Goal: Complete application form

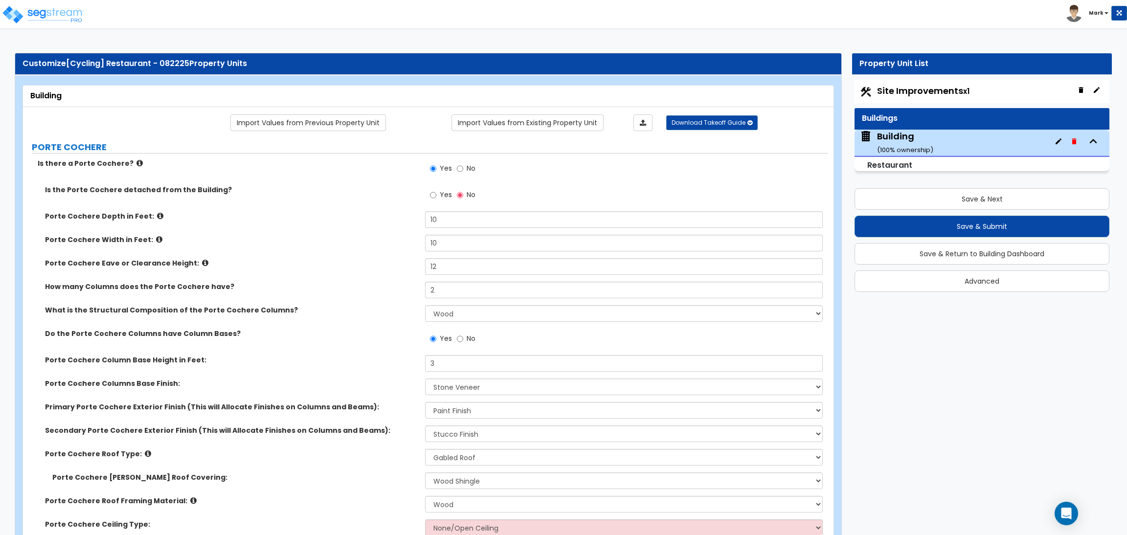
select select "1"
select select "5"
select select "1"
select select "2"
select select "1"
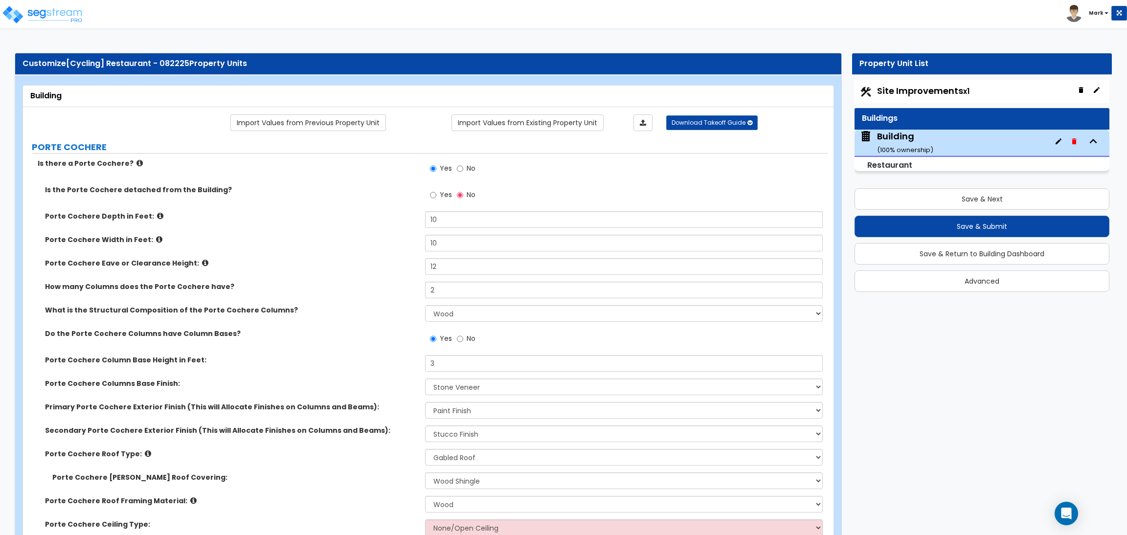
select select "3"
select select "1"
select select "2"
select select "1"
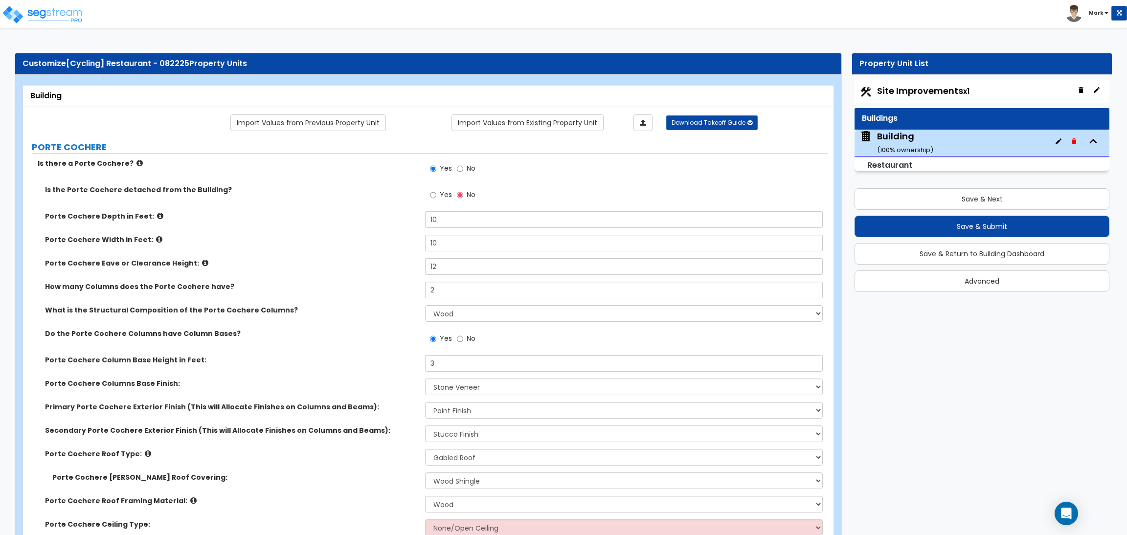
select select "2"
select select "1"
select select "7"
select select "2"
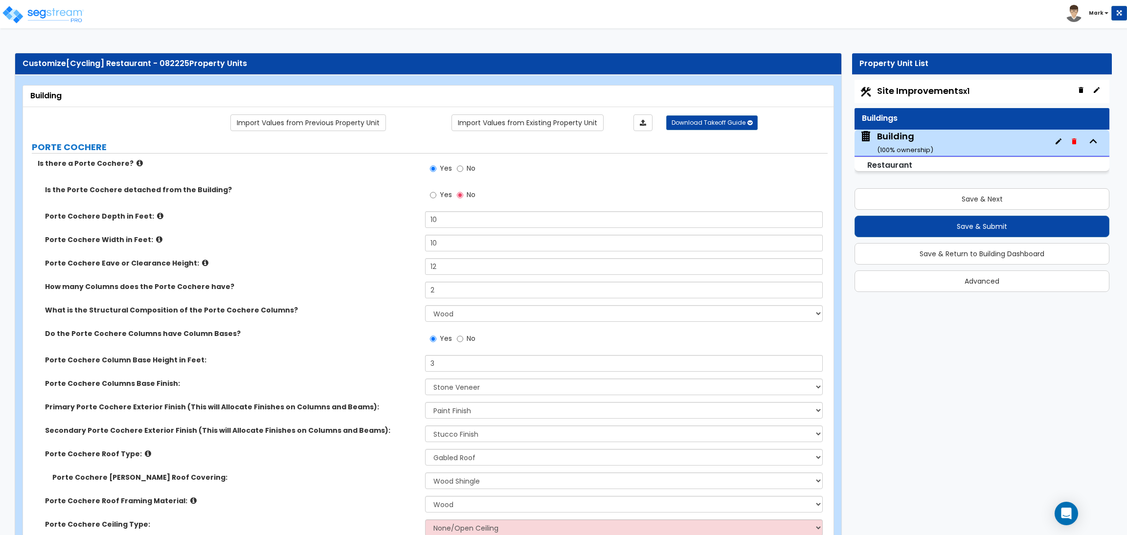
select select "2"
select select "10"
select select "5"
select select "2"
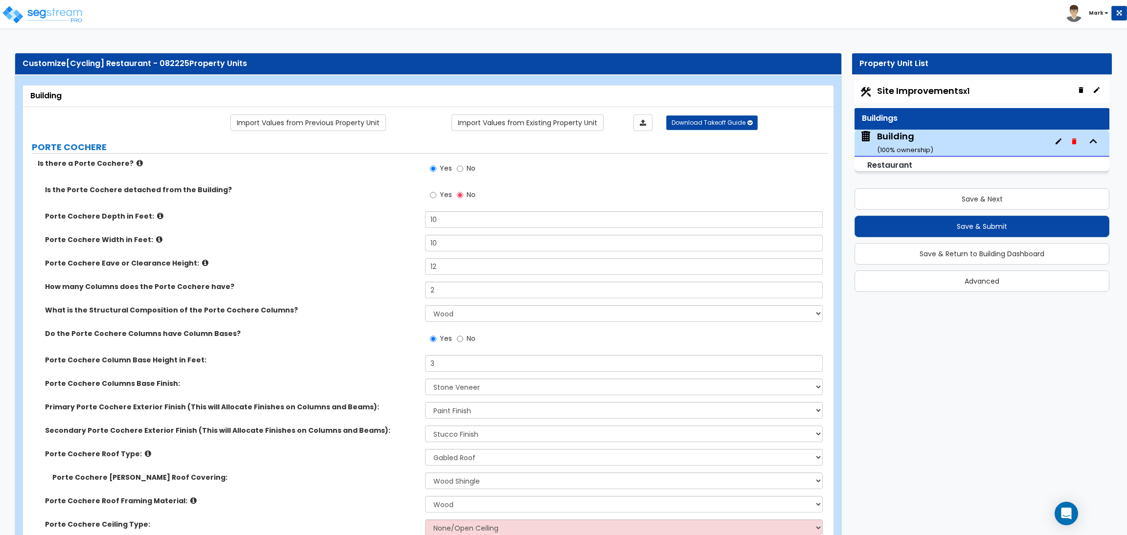
select select "4"
select select "1"
select select "3"
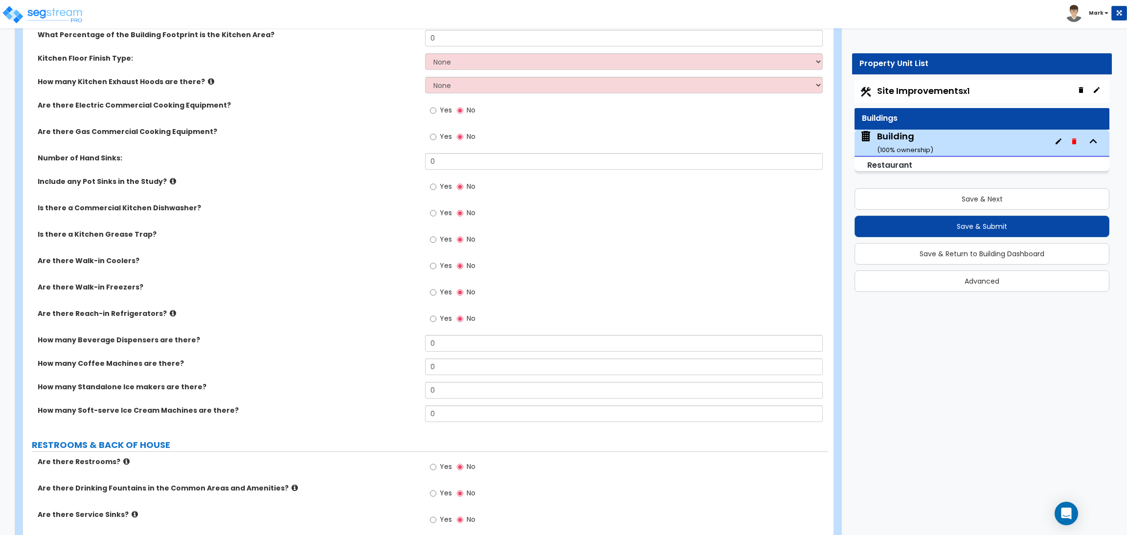
scroll to position [2823, 0]
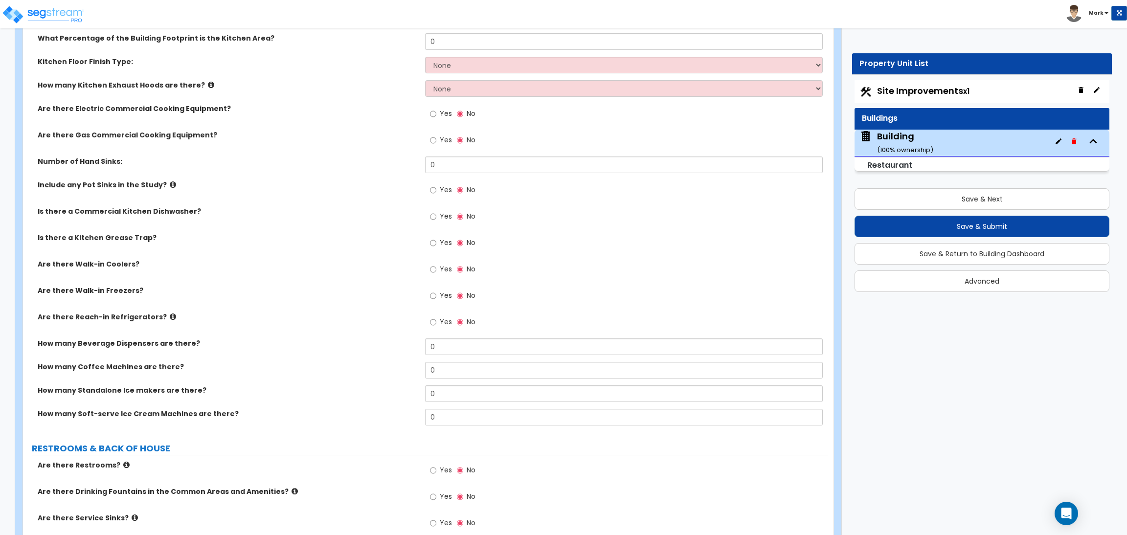
click at [239, 197] on div "Include any Pot Sinks in the Study? Yes No" at bounding box center [425, 193] width 805 height 26
click at [437, 135] on label "Yes" at bounding box center [441, 141] width 22 height 17
click at [436, 135] on input "Yes" at bounding box center [433, 140] width 6 height 11
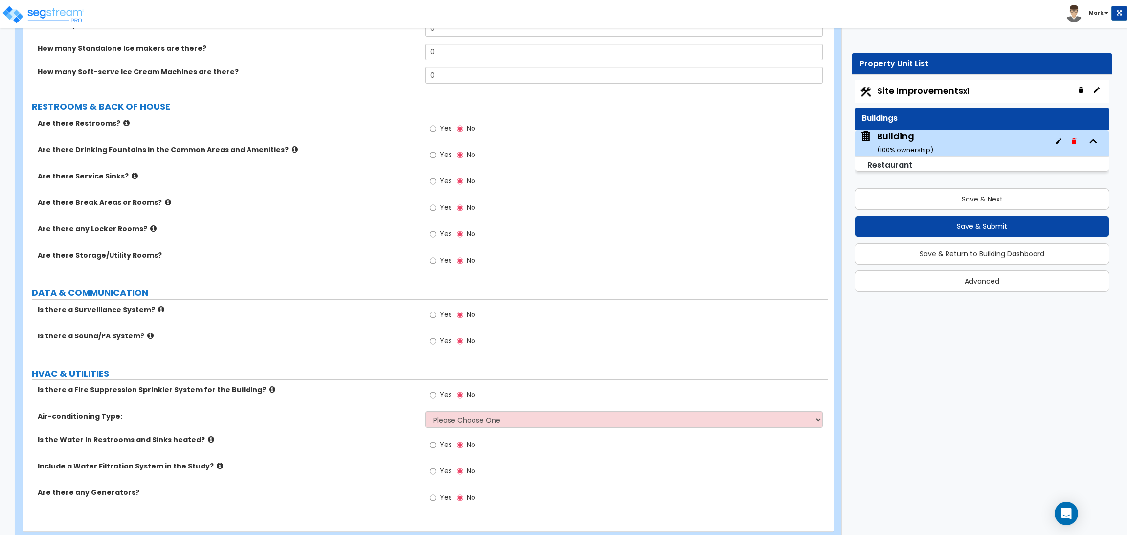
scroll to position [3214, 0]
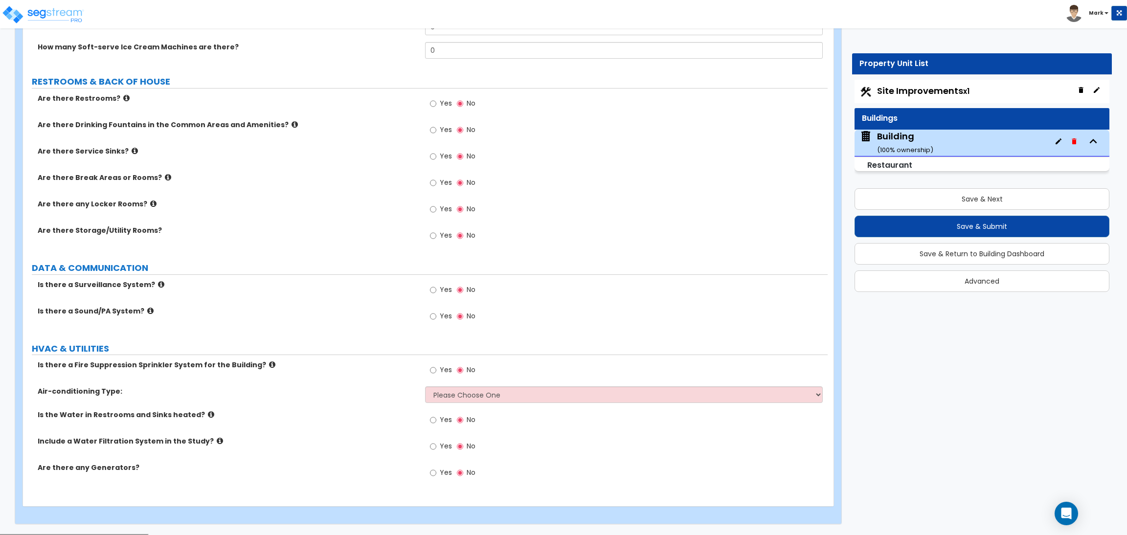
click at [338, 192] on div "Are there Break Areas or Rooms? Yes No" at bounding box center [425, 186] width 805 height 26
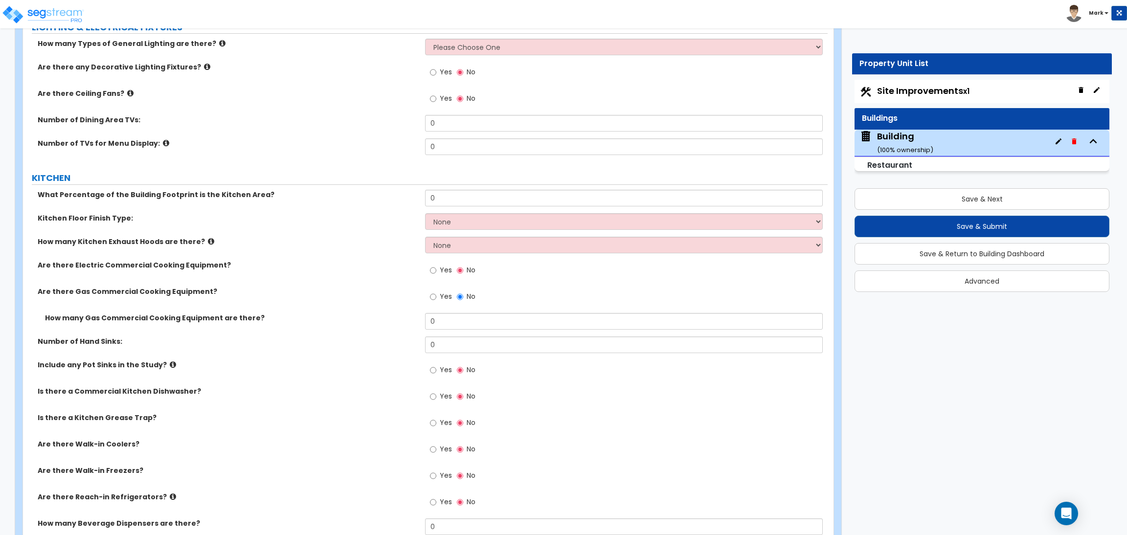
scroll to position [2627, 0]
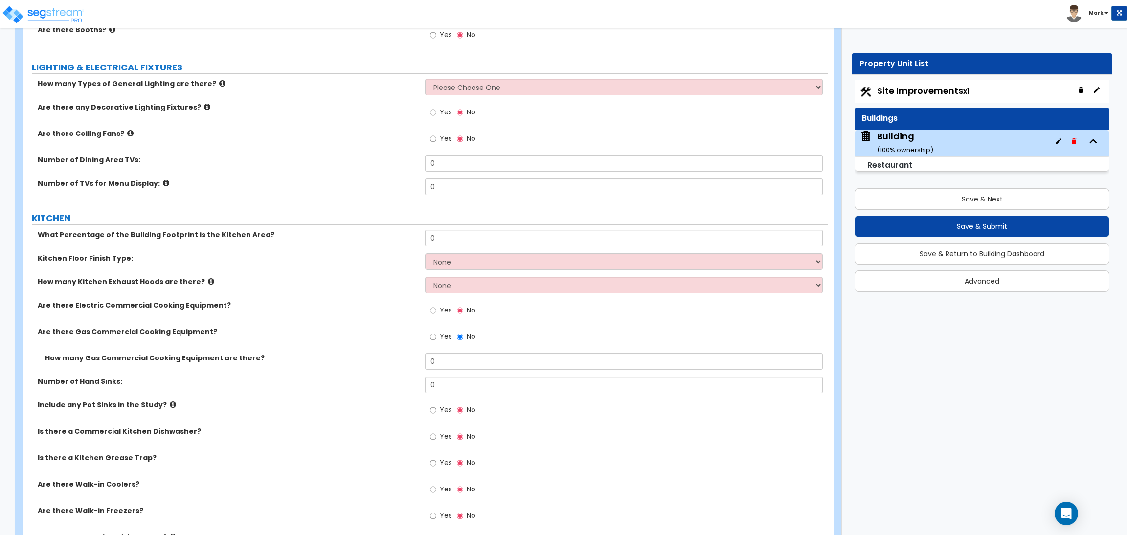
click at [322, 183] on label "Number of TVs for Menu Display:" at bounding box center [228, 184] width 380 height 10
click at [286, 184] on label "Number of TVs for Menu Display:" at bounding box center [228, 184] width 380 height 10
click at [90, 331] on label "Are there Gas Commercial Cooking Equipment?" at bounding box center [228, 332] width 380 height 10
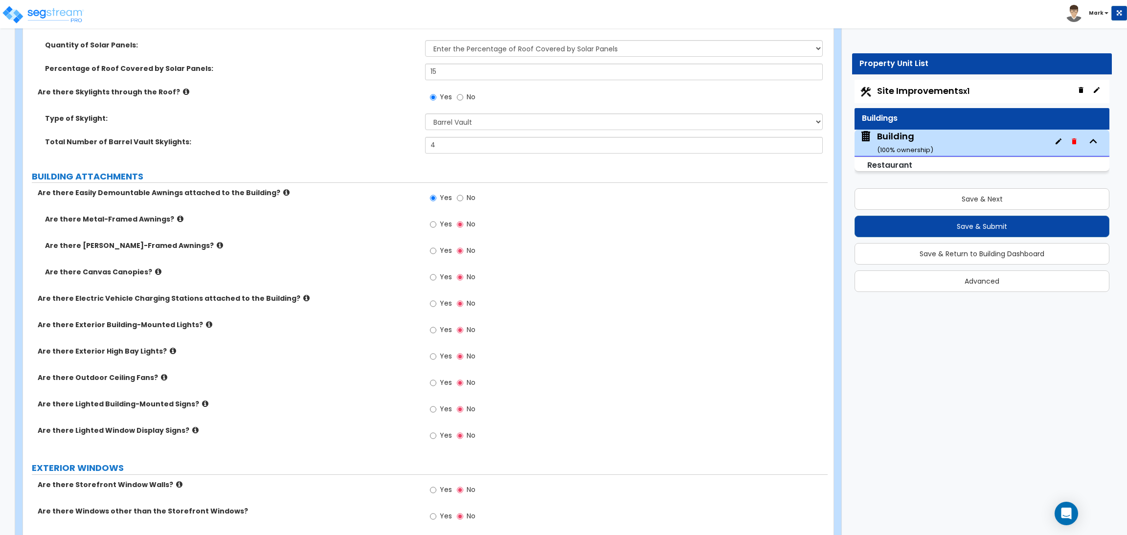
scroll to position [1306, 0]
click at [446, 227] on span "Yes" at bounding box center [446, 225] width 12 height 10
click at [436, 227] on input "Yes" at bounding box center [433, 225] width 6 height 11
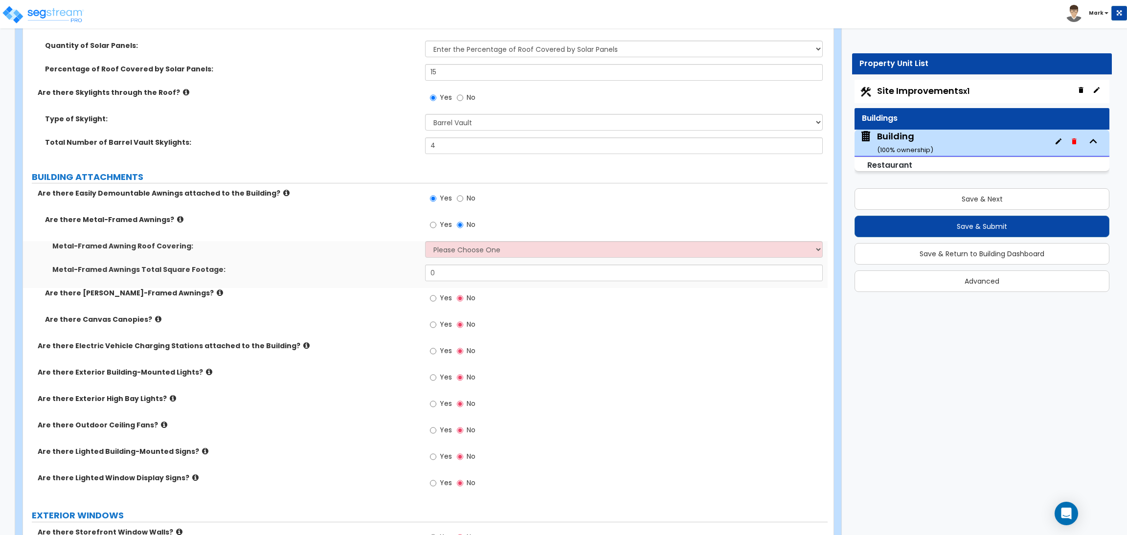
click at [442, 297] on span "Yes" at bounding box center [446, 298] width 12 height 10
click at [436, 297] on input "Yes" at bounding box center [433, 298] width 6 height 11
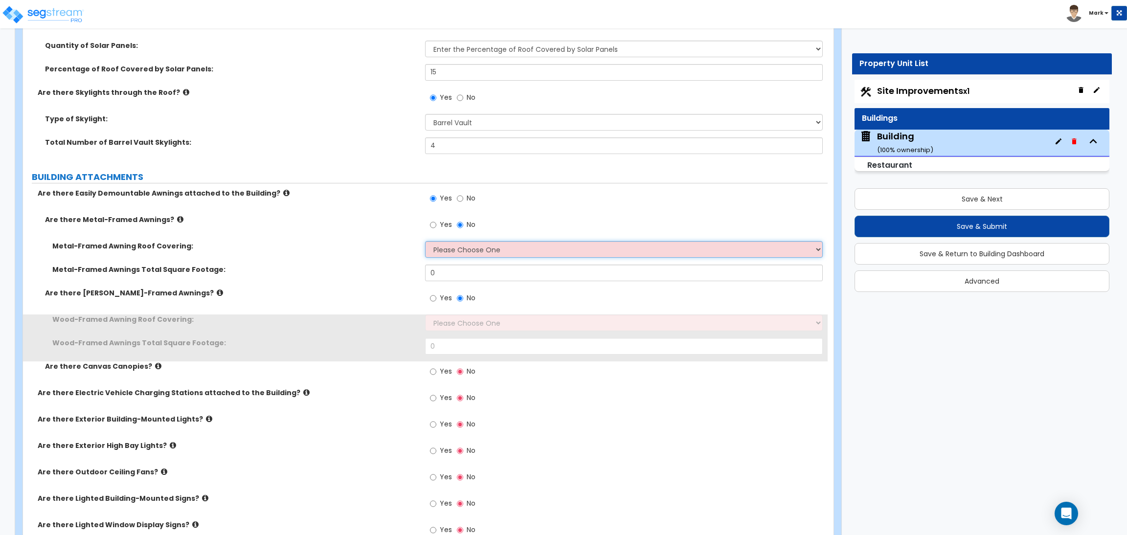
click at [460, 242] on select "Please Choose One Plastic Metal Glass" at bounding box center [623, 249] width 397 height 17
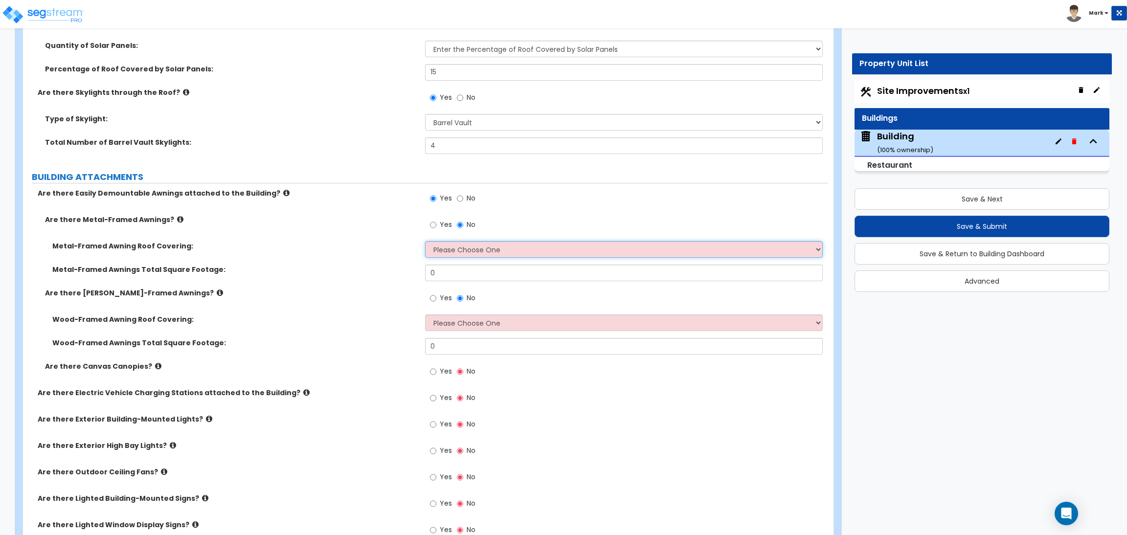
select select "2"
click at [425, 242] on select "Please Choose One Plastic Metal Glass" at bounding box center [623, 249] width 397 height 17
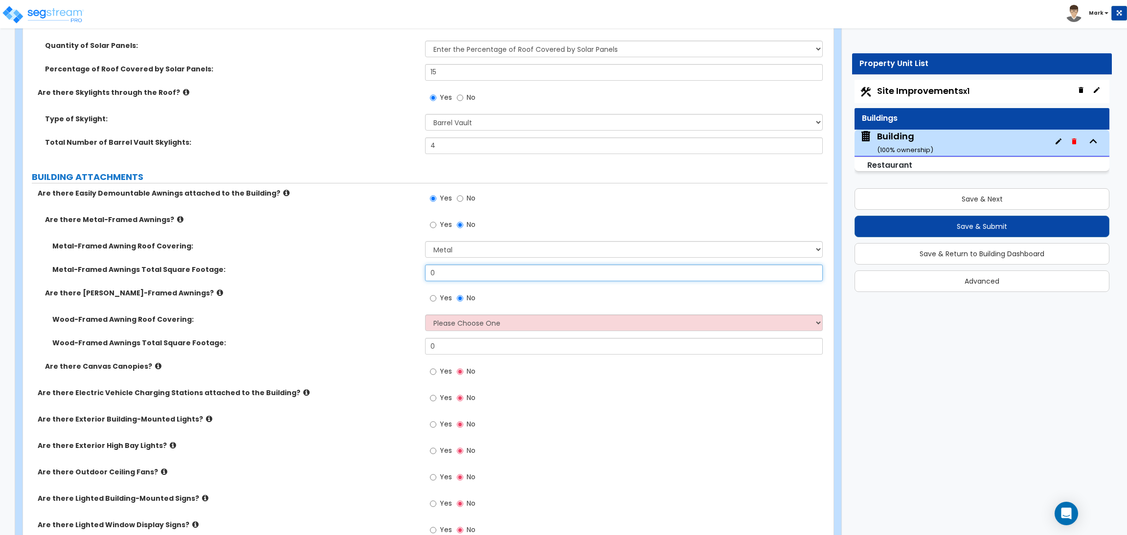
drag, startPoint x: 447, startPoint y: 271, endPoint x: 409, endPoint y: 267, distance: 38.4
click at [409, 267] on div "Metal-Framed Awnings Total Square Footage: 0" at bounding box center [425, 276] width 805 height 23
type input "50"
click at [448, 324] on select "Please Choose One Asphalt Shingle Clay Tile Wood Shingle Metal Shingle Standing…" at bounding box center [623, 323] width 397 height 17
select select "3"
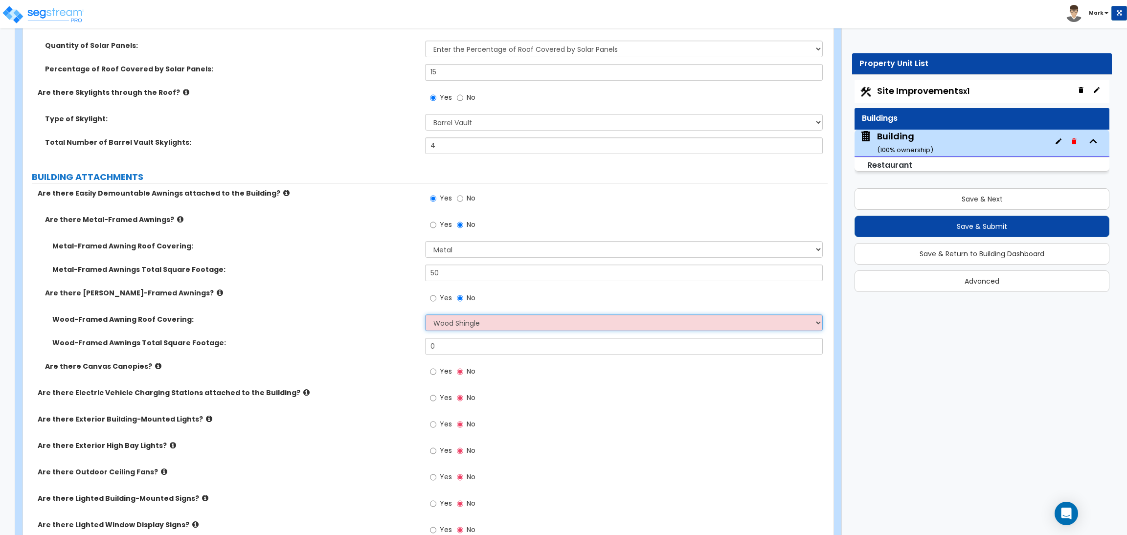
click at [425, 315] on select "Please Choose One Asphalt Shingle Clay Tile Wood Shingle Metal Shingle Standing…" at bounding box center [623, 323] width 397 height 17
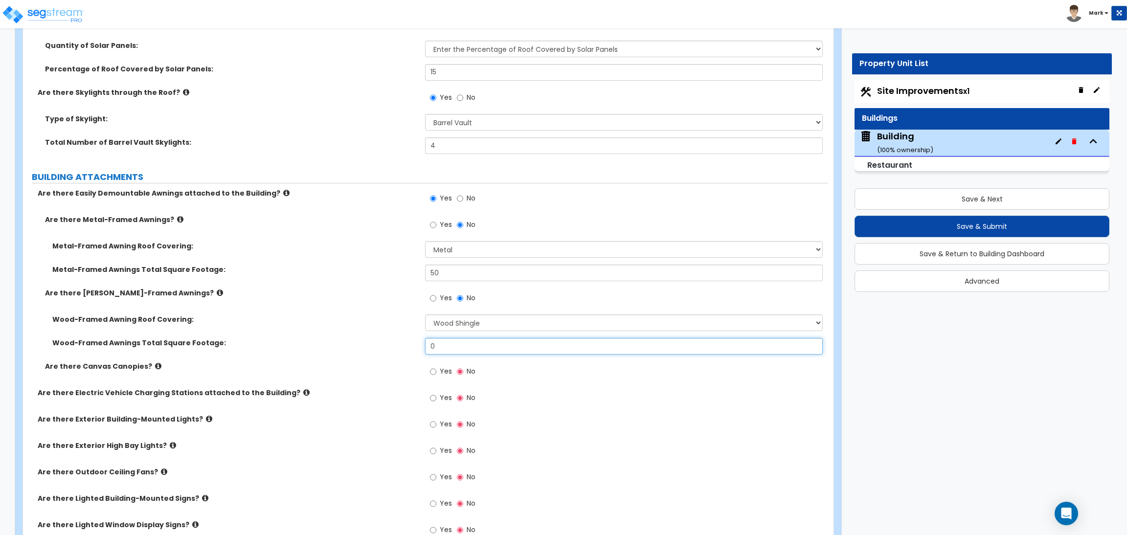
drag, startPoint x: 448, startPoint y: 349, endPoint x: 411, endPoint y: 344, distance: 37.4
click at [411, 344] on div "Wood-Framed Awnings Total Square Footage: 0" at bounding box center [425, 349] width 805 height 23
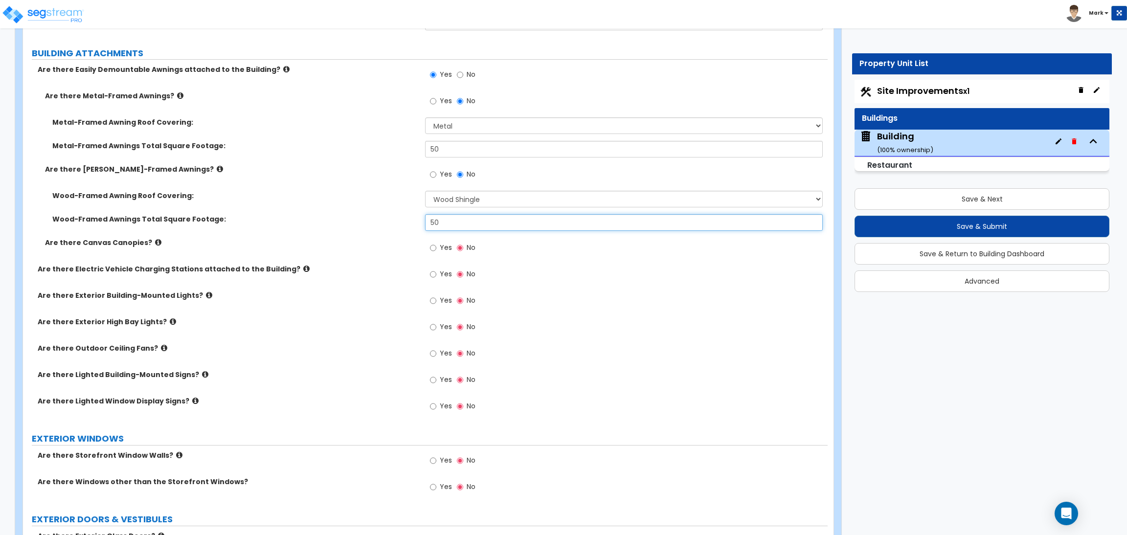
scroll to position [1452, 0]
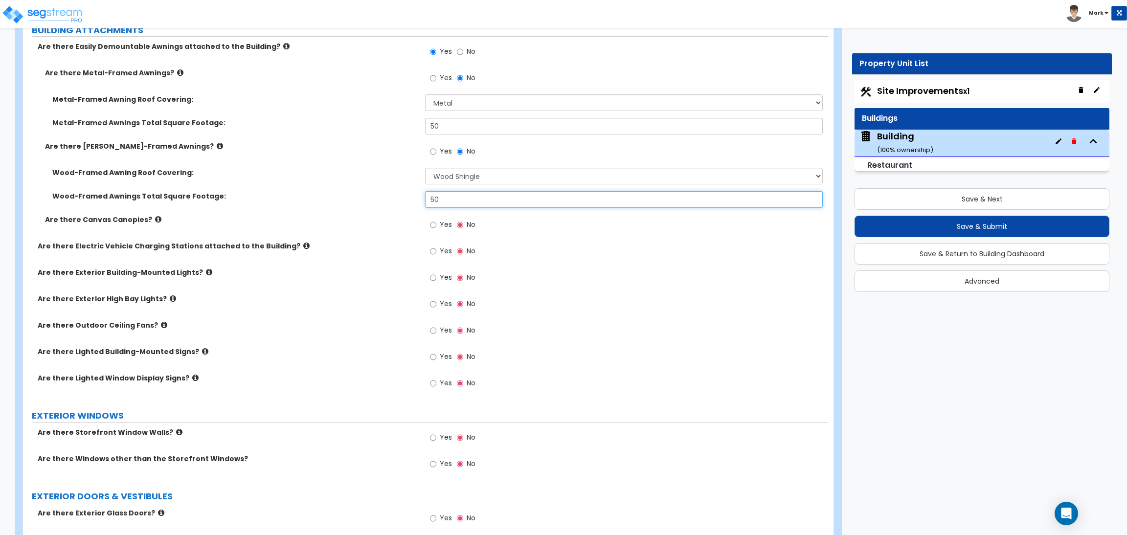
type input "50"
click at [443, 227] on span "Yes" at bounding box center [446, 225] width 12 height 10
click at [436, 227] on input "Yes" at bounding box center [433, 225] width 6 height 11
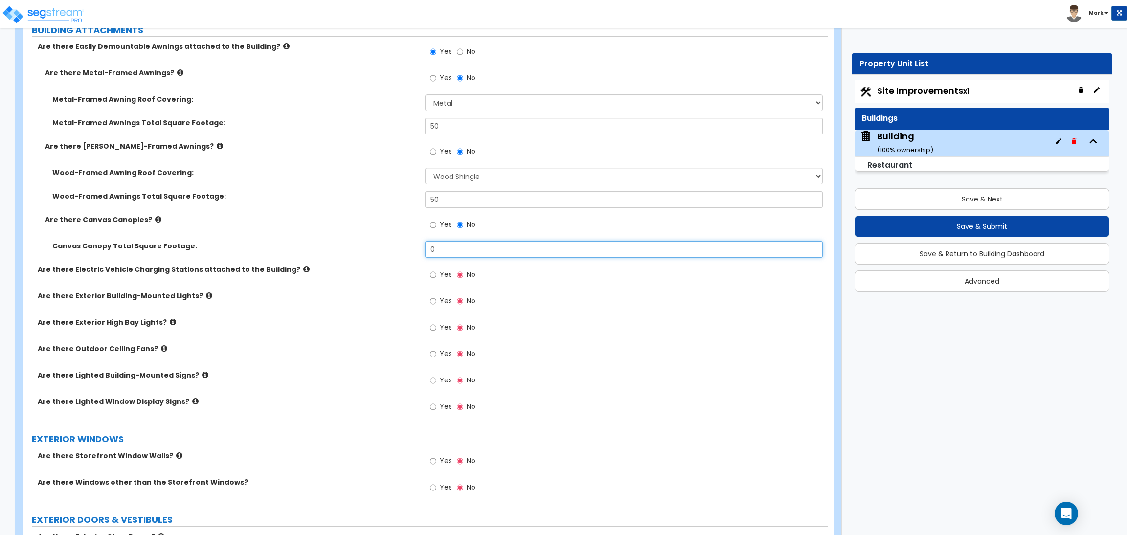
drag, startPoint x: 456, startPoint y: 253, endPoint x: 406, endPoint y: 249, distance: 50.6
click at [406, 249] on div "Canvas Canopy Total Square Footage: 0" at bounding box center [425, 252] width 805 height 23
type input "50"
click at [316, 289] on div "Are there Electric Vehicle Charging Stations attached to the Building? Yes No" at bounding box center [425, 278] width 805 height 26
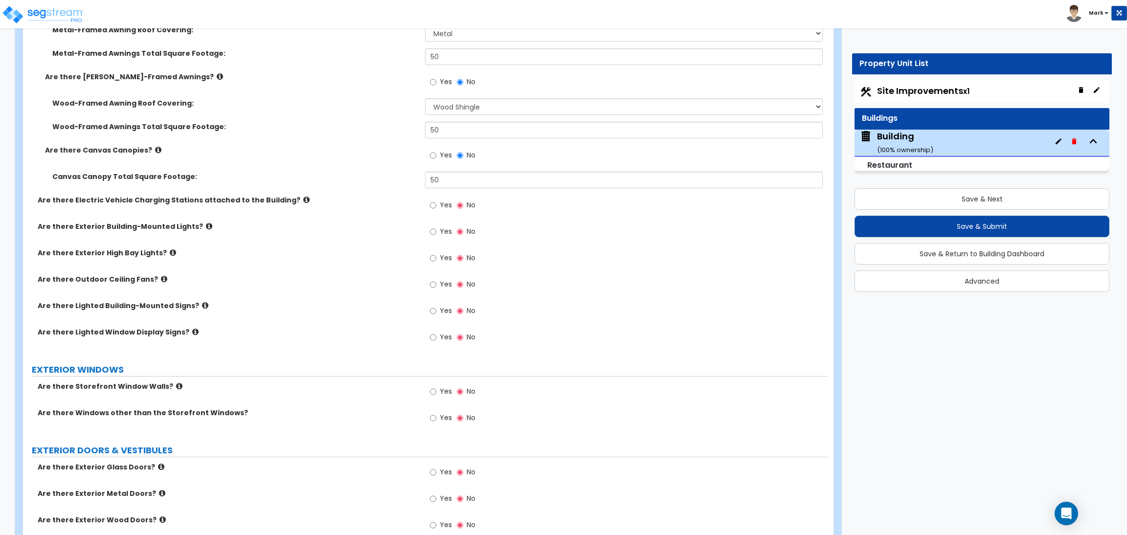
scroll to position [1526, 0]
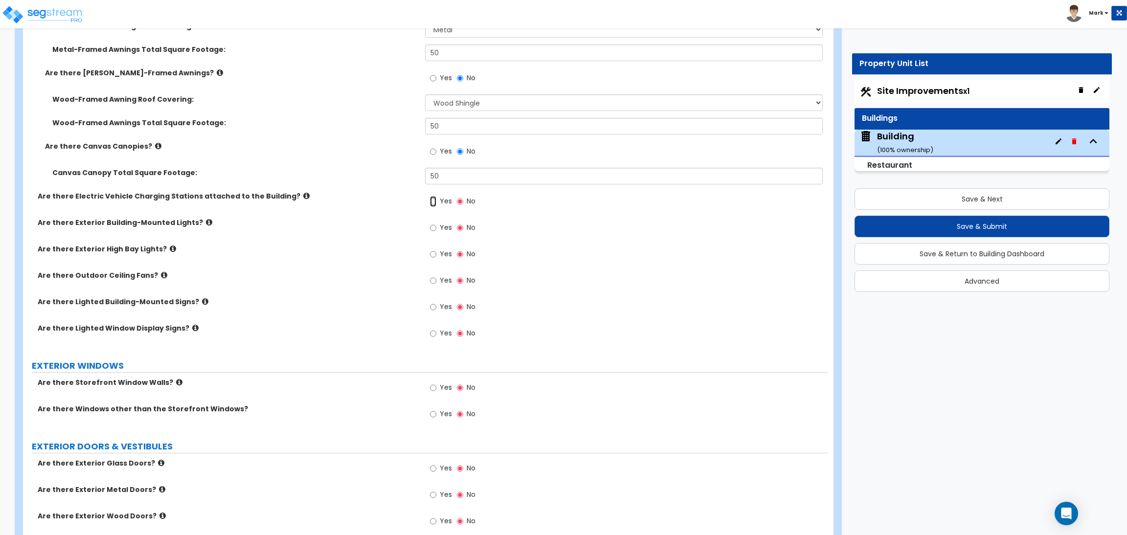
click at [433, 204] on input "Yes" at bounding box center [433, 201] width 6 height 11
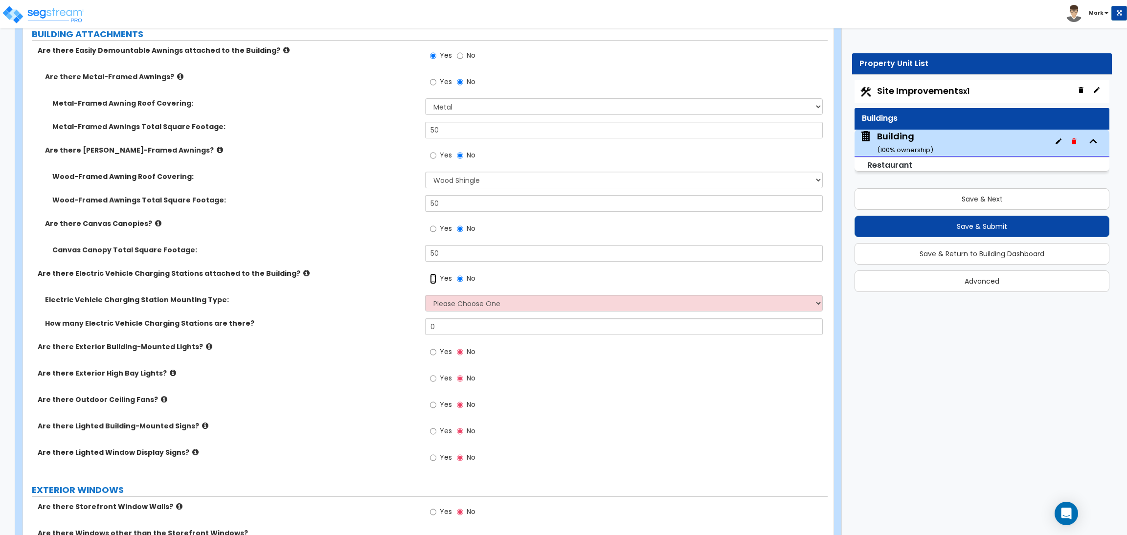
scroll to position [1452, 0]
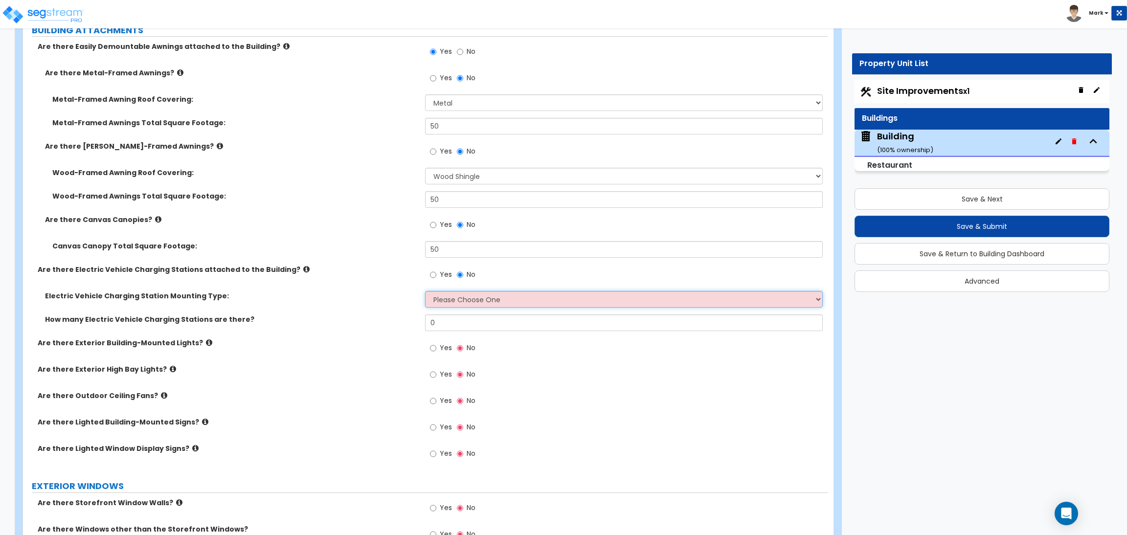
click at [469, 301] on select "Please Choose One Freestanding Wall-mounted" at bounding box center [623, 299] width 397 height 17
select select "1"
click at [425, 292] on select "Please Choose One Freestanding Wall-mounted" at bounding box center [623, 299] width 397 height 17
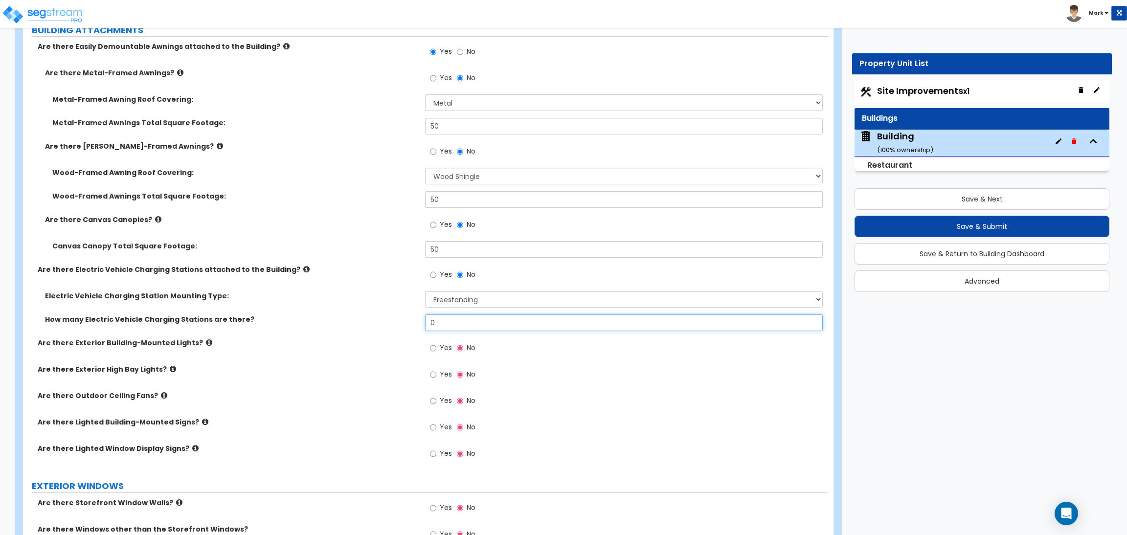
drag, startPoint x: 444, startPoint y: 328, endPoint x: 425, endPoint y: 327, distance: 18.7
click at [425, 327] on input "0" at bounding box center [623, 323] width 397 height 17
type input "2"
click at [431, 355] on label "Yes" at bounding box center [441, 349] width 22 height 17
click at [431, 354] on input "Yes" at bounding box center [433, 348] width 6 height 11
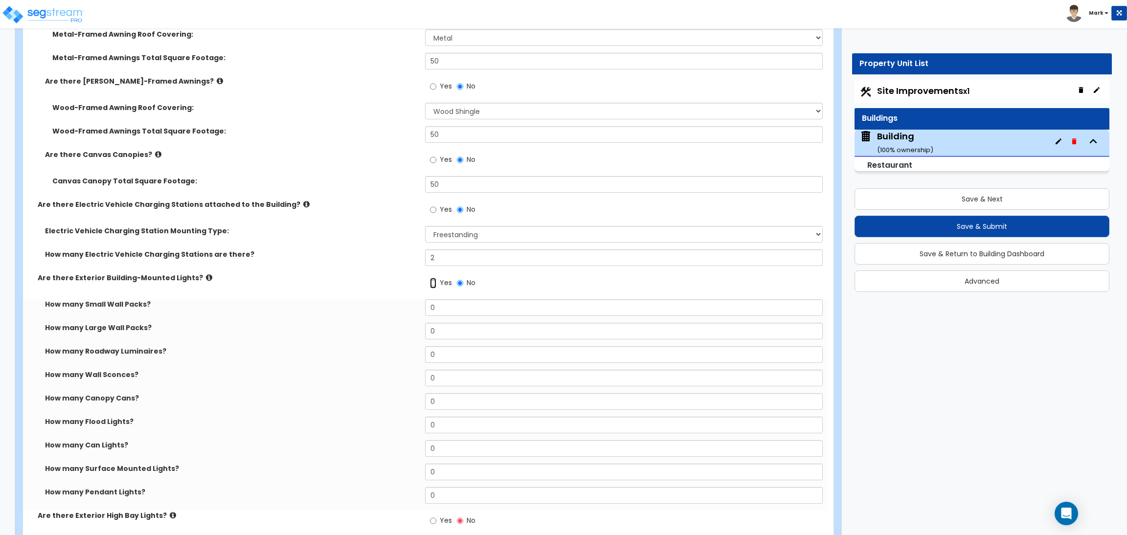
scroll to position [1526, 0]
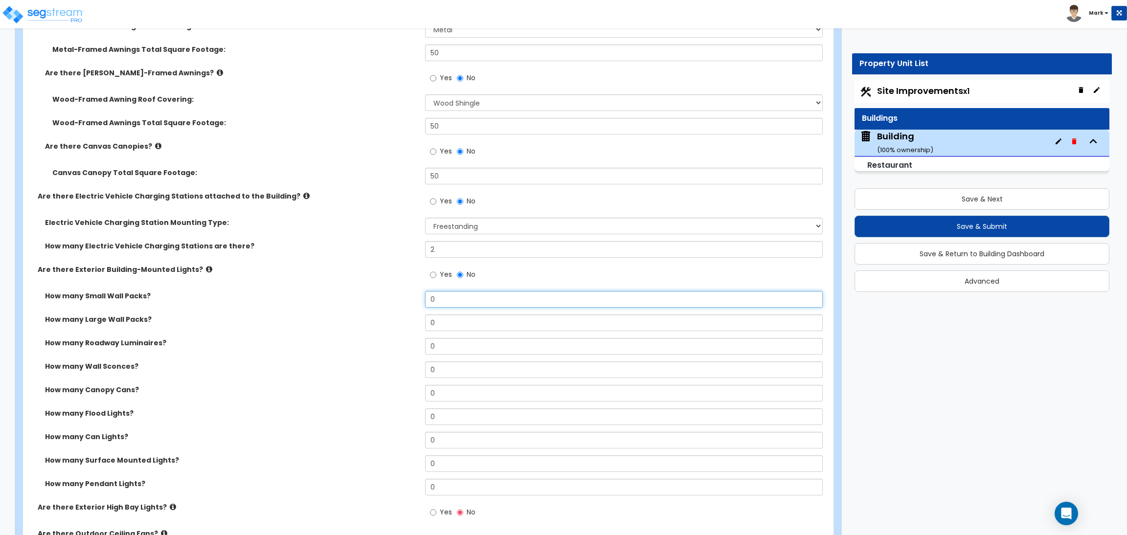
drag, startPoint x: 453, startPoint y: 296, endPoint x: 356, endPoint y: 294, distance: 97.4
click at [356, 294] on div "How many Small Wall Packs? 0" at bounding box center [425, 302] width 805 height 23
type input "4"
type input "2"
type input "4"
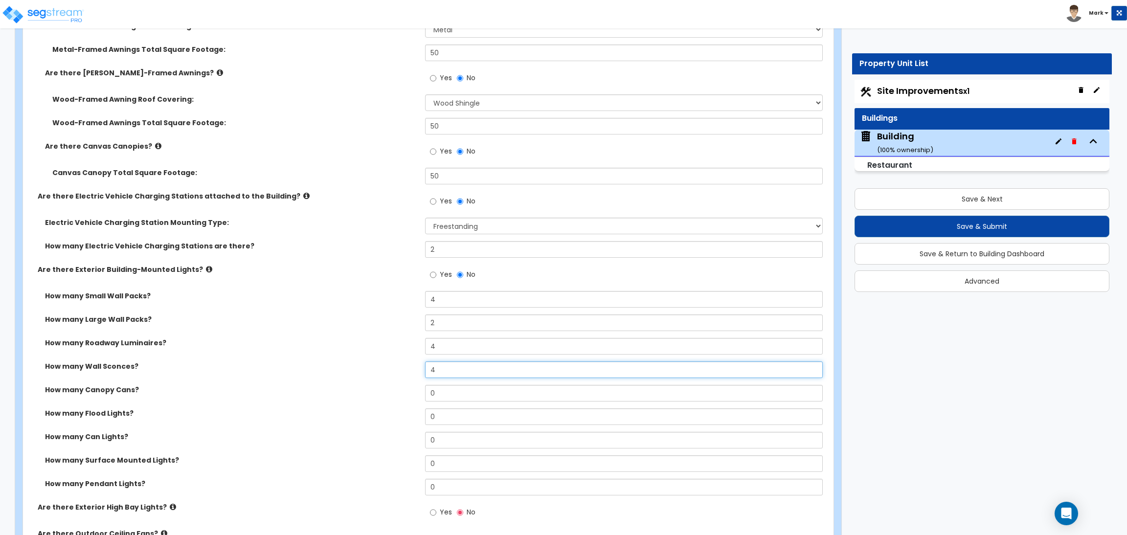
type input "4"
type input "2"
type input "3"
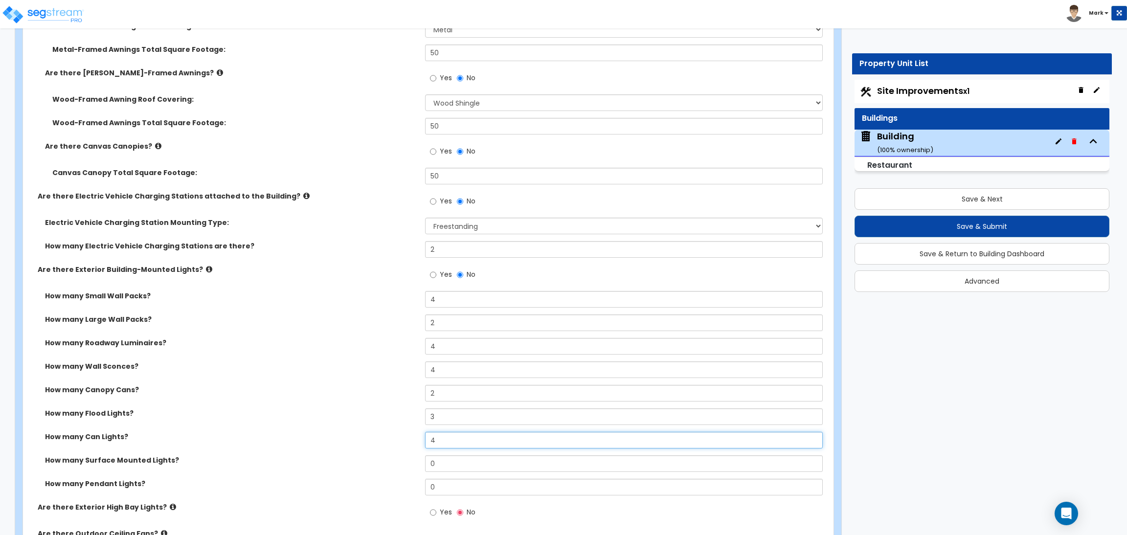
type input "4"
type input "2"
type input "4"
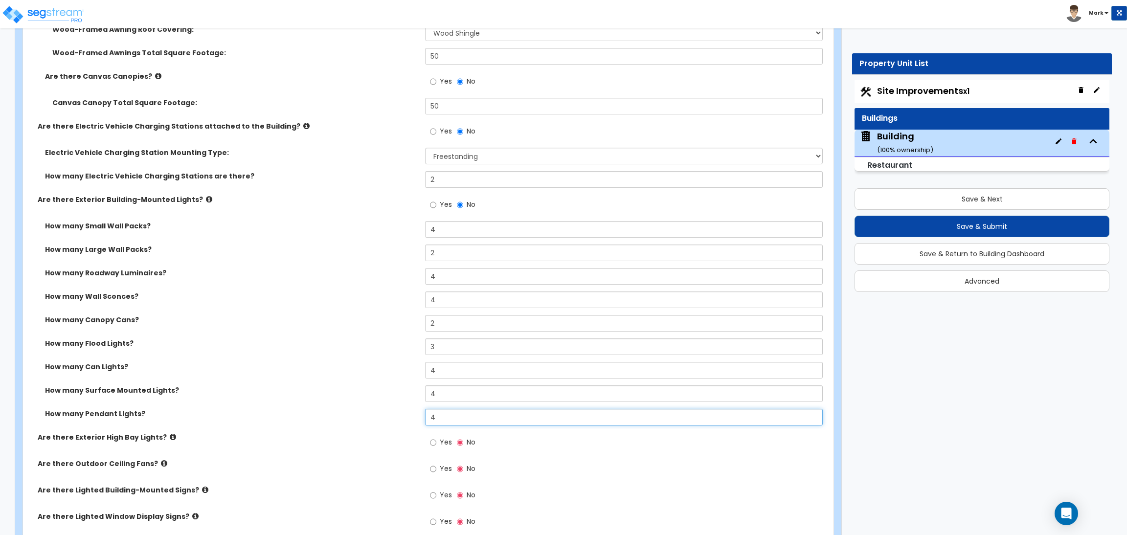
scroll to position [1599, 0]
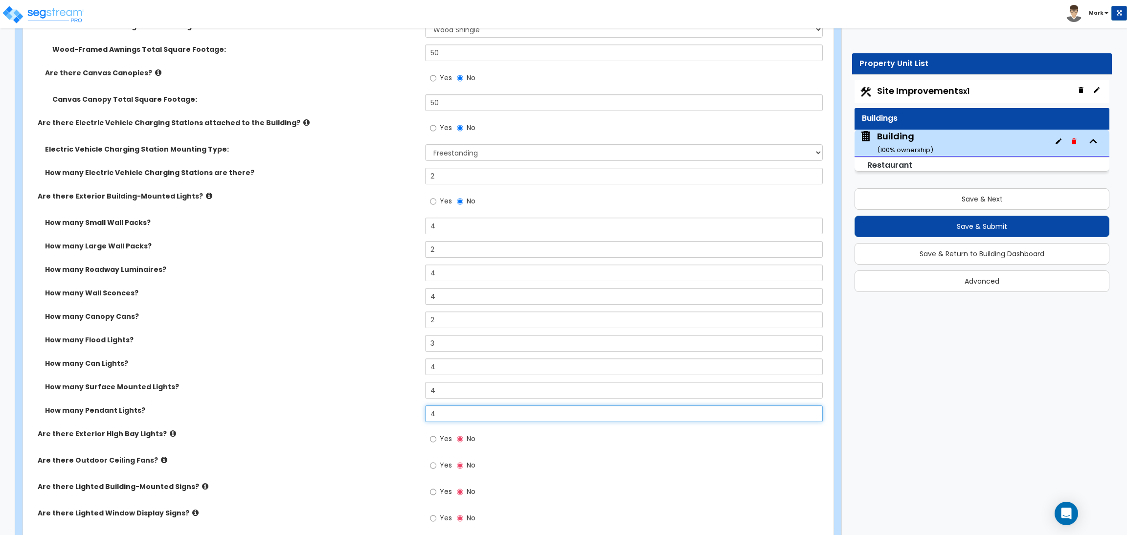
type input "4"
click at [430, 460] on input "Yes" at bounding box center [433, 465] width 6 height 11
radio input "true"
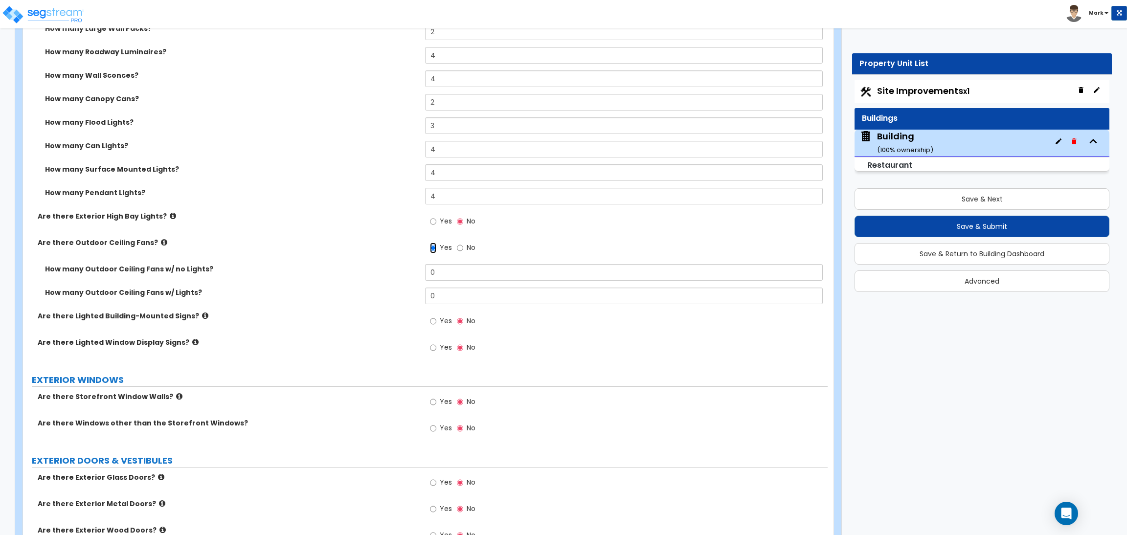
scroll to position [1819, 0]
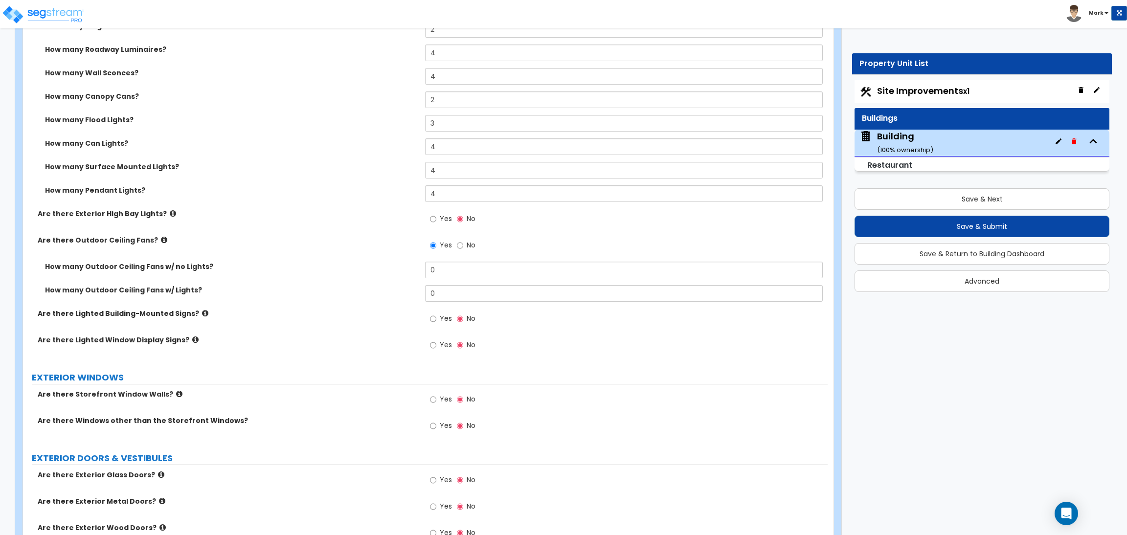
click at [438, 214] on label "Yes" at bounding box center [441, 220] width 22 height 17
click at [436, 214] on input "Yes" at bounding box center [433, 219] width 6 height 11
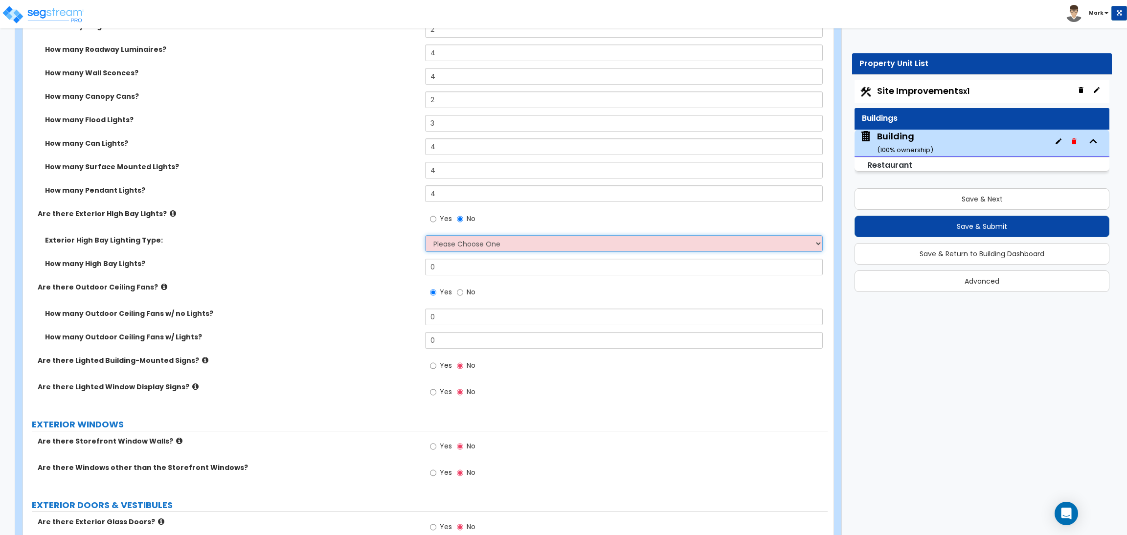
click at [448, 238] on select "Please Choose One High Intensity Discharge (HID) Lighting High Bay LED High Bay…" at bounding box center [623, 243] width 397 height 17
select select "2"
click at [425, 236] on select "Please Choose One High Intensity Discharge (HID) Lighting High Bay LED High Bay…" at bounding box center [623, 243] width 397 height 17
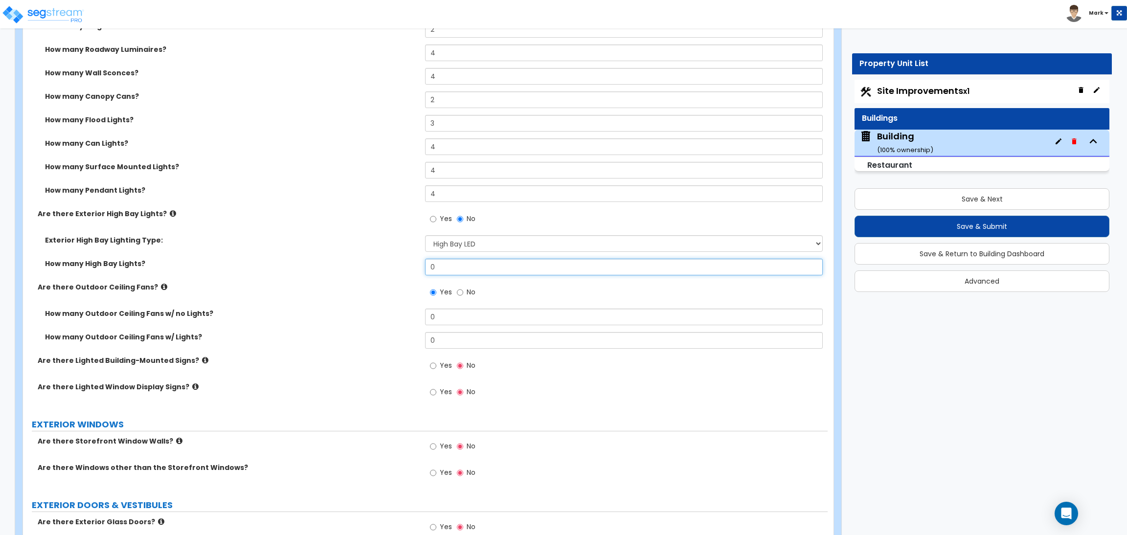
drag, startPoint x: 457, startPoint y: 267, endPoint x: 394, endPoint y: 274, distance: 62.5
click at [394, 274] on div "How many High Bay Lights? 0" at bounding box center [425, 270] width 805 height 23
type input "4"
drag, startPoint x: 447, startPoint y: 317, endPoint x: 411, endPoint y: 311, distance: 37.1
click at [411, 311] on div "How many Outdoor Ceiling Fans w/ no Lights? 0" at bounding box center [425, 320] width 805 height 23
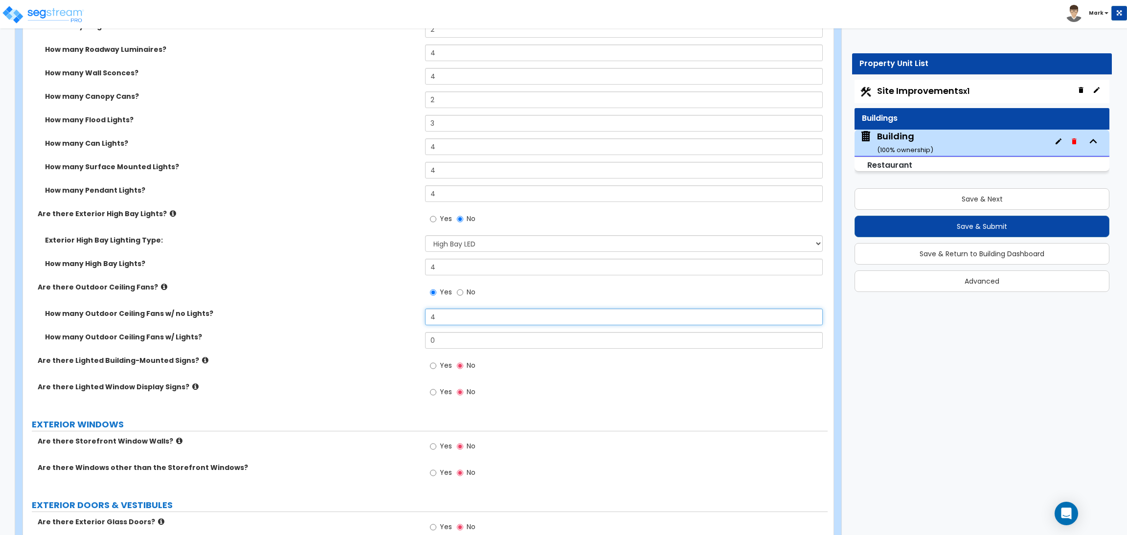
type input "4"
drag, startPoint x: 444, startPoint y: 337, endPoint x: 423, endPoint y: 338, distance: 21.0
click at [423, 338] on div "How many Outdoor Ceiling Fans w/ Lights? 0" at bounding box center [425, 343] width 805 height 23
type input "4"
click at [441, 366] on span "Yes" at bounding box center [446, 366] width 12 height 10
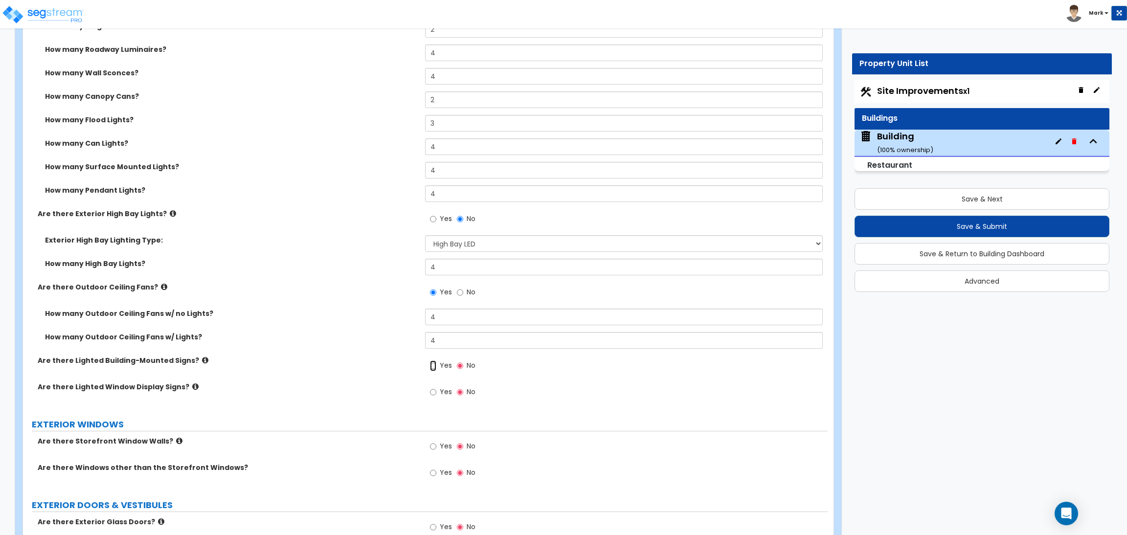
click at [436, 366] on input "Yes" at bounding box center [433, 366] width 6 height 11
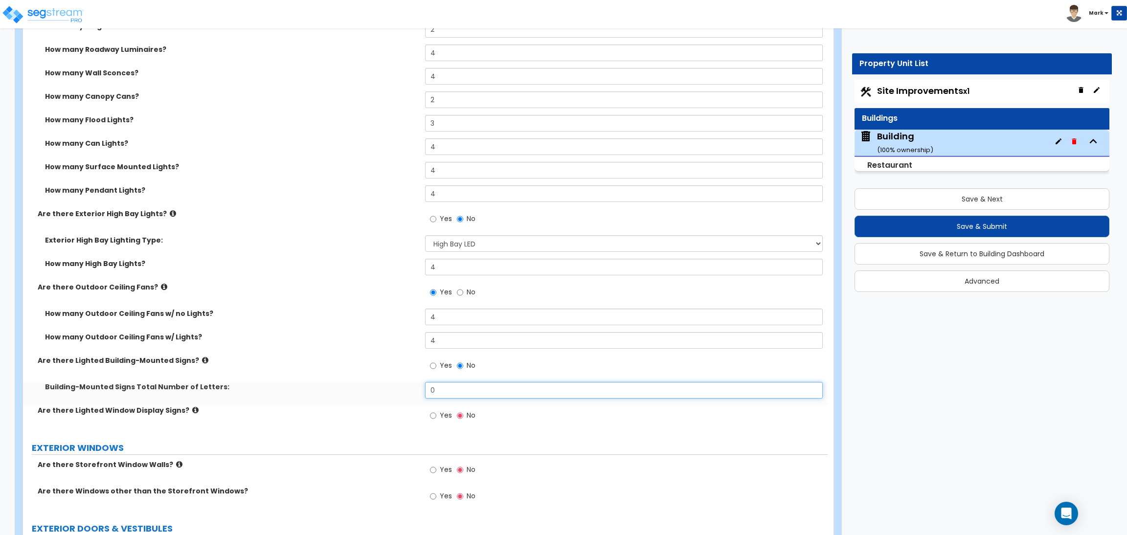
drag, startPoint x: 468, startPoint y: 391, endPoint x: 430, endPoint y: 389, distance: 37.8
click at [430, 389] on input "0" at bounding box center [623, 390] width 397 height 17
type input "10"
click at [444, 414] on span "Yes" at bounding box center [446, 416] width 12 height 10
click at [436, 414] on input "Yes" at bounding box center [433, 416] width 6 height 11
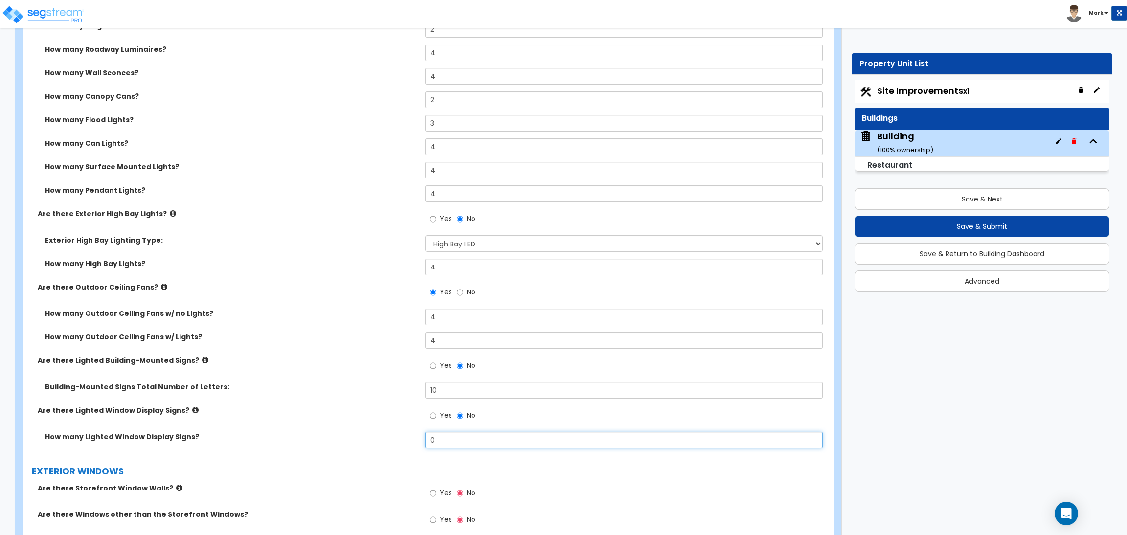
drag, startPoint x: 456, startPoint y: 438, endPoint x: 425, endPoint y: 437, distance: 31.4
click at [425, 437] on input "0" at bounding box center [623, 440] width 397 height 17
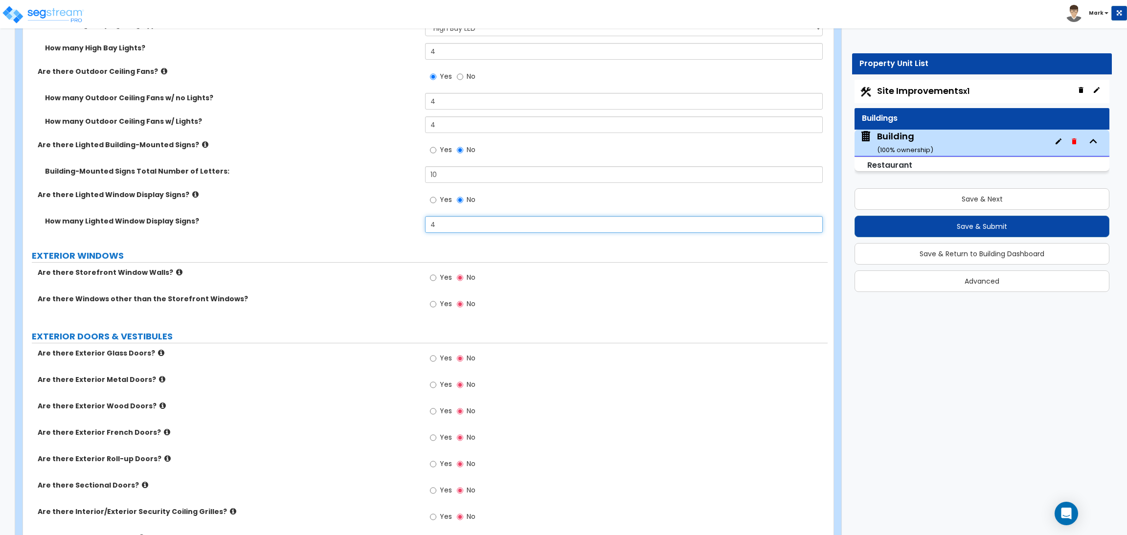
scroll to position [2040, 0]
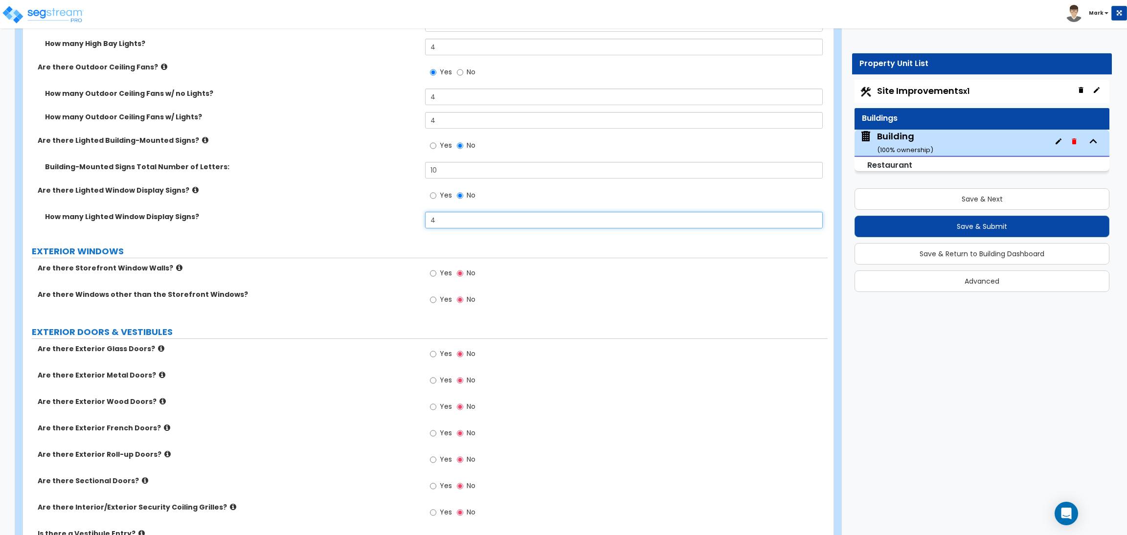
type input "4"
click at [442, 274] on span "Yes" at bounding box center [446, 273] width 12 height 10
click at [436, 274] on input "Yes" at bounding box center [433, 273] width 6 height 11
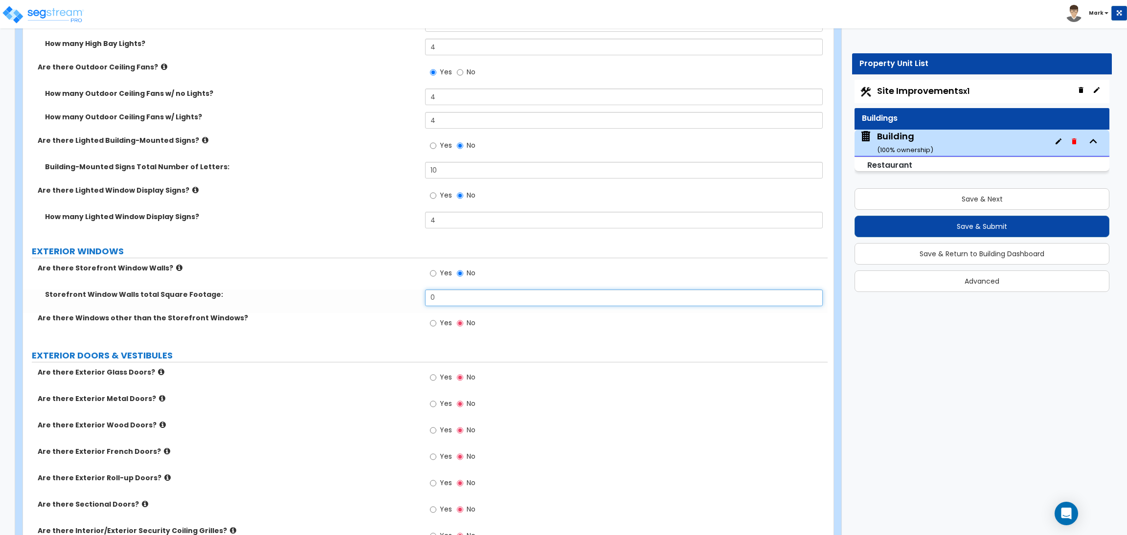
drag, startPoint x: 451, startPoint y: 305, endPoint x: 399, endPoint y: 301, distance: 52.5
click at [399, 301] on div "Storefront Window Walls total Square Footage: 0" at bounding box center [425, 301] width 805 height 23
type input "250"
click at [435, 321] on input "Yes" at bounding box center [433, 323] width 6 height 11
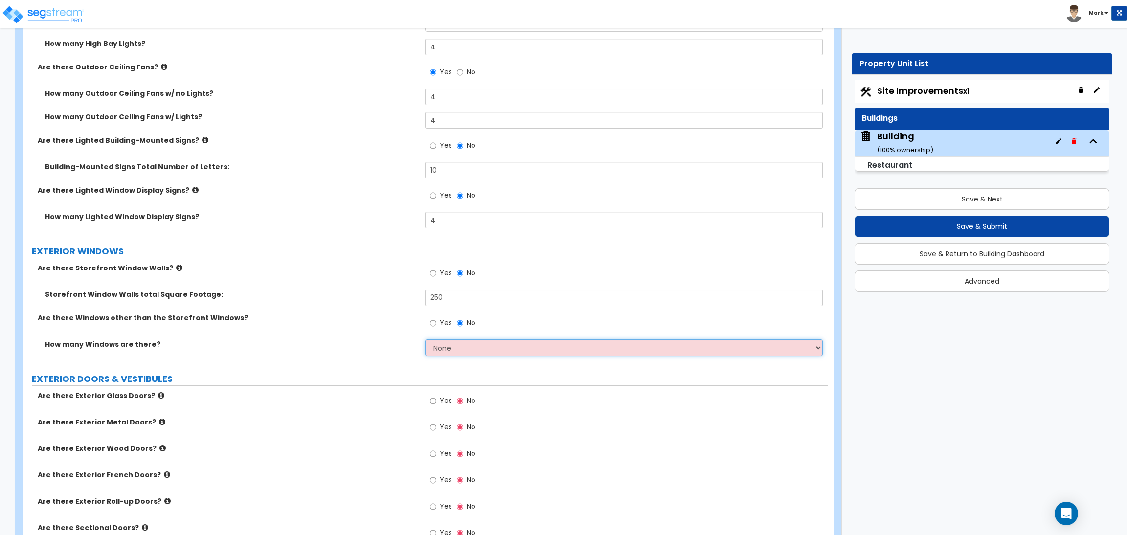
click at [441, 344] on select "None I want to enter a Percentage of the Exterior Windows I want to enter the N…" at bounding box center [623, 348] width 397 height 17
select select "2"
click at [425, 340] on select "None I want to enter a Percentage of the Exterior Windows I want to enter the N…" at bounding box center [623, 348] width 397 height 17
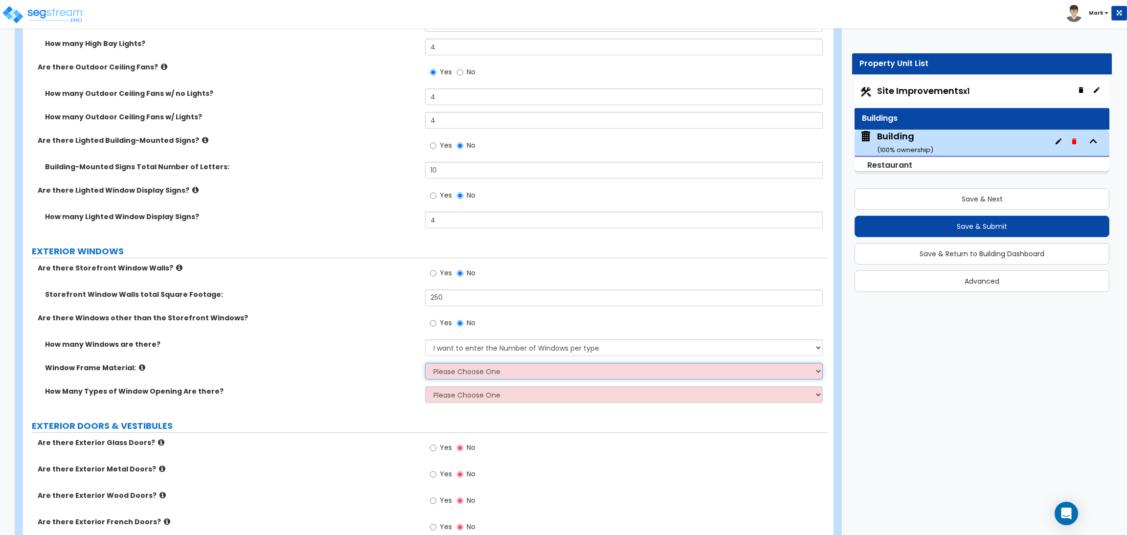
click at [458, 368] on select "Please Choose One Vinyl Aluminum Wood" at bounding box center [623, 371] width 397 height 17
select select "2"
click at [425, 363] on select "Please Choose One Vinyl Aluminum Wood" at bounding box center [623, 371] width 397 height 17
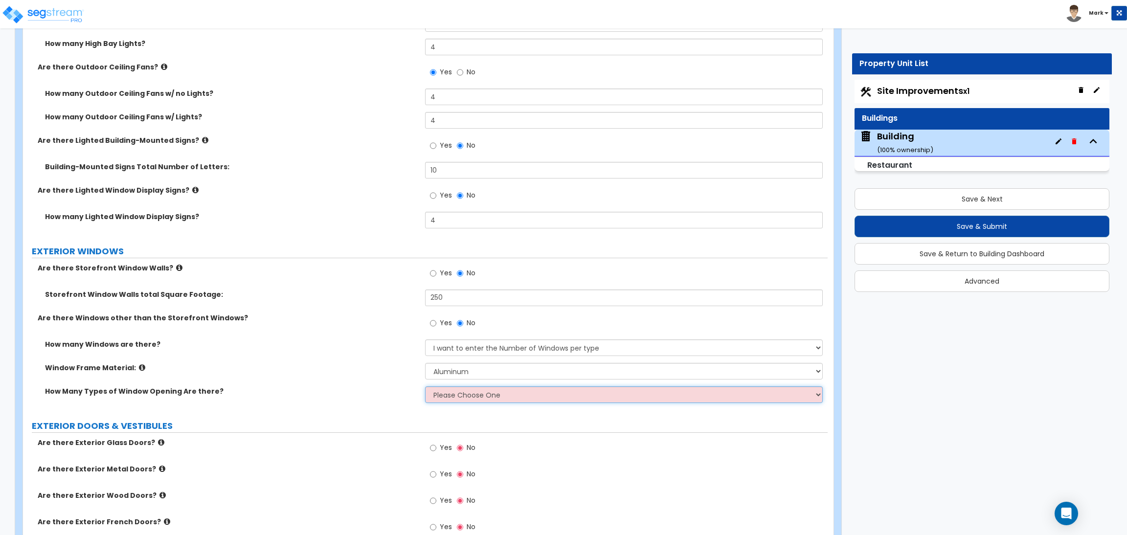
click at [459, 393] on select "Please Choose One 1 2 3 4" at bounding box center [623, 395] width 397 height 17
click at [425, 387] on select "Please Choose One 1 2 3 4" at bounding box center [623, 395] width 397 height 17
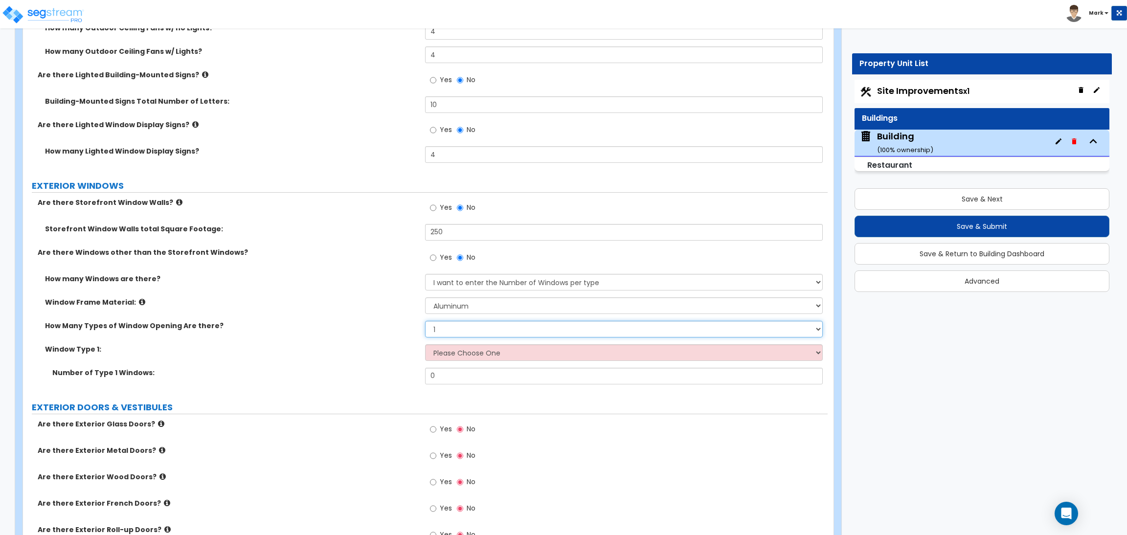
scroll to position [2113, 0]
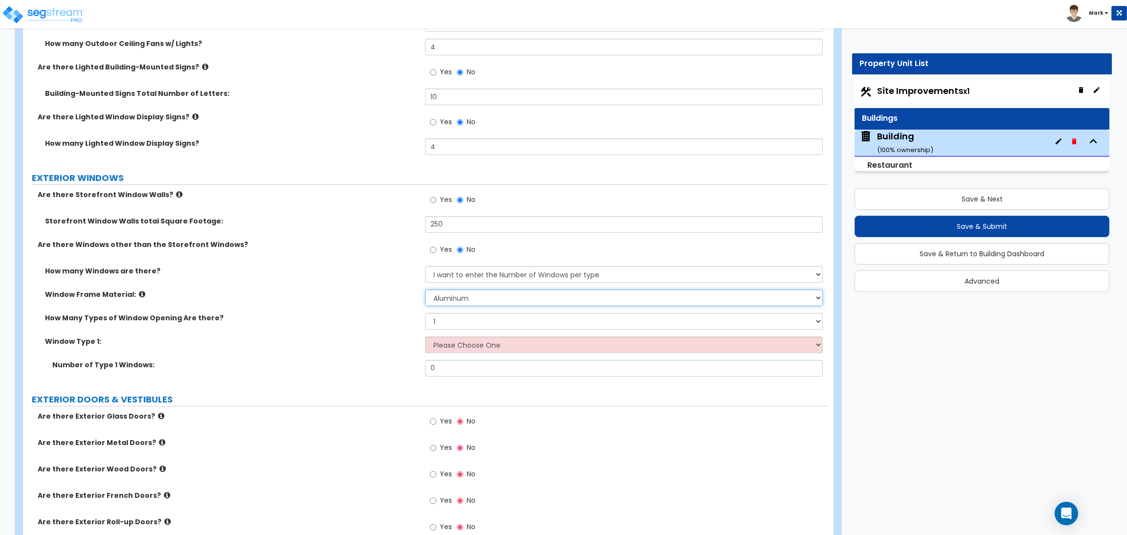
click at [459, 299] on select "Please Choose One Vinyl Aluminum Wood" at bounding box center [623, 298] width 397 height 17
click at [362, 327] on div "How Many Types of Window Opening Are there? Please Choose One 1 2 3 4" at bounding box center [425, 324] width 805 height 23
click at [449, 327] on select "Please Choose One 1 2 3 4" at bounding box center [623, 321] width 397 height 17
select select "2"
click at [425, 313] on select "Please Choose One 1 2 3 4" at bounding box center [623, 321] width 397 height 17
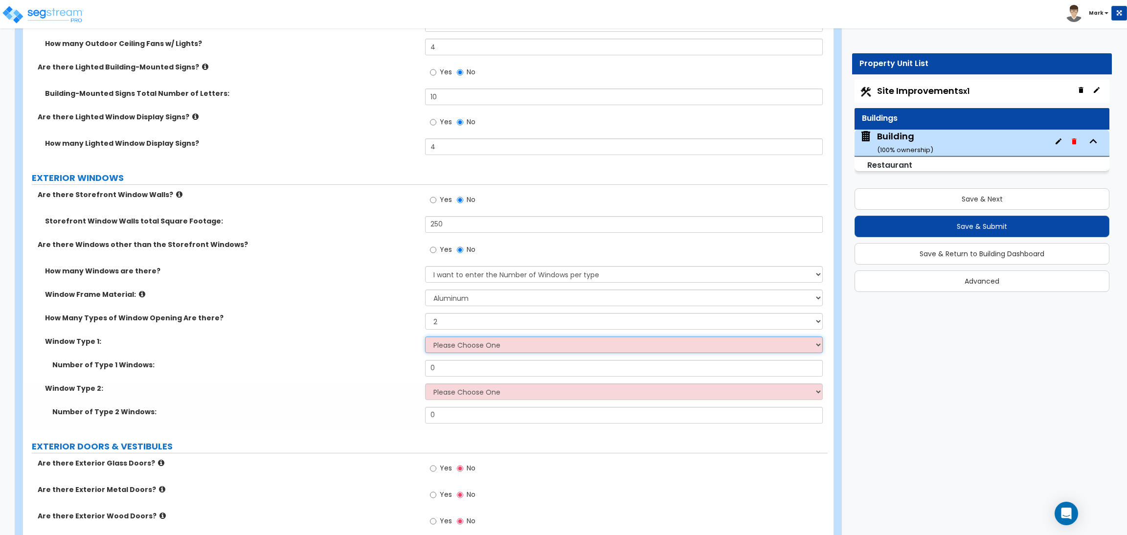
click at [447, 352] on select "Please Choose One Sliding Picture/Fixed Double/Single Hung Awning Swing" at bounding box center [623, 345] width 397 height 17
select select "2"
click at [425, 337] on select "Please Choose One Sliding Picture/Fixed Double/Single Hung Awning Swing" at bounding box center [623, 345] width 397 height 17
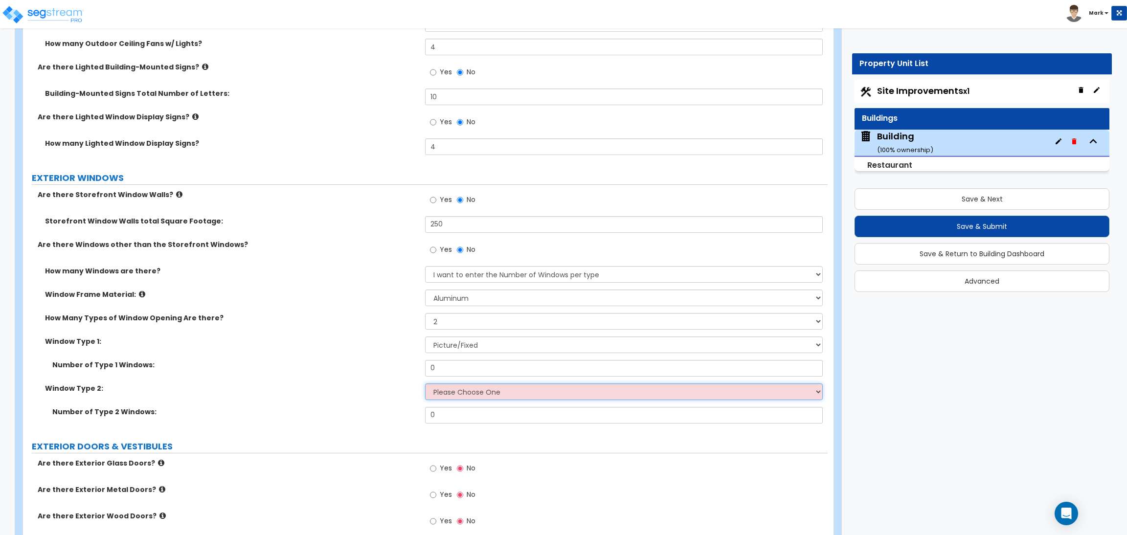
click at [450, 389] on select "Please Choose One Sliding Picture/Fixed Double/Single Hung Awning Swing" at bounding box center [623, 392] width 397 height 17
select select "5"
click at [425, 384] on select "Please Choose One Sliding Picture/Fixed Double/Single Hung Awning Swing" at bounding box center [623, 392] width 397 height 17
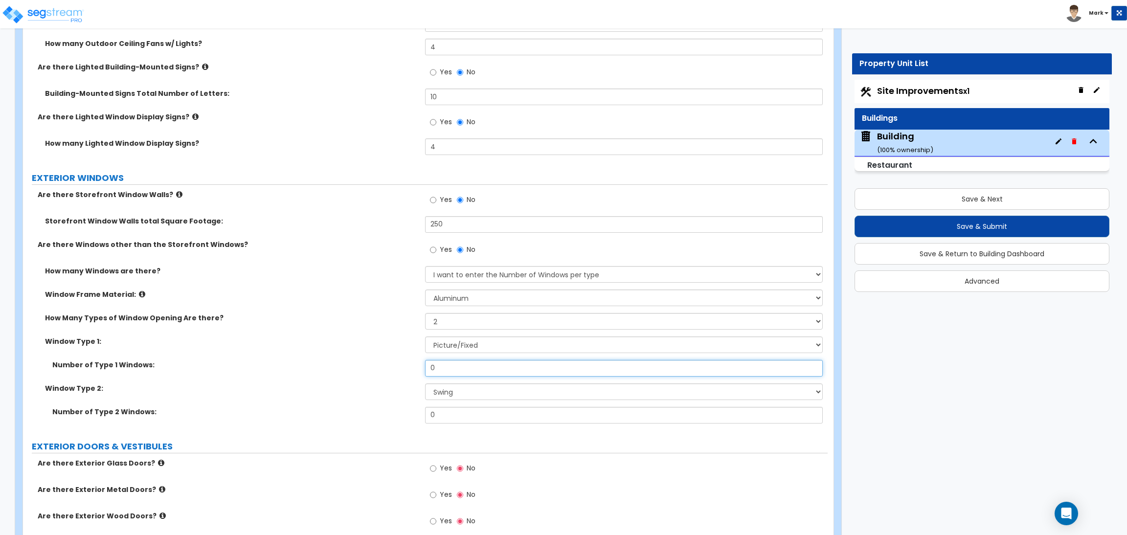
drag, startPoint x: 449, startPoint y: 362, endPoint x: 421, endPoint y: 361, distance: 27.9
click at [421, 361] on div "Number of Type 1 Windows: 0" at bounding box center [425, 371] width 805 height 23
type input "2"
drag, startPoint x: 450, startPoint y: 416, endPoint x: 427, endPoint y: 413, distance: 22.8
click at [427, 413] on input "0" at bounding box center [623, 415] width 397 height 17
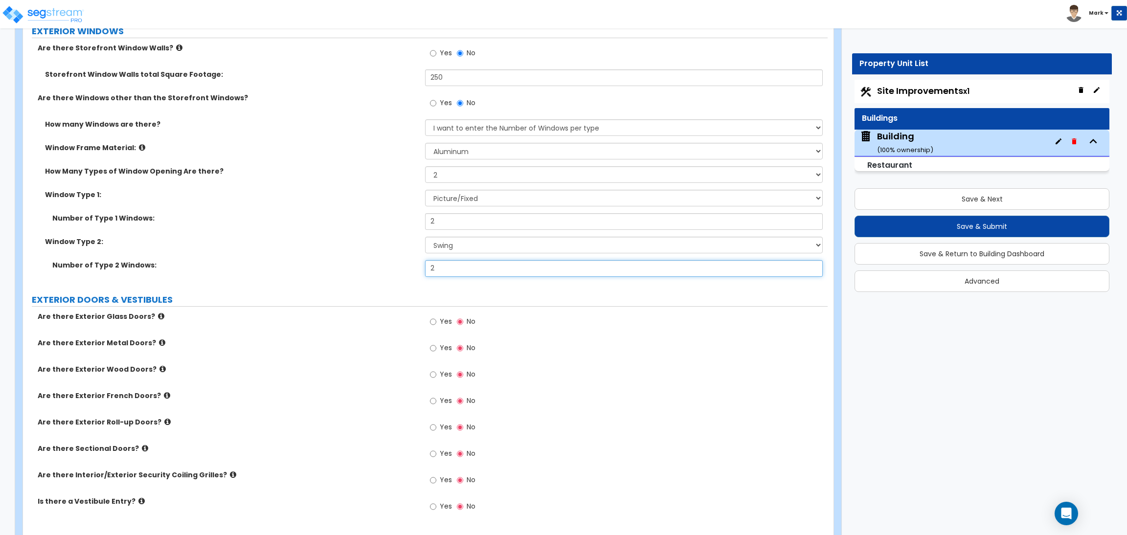
scroll to position [2333, 0]
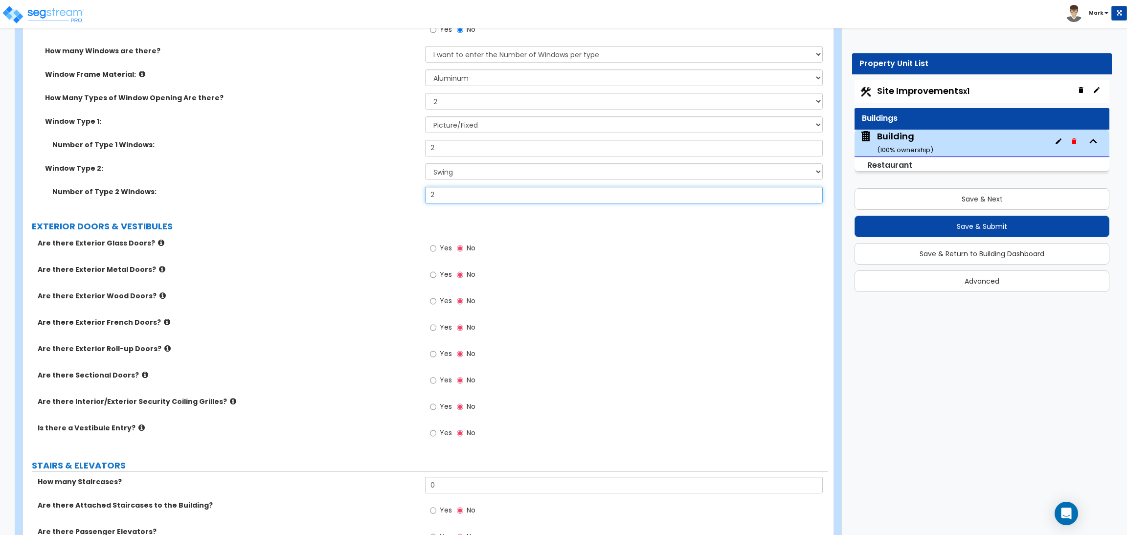
type input "2"
click at [448, 251] on span "Yes" at bounding box center [446, 248] width 12 height 10
click at [436, 251] on input "Yes" at bounding box center [433, 248] width 6 height 11
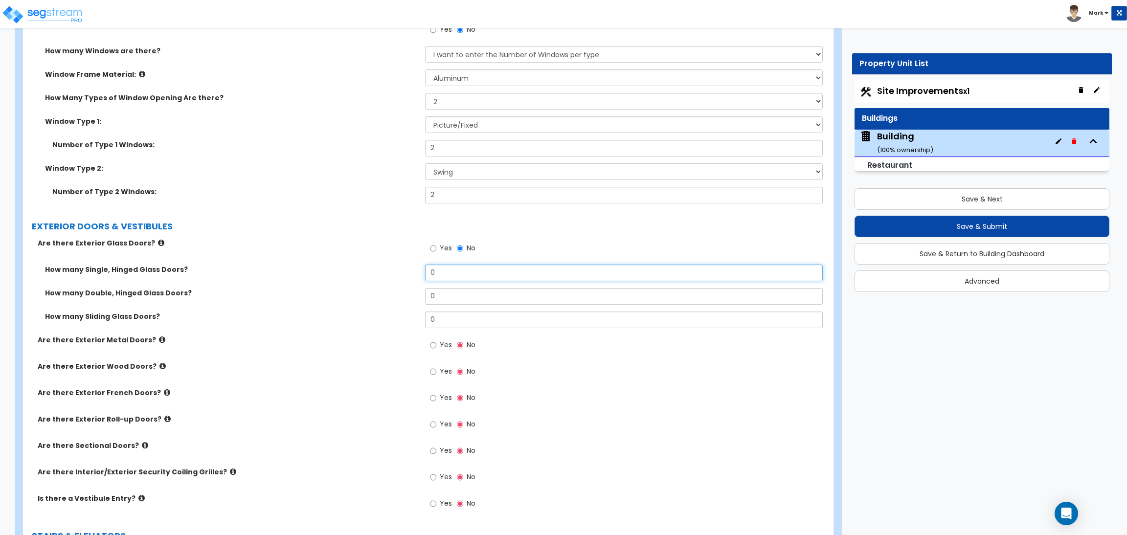
drag, startPoint x: 457, startPoint y: 279, endPoint x: 403, endPoint y: 285, distance: 54.1
click at [403, 285] on div "How many Single, Hinged Glass Doors? 0" at bounding box center [425, 276] width 805 height 23
type input "1"
drag, startPoint x: 442, startPoint y: 300, endPoint x: 423, endPoint y: 299, distance: 18.7
click at [423, 299] on div "How many Double, Hinged Glass Doors? 0" at bounding box center [425, 299] width 805 height 23
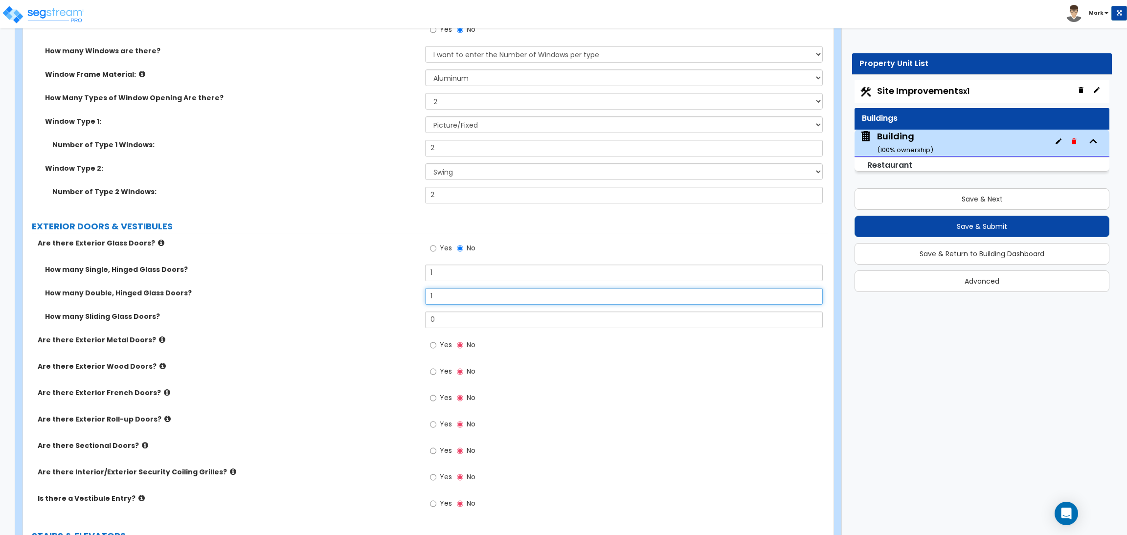
type input "1"
drag, startPoint x: 445, startPoint y: 321, endPoint x: 419, endPoint y: 323, distance: 26.0
click at [419, 323] on div "How many Sliding Glass Doors? 0" at bounding box center [425, 323] width 805 height 23
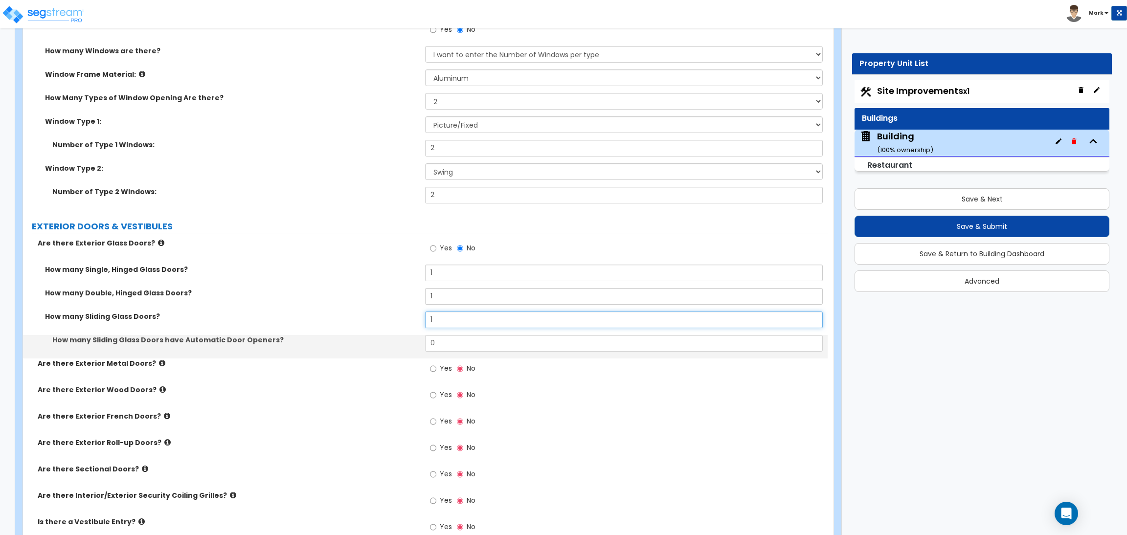
type input "1"
drag, startPoint x: 443, startPoint y: 343, endPoint x: 406, endPoint y: 344, distance: 36.7
click at [406, 344] on div "How many Sliding Glass Doors have Automatic Door Openers? 0" at bounding box center [425, 346] width 805 height 23
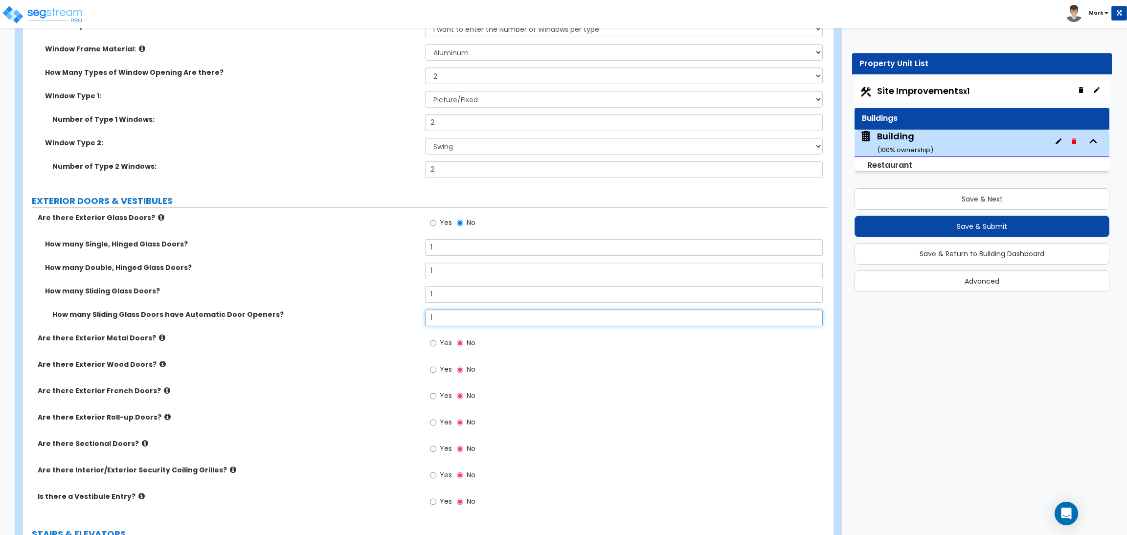
scroll to position [2407, 0]
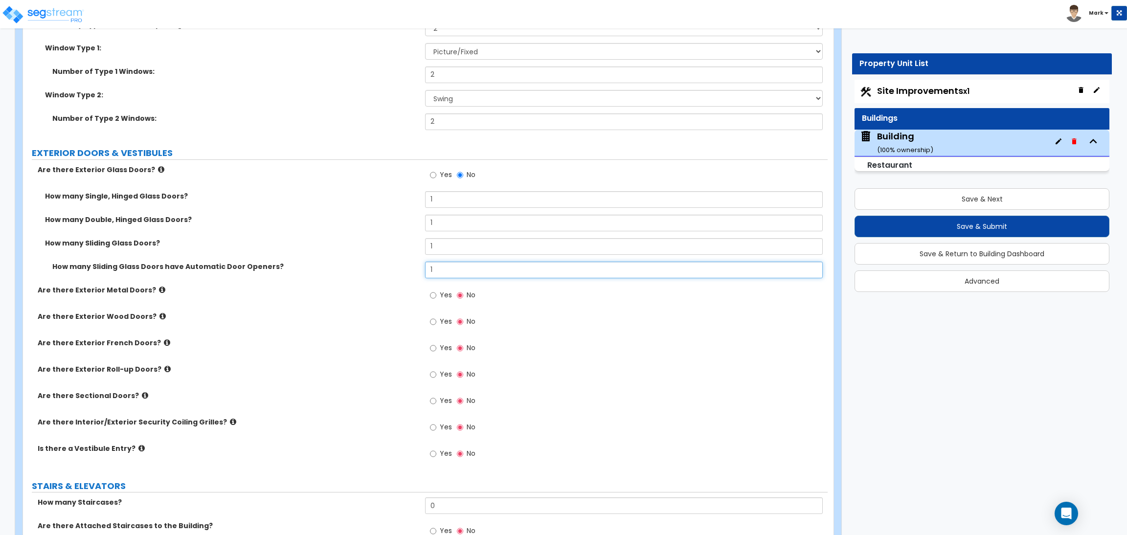
type input "1"
click at [436, 297] on label "Yes" at bounding box center [441, 296] width 22 height 17
click at [436, 297] on input "Yes" at bounding box center [433, 295] width 6 height 11
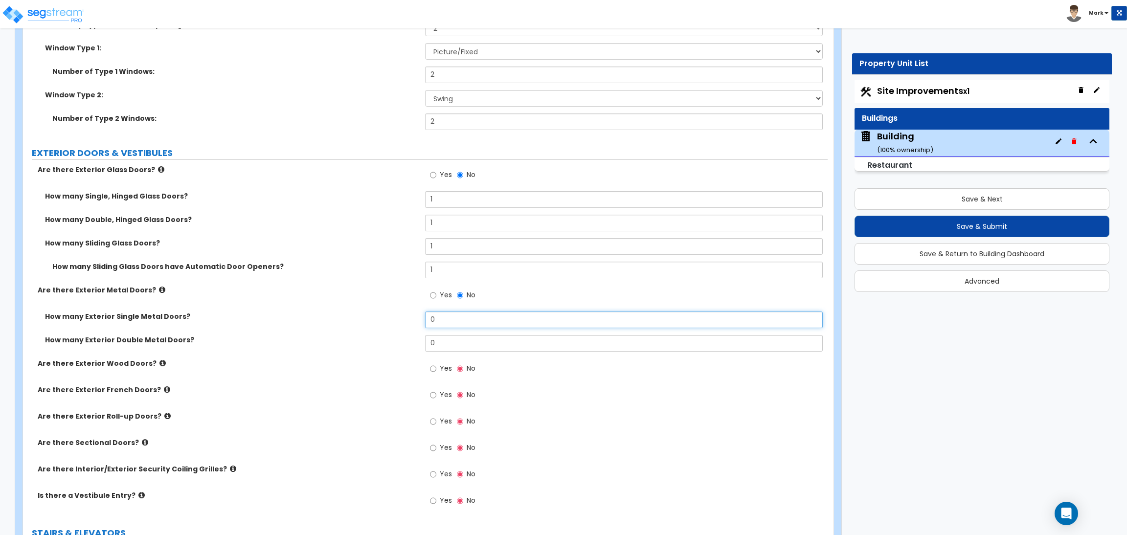
drag, startPoint x: 451, startPoint y: 327, endPoint x: 429, endPoint y: 327, distance: 22.0
click at [429, 327] on input "0" at bounding box center [623, 320] width 397 height 17
type input "1"
drag, startPoint x: 439, startPoint y: 349, endPoint x: 419, endPoint y: 347, distance: 20.6
click at [419, 347] on div "How many Exterior Double Metal Doors? 0" at bounding box center [425, 346] width 805 height 23
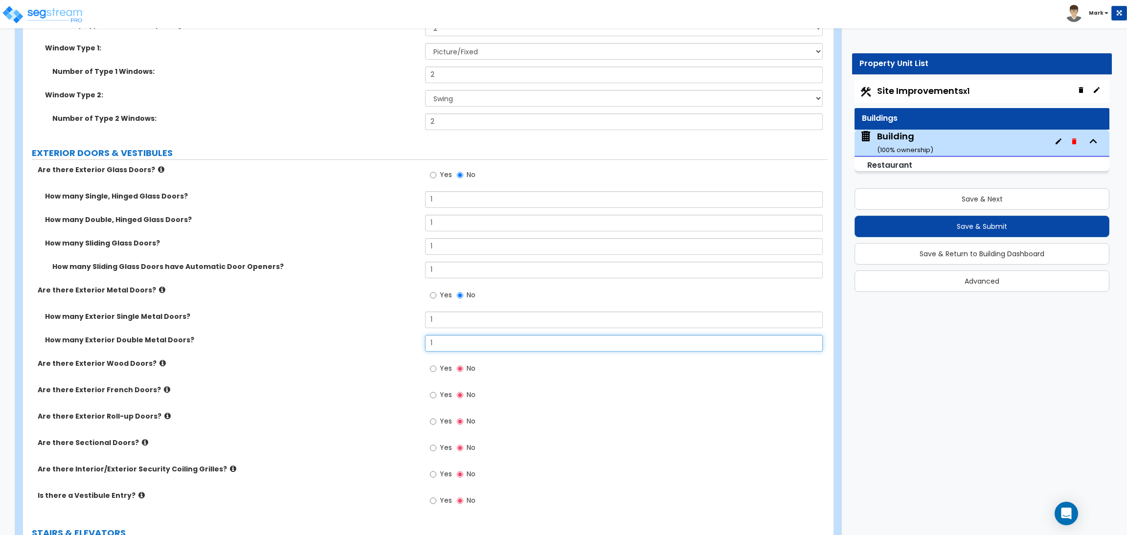
type input "1"
click at [441, 366] on span "Yes" at bounding box center [446, 369] width 12 height 10
click at [436, 366] on input "Yes" at bounding box center [433, 369] width 6 height 11
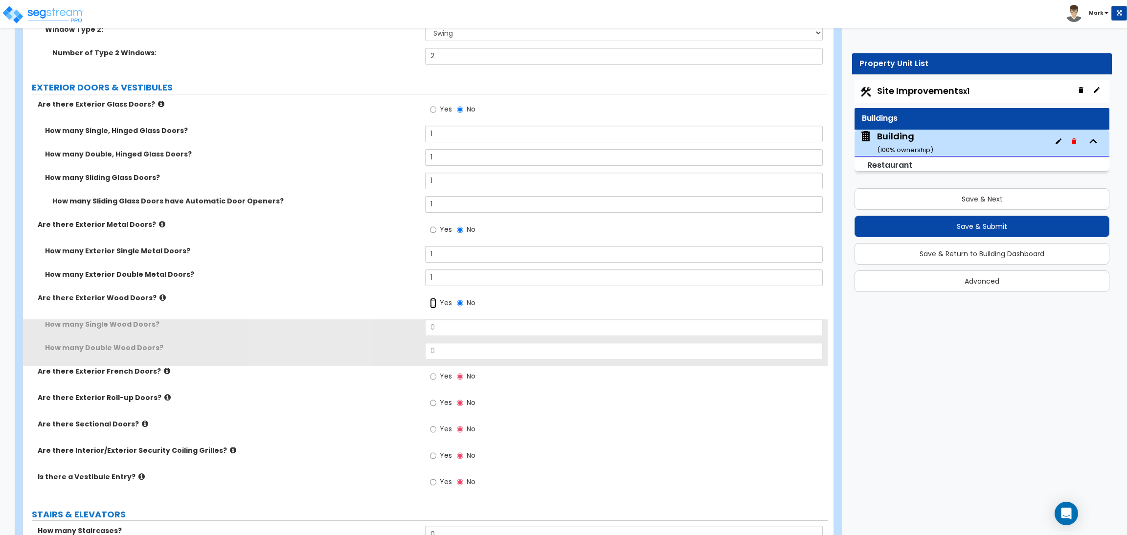
scroll to position [2480, 0]
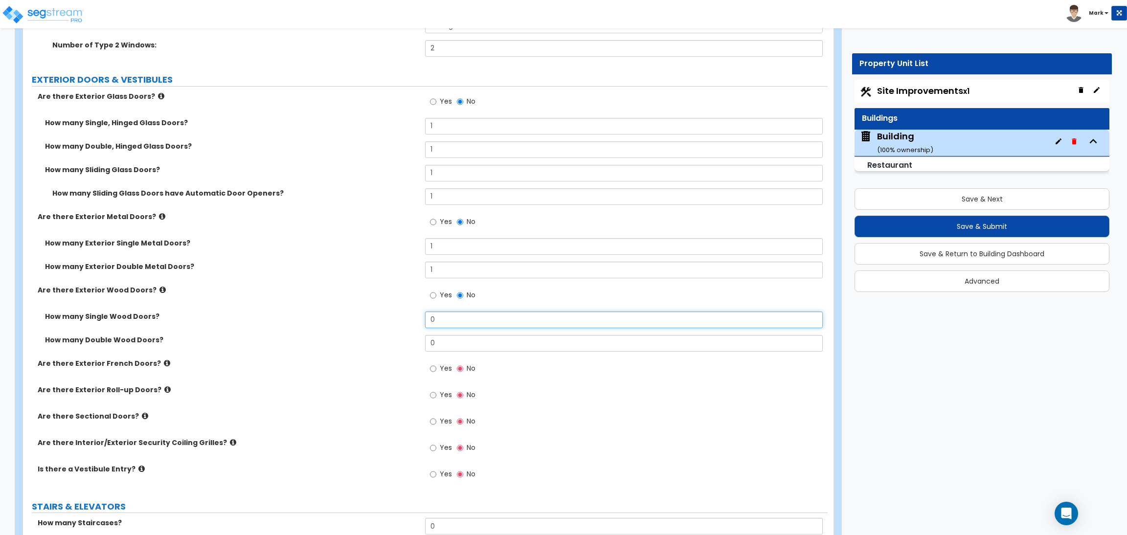
drag, startPoint x: 441, startPoint y: 323, endPoint x: 420, endPoint y: 323, distance: 20.6
click at [420, 323] on div "How many Single Wood Doors? 0" at bounding box center [425, 323] width 805 height 23
type input "1"
drag, startPoint x: 440, startPoint y: 342, endPoint x: 427, endPoint y: 342, distance: 12.7
click at [427, 342] on input "0" at bounding box center [623, 343] width 397 height 17
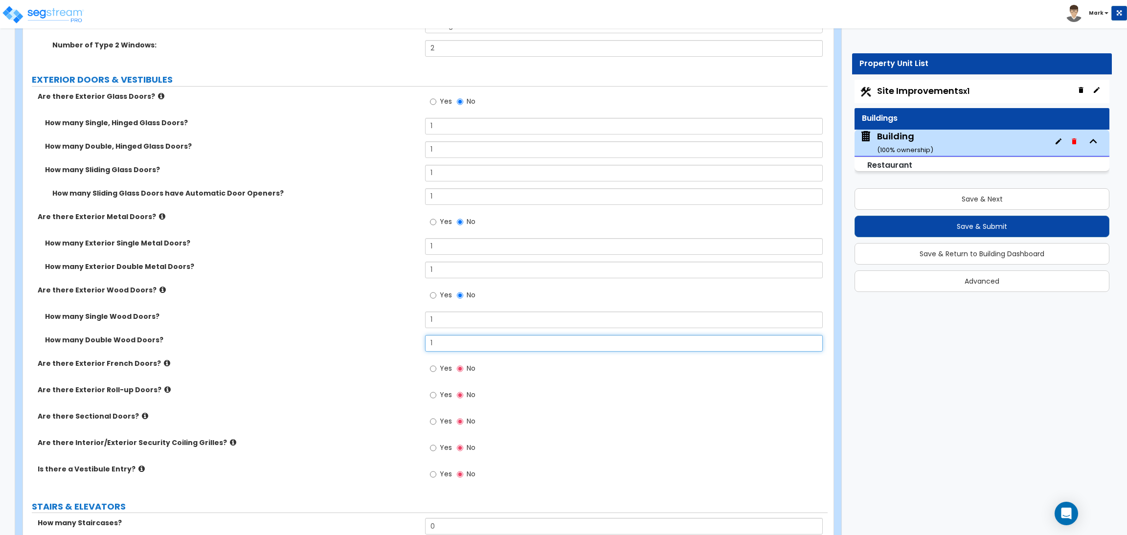
type input "1"
click at [445, 365] on span "Yes" at bounding box center [446, 369] width 12 height 10
click at [436, 365] on input "Yes" at bounding box center [433, 369] width 6 height 11
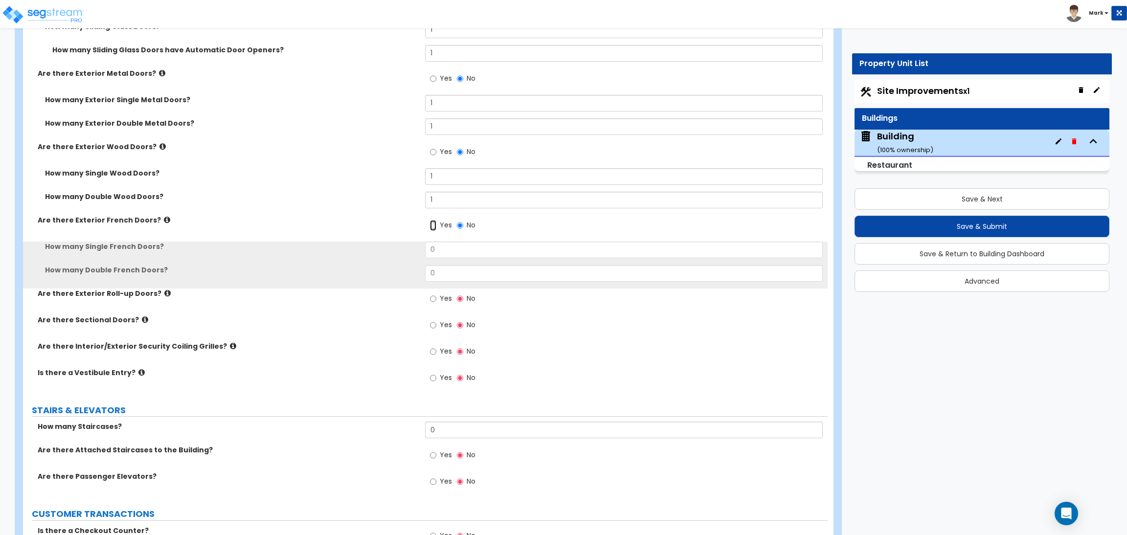
scroll to position [2627, 0]
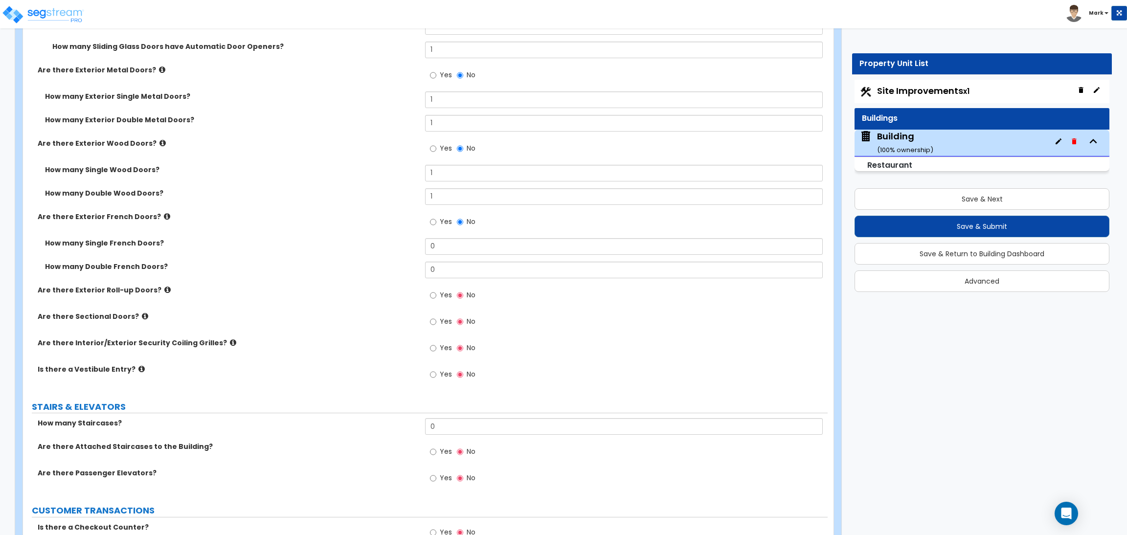
click at [442, 255] on div "How many Single French Doors? 0" at bounding box center [425, 249] width 805 height 23
drag, startPoint x: 441, startPoint y: 250, endPoint x: 418, endPoint y: 245, distance: 23.5
click at [419, 245] on div "How many Single French Doors? 0" at bounding box center [425, 249] width 805 height 23
type input "1"
drag, startPoint x: 440, startPoint y: 264, endPoint x: 428, endPoint y: 264, distance: 12.2
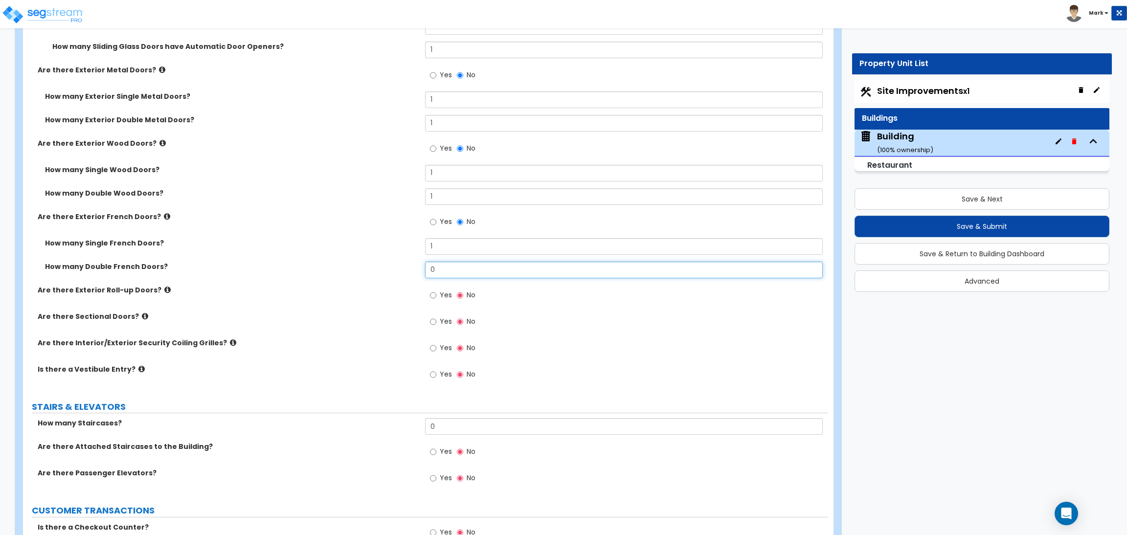
click at [428, 264] on input "0" at bounding box center [623, 270] width 397 height 17
type input "1"
click at [445, 295] on span "Yes" at bounding box center [446, 295] width 12 height 10
click at [436, 295] on input "Yes" at bounding box center [433, 295] width 6 height 11
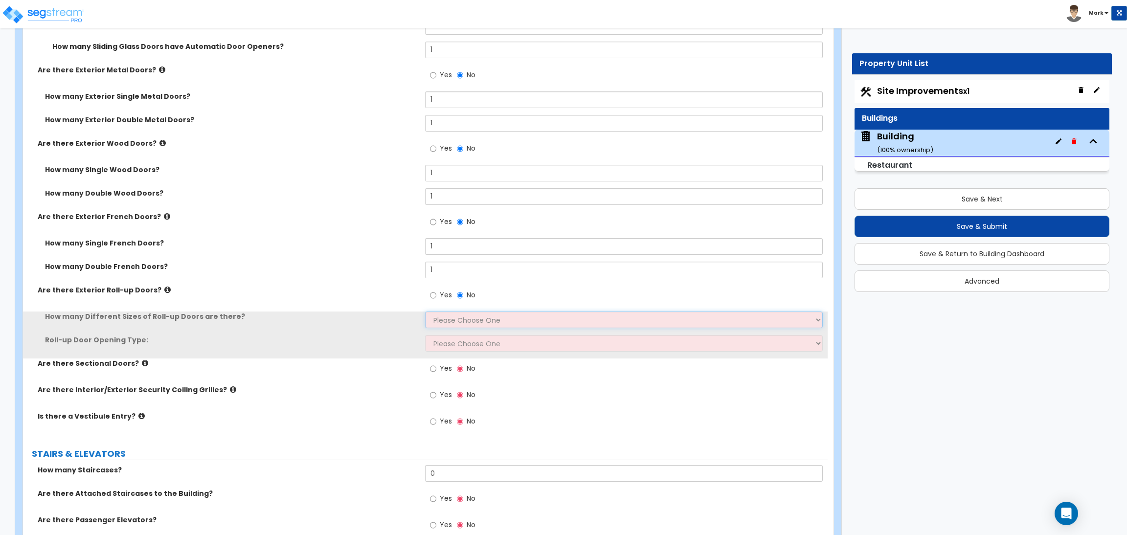
click at [451, 318] on select "Please Choose One 1 2 3" at bounding box center [623, 320] width 397 height 17
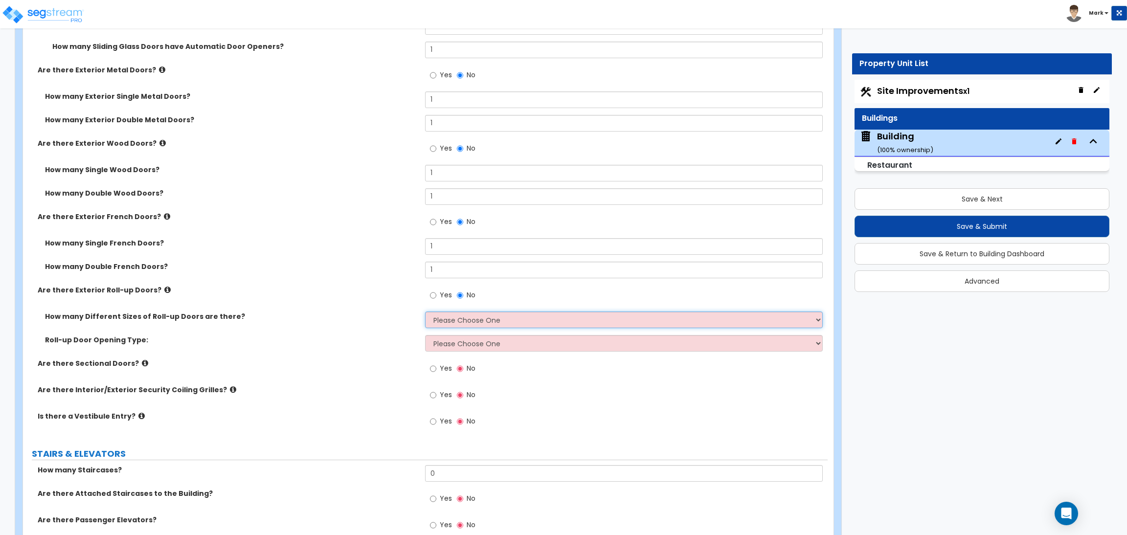
select select "1"
click at [425, 312] on select "Please Choose One 1 2 3" at bounding box center [623, 320] width 397 height 17
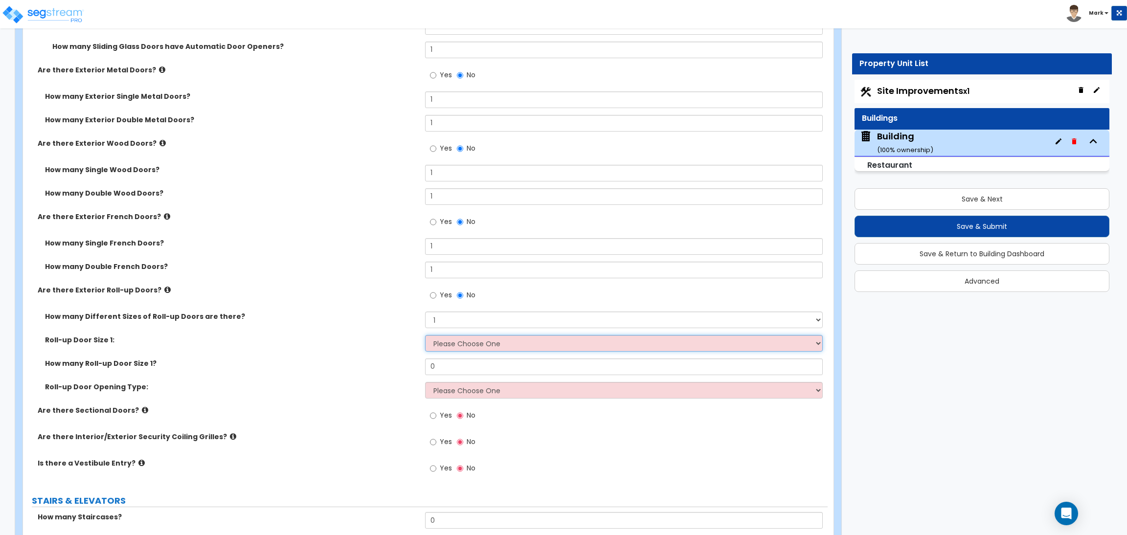
click at [454, 343] on select "Please Choose One 8' x 8' 10' x 10' 12' x 12' 14' x 14' 20' x 12' 20' x 16'" at bounding box center [623, 343] width 397 height 17
select select "1"
click at [425, 335] on select "Please Choose One 8' x 8' 10' x 10' 12' x 12' 14' x 14' 20' x 12' 20' x 16'" at bounding box center [623, 343] width 397 height 17
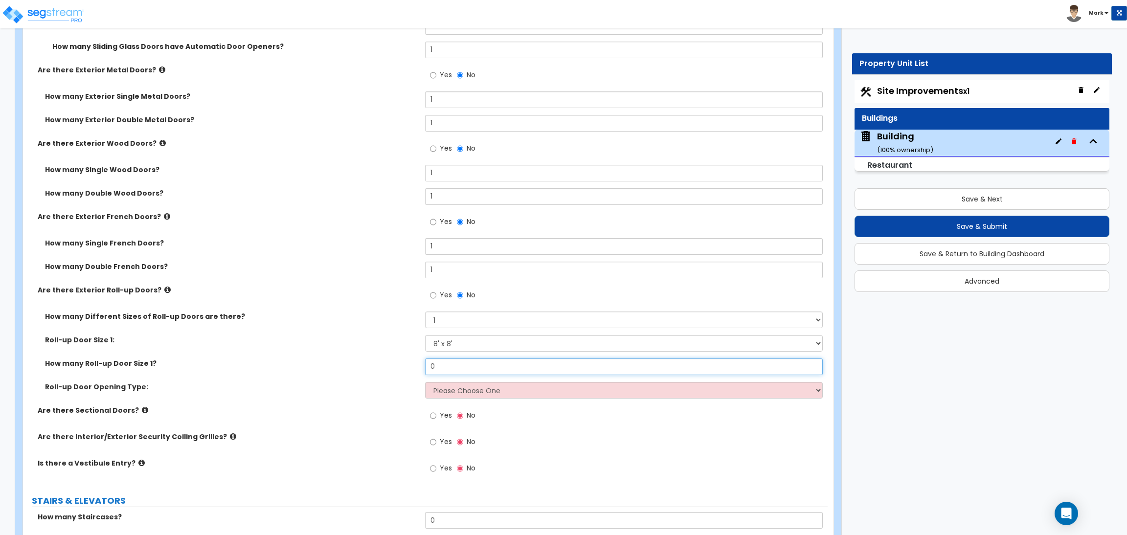
drag, startPoint x: 439, startPoint y: 365, endPoint x: 407, endPoint y: 368, distance: 32.9
click at [407, 368] on div "How many Roll-up Door Size 1? 0" at bounding box center [425, 370] width 805 height 23
type input "1"
click at [446, 386] on select "Please Choose One All Manual All Motorized Some are Motorized" at bounding box center [623, 390] width 397 height 17
select select "2"
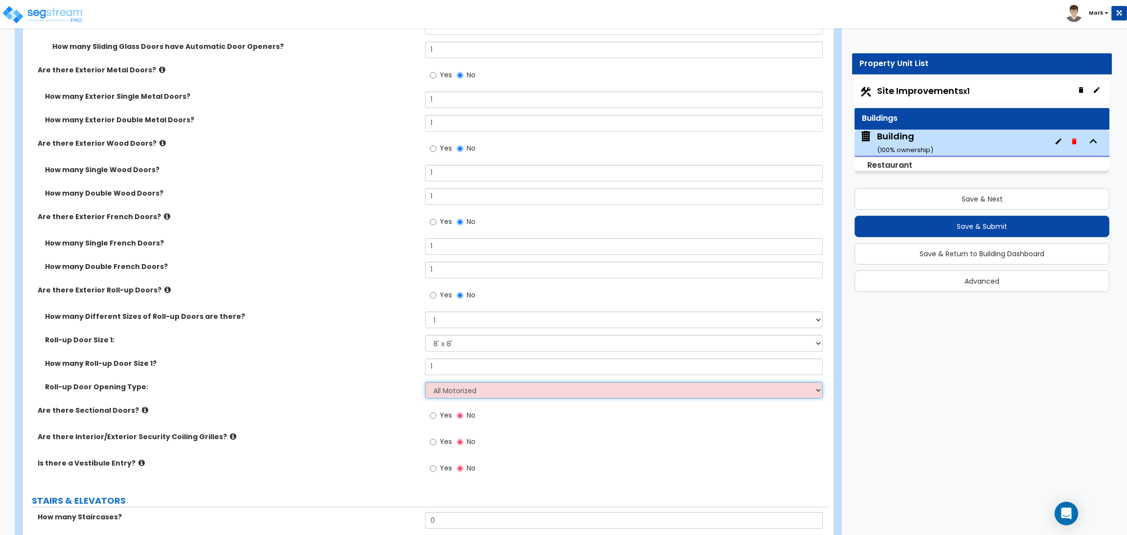
click at [425, 382] on select "Please Choose One All Manual All Motorized Some are Motorized" at bounding box center [623, 390] width 397 height 17
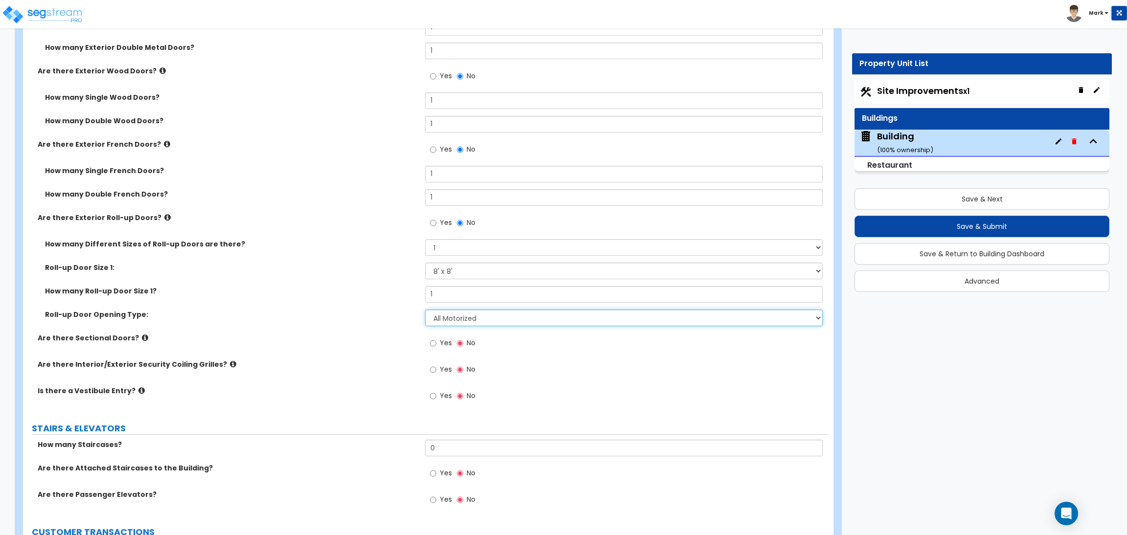
scroll to position [2700, 0]
click at [441, 339] on span "Yes" at bounding box center [446, 342] width 12 height 10
click at [436, 339] on input "Yes" at bounding box center [433, 342] width 6 height 11
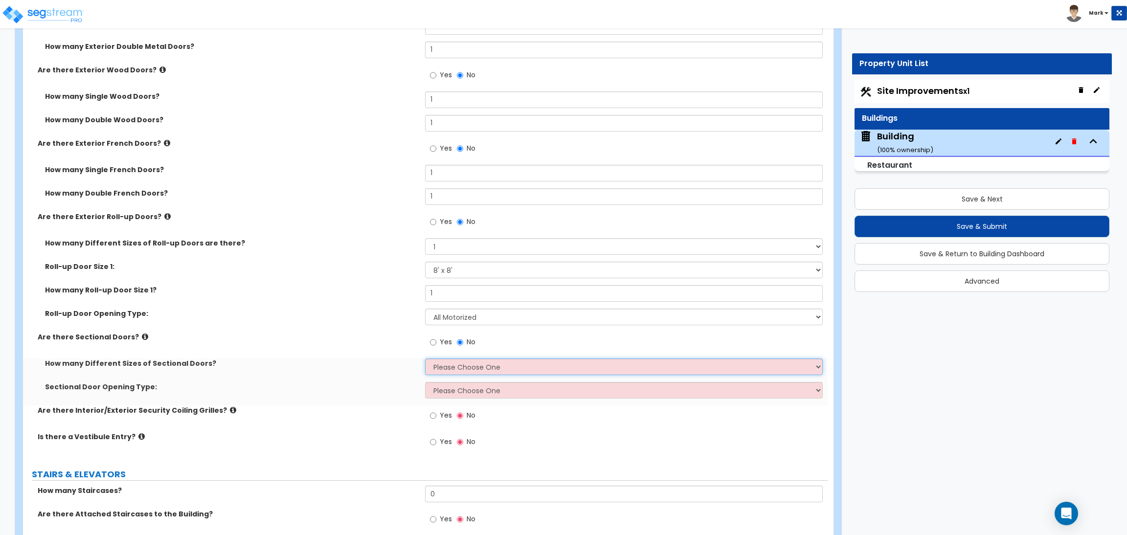
click at [447, 368] on select "Please Choose One 1 2 3" at bounding box center [623, 367] width 397 height 17
select select "1"
click at [425, 359] on select "Please Choose One 1 2 3" at bounding box center [623, 367] width 397 height 17
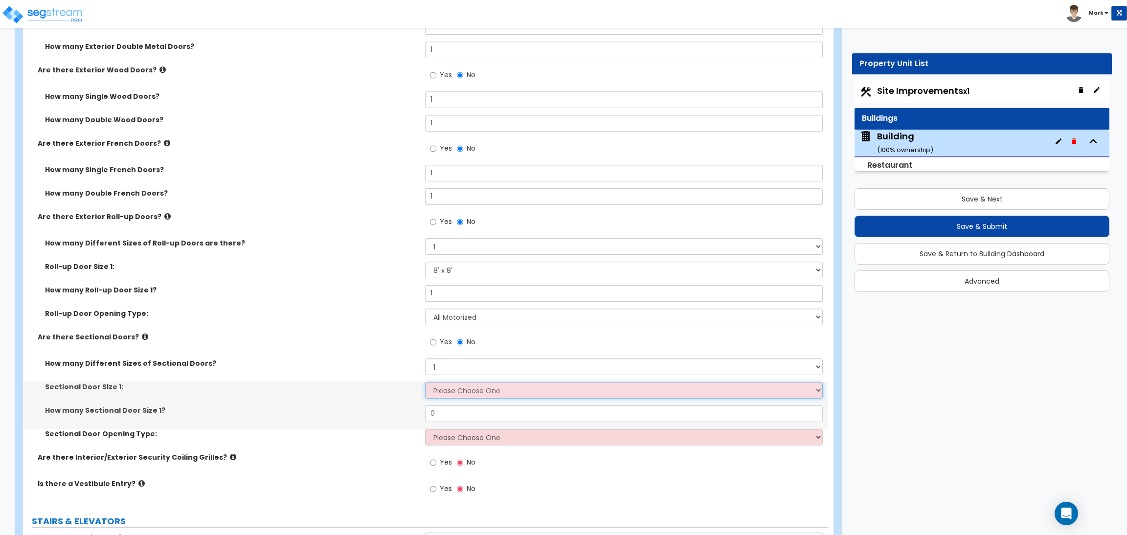
click at [445, 395] on select "Please Choose One 8' x 8' 10' x 10' 12' x 12' 20' x 14'" at bounding box center [623, 390] width 397 height 17
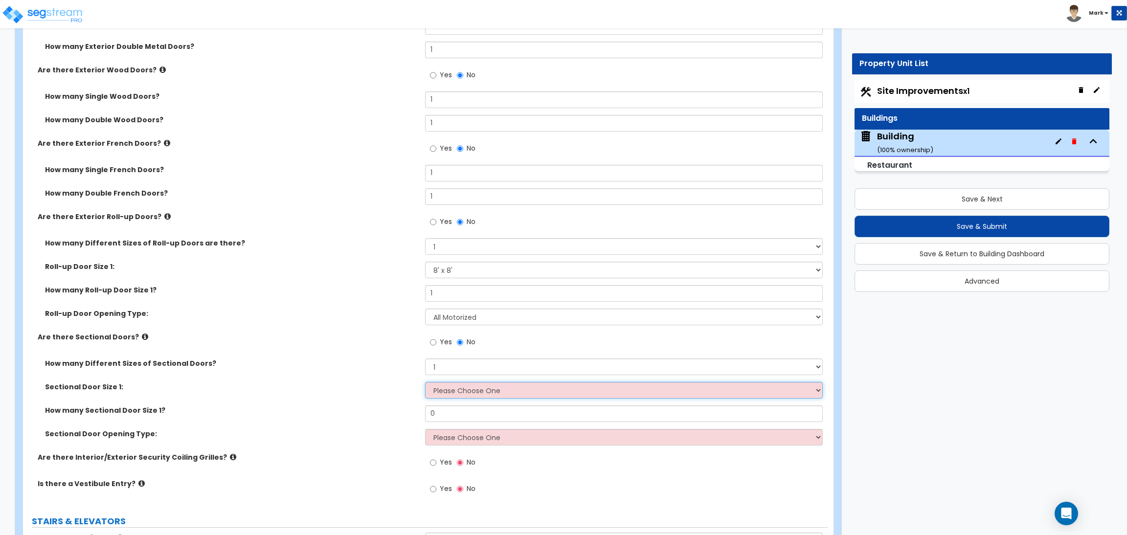
select select "2"
click at [425, 382] on select "Please Choose One 8' x 8' 10' x 10' 12' x 12' 20' x 14'" at bounding box center [623, 390] width 397 height 17
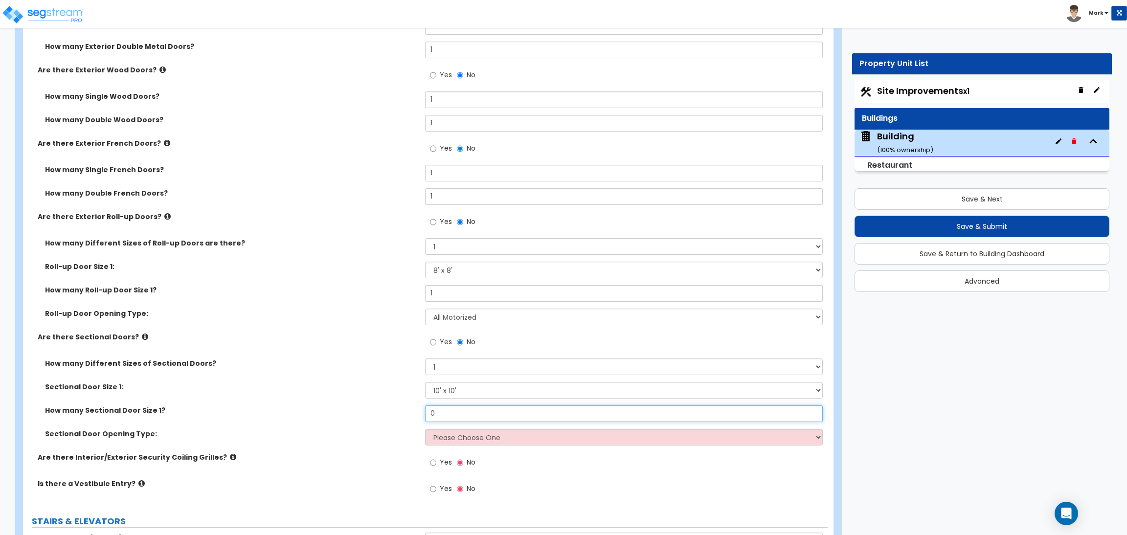
drag, startPoint x: 447, startPoint y: 412, endPoint x: 426, endPoint y: 412, distance: 20.6
click at [430, 413] on input "0" at bounding box center [623, 414] width 397 height 17
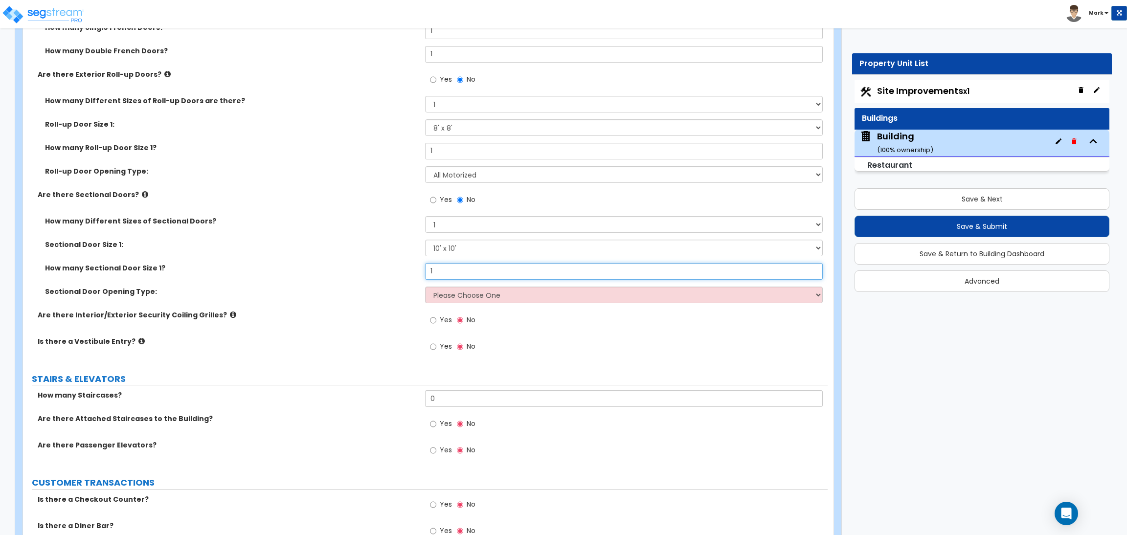
scroll to position [2847, 0]
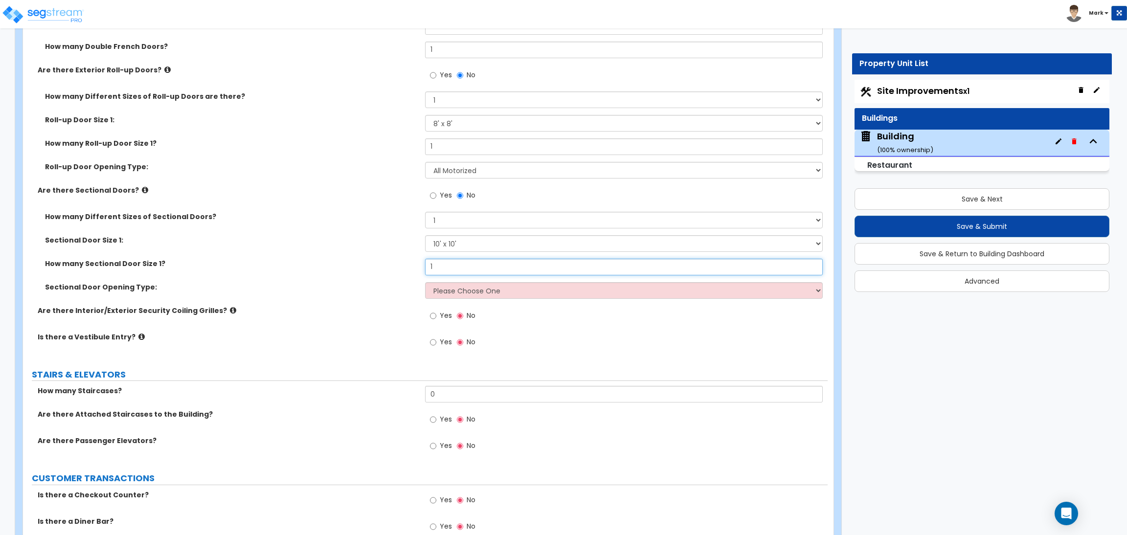
type input "1"
click at [448, 295] on select "Please Choose One All Manual All Motorized Some are Motorized" at bounding box center [623, 290] width 397 height 17
select select "2"
click at [425, 282] on select "Please Choose One All Manual All Motorized Some are Motorized" at bounding box center [623, 290] width 397 height 17
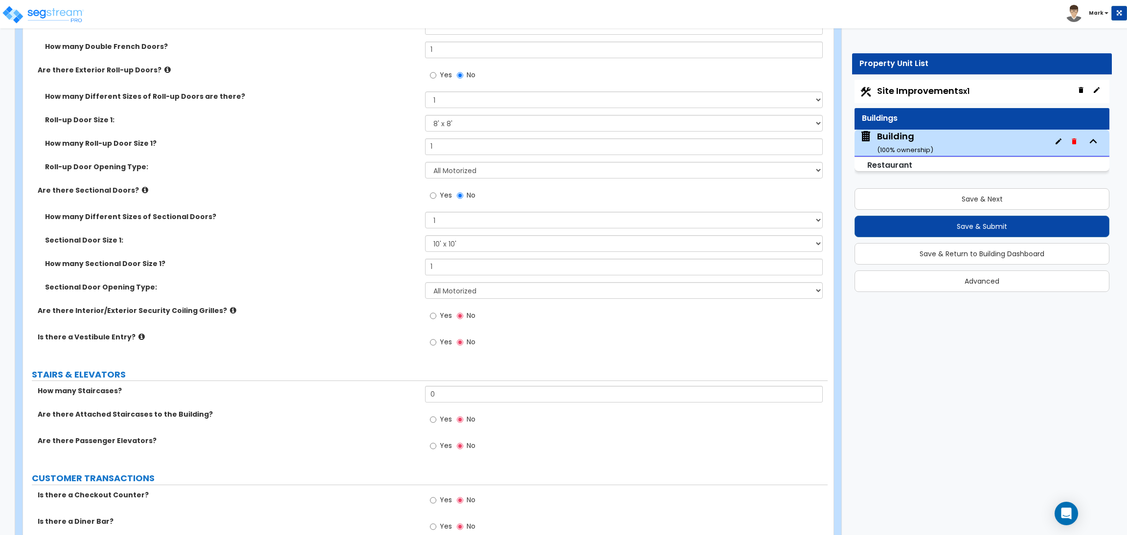
click at [438, 321] on label "Yes" at bounding box center [441, 317] width 22 height 17
click at [436, 321] on input "Yes" at bounding box center [433, 316] width 6 height 11
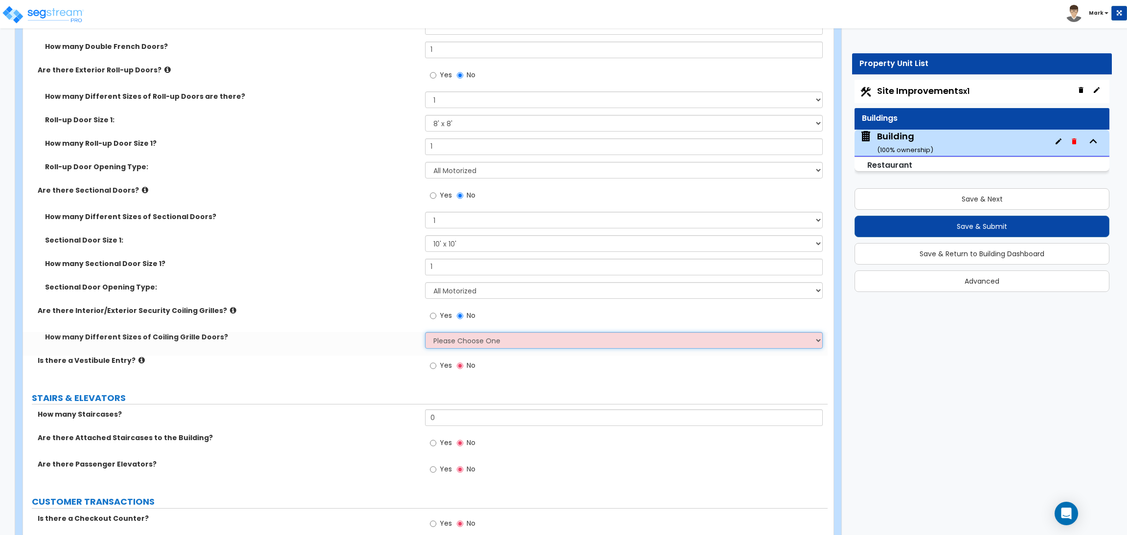
click at [442, 346] on select "Please Choose One 1 2 3 4" at bounding box center [623, 340] width 397 height 17
select select "1"
click at [425, 332] on select "Please Choose One 1 2 3 4" at bounding box center [623, 340] width 397 height 17
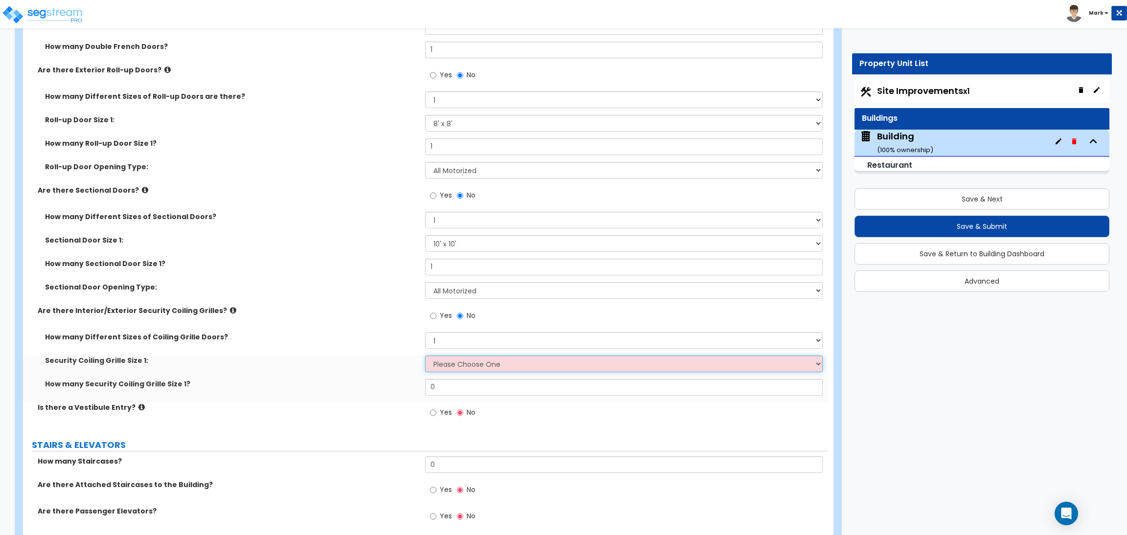
click at [447, 367] on select "Please Choose One 4 feet x 8 feet 6 feet x 12 feet 8 feet x 18 feet 12 feet x 1…" at bounding box center [623, 364] width 397 height 17
select select "2"
click at [425, 356] on select "Please Choose One 4 feet x 8 feet 6 feet x 12 feet 8 feet x 18 feet 12 feet x 1…" at bounding box center [623, 364] width 397 height 17
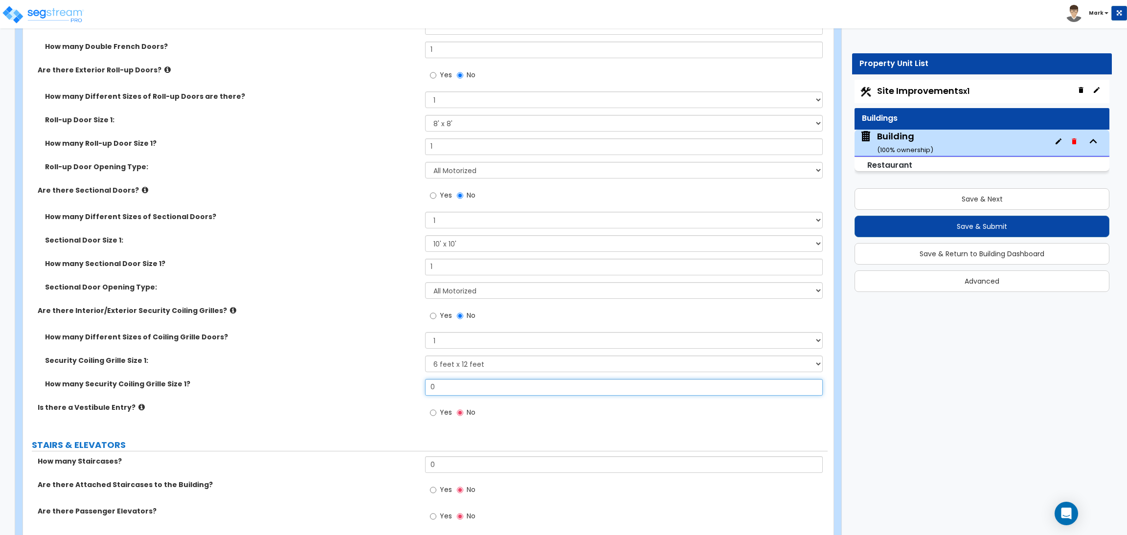
drag, startPoint x: 440, startPoint y: 387, endPoint x: 423, endPoint y: 387, distance: 16.6
click at [423, 387] on div "How many Security Coiling Grille Size 1? 0" at bounding box center [425, 390] width 805 height 23
type input "2"
click at [438, 414] on label "Yes" at bounding box center [441, 414] width 22 height 17
click at [436, 414] on input "Yes" at bounding box center [433, 413] width 6 height 11
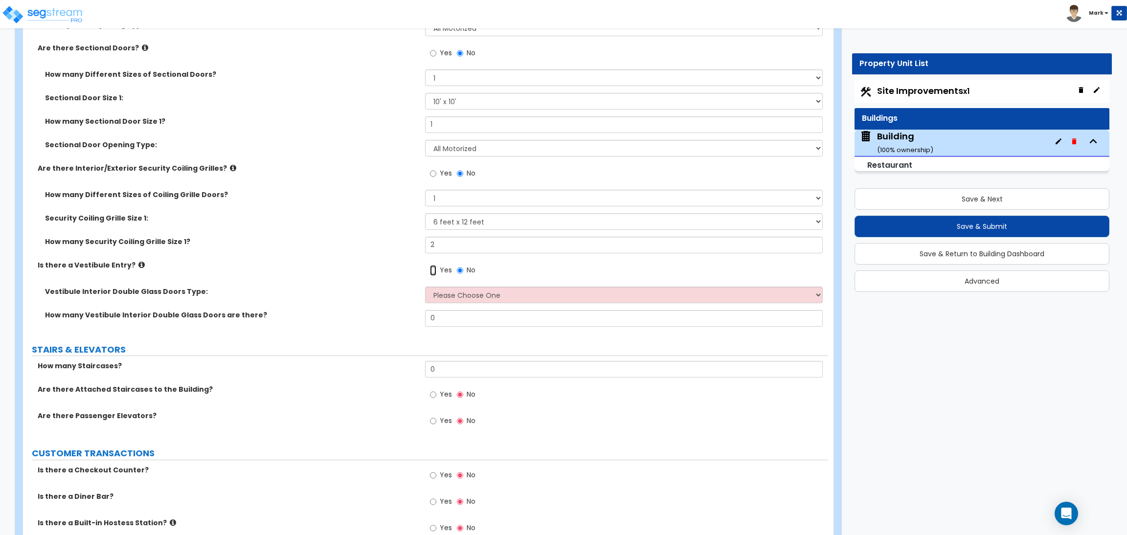
scroll to position [2994, 0]
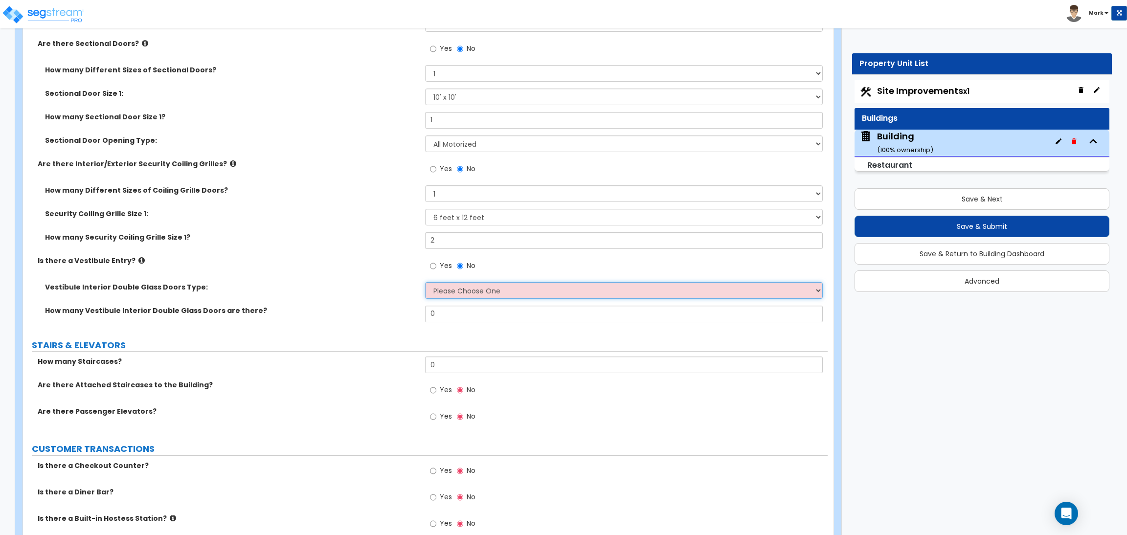
click at [447, 292] on select "Please Choose One Hinged Sliding" at bounding box center [623, 290] width 397 height 17
select select "1"
click at [425, 282] on select "Please Choose One Hinged Sliding" at bounding box center [623, 290] width 397 height 17
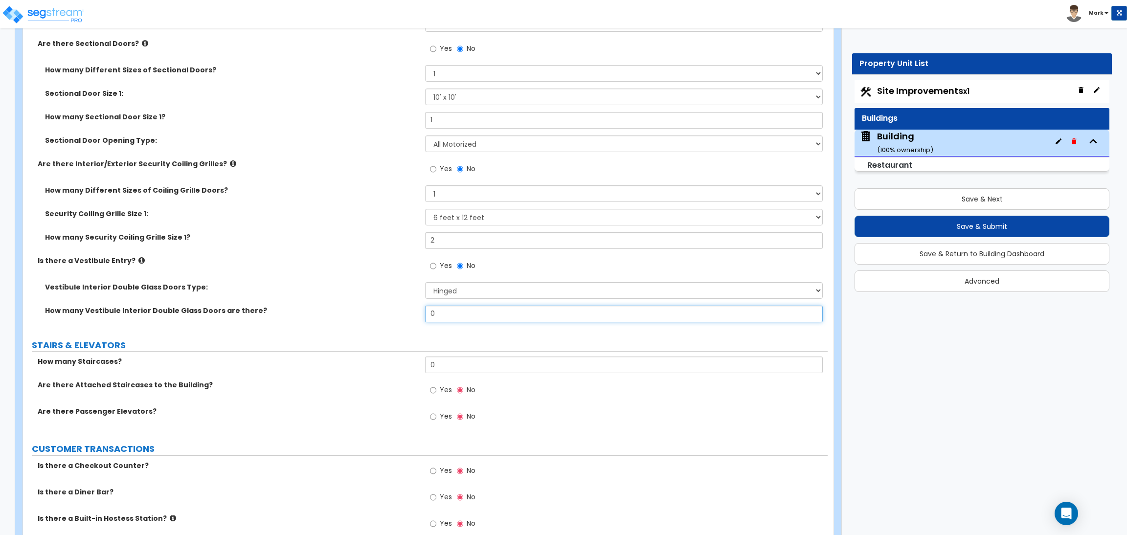
drag, startPoint x: 427, startPoint y: 322, endPoint x: 413, endPoint y: 322, distance: 13.2
click at [415, 322] on div "How many Vestibule Interior Double Glass Doors are there? 0" at bounding box center [425, 317] width 805 height 23
type input "1"
click at [330, 315] on label "How many Vestibule Interior Double Glass Doors are there?" at bounding box center [231, 311] width 373 height 10
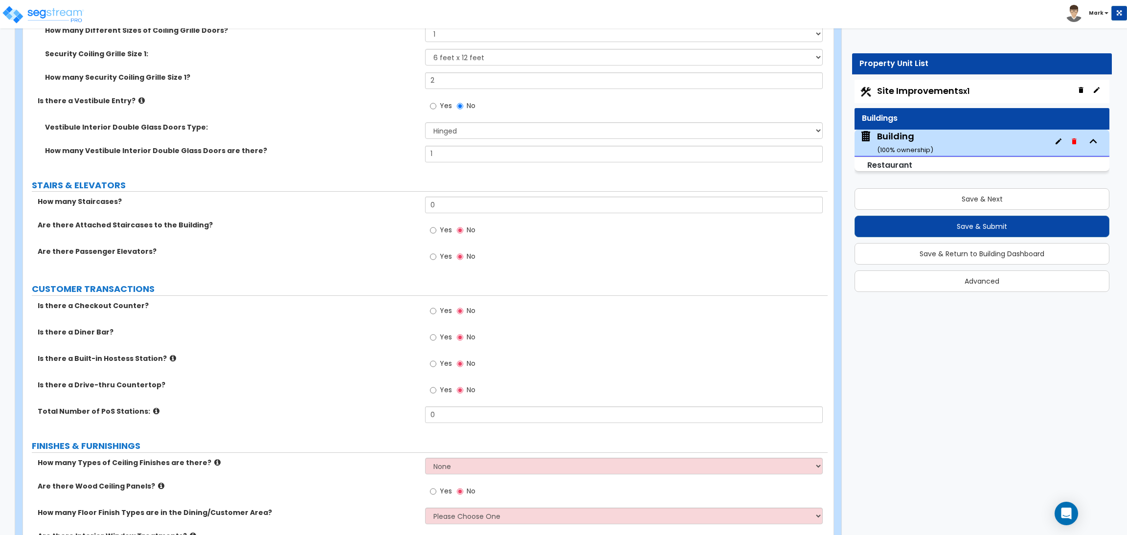
scroll to position [3140, 0]
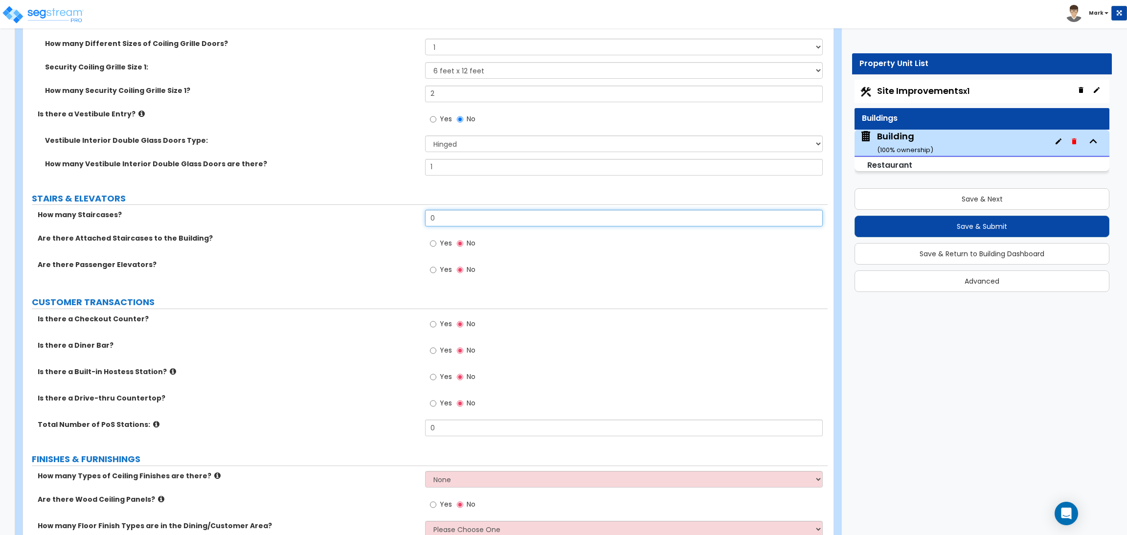
drag, startPoint x: 443, startPoint y: 219, endPoint x: 387, endPoint y: 227, distance: 56.3
click at [387, 227] on div "How many Staircases? 0" at bounding box center [425, 221] width 805 height 23
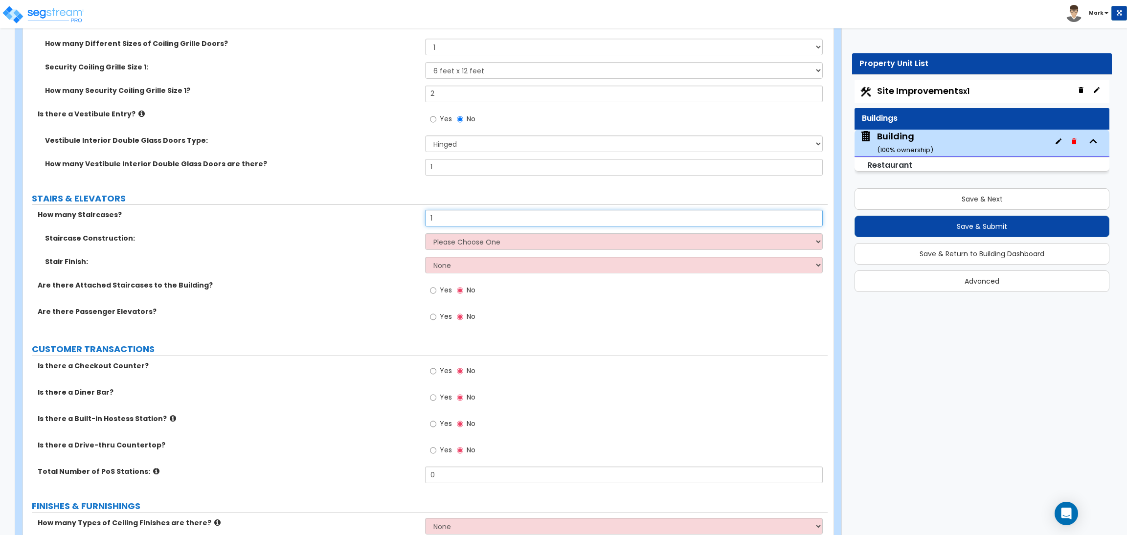
type input "1"
click at [468, 245] on select "Please Choose One Concrete Steel Wood Please Choose For Me" at bounding box center [623, 241] width 397 height 17
click at [425, 234] on select "Please Choose One Concrete Steel Wood Please Choose For Me" at bounding box center [623, 241] width 397 height 17
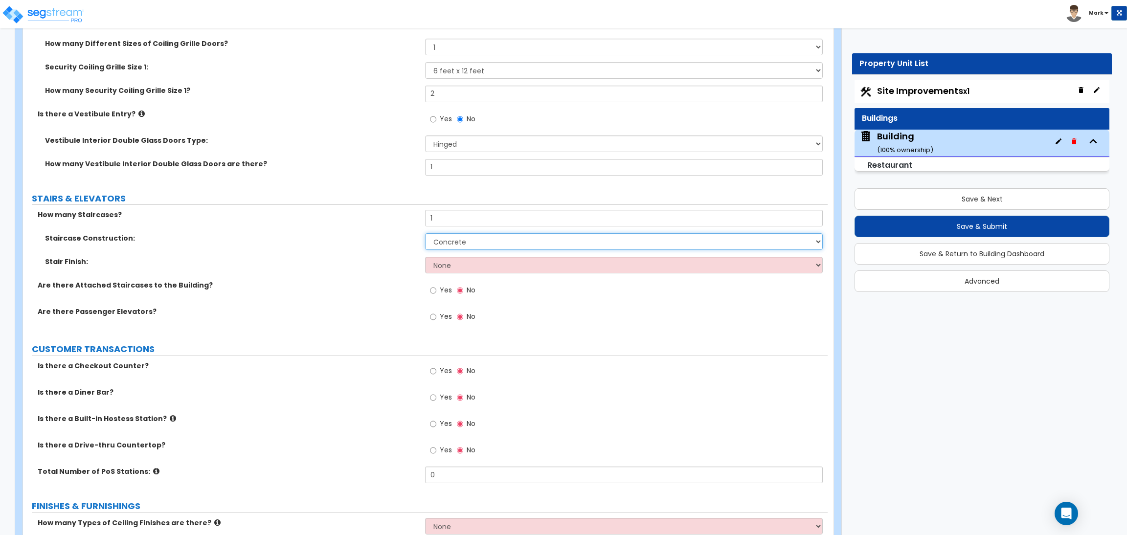
click at [458, 242] on select "Please Choose One Concrete Steel Wood Please Choose For Me" at bounding box center [623, 241] width 397 height 17
select select "3"
click at [425, 234] on select "Please Choose One Concrete Steel Wood Please Choose For Me" at bounding box center [623, 241] width 397 height 17
click at [454, 260] on select "None Tile Wood Laminate VCT Sheet Carpet Sheet Vinyl Carpet Tile" at bounding box center [623, 265] width 397 height 17
select select "2"
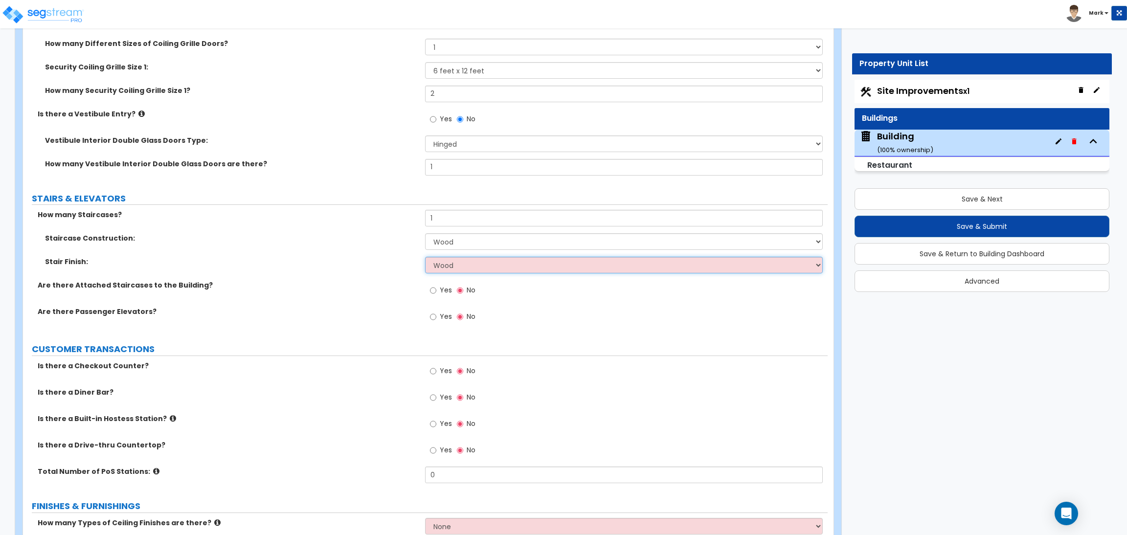
click at [425, 257] on select "None Tile Wood Laminate VCT Sheet Carpet Sheet Vinyl Carpet Tile" at bounding box center [623, 265] width 397 height 17
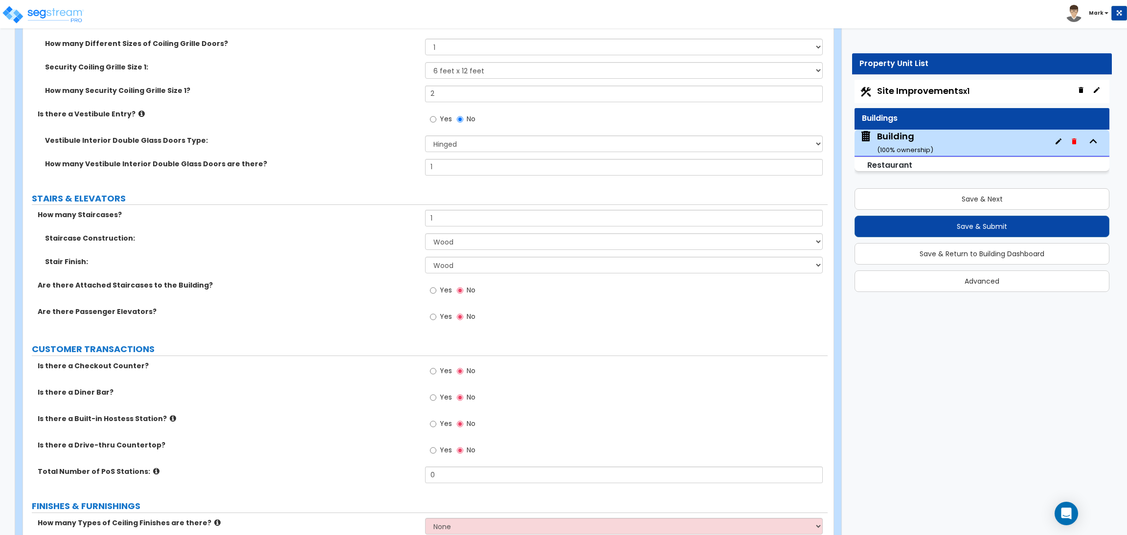
click at [442, 286] on span "Yes" at bounding box center [446, 290] width 12 height 10
click at [436, 286] on input "Yes" at bounding box center [433, 290] width 6 height 11
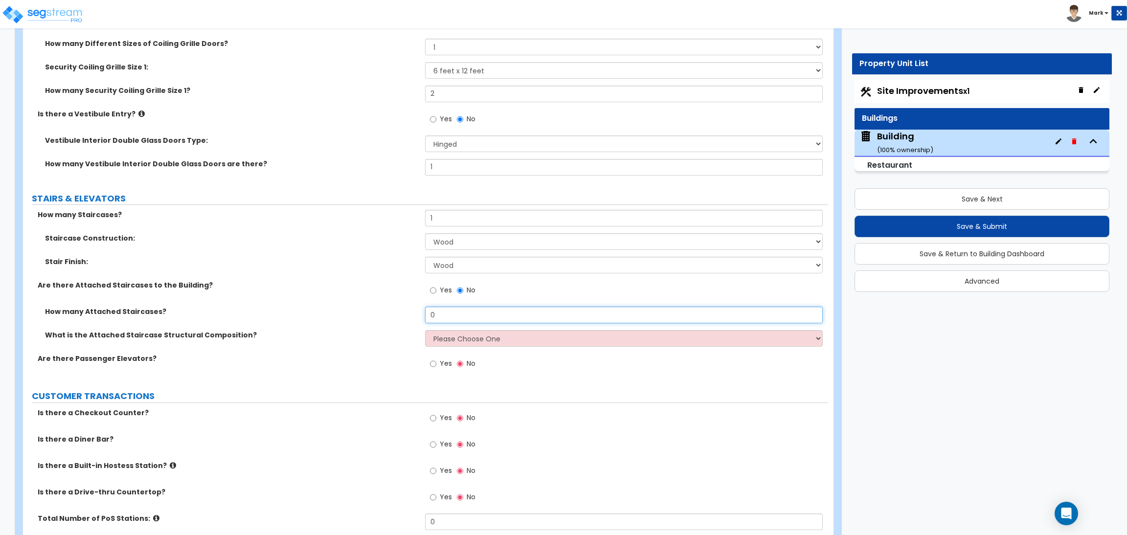
drag, startPoint x: 446, startPoint y: 318, endPoint x: 414, endPoint y: 318, distance: 31.3
click at [414, 318] on div "How many Attached Staircases? 0" at bounding box center [425, 318] width 805 height 23
type input "1"
click at [449, 339] on select "Please Choose One Reinforced Concrete Structural Steel Wood" at bounding box center [623, 338] width 397 height 17
select select "4"
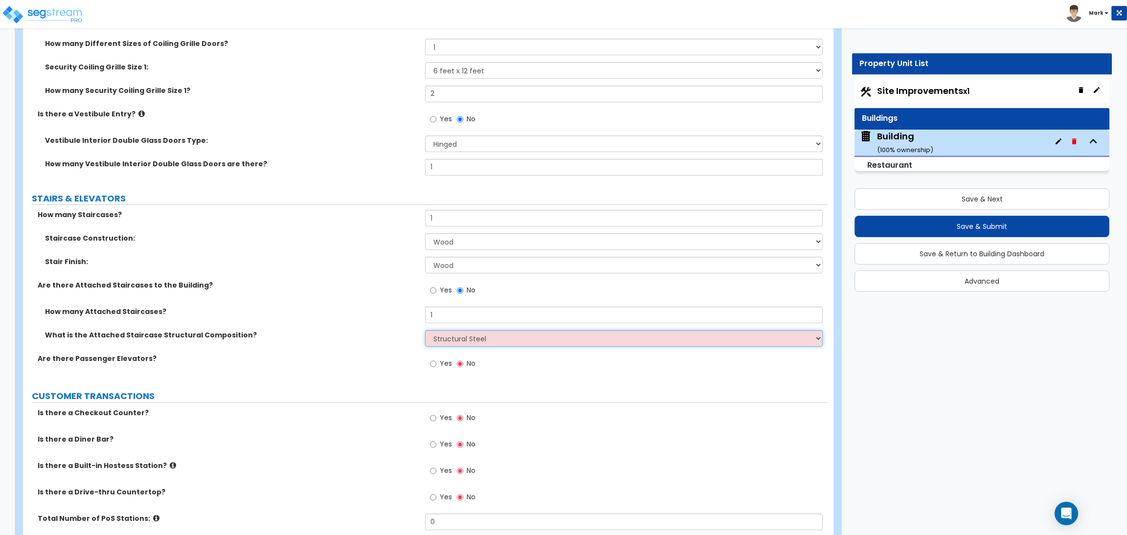
click at [425, 331] on select "Please Choose One Reinforced Concrete Structural Steel Wood" at bounding box center [623, 338] width 397 height 17
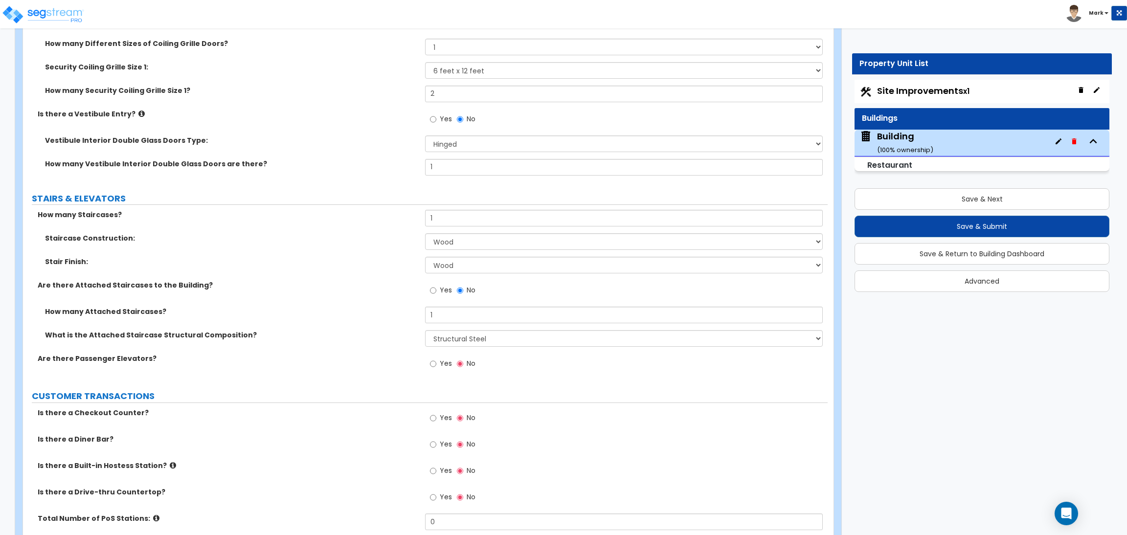
click at [440, 359] on span "Yes" at bounding box center [446, 364] width 12 height 10
click at [436, 359] on input "Yes" at bounding box center [433, 364] width 6 height 11
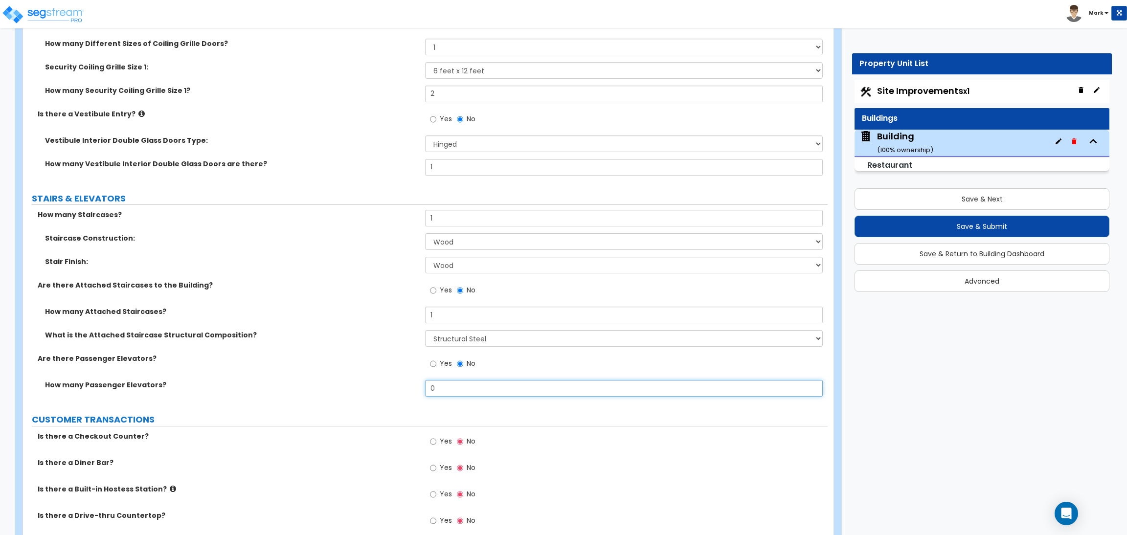
drag, startPoint x: 449, startPoint y: 388, endPoint x: 428, endPoint y: 388, distance: 21.0
click at [428, 388] on input "0" at bounding box center [623, 388] width 397 height 17
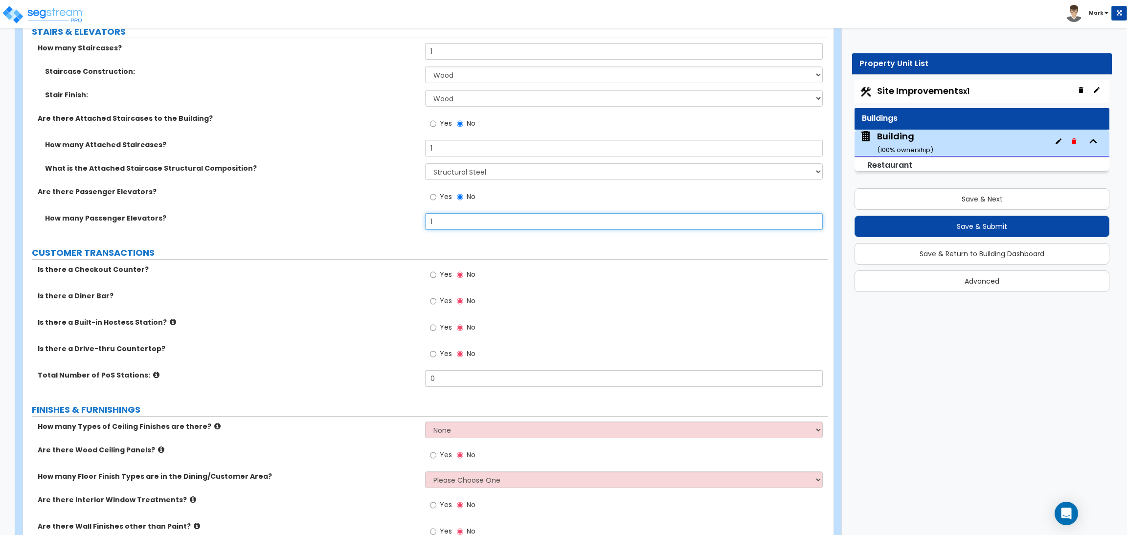
scroll to position [3361, 0]
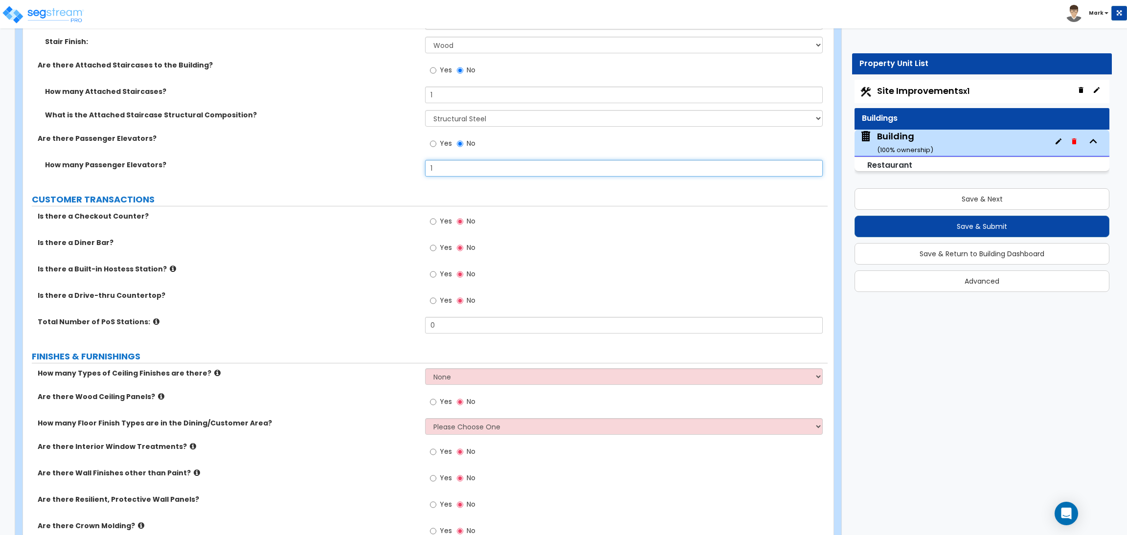
type input "1"
click at [442, 222] on span "Yes" at bounding box center [446, 221] width 12 height 10
click at [436, 222] on input "Yes" at bounding box center [433, 221] width 6 height 11
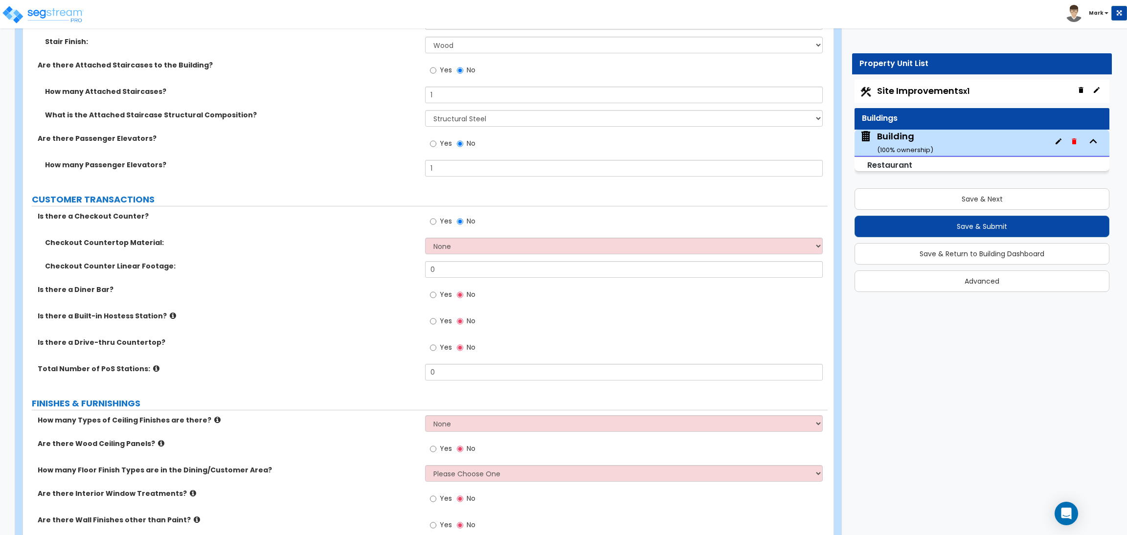
click at [441, 297] on span "Yes" at bounding box center [446, 295] width 12 height 10
click at [436, 297] on input "Yes" at bounding box center [433, 295] width 6 height 11
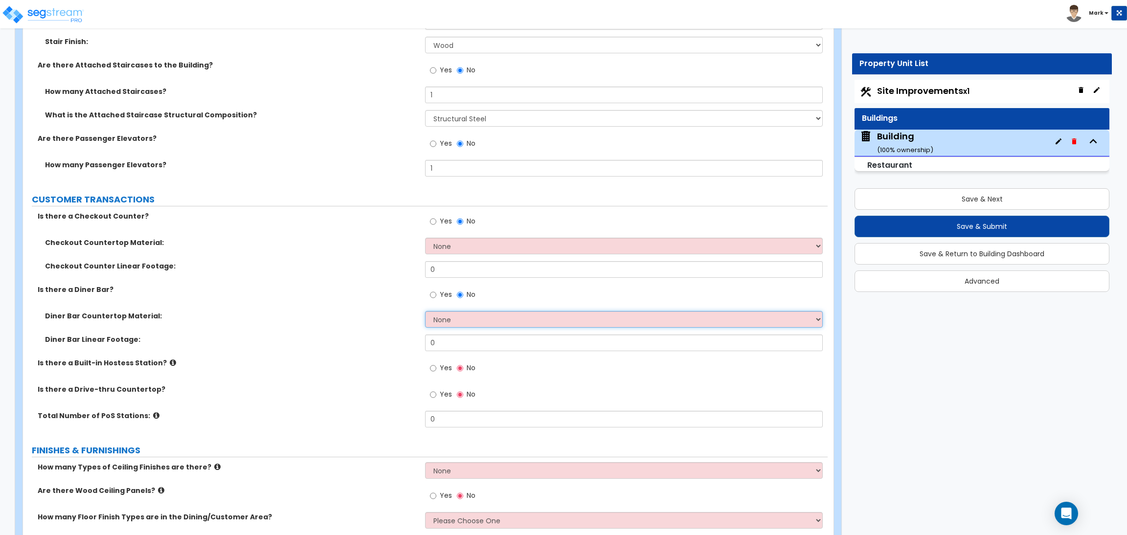
click at [451, 323] on select "None Plastic Laminate Solid Surface Stone Quartz Marble Tile Wood Stainless Ste…" at bounding box center [623, 319] width 397 height 17
click at [267, 332] on div "Diner Bar Countertop Material: None Plastic Laminate Solid Surface Stone Quartz…" at bounding box center [425, 322] width 805 height 23
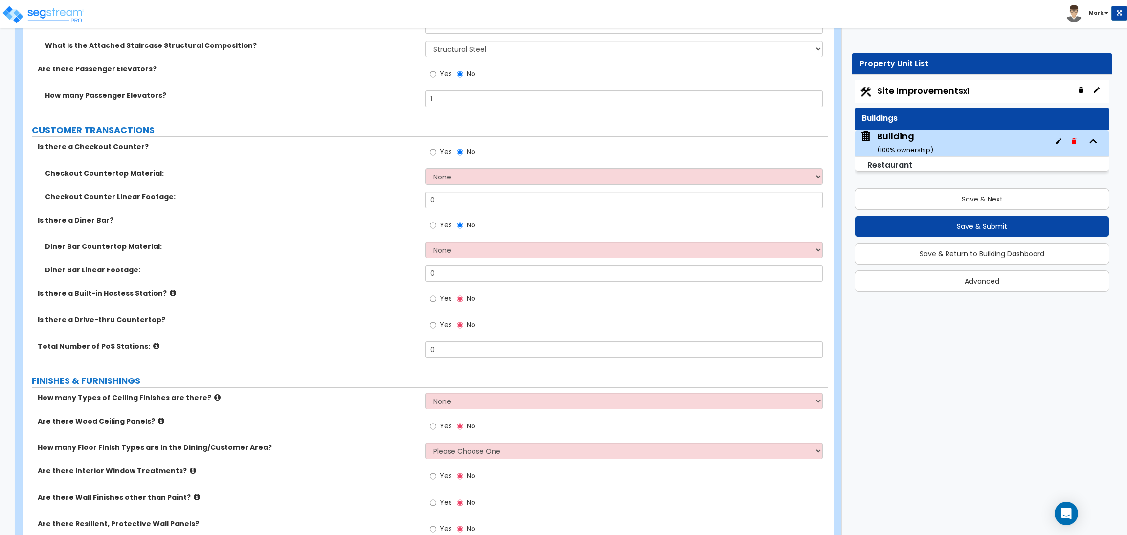
scroll to position [3434, 0]
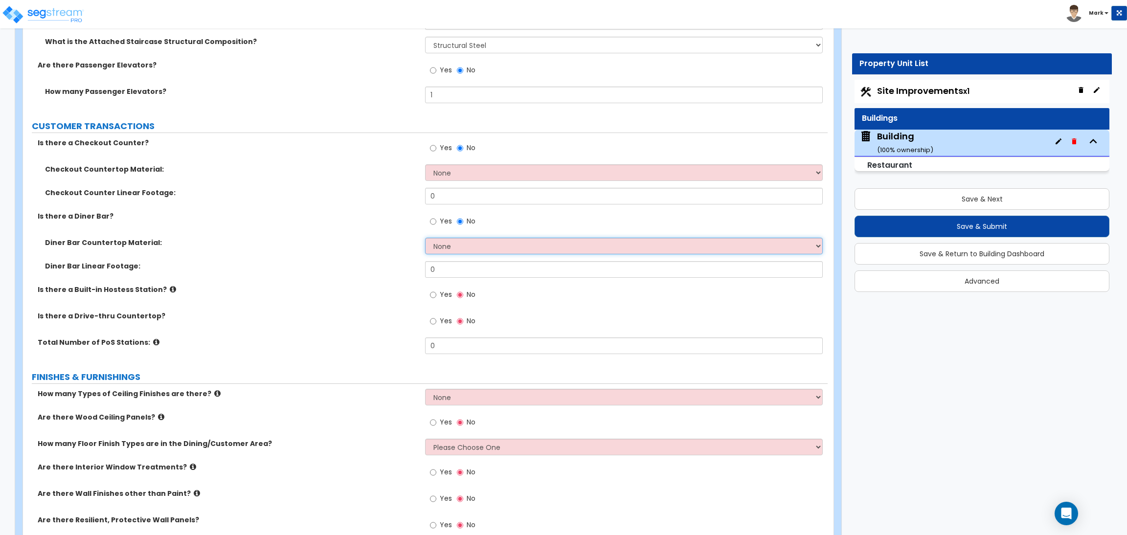
click at [441, 248] on select "None Plastic Laminate Solid Surface Stone Quartz Marble Tile Wood Stainless Ste…" at bounding box center [623, 246] width 397 height 17
select select "4"
click at [425, 238] on select "None Plastic Laminate Solid Surface Stone Quartz Marble Tile Wood Stainless Ste…" at bounding box center [623, 246] width 397 height 17
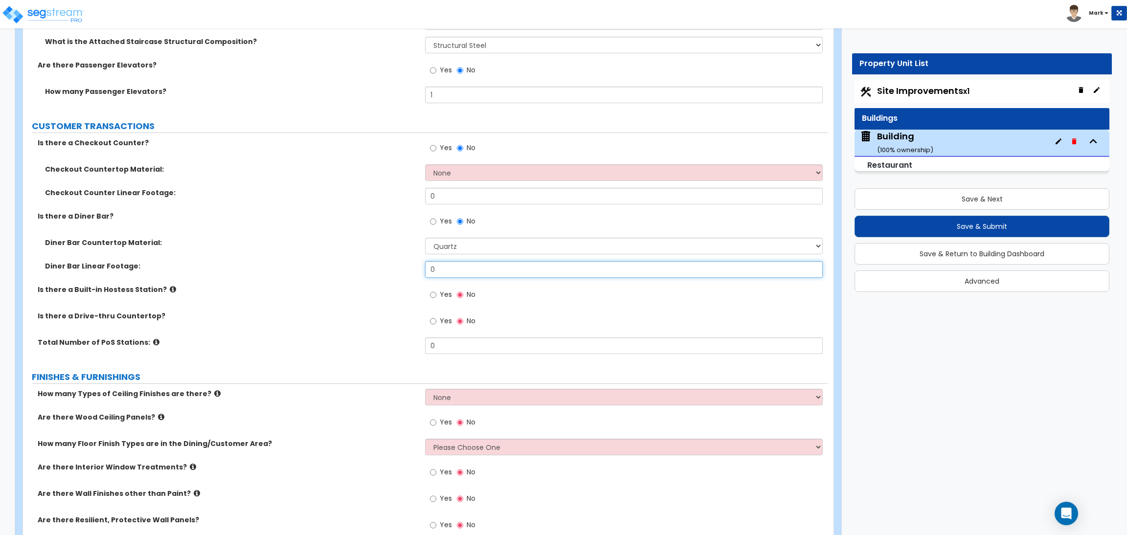
drag, startPoint x: 445, startPoint y: 268, endPoint x: 405, endPoint y: 267, distance: 40.1
click at [405, 267] on div "Diner Bar Linear Footage: 0" at bounding box center [425, 272] width 805 height 23
type input "1"
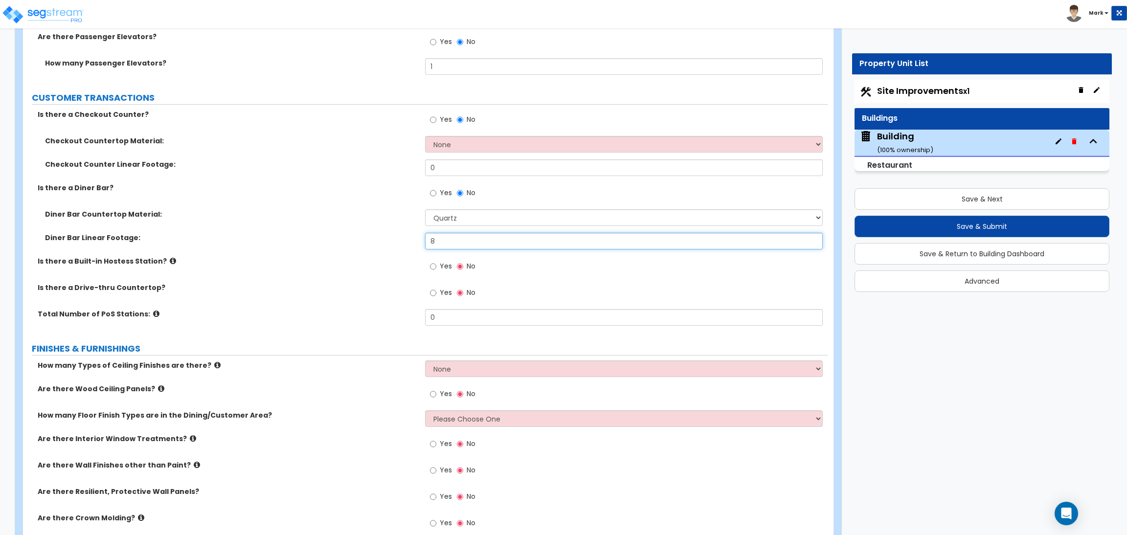
scroll to position [3507, 0]
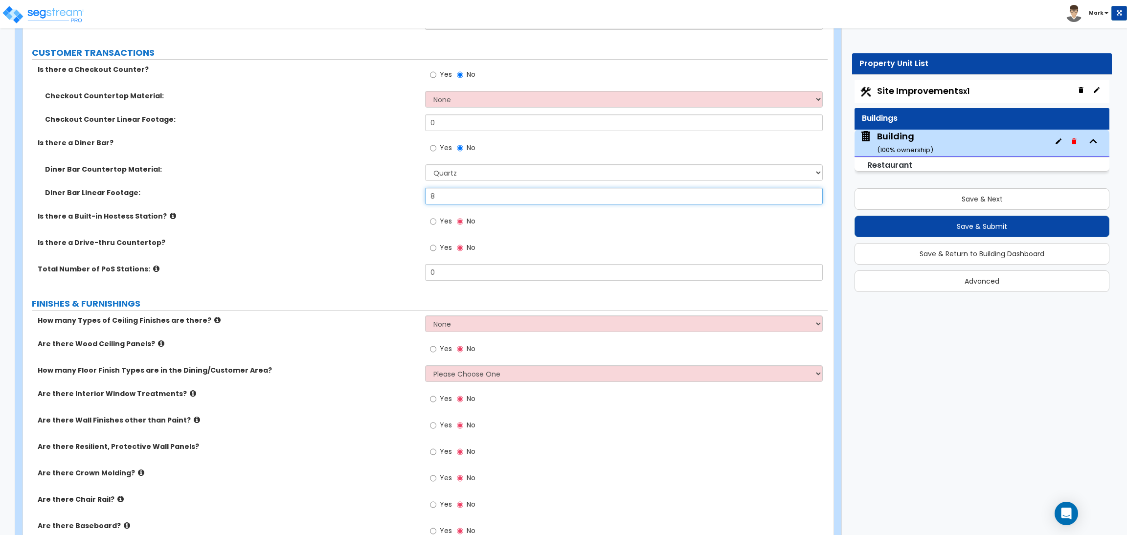
type input "8"
click at [438, 225] on label "Yes" at bounding box center [441, 222] width 22 height 17
click at [436, 225] on input "Yes" at bounding box center [433, 221] width 6 height 11
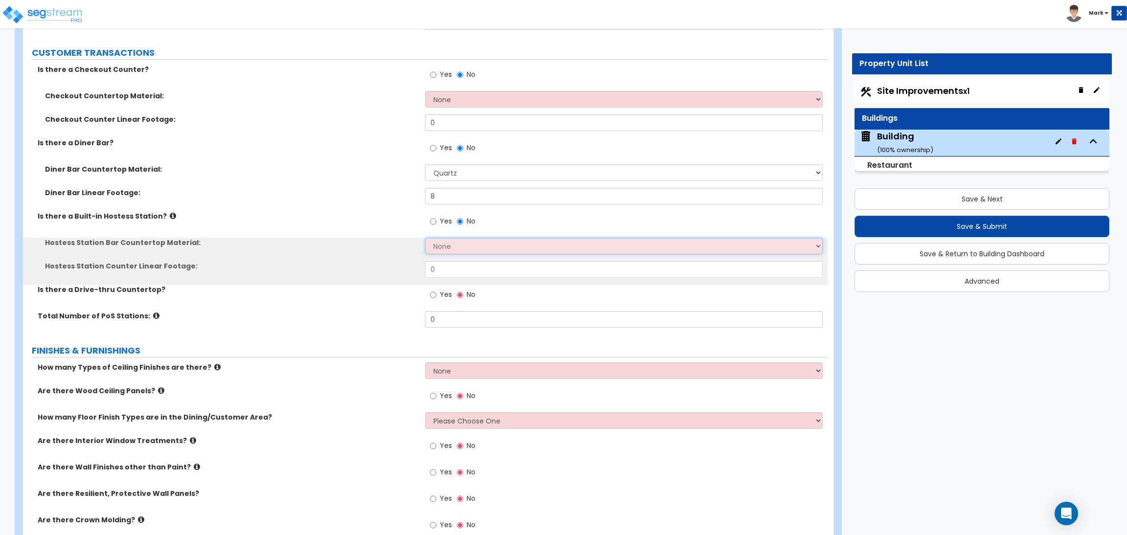
click at [453, 247] on select "None Plastic Laminate Solid Surface Stone Quartz Marble Tile Wood Stainless Ste…" at bounding box center [623, 246] width 397 height 17
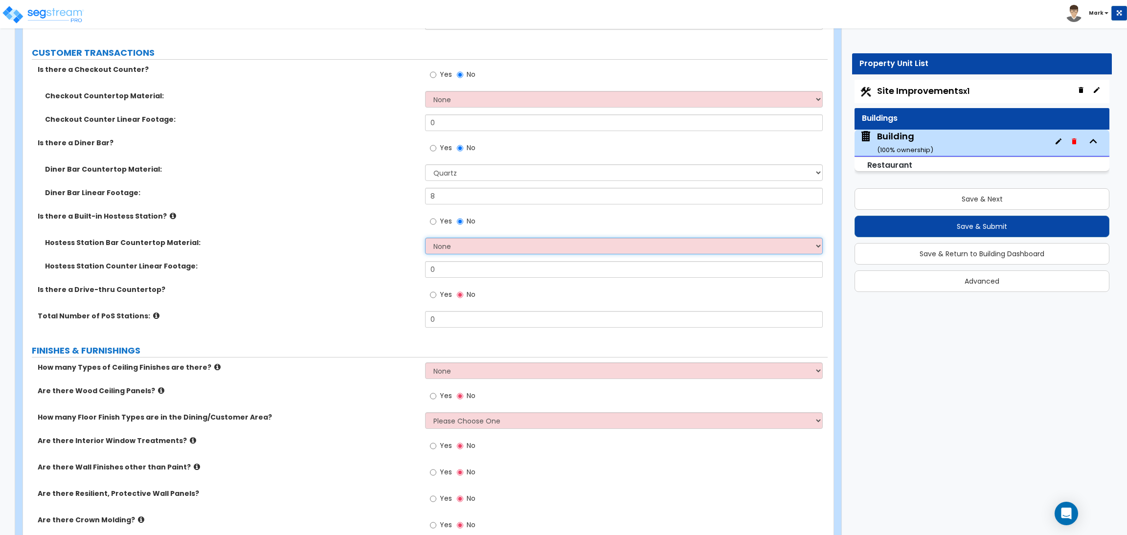
select select "4"
click at [425, 238] on select "None Plastic Laminate Solid Surface Stone Quartz Marble Tile Wood Stainless Ste…" at bounding box center [623, 246] width 397 height 17
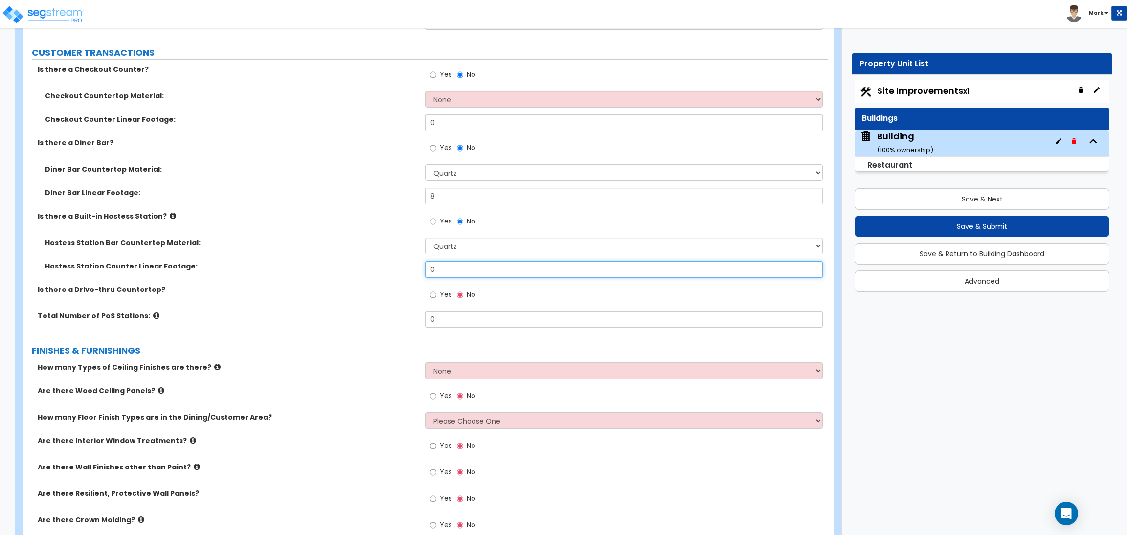
drag, startPoint x: 448, startPoint y: 262, endPoint x: 413, endPoint y: 267, distance: 35.5
click at [413, 267] on div "Hostess Station Counter Linear Footage: 0" at bounding box center [425, 272] width 805 height 23
type input "8"
click at [444, 298] on span "Yes" at bounding box center [446, 295] width 12 height 10
click at [436, 298] on input "Yes" at bounding box center [433, 295] width 6 height 11
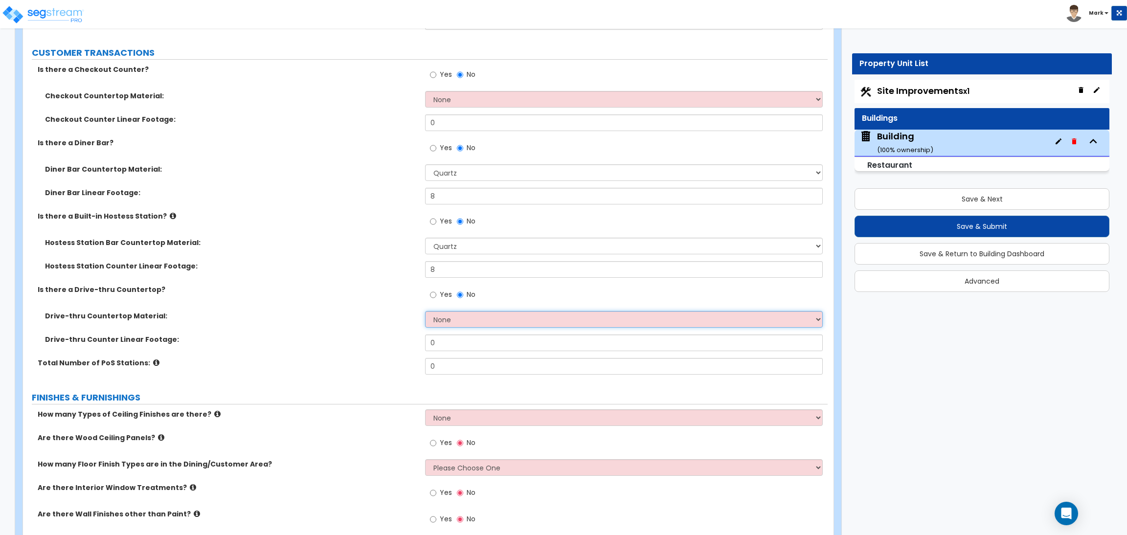
click at [447, 322] on select "None Plastic Laminate Solid Surface Stone Quartz Marble Tile Wood Stainless Ste…" at bounding box center [623, 319] width 397 height 17
select select "4"
click at [425, 312] on select "None Plastic Laminate Solid Surface Stone Quartz Marble Tile Wood Stainless Ste…" at bounding box center [623, 319] width 397 height 17
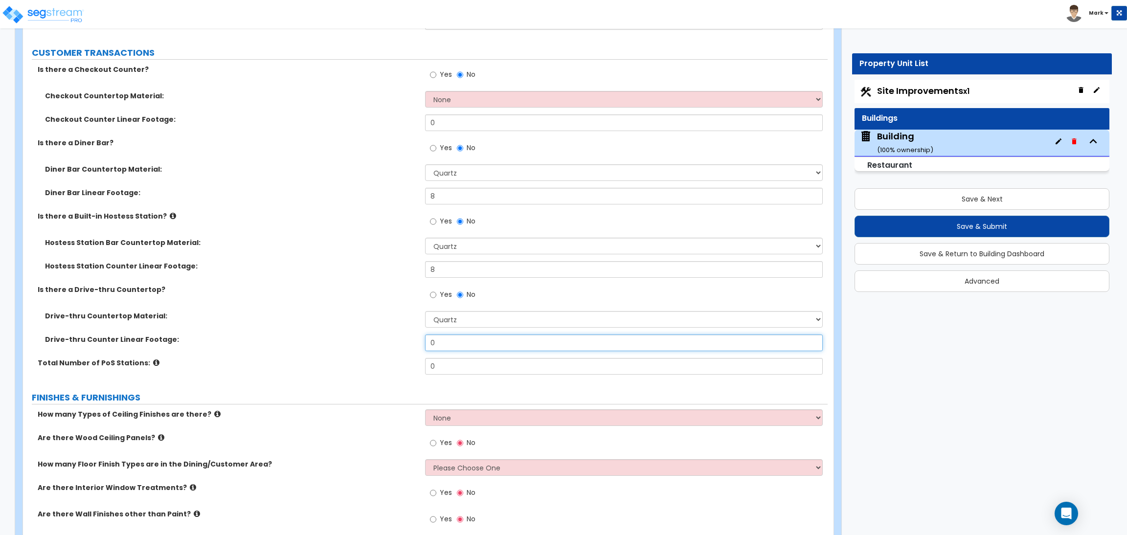
drag, startPoint x: 450, startPoint y: 351, endPoint x: 418, endPoint y: 344, distance: 32.6
click at [418, 344] on div "Drive-thru Counter Linear Footage: 0" at bounding box center [425, 346] width 805 height 23
type input "6"
drag, startPoint x: 448, startPoint y: 368, endPoint x: 401, endPoint y: 367, distance: 47.0
click at [401, 367] on div "Total Number of PoS Stations: 0" at bounding box center [425, 369] width 805 height 23
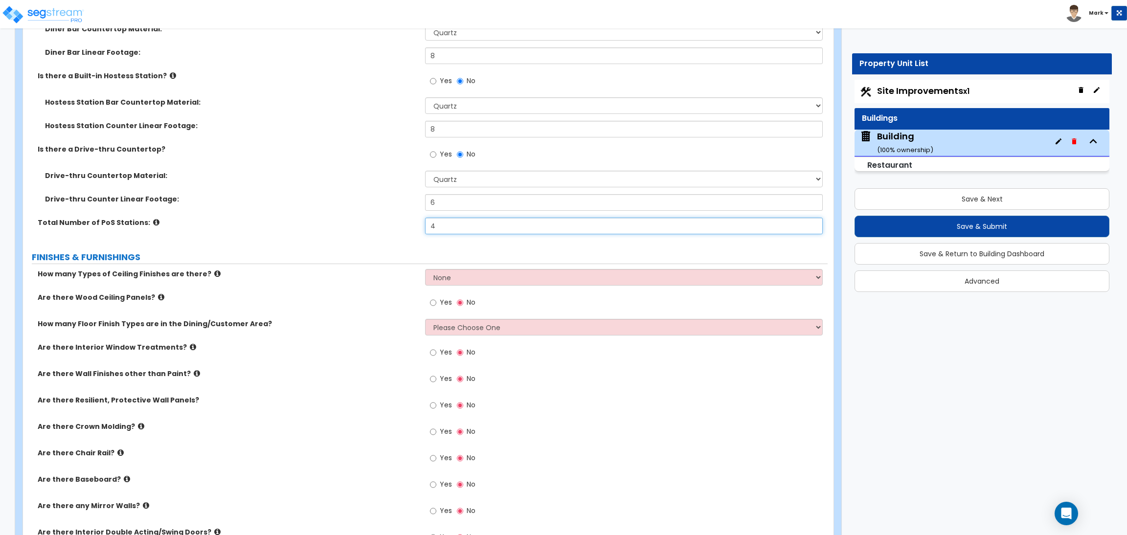
scroll to position [3654, 0]
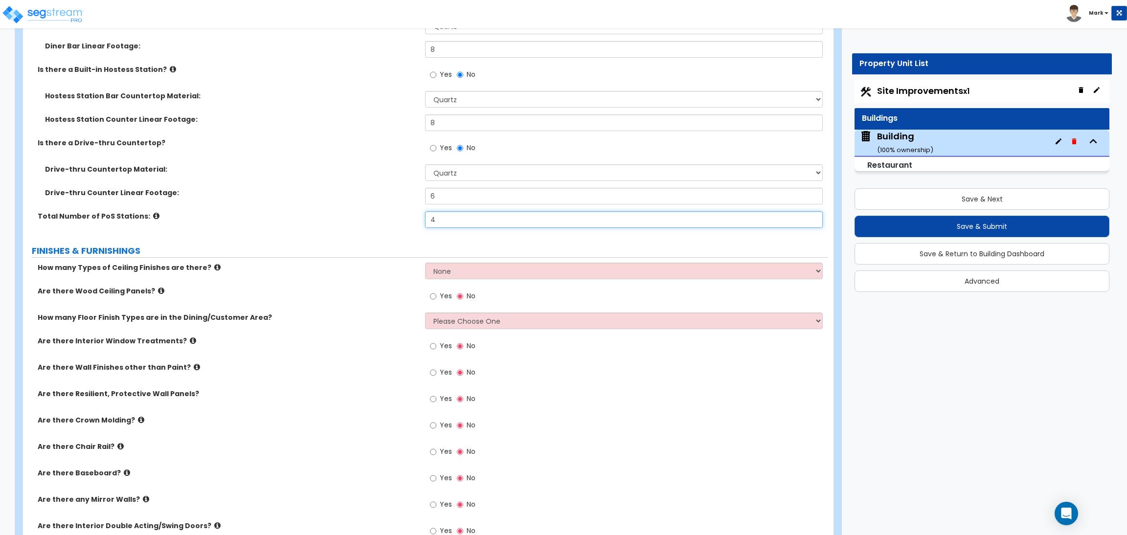
type input "4"
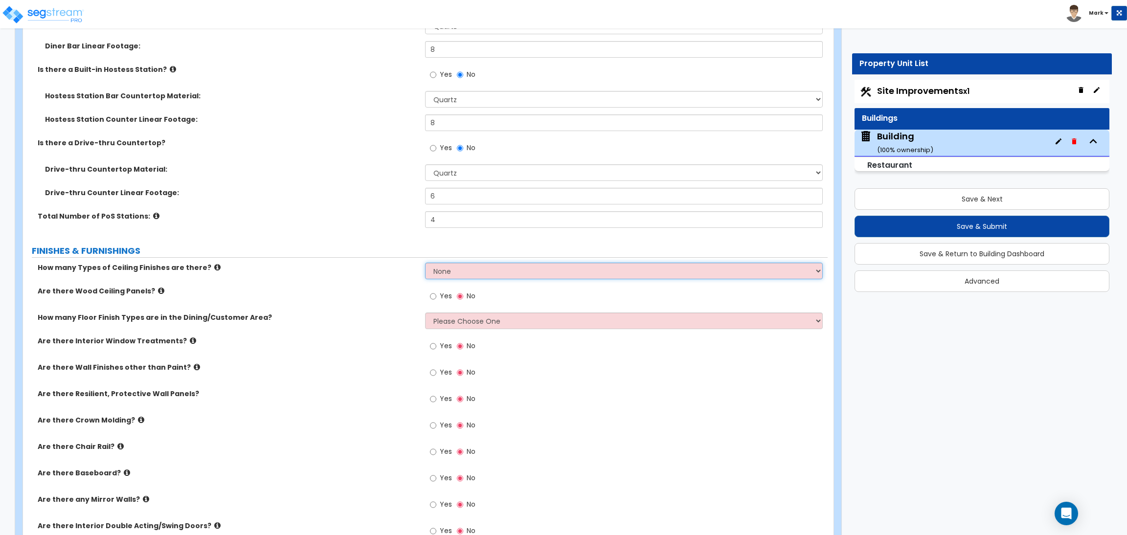
click at [442, 275] on select "None 1 2 3" at bounding box center [623, 271] width 397 height 17
select select "2"
click at [425, 263] on select "None 1 2 3" at bounding box center [623, 271] width 397 height 17
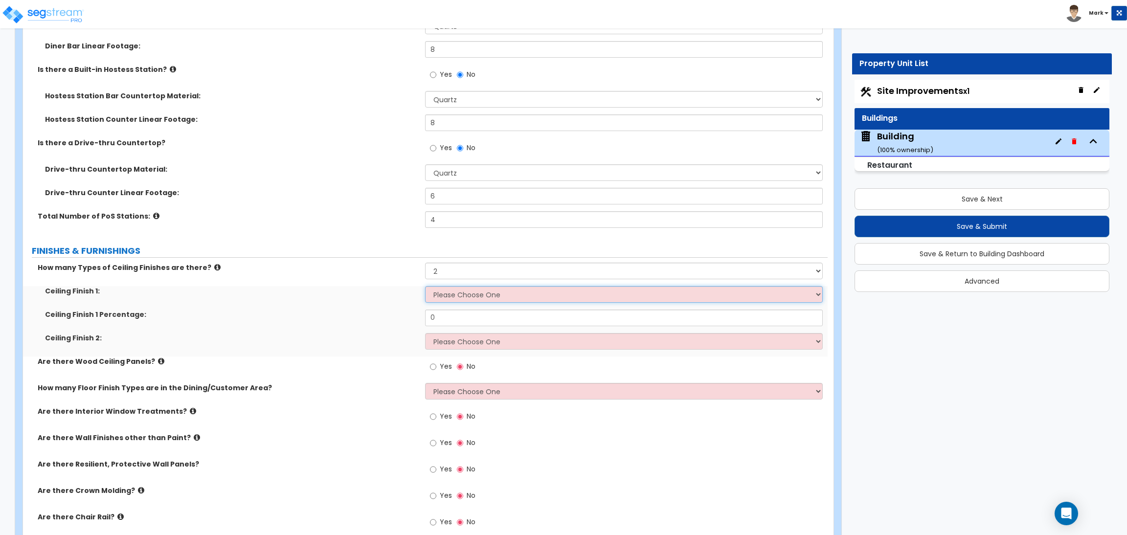
click at [452, 292] on select "Please Choose One Drop Ceiling Open Ceiling Drywall Ceiling" at bounding box center [623, 294] width 397 height 17
select select "3"
click at [425, 287] on select "Please Choose One Drop Ceiling Open Ceiling Drywall Ceiling" at bounding box center [623, 294] width 397 height 17
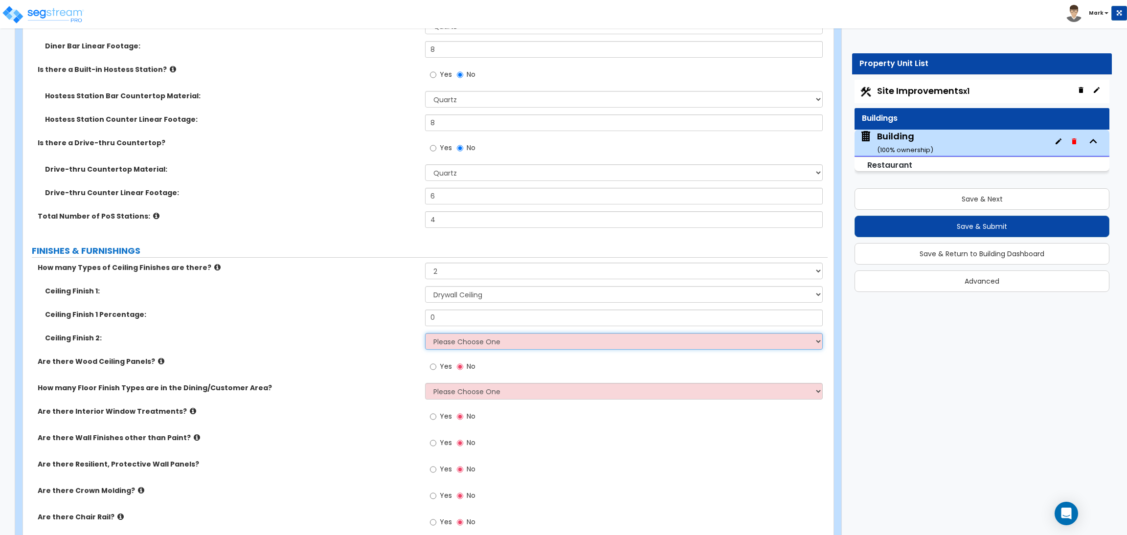
click at [461, 342] on select "Please Choose One Drop Ceiling Open Ceiling Drywall Ceiling" at bounding box center [623, 341] width 397 height 17
select select "2"
click at [425, 334] on select "Please Choose One Drop Ceiling Open Ceiling Drywall Ceiling" at bounding box center [623, 341] width 397 height 17
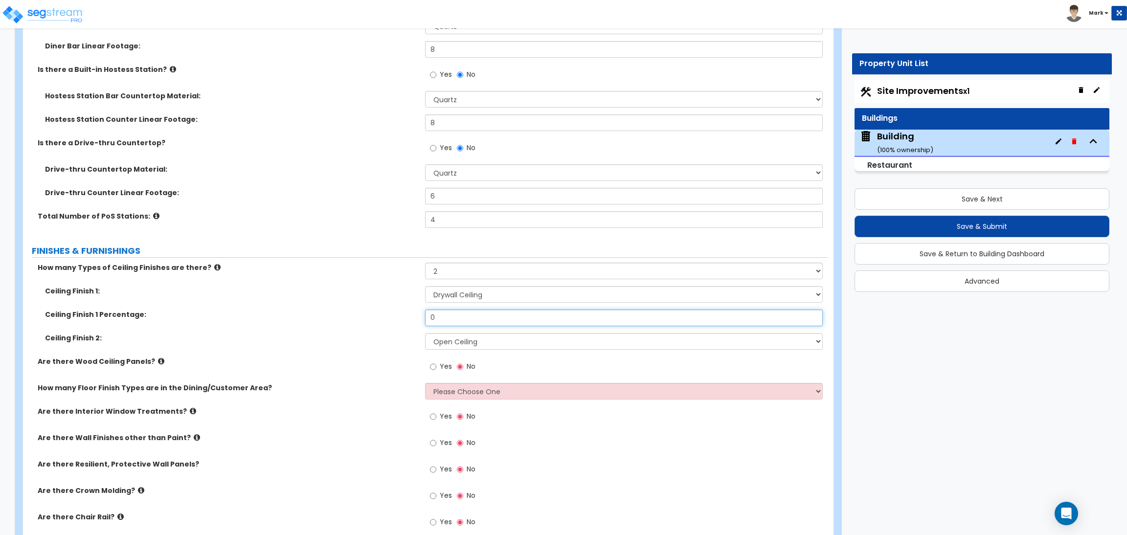
drag, startPoint x: 445, startPoint y: 315, endPoint x: 402, endPoint y: 317, distance: 43.6
click at [406, 317] on div "Ceiling Finish 1 Percentage: 0" at bounding box center [425, 321] width 805 height 23
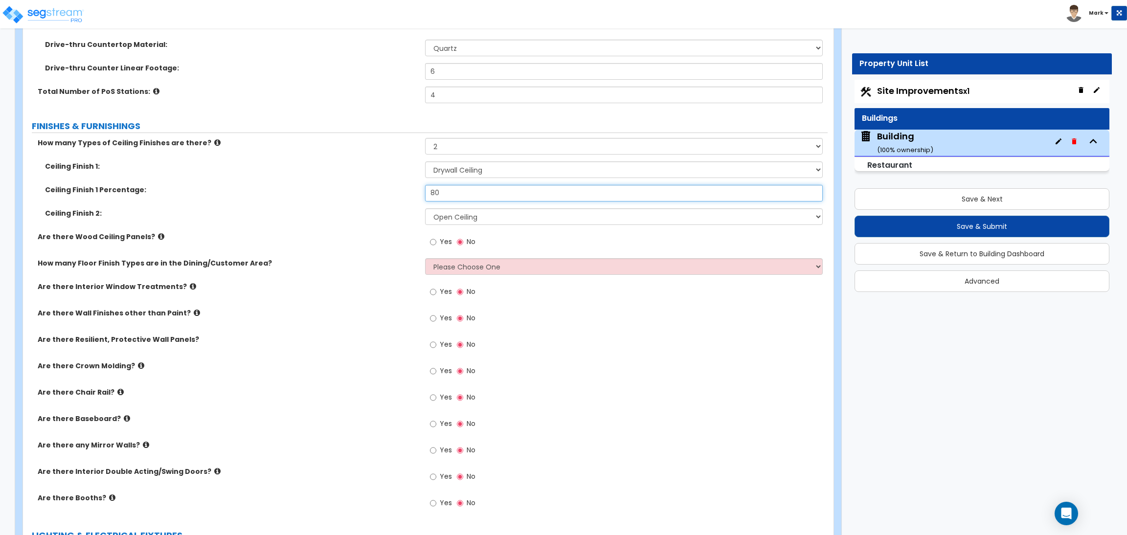
scroll to position [3801, 0]
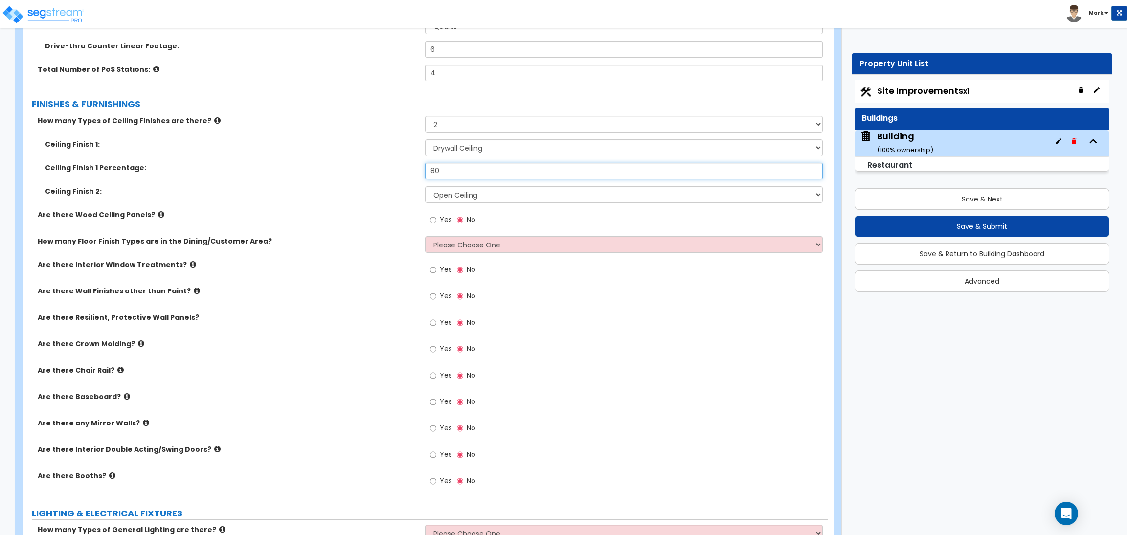
type input "80"
click at [439, 218] on label "Yes" at bounding box center [441, 221] width 22 height 17
click at [436, 218] on input "Yes" at bounding box center [433, 220] width 6 height 11
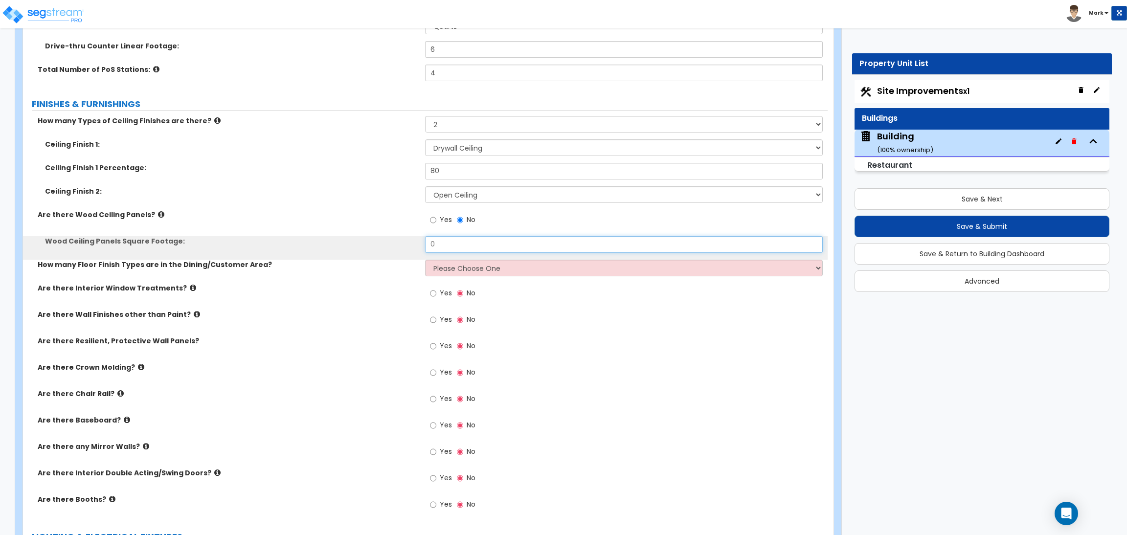
drag, startPoint x: 441, startPoint y: 242, endPoint x: 417, endPoint y: 241, distance: 23.5
click at [418, 241] on div "Wood Ceiling Panels Square Footage: 0" at bounding box center [425, 247] width 805 height 23
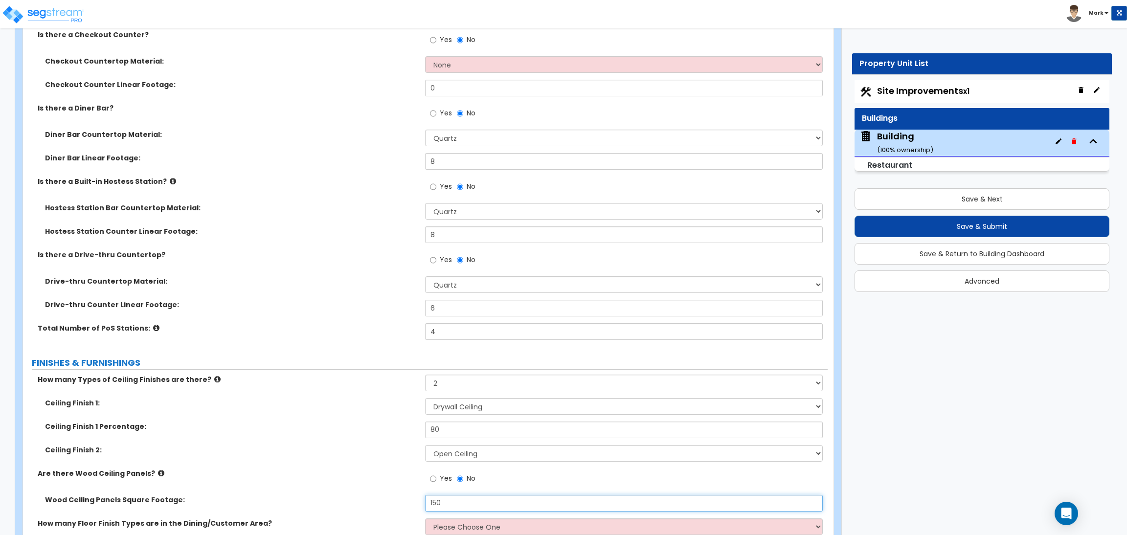
scroll to position [3434, 0]
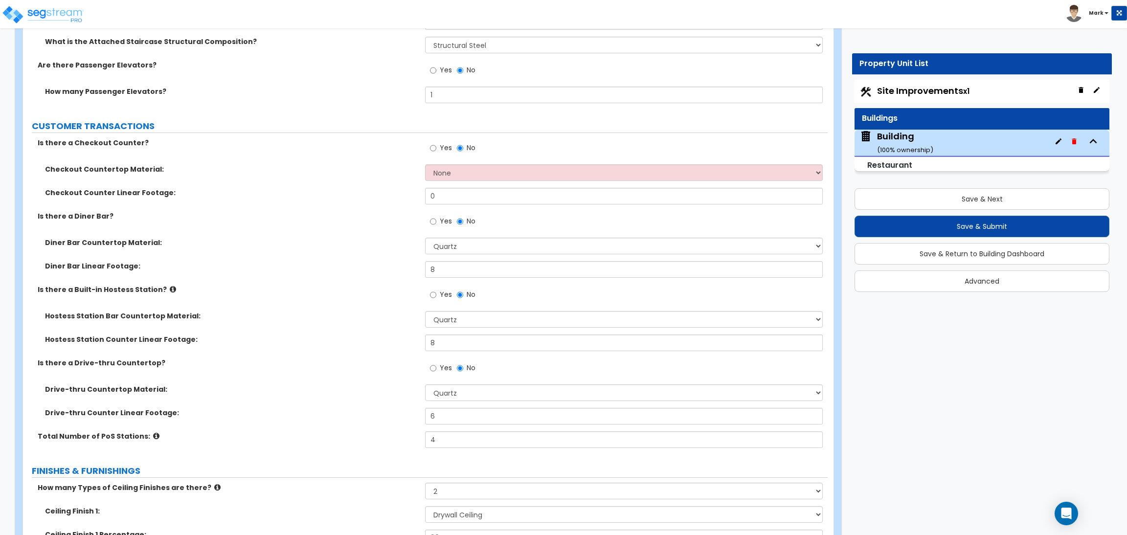
type input "150"
click at [357, 359] on label "Is there a Drive-thru Countertop?" at bounding box center [228, 363] width 380 height 10
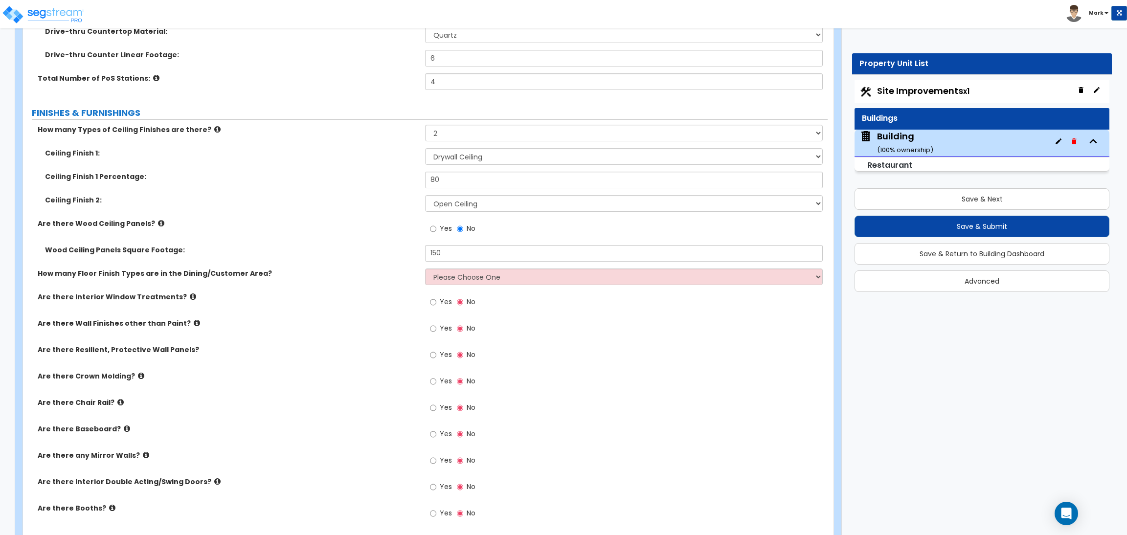
scroll to position [3801, 0]
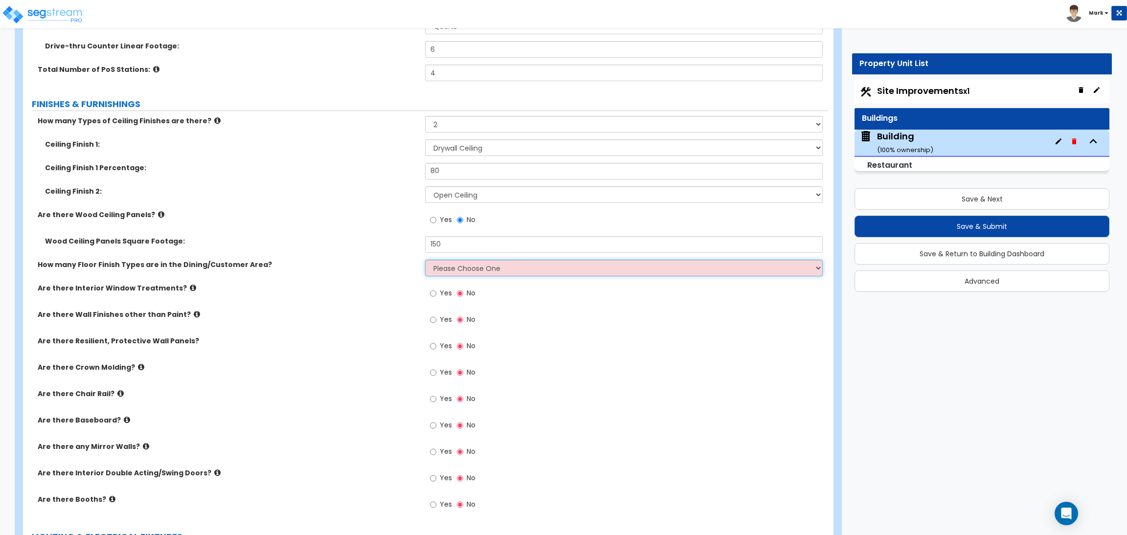
click at [456, 265] on select "Please Choose One 1 2 3" at bounding box center [623, 268] width 397 height 17
click at [339, 303] on div "Are there Interior Window Treatments? Yes No" at bounding box center [425, 296] width 805 height 26
click at [442, 270] on select "Please Choose One 1 2 3" at bounding box center [623, 268] width 397 height 17
click at [340, 323] on div "Are there Wall Finishes other than Paint? Yes No" at bounding box center [425, 323] width 805 height 26
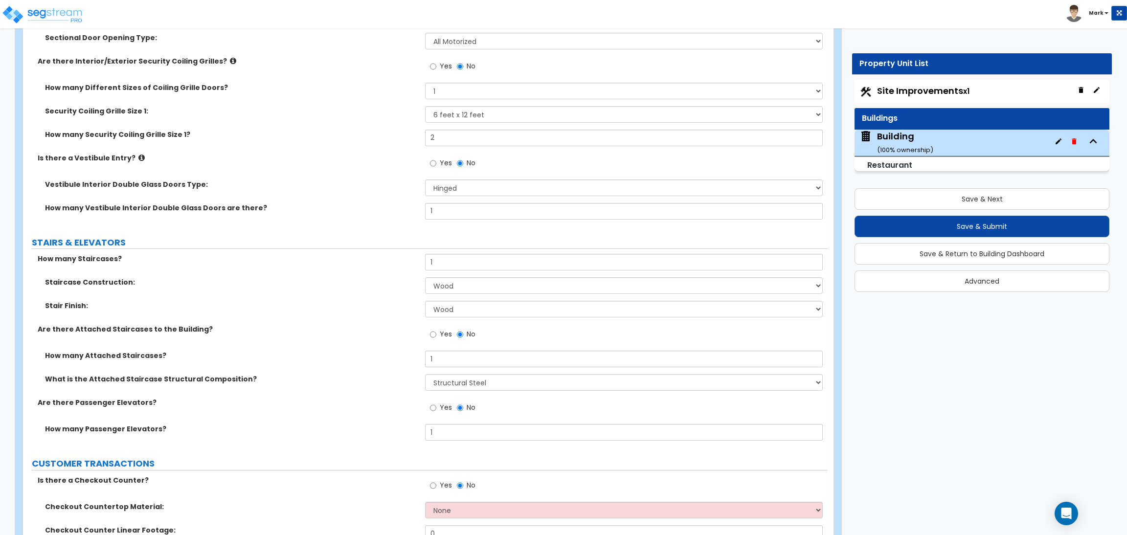
scroll to position [790, 0]
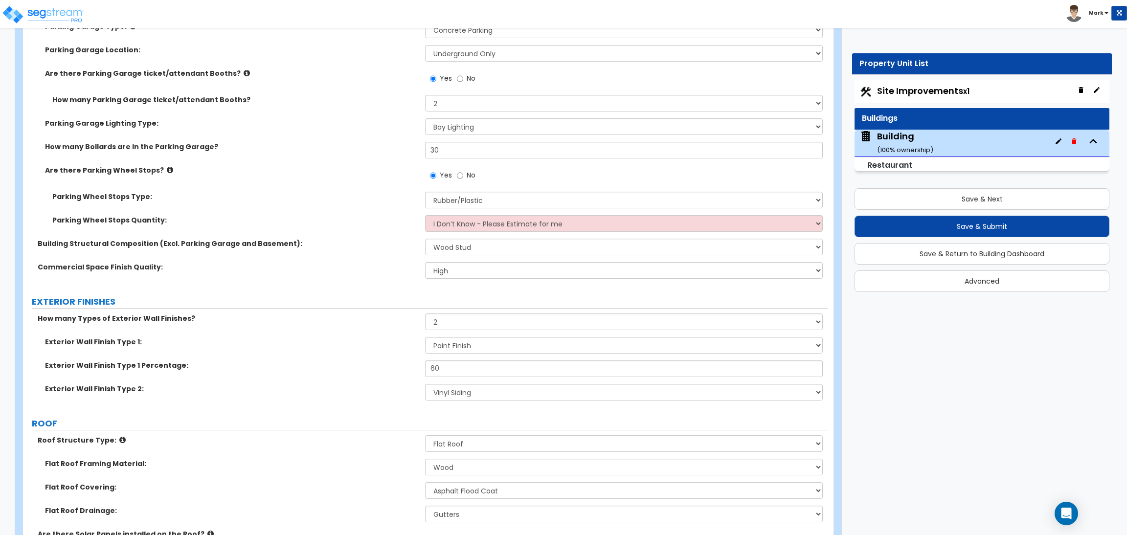
click at [242, 173] on label "Are there Parking Wheel Stops?" at bounding box center [231, 170] width 373 height 10
click at [219, 274] on div "Commercial Space Finish Quality: Low Average High" at bounding box center [425, 273] width 805 height 23
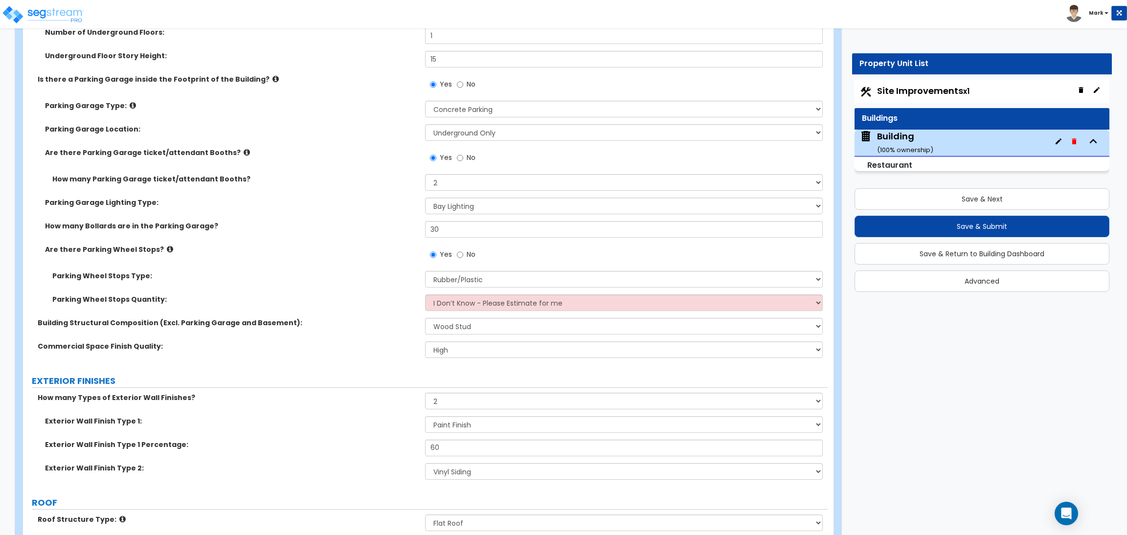
scroll to position [717, 0]
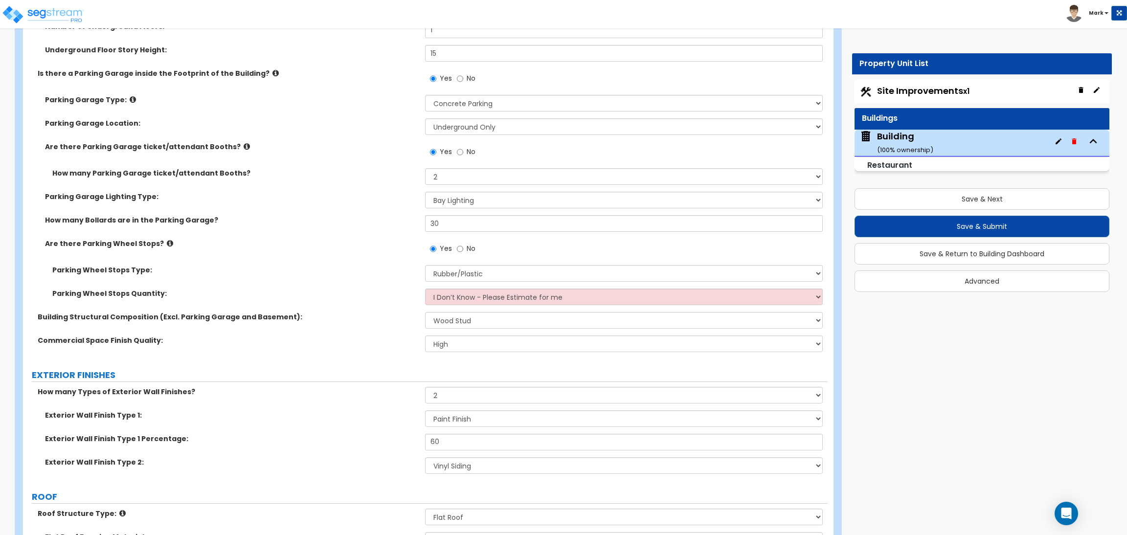
click at [349, 126] on label "Parking Garage Location:" at bounding box center [231, 123] width 373 height 10
click at [278, 179] on div "How many Parking Garage ticket/attendant Booths? Please Choose One 1 2 3 4 5" at bounding box center [425, 179] width 805 height 23
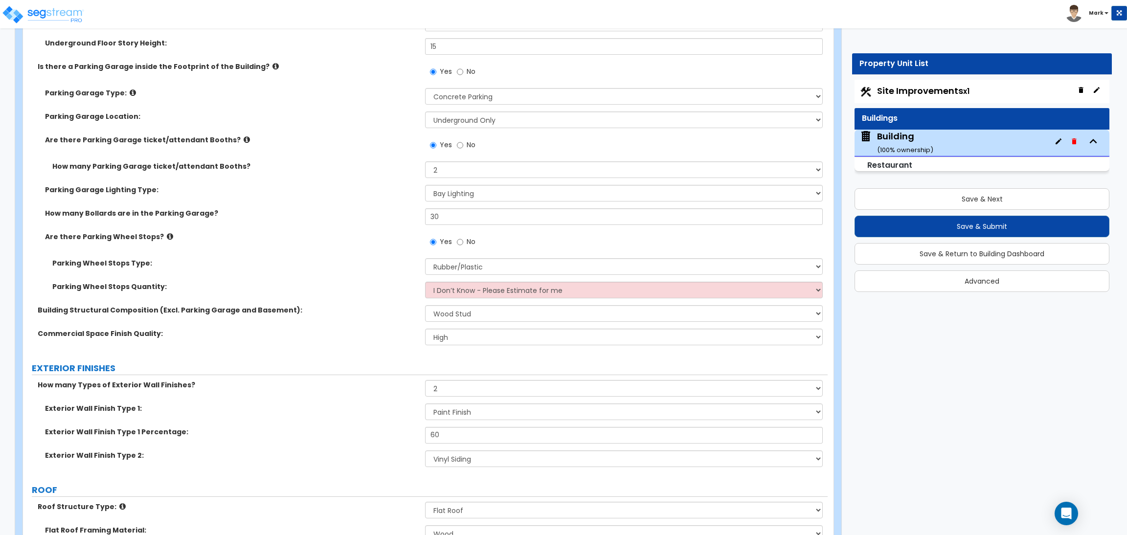
click at [308, 153] on div "Are there Parking Garage ticket/attendant Booths? Yes No" at bounding box center [425, 148] width 805 height 26
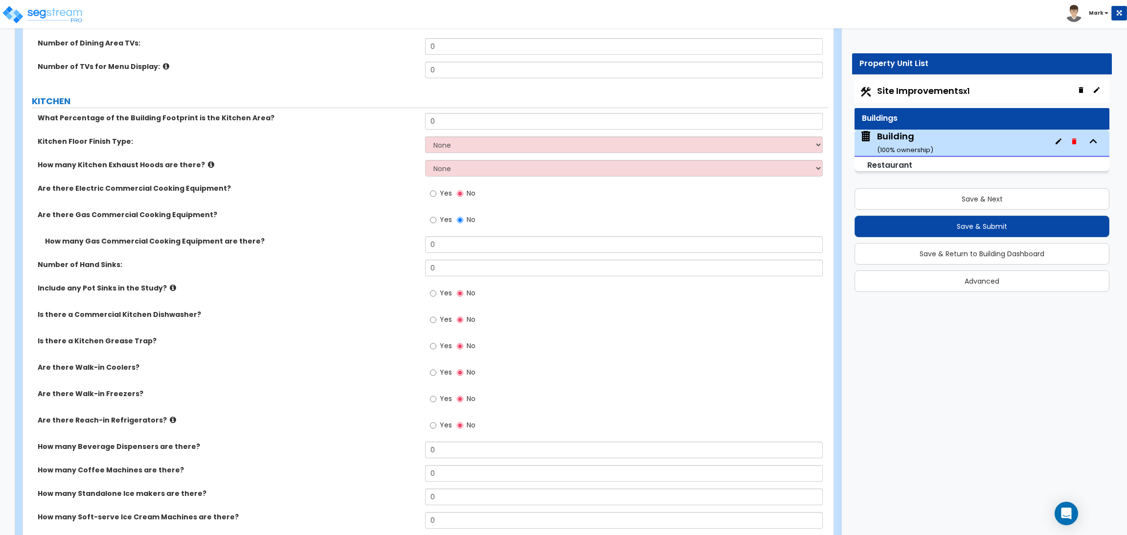
scroll to position [4394, 0]
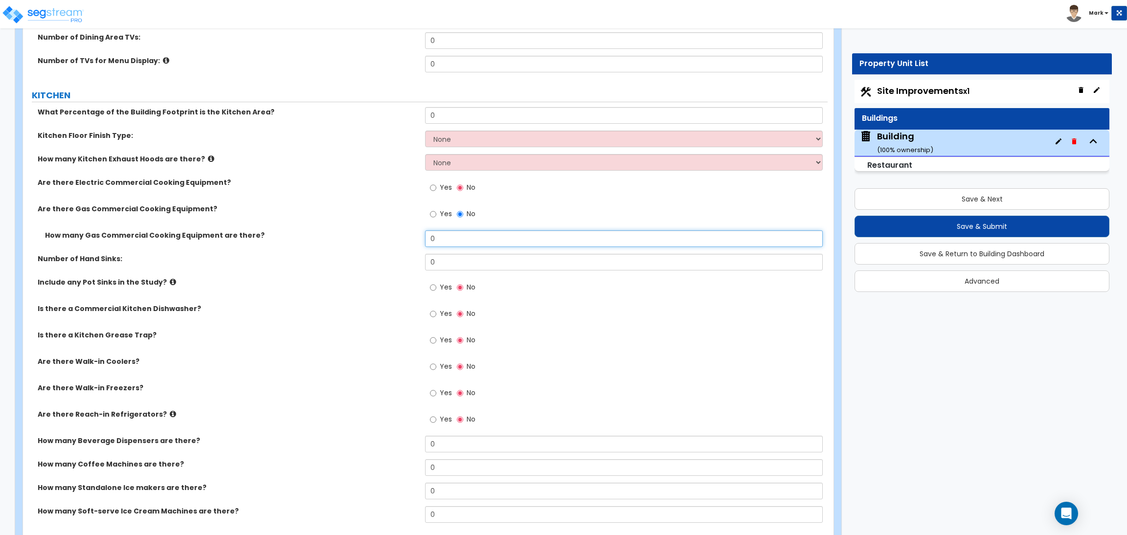
drag, startPoint x: 453, startPoint y: 241, endPoint x: 379, endPoint y: 237, distance: 74.0
click at [379, 237] on div "How many Gas Commercial Cooking Equipment are there? 0" at bounding box center [425, 241] width 805 height 23
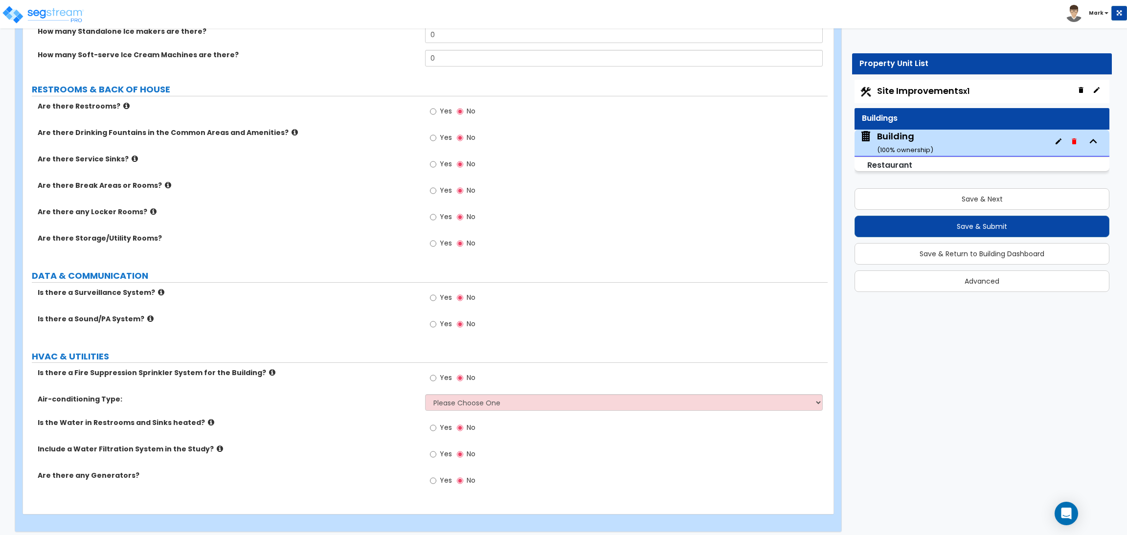
scroll to position [4858, 0]
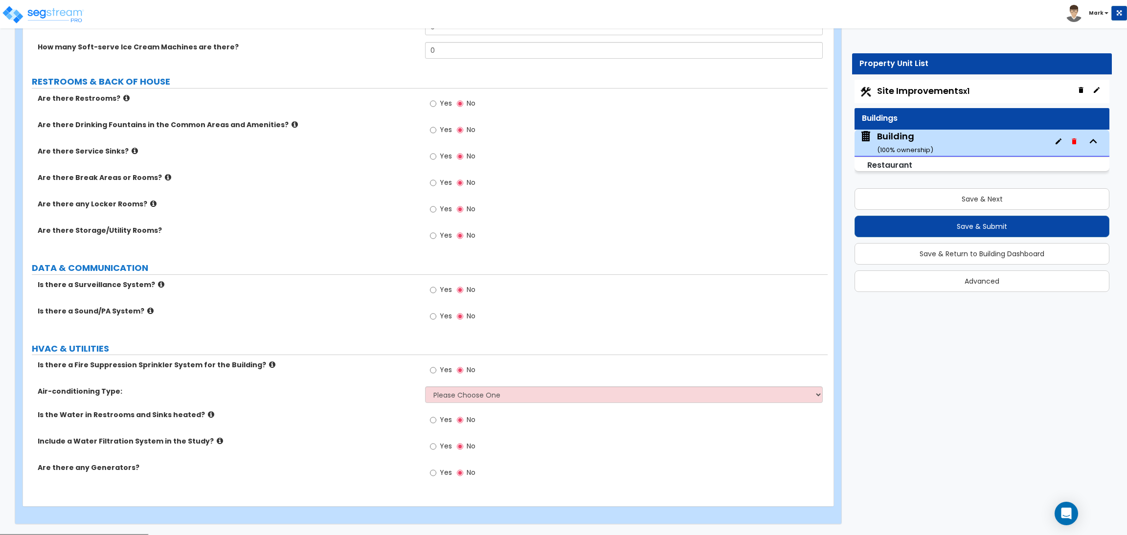
type input "2"
click at [448, 371] on span "Yes" at bounding box center [446, 370] width 12 height 10
click at [436, 371] on input "Yes" at bounding box center [433, 370] width 6 height 11
click at [443, 396] on select "Please Choose One Rooftop Unit Furnace-Condenser Forced Air Split Heating/Cooli…" at bounding box center [623, 395] width 397 height 17
select select "2"
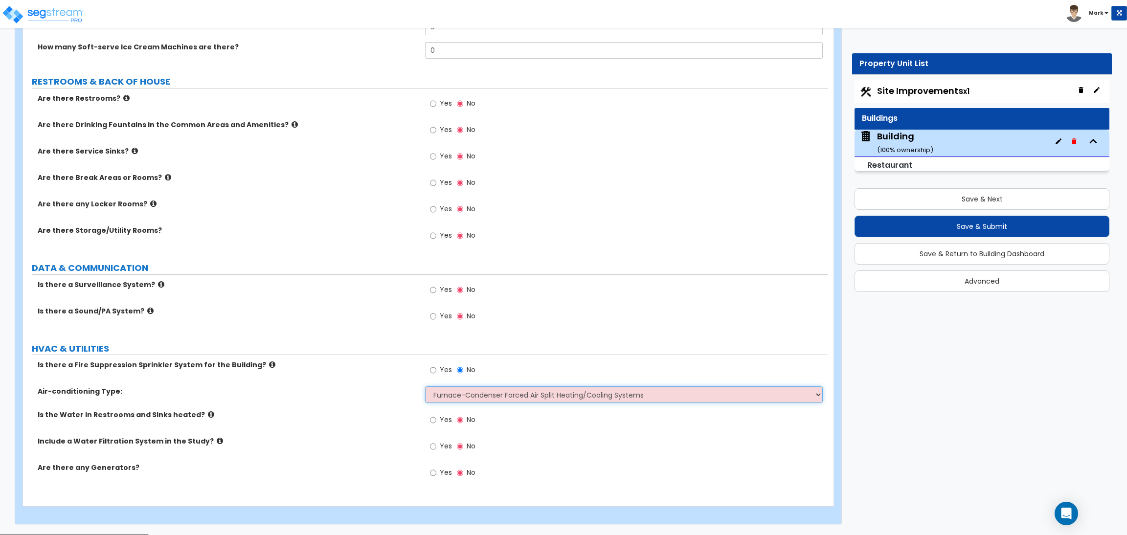
click at [425, 388] on select "Please Choose One Rooftop Unit Furnace-Condenser Forced Air Split Heating/Cooli…" at bounding box center [623, 395] width 397 height 17
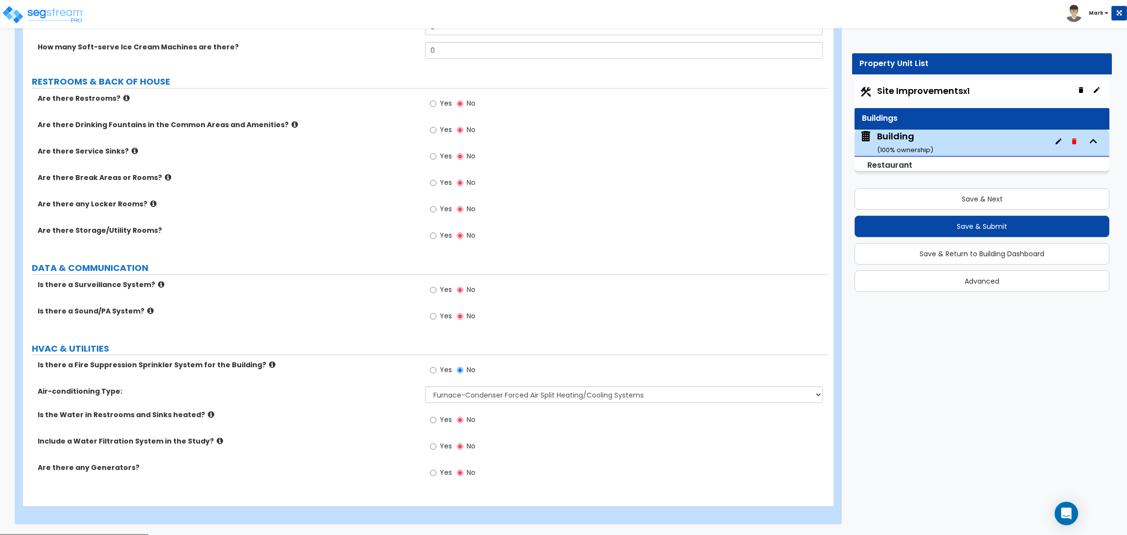
click at [442, 424] on span "Yes" at bounding box center [446, 420] width 12 height 10
click at [436, 424] on input "Yes" at bounding box center [433, 420] width 6 height 11
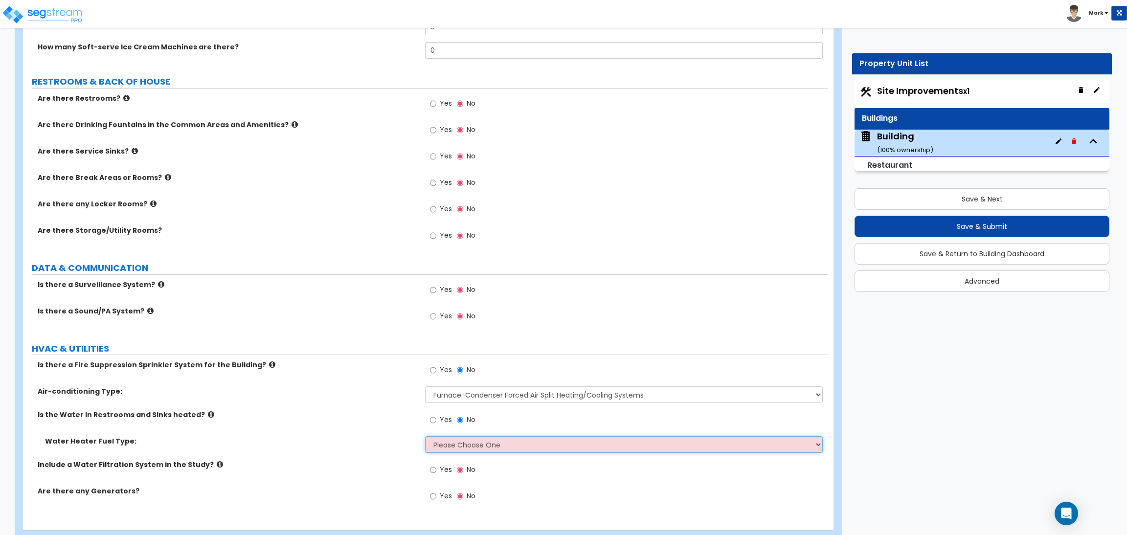
click at [453, 445] on select "Please Choose One Gas Electric" at bounding box center [623, 444] width 397 height 17
select select "2"
click at [425, 437] on select "Please Choose One Gas Electric" at bounding box center [623, 444] width 397 height 17
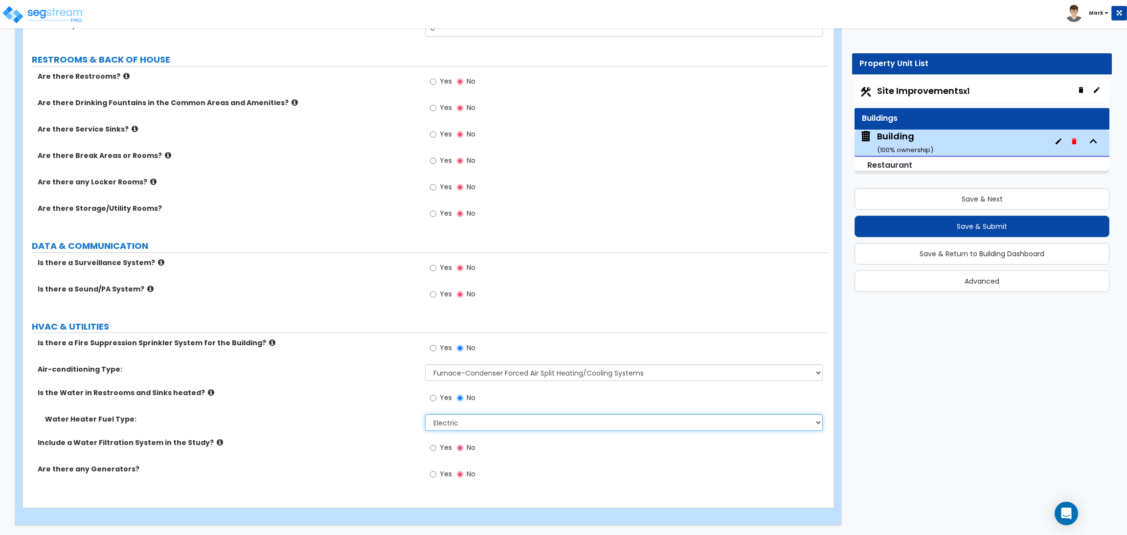
scroll to position [4882, 0]
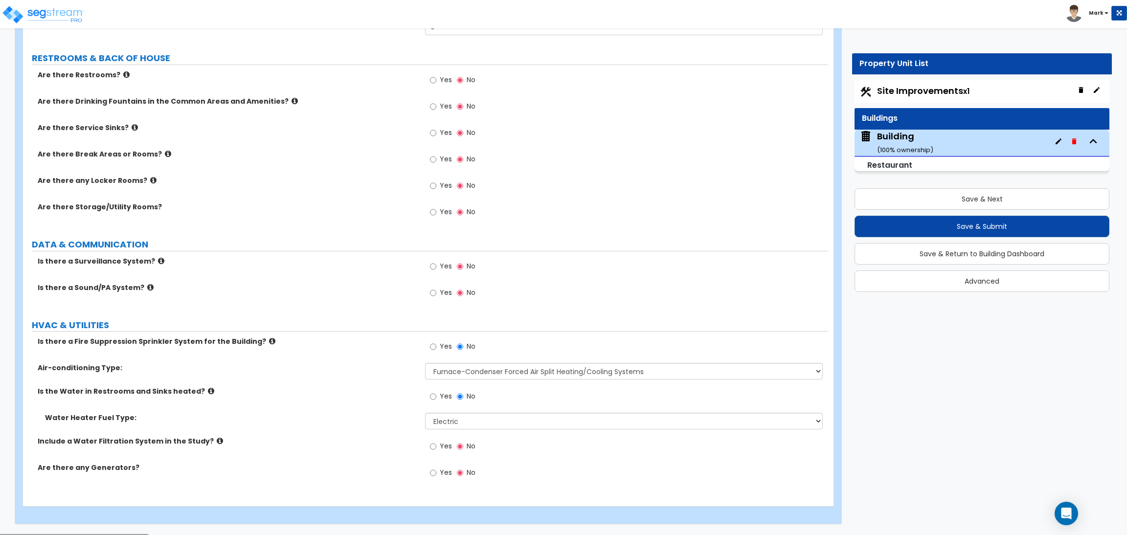
click at [438, 440] on label "Yes" at bounding box center [441, 447] width 22 height 17
click at [436, 441] on input "Yes" at bounding box center [433, 446] width 6 height 11
click at [444, 471] on span "Yes" at bounding box center [446, 473] width 12 height 10
click at [436, 471] on input "Yes" at bounding box center [433, 473] width 6 height 11
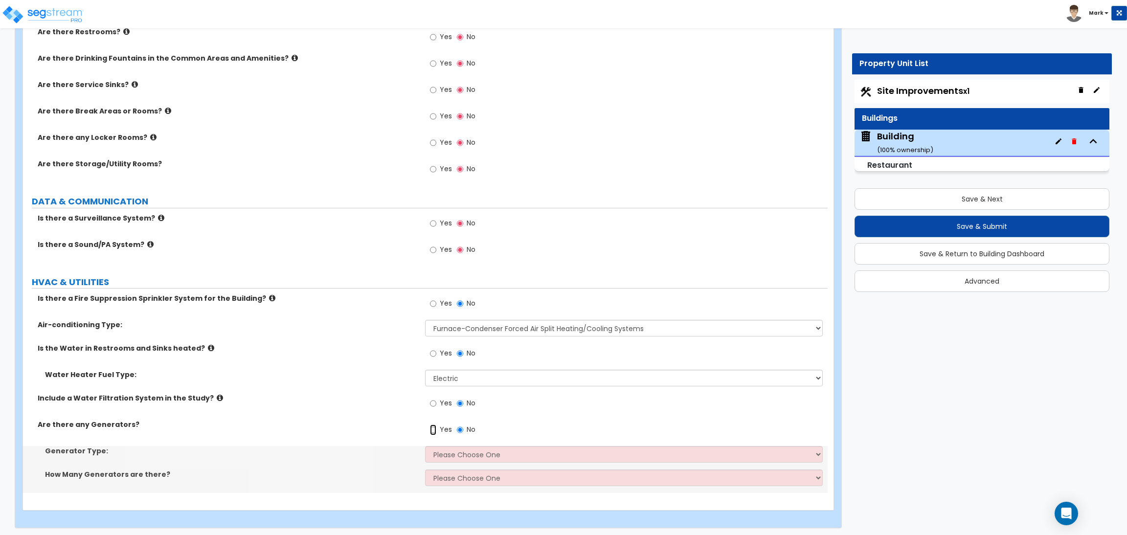
scroll to position [4928, 0]
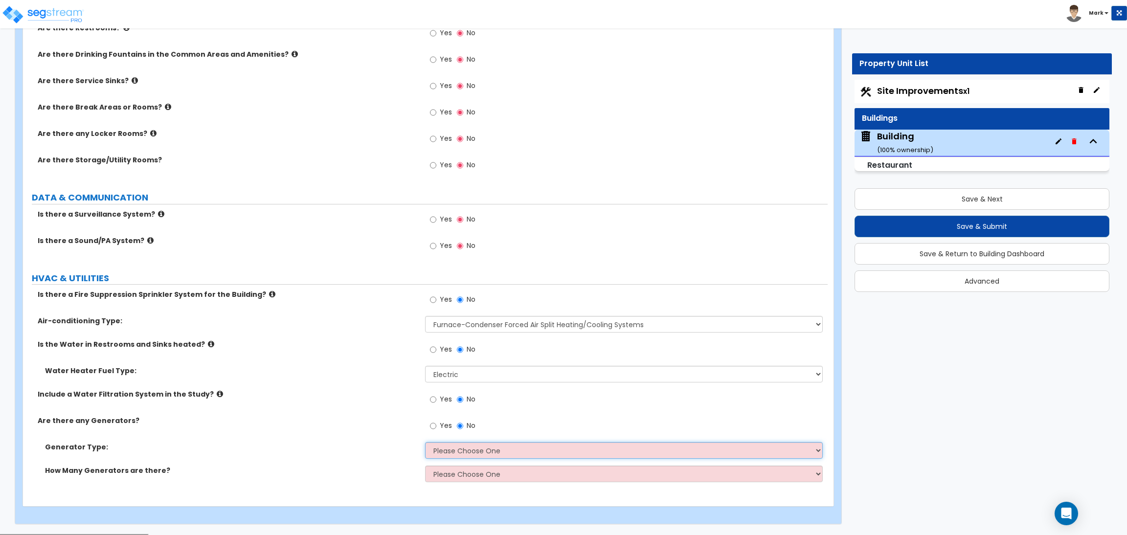
click at [450, 452] on select "Please Choose One Gas Diesel" at bounding box center [623, 450] width 397 height 17
select select "2"
click at [425, 443] on select "Please Choose One Gas Diesel" at bounding box center [623, 450] width 397 height 17
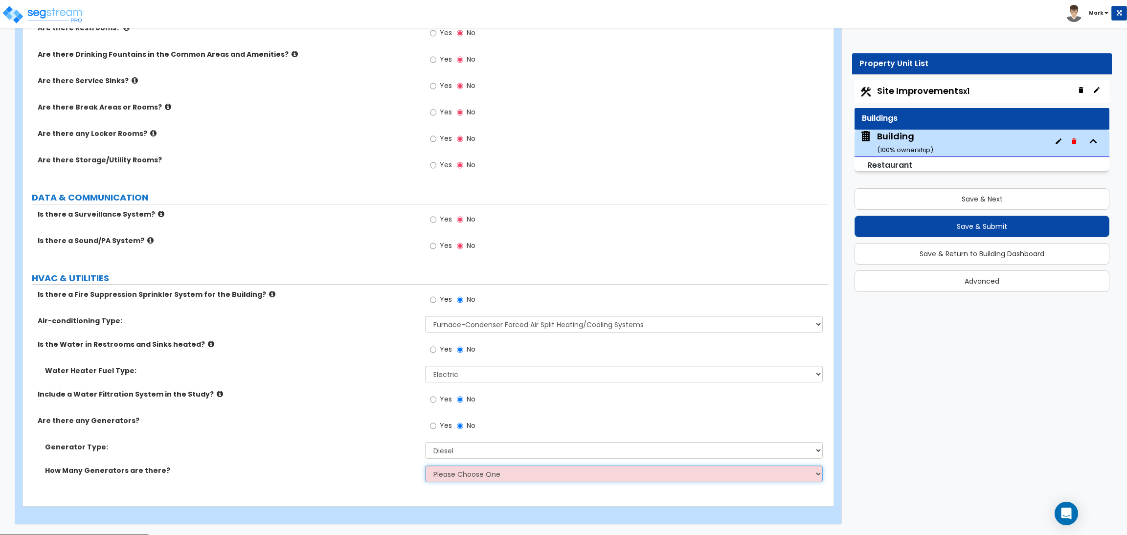
click at [454, 474] on select "Please Choose One 1 2 3" at bounding box center [623, 474] width 397 height 17
click at [425, 467] on select "Please Choose One 1 2 3" at bounding box center [623, 474] width 397 height 17
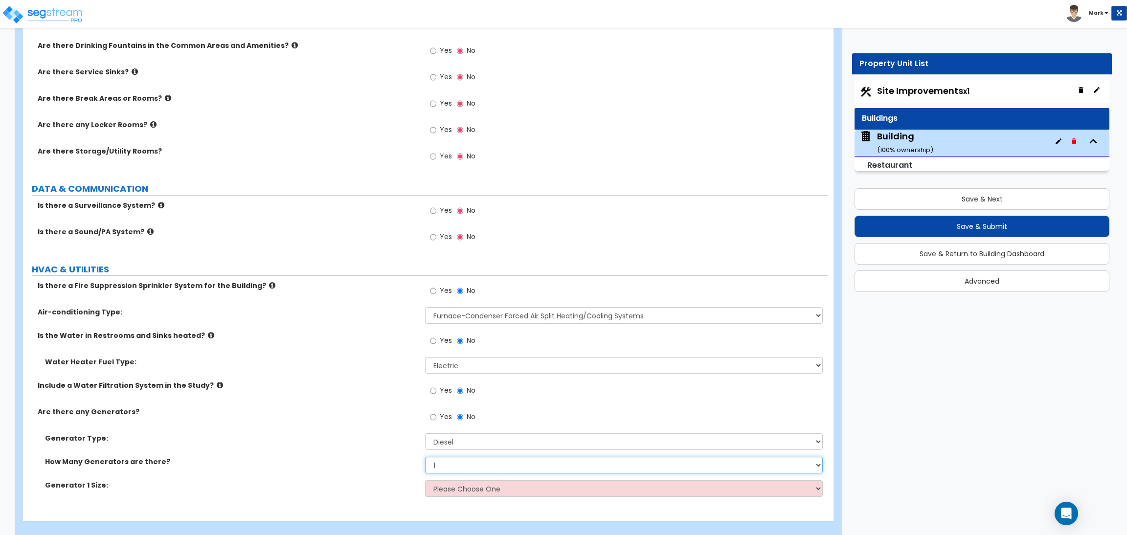
scroll to position [4952, 0]
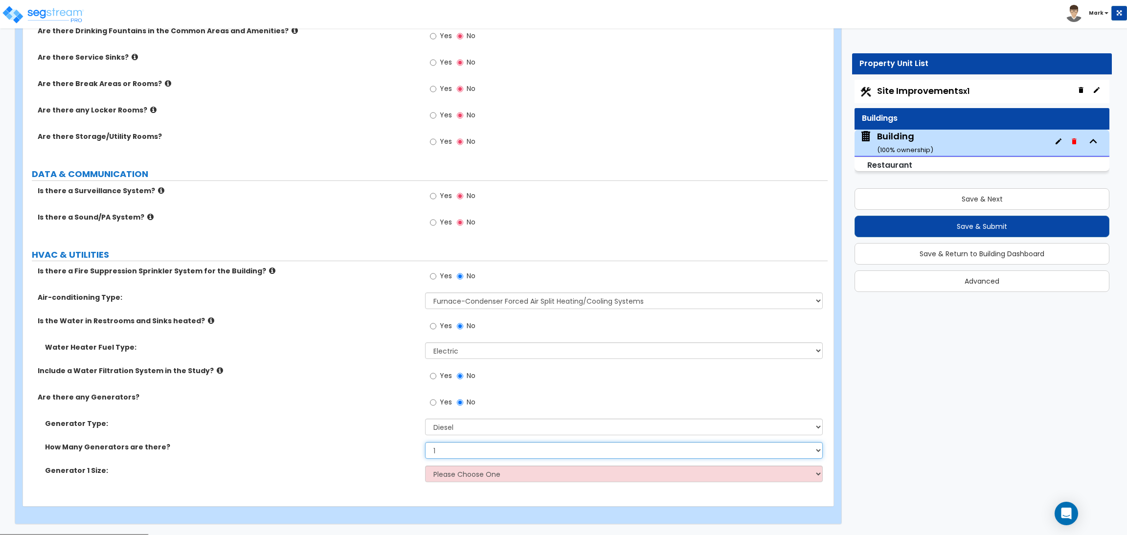
click at [444, 451] on select "Please Choose One 1 2 3" at bounding box center [623, 450] width 397 height 17
select select "2"
click at [425, 443] on select "Please Choose One 1 2 3" at bounding box center [623, 450] width 397 height 17
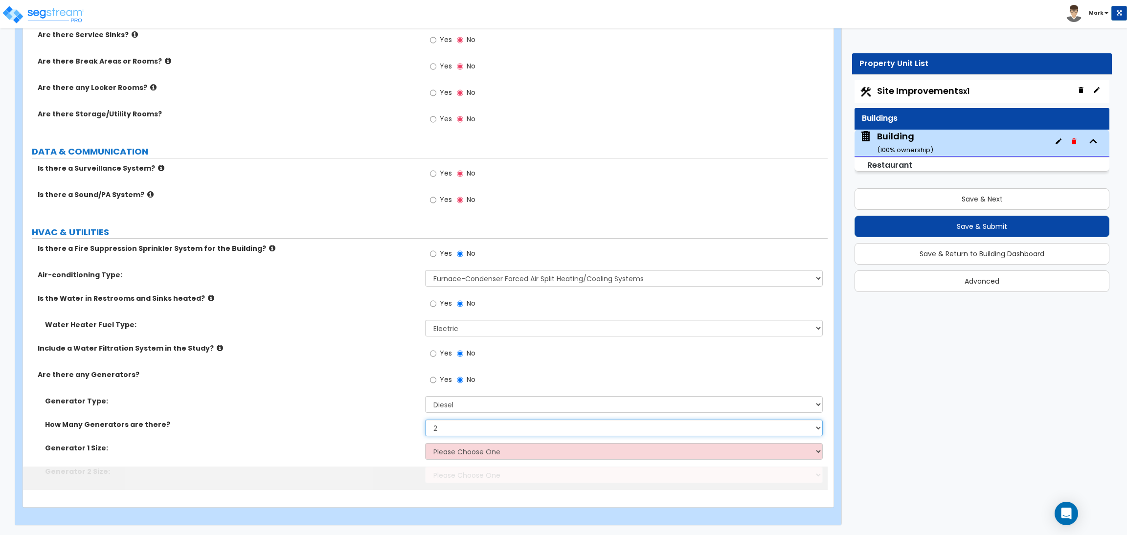
scroll to position [4975, 0]
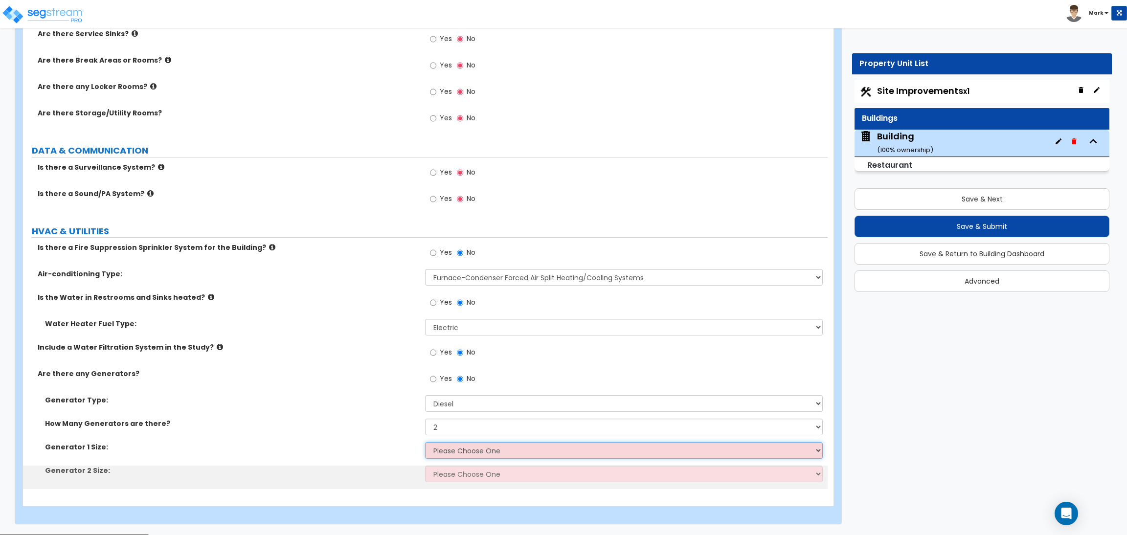
click at [462, 455] on select "Please Choose One 30kW 50kW 75kW 100kW 125 kW 150 kW 175 kW 200 kW 250 kW 300 k…" at bounding box center [623, 450] width 397 height 17
select select "4"
click at [425, 443] on select "Please Choose One 30kW 50kW 75kW 100kW 125 kW 150 kW 175 kW 200 kW 250 kW 300 k…" at bounding box center [623, 450] width 397 height 17
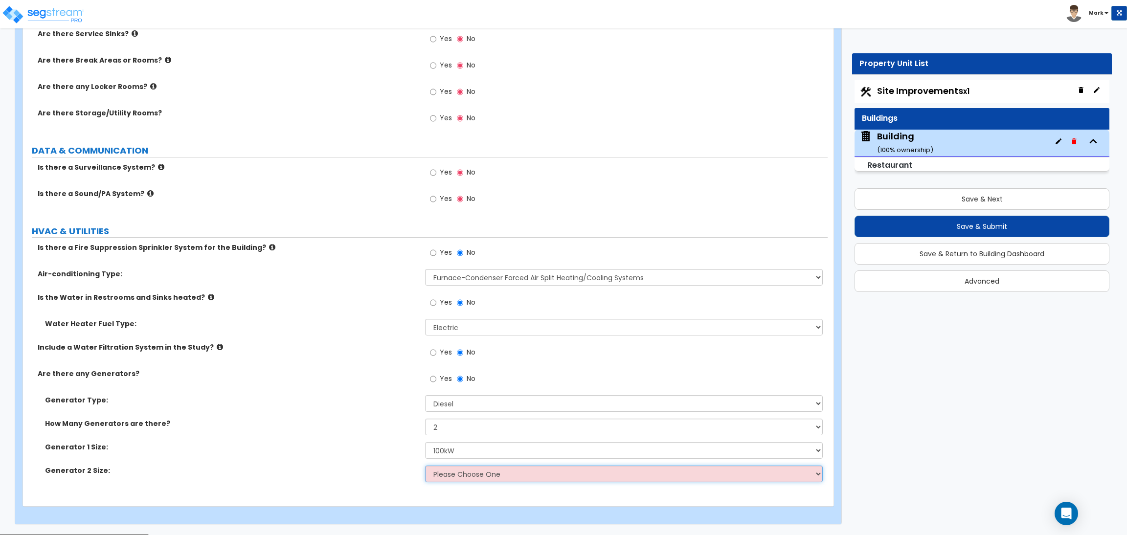
click at [462, 481] on select "Please Choose One 30kW 50kW 75kW 100kW 125 kW 150 kW 175 kW 200 kW 250 kW 300 k…" at bounding box center [623, 474] width 397 height 17
select select "5"
click at [425, 467] on select "Please Choose One 30kW 50kW 75kW 100kW 125 kW 150 kW 175 kW 200 kW 250 kW 300 k…" at bounding box center [623, 474] width 397 height 17
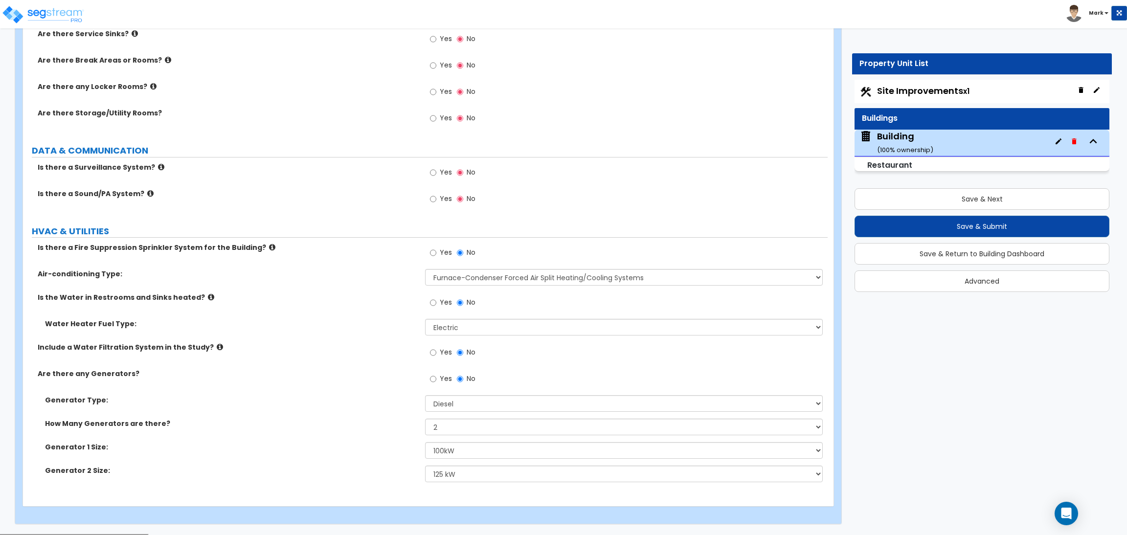
click at [247, 403] on label "Generator Type:" at bounding box center [231, 400] width 373 height 10
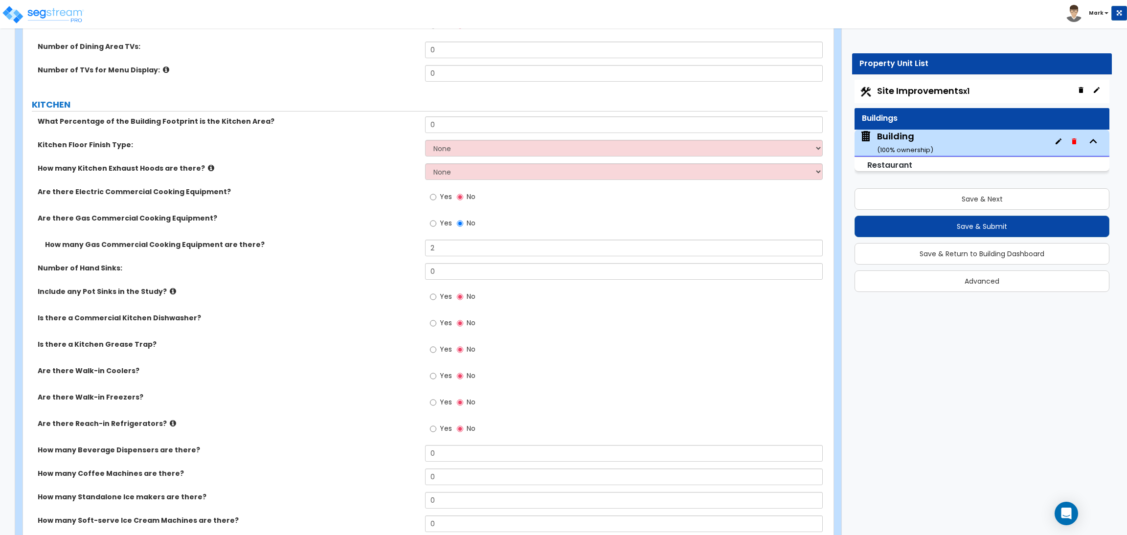
scroll to position [4388, 0]
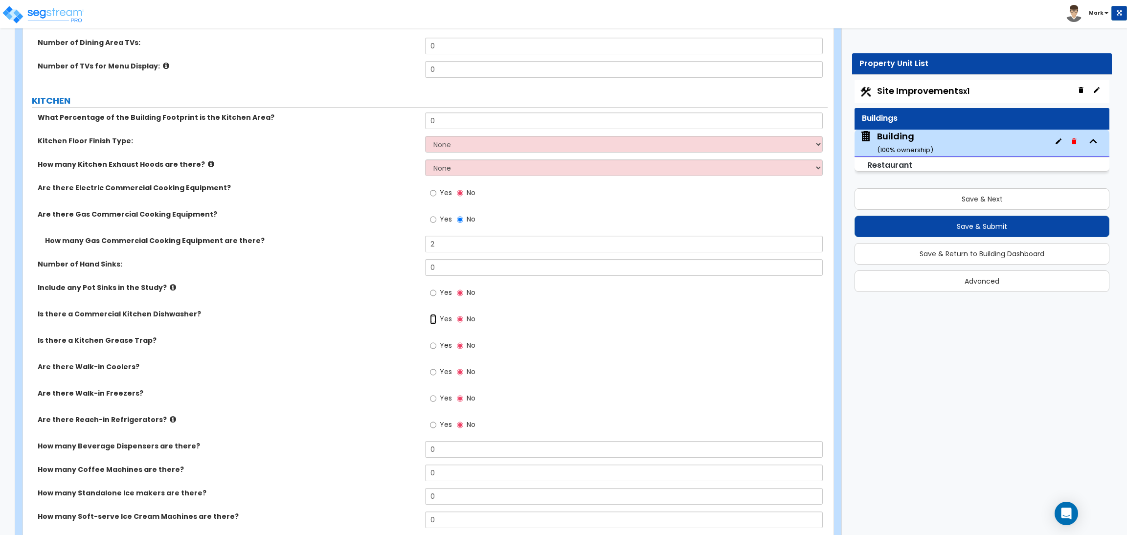
click at [434, 321] on input "Yes" at bounding box center [433, 319] width 6 height 11
click at [441, 193] on span "Yes" at bounding box center [446, 193] width 12 height 10
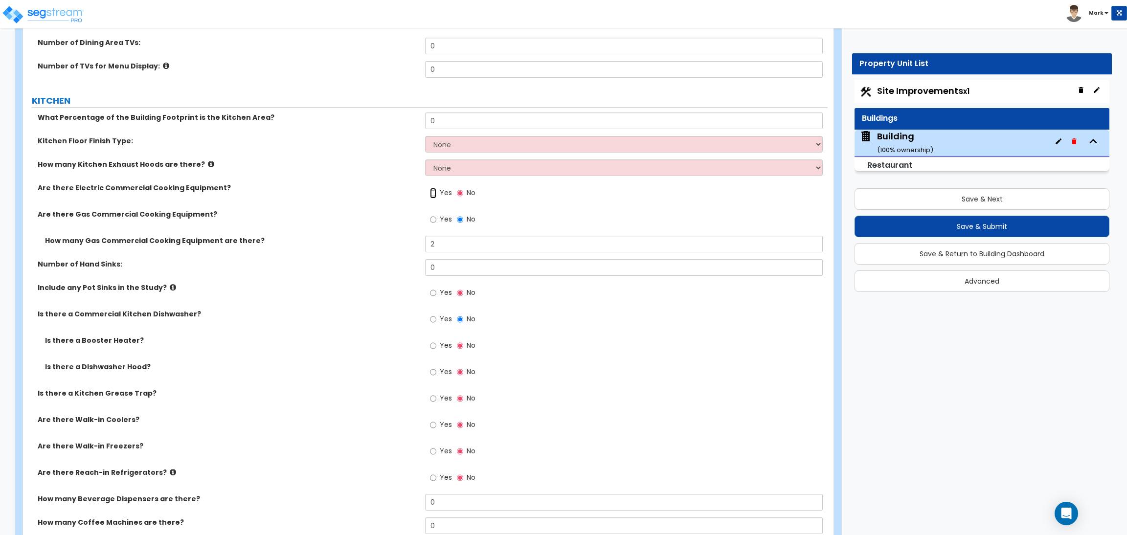
click at [436, 193] on input "Yes" at bounding box center [433, 193] width 6 height 11
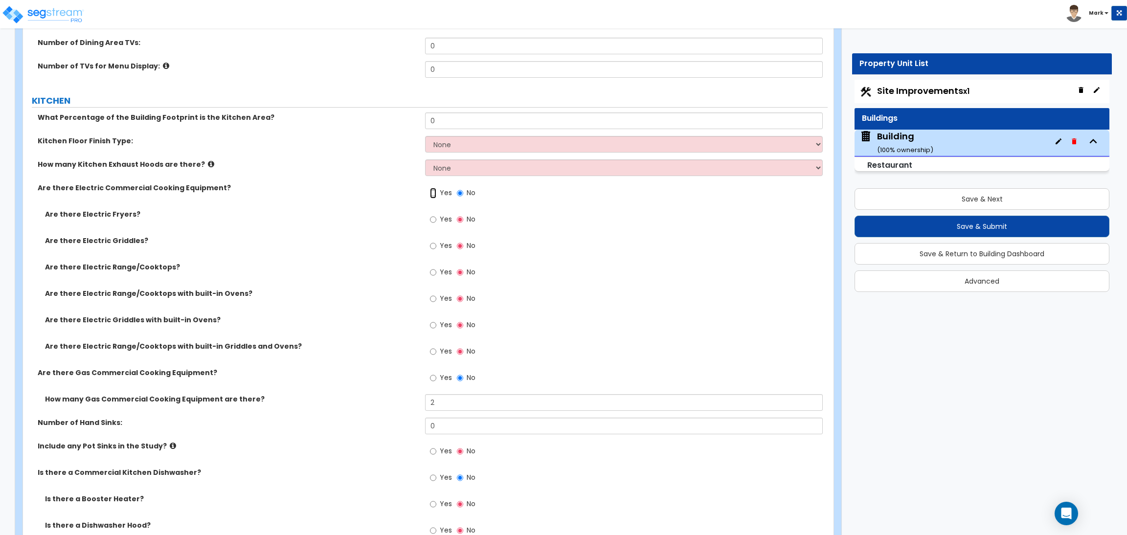
radio input "true"
click at [438, 222] on label "Yes" at bounding box center [441, 220] width 22 height 17
click at [436, 222] on input "Yes" at bounding box center [433, 219] width 6 height 11
radio input "true"
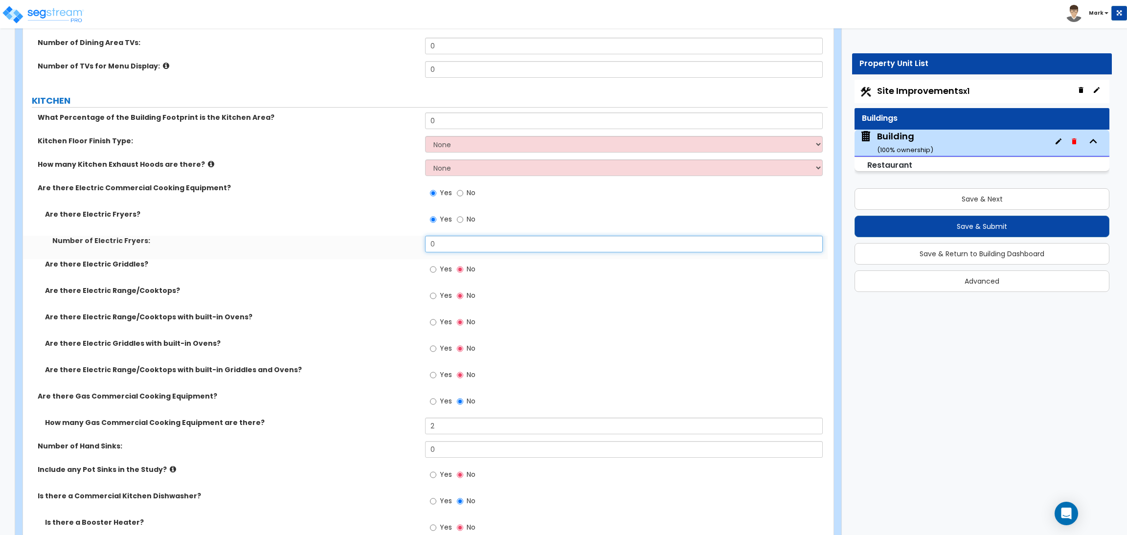
click at [438, 240] on input "0" at bounding box center [623, 244] width 397 height 17
type input "1"
click at [441, 267] on span "Yes" at bounding box center [446, 269] width 12 height 10
click at [436, 267] on input "Yes" at bounding box center [433, 269] width 6 height 11
radio input "true"
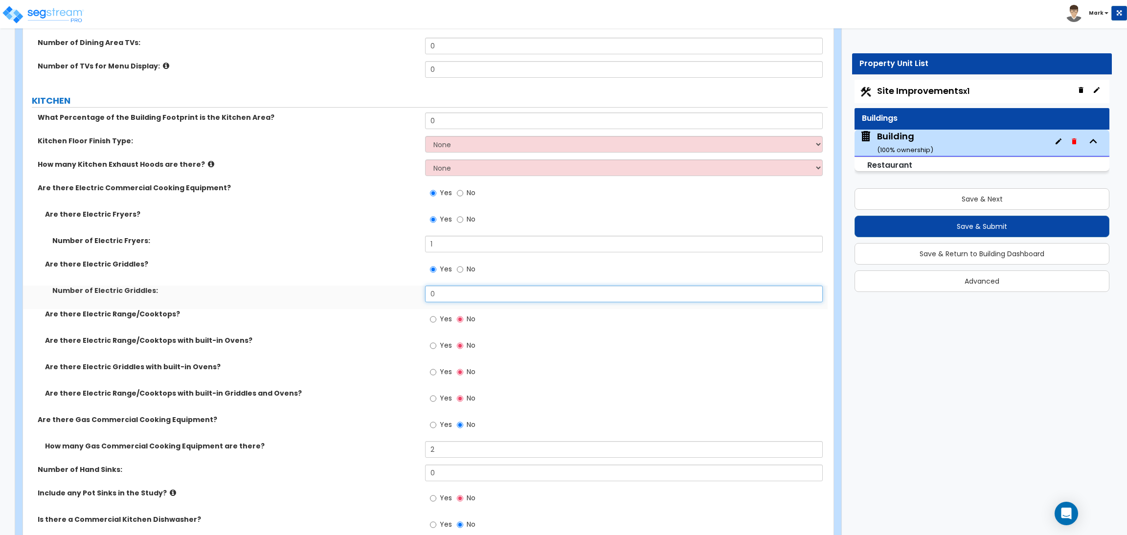
click at [436, 302] on input "0" at bounding box center [623, 294] width 397 height 17
type input "1"
click at [435, 328] on label "Yes" at bounding box center [441, 320] width 22 height 17
click at [435, 325] on input "Yes" at bounding box center [433, 319] width 6 height 11
radio input "true"
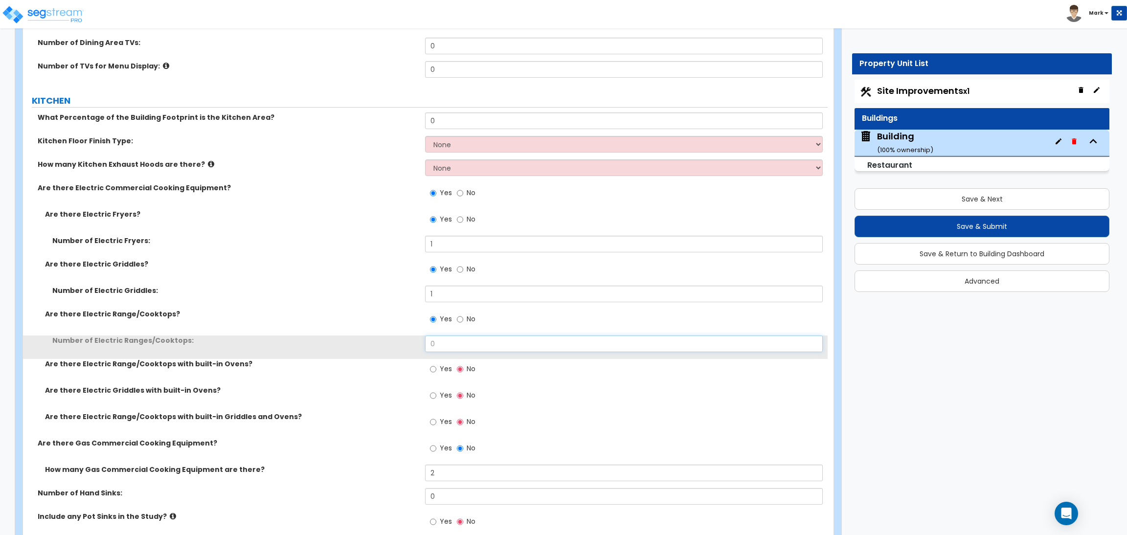
click at [439, 344] on input "0" at bounding box center [623, 344] width 397 height 17
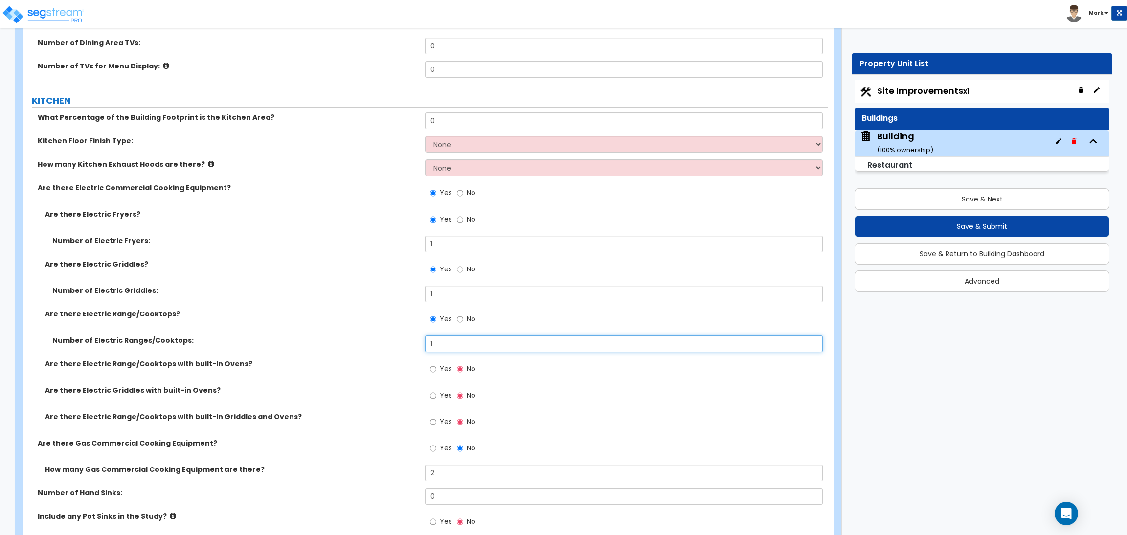
type input "1"
click at [441, 371] on span "Yes" at bounding box center [446, 369] width 12 height 10
click at [436, 371] on input "Yes" at bounding box center [433, 369] width 6 height 11
radio input "true"
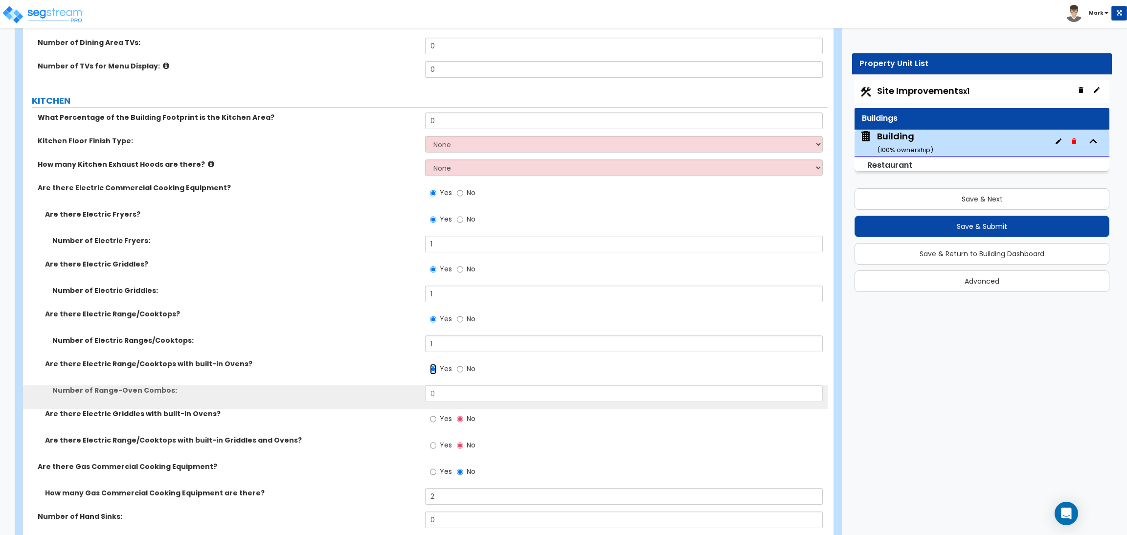
scroll to position [4462, 0]
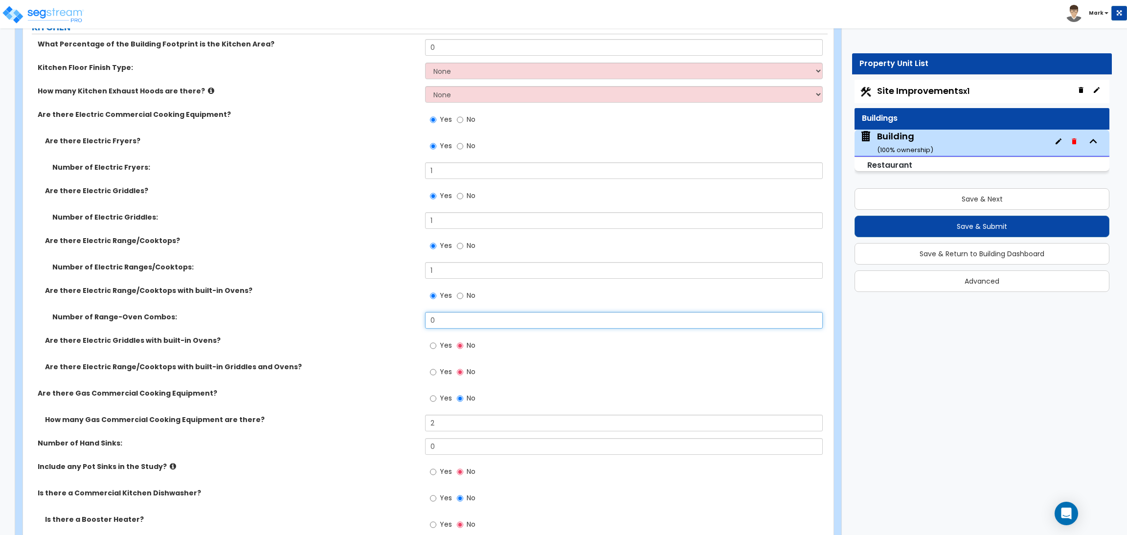
click at [440, 321] on input "0" at bounding box center [623, 320] width 397 height 17
type input "1"
click at [441, 345] on span "Yes" at bounding box center [446, 346] width 12 height 10
click at [436, 345] on input "Yes" at bounding box center [433, 346] width 6 height 11
radio input "true"
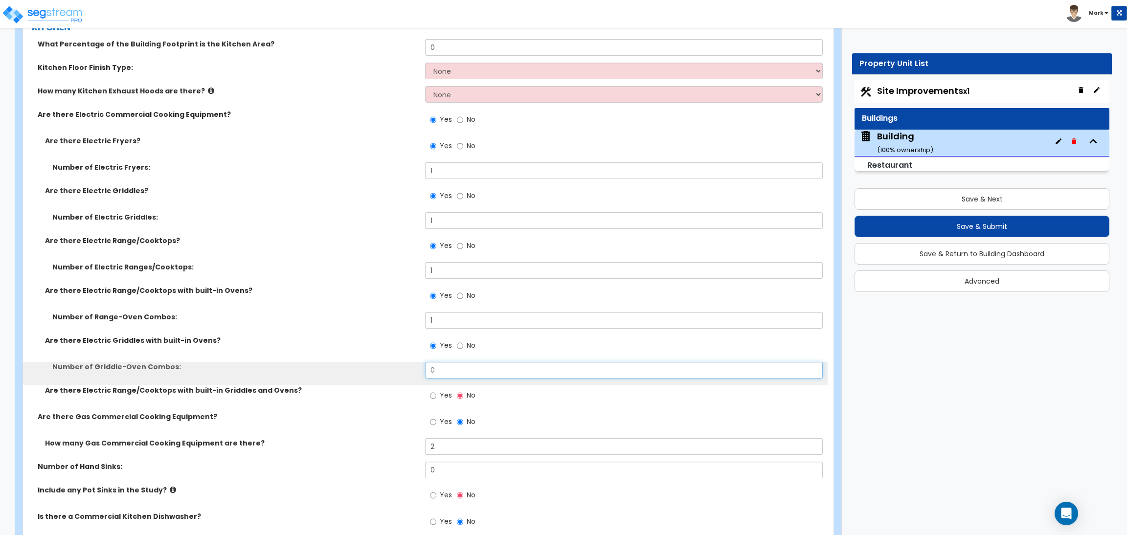
click at [441, 374] on input "0" at bounding box center [623, 370] width 397 height 17
type input "1"
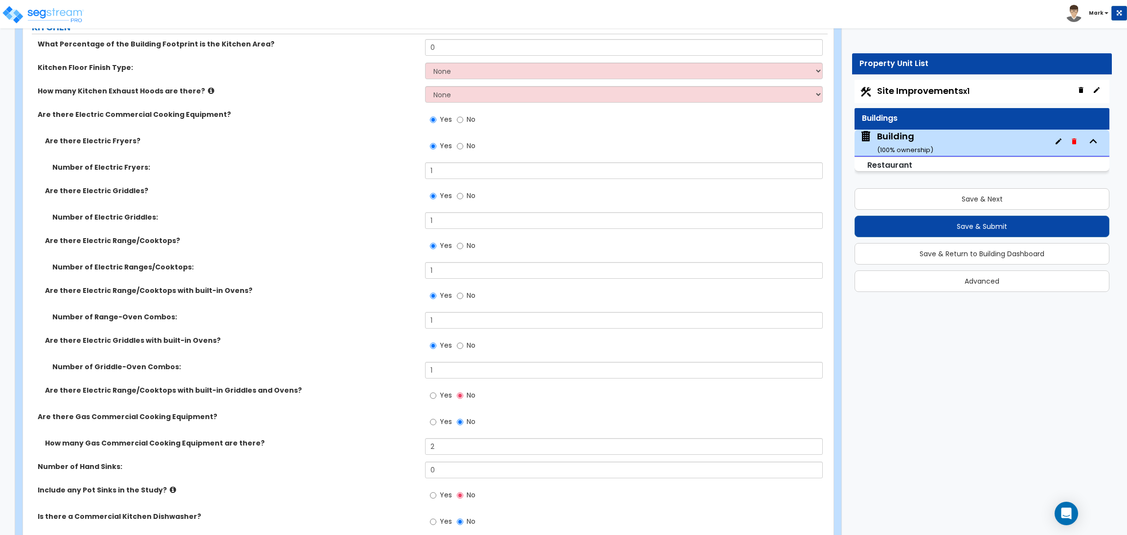
click at [440, 398] on span "Yes" at bounding box center [446, 395] width 12 height 10
click at [436, 398] on input "Yes" at bounding box center [433, 395] width 6 height 11
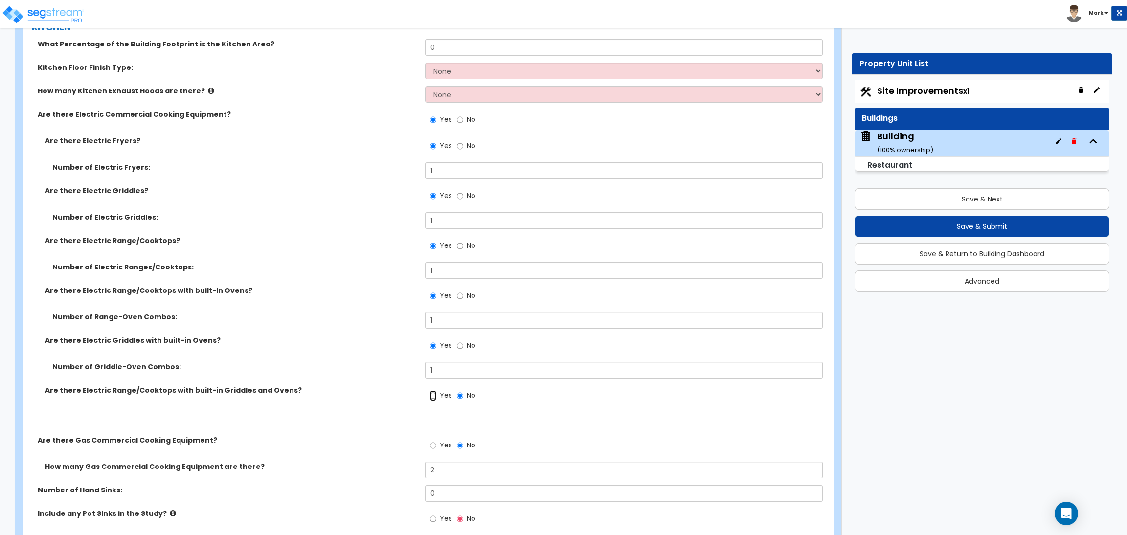
radio input "true"
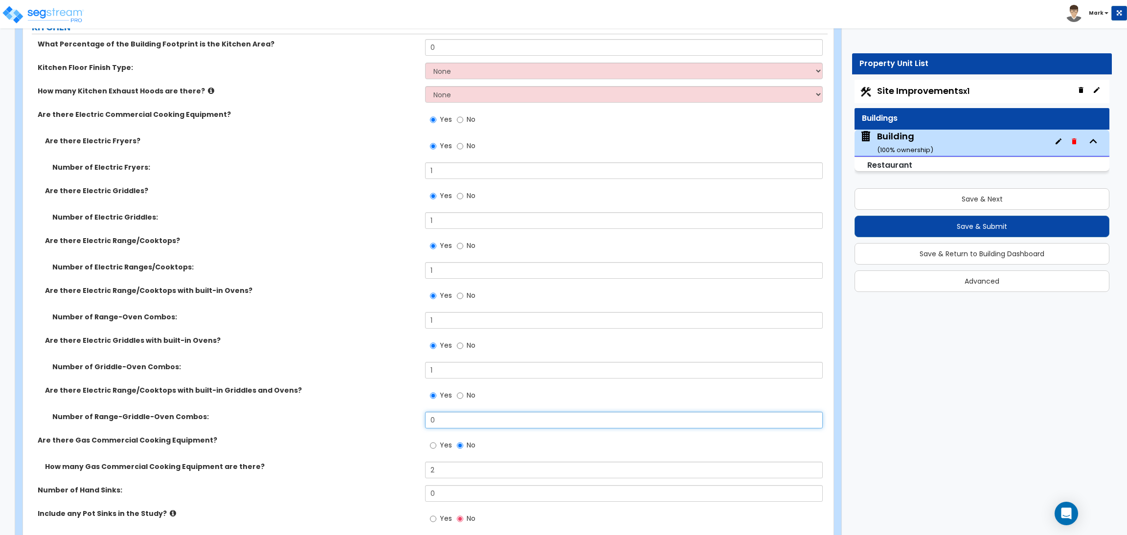
click at [434, 416] on input "0" at bounding box center [623, 420] width 397 height 17
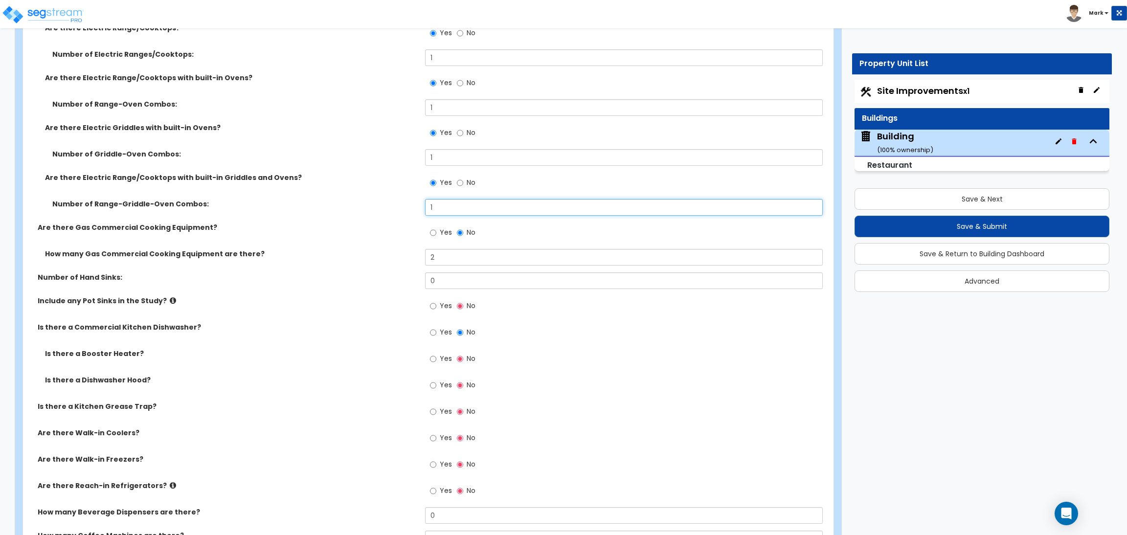
scroll to position [4682, 0]
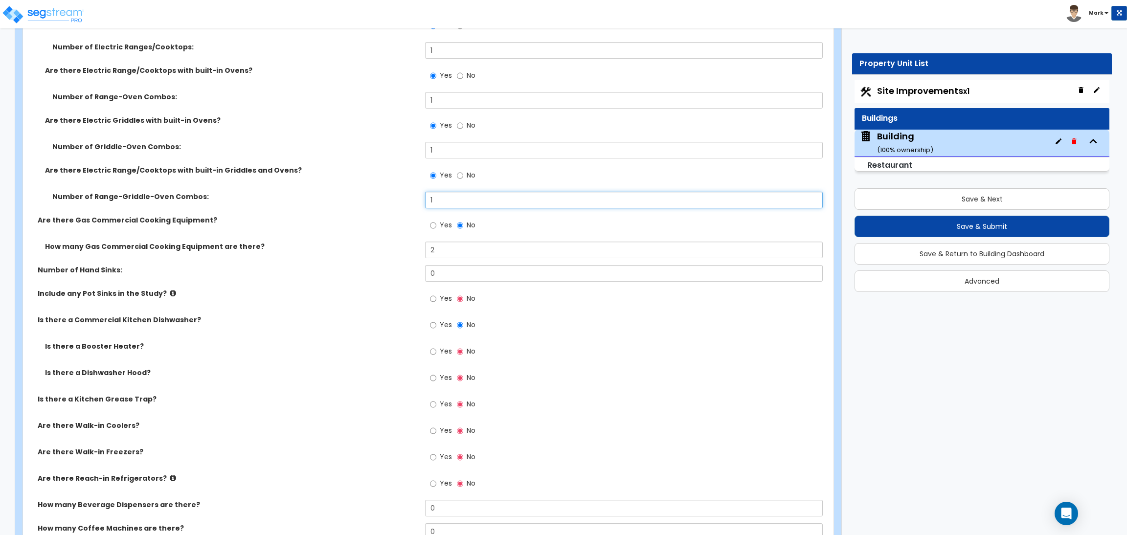
type input "1"
click at [438, 303] on label "Yes" at bounding box center [441, 300] width 22 height 17
click at [436, 303] on input "Yes" at bounding box center [433, 299] width 6 height 11
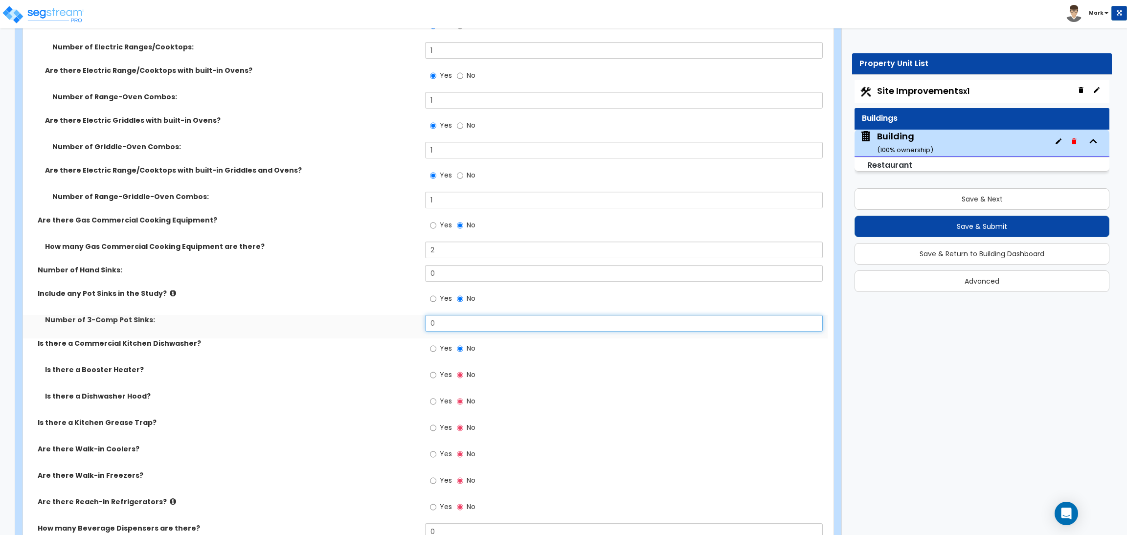
drag, startPoint x: 449, startPoint y: 322, endPoint x: 405, endPoint y: 329, distance: 44.6
click at [405, 329] on div "Number of 3-Comp Pot Sinks: 0" at bounding box center [425, 326] width 805 height 23
type input "1"
drag, startPoint x: 448, startPoint y: 276, endPoint x: 413, endPoint y: 270, distance: 35.7
click at [413, 270] on div "Number of Hand Sinks: 0" at bounding box center [425, 276] width 805 height 23
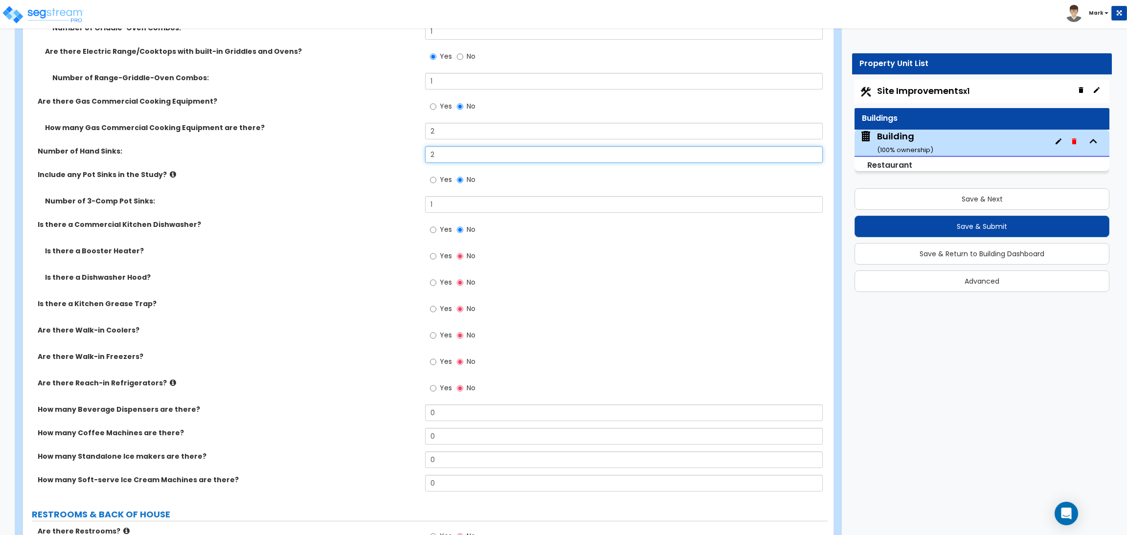
scroll to position [4829, 0]
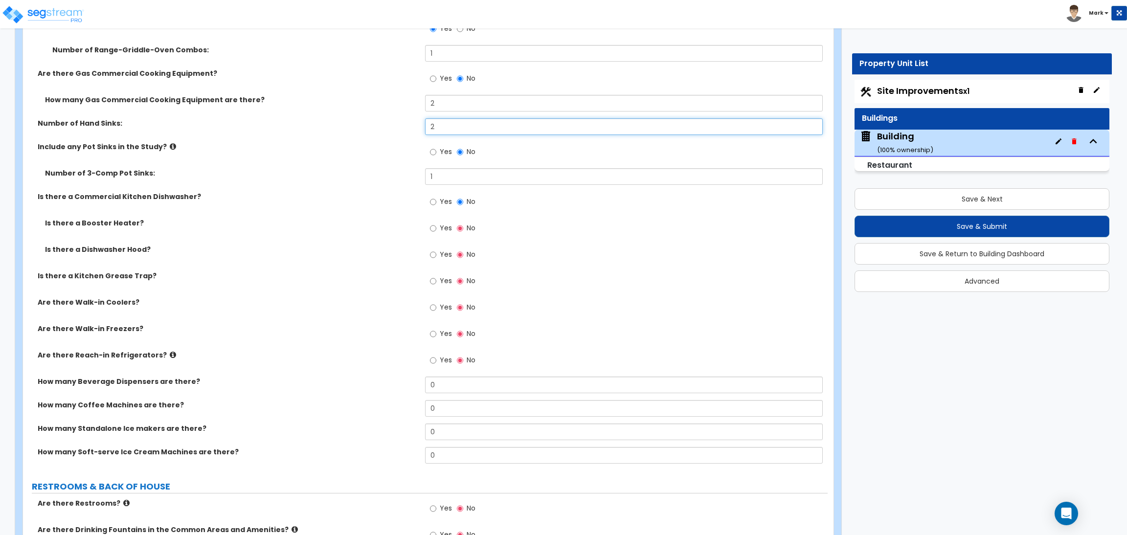
type input "2"
click at [397, 144] on label "Include any Pot Sinks in the Study?" at bounding box center [228, 147] width 380 height 10
click at [441, 226] on span "Yes" at bounding box center [446, 228] width 12 height 10
click at [436, 226] on input "Yes" at bounding box center [433, 228] width 6 height 11
radio input "true"
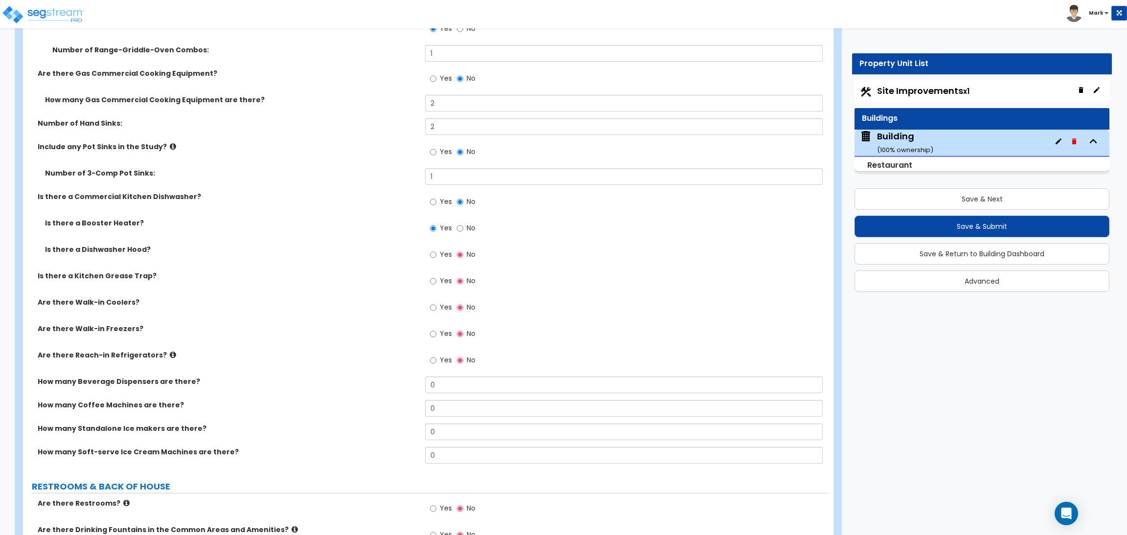
click at [437, 253] on label "Yes" at bounding box center [441, 256] width 22 height 17
click at [436, 253] on input "Yes" at bounding box center [433, 255] width 6 height 11
radio input "true"
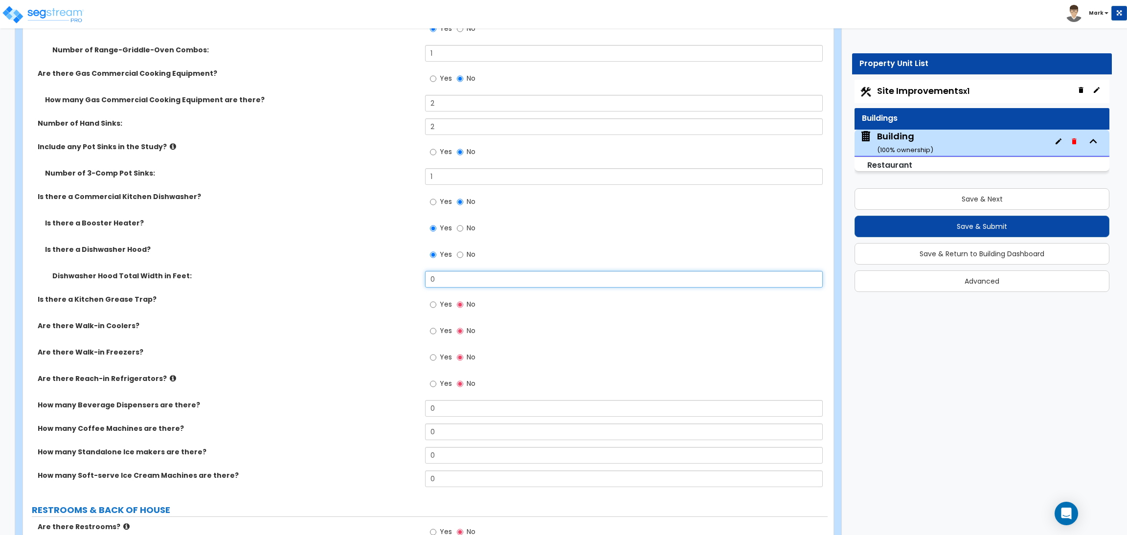
drag, startPoint x: 447, startPoint y: 277, endPoint x: 417, endPoint y: 277, distance: 29.4
click at [417, 277] on div "Dishwasher Hood Total Width in Feet: 0" at bounding box center [425, 282] width 805 height 23
type input "4"
click at [440, 303] on span "Yes" at bounding box center [446, 304] width 12 height 10
click at [436, 303] on input "Yes" at bounding box center [433, 304] width 6 height 11
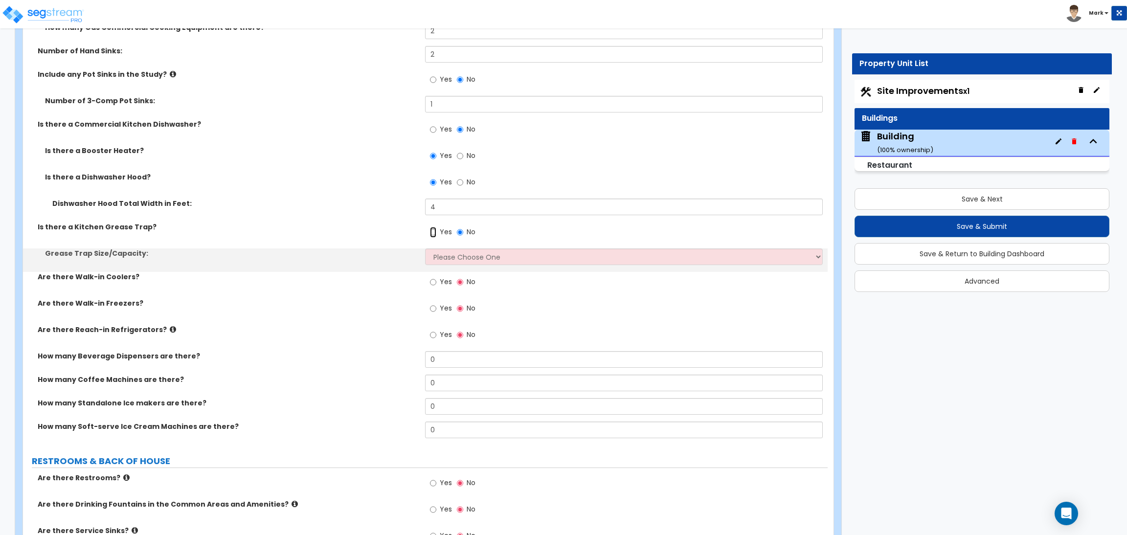
scroll to position [4902, 0]
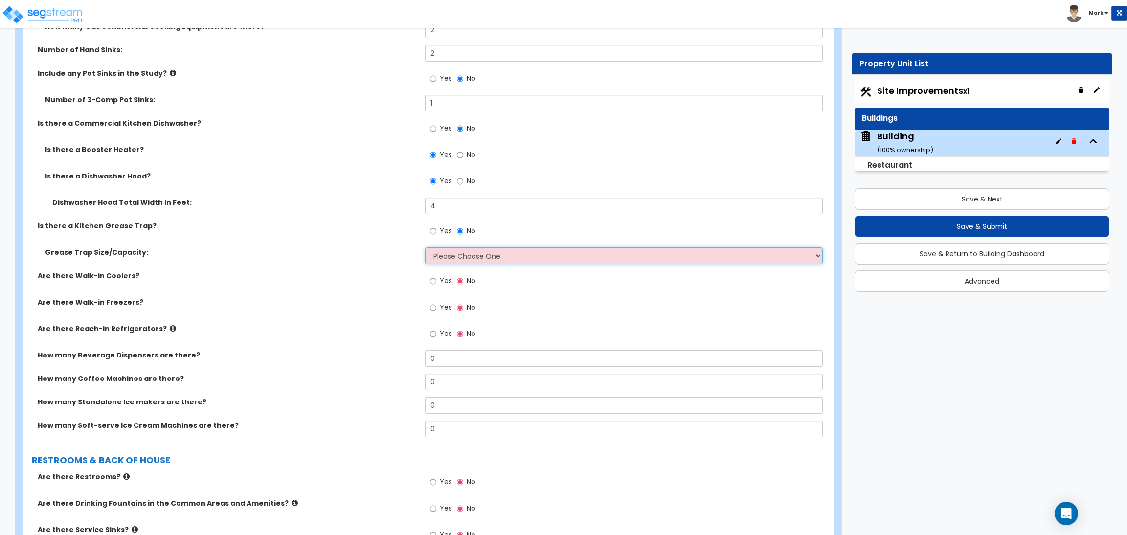
click at [445, 258] on select "Please Choose One Small Medium Large" at bounding box center [623, 256] width 397 height 17
click at [425, 248] on select "Please Choose One Small Medium Large" at bounding box center [623, 256] width 397 height 17
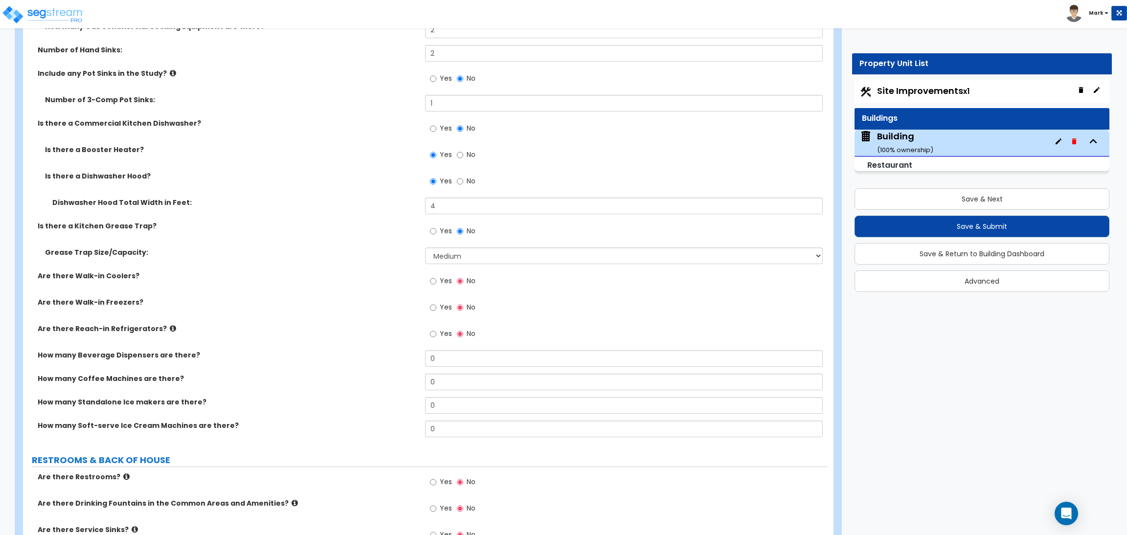
click at [442, 277] on span "Yes" at bounding box center [446, 281] width 12 height 10
click at [436, 277] on input "Yes" at bounding box center [433, 281] width 6 height 11
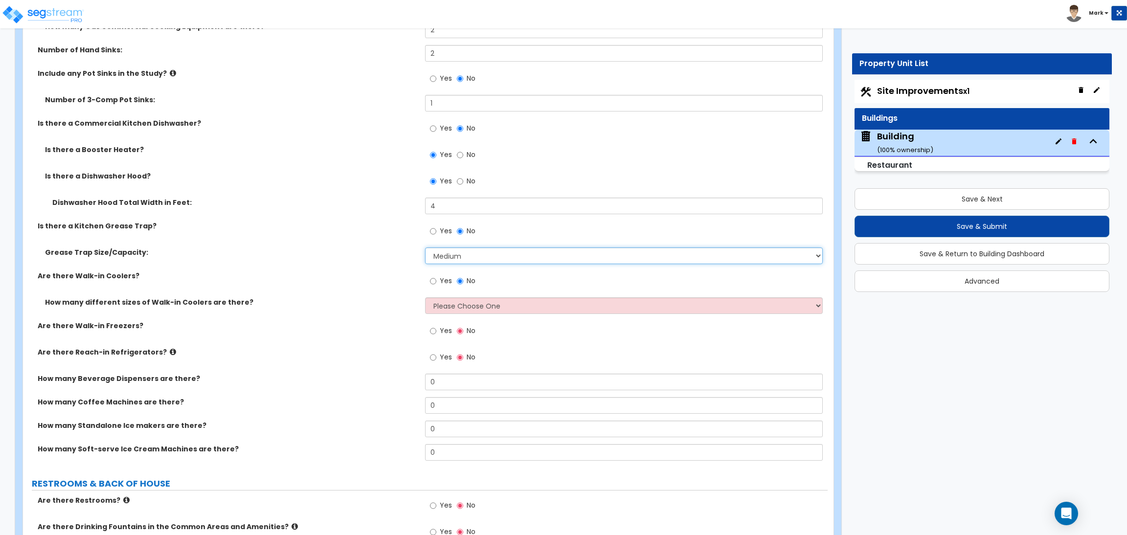
click at [456, 258] on select "Please Choose One Small Medium Large" at bounding box center [623, 256] width 397 height 17
select select "3"
click at [425, 248] on select "Please Choose One Small Medium Large" at bounding box center [623, 256] width 397 height 17
click at [440, 308] on select "Please Choose One 1 2 3 4" at bounding box center [623, 306] width 397 height 17
select select "1"
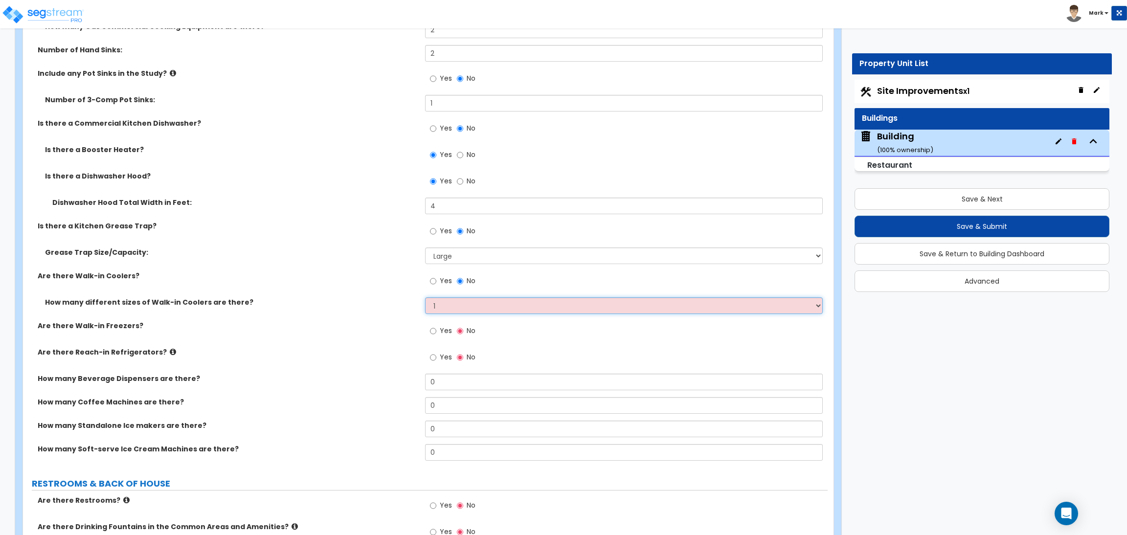
click at [425, 298] on select "Please Choose One 1 2 3 4" at bounding box center [623, 306] width 397 height 17
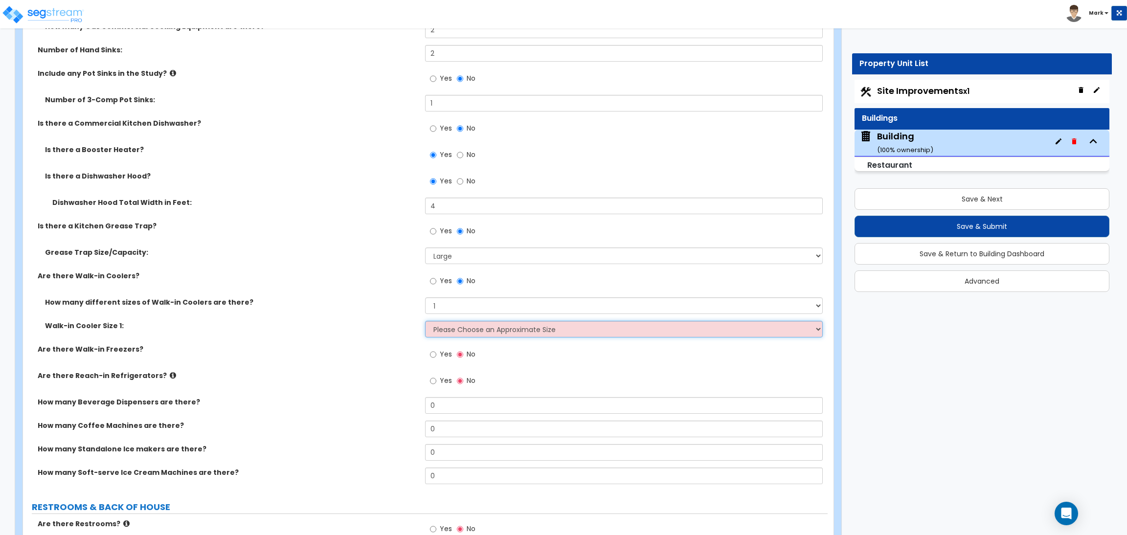
click at [453, 327] on select "Please Choose an Approximate Size 6' x 6' 10' x 6' 12' x 14' 12' x 20' I want t…" at bounding box center [623, 329] width 397 height 17
select select "2"
click at [425, 321] on select "Please Choose an Approximate Size 6' x 6' 10' x 6' 12' x 14' 12' x 20' I want t…" at bounding box center [623, 329] width 397 height 17
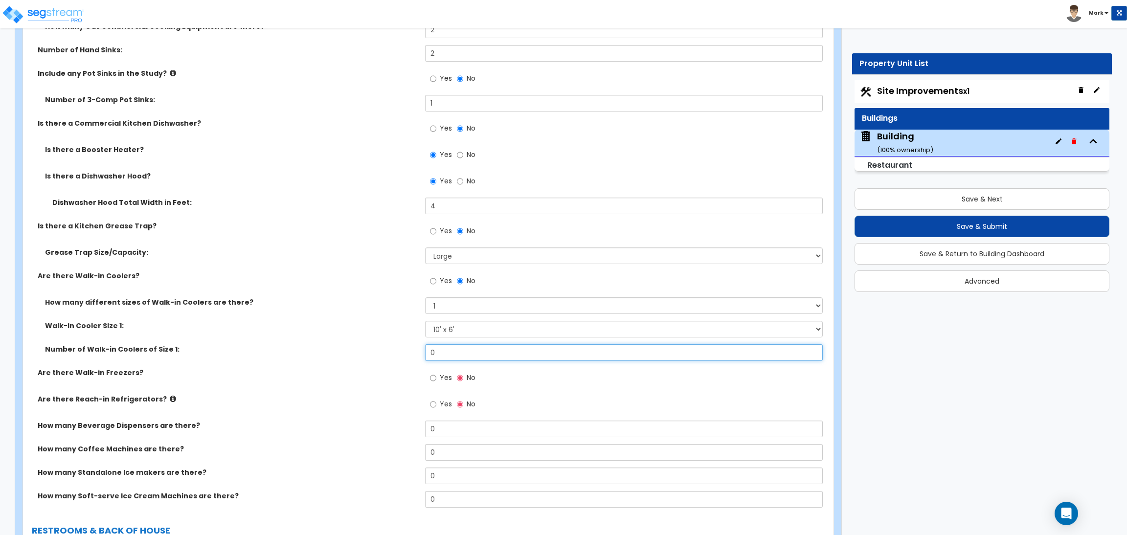
drag, startPoint x: 442, startPoint y: 356, endPoint x: 425, endPoint y: 355, distance: 17.7
click at [425, 355] on input "0" at bounding box center [623, 352] width 397 height 17
type input "1"
click at [436, 377] on label "Yes" at bounding box center [441, 379] width 22 height 17
click at [436, 377] on input "Yes" at bounding box center [433, 378] width 6 height 11
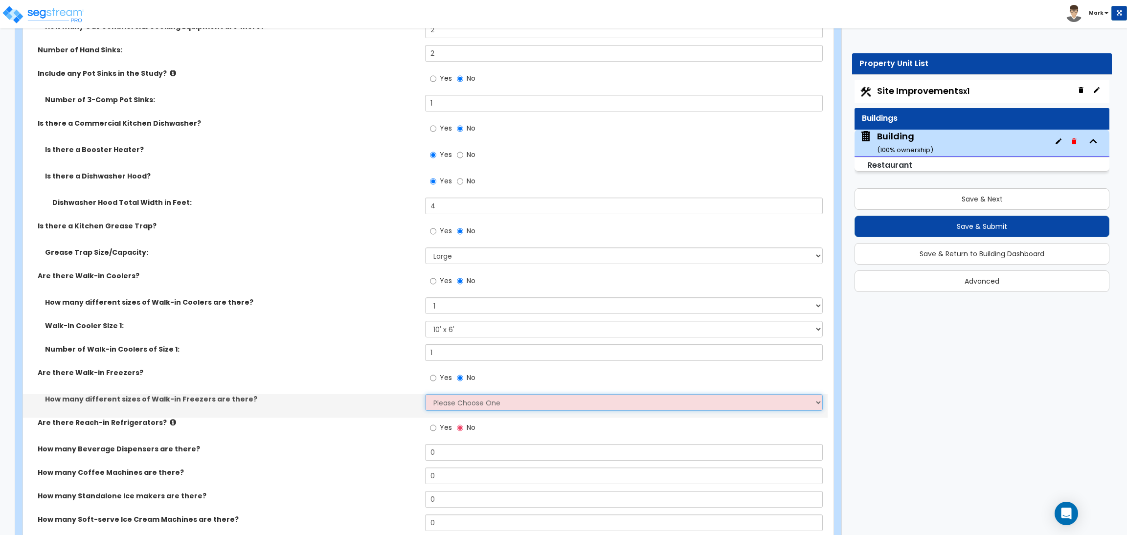
click at [450, 406] on select "Please Choose One 1 2 3 4" at bounding box center [623, 402] width 397 height 17
select select "1"
click at [425, 395] on select "Please Choose One 1 2 3 4" at bounding box center [623, 402] width 397 height 17
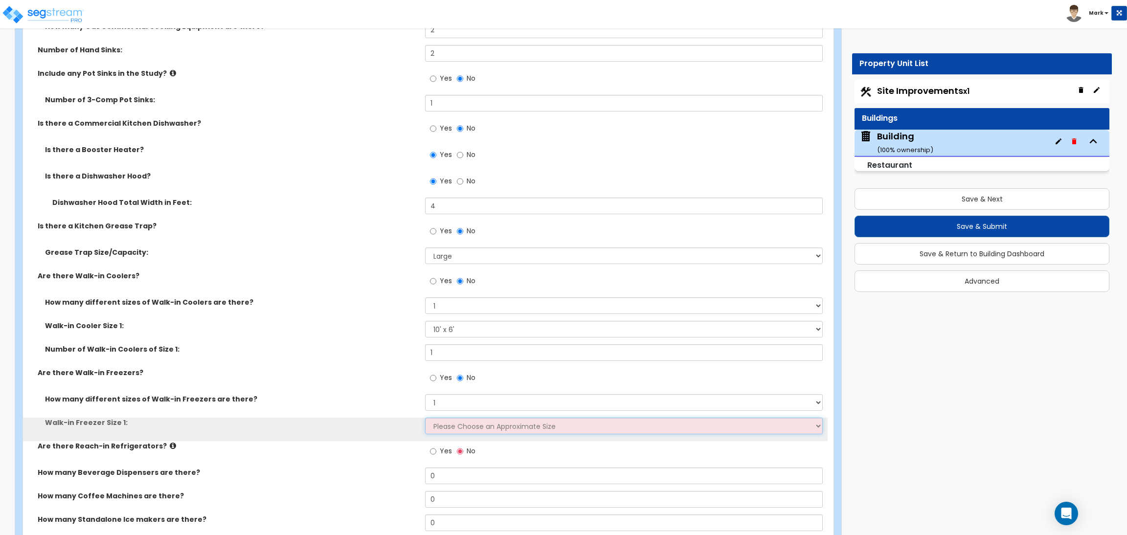
click at [445, 430] on select "Please Choose an Approximate Size 8' x 8' 8' x 12' 8' x 16' 8' x 20' I want to …" at bounding box center [623, 426] width 397 height 17
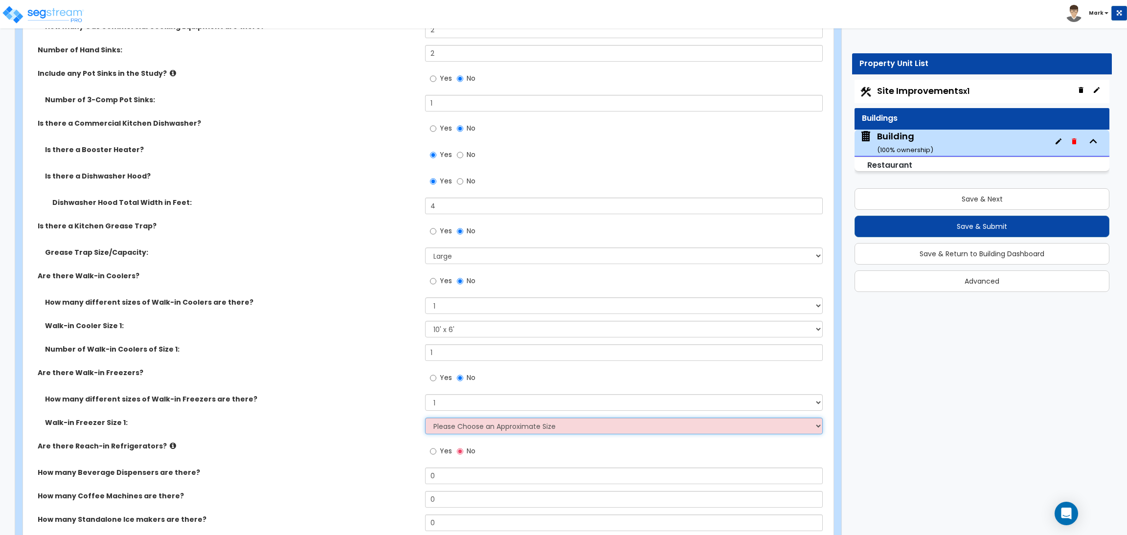
select select "2"
click at [425, 418] on select "Please Choose an Approximate Size 8' x 8' 8' x 12' 8' x 16' 8' x 20' I want to …" at bounding box center [623, 426] width 397 height 17
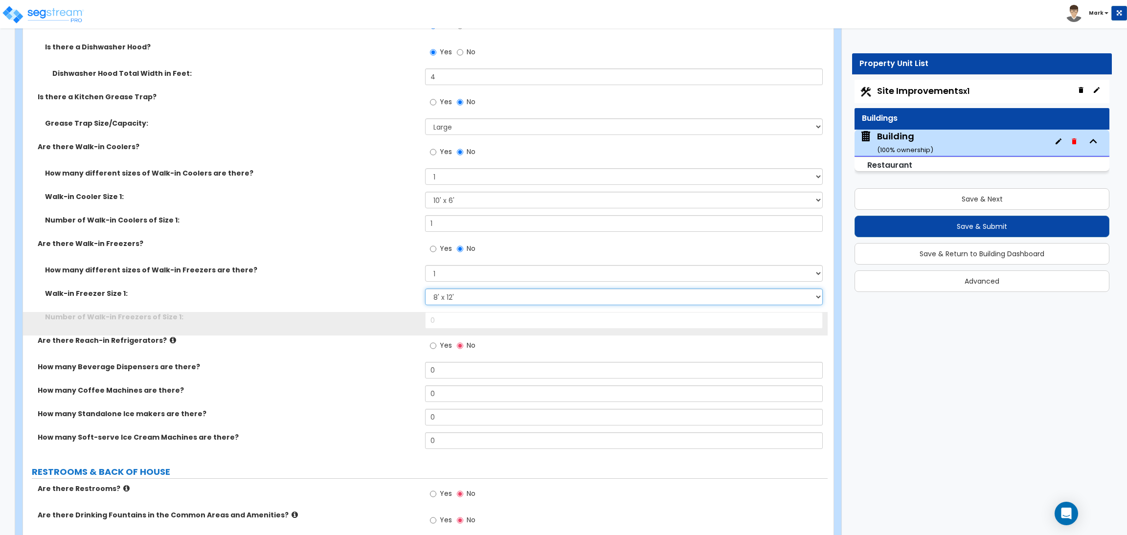
scroll to position [5049, 0]
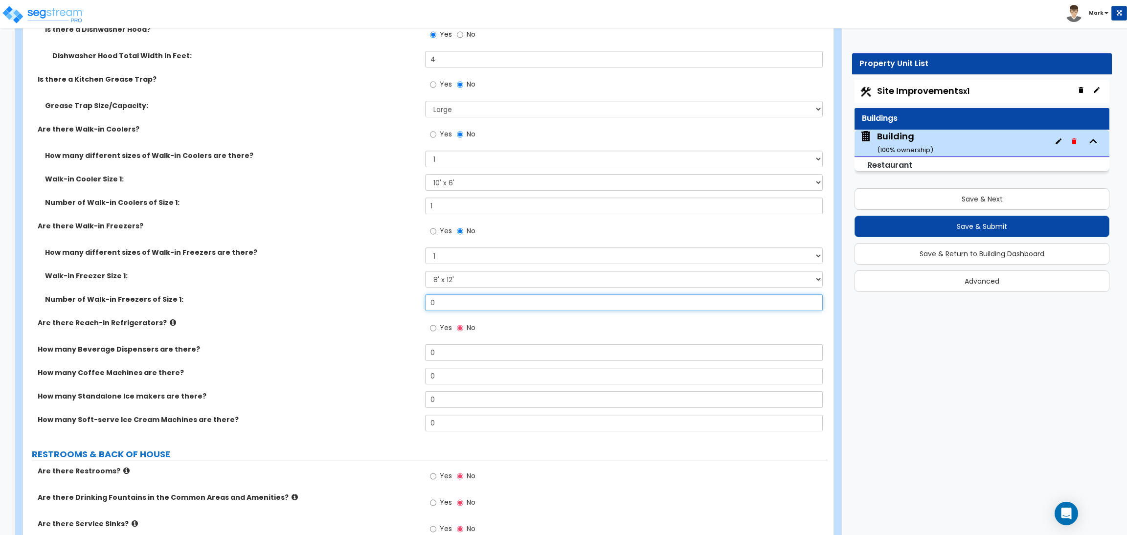
drag, startPoint x: 441, startPoint y: 303, endPoint x: 413, endPoint y: 299, distance: 28.1
click at [413, 299] on div "Number of Walk-in Freezers of Size 1: 0" at bounding box center [425, 306] width 805 height 23
type input "1"
click at [439, 324] on label "Yes" at bounding box center [441, 329] width 22 height 17
click at [436, 324] on input "Yes" at bounding box center [433, 328] width 6 height 11
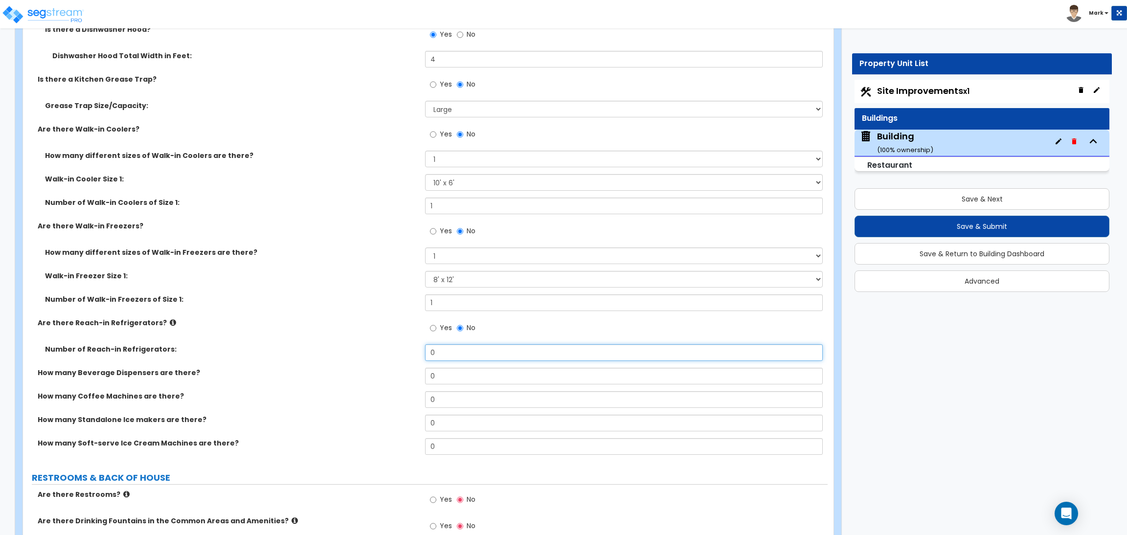
drag, startPoint x: 439, startPoint y: 354, endPoint x: 426, endPoint y: 354, distance: 12.7
click at [426, 354] on input "0" at bounding box center [623, 352] width 397 height 17
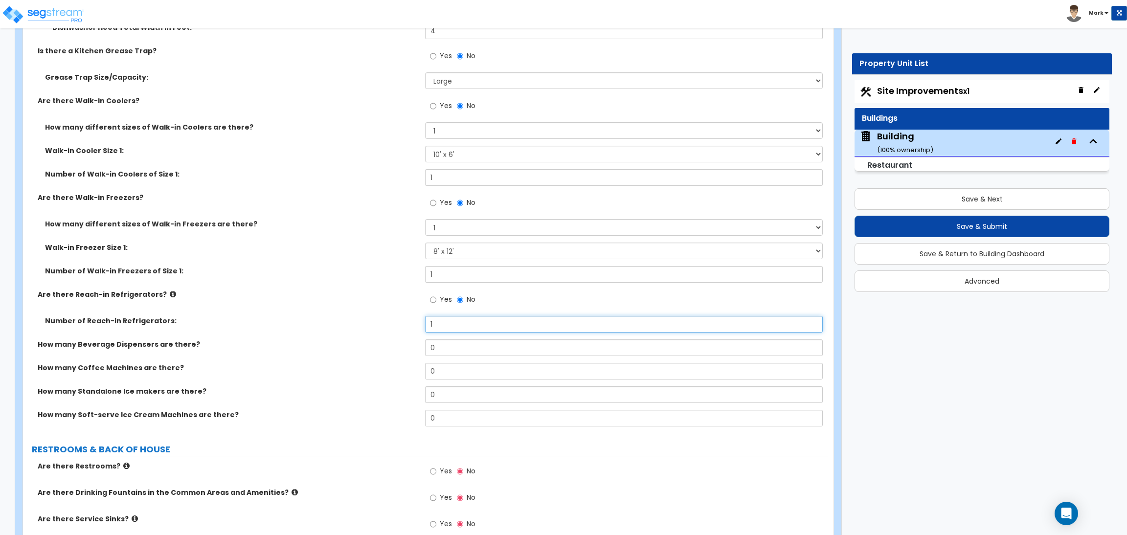
scroll to position [5122, 0]
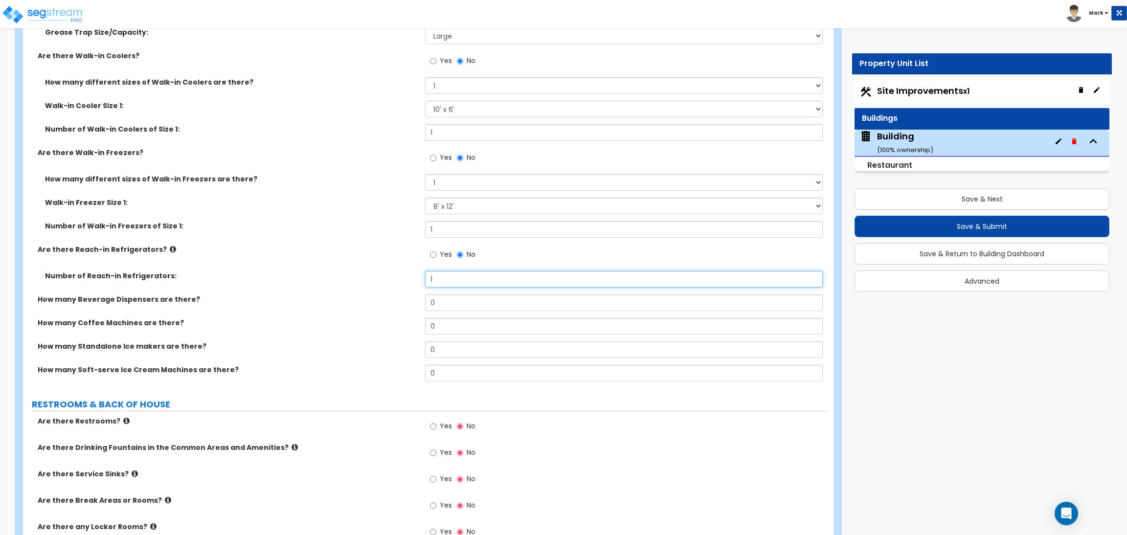
type input "1"
drag, startPoint x: 450, startPoint y: 306, endPoint x: 427, endPoint y: 302, distance: 23.3
click at [427, 302] on input "0" at bounding box center [623, 303] width 397 height 17
type input "3"
drag, startPoint x: 448, startPoint y: 329, endPoint x: 432, endPoint y: 329, distance: 15.7
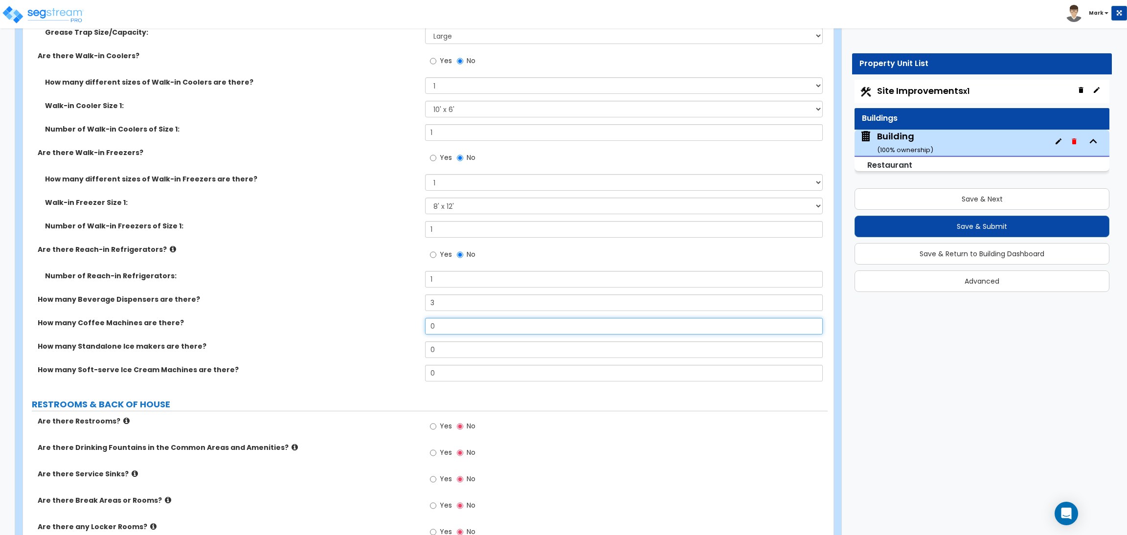
click at [432, 329] on input "0" at bounding box center [623, 326] width 397 height 17
type input "5"
drag, startPoint x: 448, startPoint y: 350, endPoint x: 422, endPoint y: 350, distance: 25.4
click at [422, 350] on div "How many Standalone Ice makers are there? 0" at bounding box center [425, 353] width 805 height 23
type input "2"
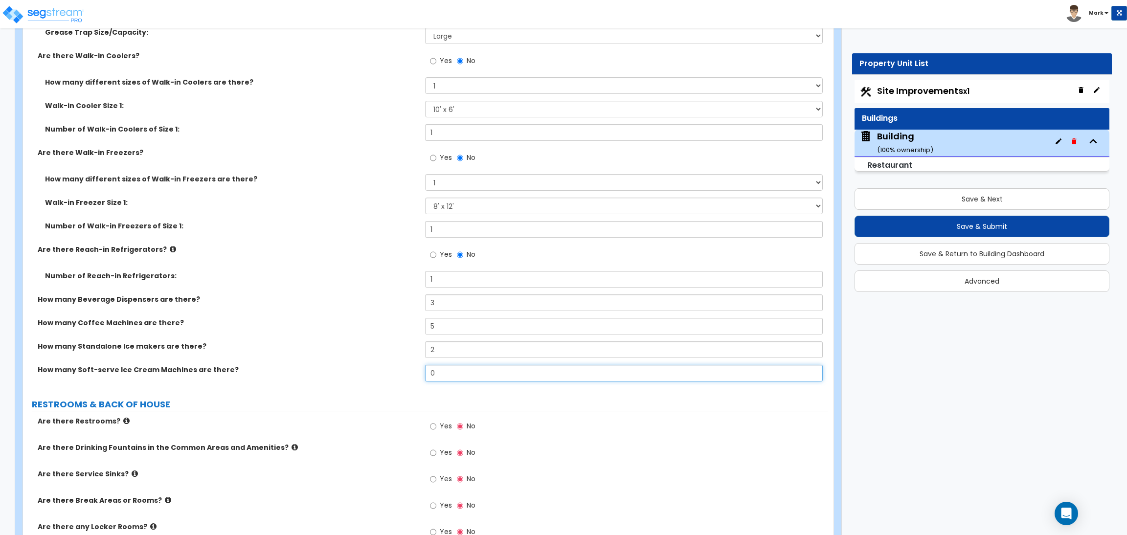
drag, startPoint x: 445, startPoint y: 376, endPoint x: 428, endPoint y: 375, distance: 17.2
click at [428, 375] on input "0" at bounding box center [623, 373] width 397 height 17
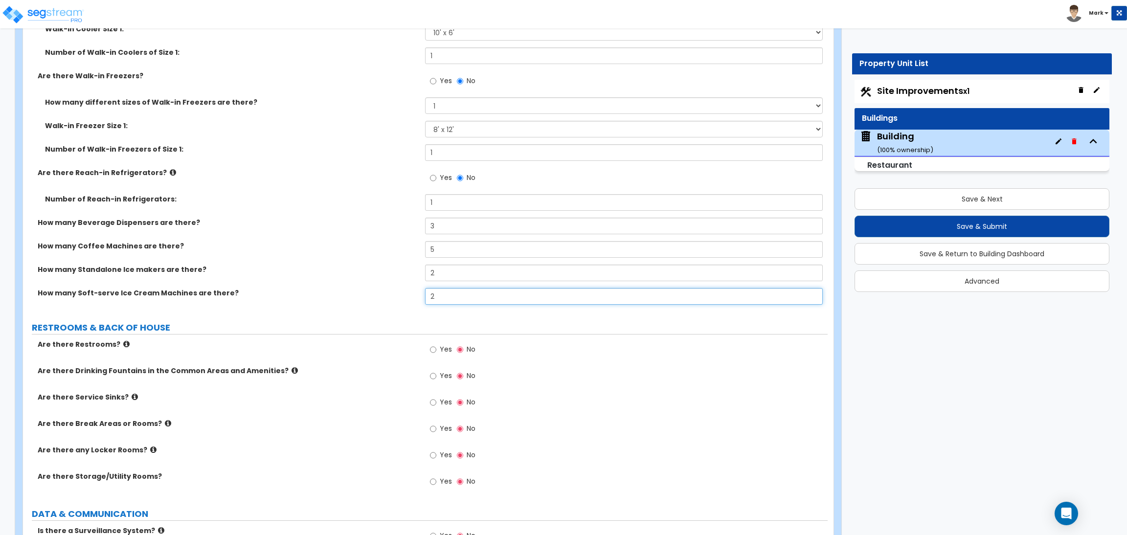
scroll to position [5196, 0]
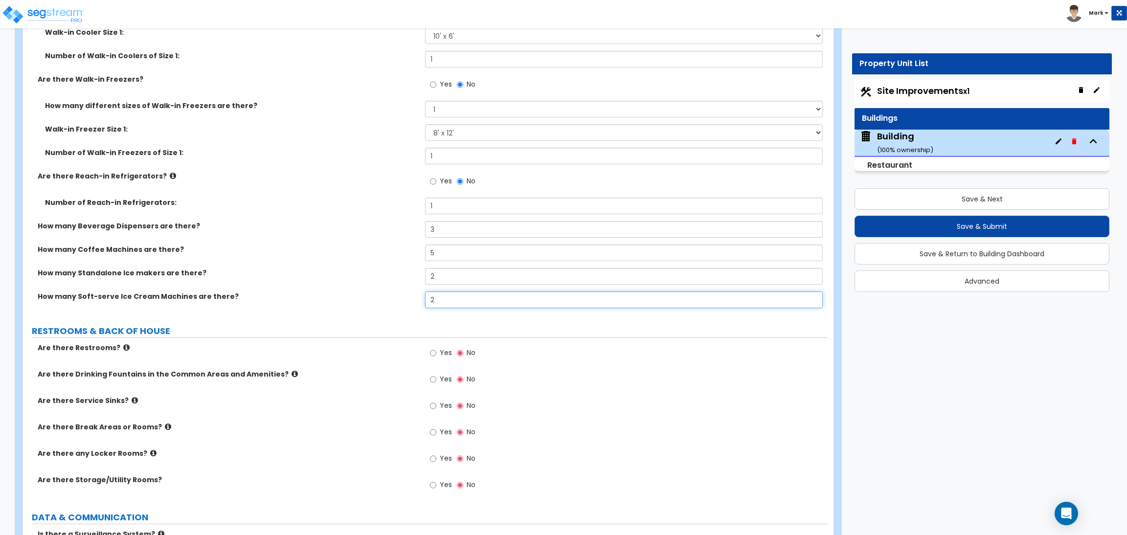
type input "2"
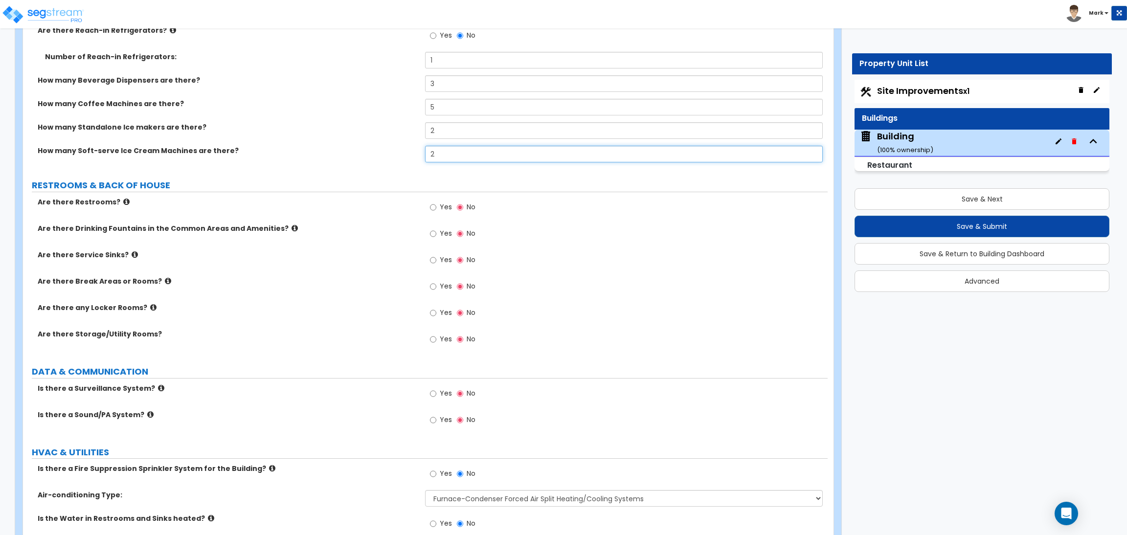
scroll to position [5342, 0]
click at [442, 208] on span "Yes" at bounding box center [446, 206] width 12 height 10
click at [436, 208] on input "Yes" at bounding box center [433, 206] width 6 height 11
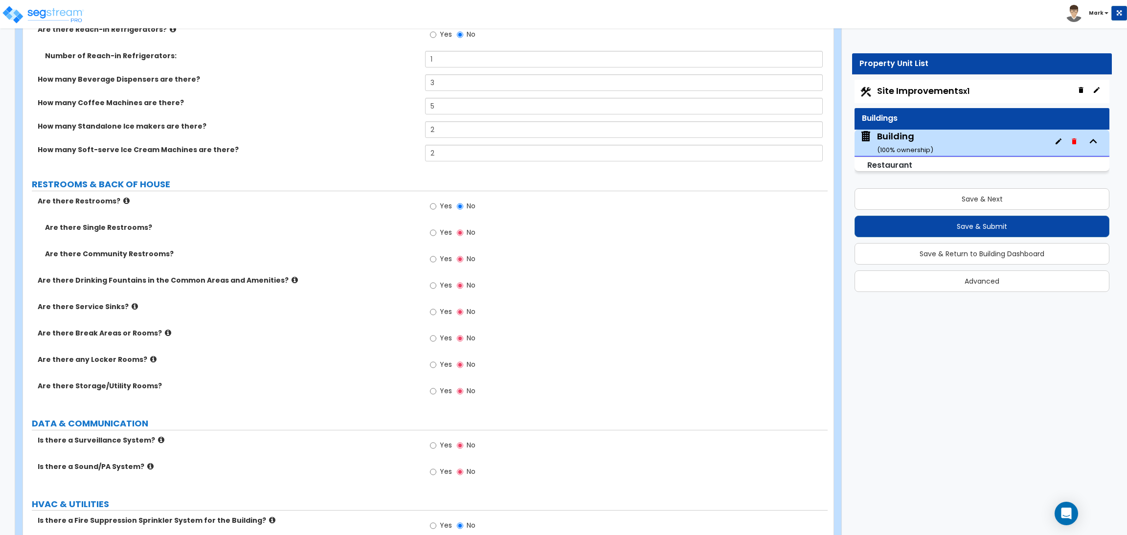
click at [440, 233] on span "Yes" at bounding box center [446, 233] width 12 height 10
click at [436, 233] on input "Yes" at bounding box center [433, 233] width 6 height 11
radio input "true"
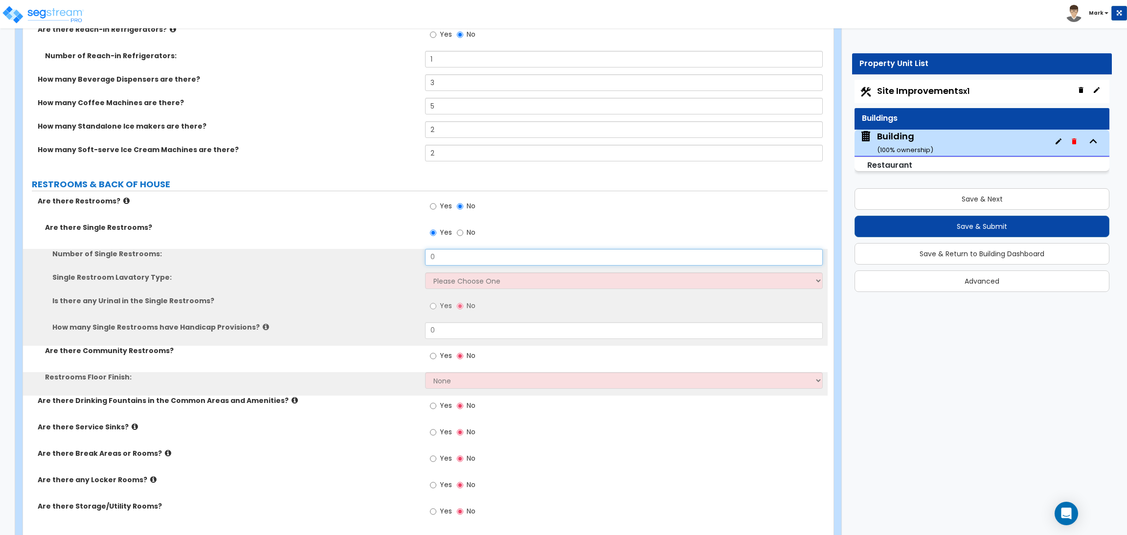
drag, startPoint x: 454, startPoint y: 262, endPoint x: 395, endPoint y: 255, distance: 59.1
click at [395, 255] on div "Number of Single Restrooms: 0" at bounding box center [425, 260] width 805 height 23
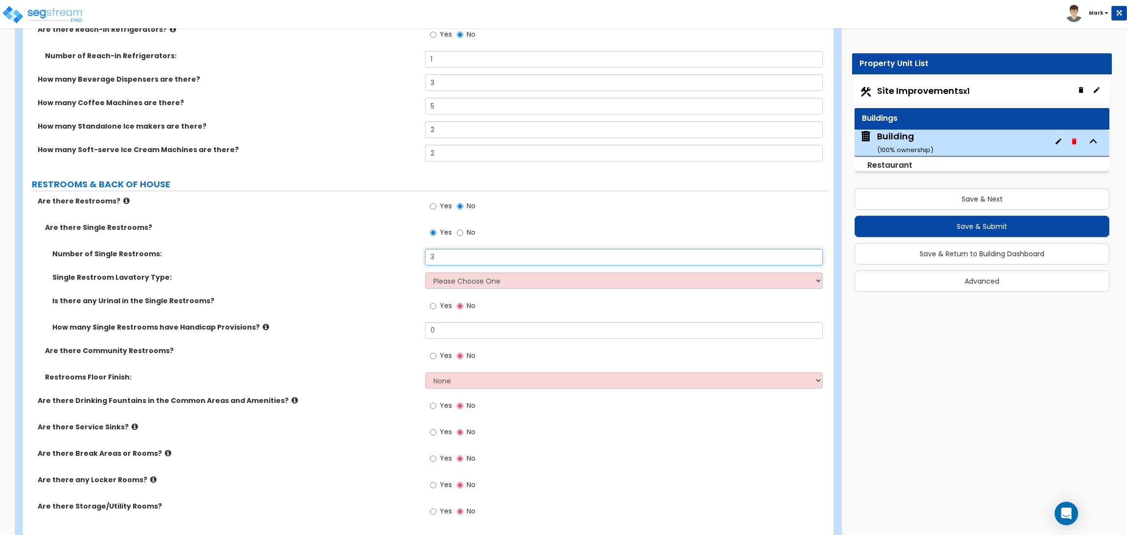
type input "3"
click at [453, 282] on select "Please Choose One Wall-mounted Vanity-mounted" at bounding box center [623, 281] width 397 height 17
select select "2"
click at [425, 273] on select "Please Choose One Wall-mounted Vanity-mounted" at bounding box center [623, 281] width 397 height 17
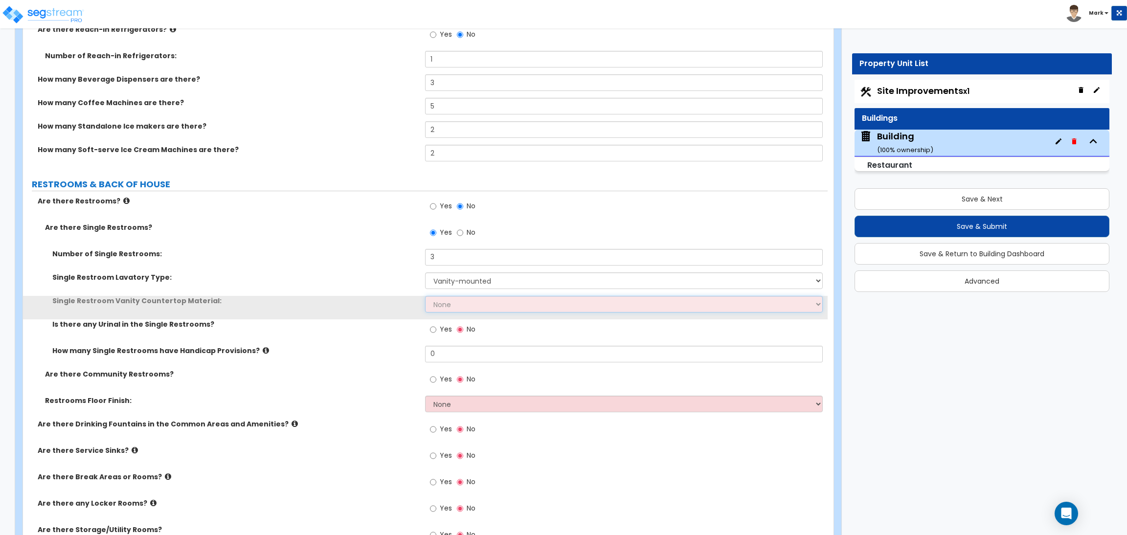
click at [454, 303] on select "None Plastic Laminate Solid Surface Stone Quartz Marble Tile Wood Stainless Ste…" at bounding box center [623, 304] width 397 height 17
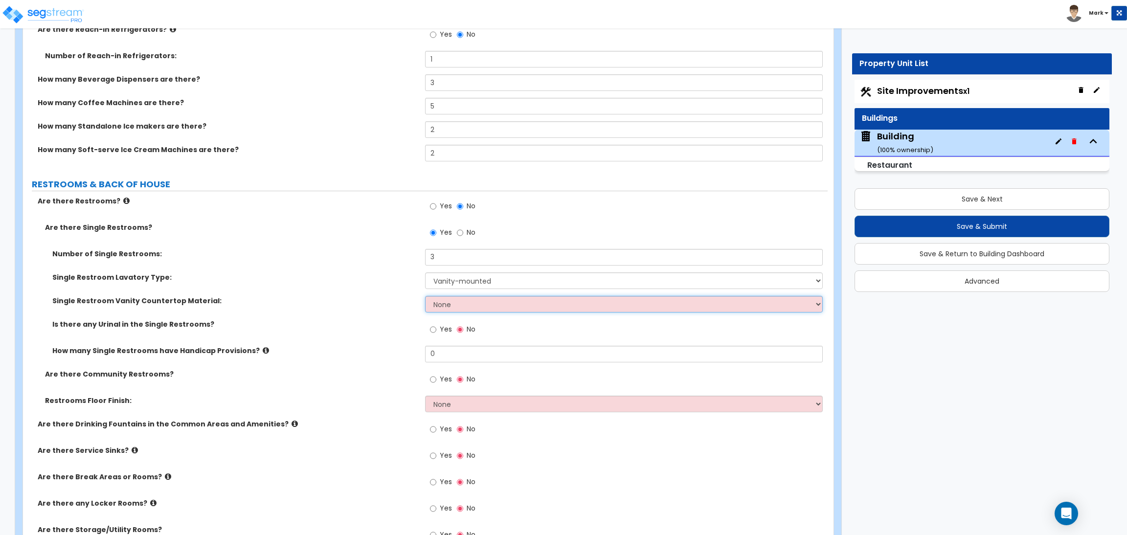
select select "4"
click at [425, 297] on select "None Plastic Laminate Solid Surface Stone Quartz Marble Tile Wood Stainless Ste…" at bounding box center [623, 304] width 397 height 17
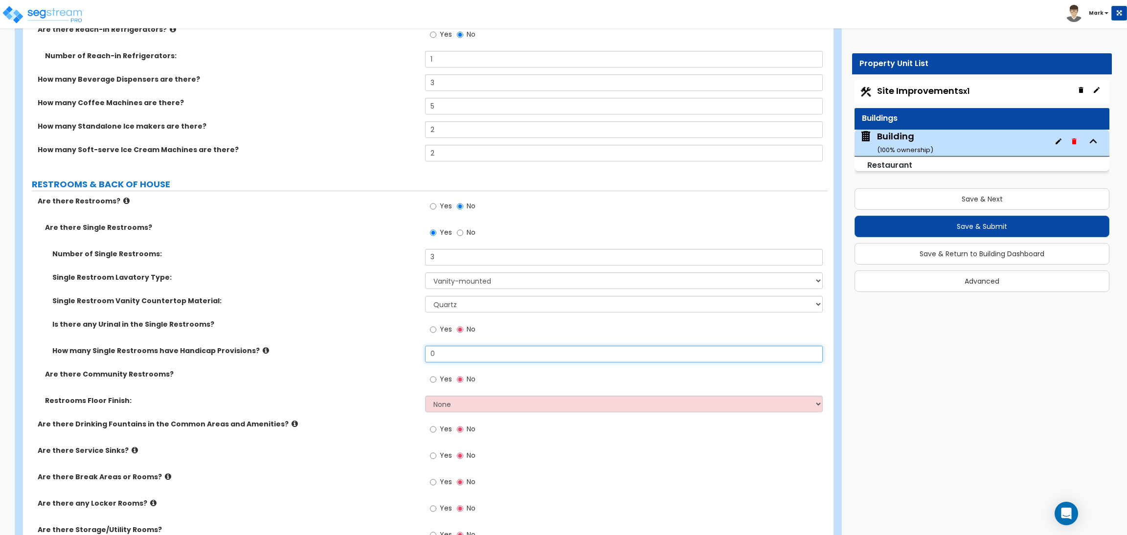
drag, startPoint x: 440, startPoint y: 359, endPoint x: 413, endPoint y: 357, distance: 27.0
click at [413, 357] on div "How many Single Restrooms have Handicap Provisions? 0" at bounding box center [425, 357] width 805 height 23
type input "3"
click at [436, 380] on label "Yes" at bounding box center [441, 380] width 22 height 17
click at [436, 380] on input "Yes" at bounding box center [433, 379] width 6 height 11
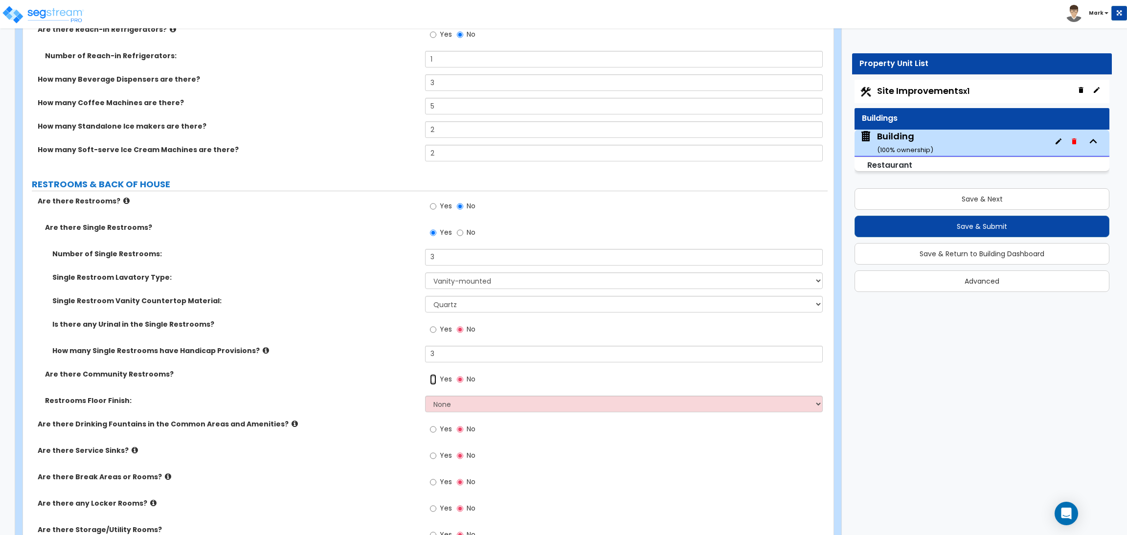
radio input "true"
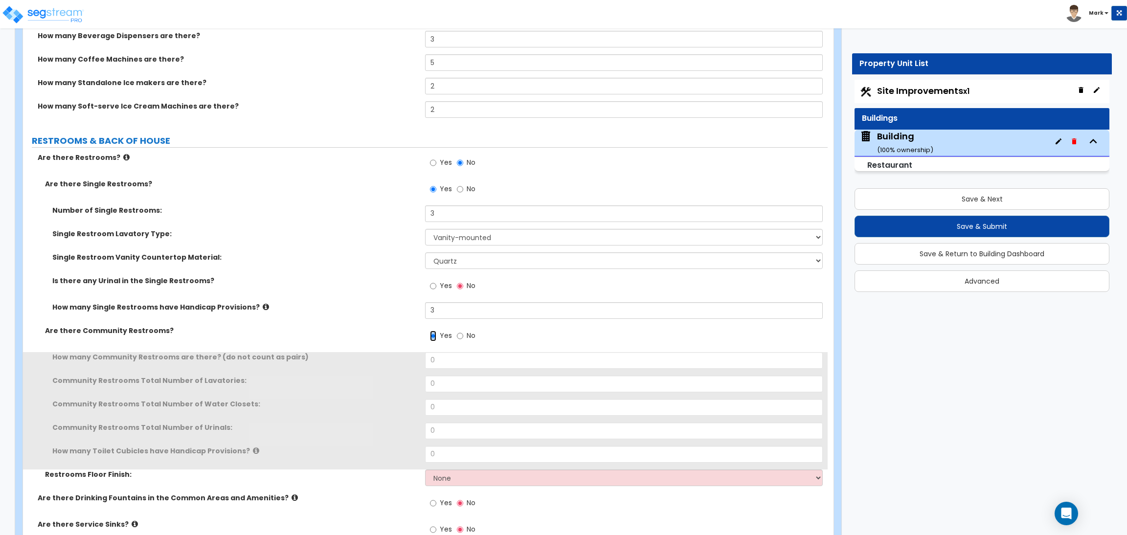
scroll to position [5416, 0]
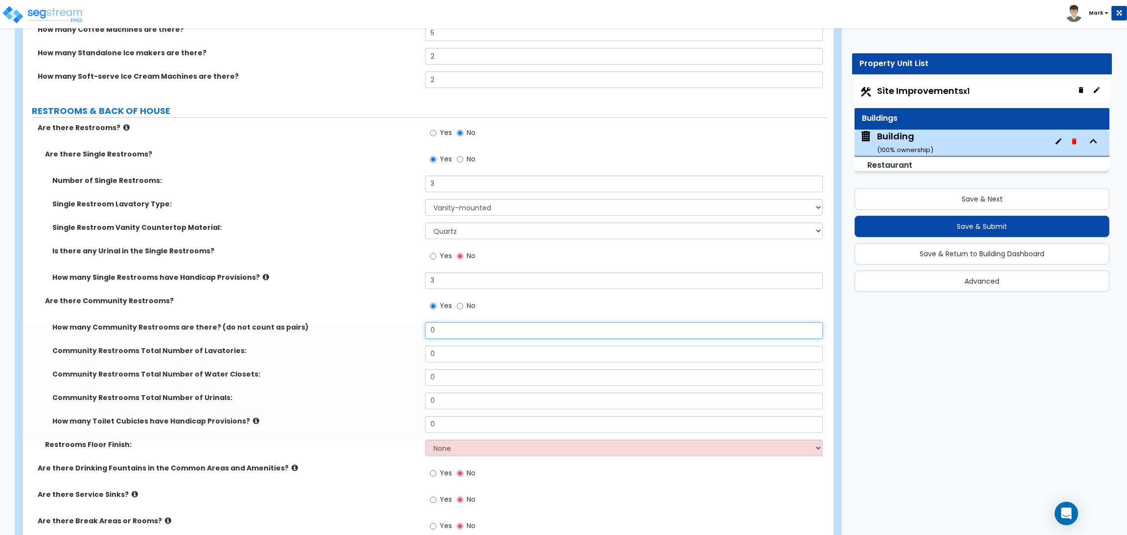
drag, startPoint x: 448, startPoint y: 332, endPoint x: 423, endPoint y: 330, distance: 25.1
click at [424, 330] on div "How many Community Restrooms are there? (do not count as pairs) 0" at bounding box center [425, 333] width 805 height 23
type input "2"
drag, startPoint x: 442, startPoint y: 353, endPoint x: 403, endPoint y: 356, distance: 39.3
click at [403, 356] on div "Community Restrooms Total Number of Lavatories: 0" at bounding box center [425, 357] width 805 height 23
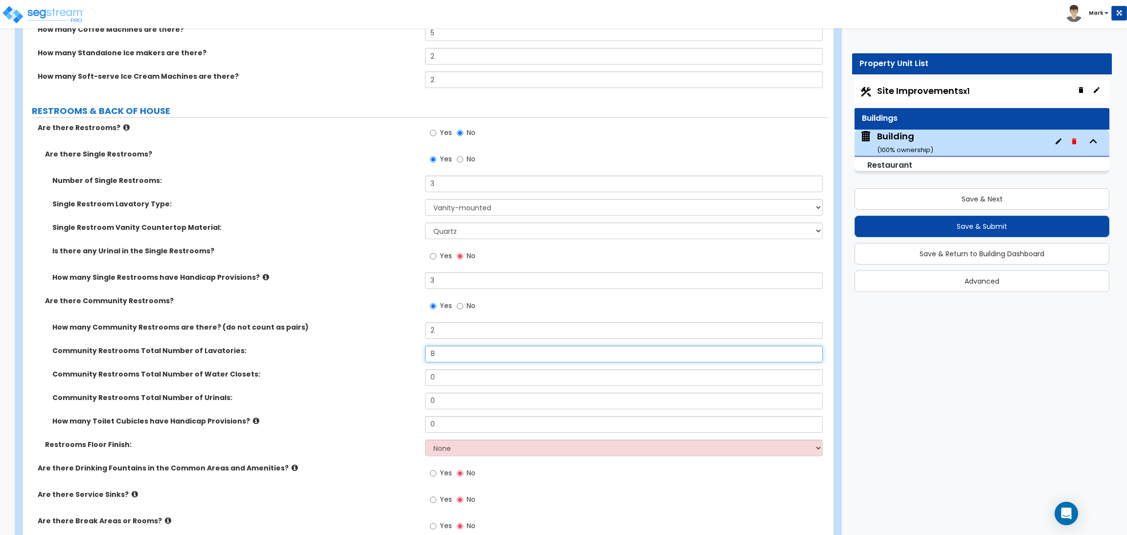
type input "8"
drag, startPoint x: 437, startPoint y: 381, endPoint x: 413, endPoint y: 377, distance: 23.9
click at [413, 377] on div "Community Restrooms Total Number of Water Closets: 0" at bounding box center [425, 380] width 805 height 23
type input "10"
drag, startPoint x: 445, startPoint y: 401, endPoint x: 421, endPoint y: 401, distance: 24.5
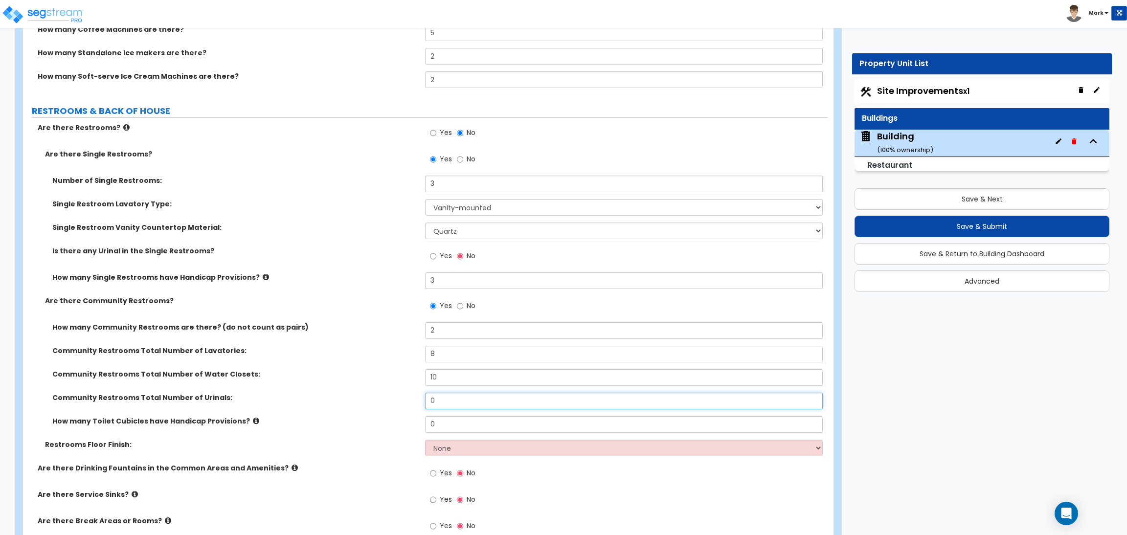
click at [421, 401] on div "Community Restrooms Total Number of Urinals: 0" at bounding box center [425, 404] width 805 height 23
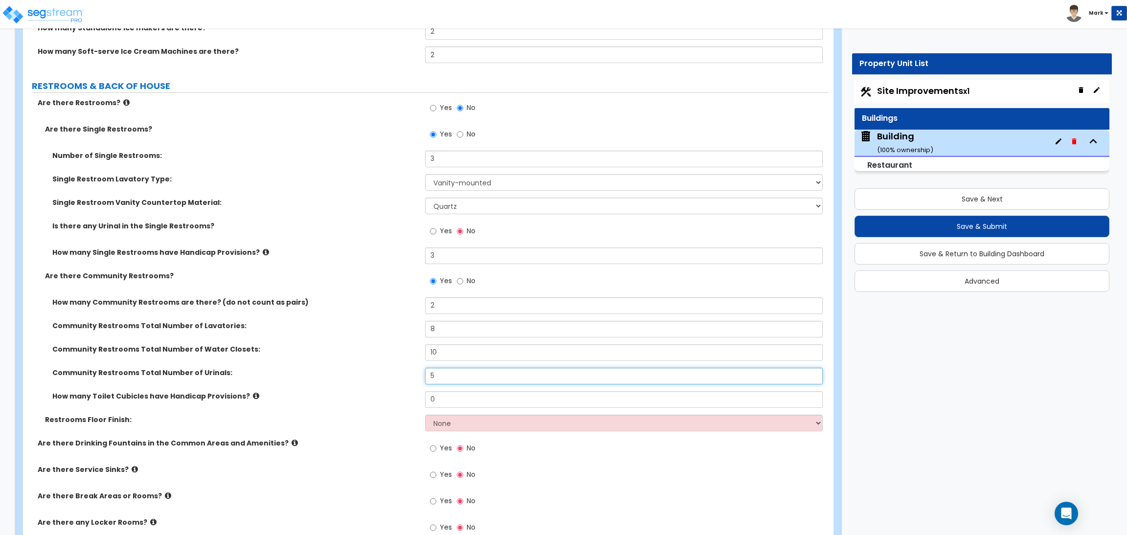
scroll to position [5489, 0]
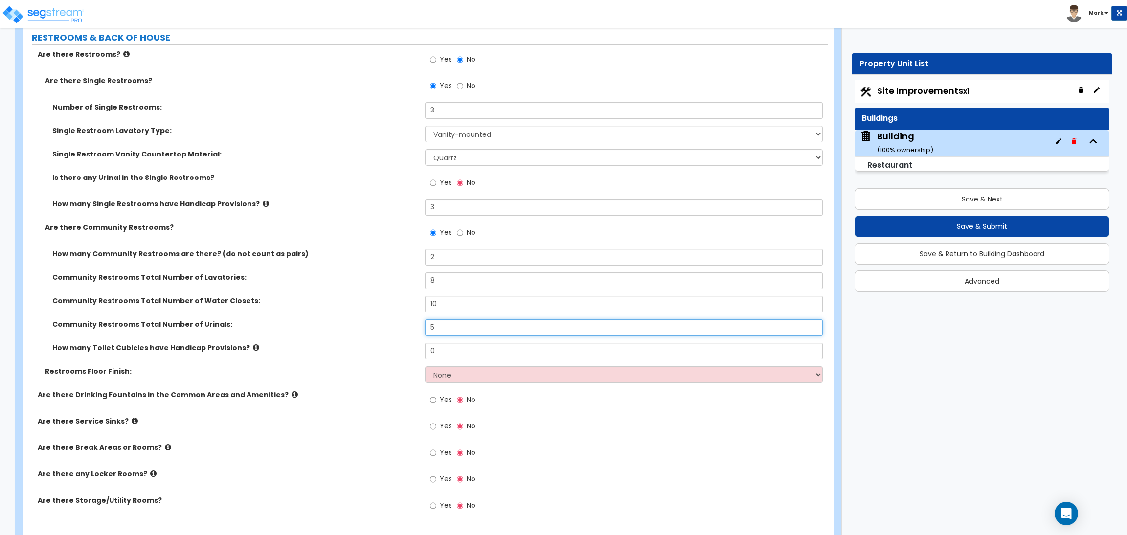
type input "5"
drag, startPoint x: 451, startPoint y: 354, endPoint x: 424, endPoint y: 352, distance: 26.5
click at [424, 352] on div "How many Toilet Cubicles have Handicap Provisions? 0" at bounding box center [425, 354] width 805 height 23
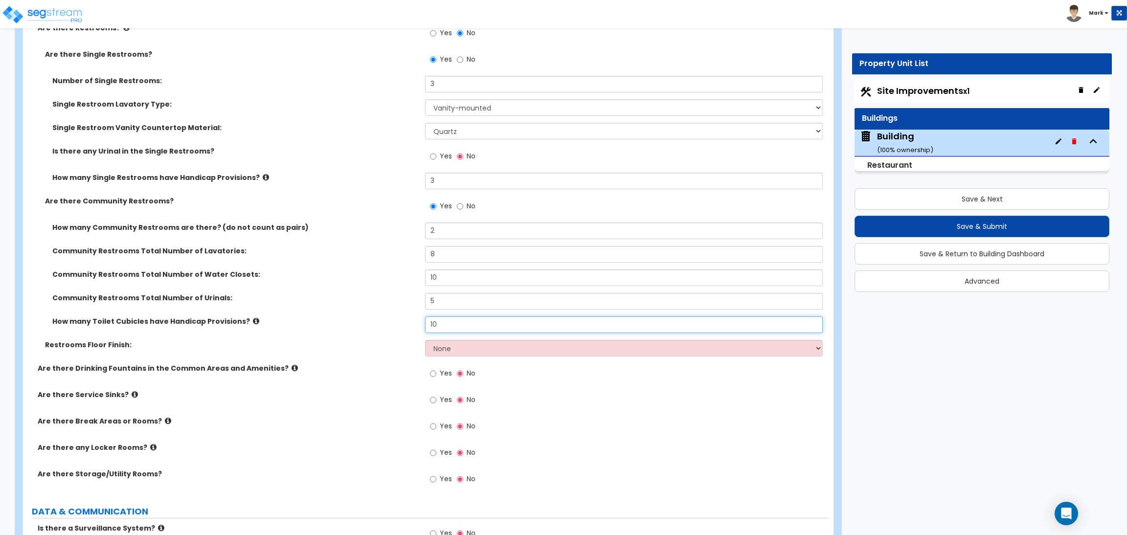
scroll to position [5636, 0]
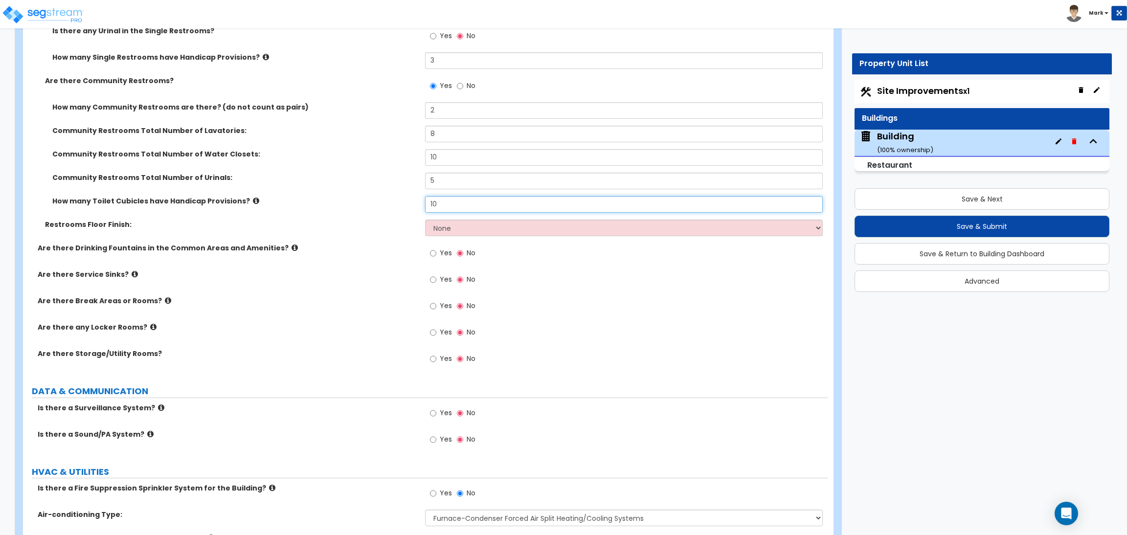
type input "10"
click at [441, 229] on select "None Tile Flooring Resilient Laminate Flooring VCT Flooring Sheet Vinyl Flooring" at bounding box center [623, 228] width 397 height 17
select select "1"
click at [425, 220] on select "None Tile Flooring Resilient Laminate Flooring VCT Flooring Sheet Vinyl Flooring" at bounding box center [623, 228] width 397 height 17
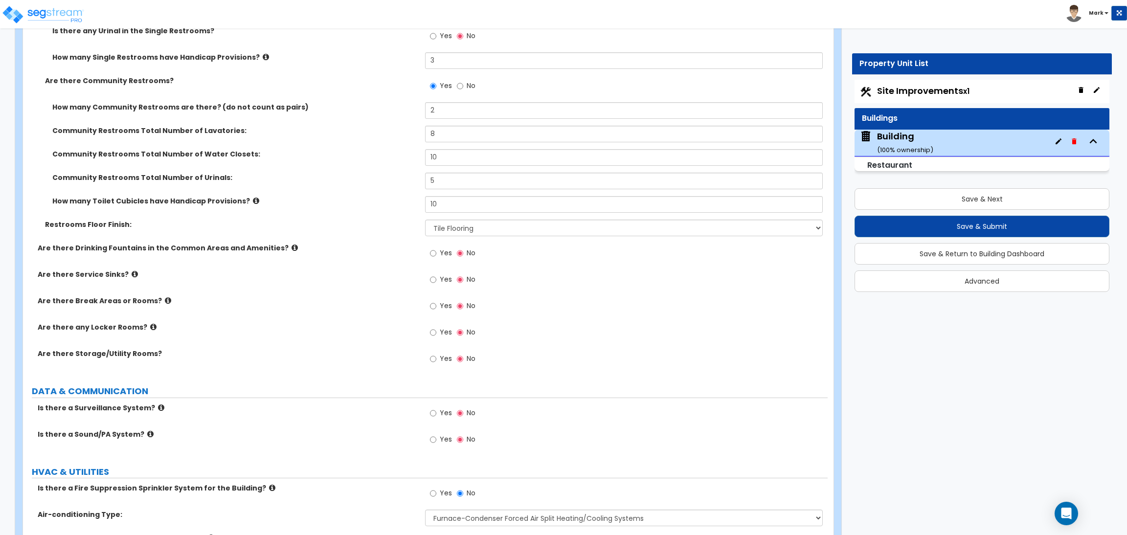
click at [438, 256] on label "Yes" at bounding box center [441, 254] width 22 height 17
click at [436, 256] on input "Yes" at bounding box center [433, 253] width 6 height 11
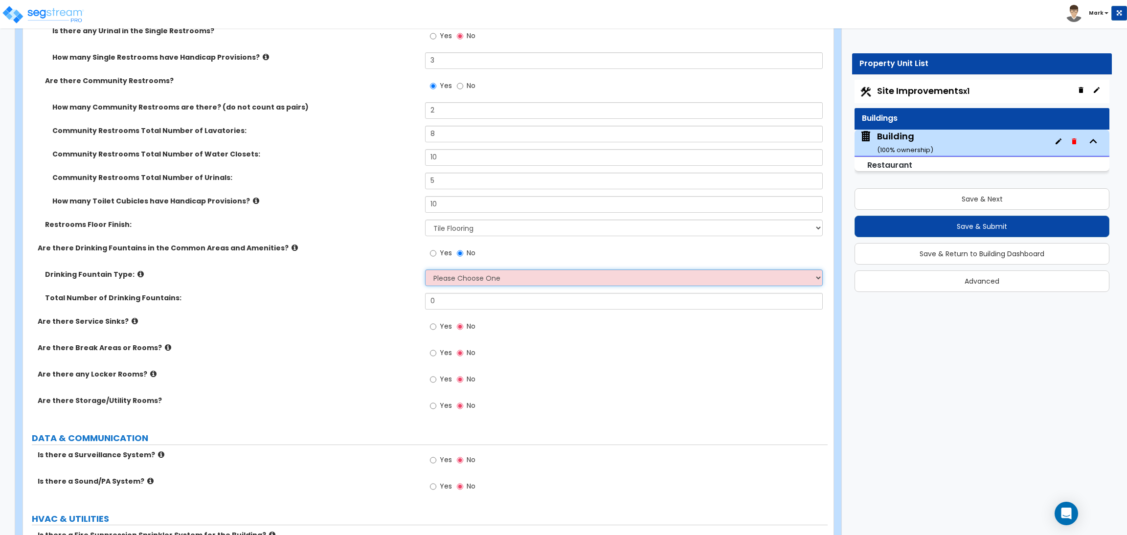
click at [462, 279] on select "Please Choose One Wall-mounted Floor-mounted" at bounding box center [623, 278] width 397 height 17
select select "2"
click at [425, 270] on select "Please Choose One Wall-mounted Floor-mounted" at bounding box center [623, 278] width 397 height 17
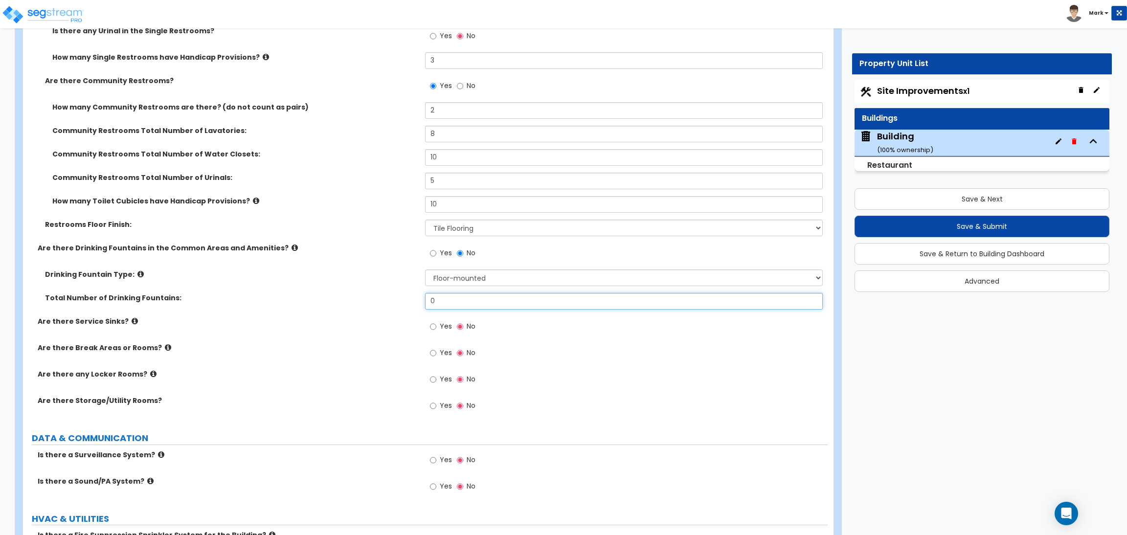
drag, startPoint x: 453, startPoint y: 304, endPoint x: 412, endPoint y: 302, distance: 41.1
click at [412, 302] on div "Total Number of Drinking Fountains: 0" at bounding box center [425, 304] width 805 height 23
type input "2"
click at [439, 327] on label "Yes" at bounding box center [441, 328] width 22 height 17
click at [436, 327] on input "Yes" at bounding box center [433, 326] width 6 height 11
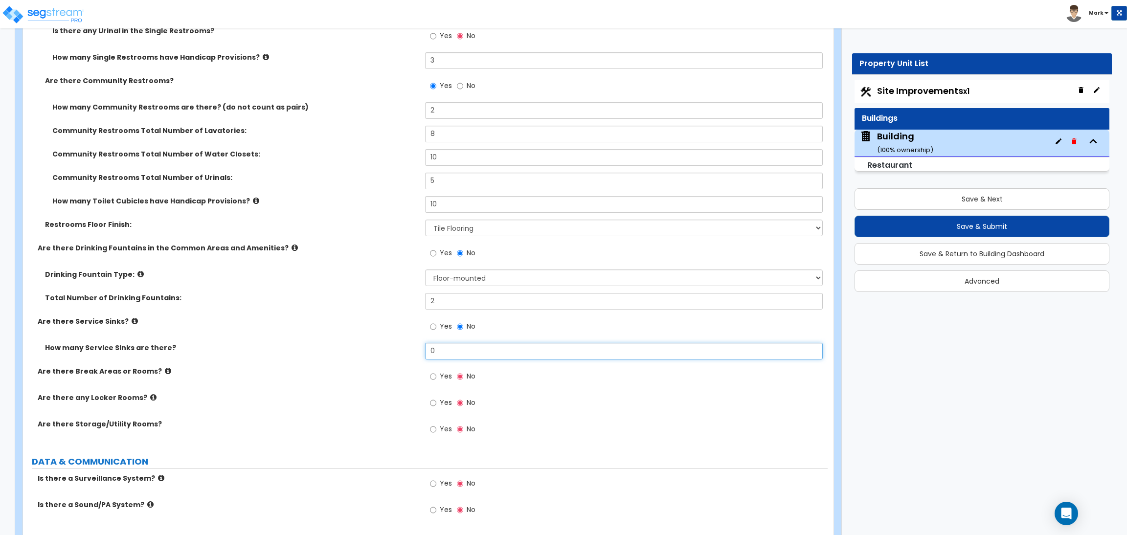
drag, startPoint x: 441, startPoint y: 355, endPoint x: 394, endPoint y: 344, distance: 48.2
click at [394, 344] on div "How many Service Sinks are there? 0" at bounding box center [425, 354] width 805 height 23
type input "2"
click at [445, 374] on span "Yes" at bounding box center [446, 376] width 12 height 10
click at [436, 374] on input "Yes" at bounding box center [433, 376] width 6 height 11
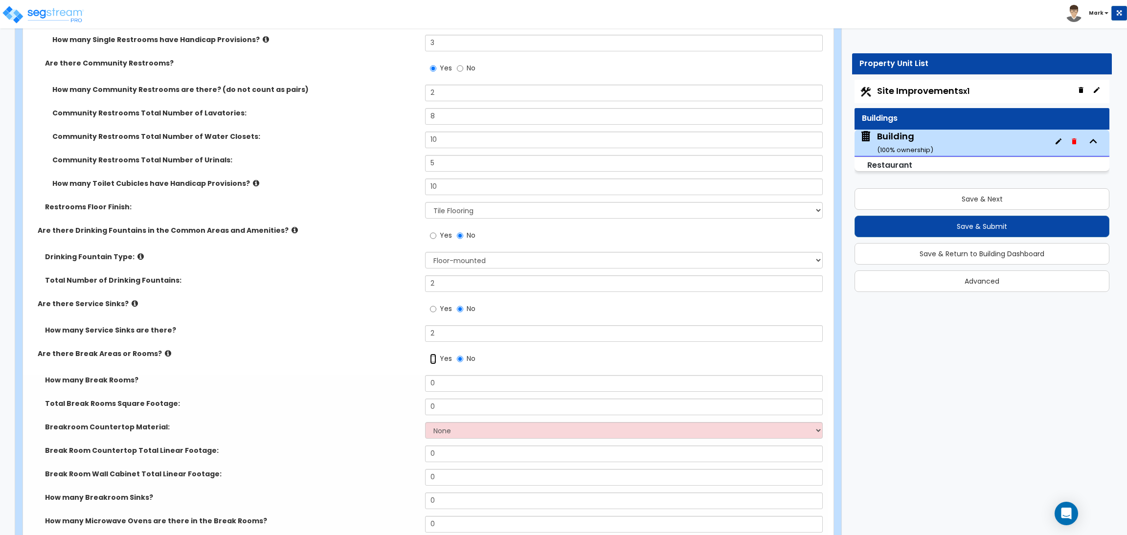
scroll to position [5783, 0]
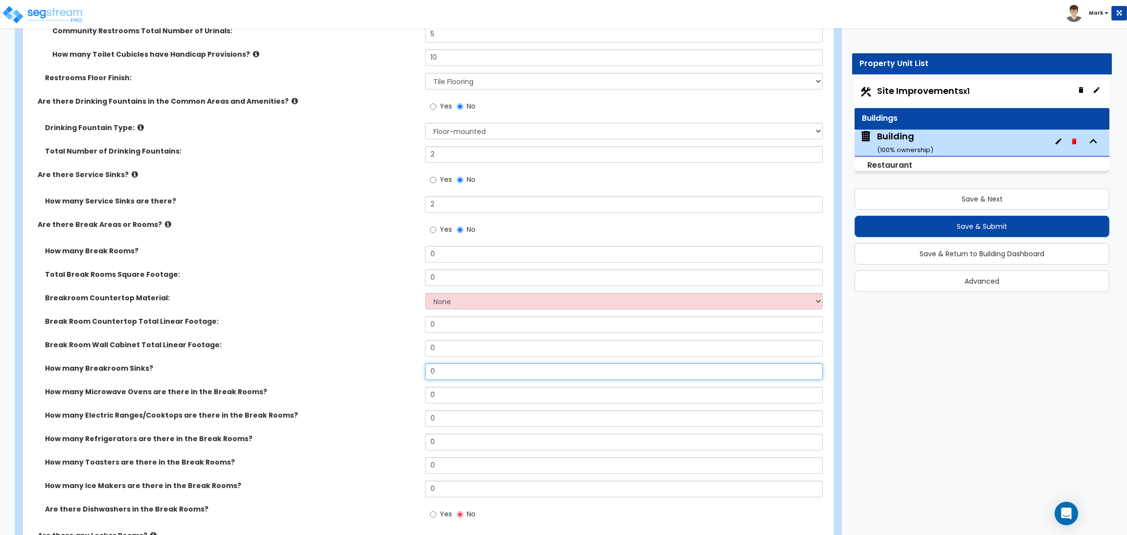
click at [445, 370] on input "0" at bounding box center [623, 372] width 397 height 17
drag, startPoint x: 451, startPoint y: 256, endPoint x: 413, endPoint y: 251, distance: 38.6
click at [413, 251] on div "How many Break Rooms? 0" at bounding box center [425, 257] width 805 height 23
type input "1"
drag, startPoint x: 453, startPoint y: 275, endPoint x: 413, endPoint y: 275, distance: 39.1
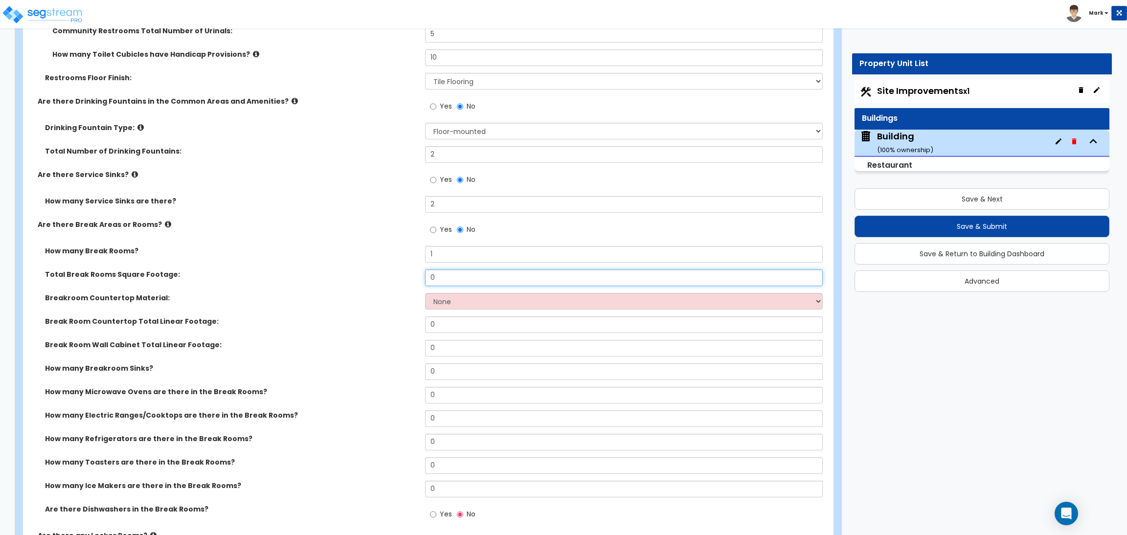
click at [413, 275] on div "Total Break Rooms Square Footage: 0" at bounding box center [425, 281] width 805 height 23
type input "200"
drag, startPoint x: 445, startPoint y: 368, endPoint x: 424, endPoint y: 367, distance: 21.6
click at [424, 367] on div "How many Breakroom Sinks? 0" at bounding box center [425, 375] width 805 height 23
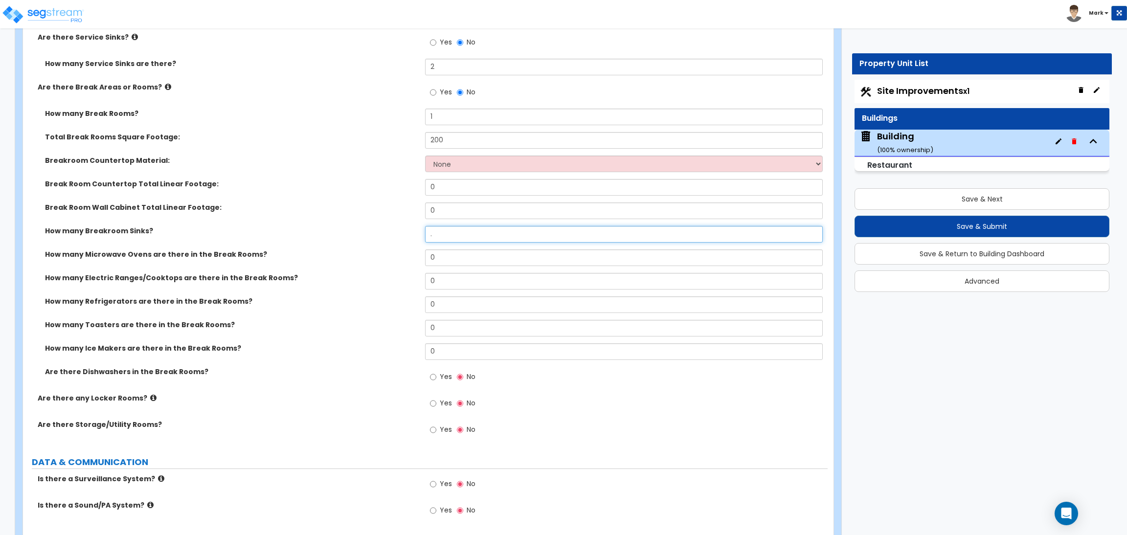
scroll to position [5930, 0]
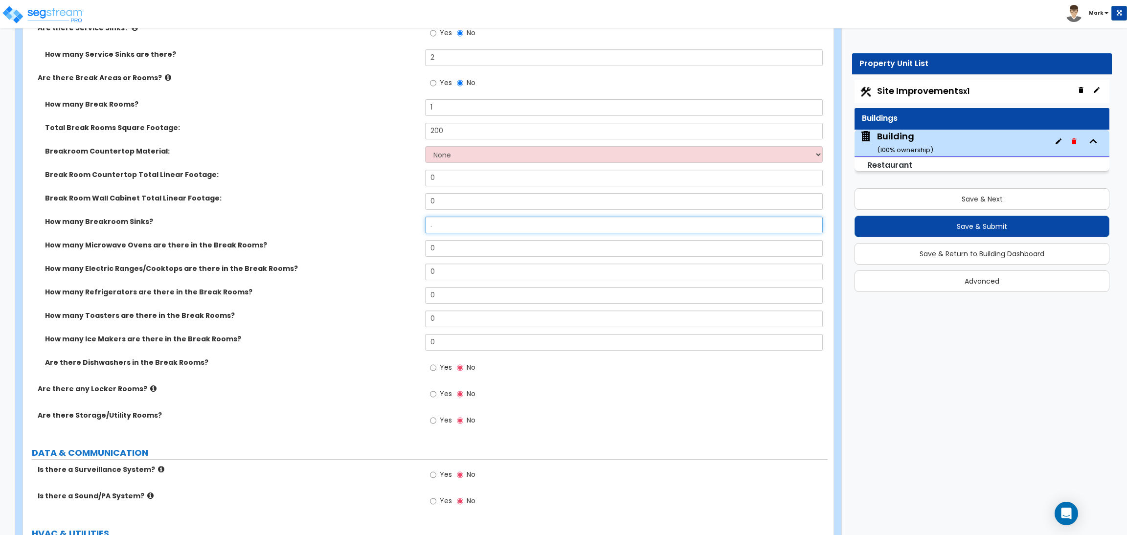
drag, startPoint x: 441, startPoint y: 227, endPoint x: 419, endPoint y: 227, distance: 22.0
click at [419, 227] on div "How many Breakroom Sinks? ." at bounding box center [425, 228] width 805 height 23
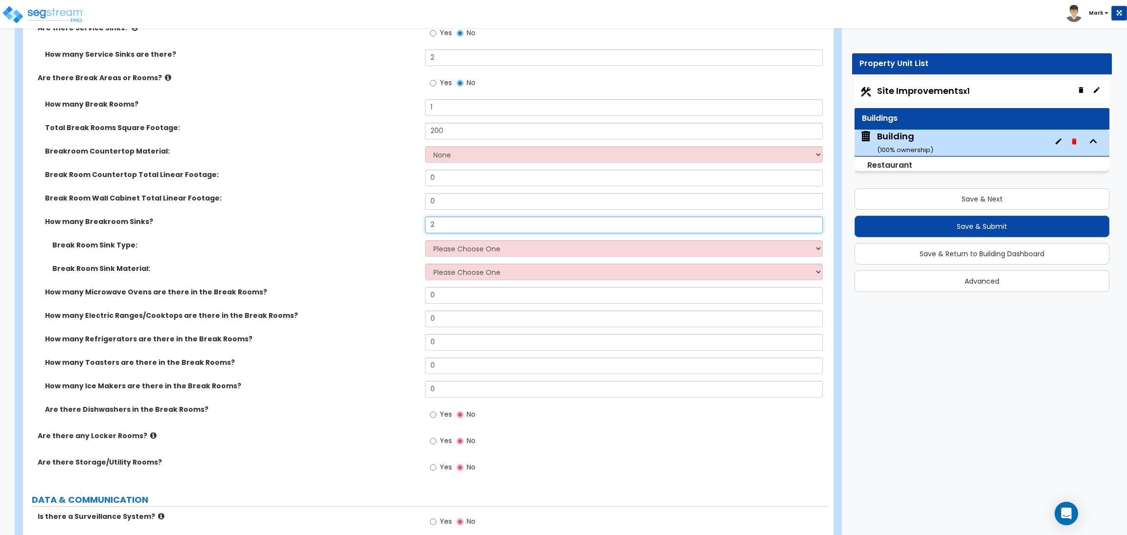
type input "2"
click at [450, 251] on select "Please Choose One Single Sink Double Sink" at bounding box center [623, 248] width 397 height 17
click at [384, 252] on div "Break Room Sink Type: Please Choose One Single Sink Double Sink" at bounding box center [425, 251] width 805 height 23
click at [445, 251] on select "Please Choose One Single Sink Double Sink" at bounding box center [623, 248] width 397 height 17
select select "1"
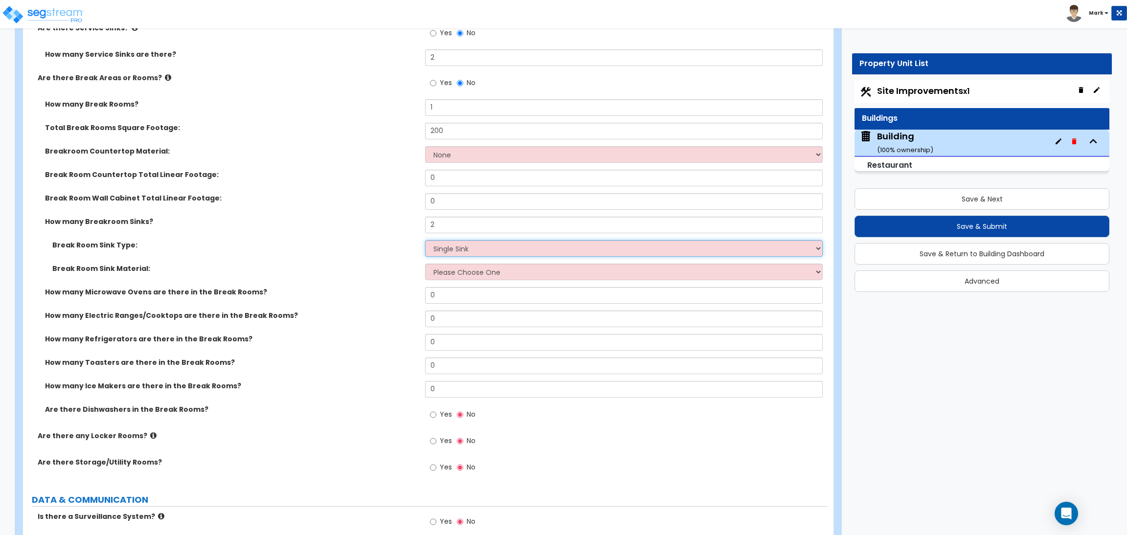
click at [425, 241] on select "Please Choose One Single Sink Double Sink" at bounding box center [623, 248] width 397 height 17
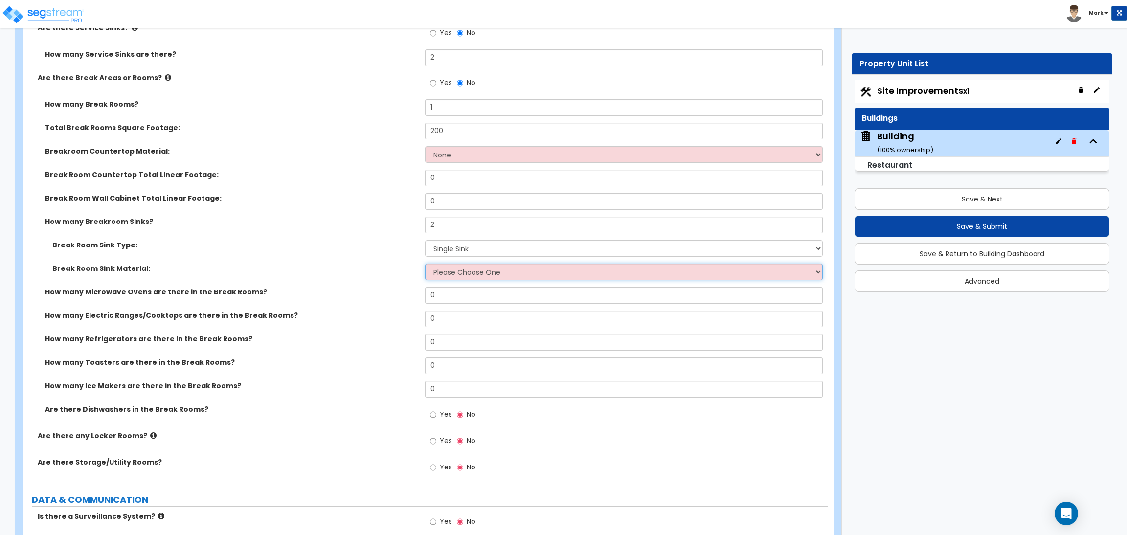
click at [463, 270] on select "Please Choose One Stainless Steel Porcelain Enamel Cast Iron" at bounding box center [623, 272] width 397 height 17
select select "1"
click at [425, 264] on select "Please Choose One Stainless Steel Porcelain Enamel Cast Iron" at bounding box center [623, 272] width 397 height 17
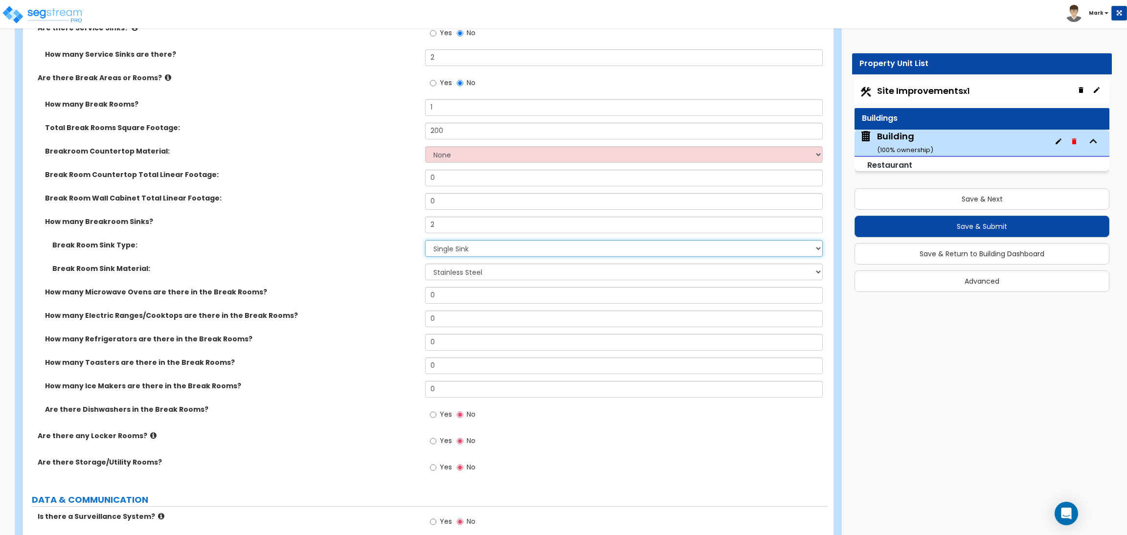
click at [457, 247] on select "Please Choose One Single Sink Double Sink" at bounding box center [623, 248] width 397 height 17
click at [384, 244] on label "Break Room Sink Type:" at bounding box center [235, 245] width 366 height 10
drag, startPoint x: 443, startPoint y: 294, endPoint x: 410, endPoint y: 294, distance: 32.8
click at [410, 294] on div "How many Microwave Ovens are there in the Break Rooms? 0" at bounding box center [425, 298] width 805 height 23
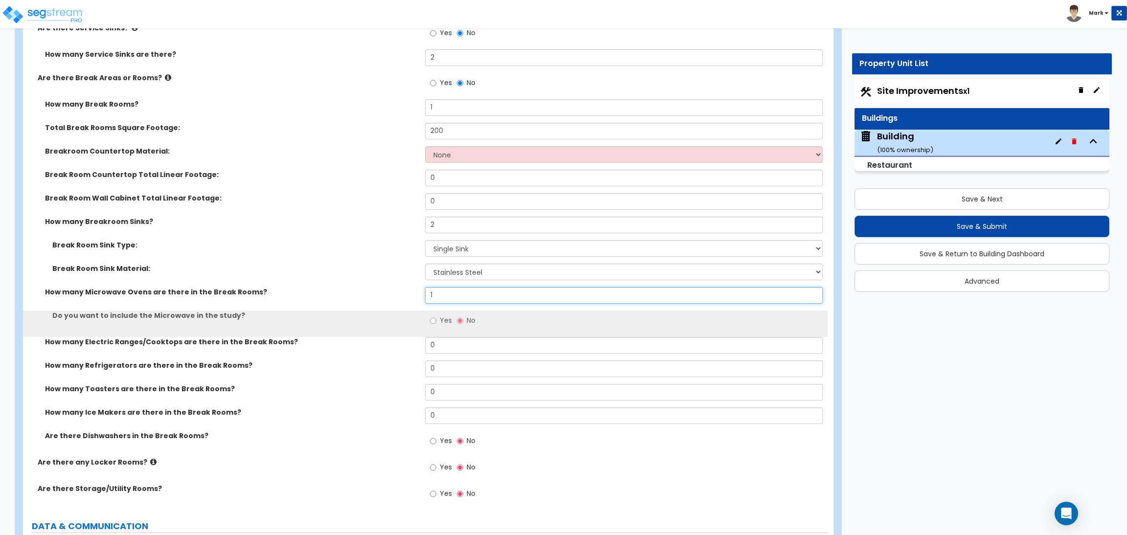
type input "1"
click at [443, 318] on span "Yes" at bounding box center [446, 321] width 12 height 10
click at [436, 318] on input "Yes" at bounding box center [433, 321] width 6 height 11
radio input "true"
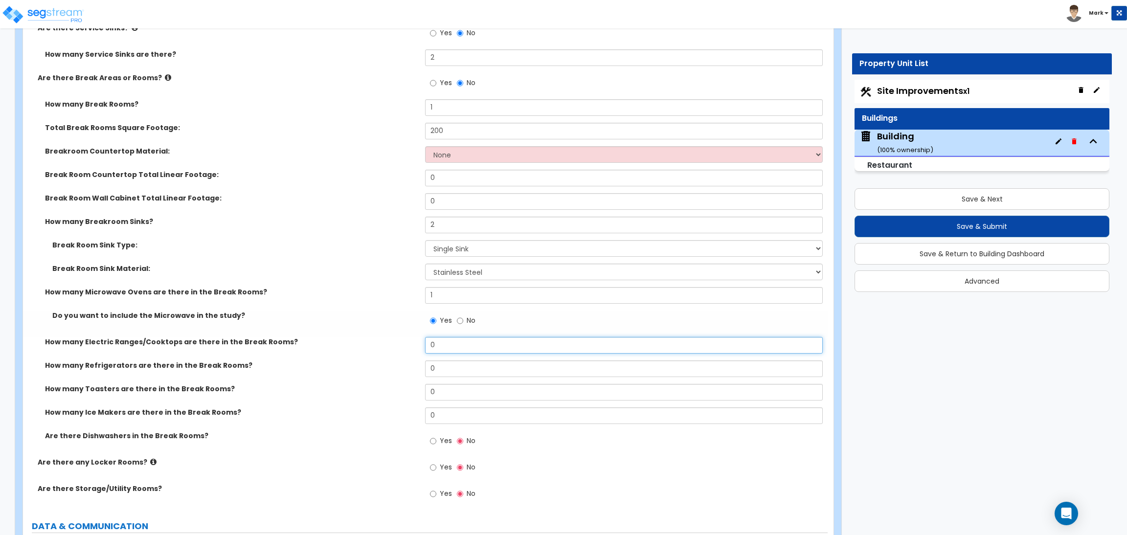
click at [443, 347] on input "0" at bounding box center [623, 345] width 397 height 17
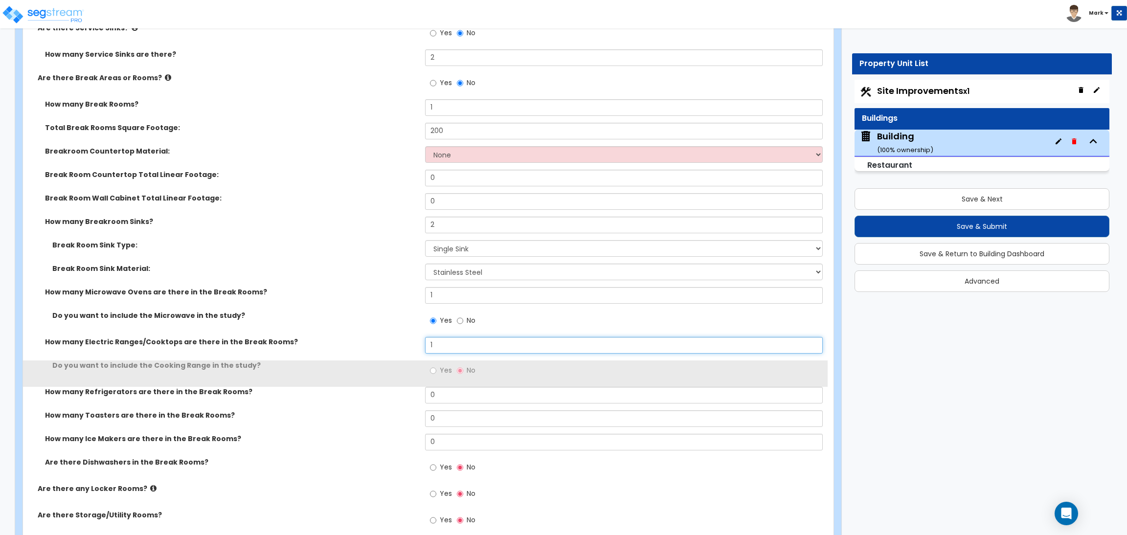
type input "1"
click at [438, 372] on label "Yes" at bounding box center [441, 372] width 22 height 17
click at [436, 372] on input "Yes" at bounding box center [433, 371] width 6 height 11
radio input "true"
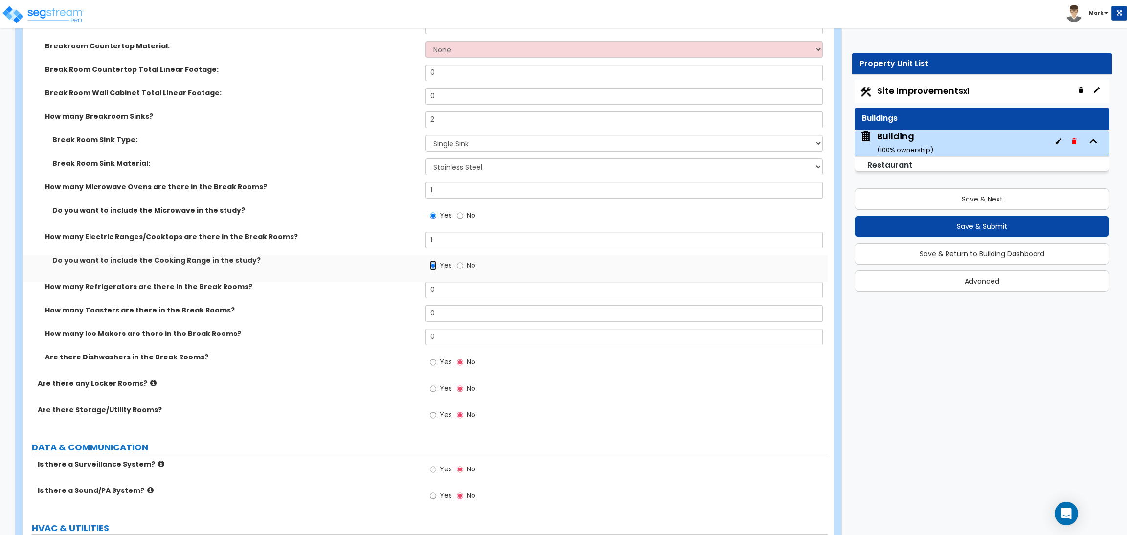
scroll to position [6076, 0]
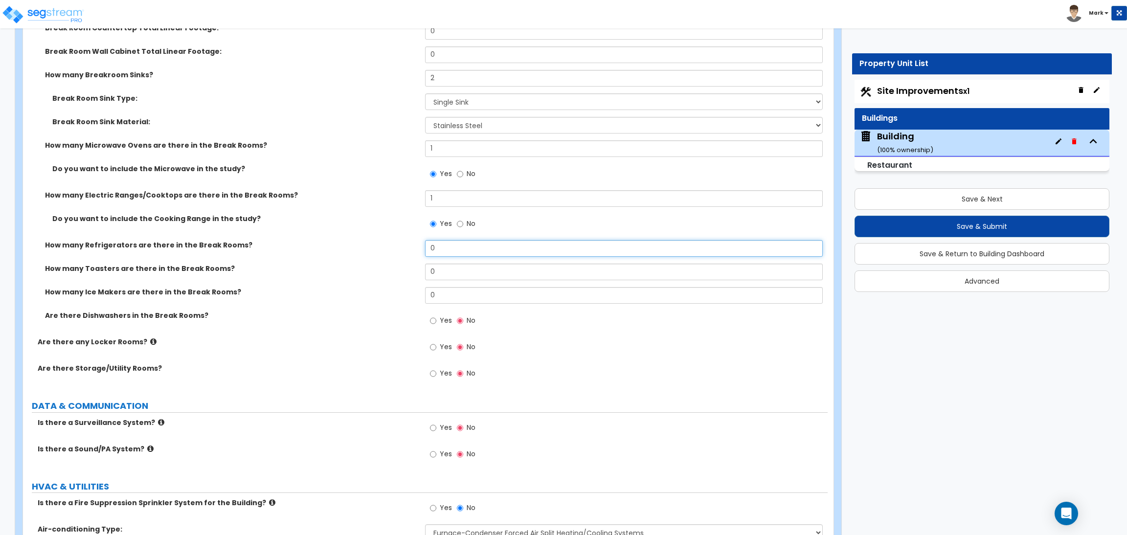
click at [438, 242] on input "0" at bounding box center [623, 248] width 397 height 17
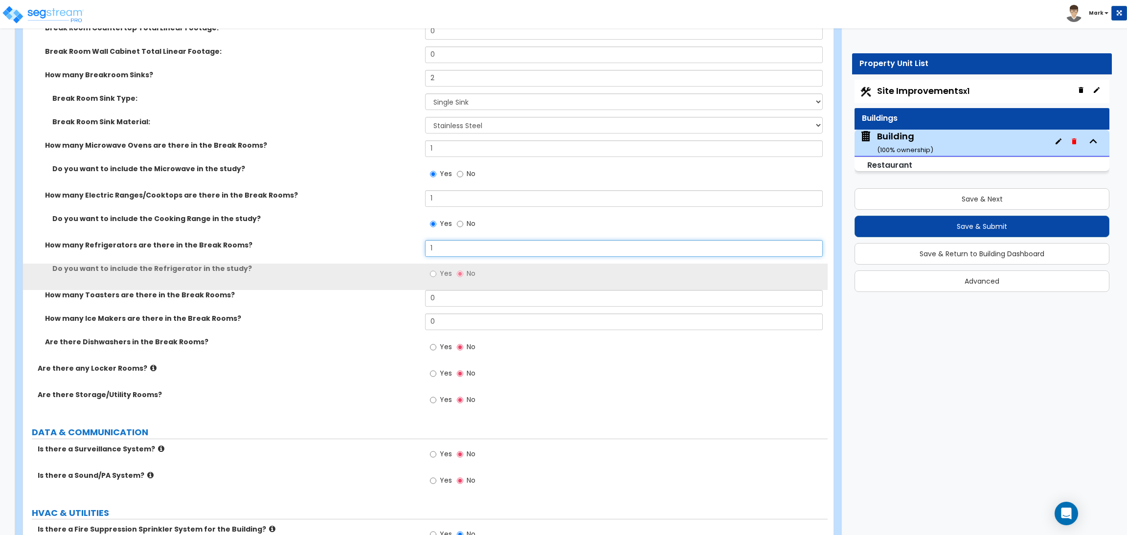
type input "1"
click at [438, 273] on label "Yes" at bounding box center [441, 275] width 22 height 17
click at [436, 273] on input "Yes" at bounding box center [433, 274] width 6 height 11
radio input "true"
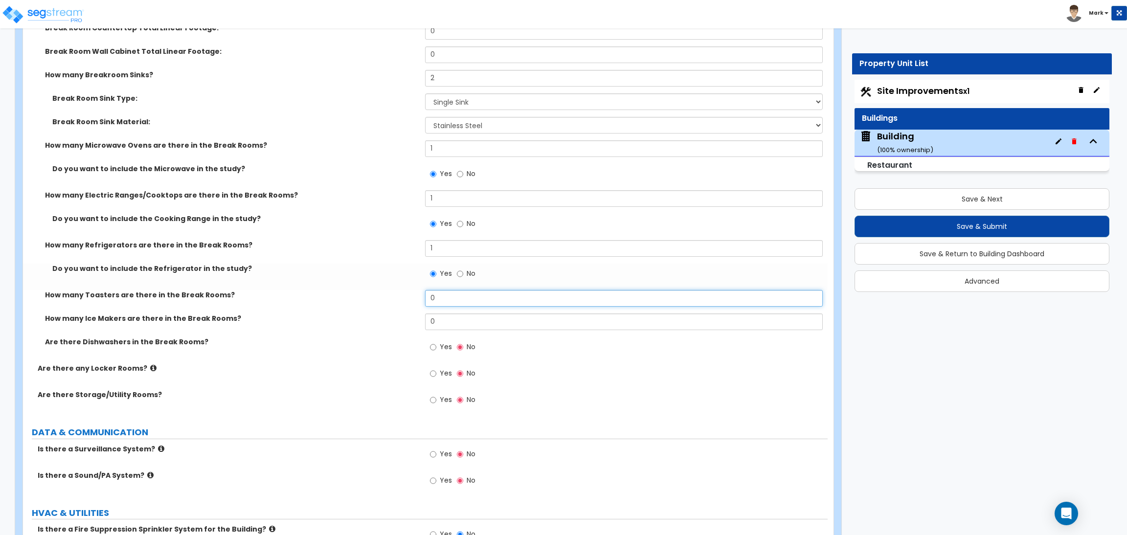
click at [437, 296] on input "0" at bounding box center [623, 298] width 397 height 17
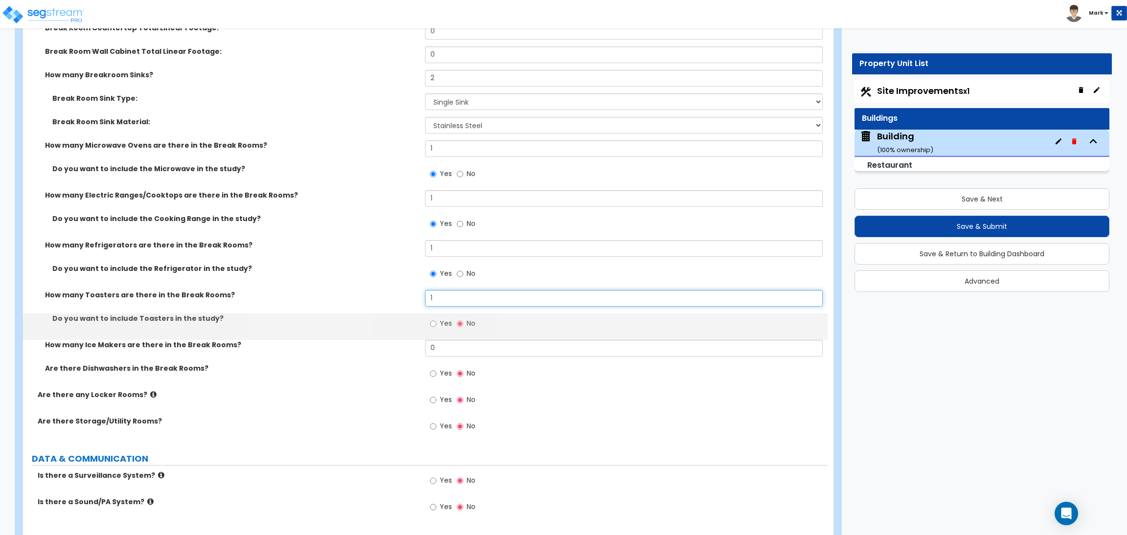
type input "1"
click at [433, 318] on label "Yes" at bounding box center [441, 325] width 22 height 17
click at [433, 319] on input "Yes" at bounding box center [433, 324] width 6 height 11
radio input "true"
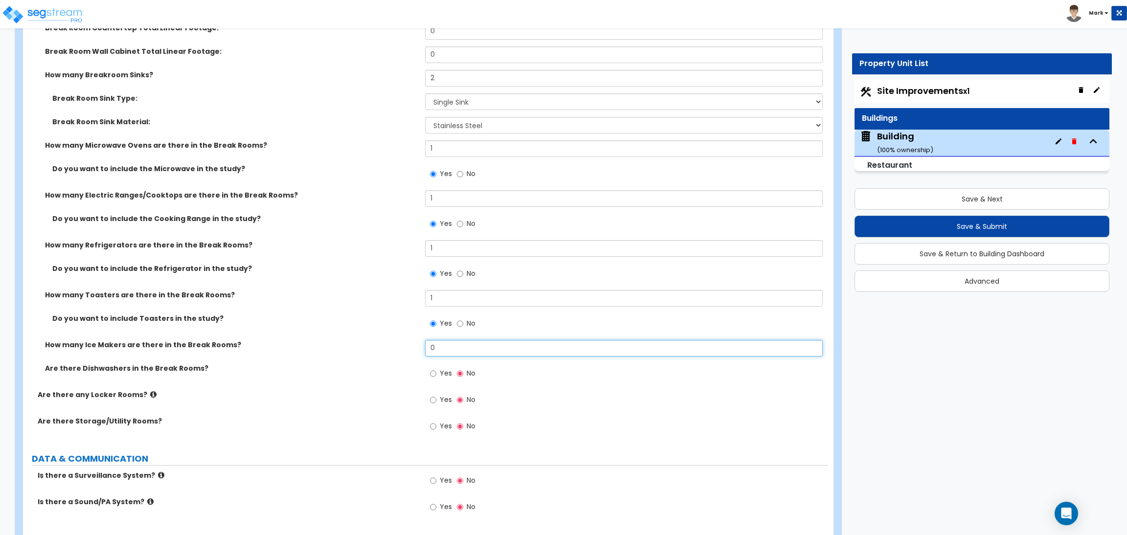
click at [442, 347] on input "0" at bounding box center [623, 348] width 397 height 17
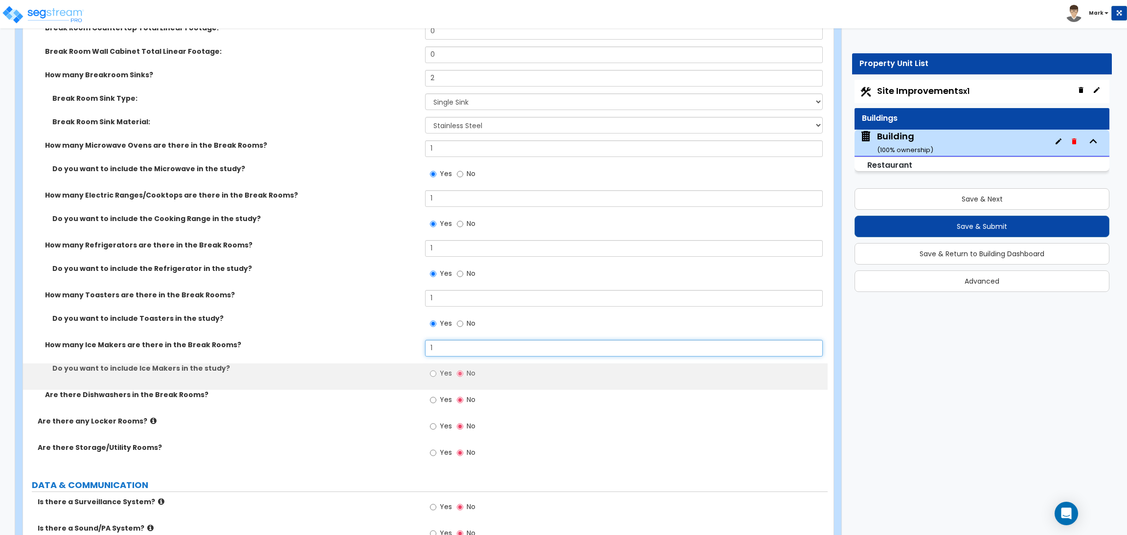
type input "1"
click at [436, 373] on input "Yes" at bounding box center [433, 373] width 6 height 11
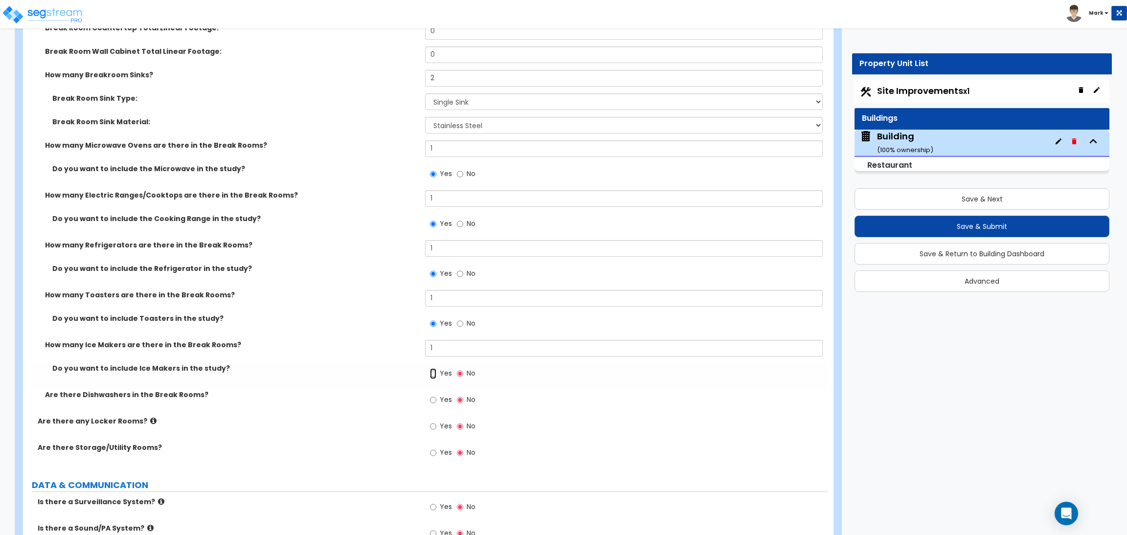
radio input "true"
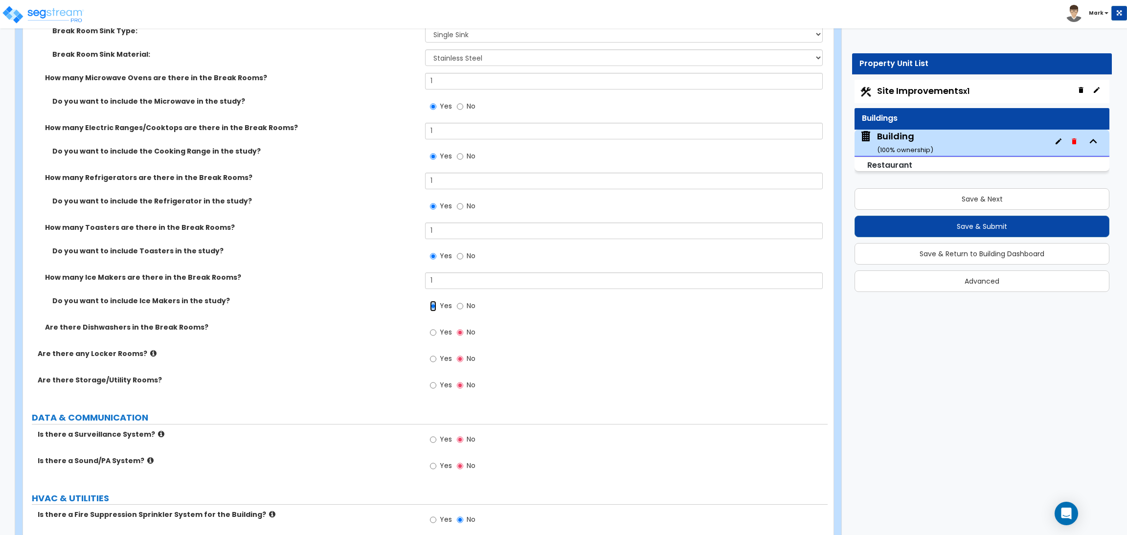
scroll to position [6150, 0]
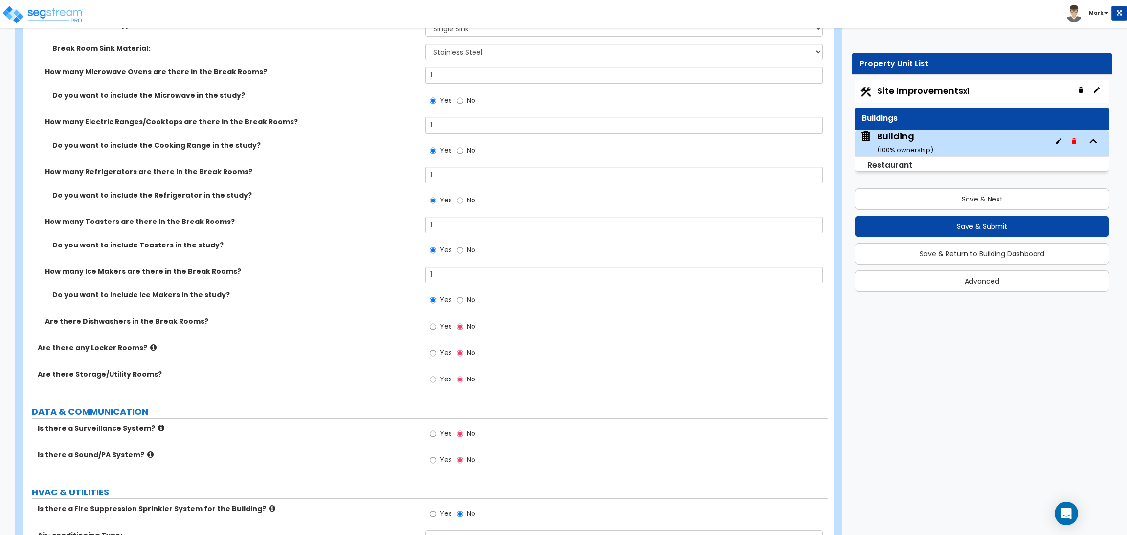
click at [439, 328] on label "Yes" at bounding box center [441, 328] width 22 height 17
click at [436, 328] on input "Yes" at bounding box center [433, 326] width 6 height 11
radio input "true"
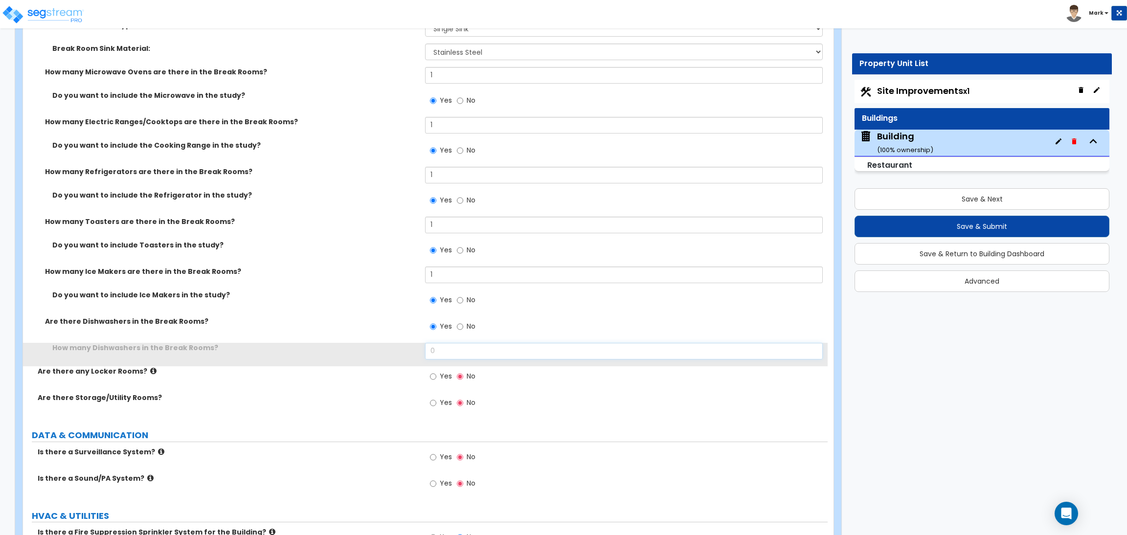
click at [451, 356] on input "0" at bounding box center [623, 351] width 397 height 17
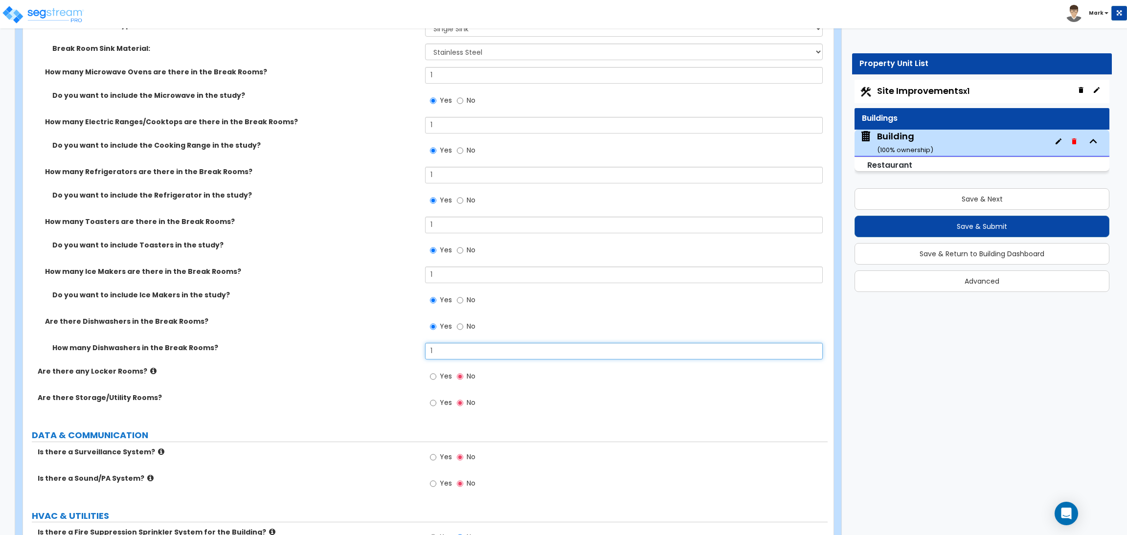
type input "1"
click at [448, 375] on span "Yes" at bounding box center [446, 376] width 12 height 10
click at [436, 375] on input "Yes" at bounding box center [433, 376] width 6 height 11
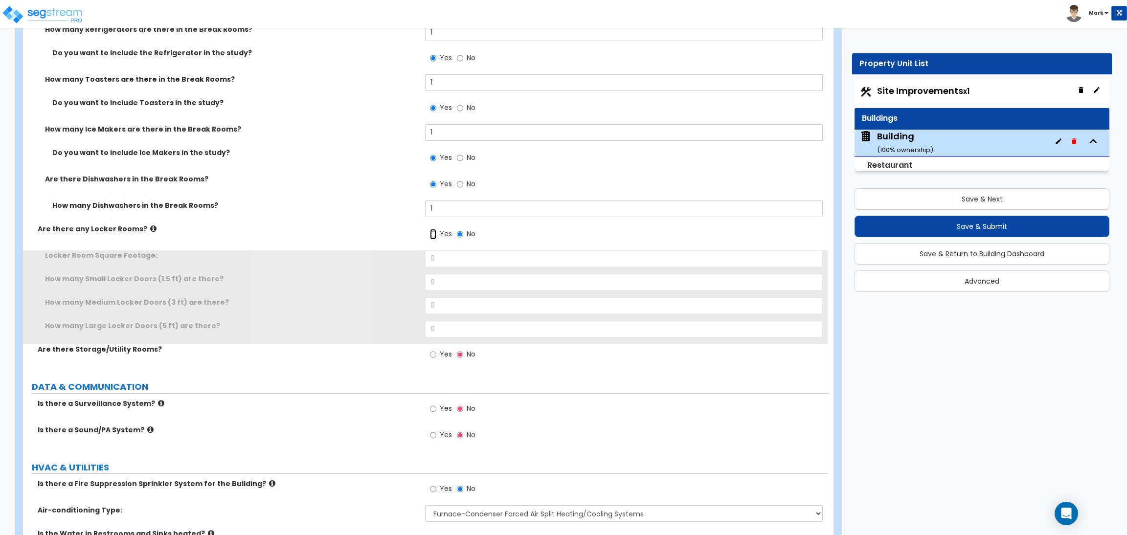
scroll to position [6297, 0]
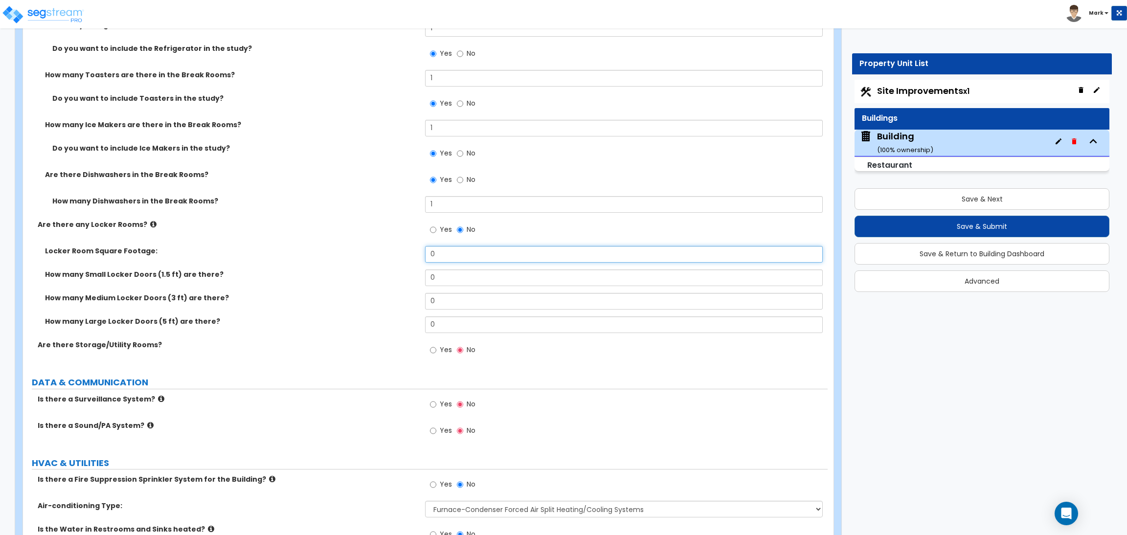
drag, startPoint x: 448, startPoint y: 256, endPoint x: 423, endPoint y: 255, distance: 24.5
click at [424, 255] on div "Locker Room Square Footage: 0" at bounding box center [425, 257] width 805 height 23
type input "200"
drag, startPoint x: 446, startPoint y: 276, endPoint x: 419, endPoint y: 276, distance: 26.4
click at [419, 276] on div "How many Small Locker Doors (1.5 ft) are there? 0" at bounding box center [425, 281] width 805 height 23
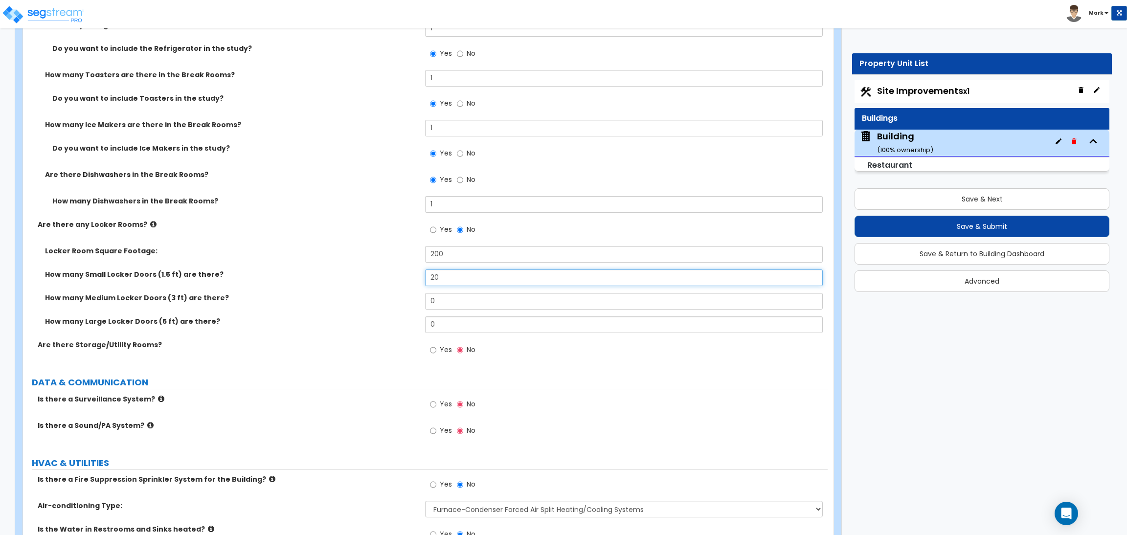
type input "20"
drag, startPoint x: 431, startPoint y: 299, endPoint x: 406, endPoint y: 299, distance: 25.0
click at [406, 299] on div "How many Medium Locker Doors (3 ft) are there? 0" at bounding box center [425, 304] width 805 height 23
type input "2"
drag, startPoint x: 450, startPoint y: 323, endPoint x: 416, endPoint y: 323, distance: 33.3
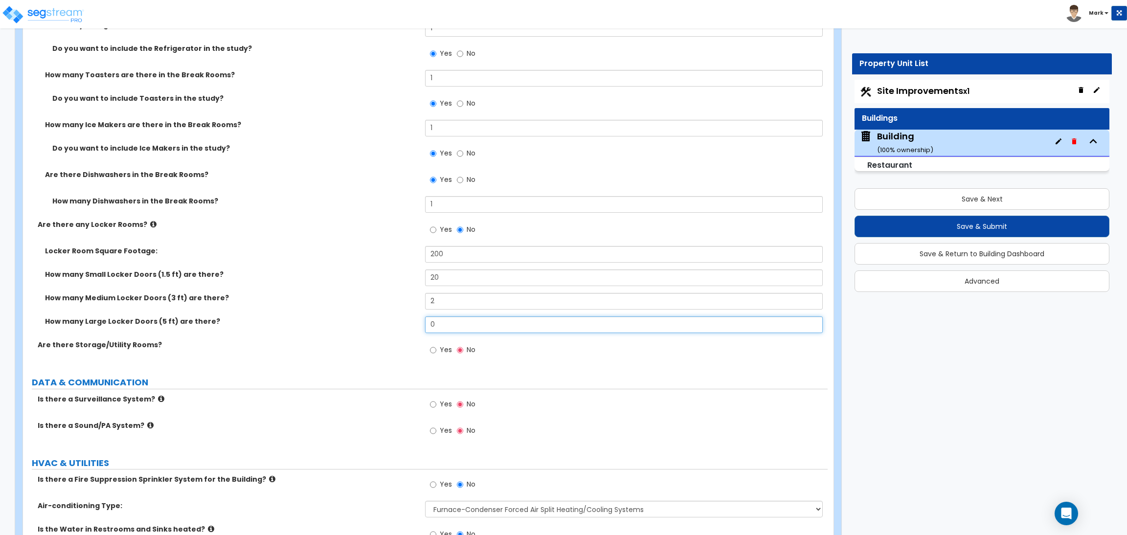
click at [416, 323] on div "How many Large Locker Doors (5 ft) are there? 0" at bounding box center [425, 328] width 805 height 23
type input "2"
click at [441, 346] on span "Yes" at bounding box center [446, 350] width 12 height 10
click at [436, 346] on input "Yes" at bounding box center [433, 350] width 6 height 11
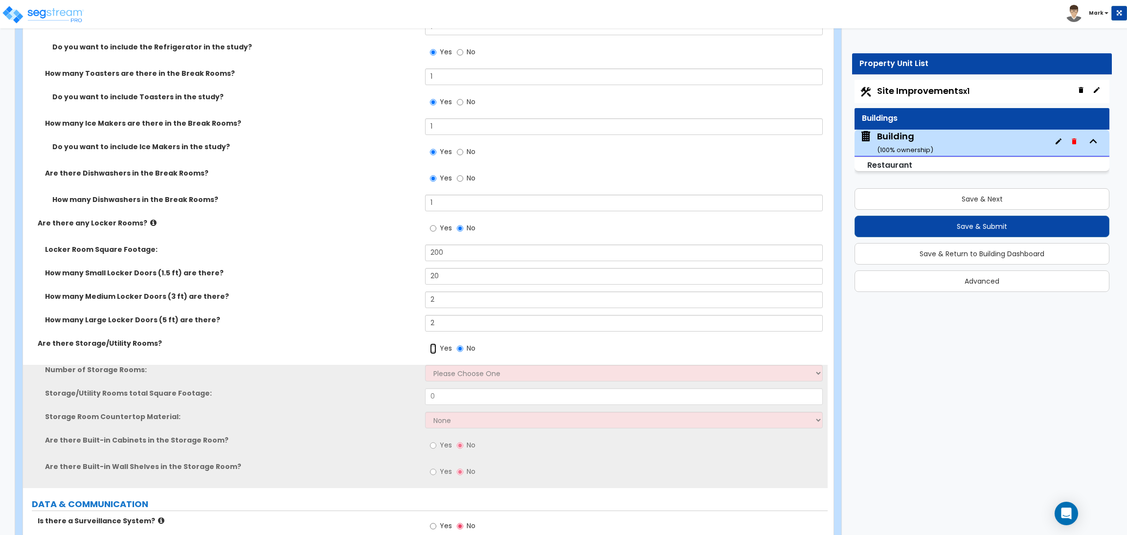
scroll to position [6370, 0]
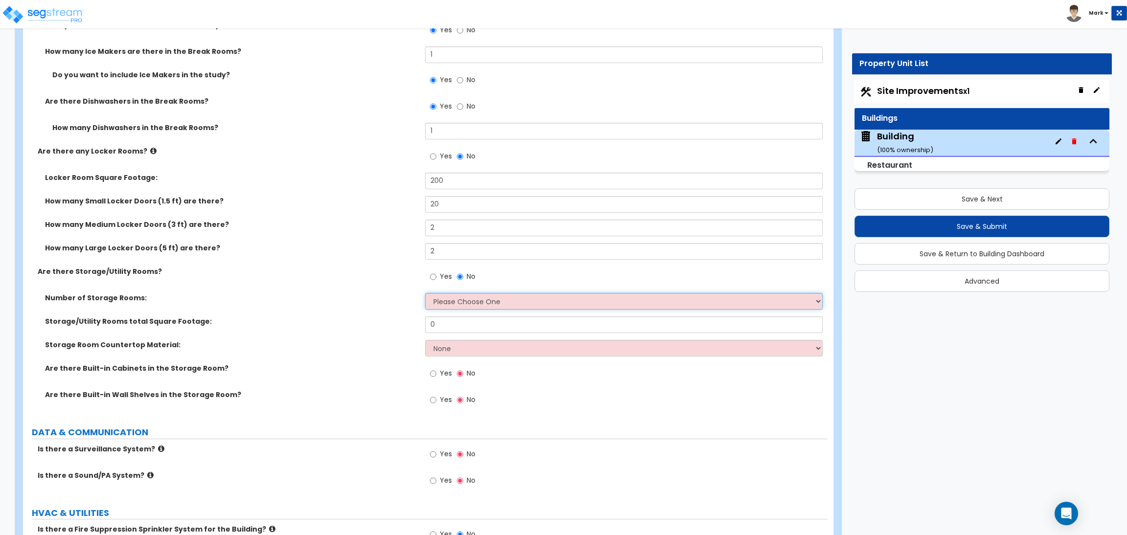
click at [451, 303] on select "Please Choose One 1 2 3" at bounding box center [623, 301] width 397 height 17
select select "1"
click at [425, 294] on select "Please Choose One 1 2 3" at bounding box center [623, 301] width 397 height 17
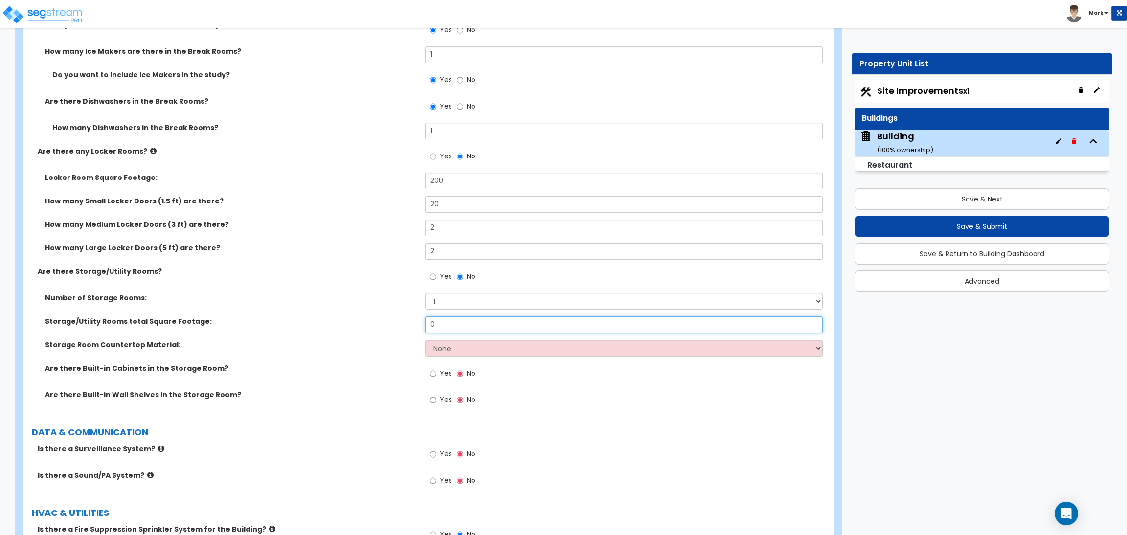
drag, startPoint x: 451, startPoint y: 327, endPoint x: 418, endPoint y: 325, distance: 32.4
click at [422, 325] on div "Storage/Utility Rooms total Square Footage: 0" at bounding box center [425, 328] width 805 height 23
type input "200"
click at [442, 371] on span "Yes" at bounding box center [446, 373] width 12 height 10
click at [436, 371] on input "Yes" at bounding box center [433, 373] width 6 height 11
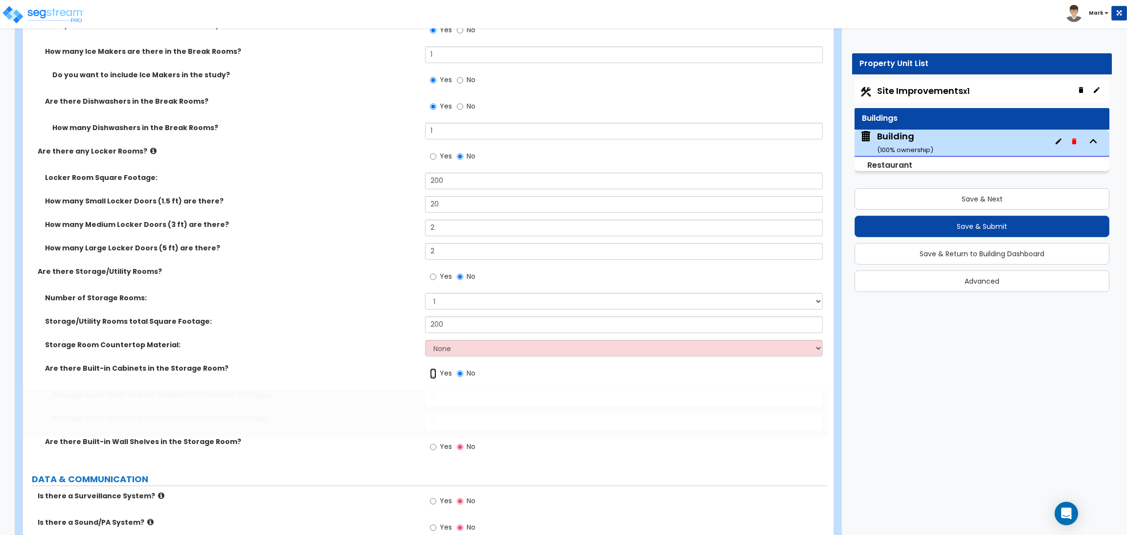
radio input "true"
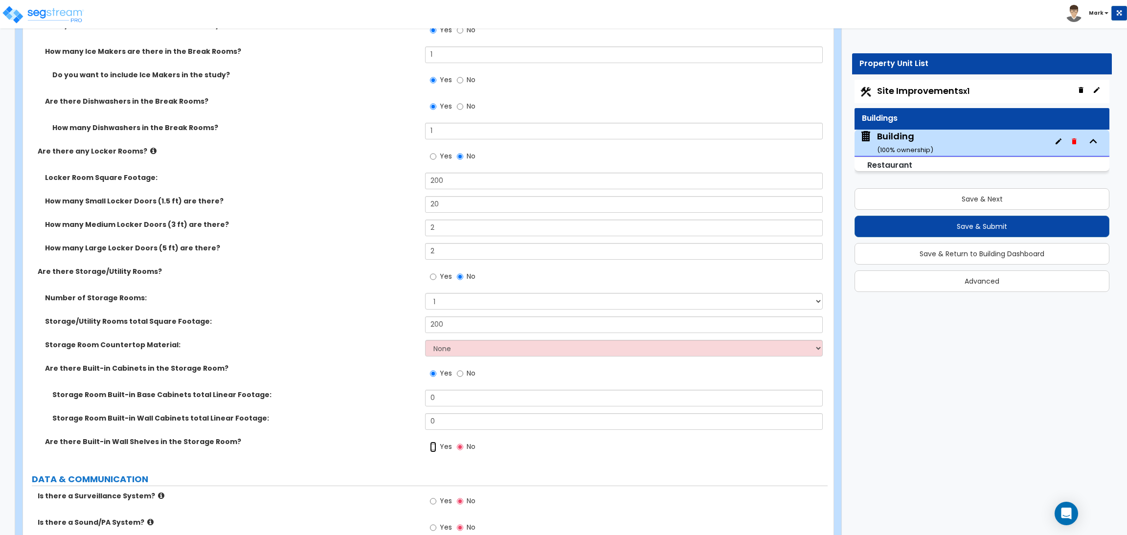
click at [436, 451] on input "Yes" at bounding box center [433, 447] width 6 height 11
radio input "true"
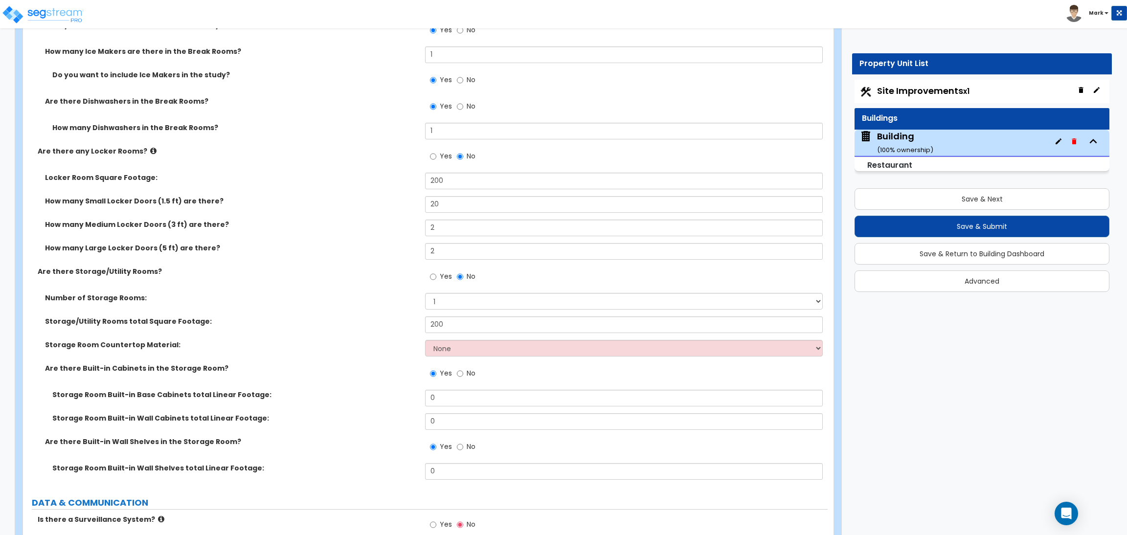
click at [283, 80] on label "Do you want to include Ice Makers in the study?" at bounding box center [235, 75] width 366 height 10
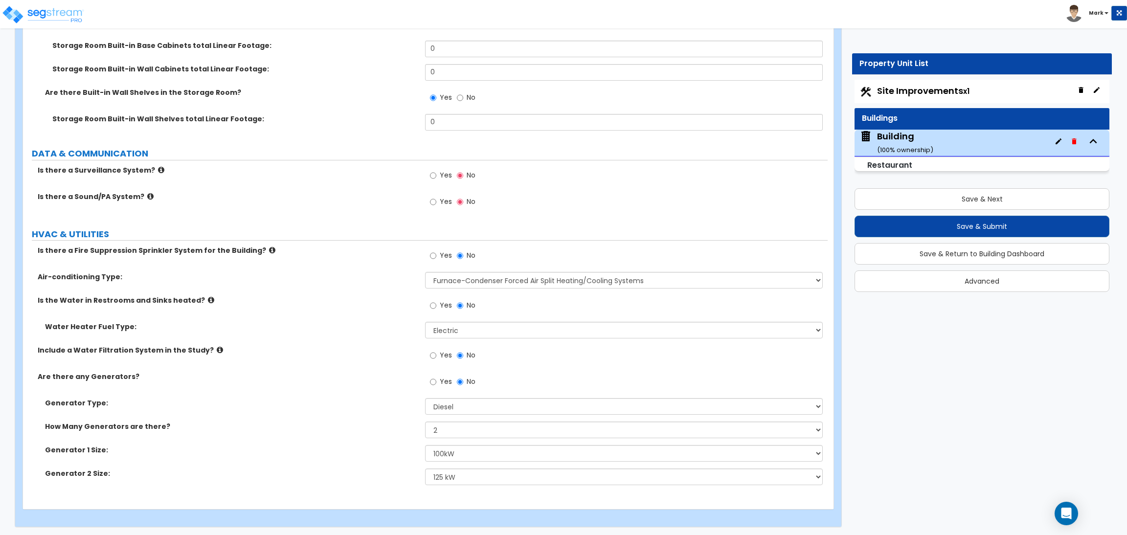
scroll to position [6722, 0]
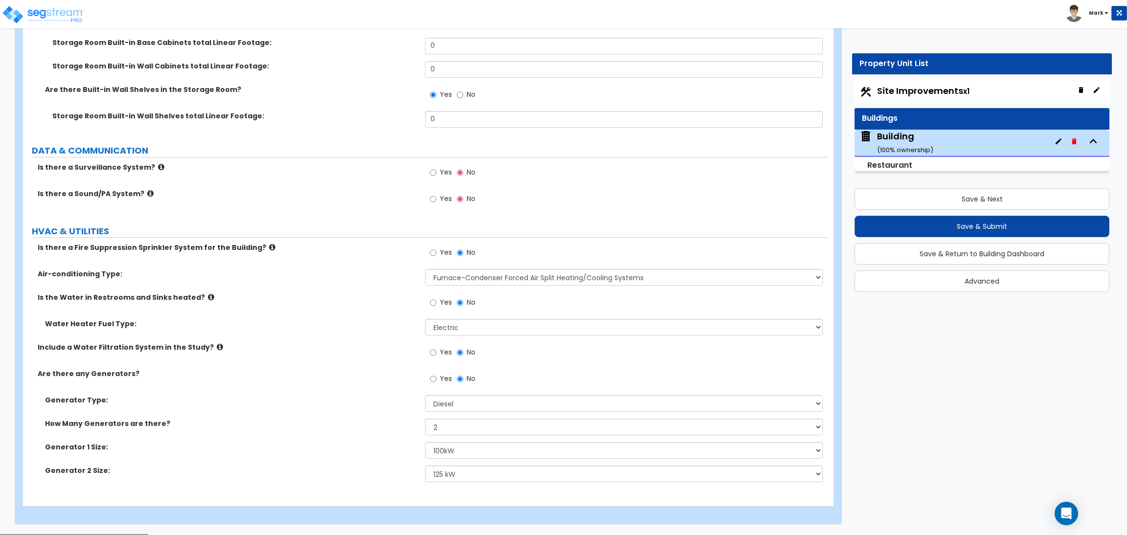
click at [437, 177] on label "Yes" at bounding box center [441, 173] width 22 height 17
click at [436, 177] on input "Yes" at bounding box center [433, 172] width 6 height 11
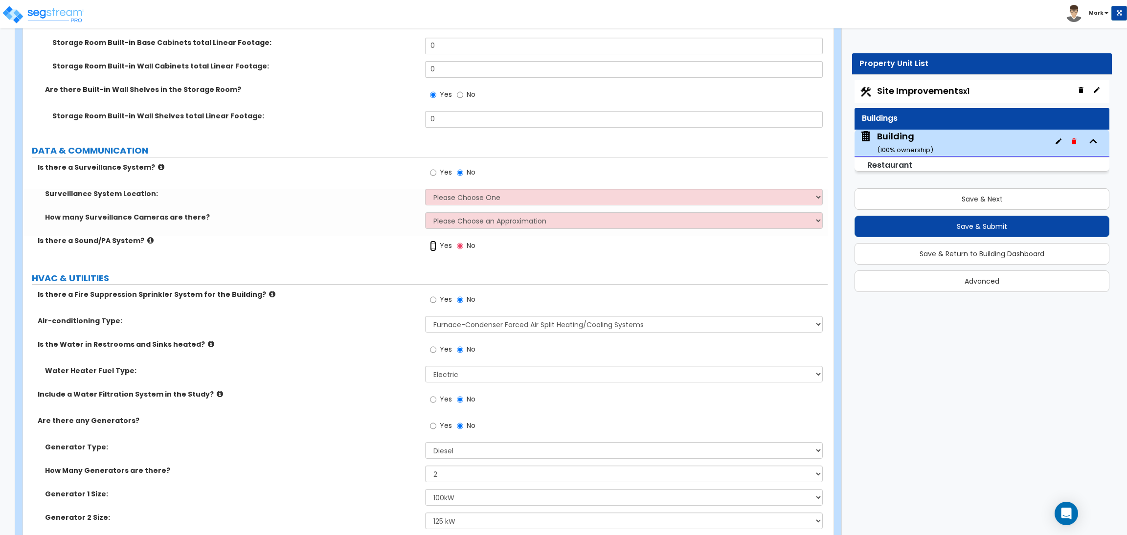
click at [434, 242] on input "Yes" at bounding box center [433, 246] width 6 height 11
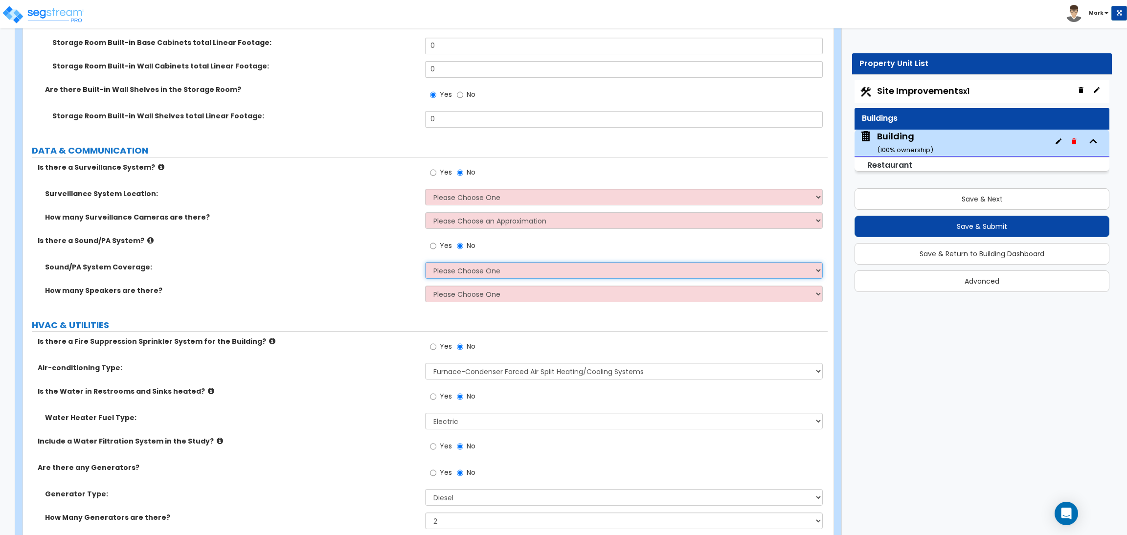
click at [453, 271] on select "Please Choose One All Areas Enter Percent Coverage" at bounding box center [623, 270] width 397 height 17
select select "2"
click at [425, 262] on select "Please Choose One All Areas Enter Percent Coverage" at bounding box center [623, 270] width 397 height 17
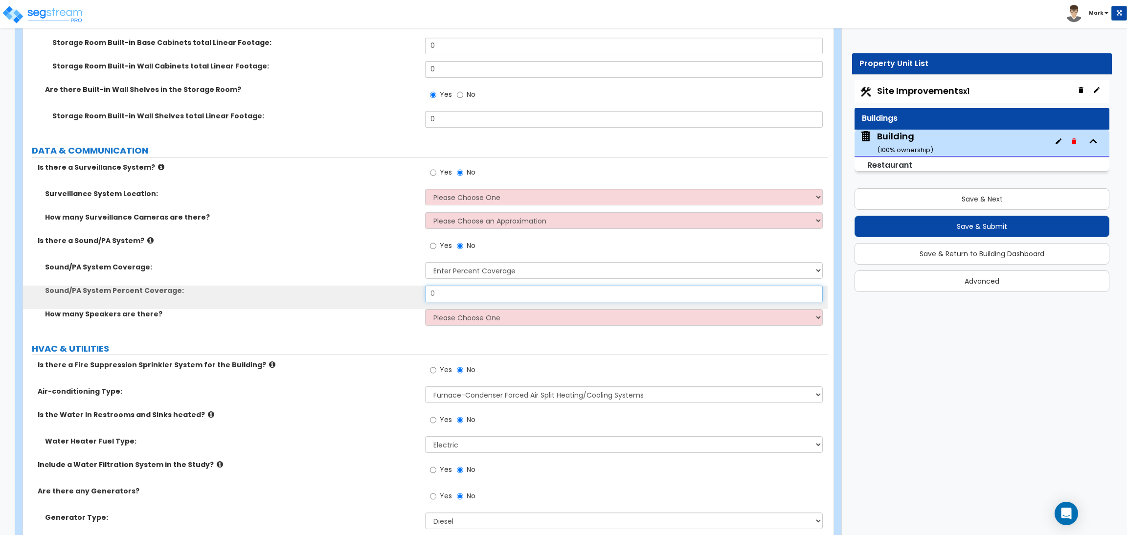
drag, startPoint x: 415, startPoint y: 294, endPoint x: 383, endPoint y: 302, distance: 33.5
click at [395, 294] on div "Sound/PA System Percent Coverage: 0" at bounding box center [425, 297] width 805 height 23
type input "80"
click at [453, 321] on select "Please Choose One Enter Number of Speakers Please Estimate for me" at bounding box center [623, 317] width 397 height 17
select select "2"
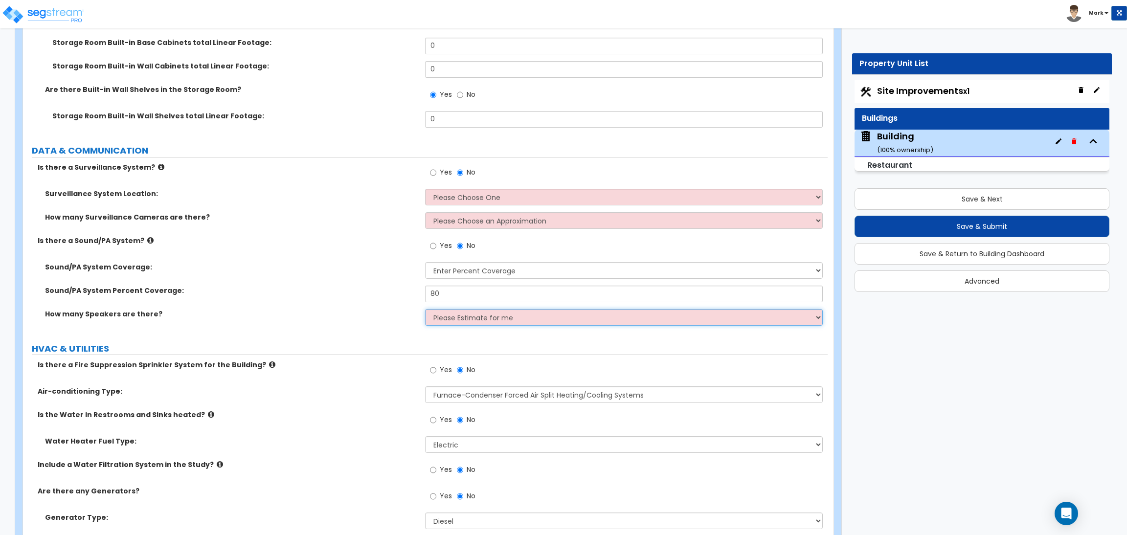
click at [425, 309] on select "Please Choose One Enter Number of Speakers Please Estimate for me" at bounding box center [623, 317] width 397 height 17
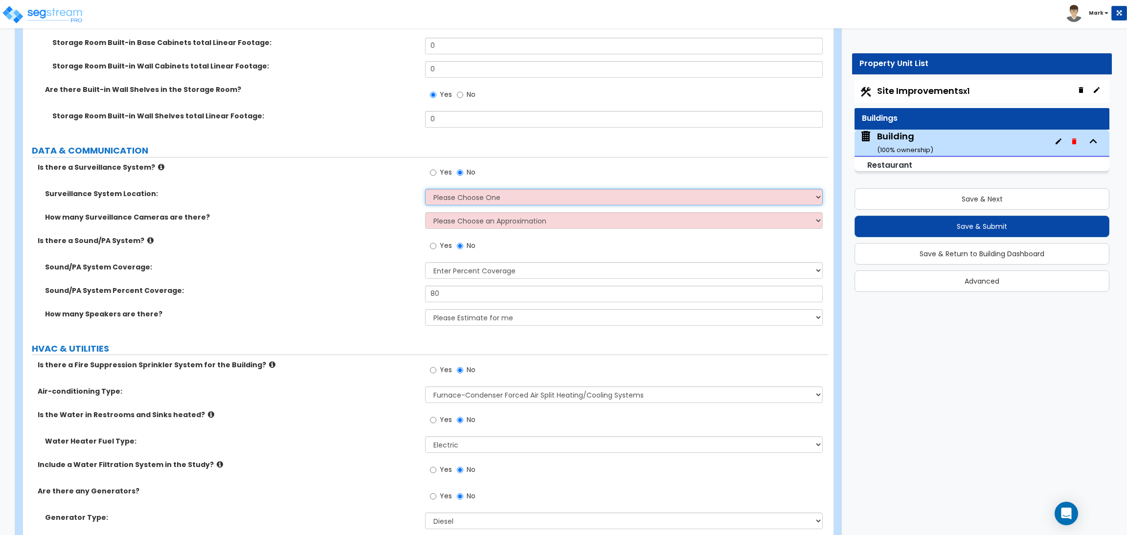
click at [451, 197] on select "Please Choose One Inside the Building Outside the Building Both Inside & Outside" at bounding box center [623, 197] width 397 height 17
select select "3"
click at [425, 189] on select "Please Choose One Inside the Building Outside the Building Both Inside & Outside" at bounding box center [623, 197] width 397 height 17
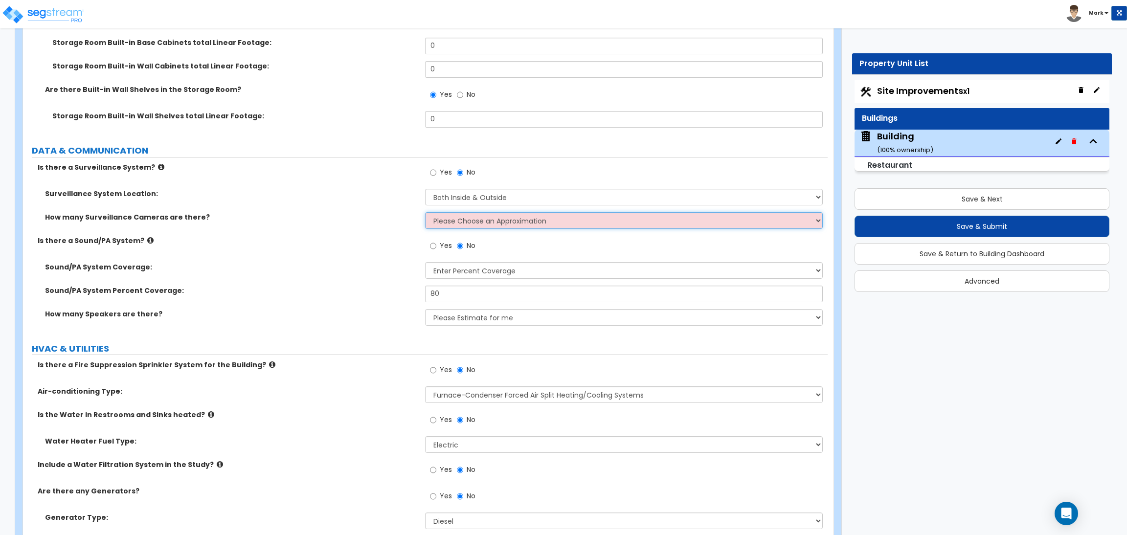
click at [451, 223] on select "Please Choose an Approximation Barely Noticed Any Noticed a Couple Frequently S…" at bounding box center [623, 220] width 397 height 17
select select "3"
click at [425, 212] on select "Please Choose an Approximation Barely Noticed Any Noticed a Couple Frequently S…" at bounding box center [623, 220] width 397 height 17
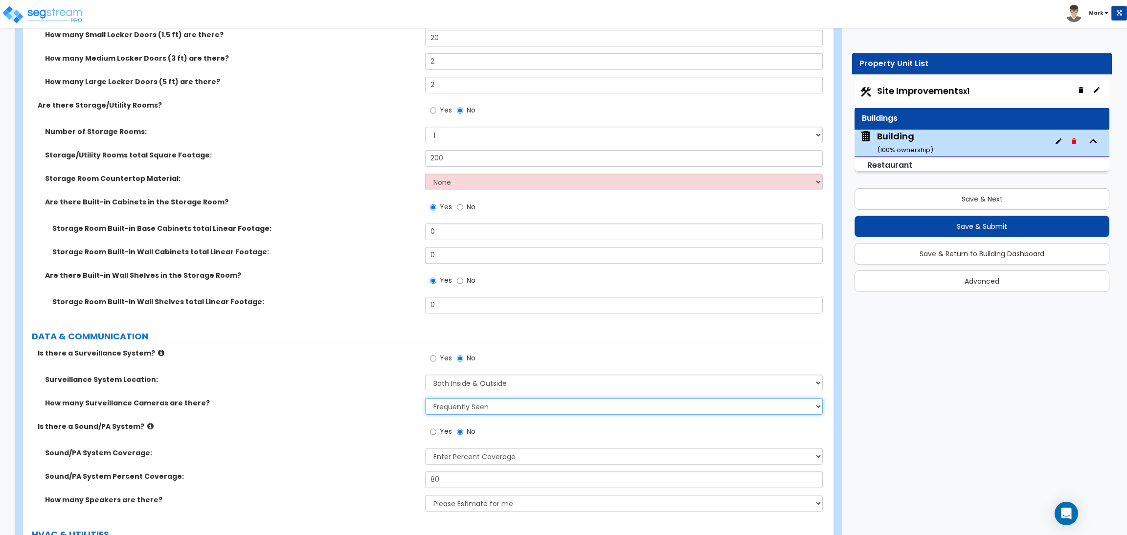
scroll to position [6502, 0]
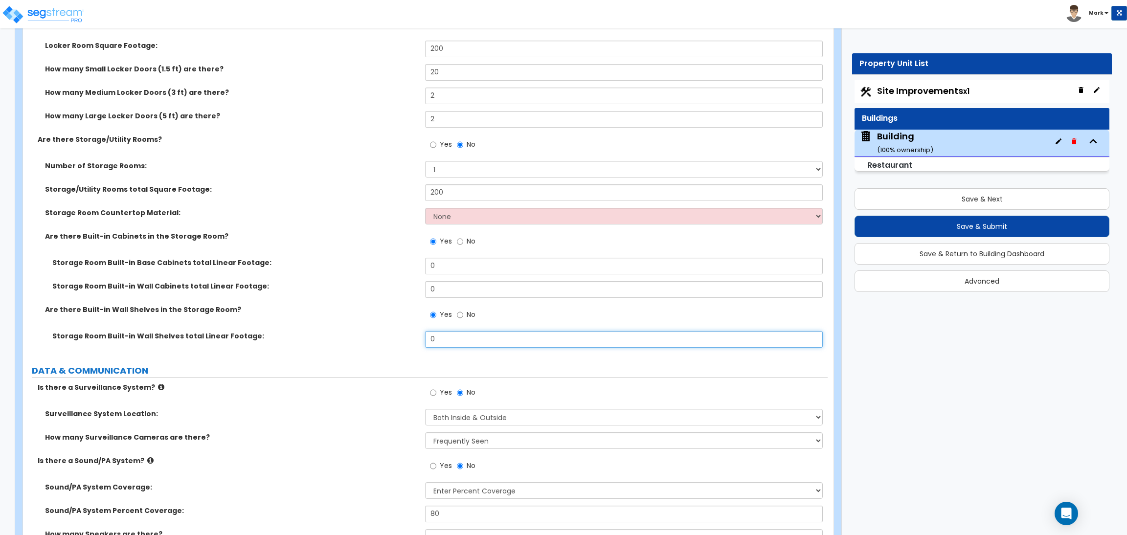
drag, startPoint x: 454, startPoint y: 341, endPoint x: 410, endPoint y: 339, distance: 44.6
click at [410, 339] on div "Storage Room Built-in Wall Shelves total Linear Footage: 0" at bounding box center [425, 342] width 805 height 23
type input "1"
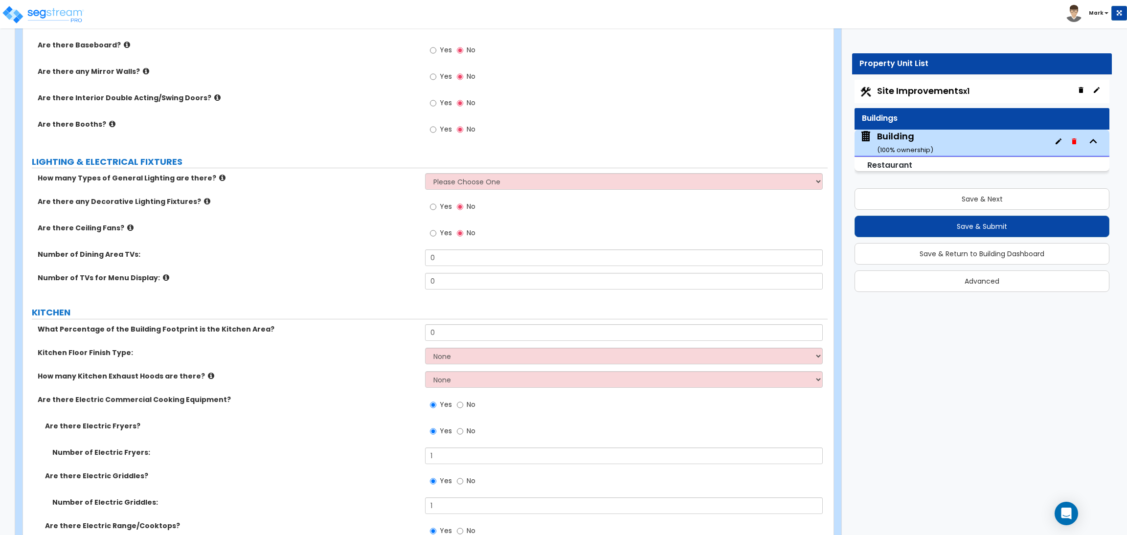
scroll to position [4153, 0]
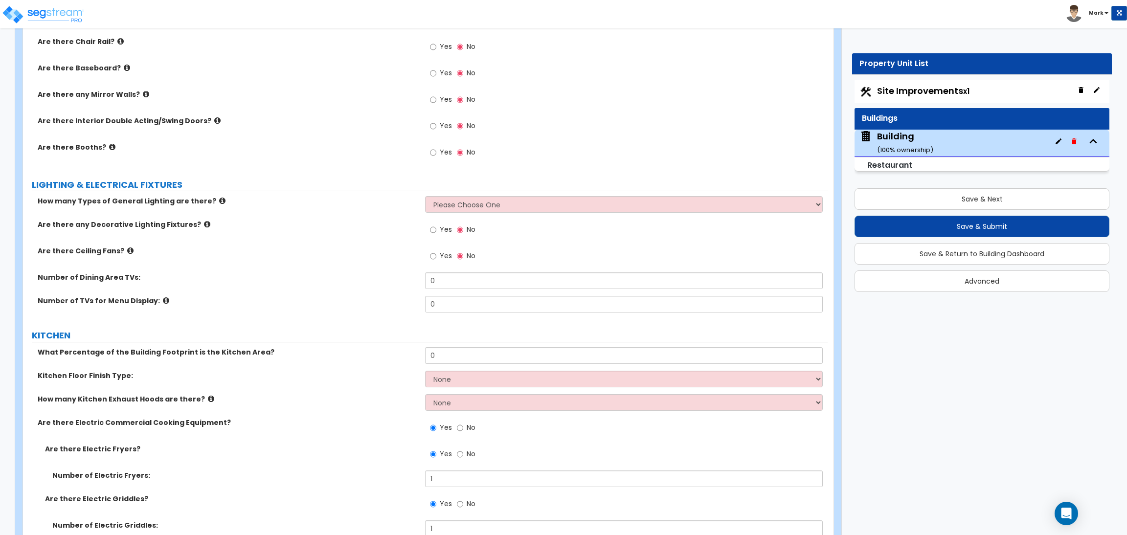
type input "5"
drag, startPoint x: 435, startPoint y: 356, endPoint x: 411, endPoint y: 356, distance: 24.5
click at [411, 356] on div "What Percentage of the Building Footprint is the Kitchen Area? 0" at bounding box center [425, 358] width 805 height 23
type input "20"
click at [472, 378] on select "None Tile Flooring VCT Flooring Sheet Vinyl Flooring" at bounding box center [623, 379] width 397 height 17
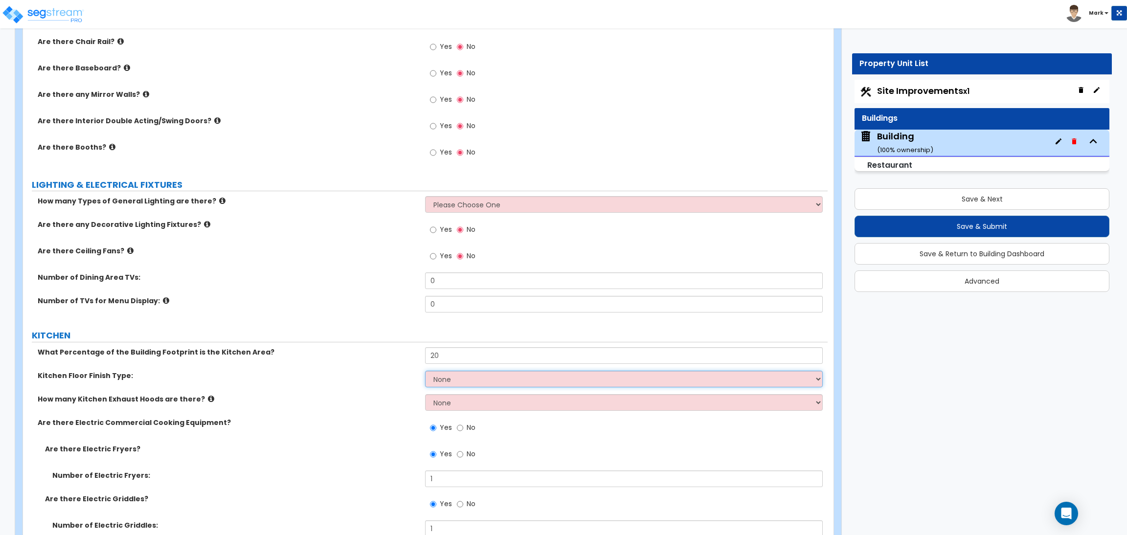
select select "1"
click at [425, 371] on select "None Tile Flooring VCT Flooring Sheet Vinyl Flooring" at bounding box center [623, 379] width 397 height 17
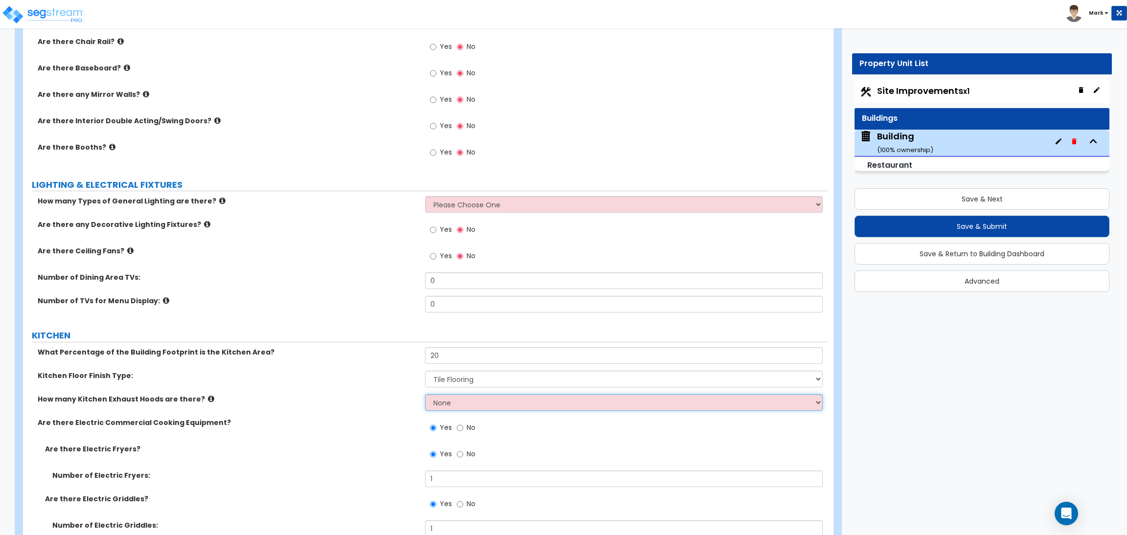
click at [442, 403] on select "None 1 2 3" at bounding box center [623, 402] width 397 height 17
click at [425, 395] on select "None 1 2 3" at bounding box center [623, 402] width 397 height 17
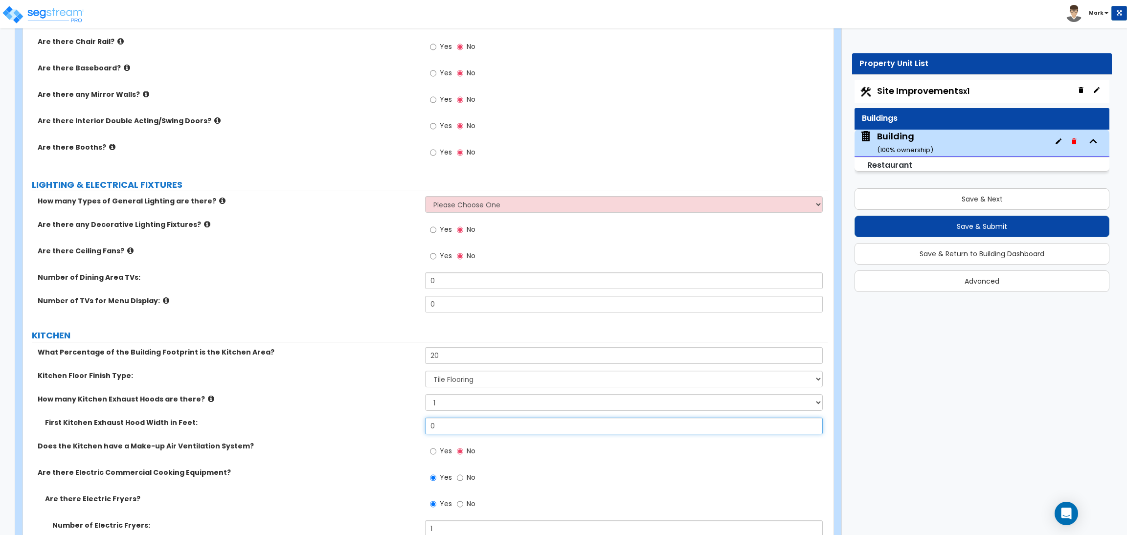
drag, startPoint x: 444, startPoint y: 425, endPoint x: 420, endPoint y: 429, distance: 23.7
click at [420, 429] on div "First Kitchen Exhaust Hood Width in Feet: 0" at bounding box center [425, 429] width 805 height 23
click at [428, 400] on select "None 1 2 3" at bounding box center [623, 402] width 397 height 17
select select "2"
click at [425, 395] on select "None 1 2 3" at bounding box center [623, 402] width 397 height 17
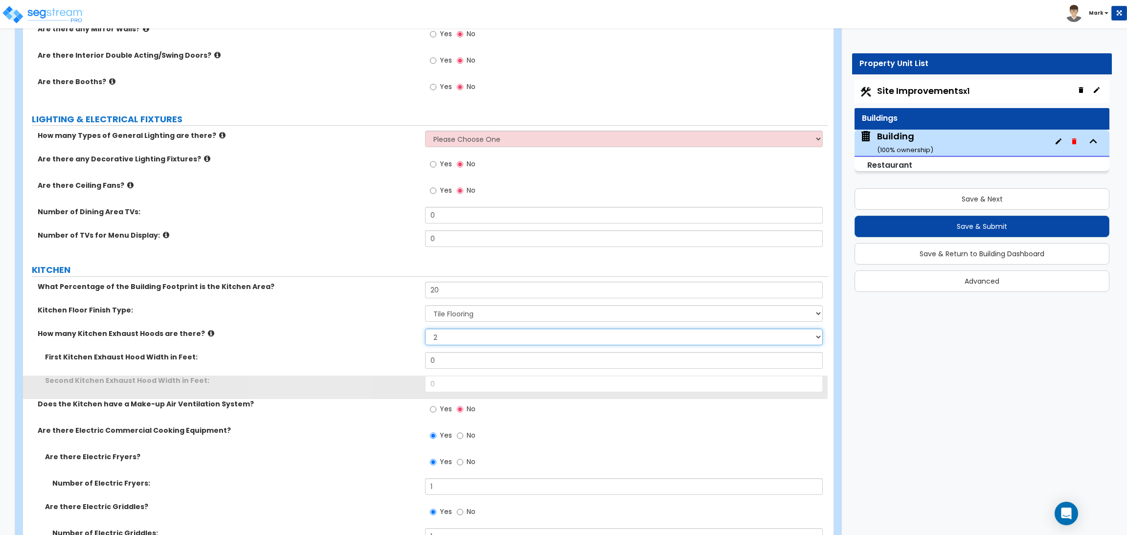
scroll to position [4227, 0]
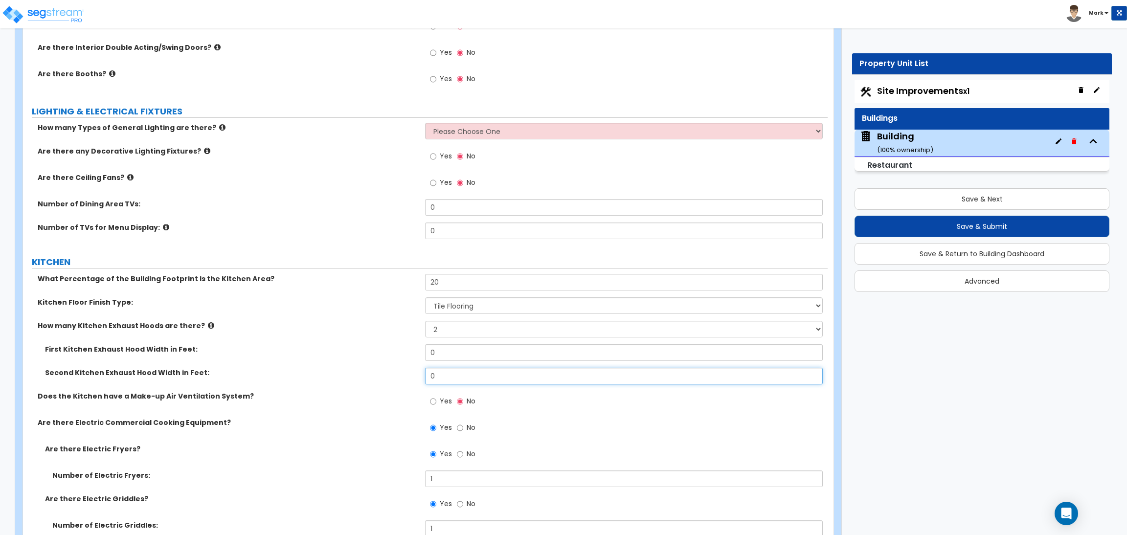
drag, startPoint x: 446, startPoint y: 368, endPoint x: 407, endPoint y: 368, distance: 38.7
click at [407, 368] on div "Second Kitchen Exhaust Hood Width in Feet: 0" at bounding box center [425, 379] width 805 height 23
type input "14"
drag, startPoint x: 439, startPoint y: 350, endPoint x: 405, endPoint y: 349, distance: 34.8
click at [405, 349] on div "First Kitchen Exhaust Hood Width in Feet: 0" at bounding box center [425, 355] width 805 height 23
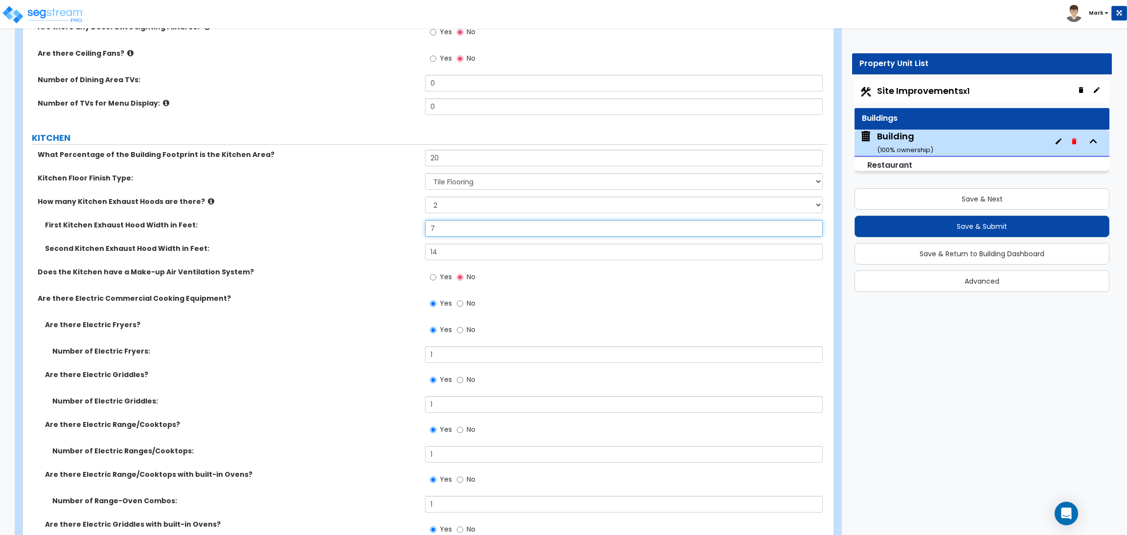
scroll to position [4374, 0]
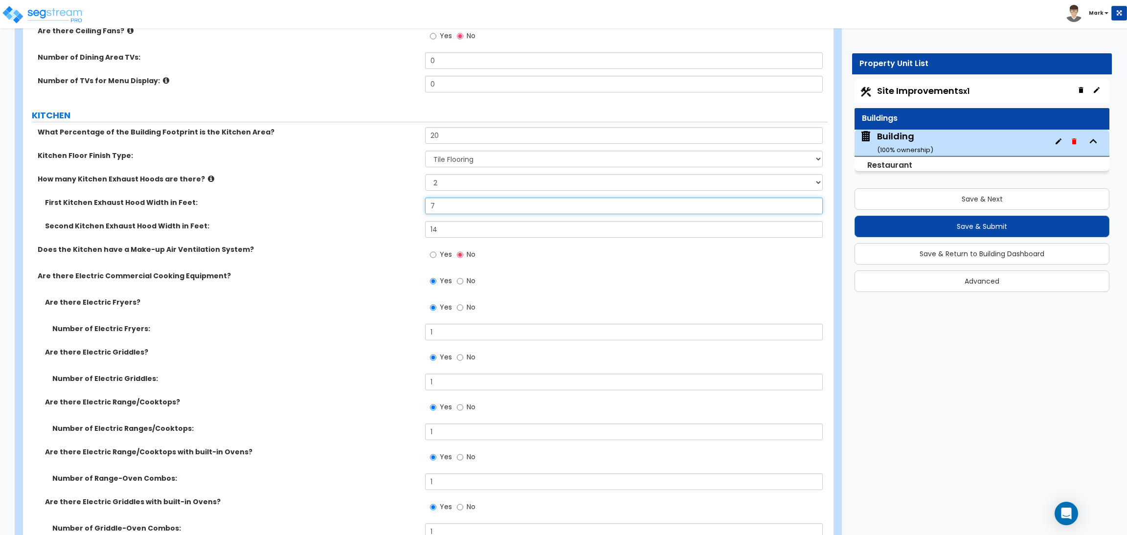
type input "7"
click at [436, 256] on input "Yes" at bounding box center [433, 255] width 6 height 11
radio input "true"
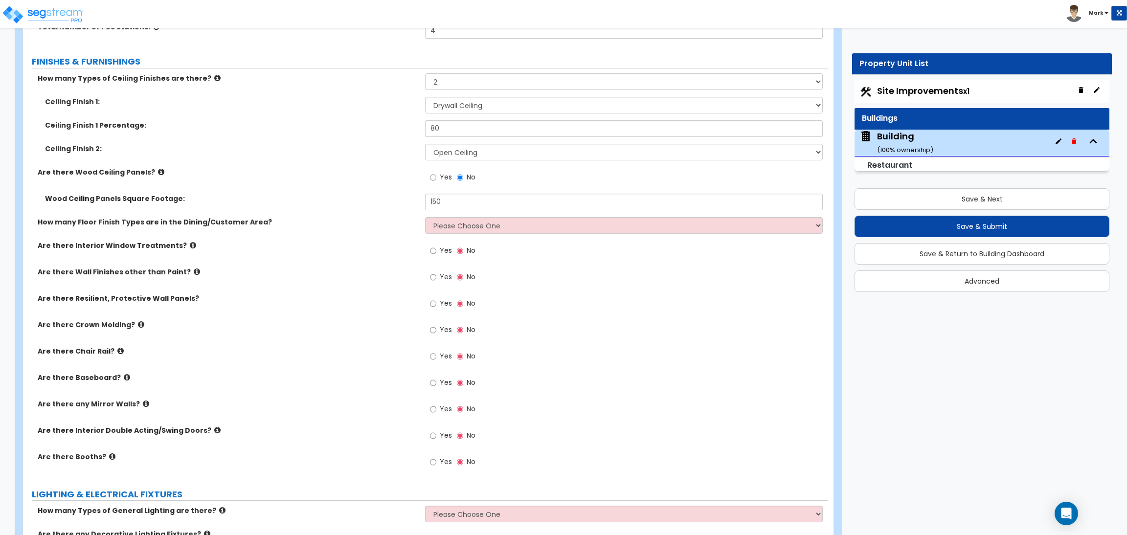
scroll to position [3830, 0]
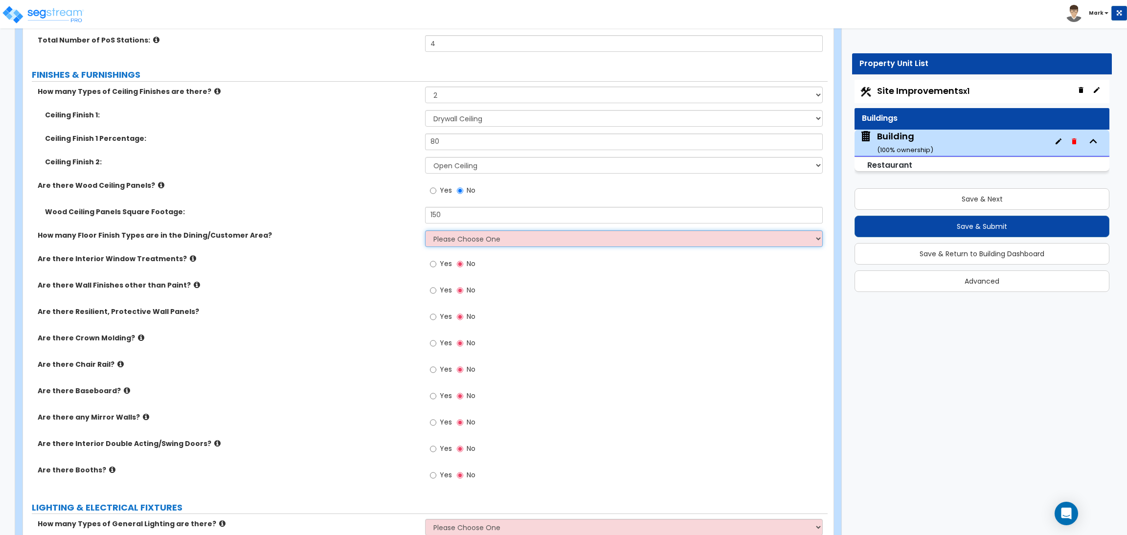
click at [441, 235] on select "Please Choose One 1 2 3" at bounding box center [623, 238] width 397 height 17
select select "2"
click at [425, 231] on select "Please Choose One 1 2 3" at bounding box center [623, 238] width 397 height 17
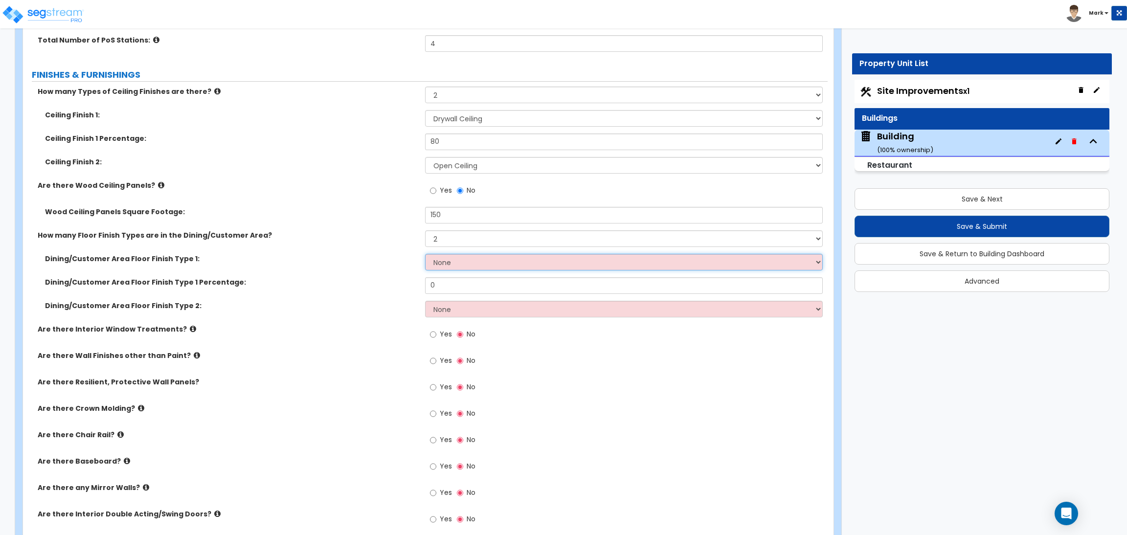
click at [448, 265] on select "None Tile Flooring Hardwood Flooring Resilient Laminate Flooring VCT Flooring S…" at bounding box center [623, 262] width 397 height 17
select select "2"
click at [425, 254] on select "None Tile Flooring Hardwood Flooring Resilient Laminate Flooring VCT Flooring S…" at bounding box center [623, 262] width 397 height 17
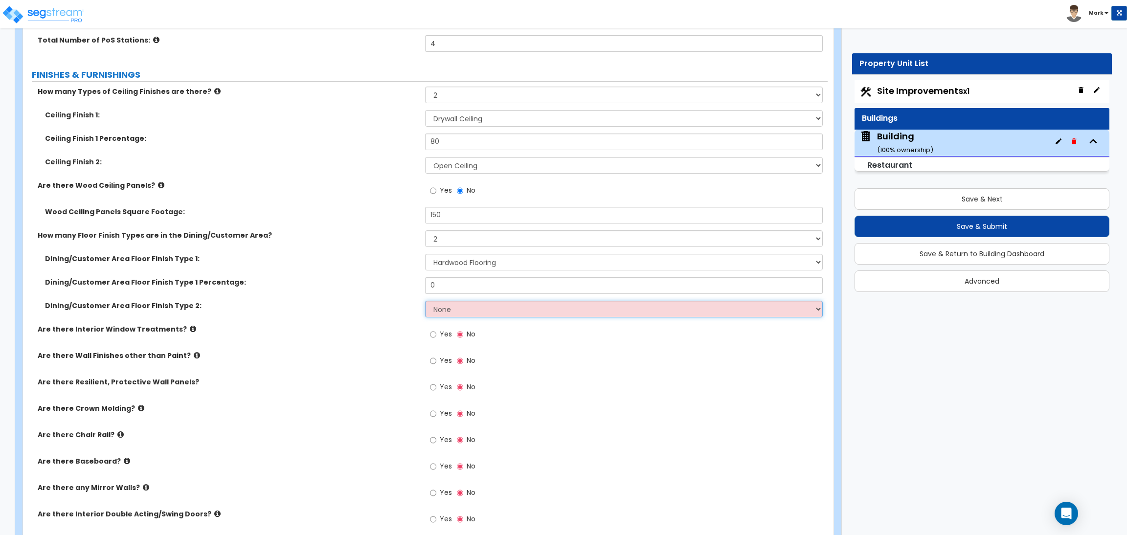
click at [452, 307] on select "None Tile Flooring Hardwood Flooring Resilient Laminate Flooring VCT Flooring S…" at bounding box center [623, 309] width 397 height 17
select select "1"
click at [425, 301] on select "None Tile Flooring Hardwood Flooring Resilient Laminate Flooring VCT Flooring S…" at bounding box center [623, 309] width 397 height 17
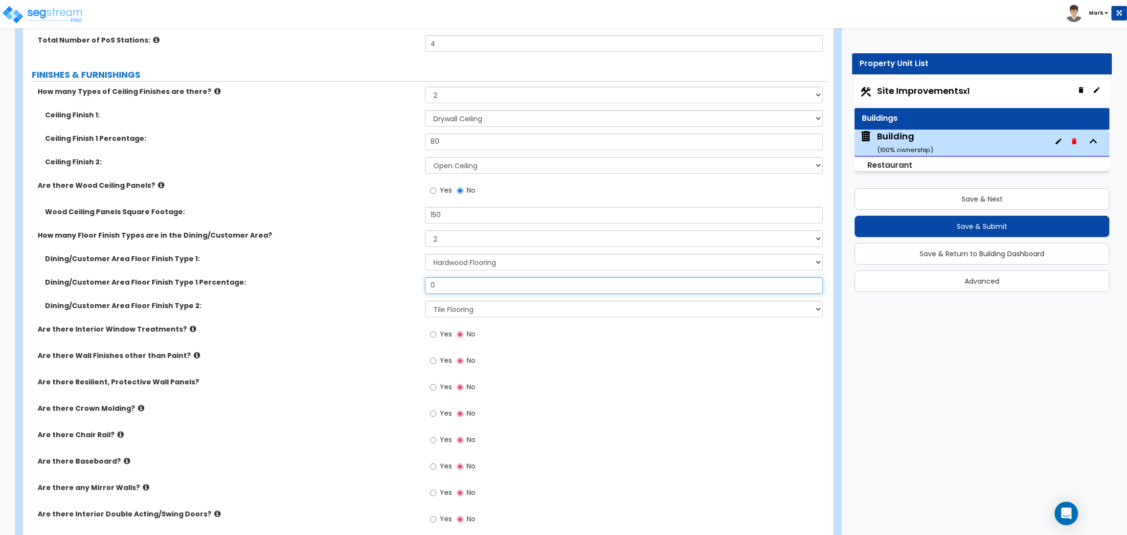
drag, startPoint x: 445, startPoint y: 285, endPoint x: 384, endPoint y: 292, distance: 61.1
click at [384, 292] on div "Dining/Customer Area Floor Finish Type 1 Percentage: 0" at bounding box center [425, 288] width 805 height 23
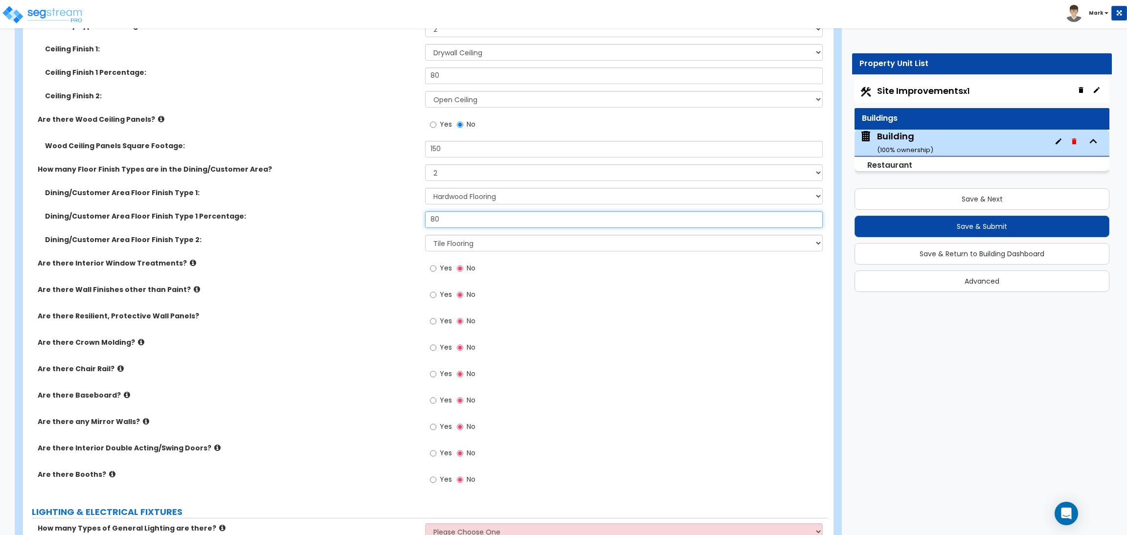
scroll to position [3904, 0]
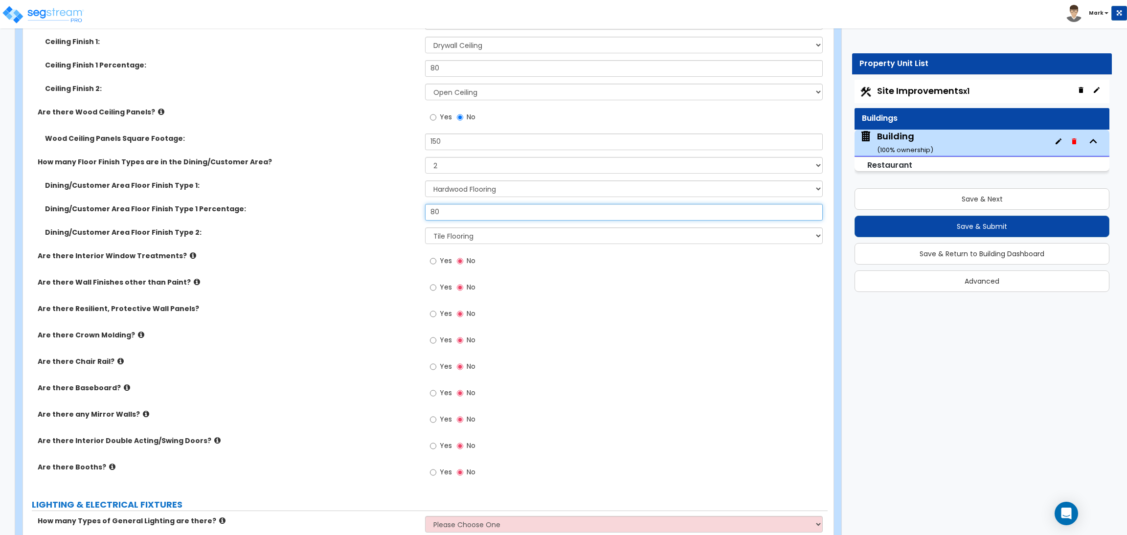
type input "80"
click at [445, 261] on span "Yes" at bounding box center [446, 261] width 12 height 10
click at [436, 261] on input "Yes" at bounding box center [433, 261] width 6 height 11
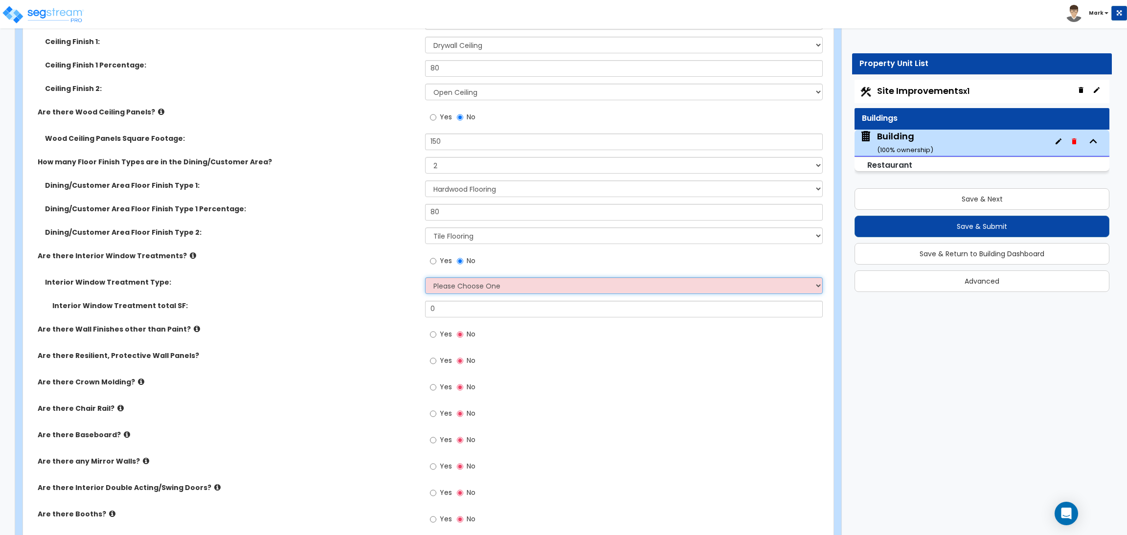
click at [453, 288] on select "Please Choose One Vertical Blinds Window Shades Venetian Blinds Wood Shutters" at bounding box center [623, 285] width 397 height 17
select select "2"
click at [425, 278] on select "Please Choose One Vertical Blinds Window Shades Venetian Blinds Wood Shutters" at bounding box center [623, 285] width 397 height 17
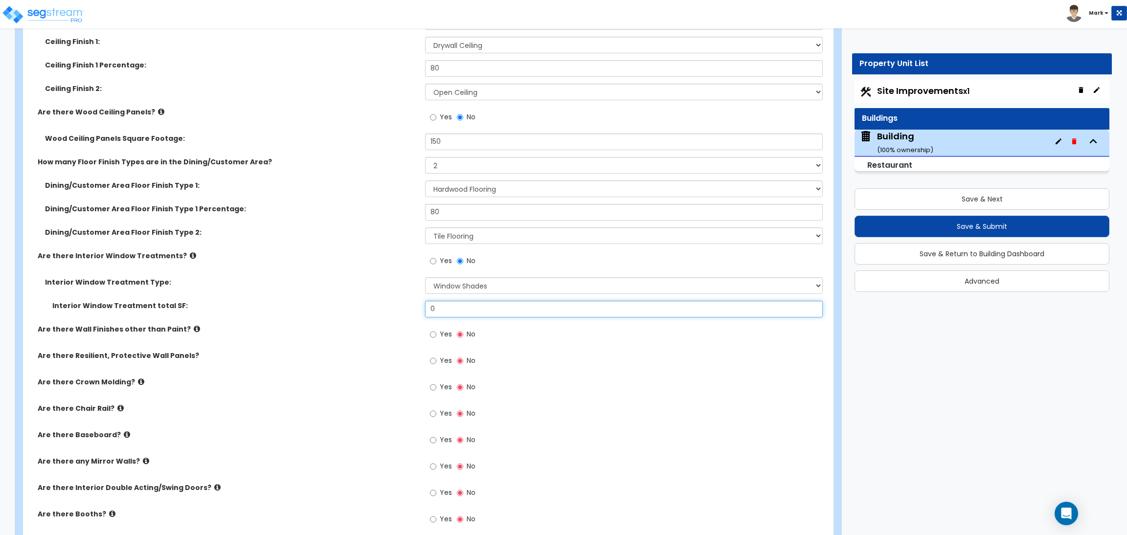
drag, startPoint x: 451, startPoint y: 309, endPoint x: 401, endPoint y: 309, distance: 49.9
click at [401, 309] on div "Interior Window Treatment total SF: 0" at bounding box center [425, 312] width 805 height 23
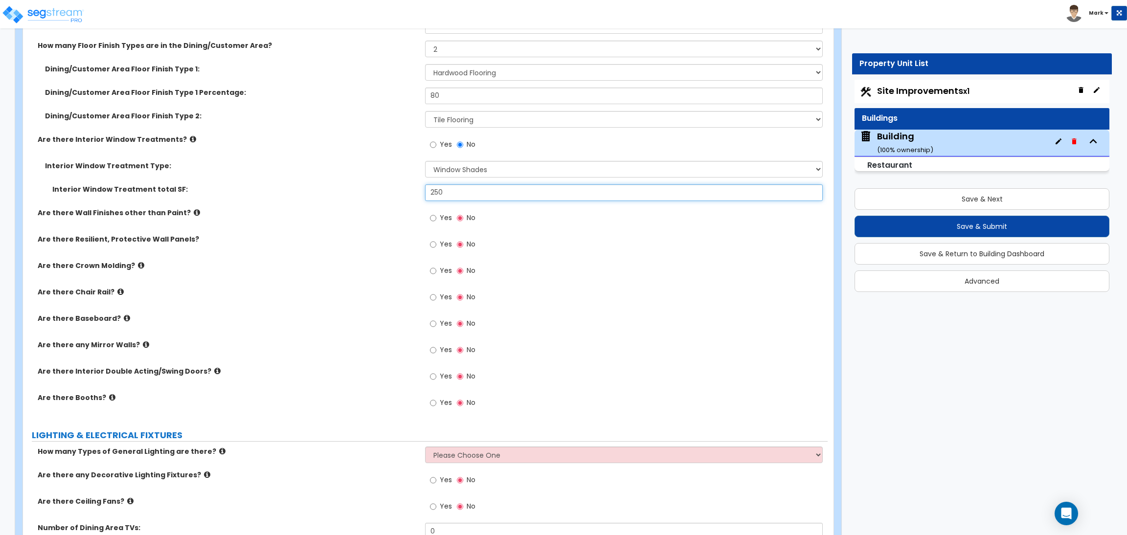
scroll to position [4051, 0]
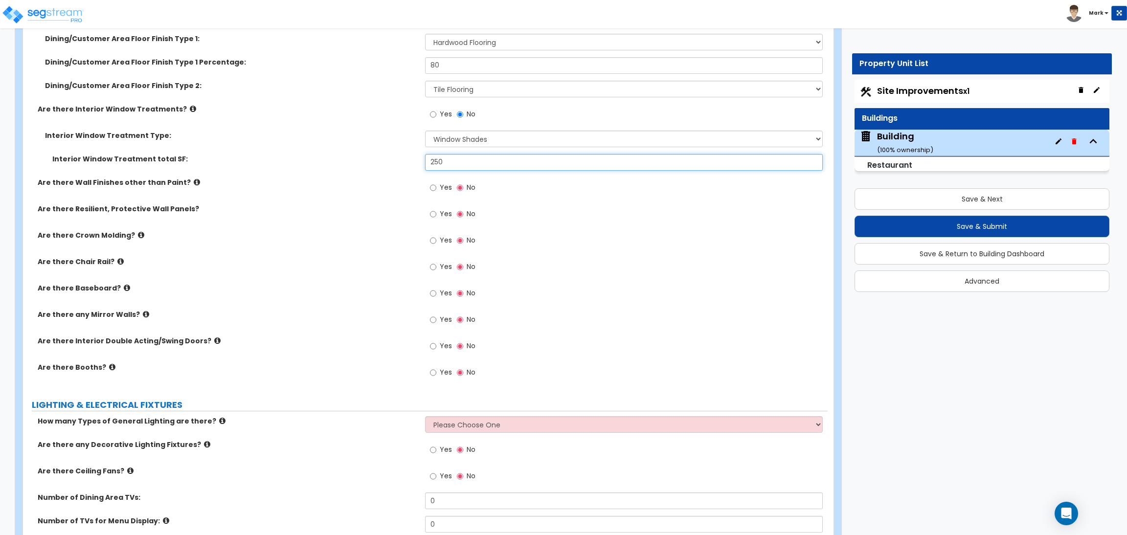
type input "250"
click at [438, 187] on label "Yes" at bounding box center [441, 189] width 22 height 17
click at [436, 187] on input "Yes" at bounding box center [433, 188] width 6 height 11
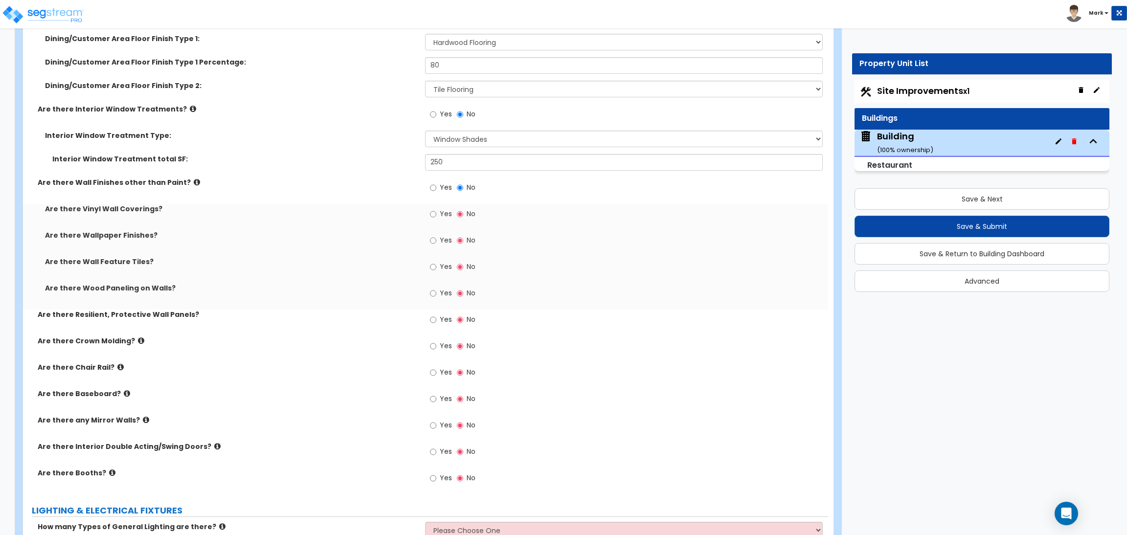
click at [444, 212] on span "Yes" at bounding box center [446, 214] width 12 height 10
click at [436, 212] on input "Yes" at bounding box center [433, 214] width 6 height 11
radio input "true"
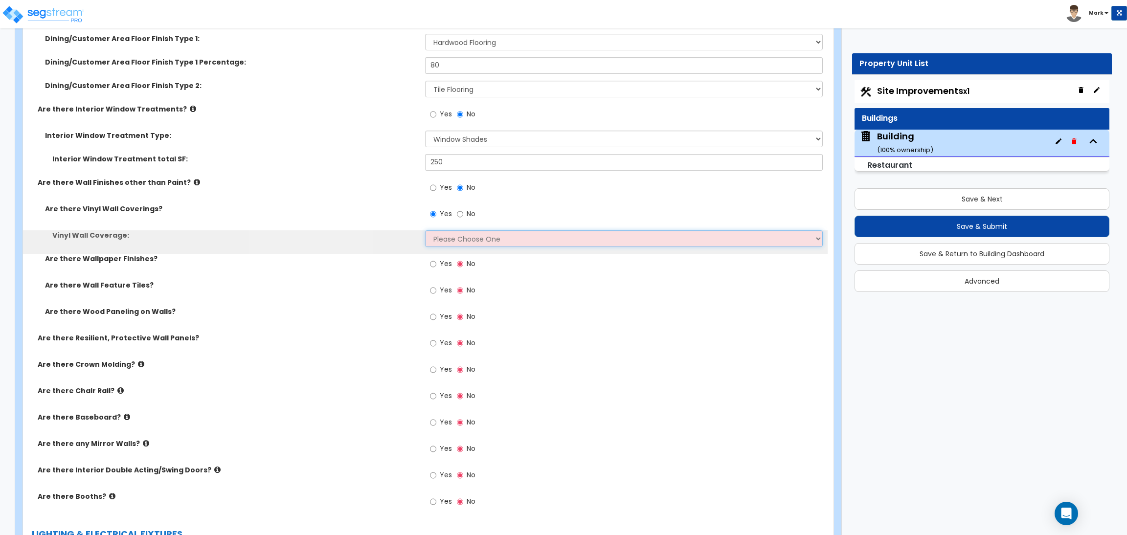
click at [464, 242] on select "Please Choose One Only a Small Portion of Walls are Covered Several Walls are C…" at bounding box center [623, 238] width 397 height 17
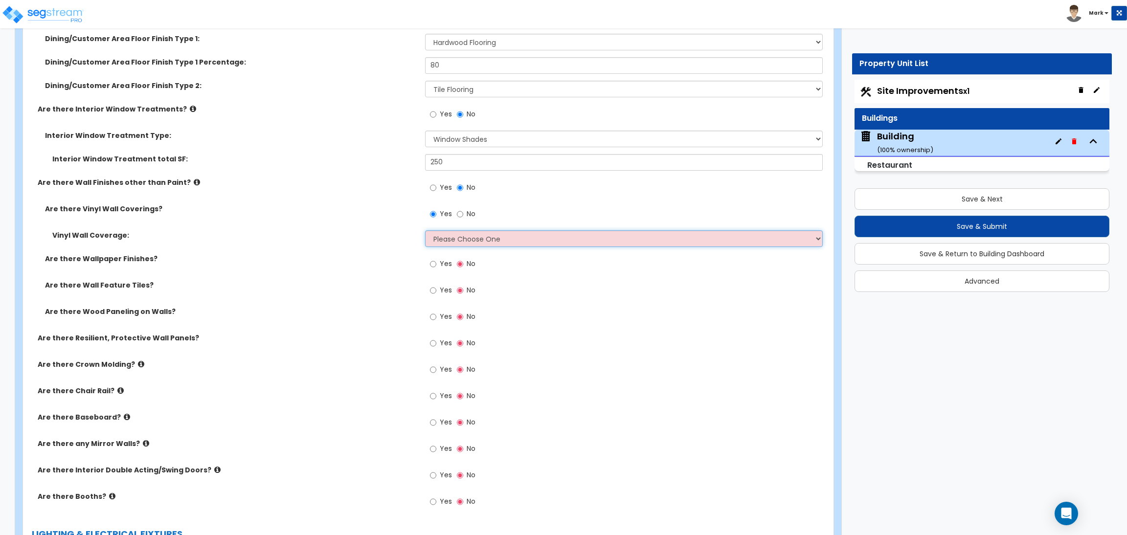
select select "5"
click at [425, 231] on select "Please Choose One Only a Small Portion of Walls are Covered Several Walls are C…" at bounding box center [623, 238] width 397 height 17
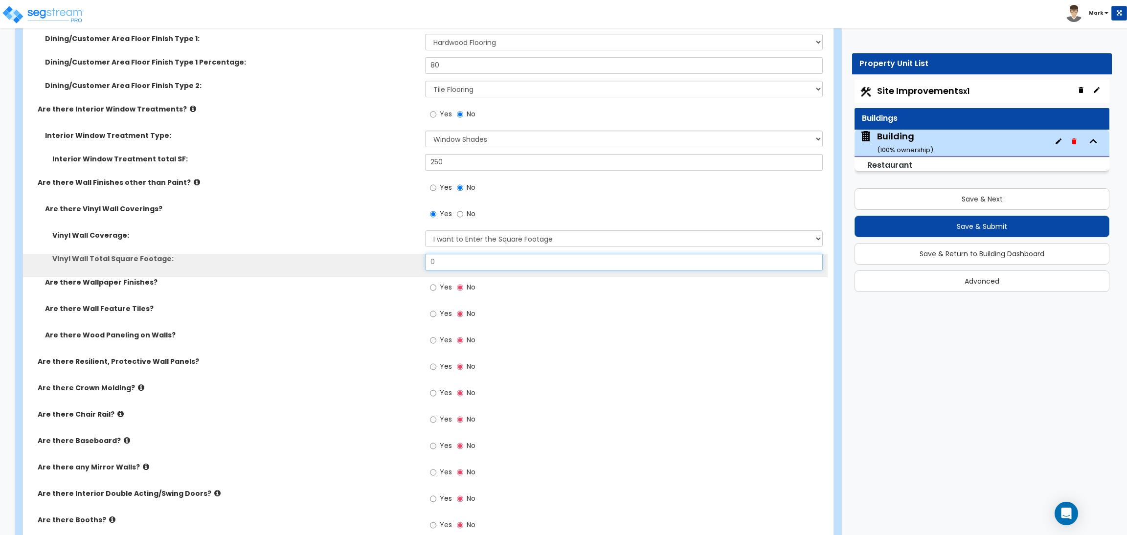
drag, startPoint x: 456, startPoint y: 255, endPoint x: 410, endPoint y: 259, distance: 45.7
click at [410, 259] on div "Vinyl Wall Total Square Footage: 0" at bounding box center [425, 265] width 805 height 23
type input "50"
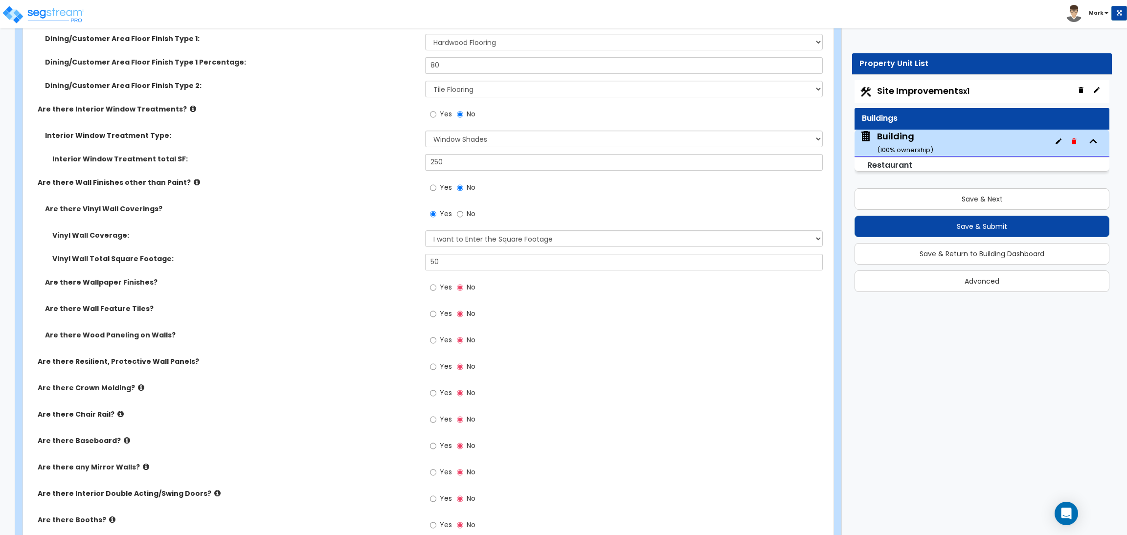
click at [452, 284] on div "Yes No" at bounding box center [452, 288] width 55 height 23
click at [449, 289] on span "Yes" at bounding box center [446, 287] width 12 height 10
click at [436, 289] on input "Yes" at bounding box center [433, 287] width 6 height 11
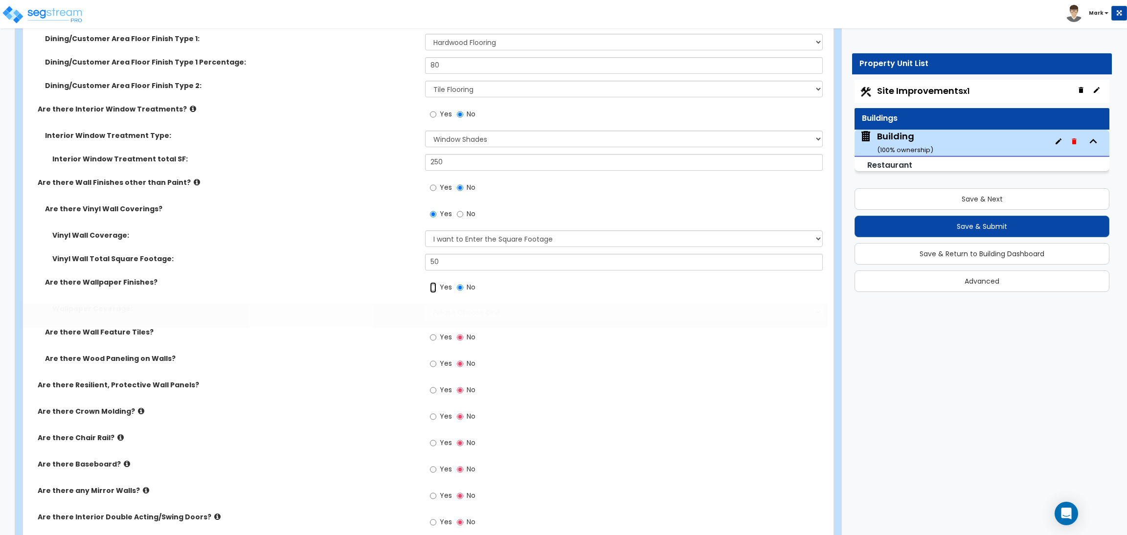
radio input "true"
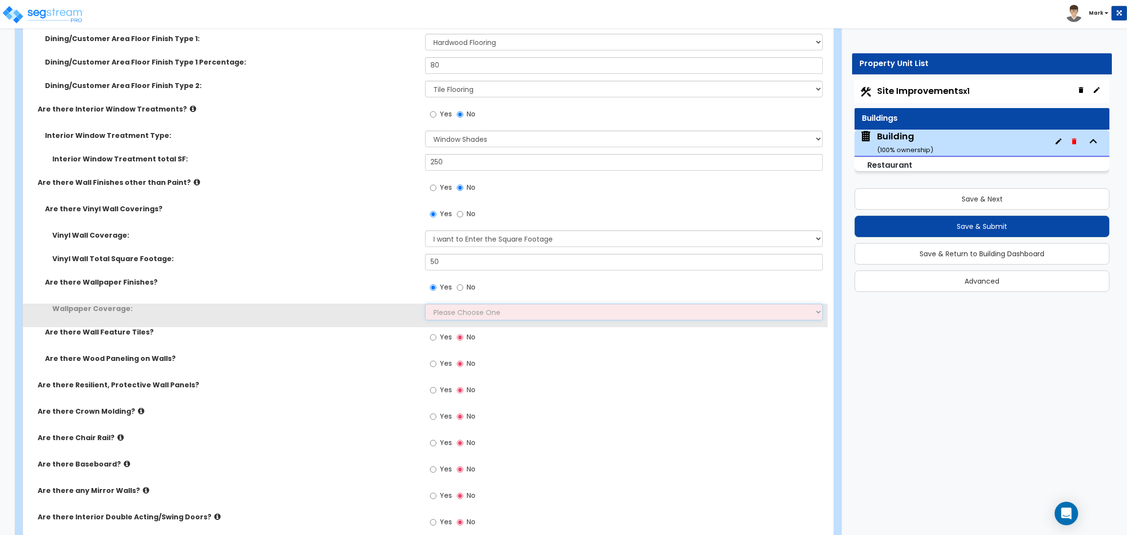
click at [460, 312] on select "Please Choose One Only a Small Portion of Walls are Covered Several Walls are C…" at bounding box center [623, 312] width 397 height 17
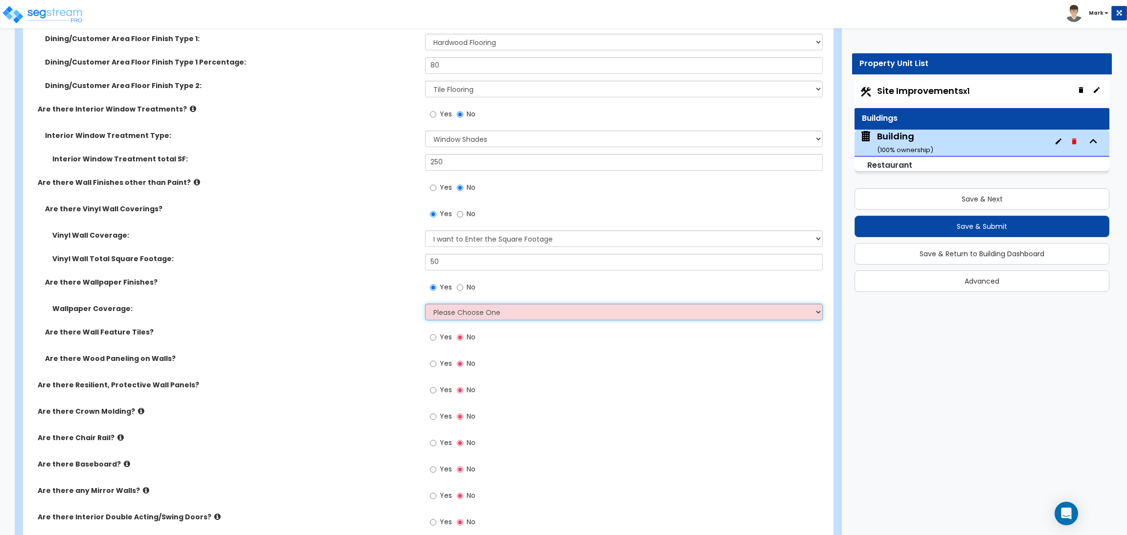
select select "5"
click at [425, 304] on select "Please Choose One Only a Small Portion of Walls are Covered Several Walls are C…" at bounding box center [623, 312] width 397 height 17
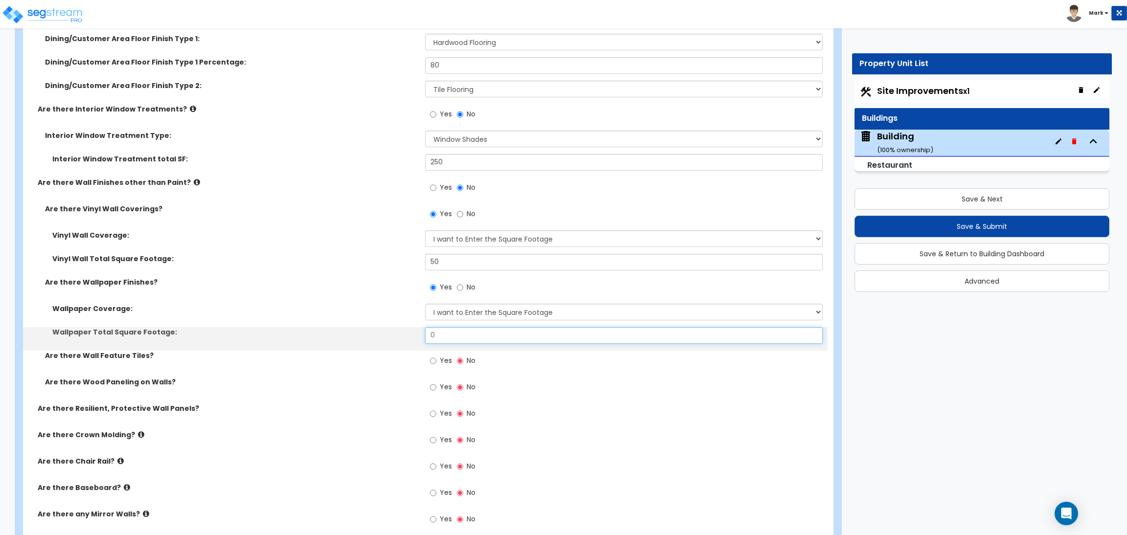
drag, startPoint x: 440, startPoint y: 337, endPoint x: 407, endPoint y: 337, distance: 33.3
click at [407, 337] on div "Wallpaper Total Square Footage: 0" at bounding box center [425, 338] width 805 height 23
type input "50"
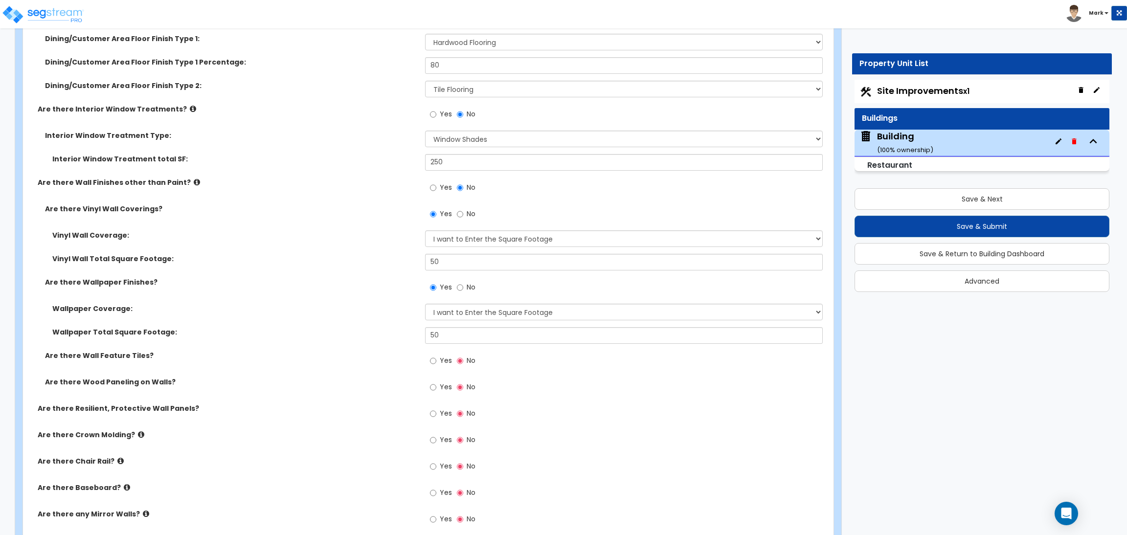
click at [447, 363] on span "Yes" at bounding box center [446, 361] width 12 height 10
click at [436, 363] on input "Yes" at bounding box center [433, 361] width 6 height 11
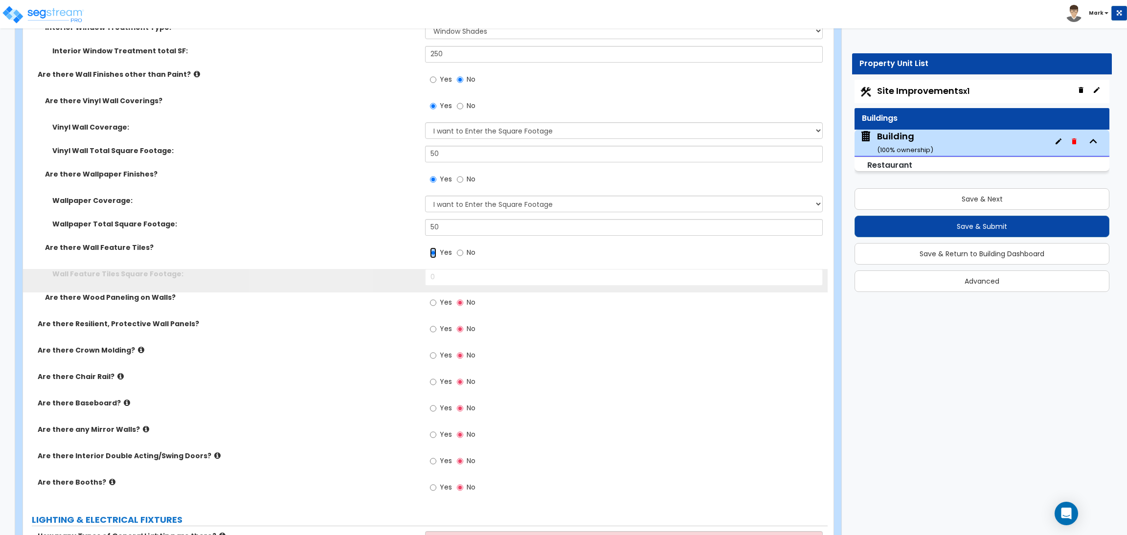
scroll to position [4197, 0]
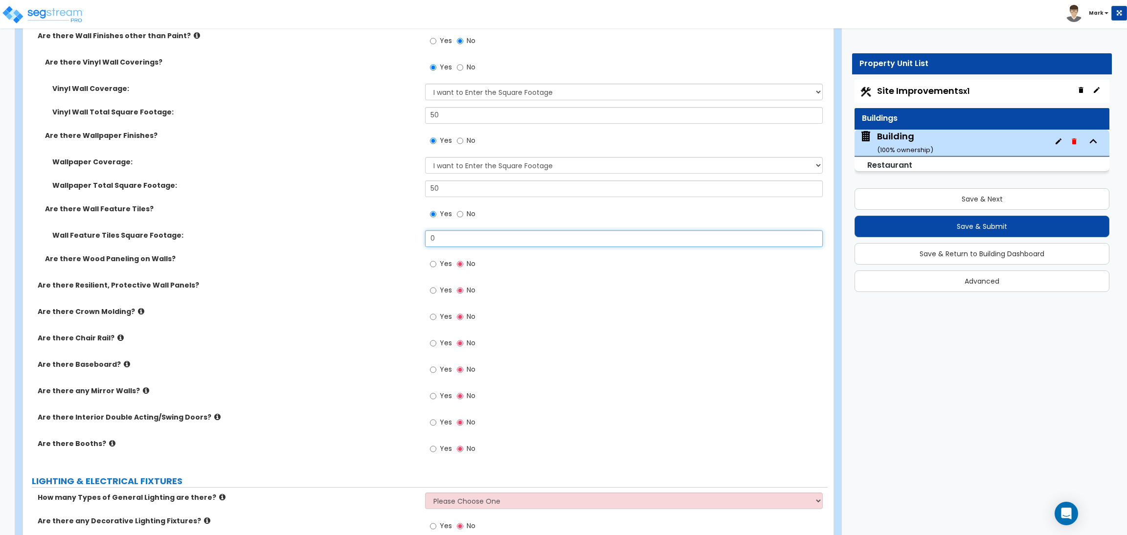
drag, startPoint x: 431, startPoint y: 243, endPoint x: 393, endPoint y: 243, distance: 37.7
click at [393, 243] on div "Wall Feature Tiles Square Footage: 0" at bounding box center [425, 241] width 805 height 23
click at [441, 265] on span "Yes" at bounding box center [446, 264] width 12 height 10
click at [436, 265] on input "Yes" at bounding box center [433, 264] width 6 height 11
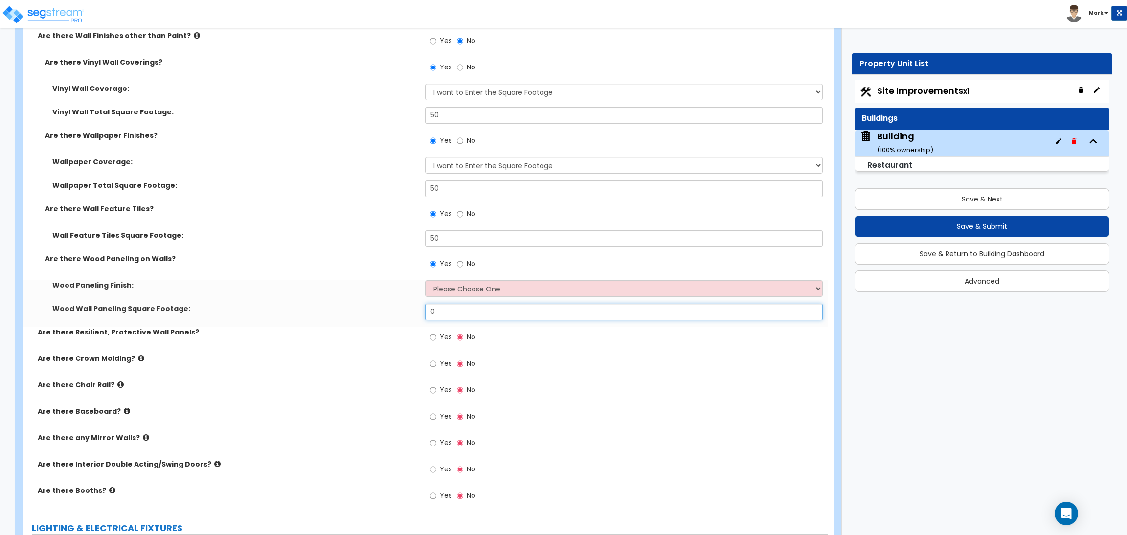
click at [453, 312] on input "0" at bounding box center [623, 312] width 397 height 17
click at [472, 294] on select "Please Choose One Birch Mahogany Oak or Cherry Rosewood Teak I Don't Know, Plea…" at bounding box center [623, 288] width 397 height 17
click at [425, 281] on select "Please Choose One Birch Mahogany Oak or Cherry Rosewood Teak I Don't Know, Plea…" at bounding box center [623, 288] width 397 height 17
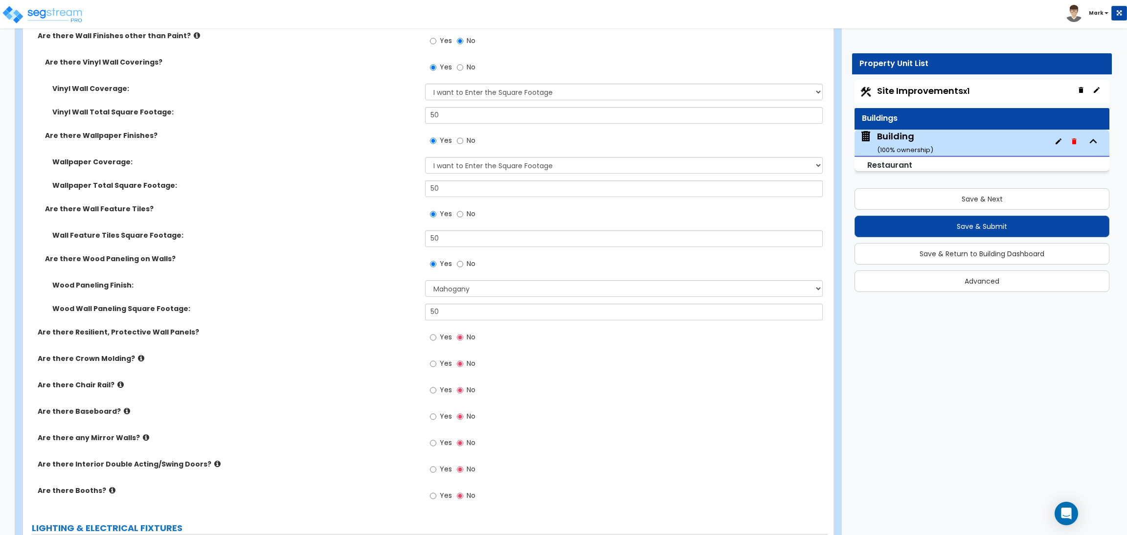
click at [447, 337] on span "Yes" at bounding box center [446, 337] width 12 height 10
click at [436, 337] on input "Yes" at bounding box center [433, 337] width 6 height 11
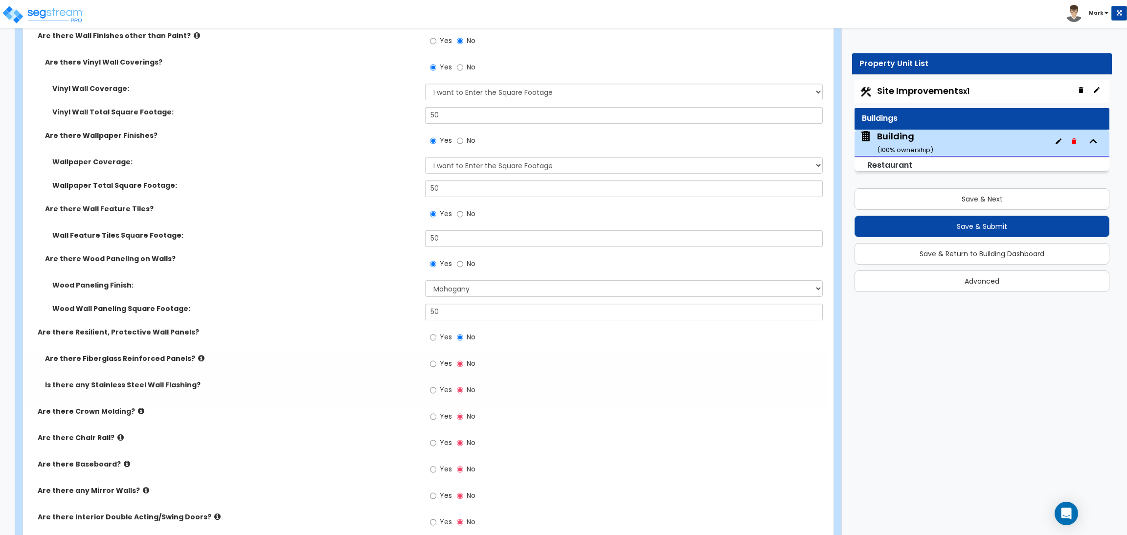
click at [450, 364] on span "Yes" at bounding box center [446, 364] width 12 height 10
click at [436, 364] on input "Yes" at bounding box center [433, 364] width 6 height 11
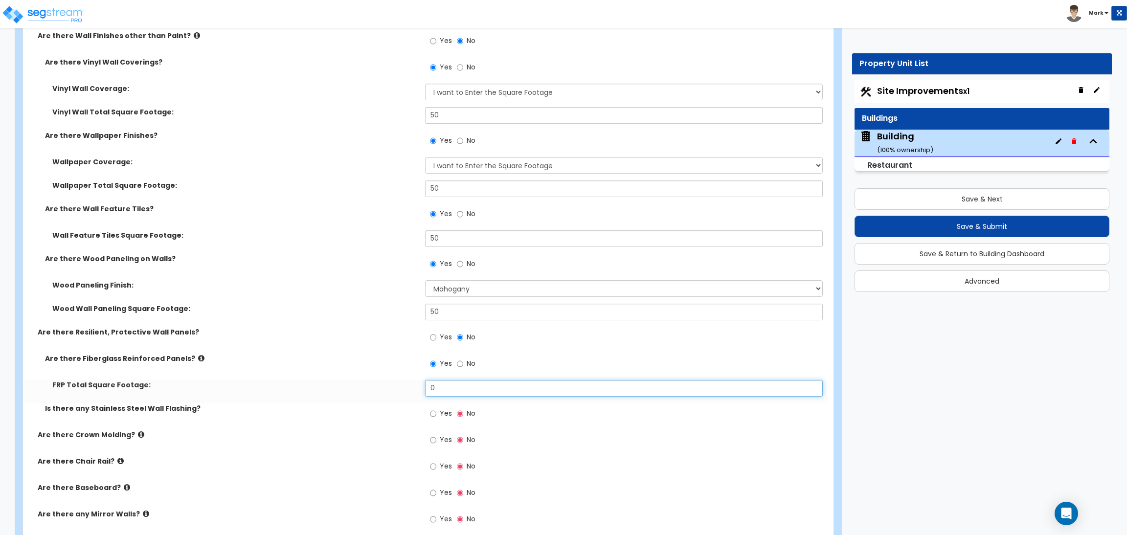
drag, startPoint x: 439, startPoint y: 388, endPoint x: 400, endPoint y: 386, distance: 39.2
click at [400, 386] on div "FRP Total Square Footage: 0" at bounding box center [425, 391] width 805 height 23
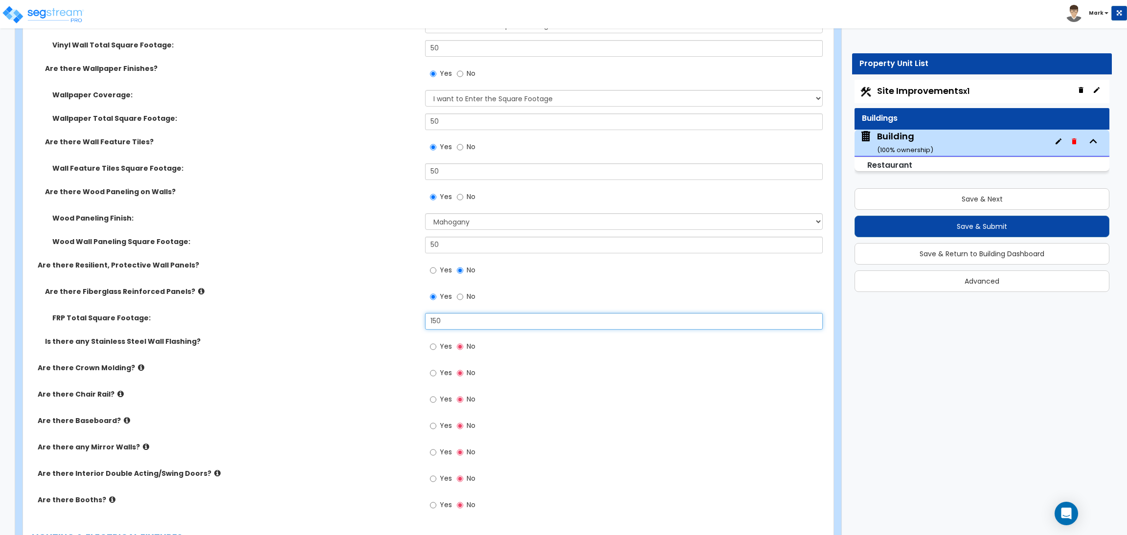
scroll to position [4271, 0]
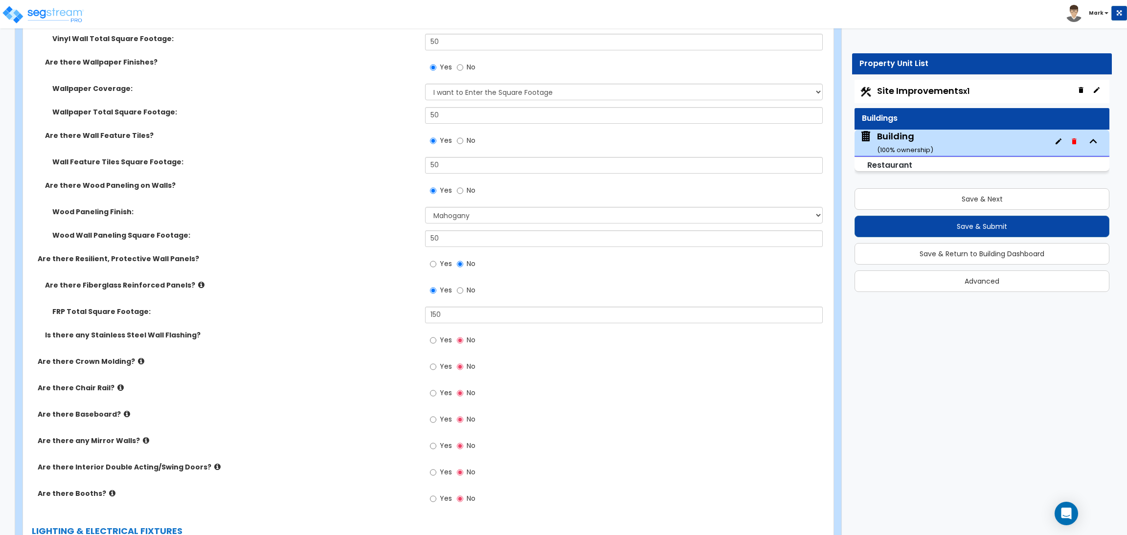
click at [445, 340] on span "Yes" at bounding box center [446, 340] width 12 height 10
click at [436, 340] on input "Yes" at bounding box center [433, 340] width 6 height 11
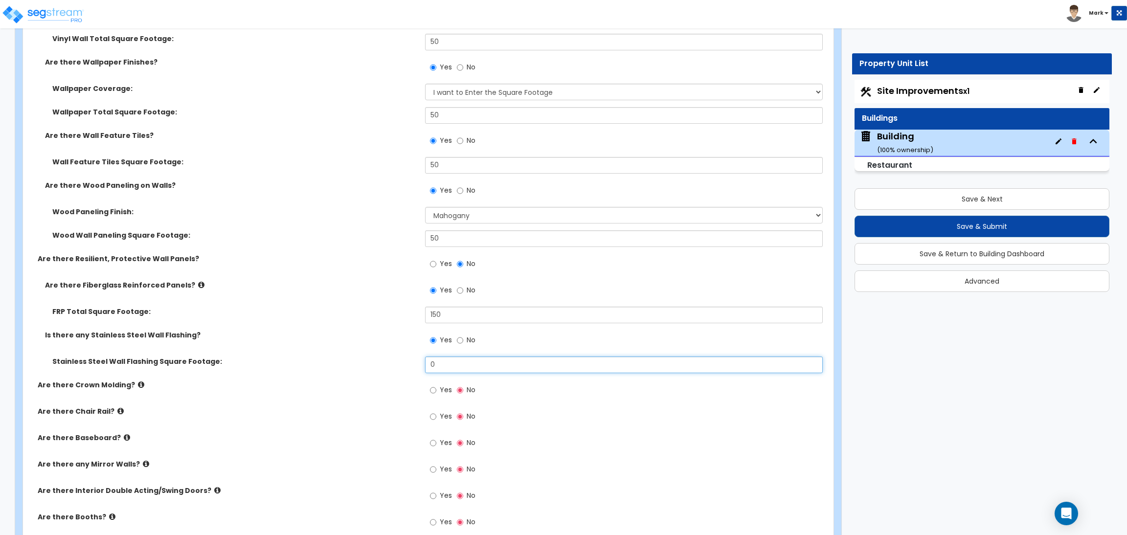
drag, startPoint x: 458, startPoint y: 365, endPoint x: 405, endPoint y: 364, distance: 52.8
click at [405, 364] on div "Stainless Steel Wall Flashing Square Footage: 0" at bounding box center [425, 368] width 805 height 23
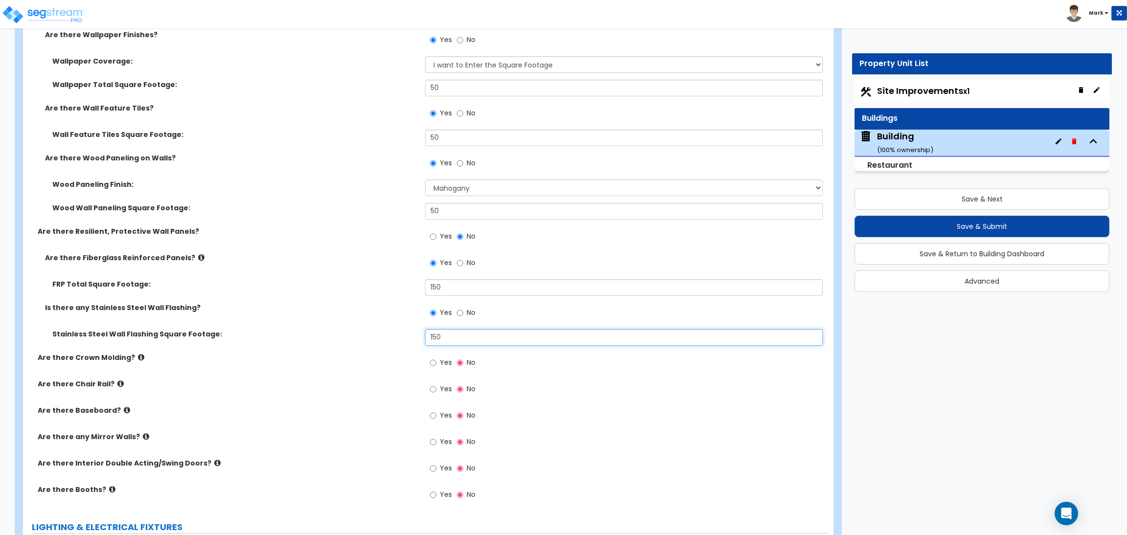
scroll to position [4418, 0]
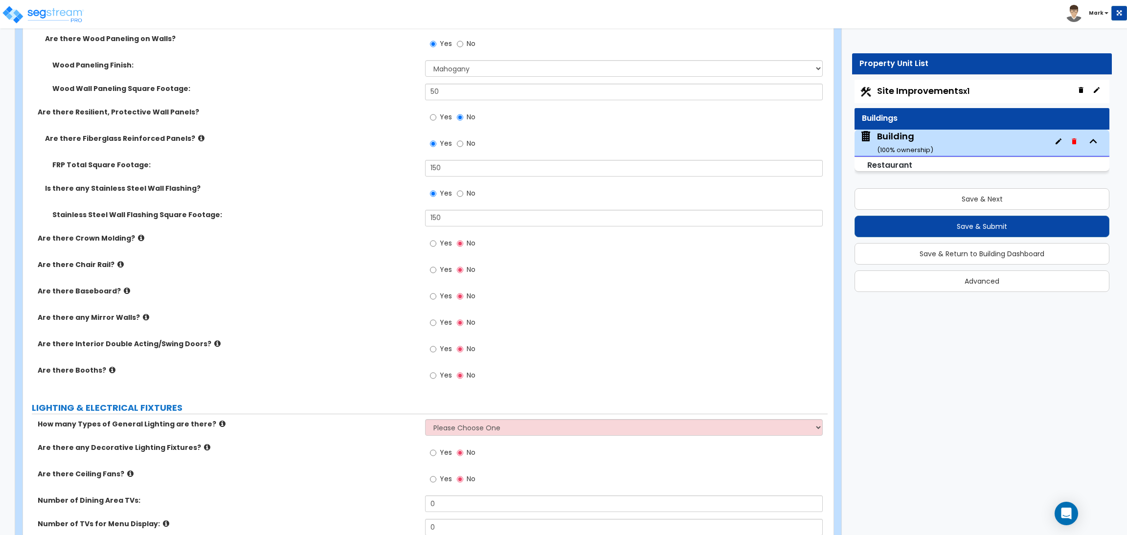
click at [445, 242] on span "Yes" at bounding box center [446, 243] width 12 height 10
click at [436, 242] on input "Yes" at bounding box center [433, 243] width 6 height 11
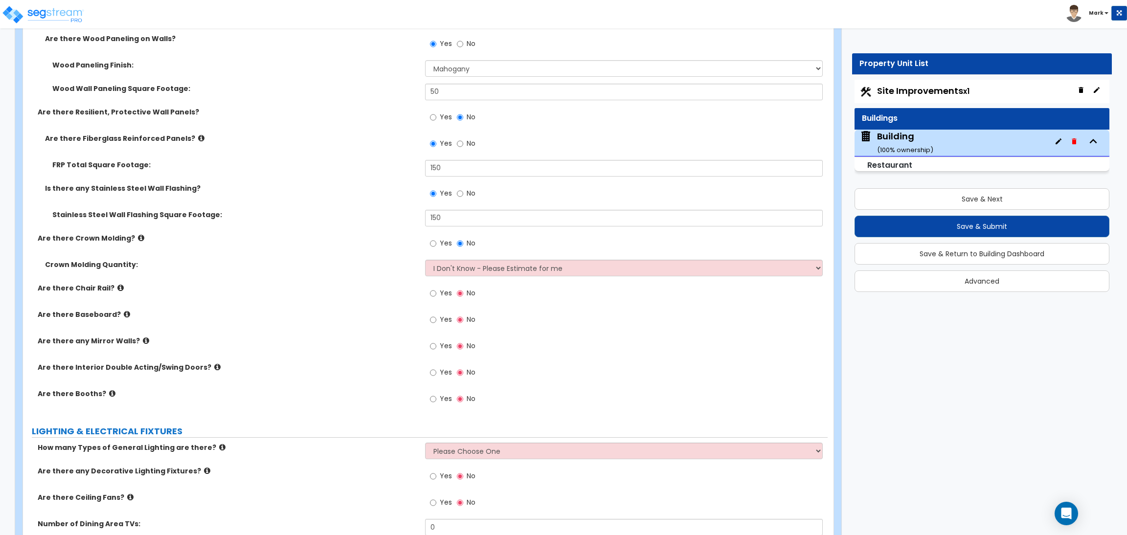
click at [446, 289] on span "Yes" at bounding box center [446, 293] width 12 height 10
click at [436, 289] on input "Yes" at bounding box center [433, 293] width 6 height 11
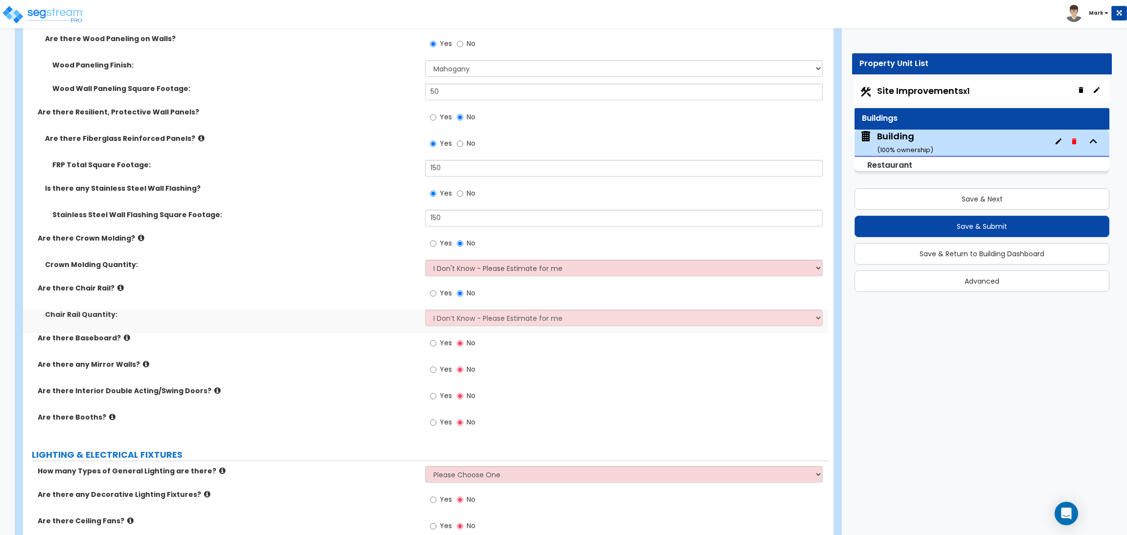
click at [443, 341] on span "Yes" at bounding box center [446, 343] width 12 height 10
click at [436, 341] on input "Yes" at bounding box center [433, 343] width 6 height 11
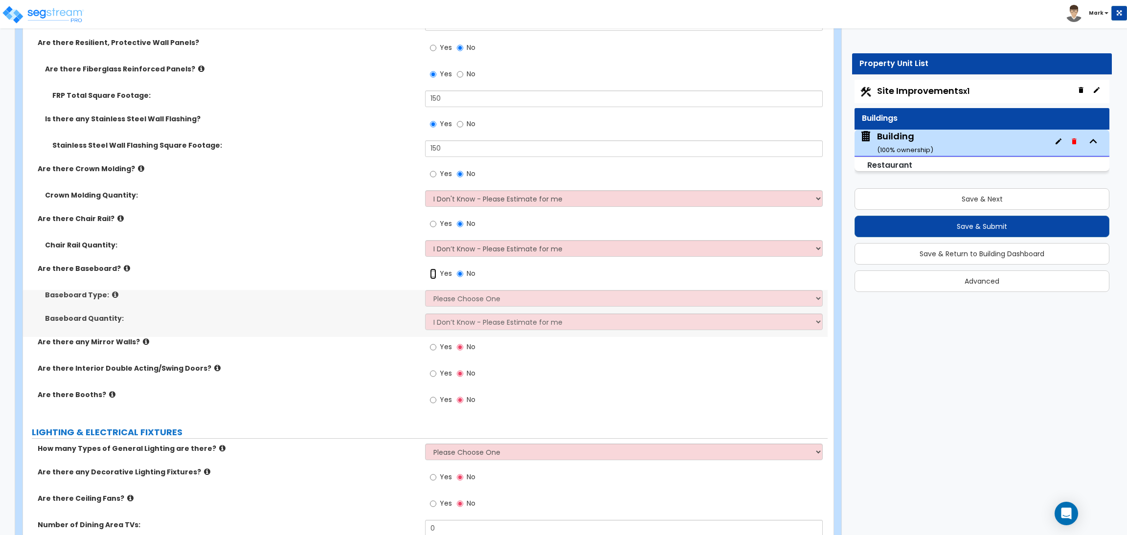
scroll to position [4491, 0]
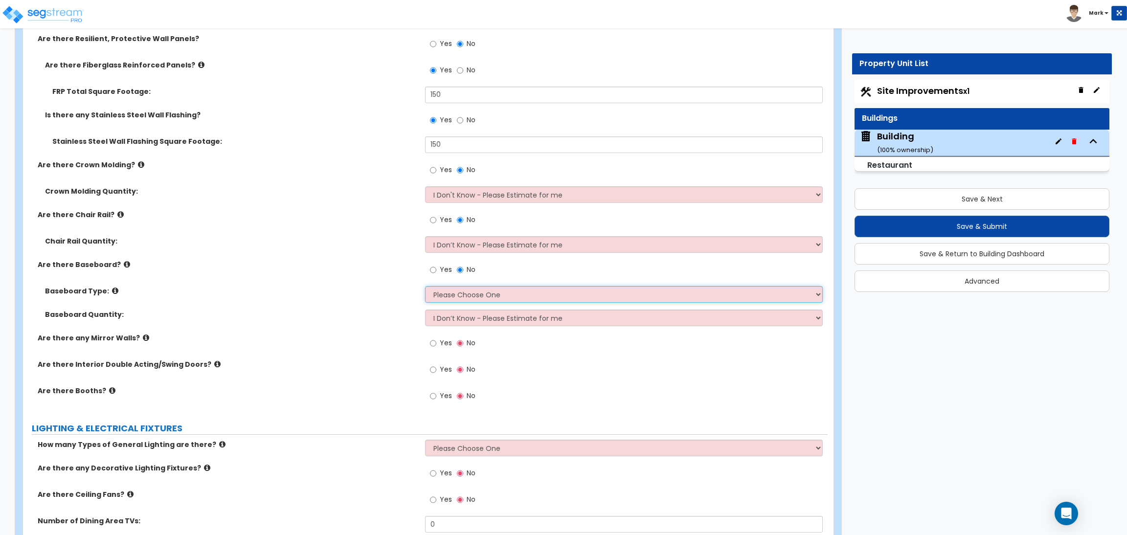
click at [458, 294] on select "Please Choose One Wood Vinyl Carpet Tile" at bounding box center [623, 294] width 397 height 17
click at [425, 286] on select "Please Choose One Wood Vinyl Carpet Tile" at bounding box center [623, 294] width 397 height 17
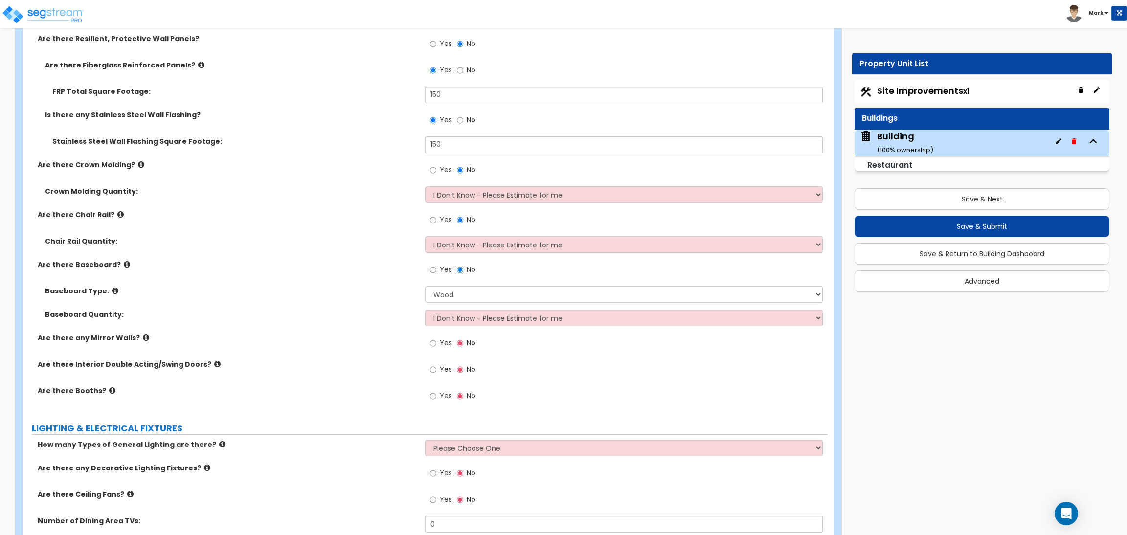
click at [438, 345] on label "Yes" at bounding box center [441, 344] width 22 height 17
click at [436, 345] on input "Yes" at bounding box center [433, 343] width 6 height 11
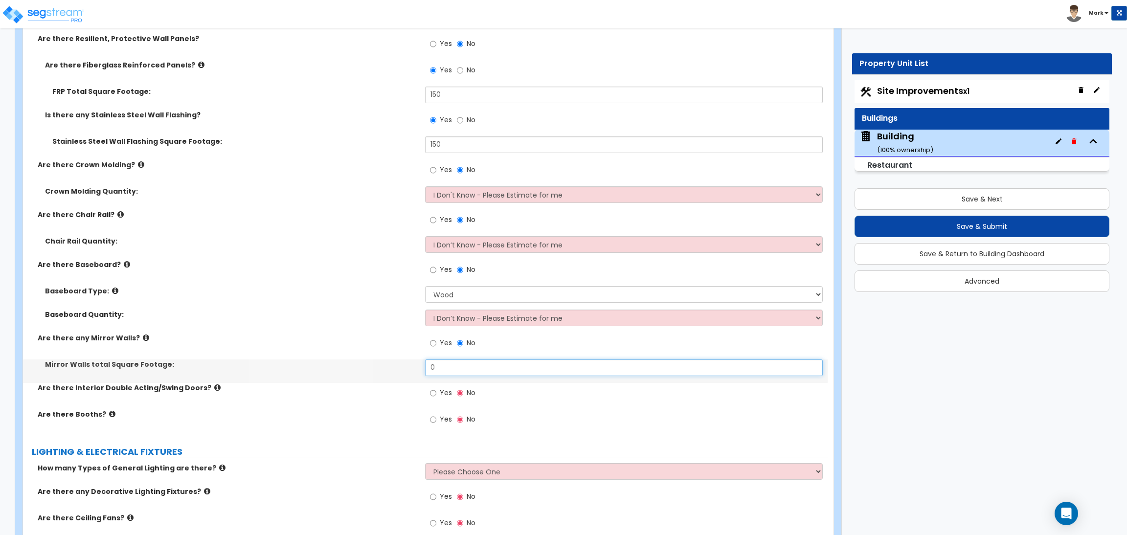
drag, startPoint x: 456, startPoint y: 373, endPoint x: 405, endPoint y: 367, distance: 51.3
click at [405, 367] on div "Mirror Walls total Square Footage: 0" at bounding box center [425, 371] width 805 height 23
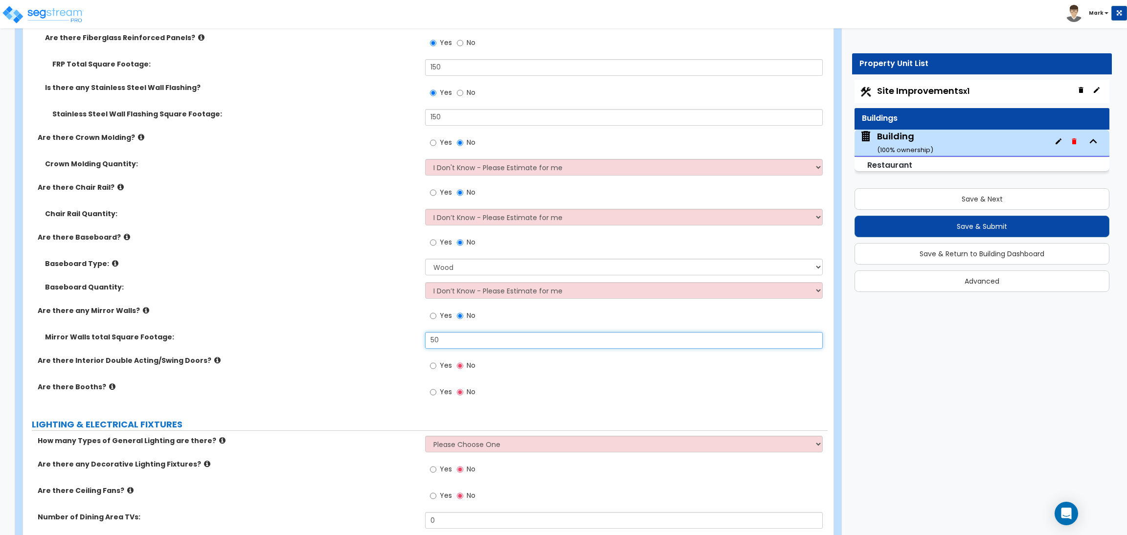
scroll to position [4564, 0]
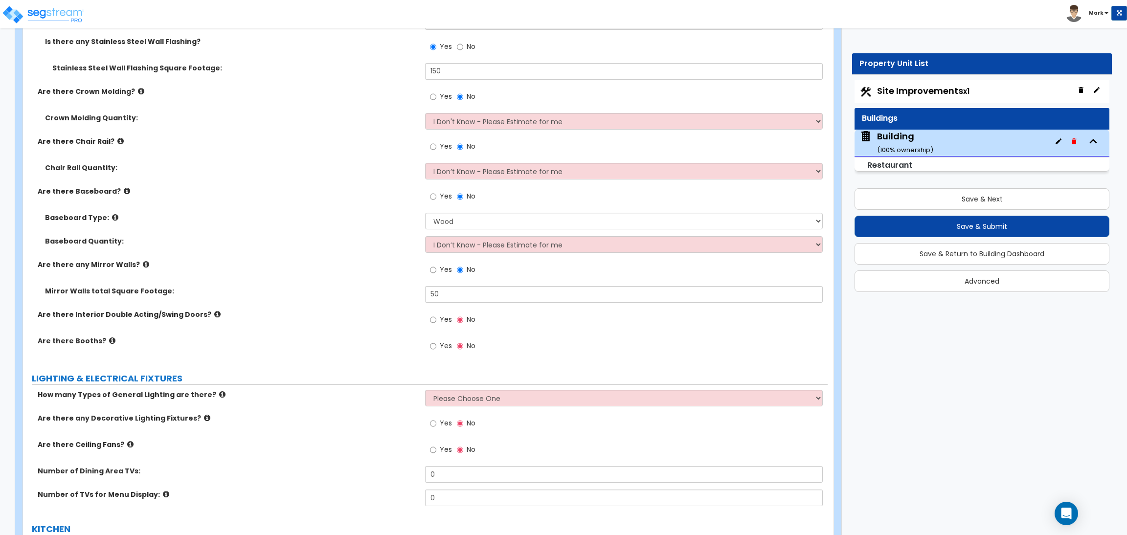
click at [443, 317] on span "Yes" at bounding box center [446, 320] width 12 height 10
click at [436, 317] on input "Yes" at bounding box center [433, 320] width 6 height 11
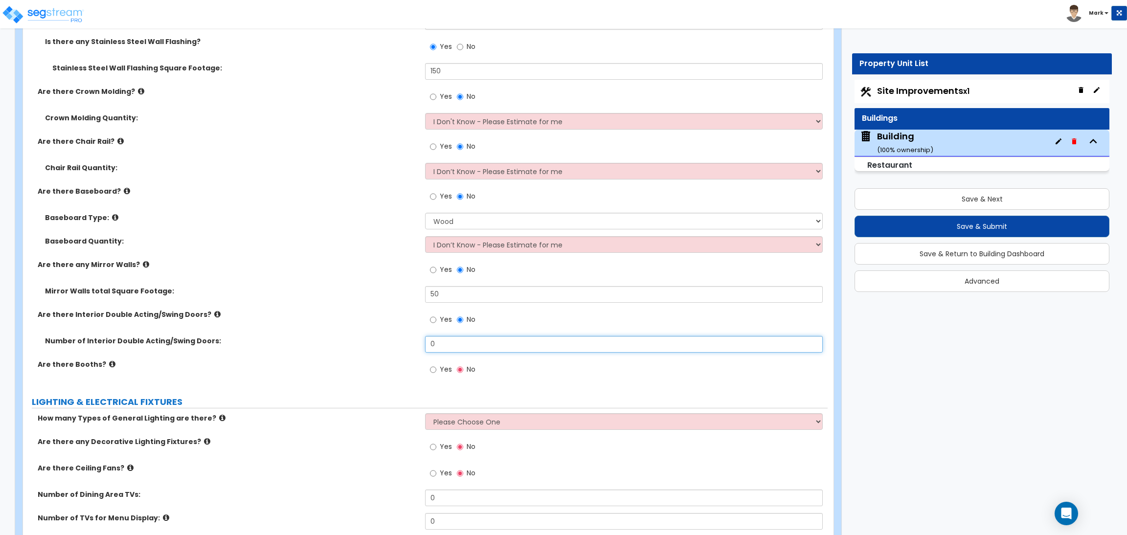
drag, startPoint x: 454, startPoint y: 349, endPoint x: 413, endPoint y: 341, distance: 41.6
click at [413, 341] on div "Number of Interior Double Acting/Swing Doors: 0" at bounding box center [425, 347] width 805 height 23
click at [439, 367] on label "Yes" at bounding box center [441, 371] width 22 height 17
click at [436, 367] on input "Yes" at bounding box center [433, 370] width 6 height 11
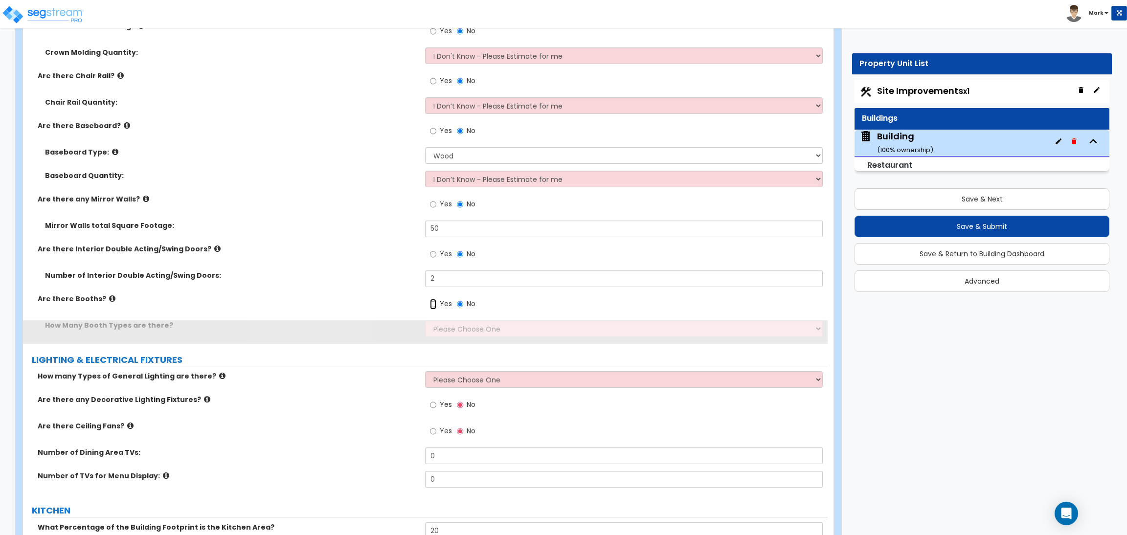
scroll to position [4638, 0]
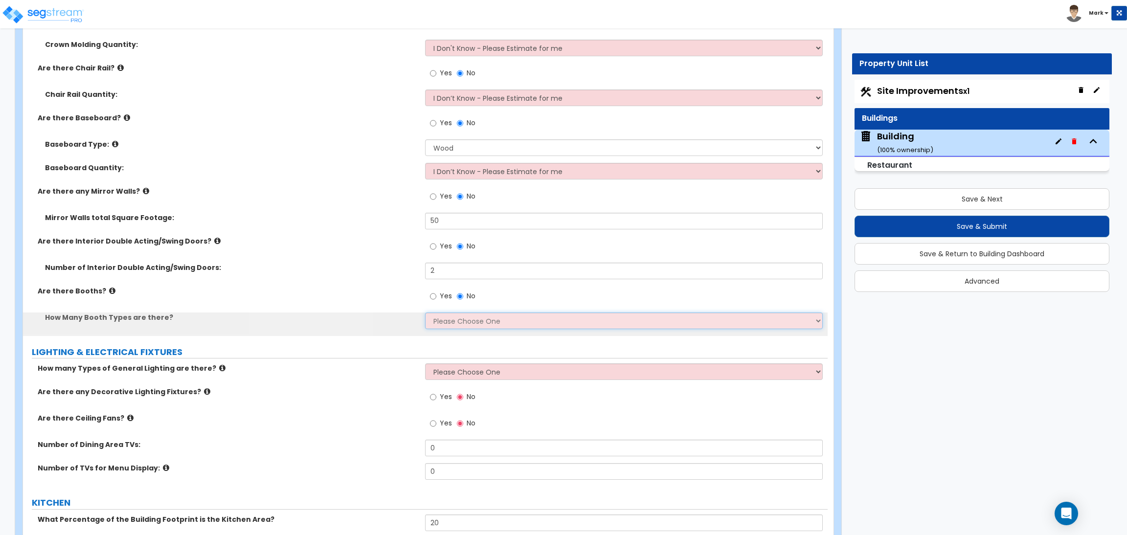
click at [445, 324] on select "Please Choose One 1 2 3" at bounding box center [623, 321] width 397 height 17
click at [425, 313] on select "Please Choose One 1 2 3" at bounding box center [623, 321] width 397 height 17
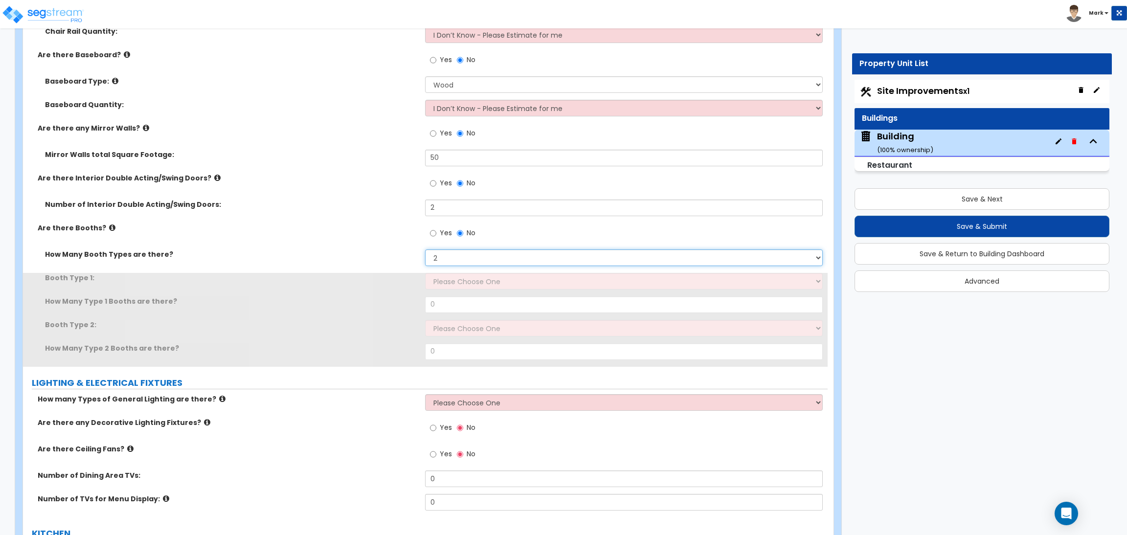
scroll to position [4711, 0]
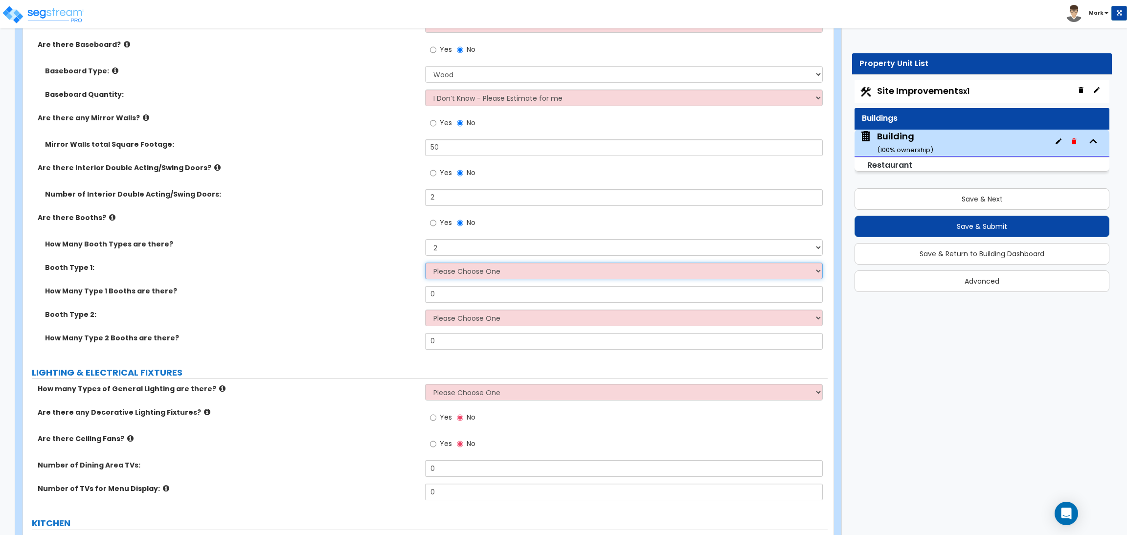
click at [446, 276] on select "Please Choose One Plastic, 2-Seater Plastic, 4-Seater Upholstered, 4-Seater Uph…" at bounding box center [623, 271] width 397 height 17
click at [425, 263] on select "Please Choose One Plastic, 2-Seater Plastic, 4-Seater Upholstered, 4-Seater Uph…" at bounding box center [623, 271] width 397 height 17
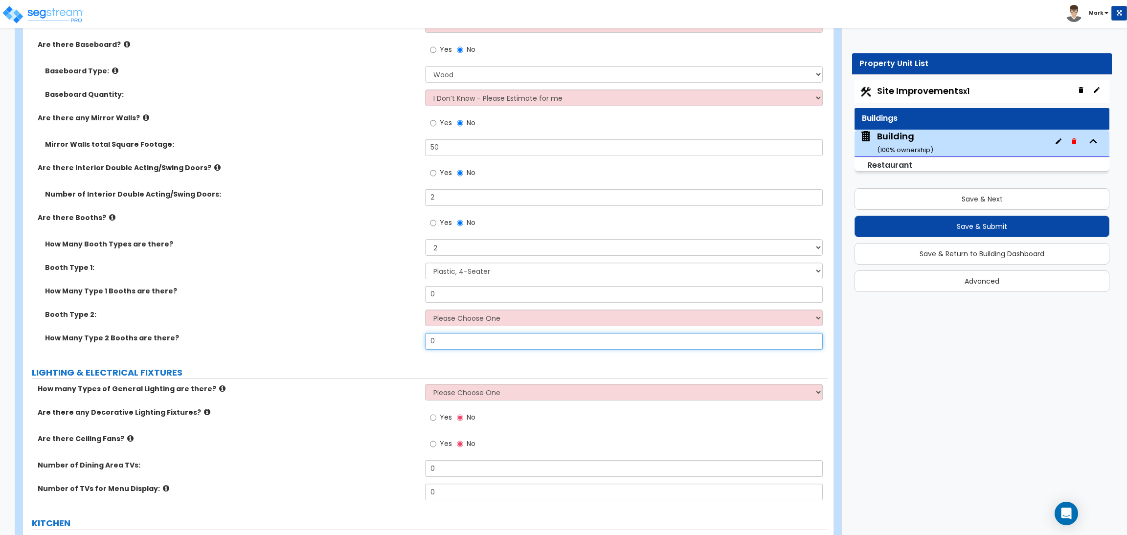
click at [442, 342] on input "0" at bounding box center [623, 341] width 397 height 17
click at [460, 319] on select "Please Choose One Plastic, 2-Seater Plastic, 4-Seater Upholstered, 4-Seater Uph…" at bounding box center [623, 318] width 397 height 17
click at [425, 310] on select "Please Choose One Plastic, 2-Seater Plastic, 4-Seater Upholstered, 4-Seater Uph…" at bounding box center [623, 318] width 397 height 17
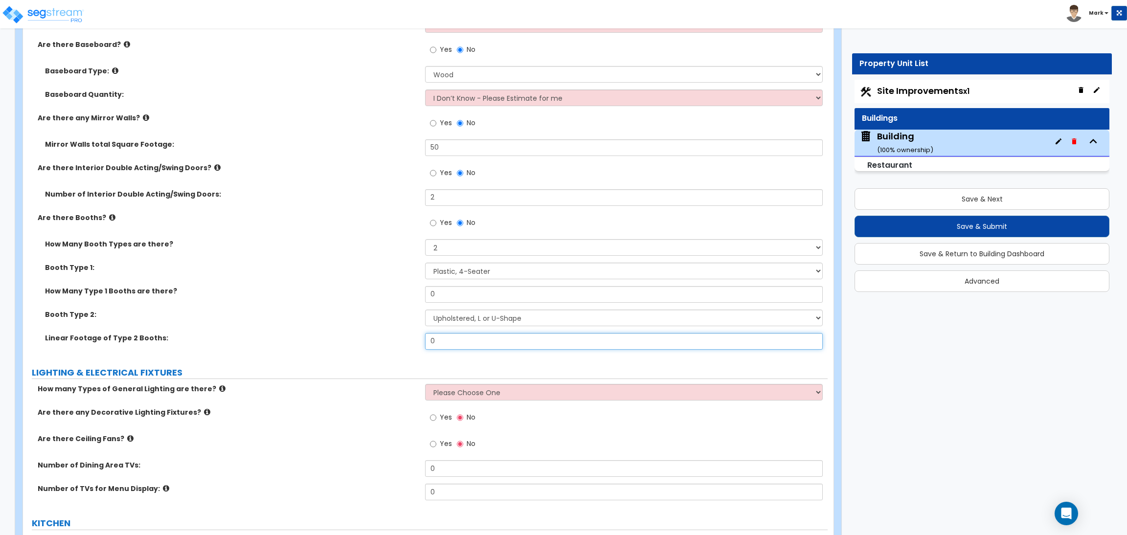
drag, startPoint x: 444, startPoint y: 341, endPoint x: 416, endPoint y: 341, distance: 28.4
click at [416, 341] on div "Linear Footage of Type 2 Booths: 0" at bounding box center [425, 344] width 805 height 23
drag, startPoint x: 470, startPoint y: 297, endPoint x: 413, endPoint y: 291, distance: 57.6
click at [413, 291] on div "How Many Type 1 Booths are there? 0" at bounding box center [425, 297] width 805 height 23
drag, startPoint x: 448, startPoint y: 340, endPoint x: 422, endPoint y: 339, distance: 26.0
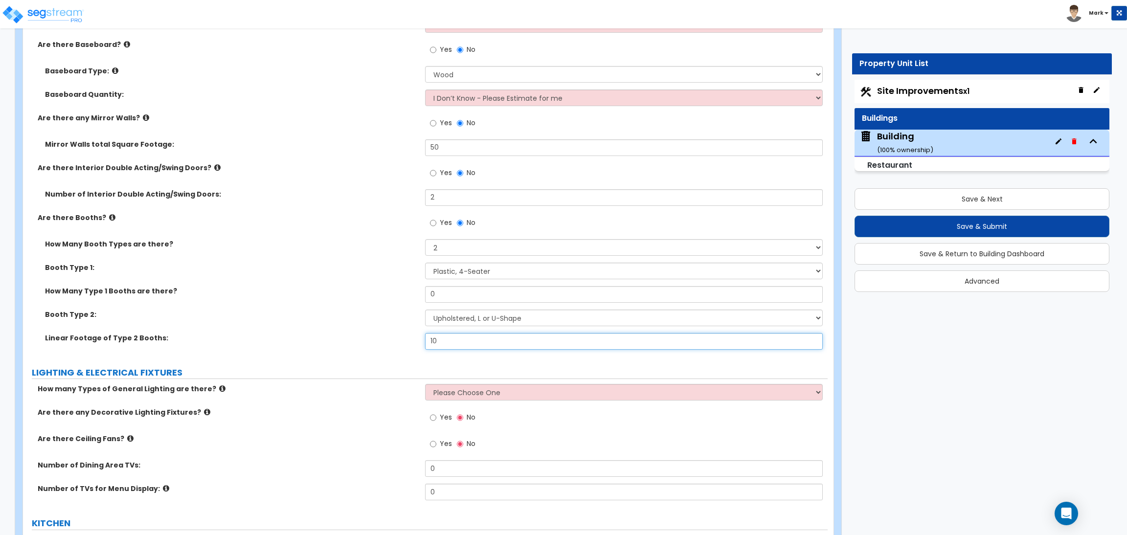
click at [422, 339] on div "Linear Footage of Type 2 Booths: 10" at bounding box center [425, 344] width 805 height 23
drag, startPoint x: 462, startPoint y: 295, endPoint x: 411, endPoint y: 289, distance: 52.2
click at [411, 289] on div "How Many Type 1 Booths are there? 0" at bounding box center [425, 297] width 805 height 23
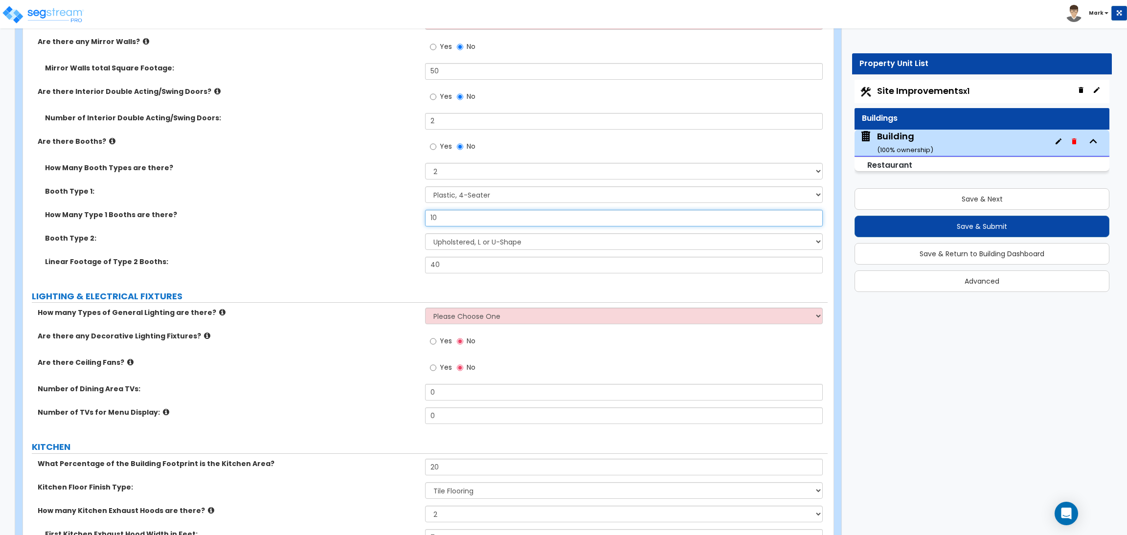
scroll to position [4785, 0]
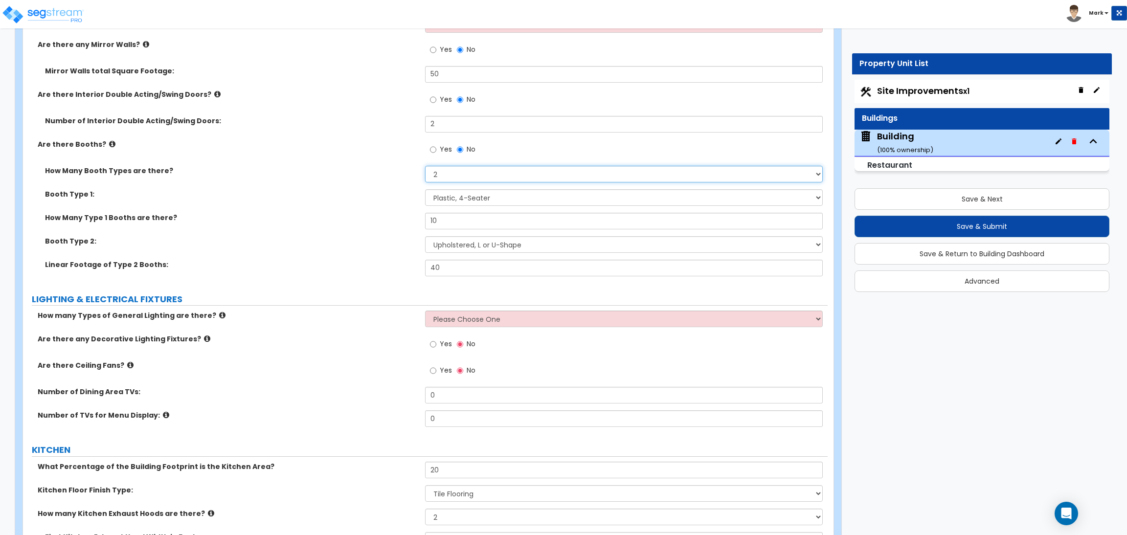
click at [446, 170] on select "Please Choose One 1 2 3" at bounding box center [623, 174] width 397 height 17
click at [425, 166] on select "Please Choose One 1 2 3" at bounding box center [623, 174] width 397 height 17
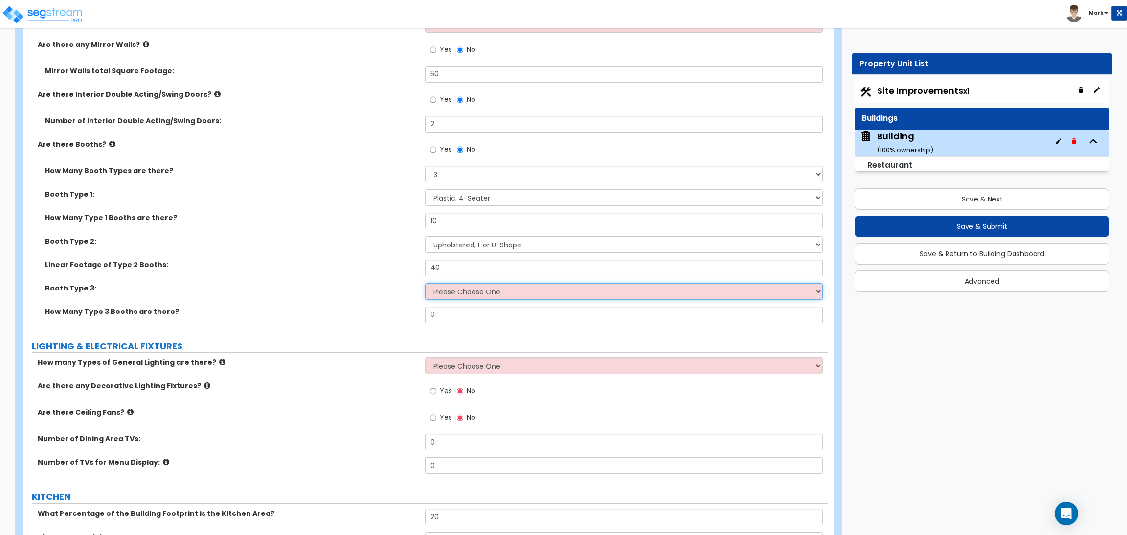
click at [454, 293] on select "Please Choose One Plastic, 2-Seater Plastic, 4-Seater Upholstered, 4-Seater Uph…" at bounding box center [623, 291] width 397 height 17
click at [425, 283] on select "Please Choose One Plastic, 2-Seater Plastic, 4-Seater Upholstered, 4-Seater Uph…" at bounding box center [623, 291] width 397 height 17
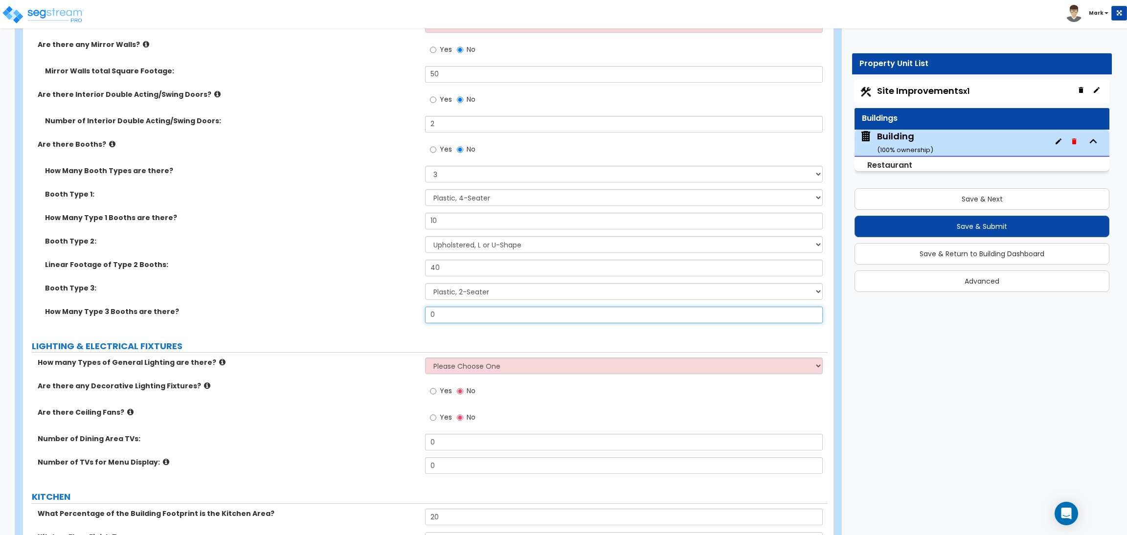
drag, startPoint x: 445, startPoint y: 318, endPoint x: 422, endPoint y: 313, distance: 23.5
click at [422, 313] on div "How Many Type 3 Booths are there? 0" at bounding box center [425, 318] width 805 height 23
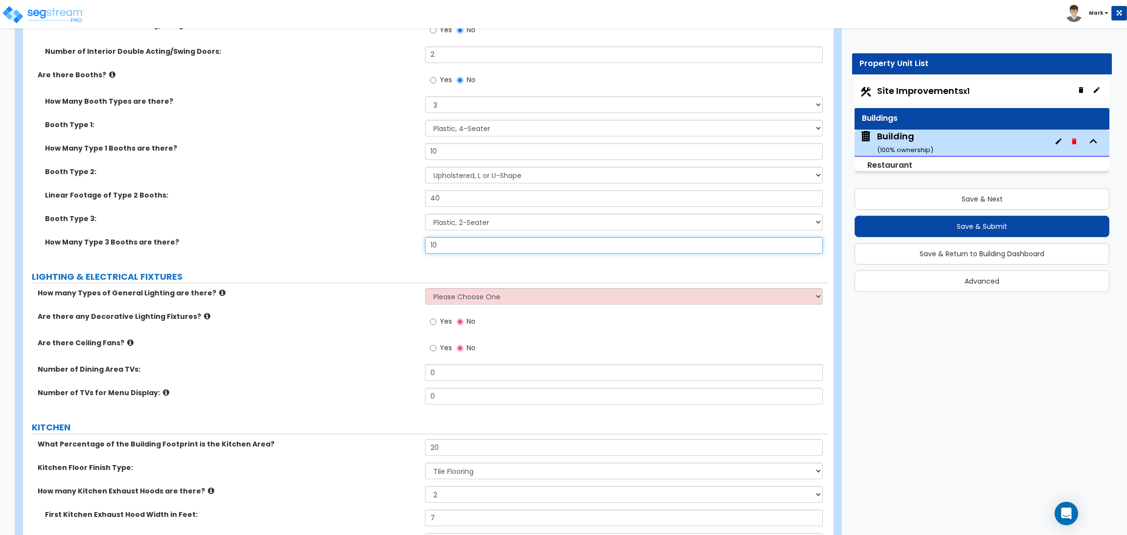
scroll to position [4858, 0]
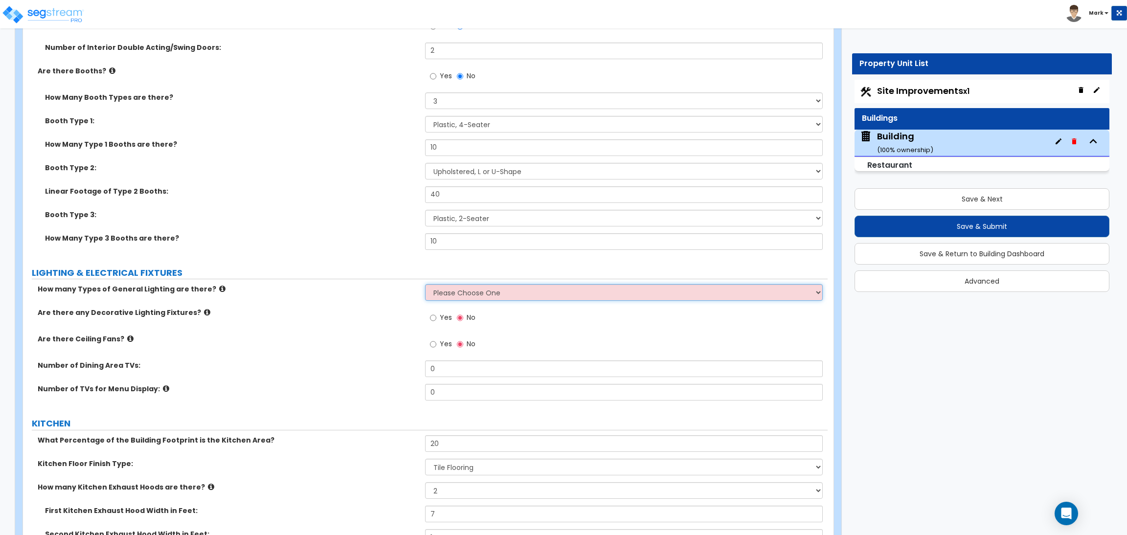
click at [485, 294] on select "Please Choose One 1 2 3" at bounding box center [623, 292] width 397 height 17
click at [425, 285] on select "Please Choose One 1 2 3" at bounding box center [623, 292] width 397 height 17
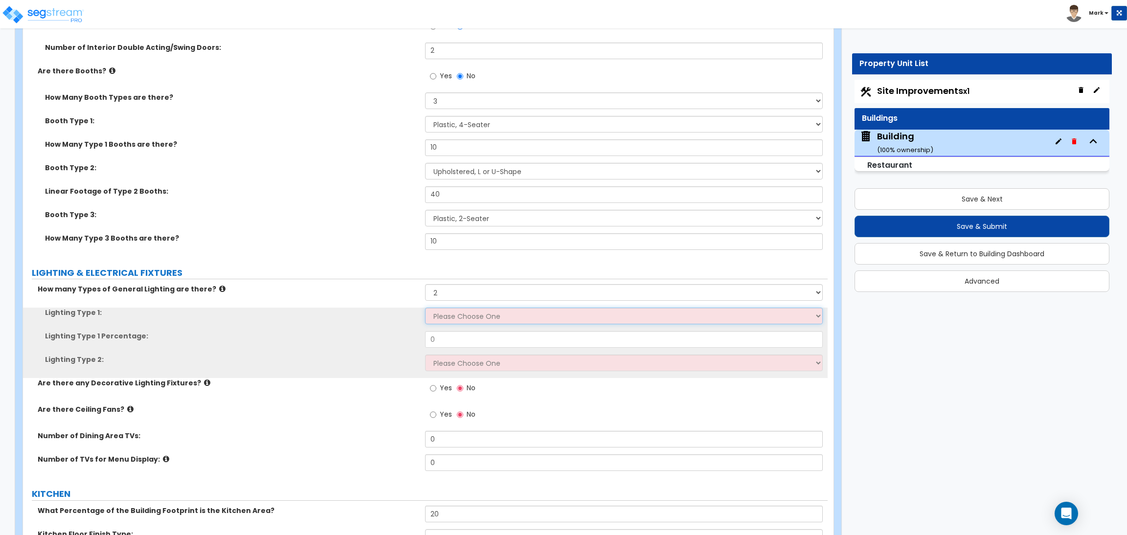
click at [450, 316] on select "Please Choose One LED Surface-Mounted LED Recessed Fluorescent Surface-Mounted …" at bounding box center [623, 316] width 397 height 17
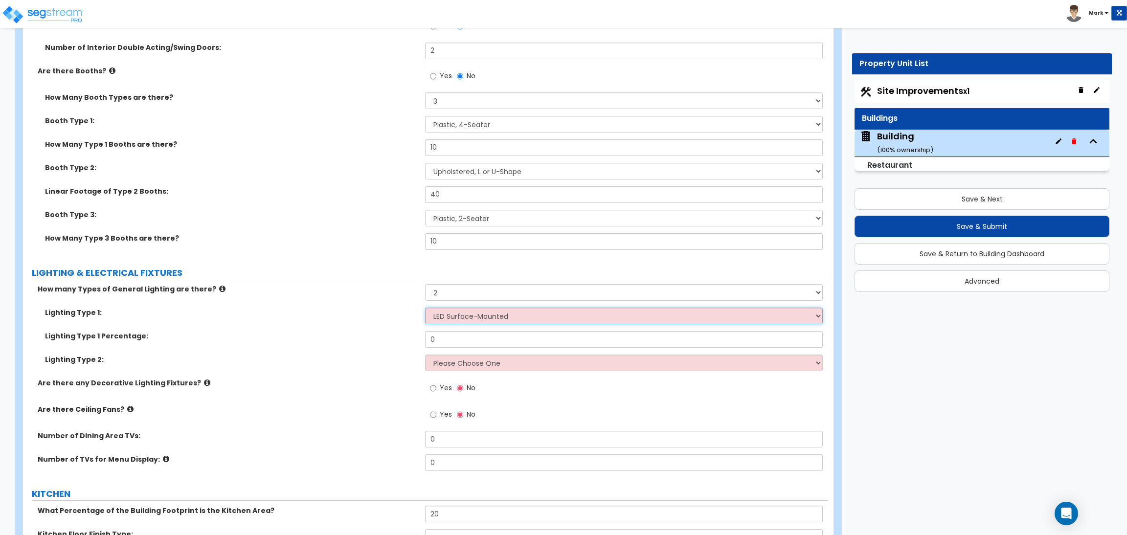
click at [425, 308] on select "Please Choose One LED Surface-Mounted LED Recessed Fluorescent Surface-Mounted …" at bounding box center [623, 316] width 397 height 17
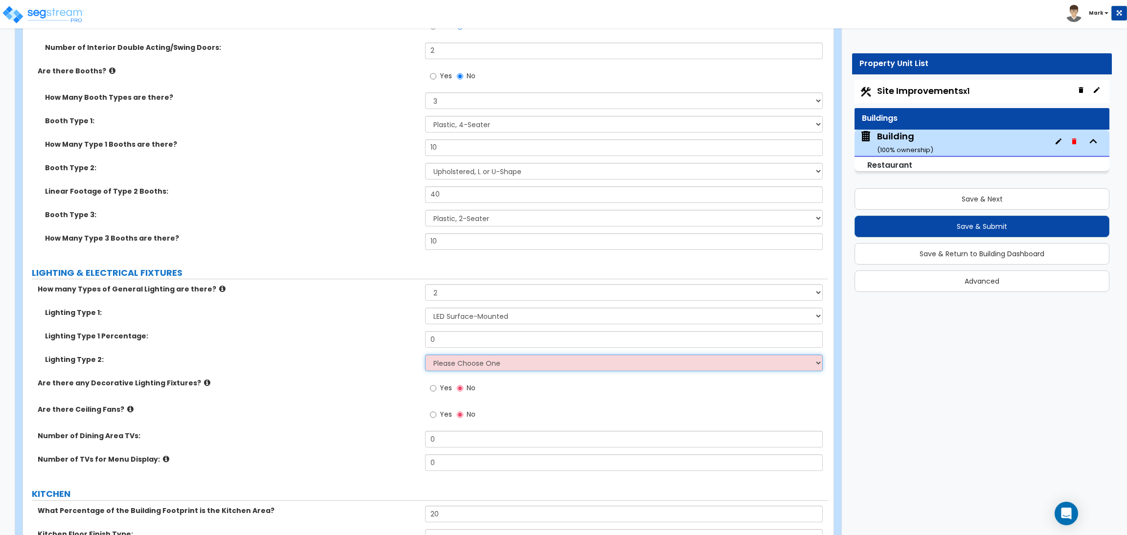
click at [454, 364] on select "Please Choose One LED Surface-Mounted LED Recessed Fluorescent Surface-Mounted …" at bounding box center [623, 363] width 397 height 17
click at [425, 355] on select "Please Choose One LED Surface-Mounted LED Recessed Fluorescent Surface-Mounted …" at bounding box center [623, 363] width 397 height 17
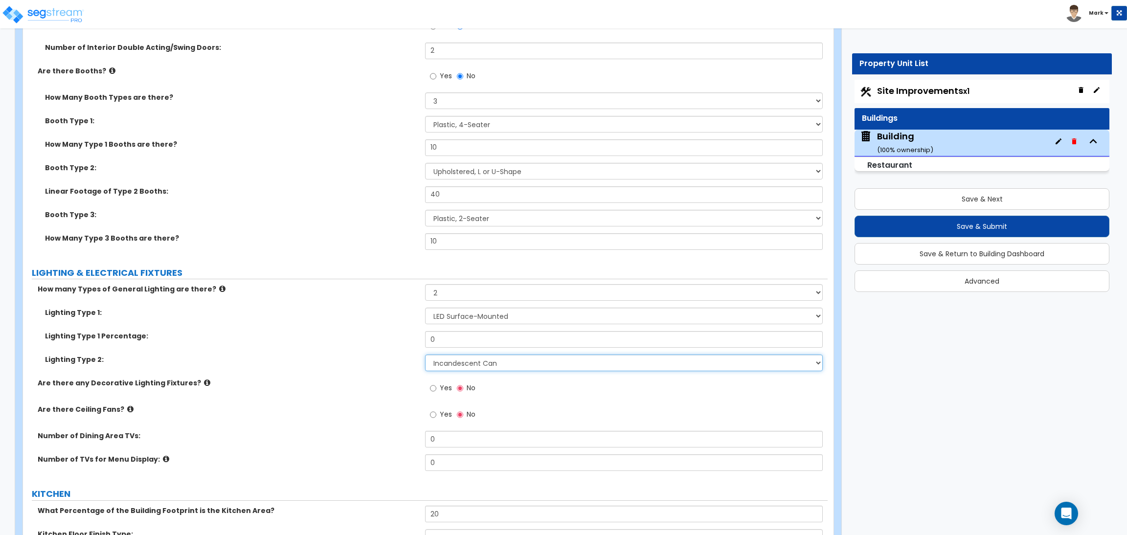
click at [486, 367] on select "Please Choose One LED Surface-Mounted LED Recessed Fluorescent Surface-Mounted …" at bounding box center [623, 363] width 397 height 17
click at [425, 355] on select "Please Choose One LED Surface-Mounted LED Recessed Fluorescent Surface-Mounted …" at bounding box center [623, 363] width 397 height 17
drag, startPoint x: 442, startPoint y: 336, endPoint x: 362, endPoint y: 329, distance: 80.1
click at [362, 329] on div "Lighting Type 1: Please Choose One LED Surface-Mounted LED Recessed Fluorescent…" at bounding box center [425, 343] width 790 height 70
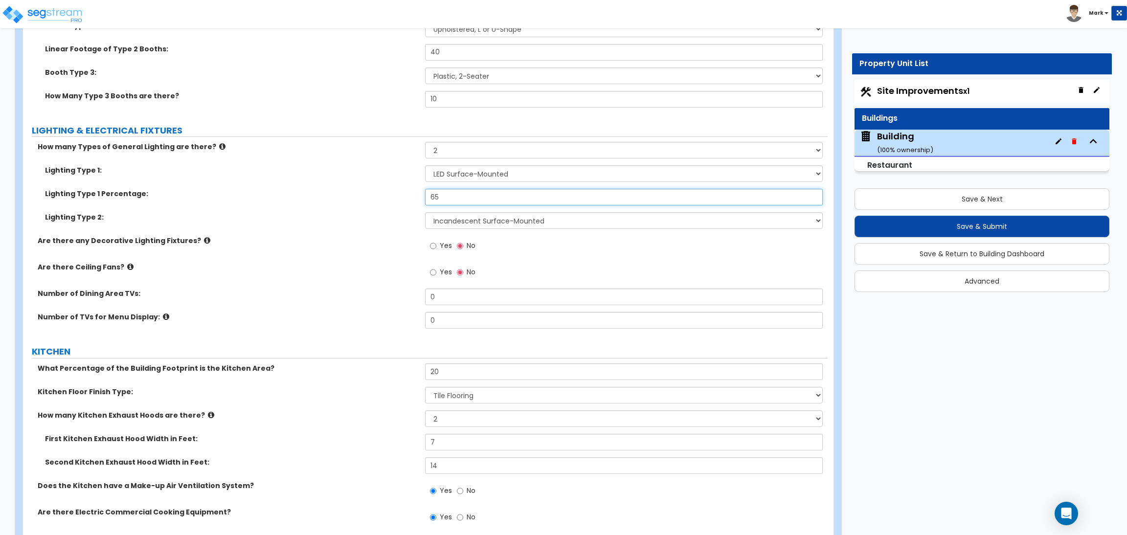
scroll to position [5078, 0]
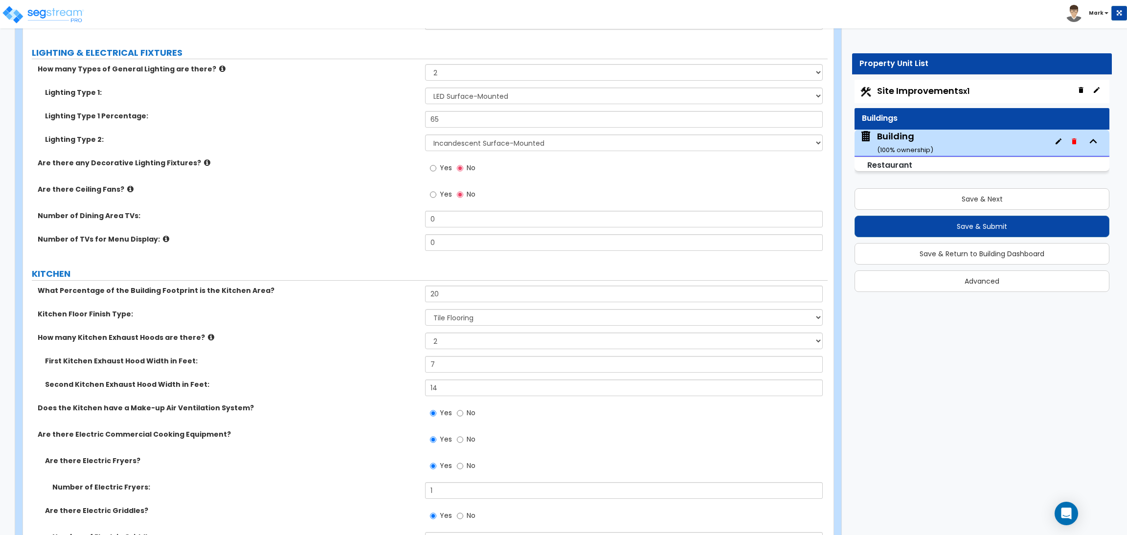
click at [446, 168] on span "Yes" at bounding box center [446, 168] width 12 height 10
click at [436, 168] on input "Yes" at bounding box center [433, 168] width 6 height 11
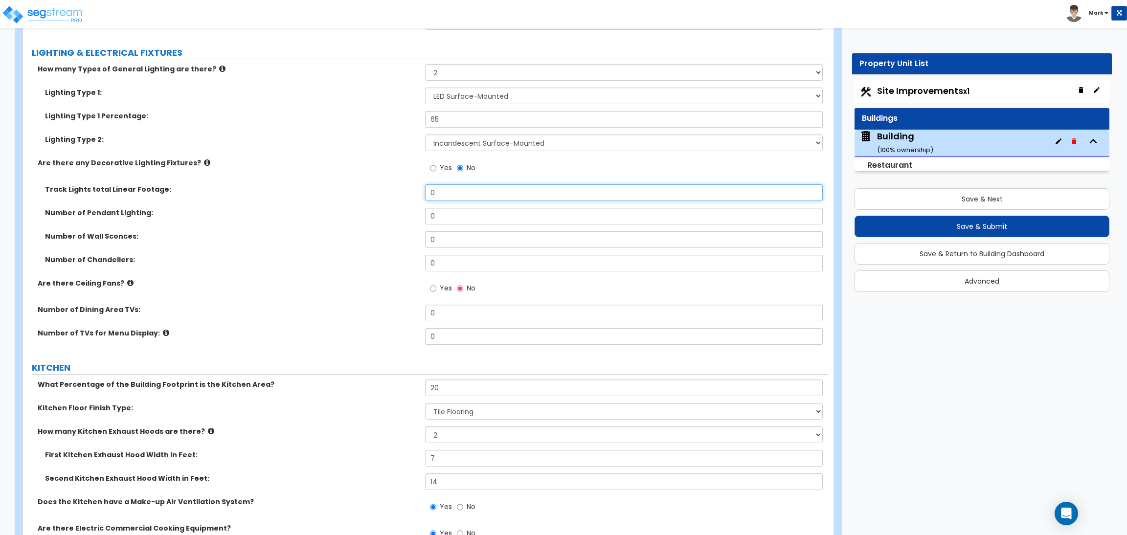
drag, startPoint x: 441, startPoint y: 197, endPoint x: 421, endPoint y: 197, distance: 20.1
click at [421, 197] on div "Track Lights total Linear Footage: 0" at bounding box center [425, 195] width 805 height 23
click at [464, 219] on input "0" at bounding box center [623, 216] width 397 height 17
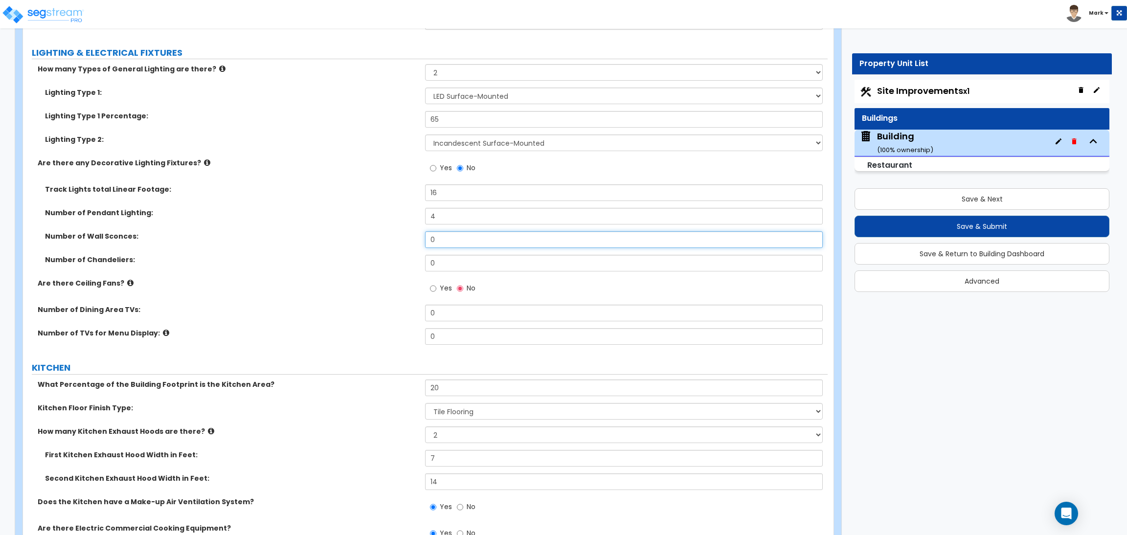
drag, startPoint x: 449, startPoint y: 244, endPoint x: 422, endPoint y: 241, distance: 26.5
click at [422, 241] on div "Number of Wall Sconces: 0" at bounding box center [425, 242] width 805 height 23
drag, startPoint x: 447, startPoint y: 258, endPoint x: 430, endPoint y: 257, distance: 17.2
click at [430, 257] on input "0" at bounding box center [623, 263] width 397 height 17
drag, startPoint x: 453, startPoint y: 265, endPoint x: 407, endPoint y: 265, distance: 45.5
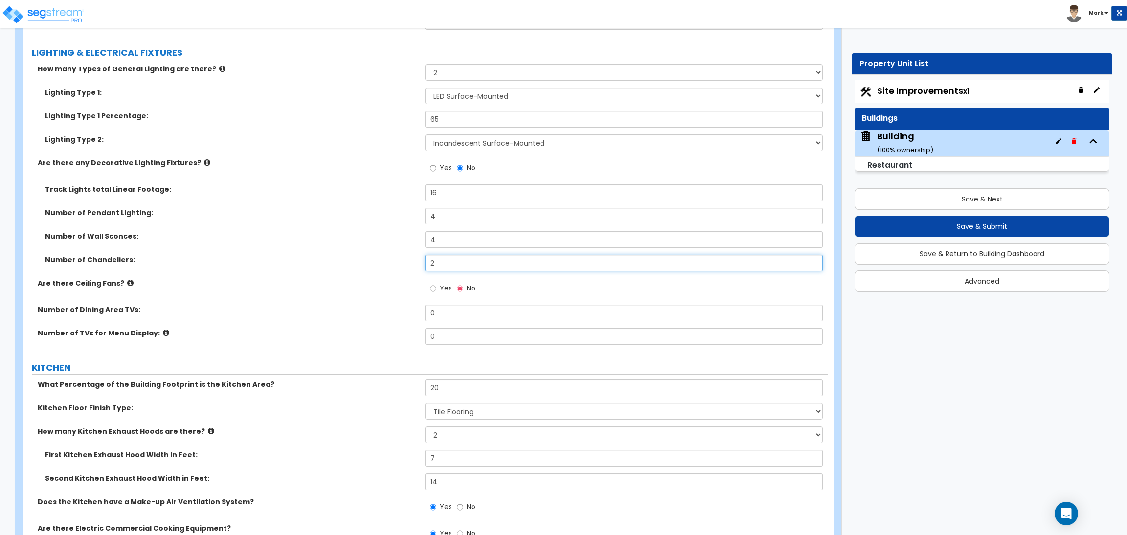
click at [407, 265] on div "Number of Chandeliers: 2" at bounding box center [425, 266] width 805 height 23
click at [438, 291] on label "Yes" at bounding box center [441, 289] width 22 height 17
click at [436, 291] on input "Yes" at bounding box center [433, 288] width 6 height 11
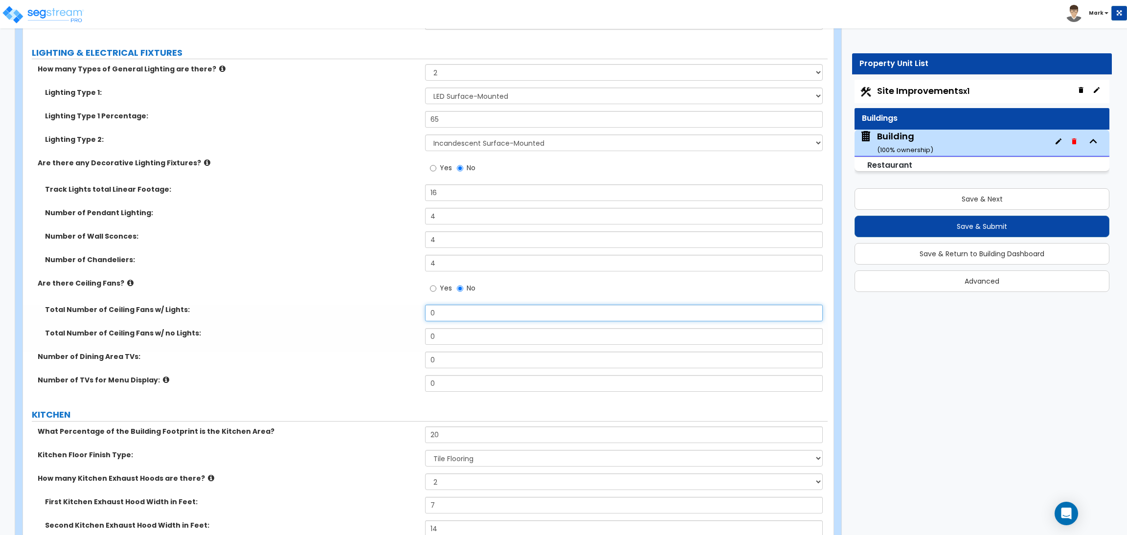
drag, startPoint x: 451, startPoint y: 315, endPoint x: 419, endPoint y: 309, distance: 32.3
click at [419, 309] on div "Total Number of Ceiling Fans w/ Lights: 0" at bounding box center [425, 316] width 805 height 23
drag, startPoint x: 437, startPoint y: 335, endPoint x: 428, endPoint y: 335, distance: 8.8
click at [428, 335] on input "0" at bounding box center [623, 336] width 397 height 17
drag, startPoint x: 447, startPoint y: 365, endPoint x: 431, endPoint y: 363, distance: 16.3
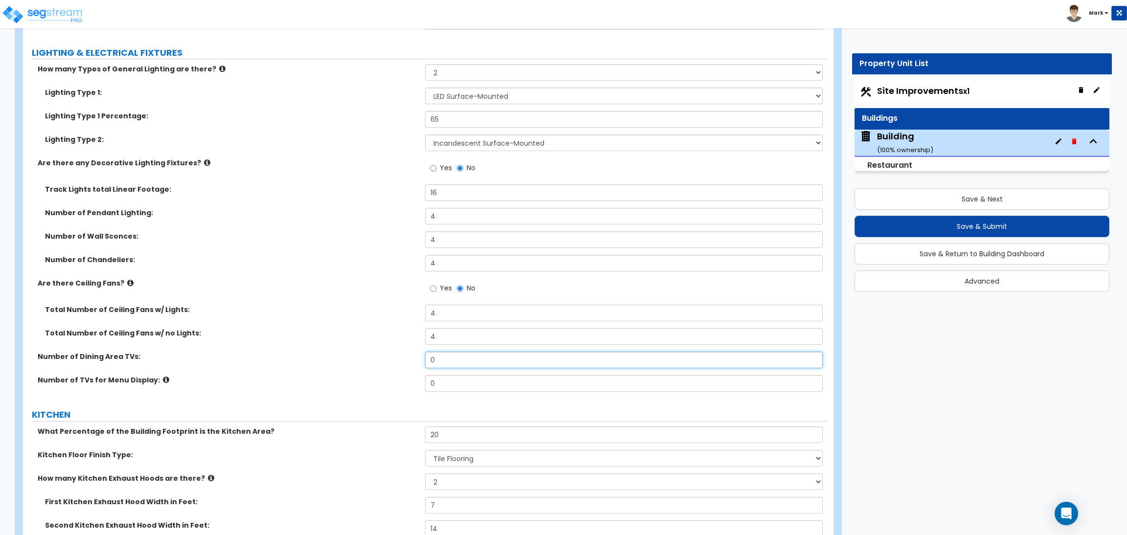
click at [431, 363] on input "0" at bounding box center [623, 360] width 397 height 17
drag, startPoint x: 447, startPoint y: 385, endPoint x: 427, endPoint y: 385, distance: 20.1
click at [427, 385] on input "0" at bounding box center [623, 383] width 397 height 17
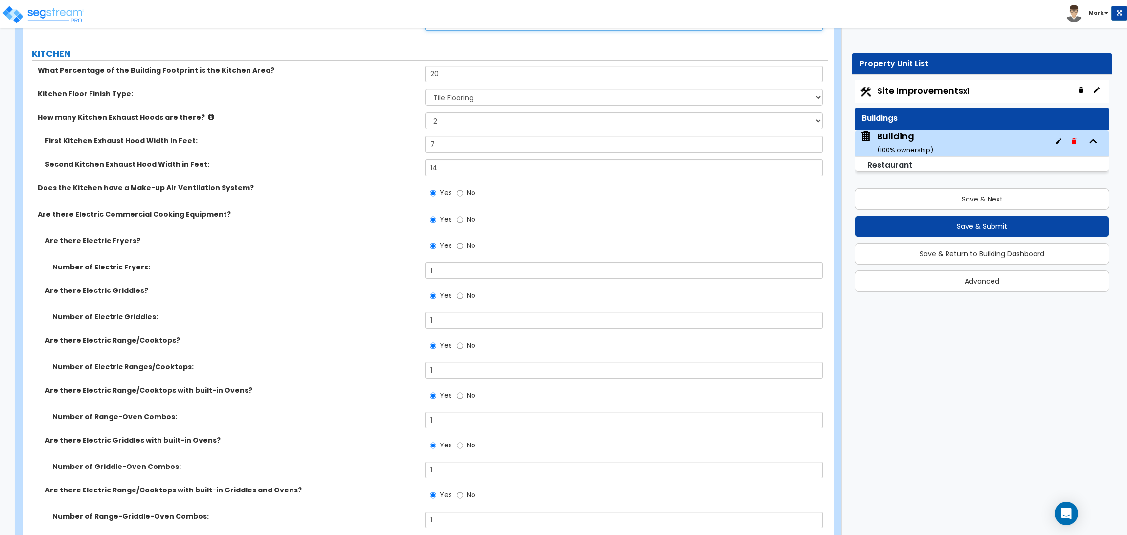
scroll to position [5445, 0]
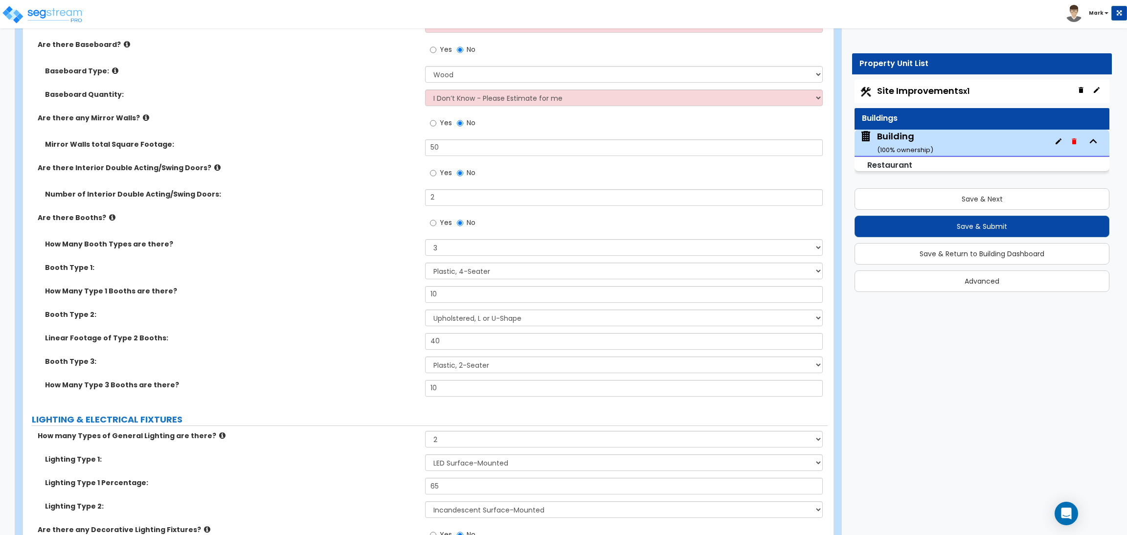
click at [340, 232] on div "Are there Booths? Yes No" at bounding box center [425, 226] width 805 height 26
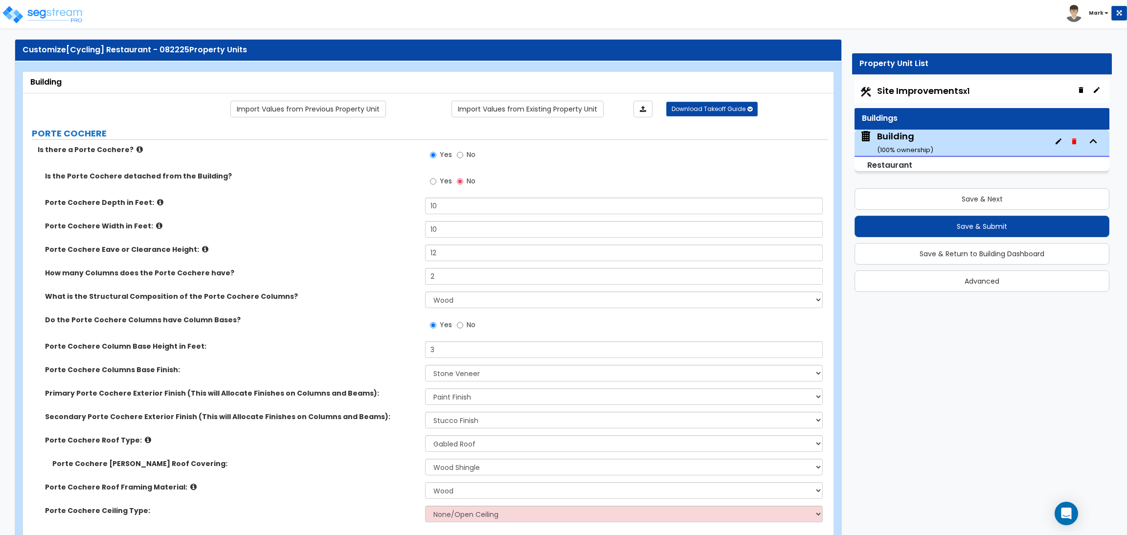
scroll to position [0, 0]
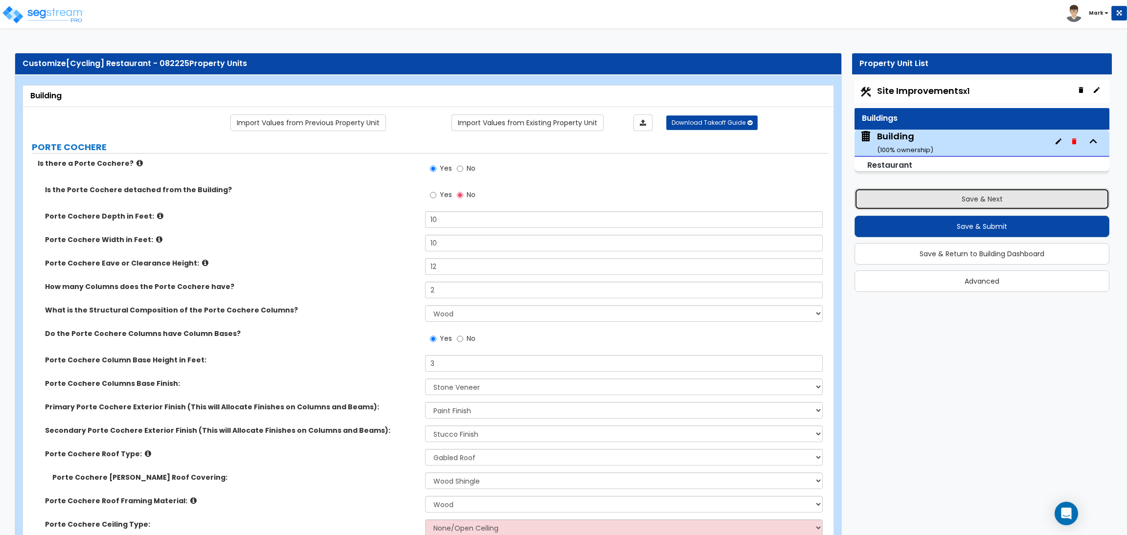
click at [971, 195] on button "Save & Next" at bounding box center [982, 199] width 255 height 22
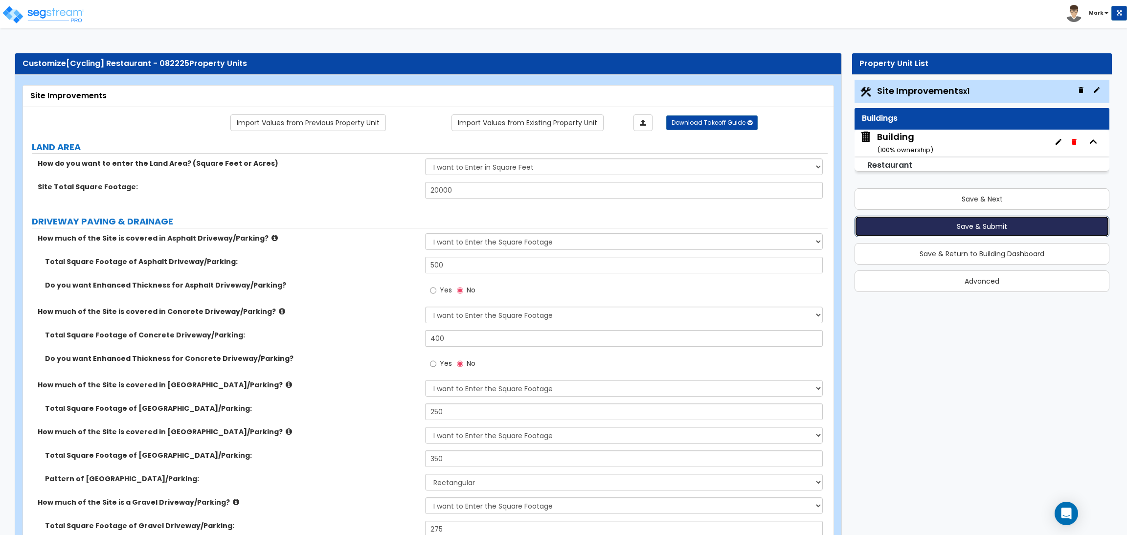
click at [976, 224] on button "Save & Submit" at bounding box center [982, 227] width 255 height 22
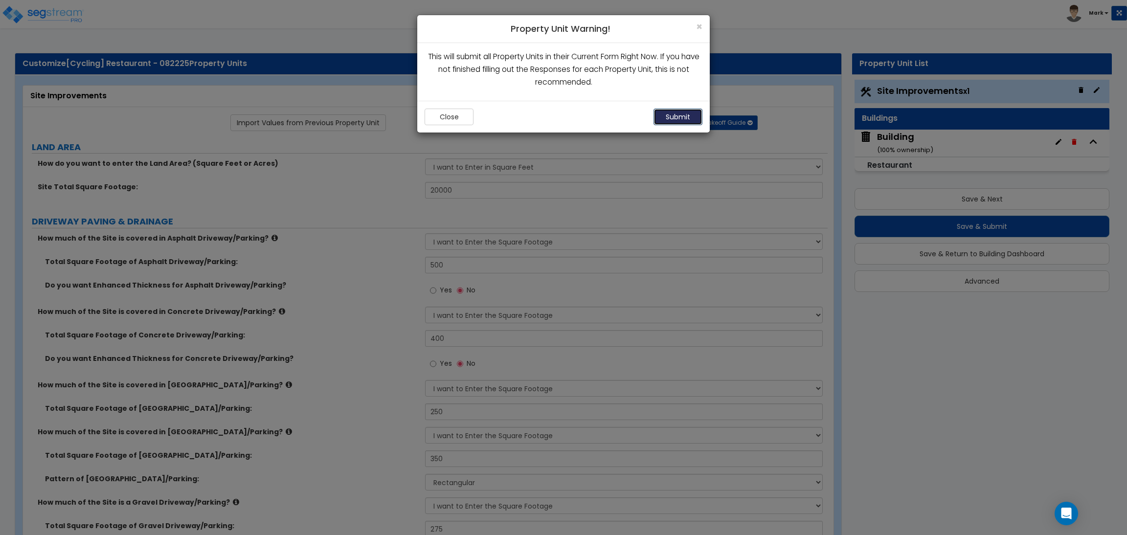
click at [676, 118] on button "Submit" at bounding box center [678, 117] width 49 height 17
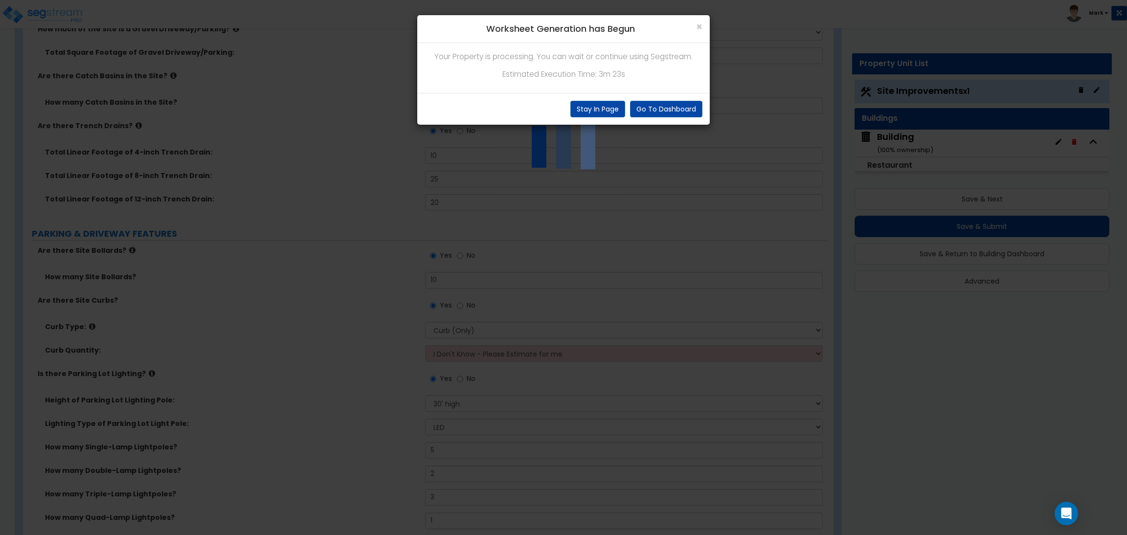
scroll to position [440, 0]
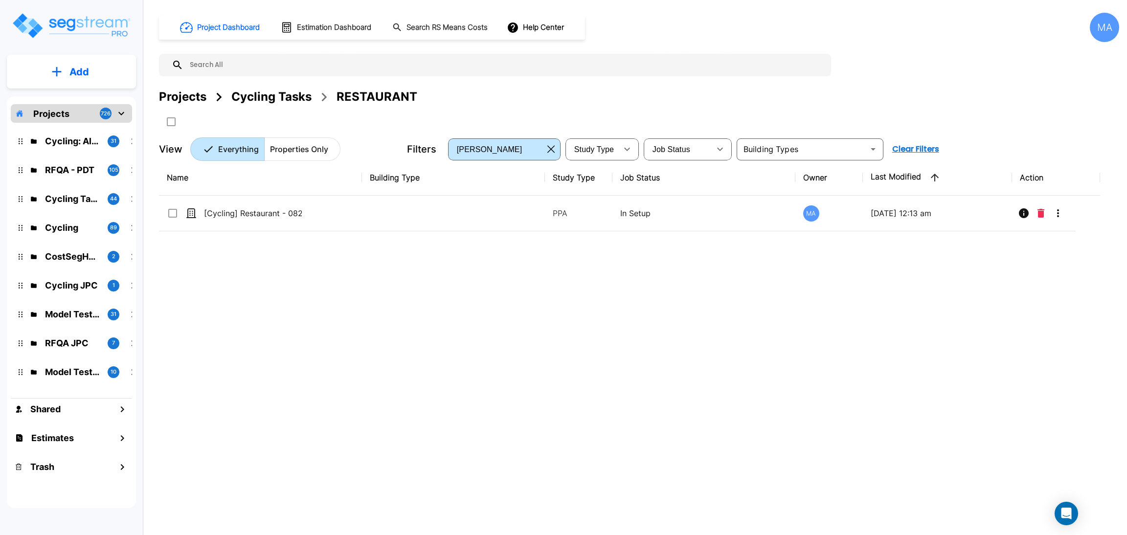
click at [274, 94] on div "Cycling Tasks" at bounding box center [271, 97] width 80 height 18
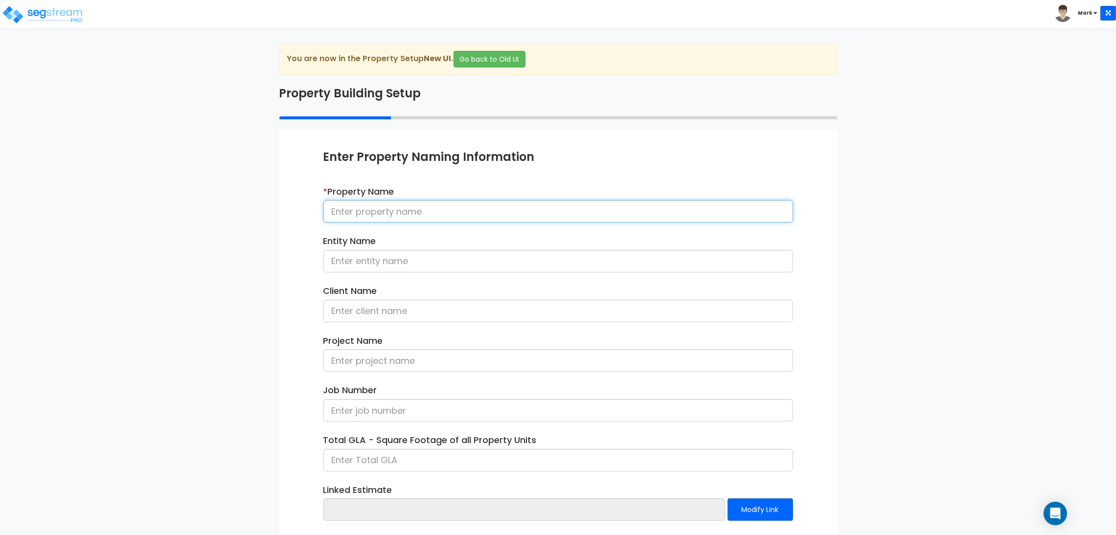
click at [407, 207] on input at bounding box center [558, 211] width 470 height 23
type input "[Cycling] Fastfood Restaurant"
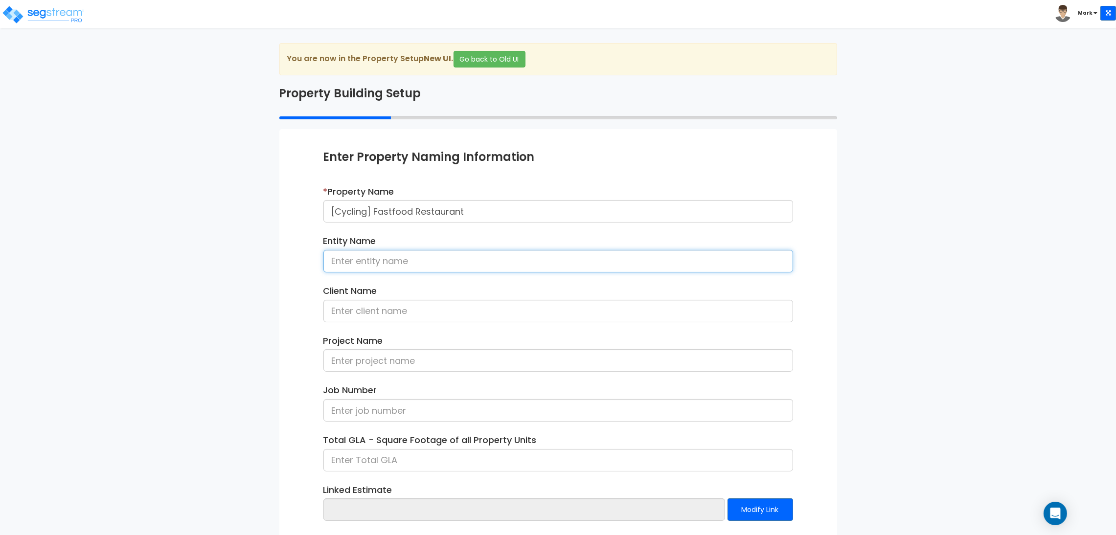
click at [387, 259] on input at bounding box center [558, 261] width 470 height 23
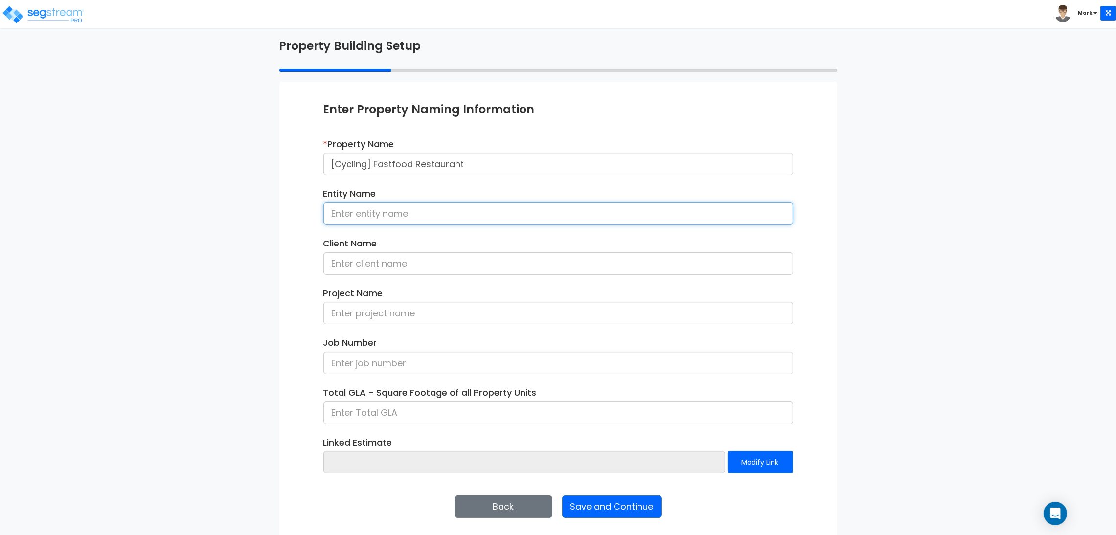
scroll to position [50, 0]
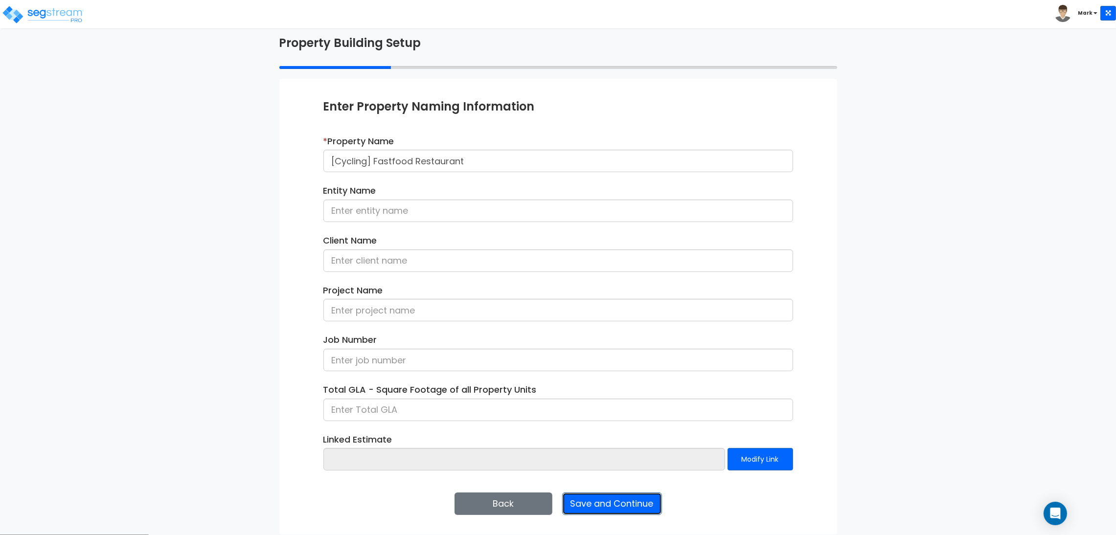
click at [633, 501] on button "Save and Continue" at bounding box center [612, 504] width 100 height 23
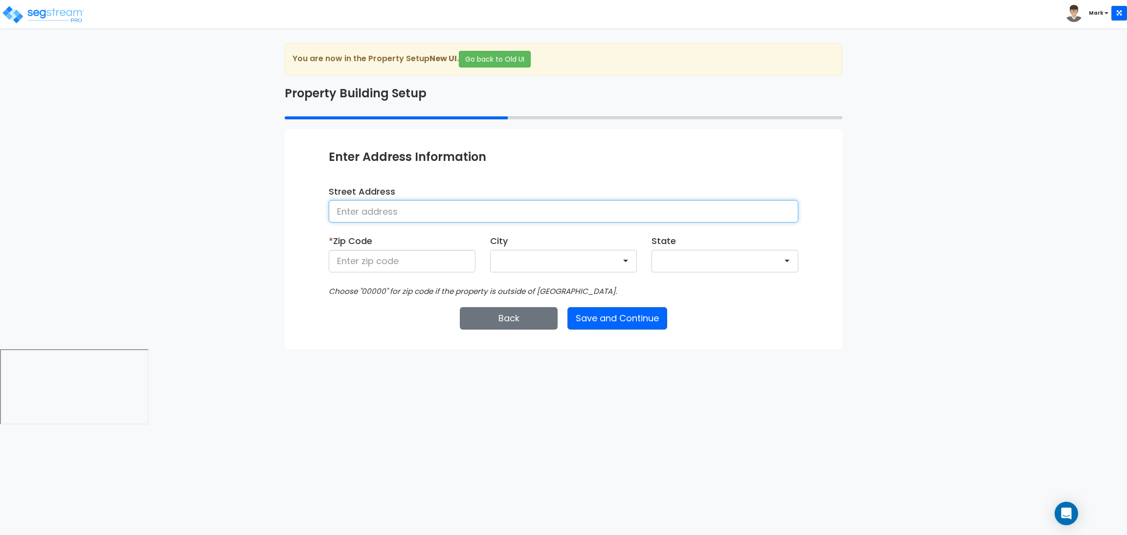
click at [376, 210] on input at bounding box center [564, 211] width 470 height 23
click at [383, 259] on input at bounding box center [402, 261] width 147 height 23
type input "28602"
click at [644, 309] on button "Save and Continue" at bounding box center [618, 318] width 100 height 23
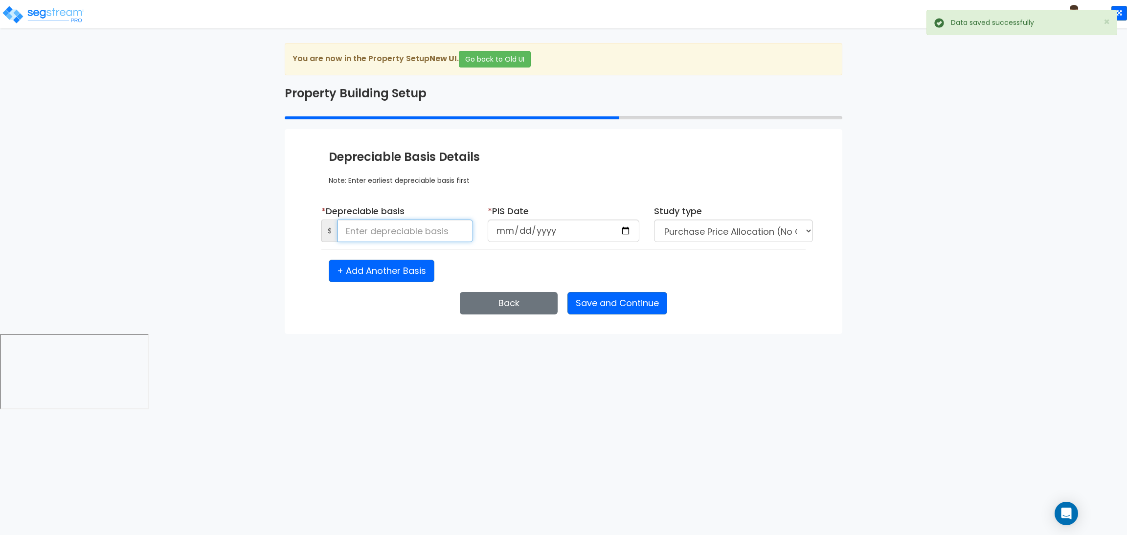
click at [367, 229] on input at bounding box center [406, 231] width 136 height 23
type input "50,000"
click at [629, 227] on input "date" at bounding box center [564, 231] width 152 height 23
type input "[DATE]"
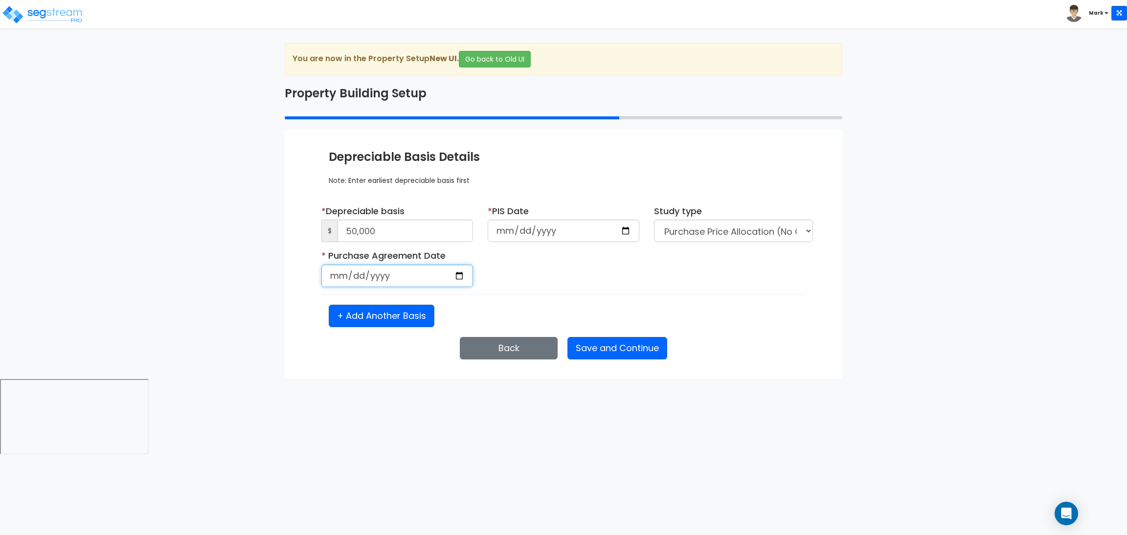
click at [467, 276] on input "date" at bounding box center [397, 276] width 152 height 23
click at [458, 274] on input "date" at bounding box center [397, 276] width 152 height 23
type input "[DATE]"
click at [624, 347] on button "Save and Continue" at bounding box center [618, 348] width 100 height 23
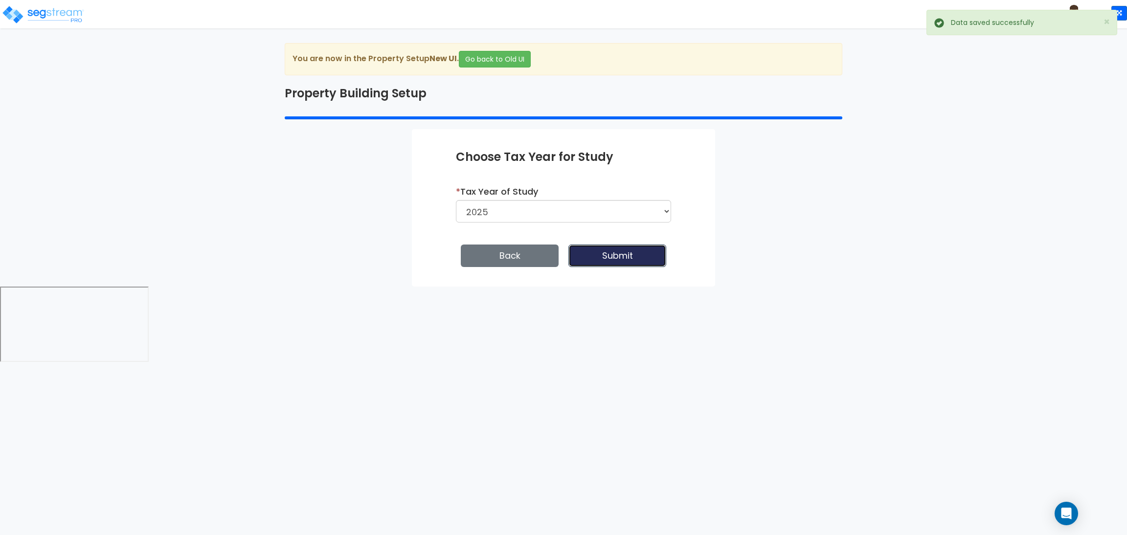
click at [621, 251] on button "Submit" at bounding box center [618, 256] width 98 height 23
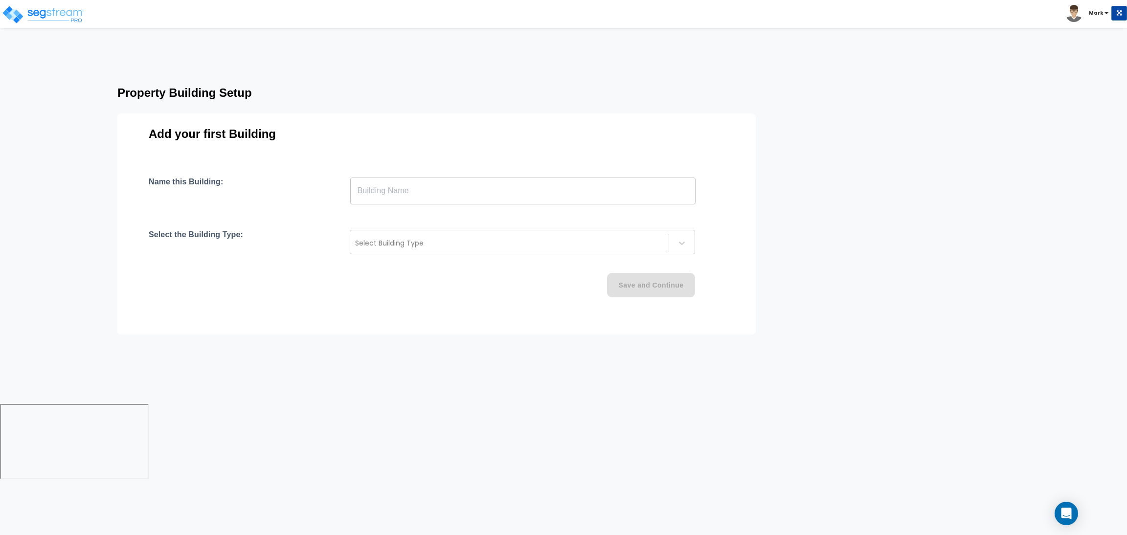
click at [418, 187] on input "text" at bounding box center [522, 190] width 345 height 27
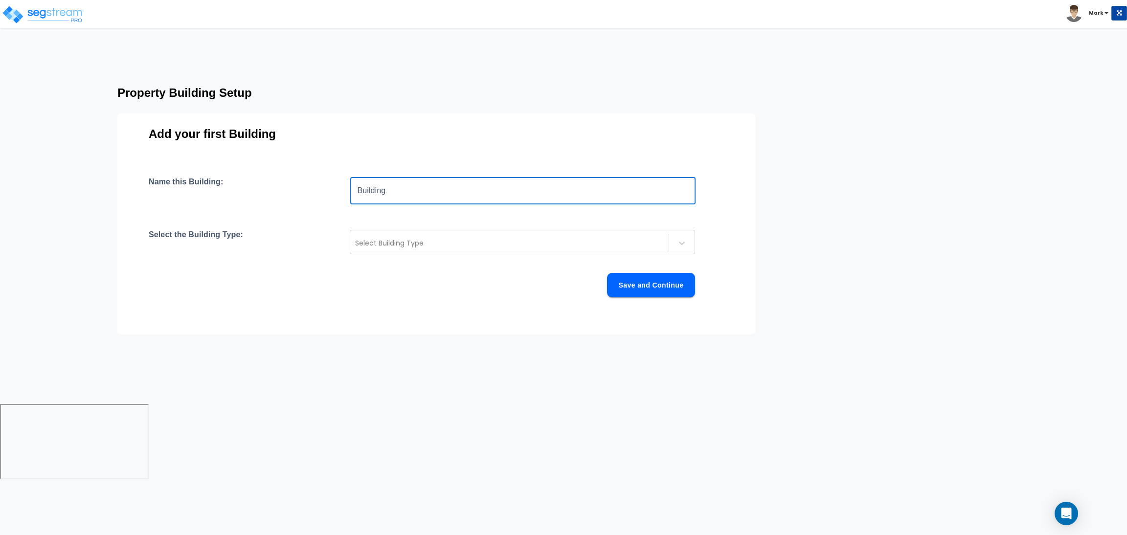
type input "Building"
click at [442, 227] on div "Name this Building: Building ​ Select the Building Type: Select Building Type S…" at bounding box center [437, 249] width 576 height 144
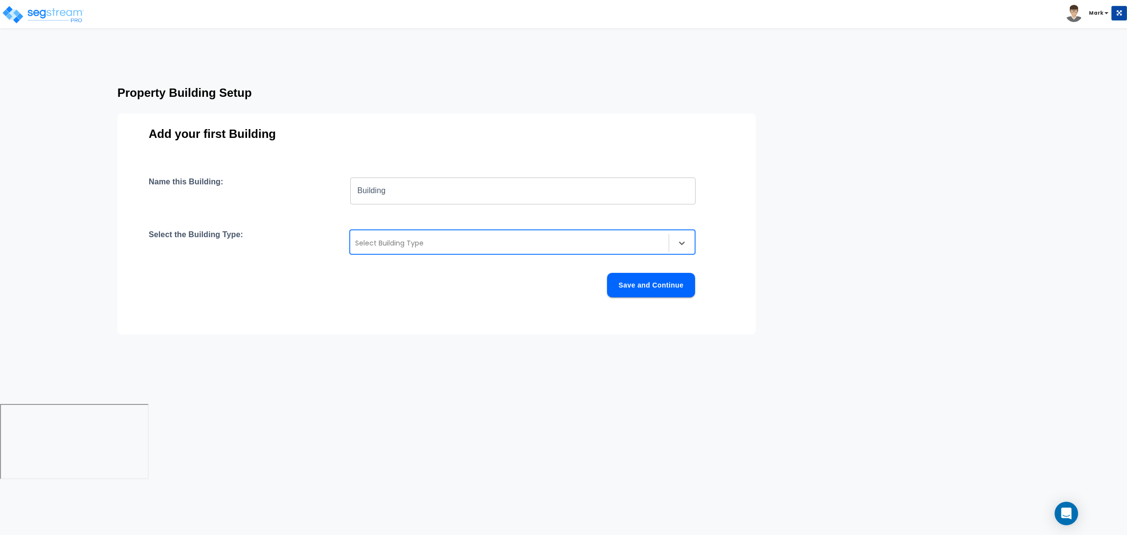
click at [440, 249] on div "Select Building Type" at bounding box center [509, 243] width 319 height 16
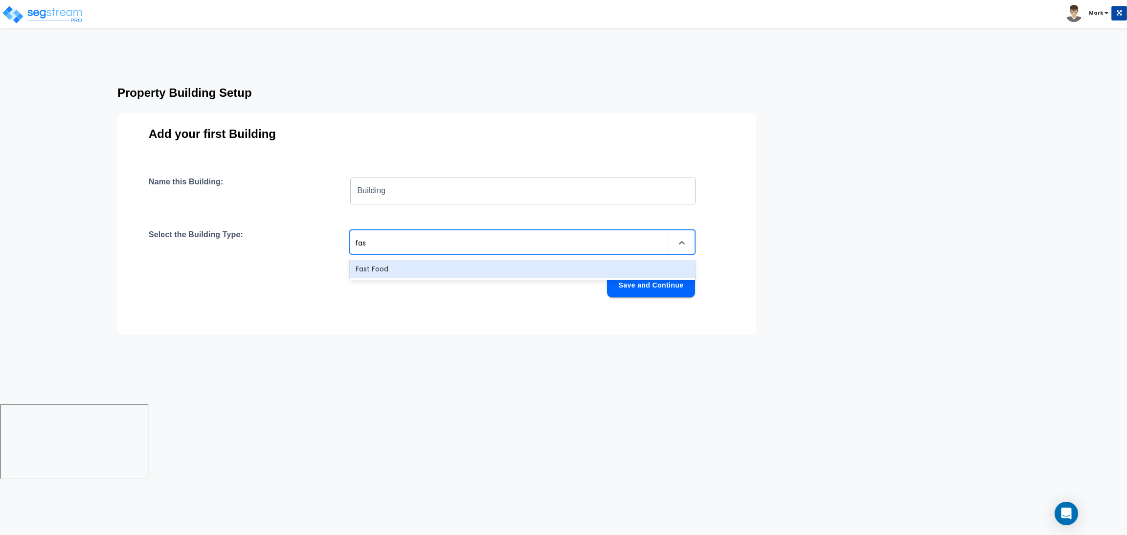
type input "fast"
click at [410, 263] on div "Fast Food" at bounding box center [522, 269] width 345 height 18
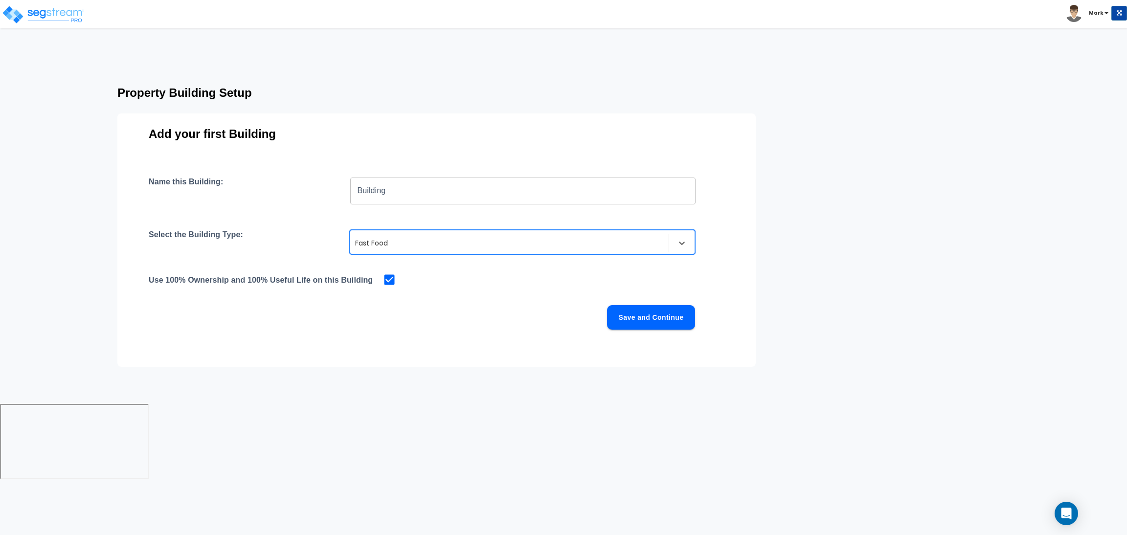
click at [636, 317] on button "Save and Continue" at bounding box center [651, 317] width 88 height 24
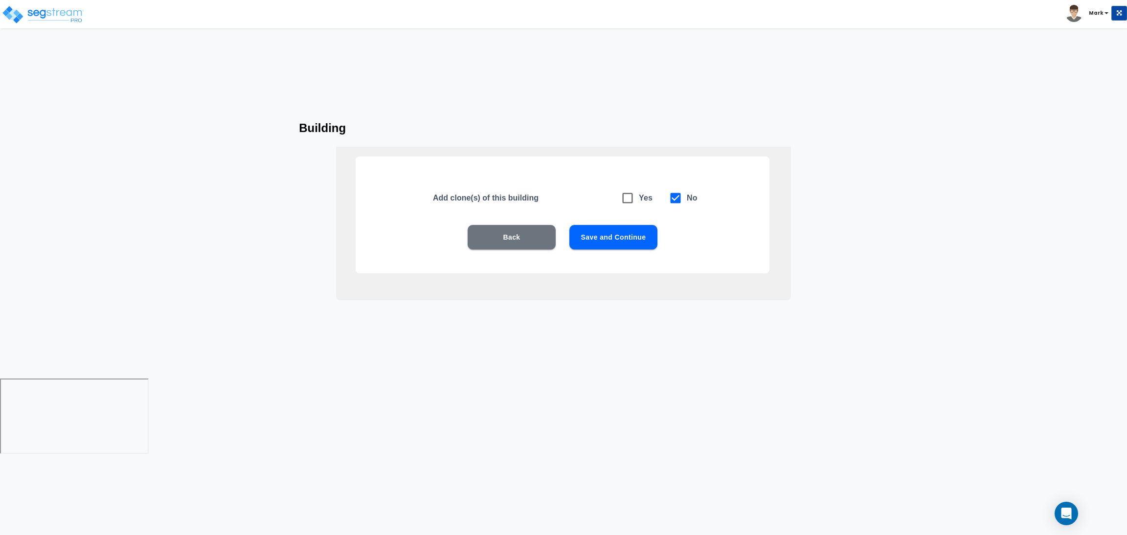
click at [616, 238] on button "Save and Continue" at bounding box center [614, 237] width 88 height 24
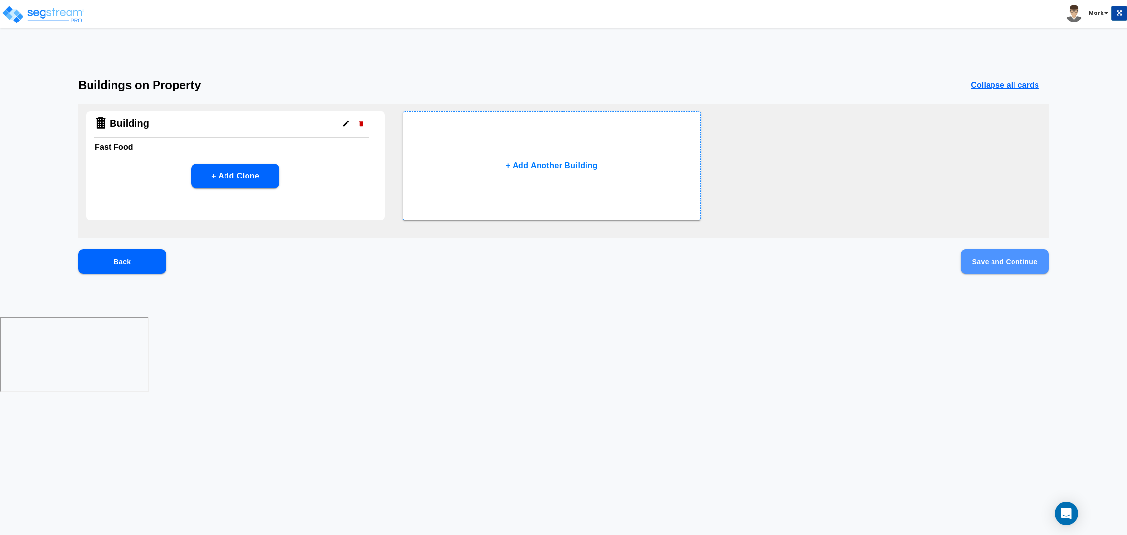
click at [999, 261] on button "Save and Continue" at bounding box center [1005, 262] width 88 height 24
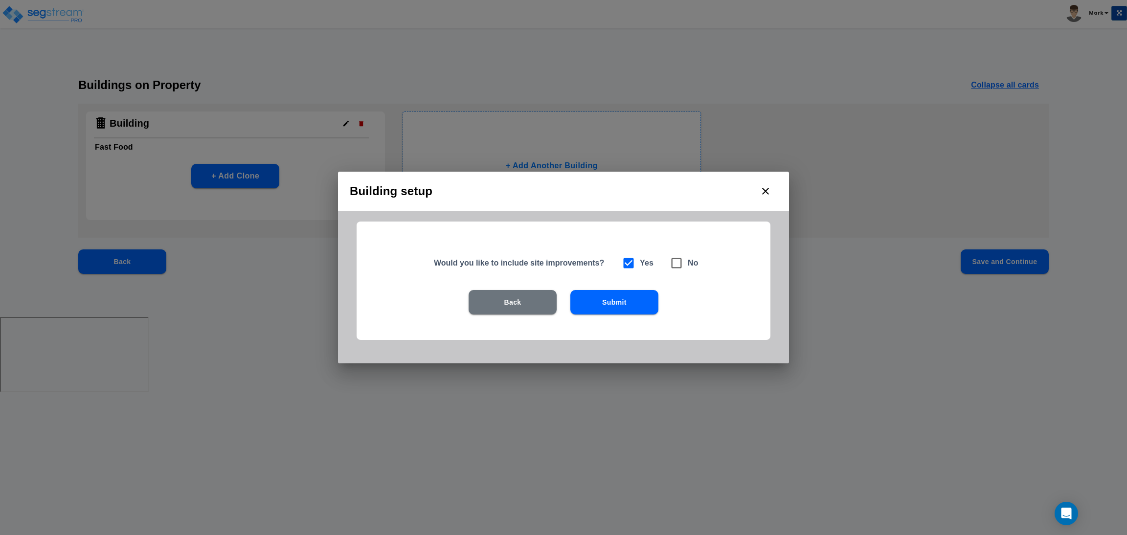
click at [598, 304] on button "Submit" at bounding box center [615, 302] width 88 height 24
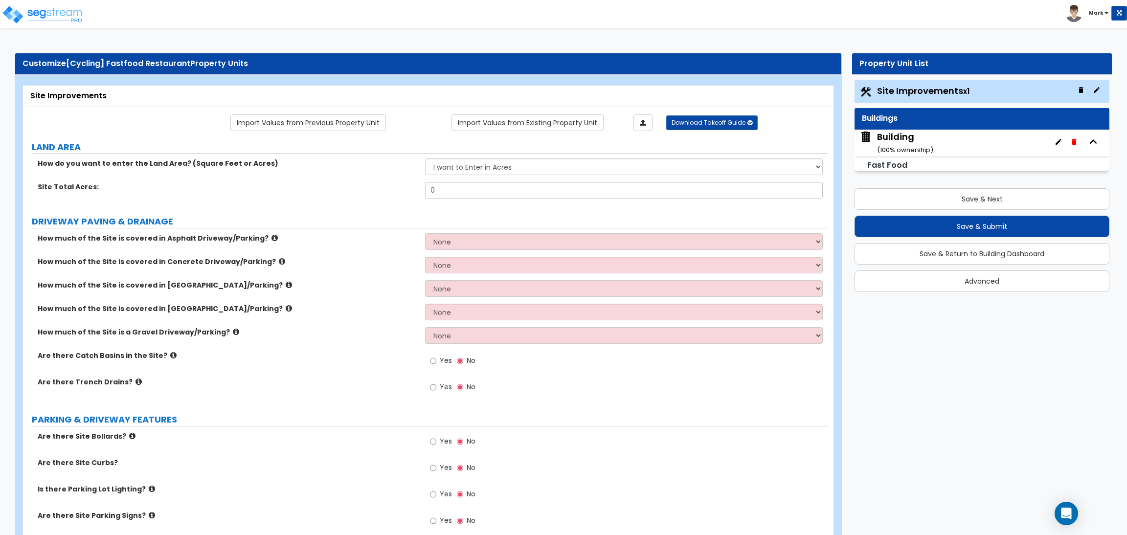
click at [885, 138] on div "Building ( 100 % ownership)" at bounding box center [905, 143] width 56 height 25
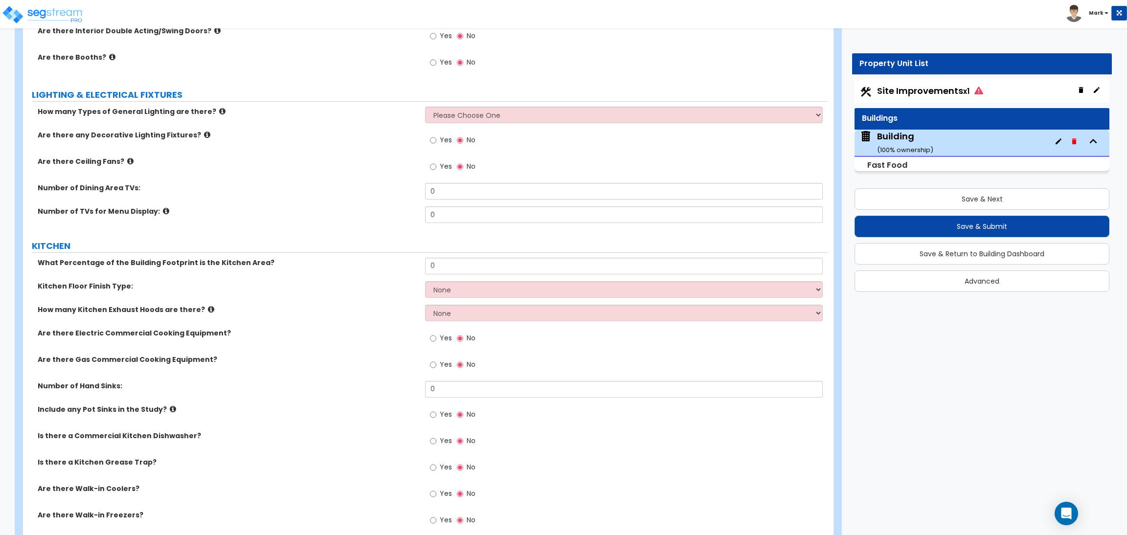
scroll to position [1467, 0]
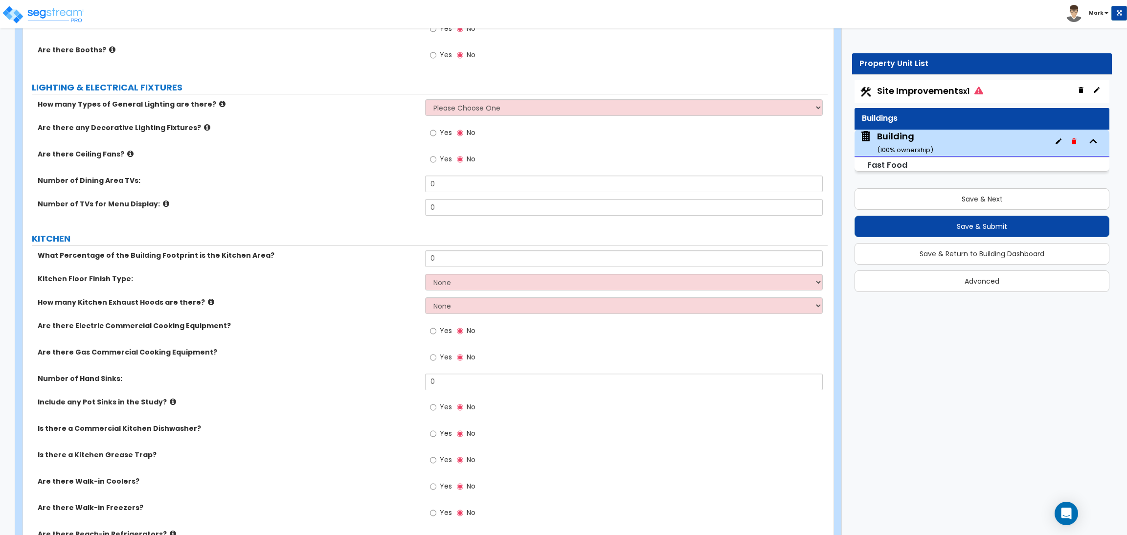
click at [442, 329] on span "Yes" at bounding box center [446, 331] width 12 height 10
click at [436, 329] on input "Yes" at bounding box center [433, 331] width 6 height 11
radio input "true"
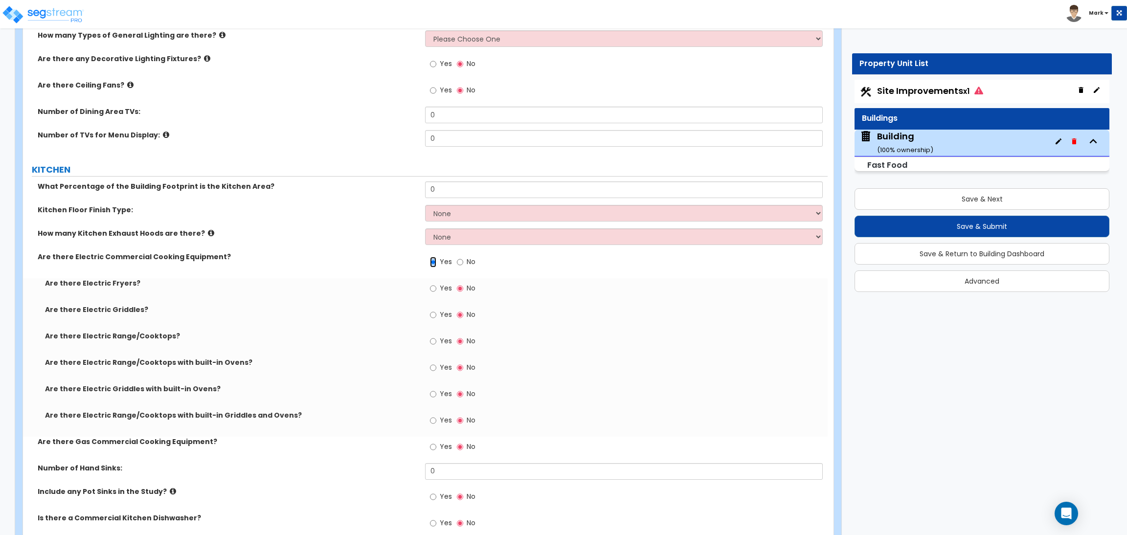
scroll to position [1541, 0]
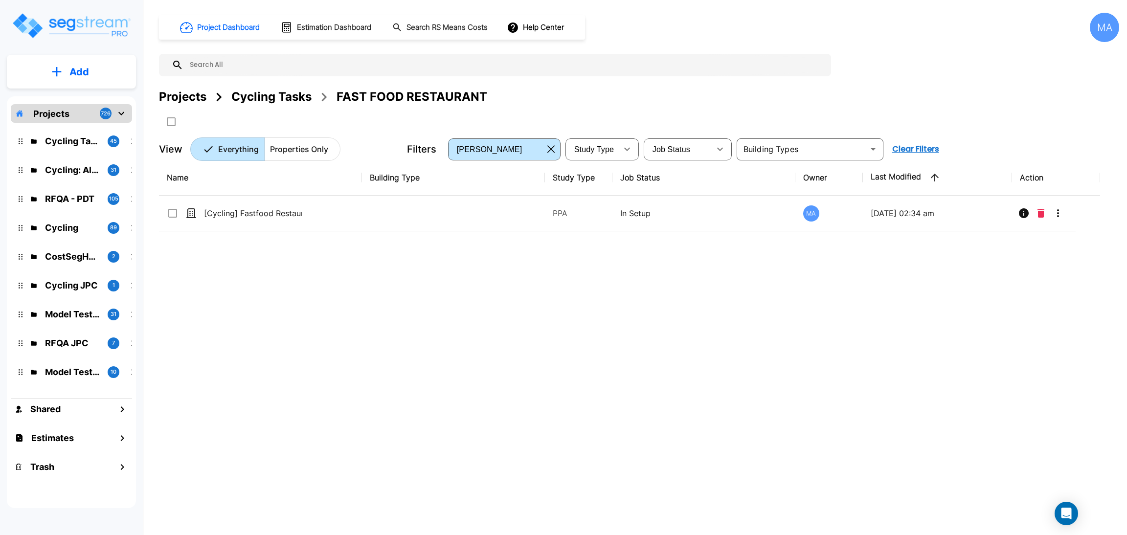
click at [275, 92] on div "Cycling Tasks" at bounding box center [271, 97] width 80 height 18
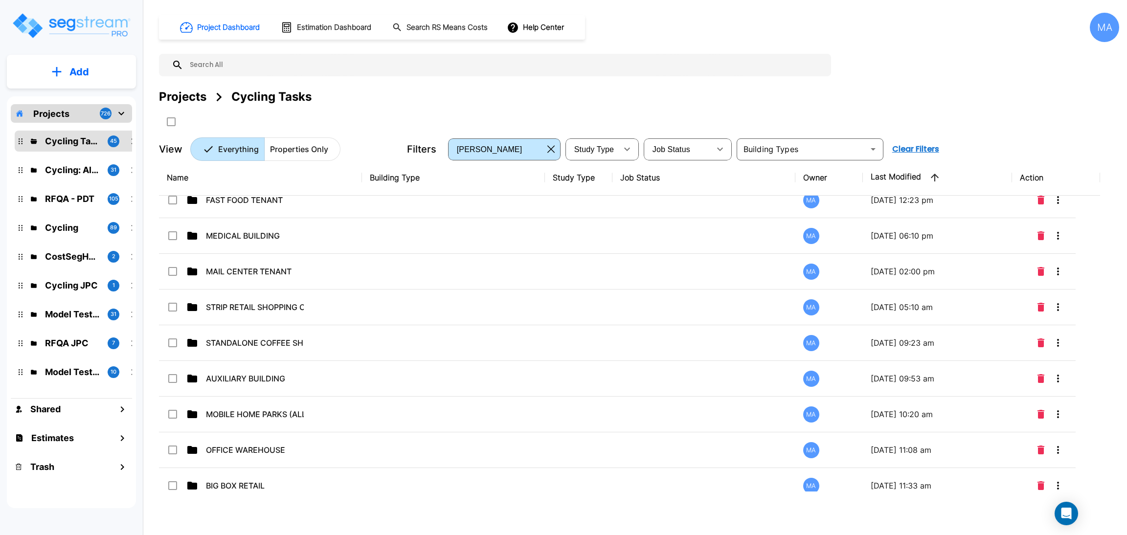
scroll to position [581, 0]
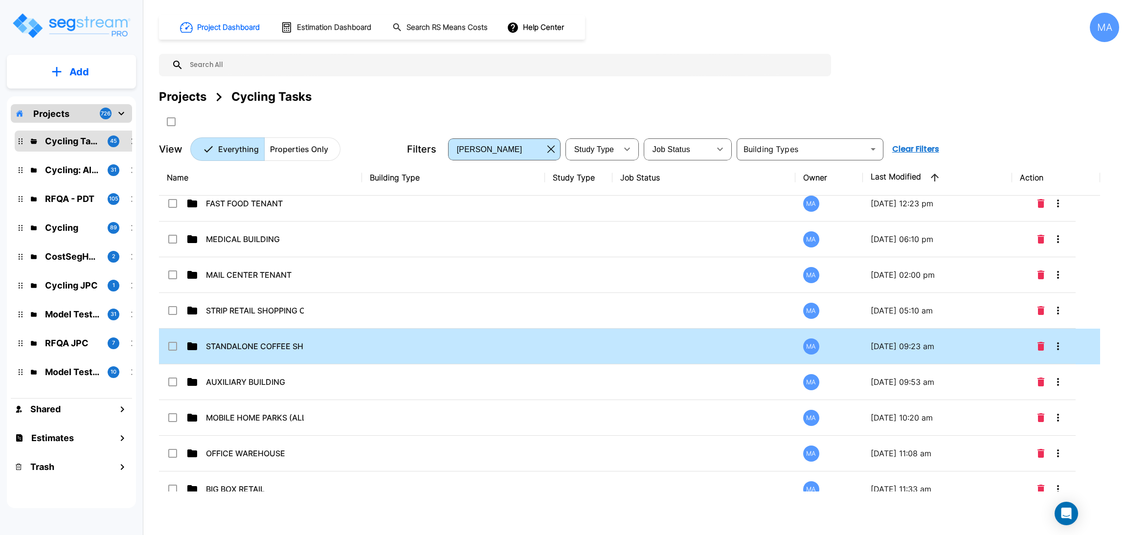
click at [319, 340] on td "STANDALONE COFFEE SHOP" at bounding box center [260, 347] width 203 height 36
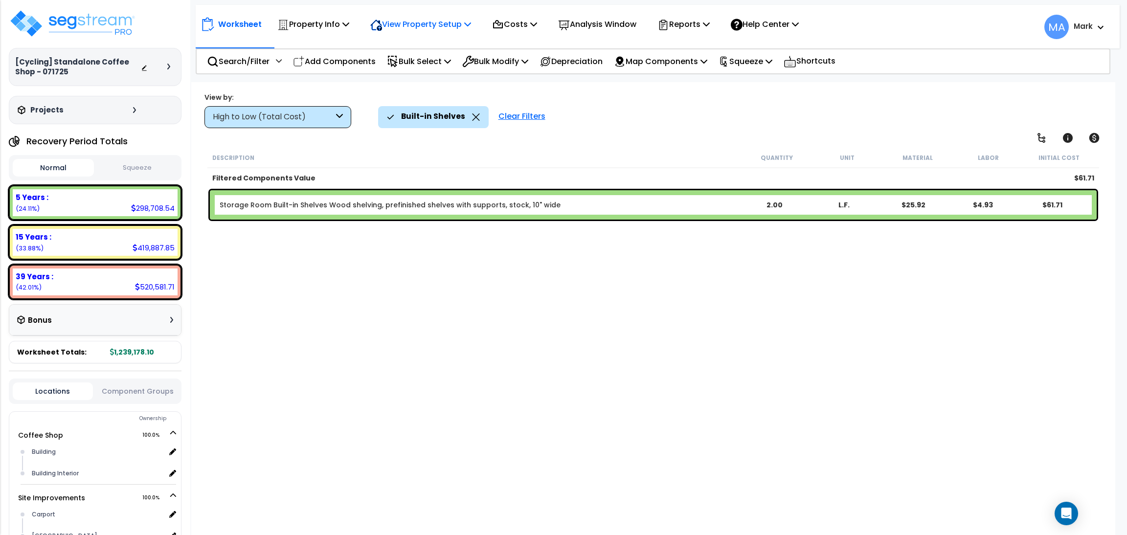
click at [349, 30] on p "View Property Setup" at bounding box center [313, 24] width 72 height 13
click at [417, 65] on link "View Questionnaire" at bounding box center [414, 67] width 97 height 20
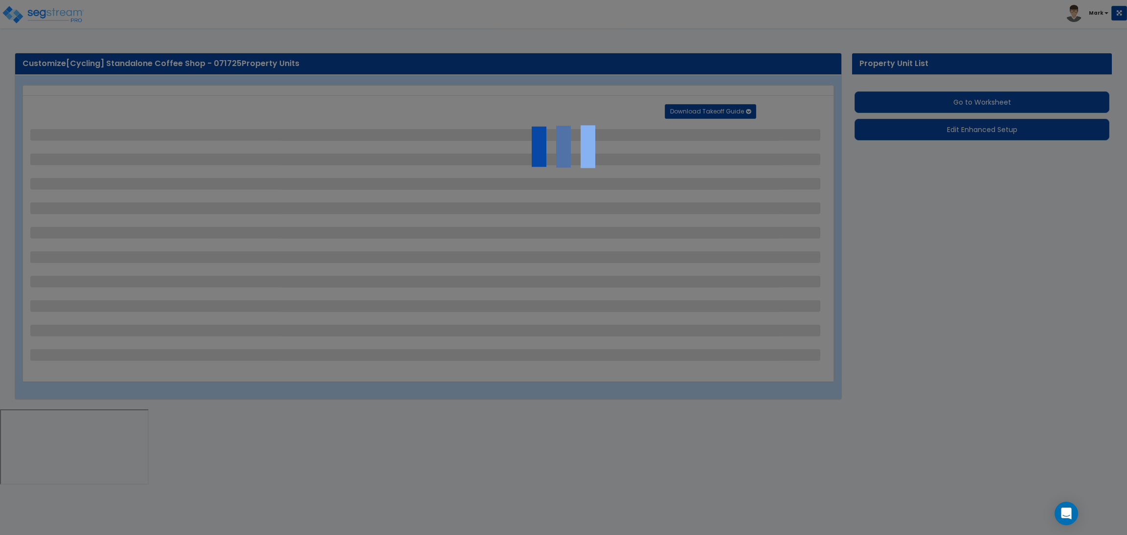
select select "2"
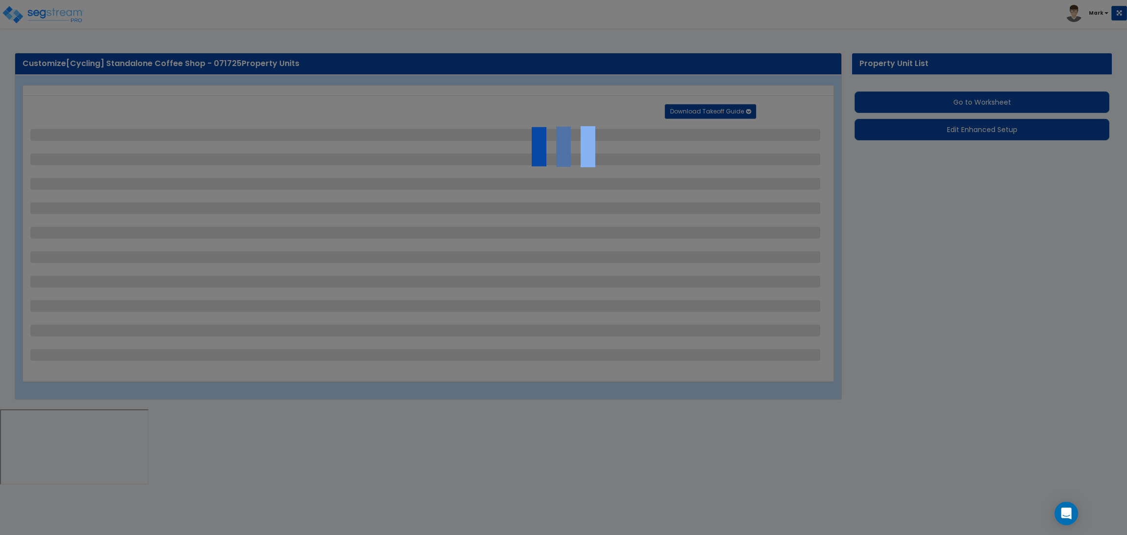
select select "2"
select select "1"
select select "2"
select select "1"
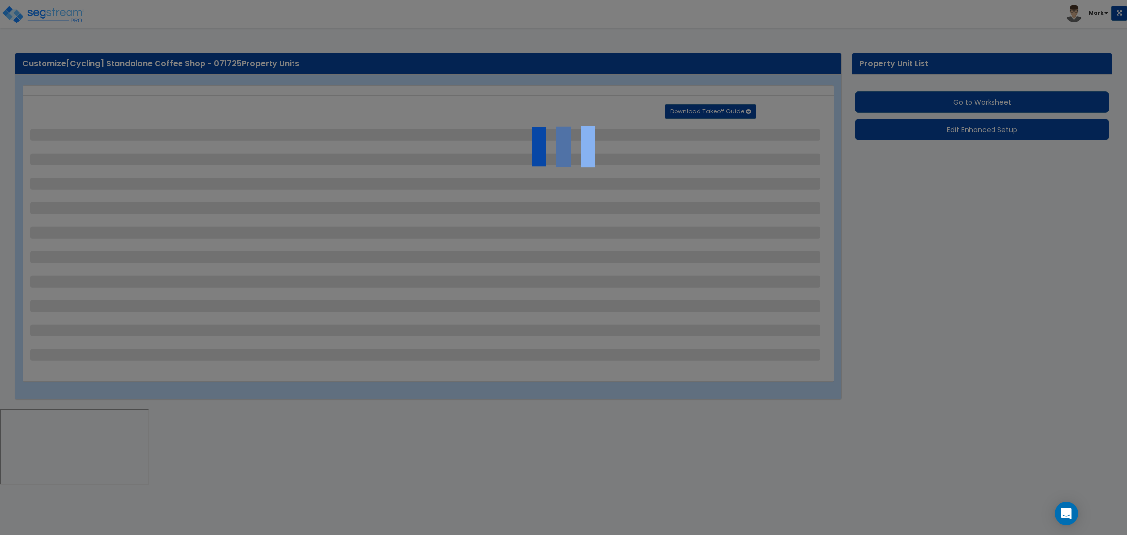
select select "1"
select select "2"
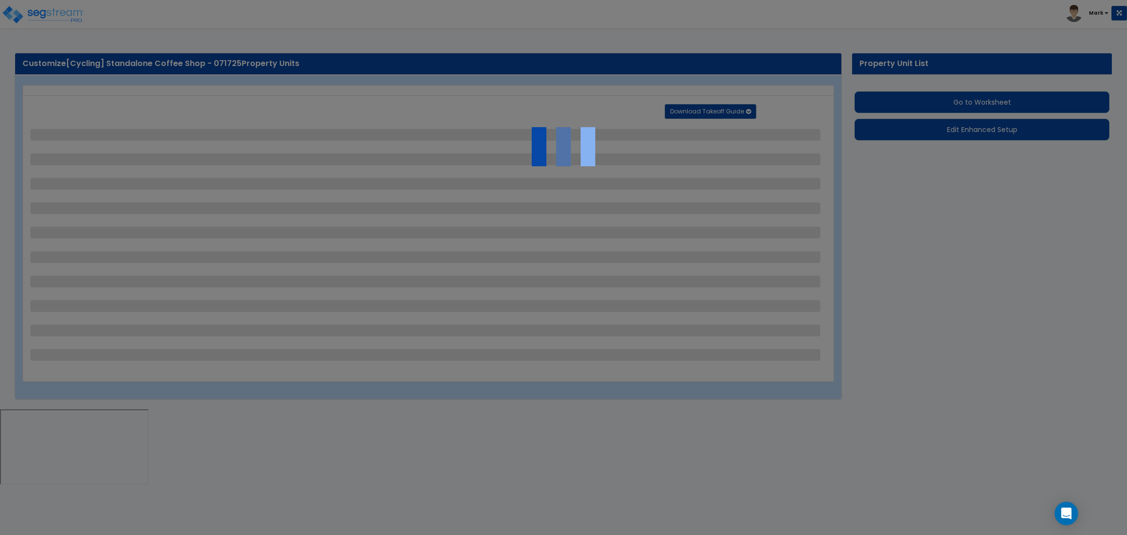
select select "2"
select select "1"
select select "10"
select select "1"
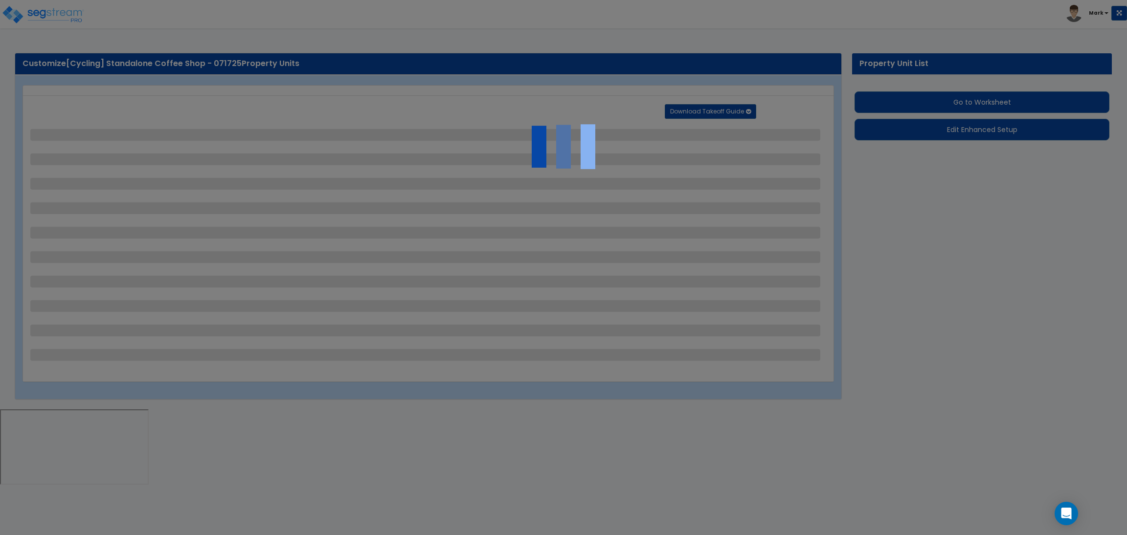
select select "1"
select select "3"
select select "2"
select select "4"
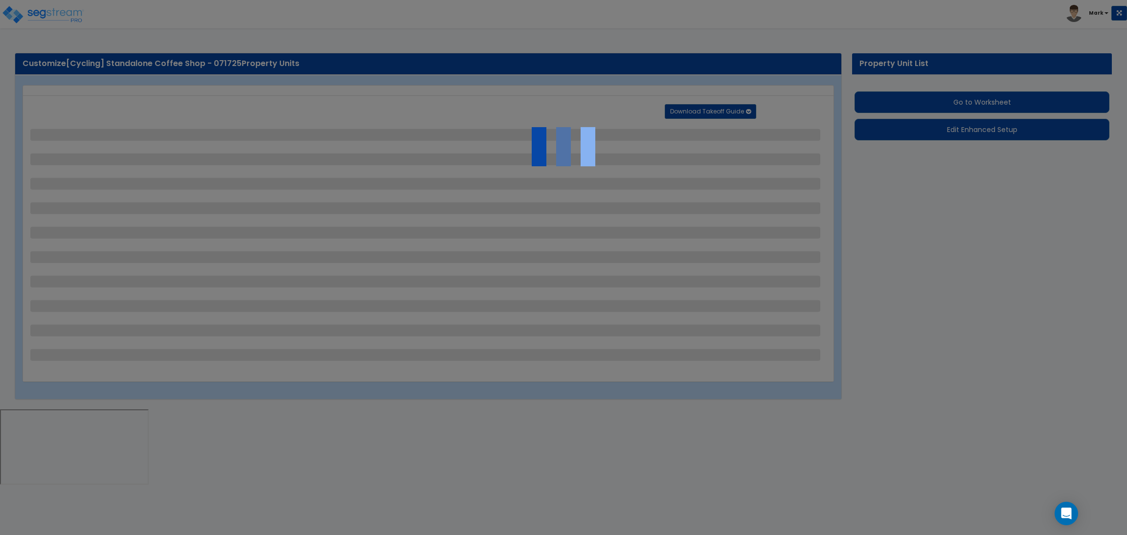
select select "1"
select select "6"
select select "2"
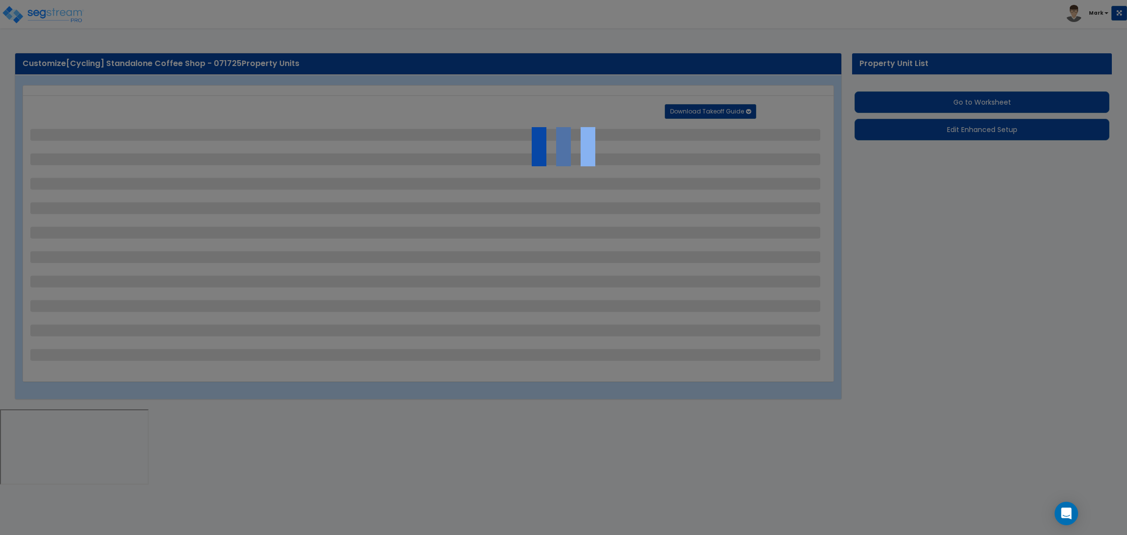
select select "2"
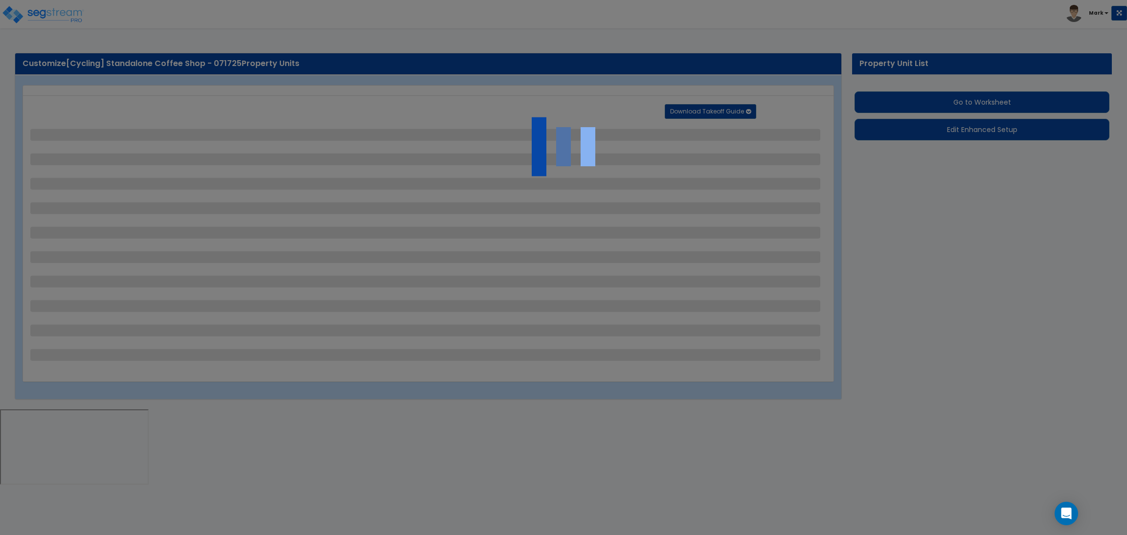
select select "1"
select select "2"
select select "1"
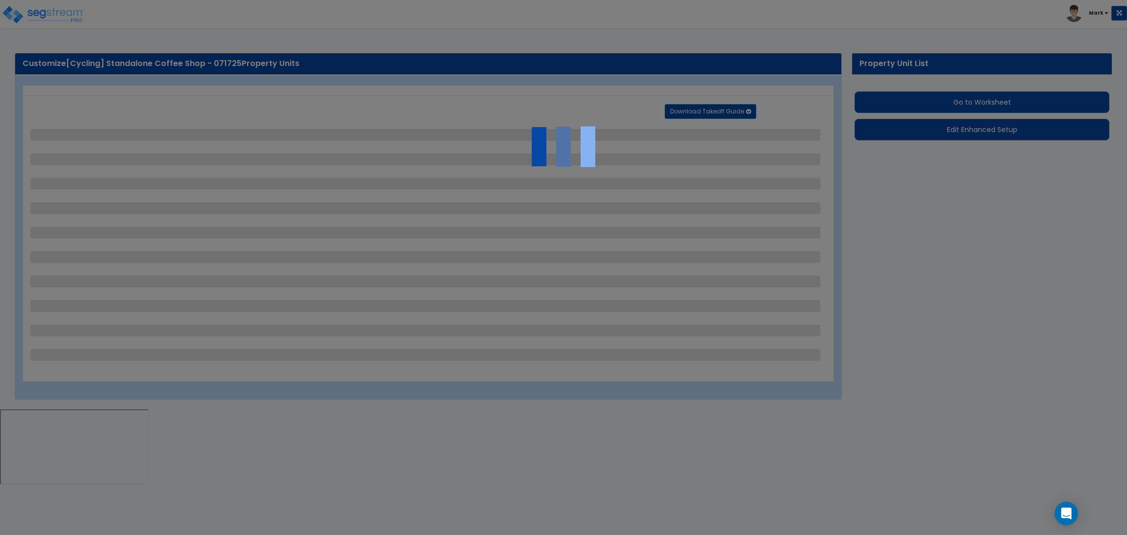
select select "1"
select select "8"
select select "2"
select select "1"
select select "20"
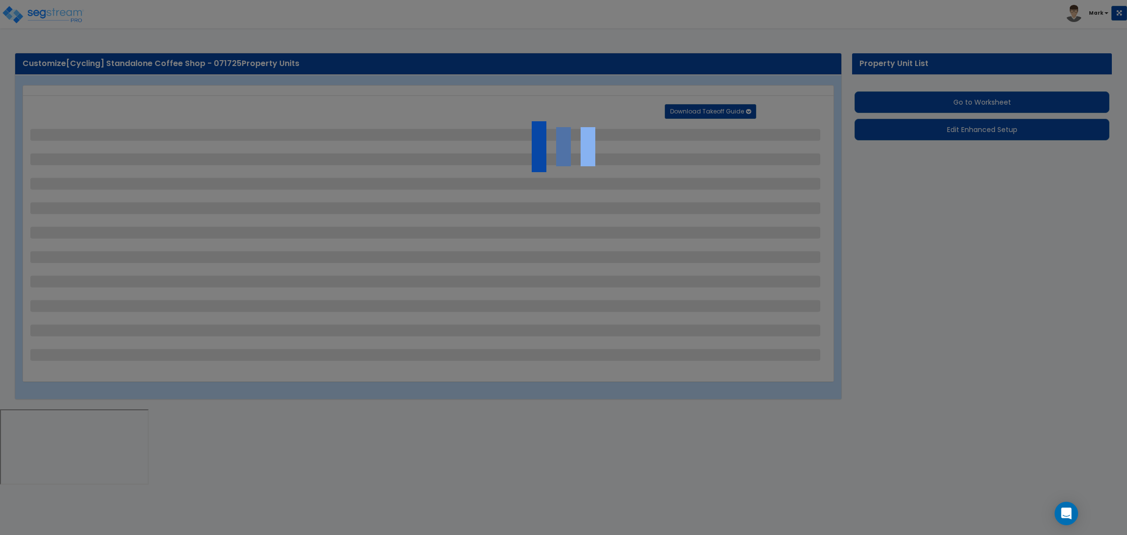
select select "2"
select select "5"
select select "3"
select select "1"
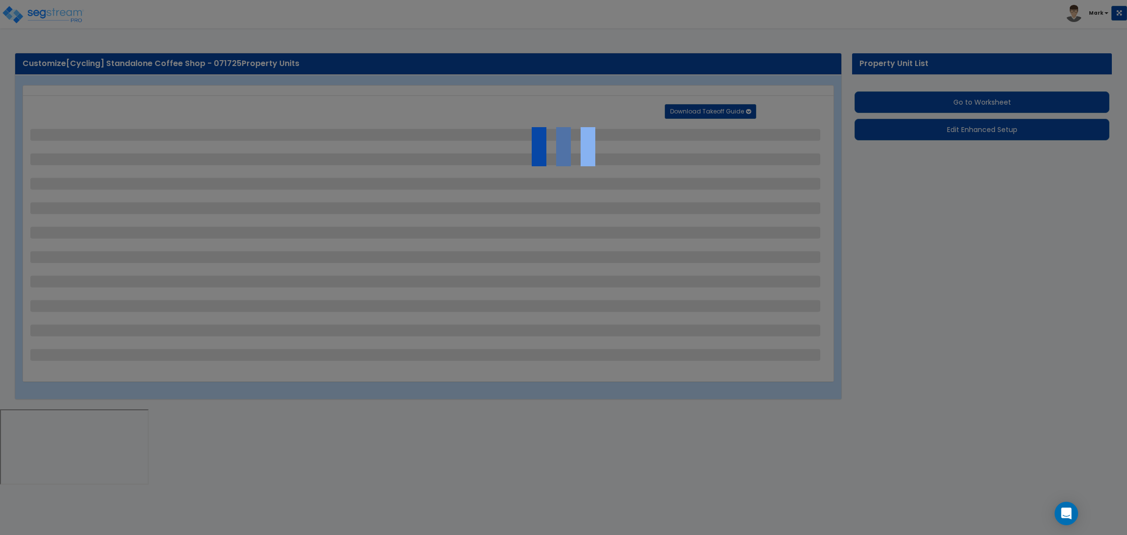
select select "1"
select select "2"
select select "3"
select select "1"
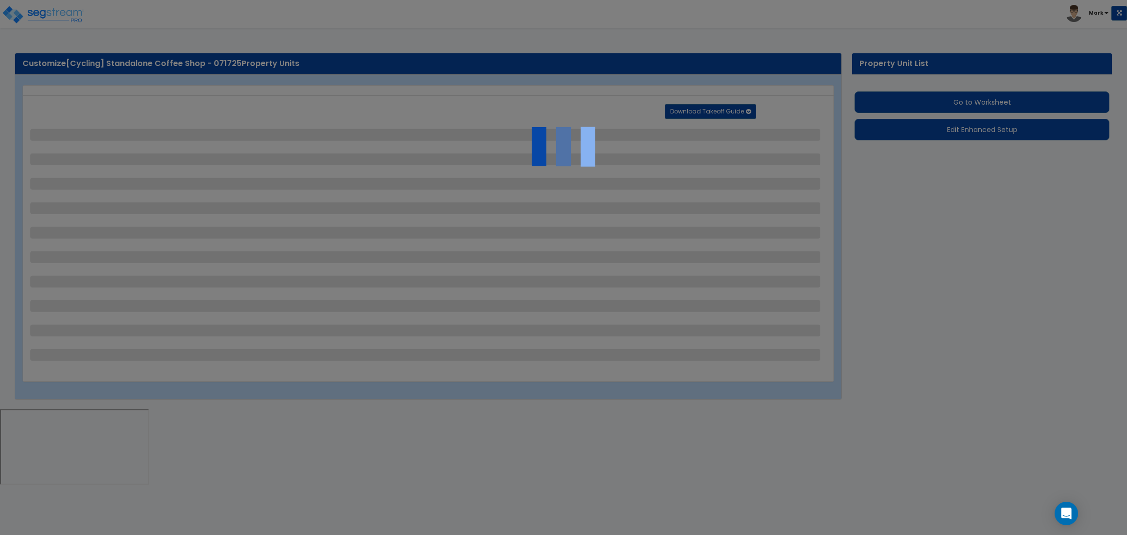
select select "2"
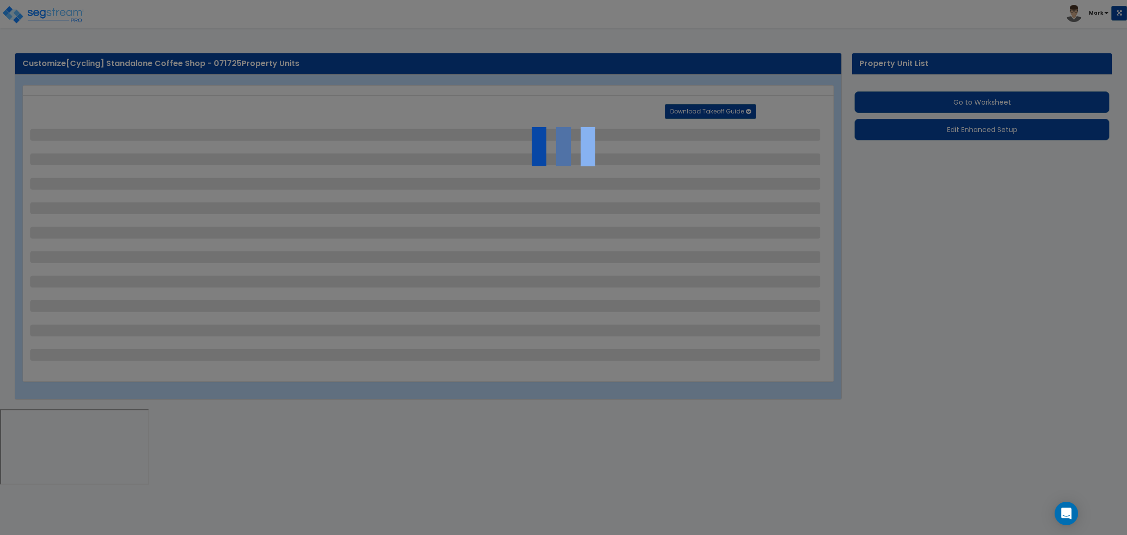
select select "2"
select select "1"
select select "4"
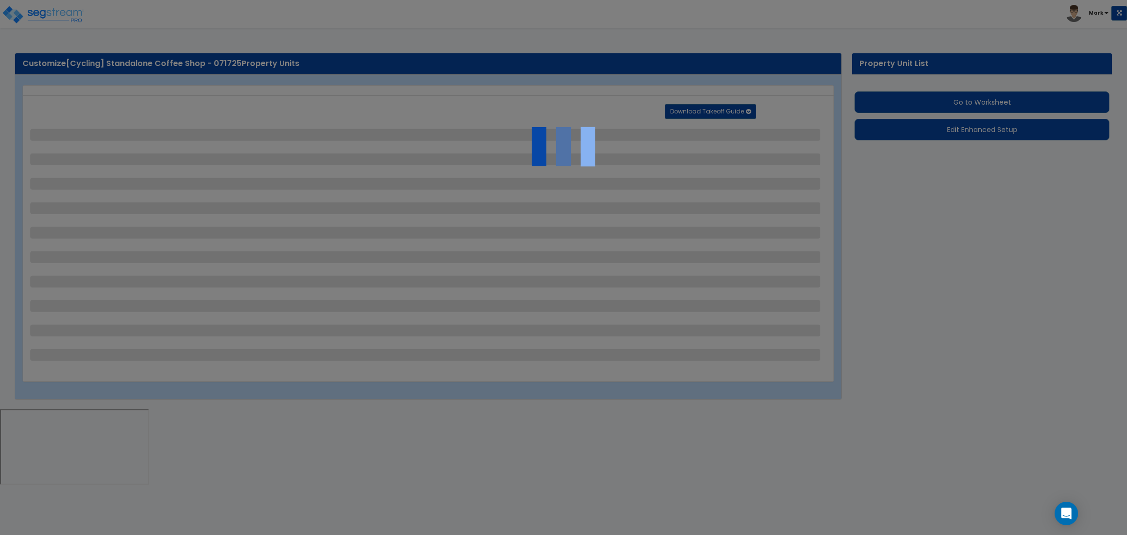
select select "2"
select select "1"
select select "2"
select select "1"
select select "2"
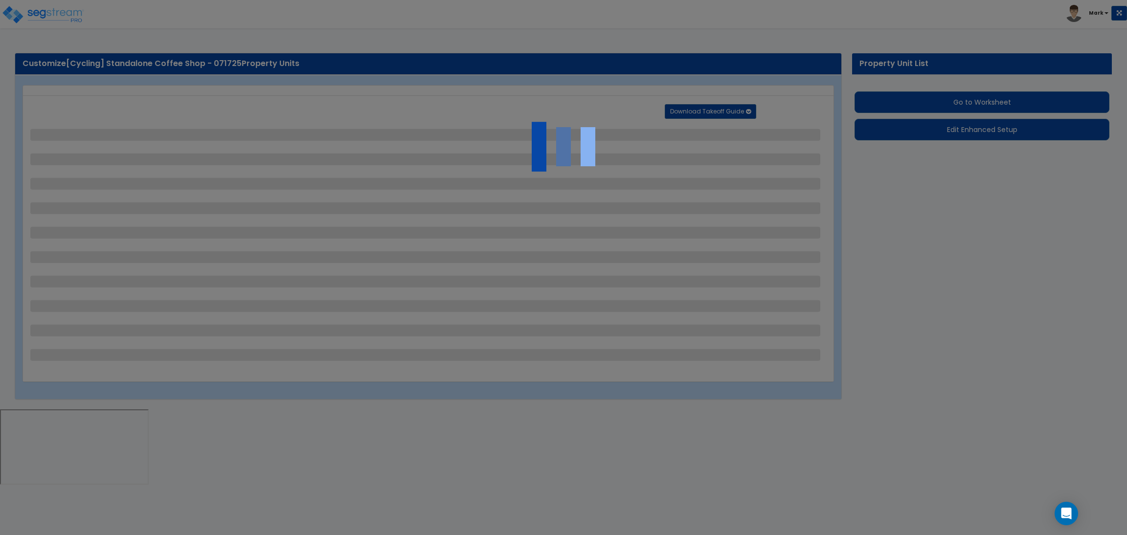
select select "6"
select select "2"
select select "3"
select select "2"
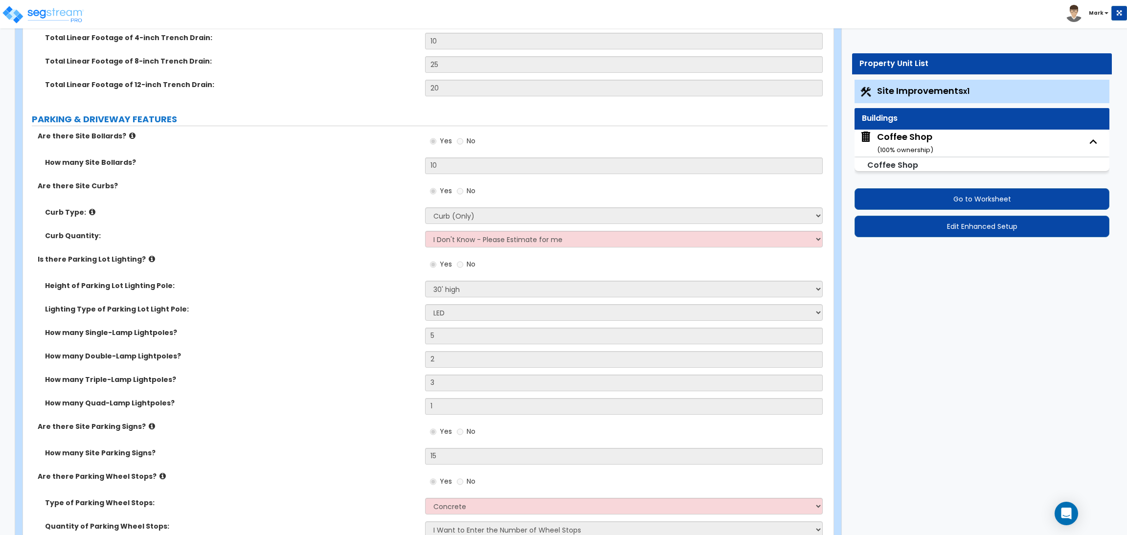
scroll to position [880, 0]
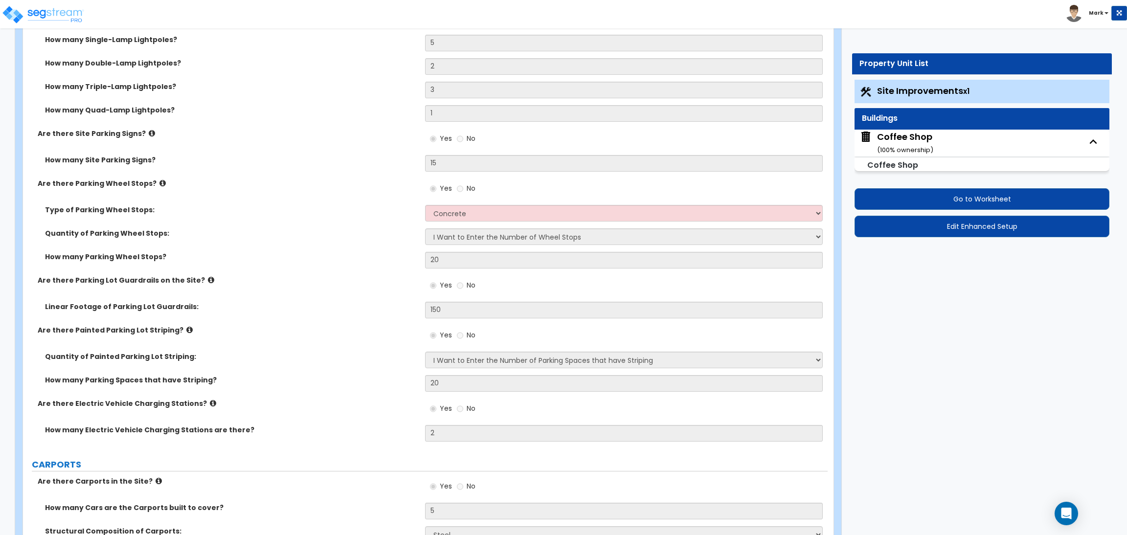
click at [921, 135] on div "Coffee Shop ( 100 % ownership)" at bounding box center [905, 143] width 56 height 25
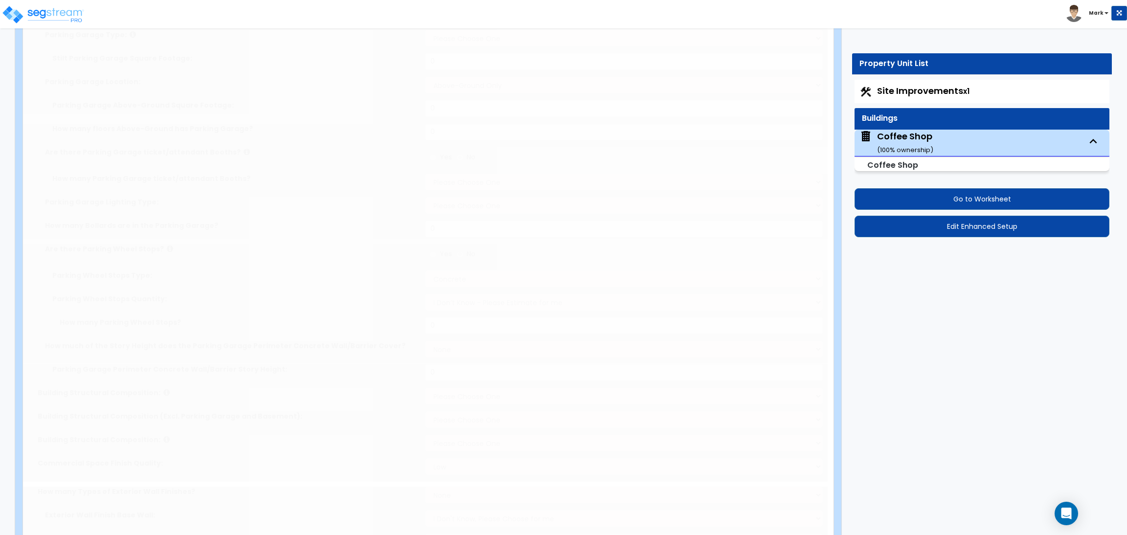
scroll to position [0, 0]
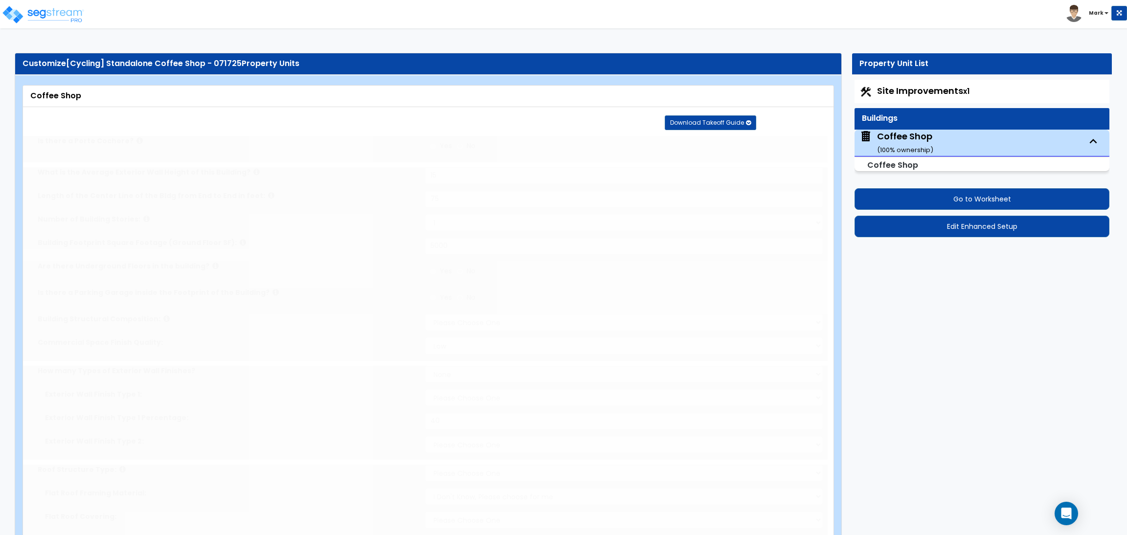
type input "15"
type input "75"
type input "5000"
select select "7"
select select "2"
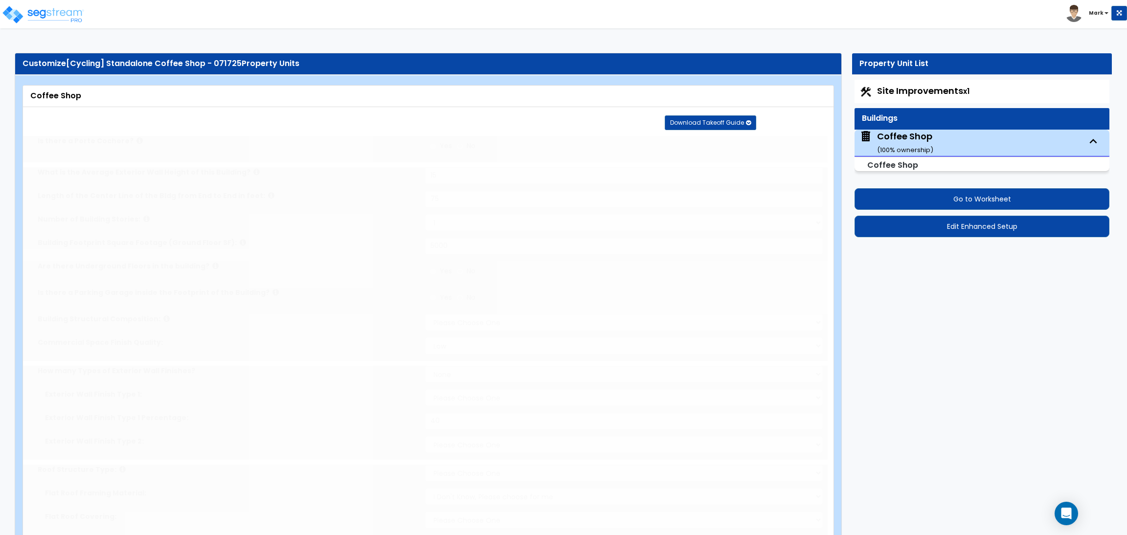
select select "2"
select select "4"
type input "40"
select select "10"
select select "2"
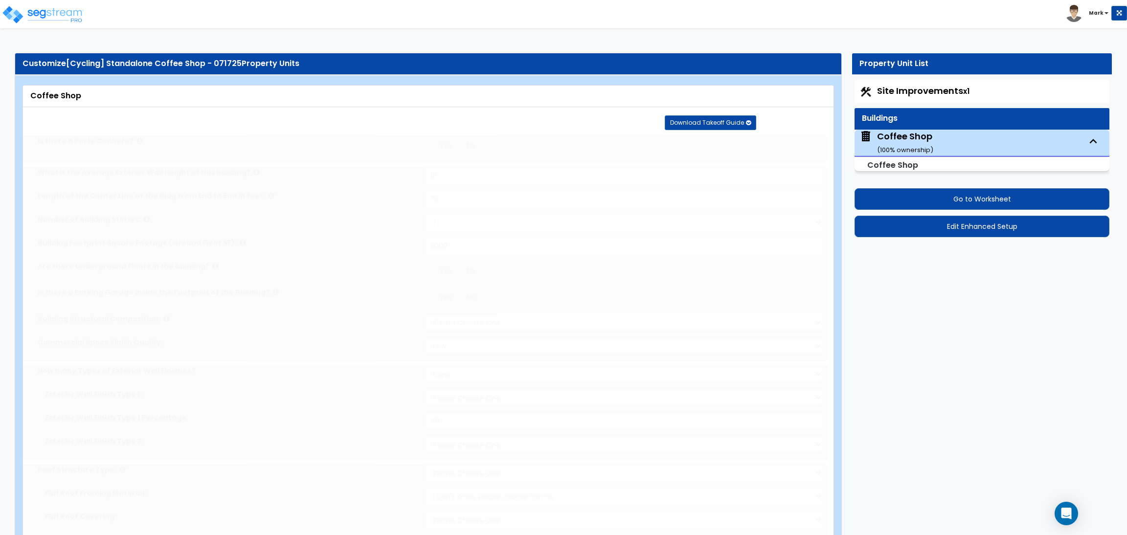
select select "2"
select select "1"
radio input "true"
select select "3"
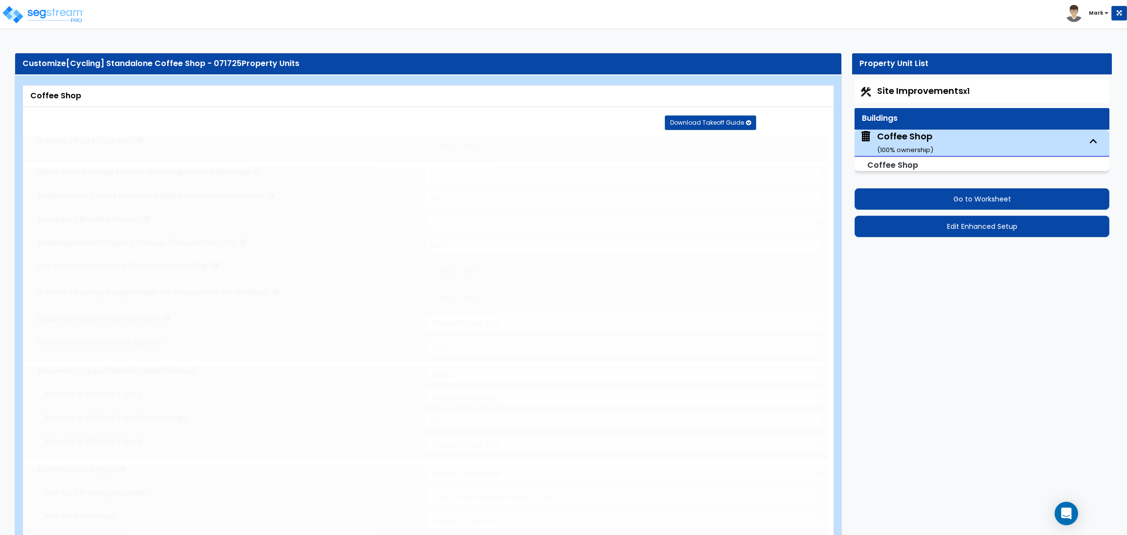
type input "2"
radio input "true"
select select "5"
type input "100"
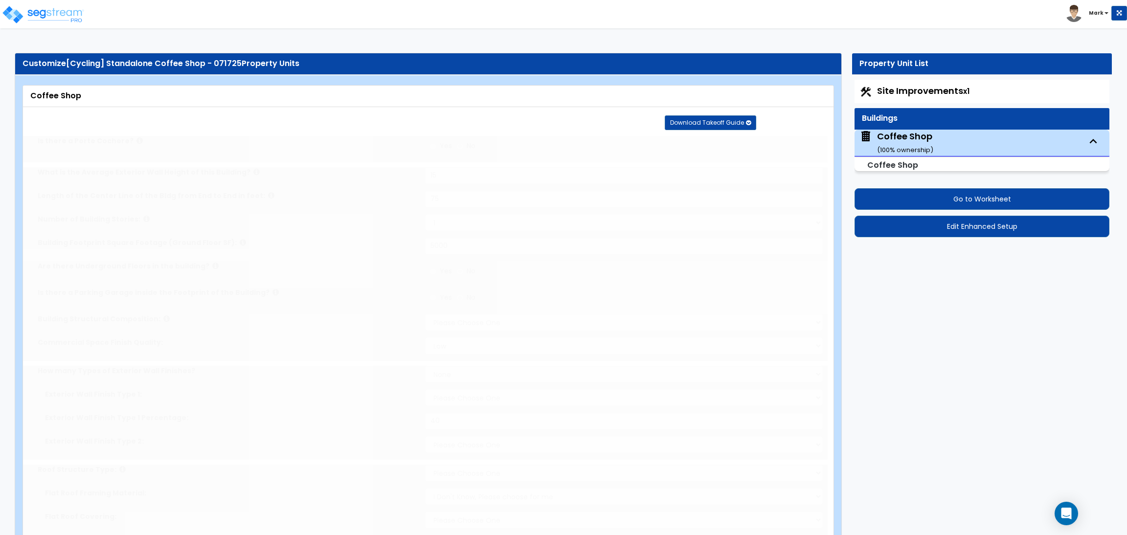
radio input "true"
type input "50"
radio input "true"
type input "2"
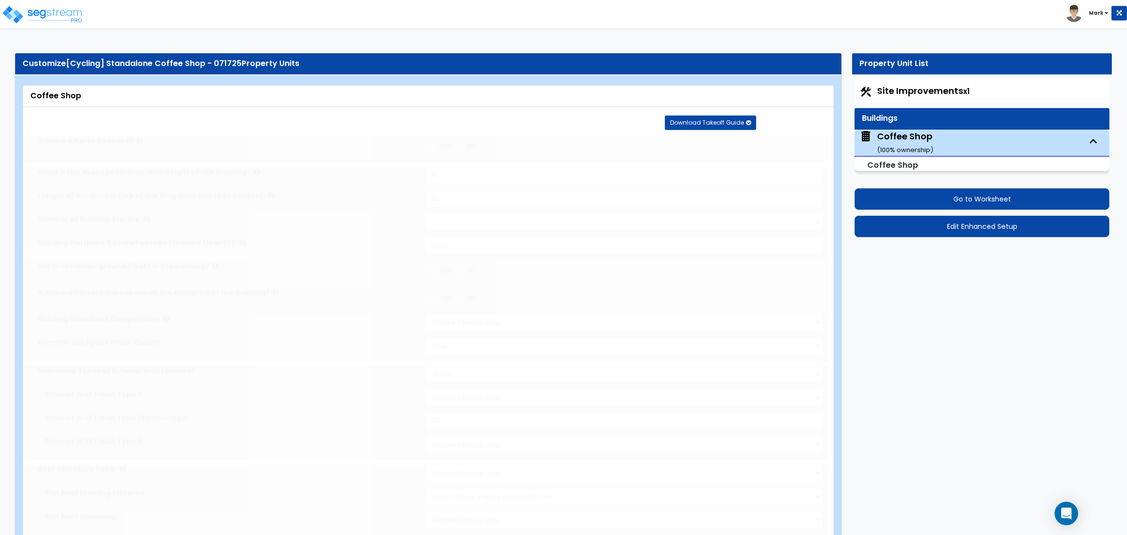
type input "2"
type input "1"
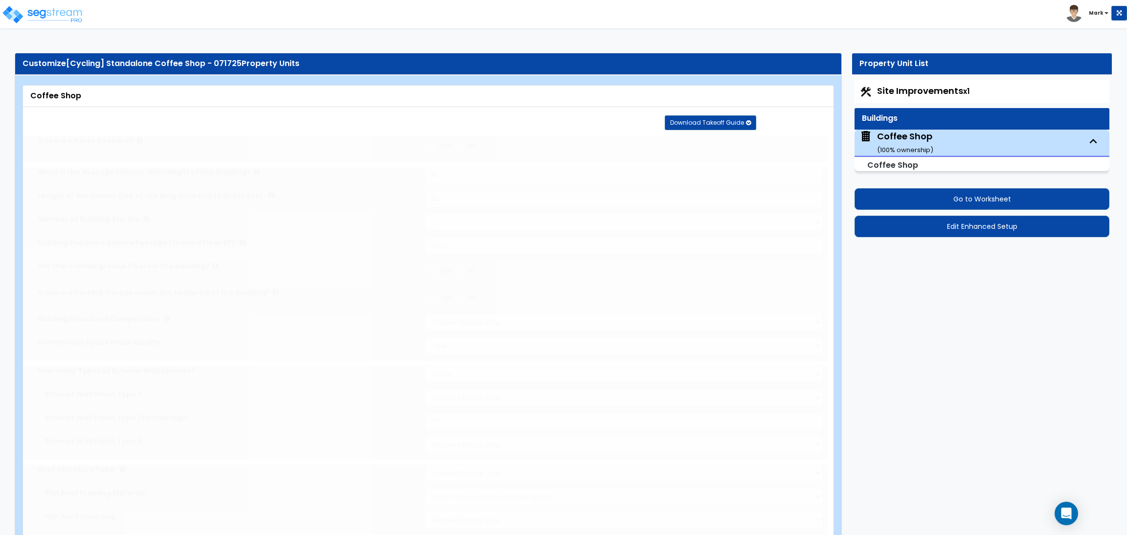
type input "2"
radio input "true"
type input "2"
radio input "true"
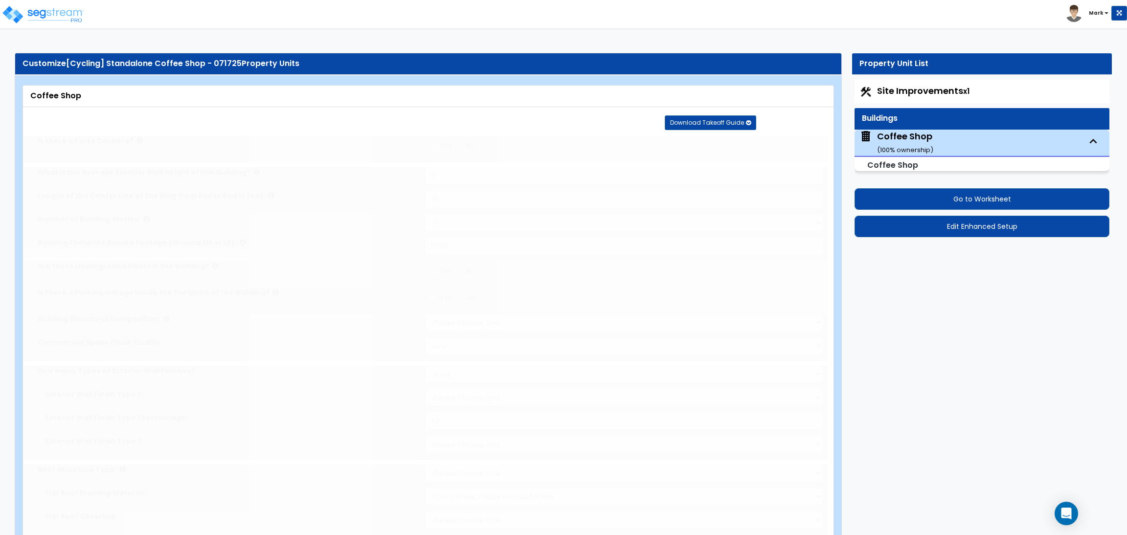
type input "10"
radio input "true"
type input "2"
radio input "true"
type input "400"
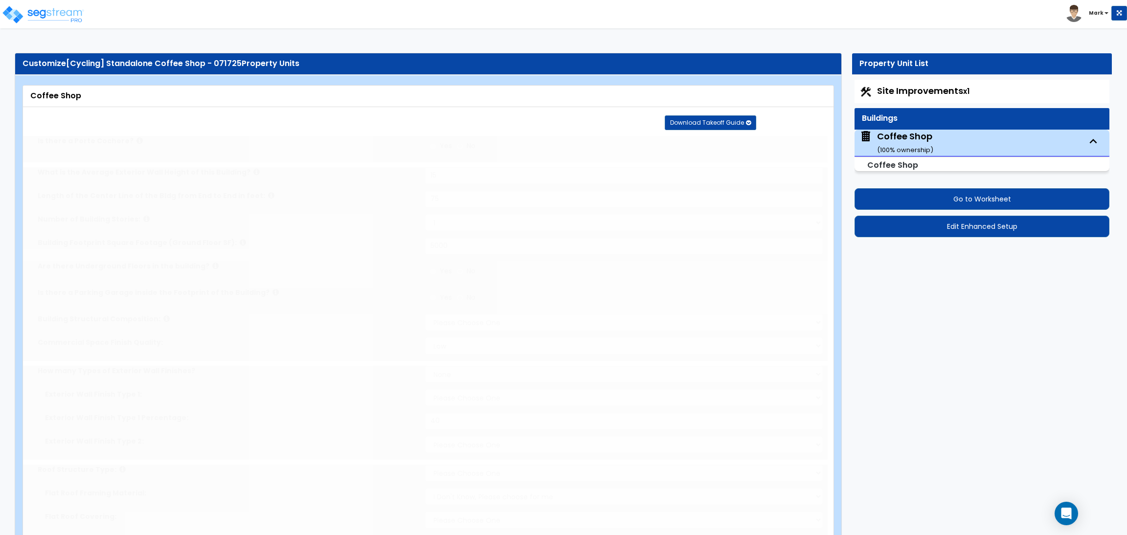
radio input "true"
select select "2"
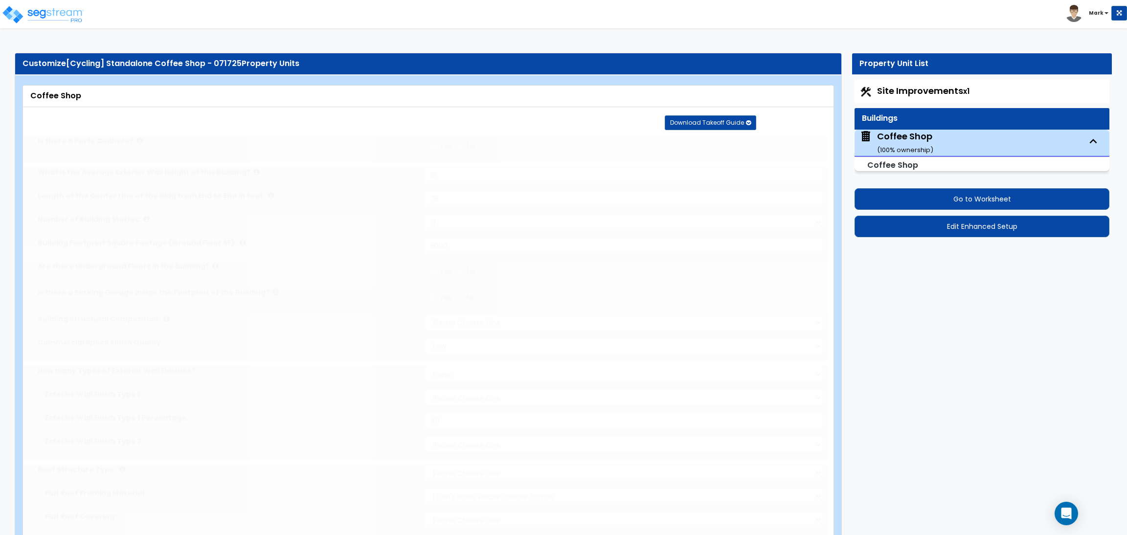
type input "4"
select select "4"
type input "4"
radio input "true"
type input "1"
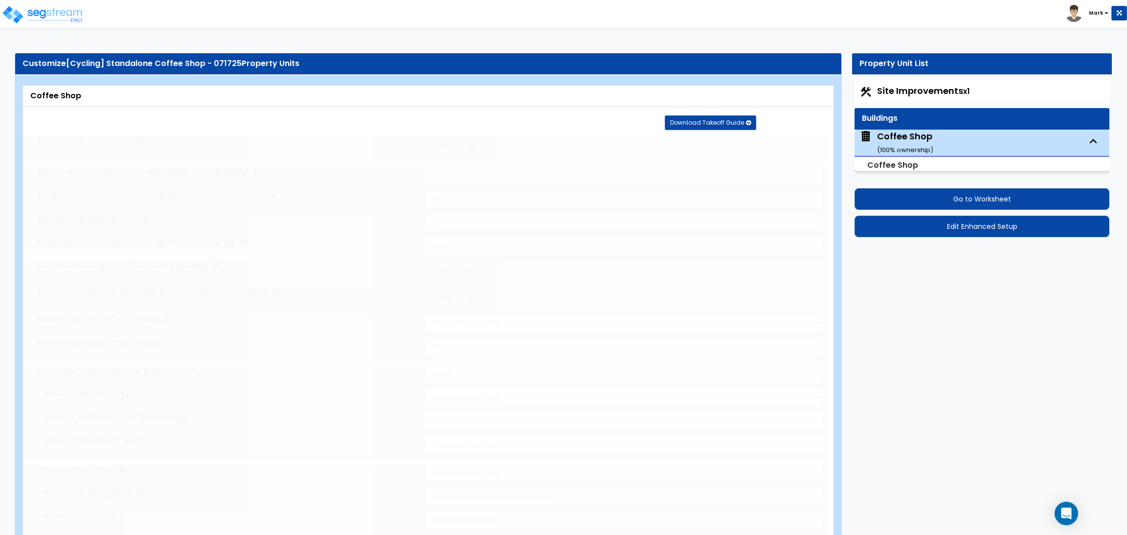
type input "1"
radio input "true"
type input "1"
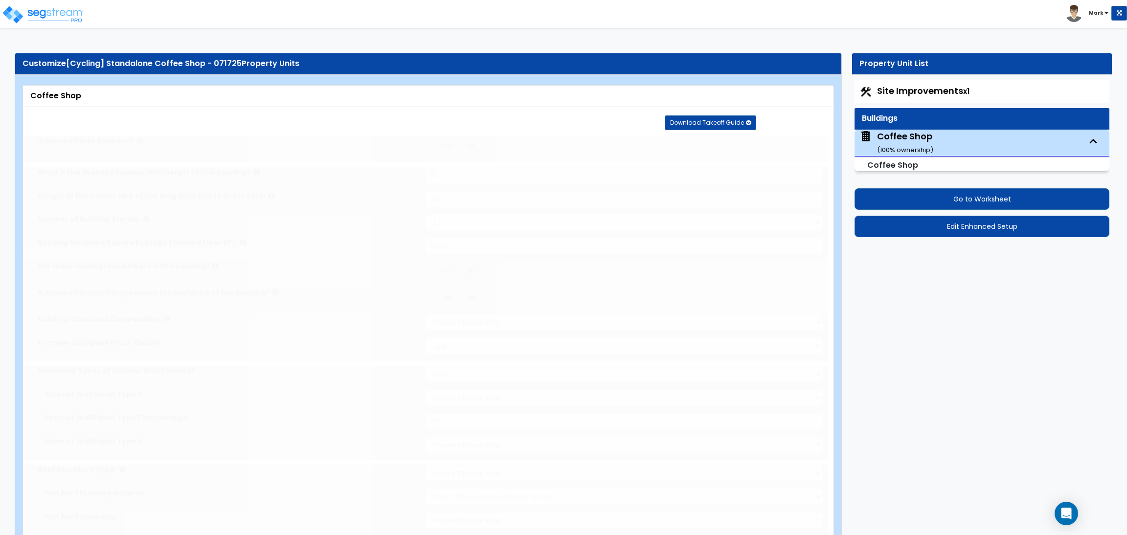
radio input "true"
type input "1"
radio input "true"
type input "1"
radio input "true"
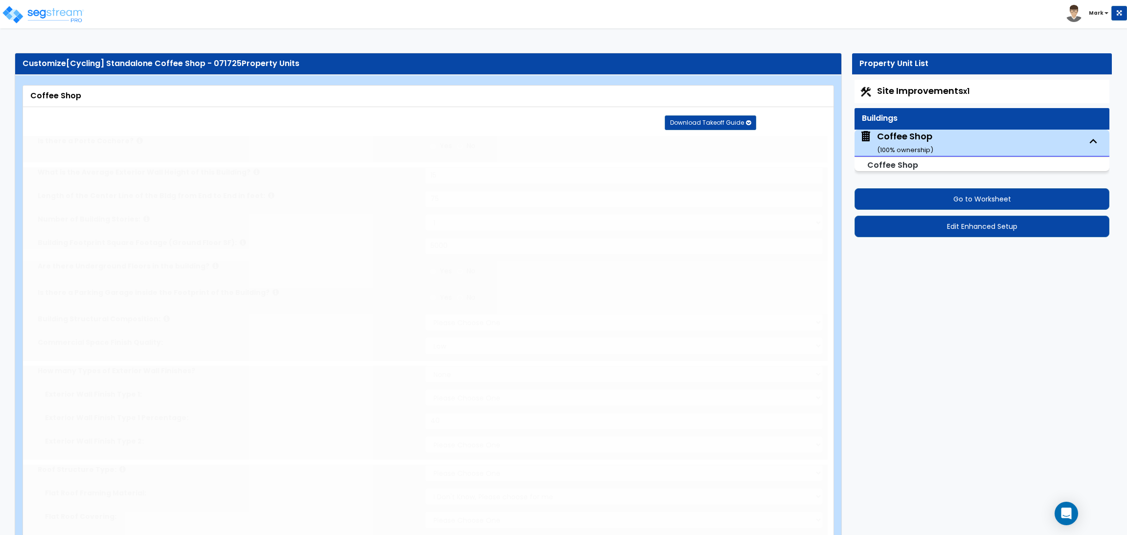
select select "1"
type input "1"
radio input "true"
select select "3"
type input "5"
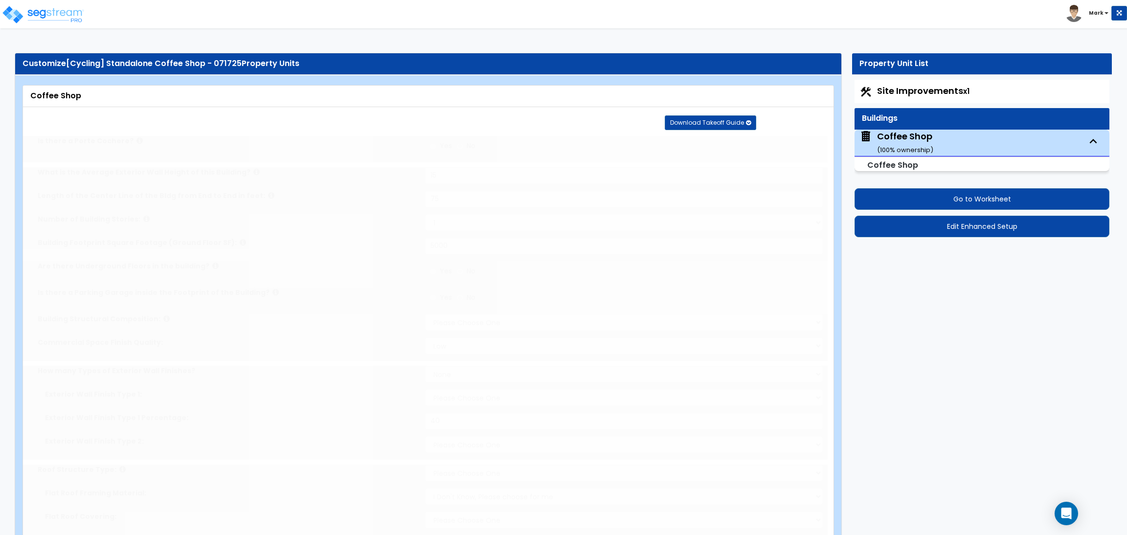
type input "3"
select select "2"
select select "3"
type input "75"
select select "2"
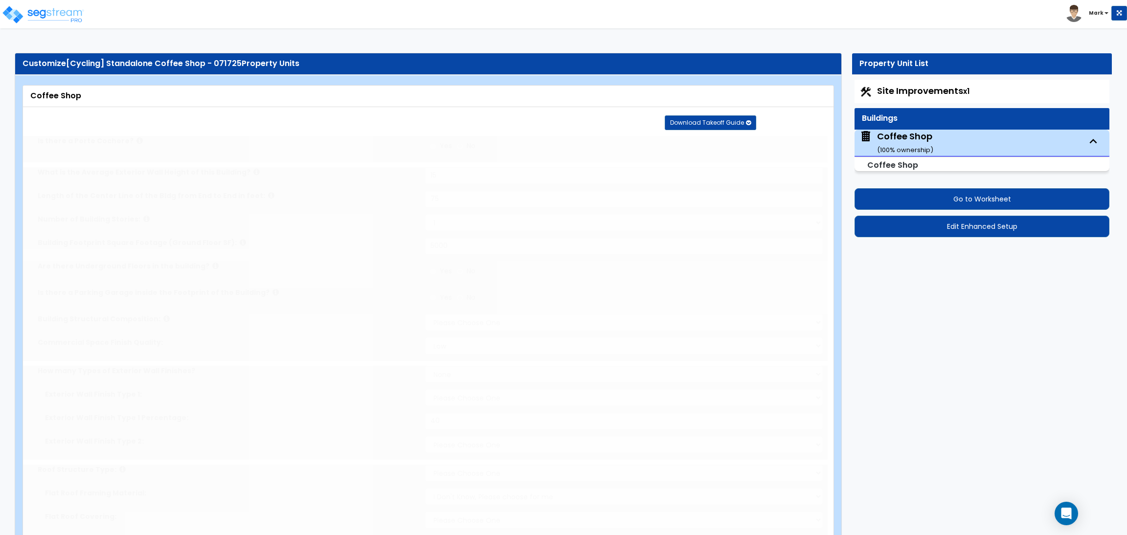
radio input "true"
type input "50"
radio input "true"
select select "5"
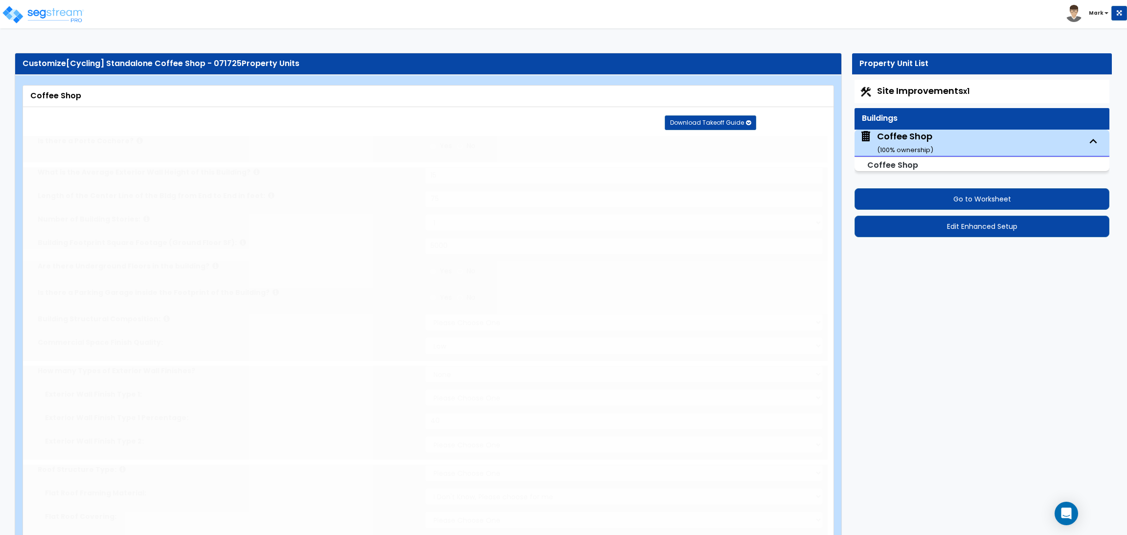
type input "50"
radio input "true"
select select "5"
type input "125"
radio input "true"
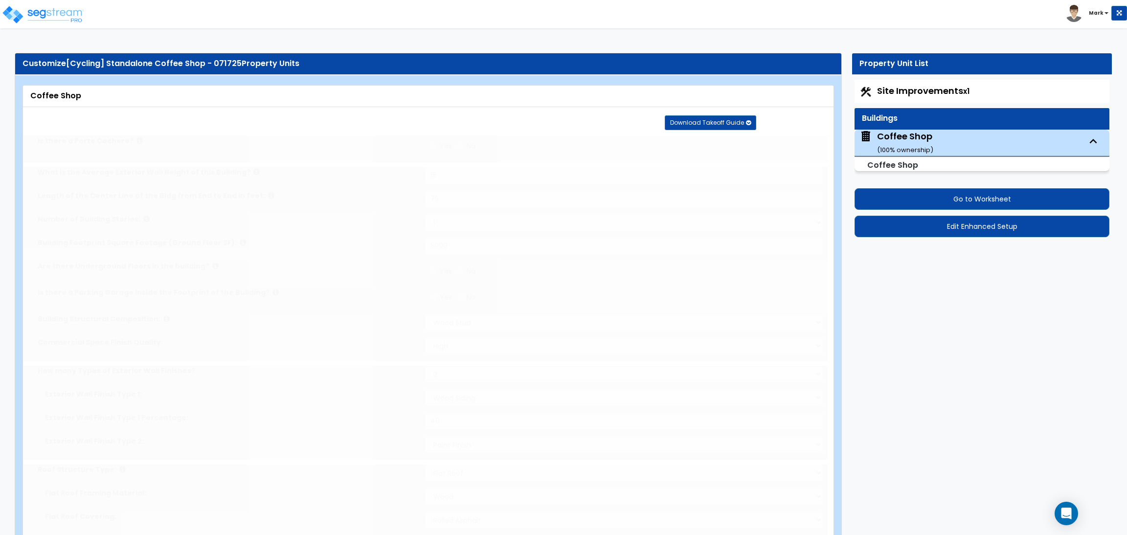
type input "250"
radio input "true"
select select "2"
type input "85"
radio input "true"
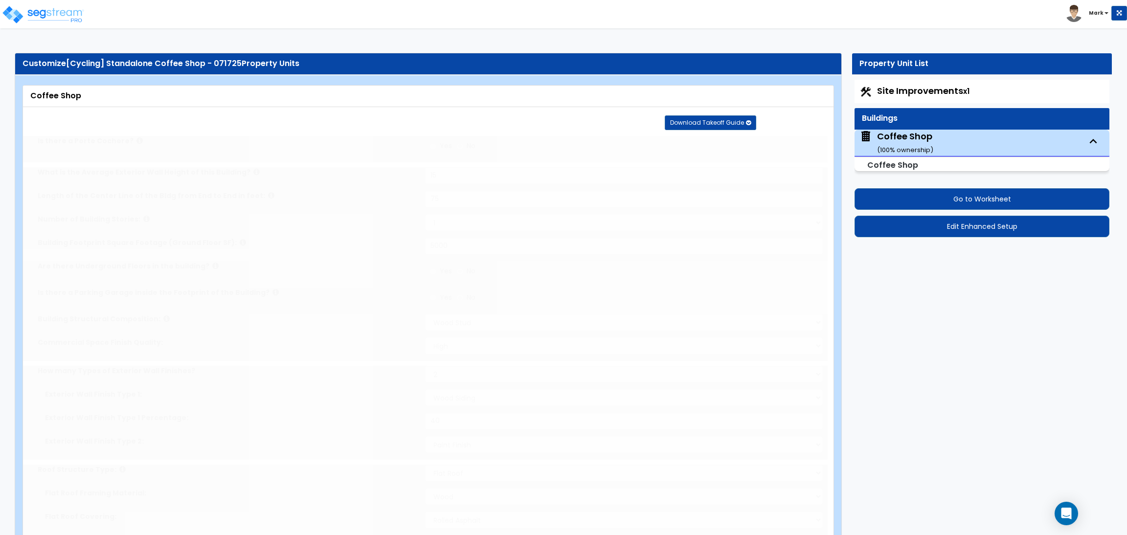
radio input "true"
type input "75"
radio input "true"
type input "45"
radio input "true"
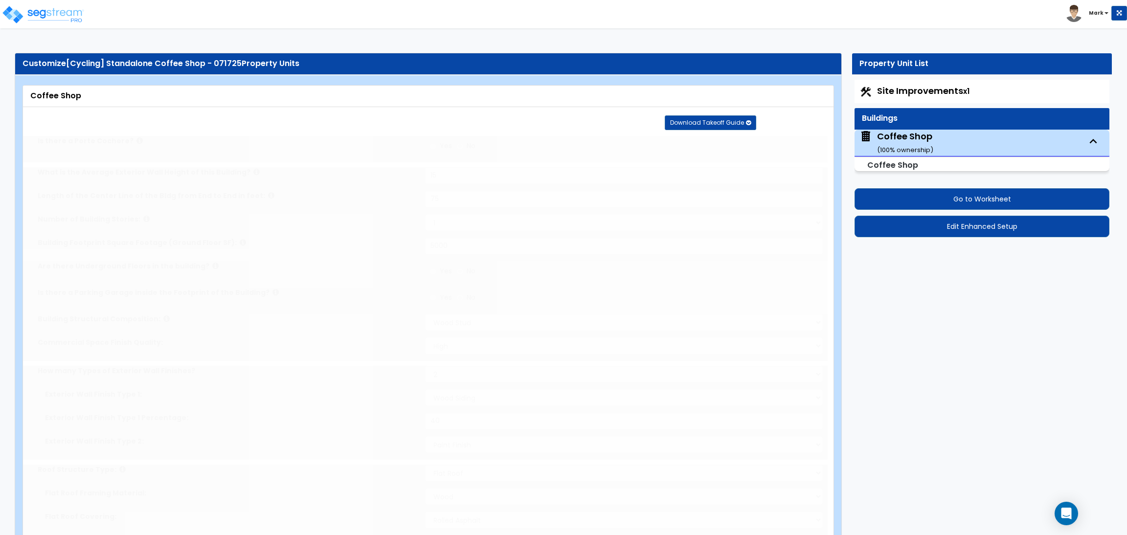
select select "4"
type input "250"
select select "1"
radio input "true"
select select "1"
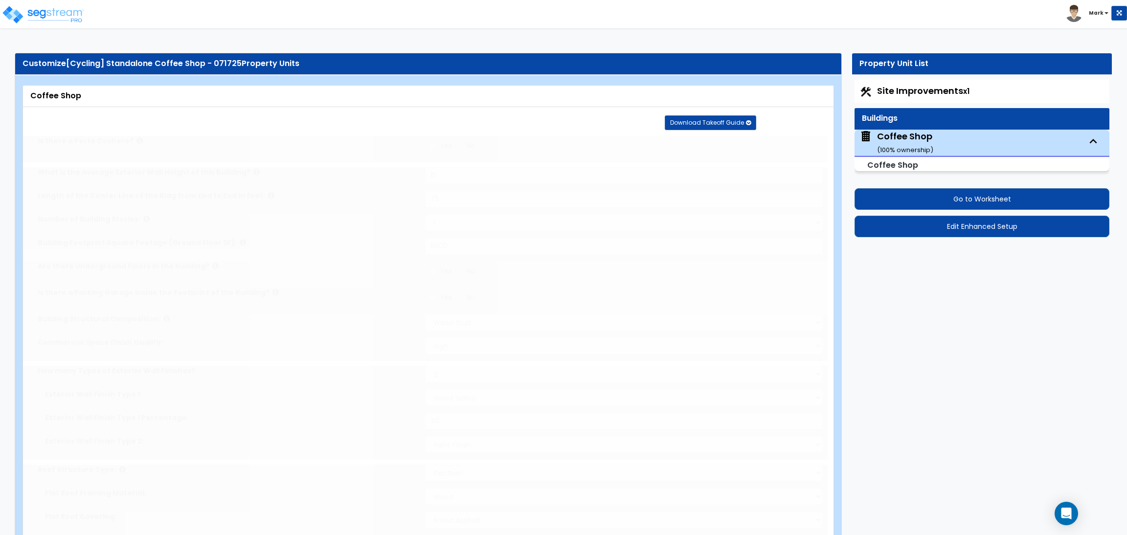
type input "200"
radio input "true"
select select "1"
type input "20"
select select "1"
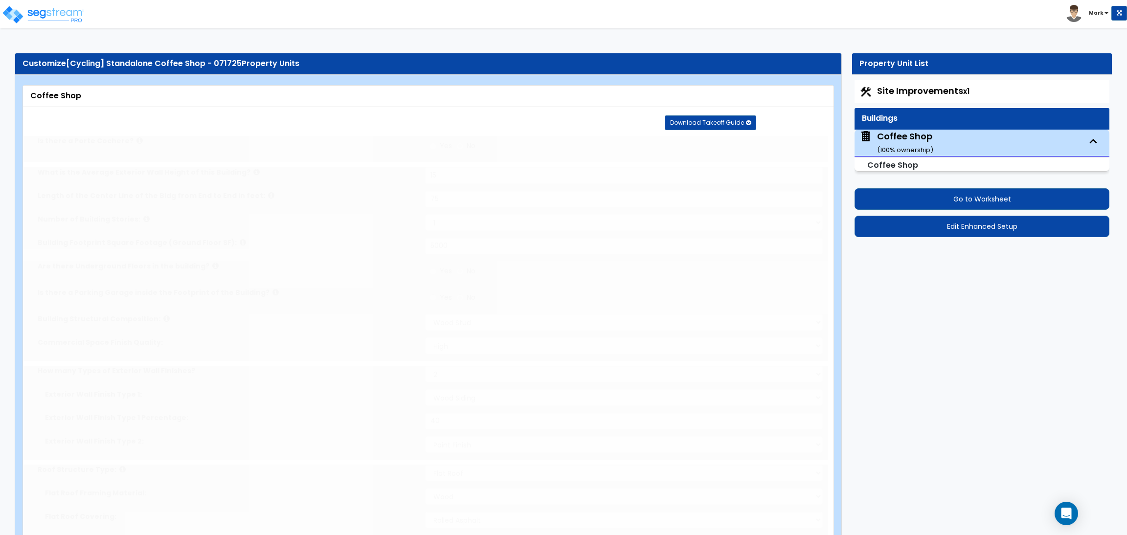
select select "2"
radio input "true"
select select "3"
type input "175"
radio input "true"
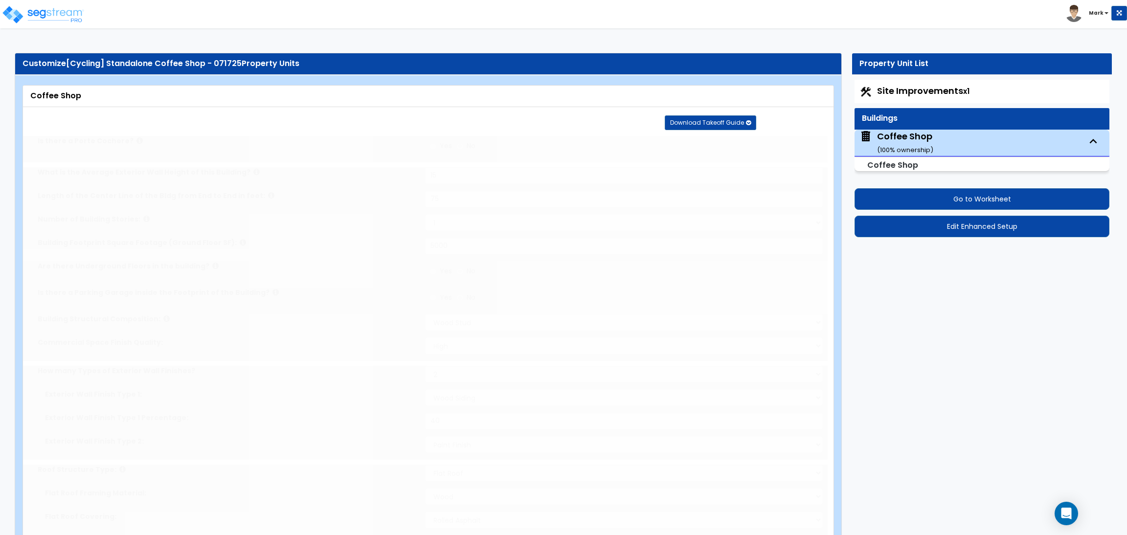
type input "1"
radio input "true"
select select "1"
select select "2"
type input "10"
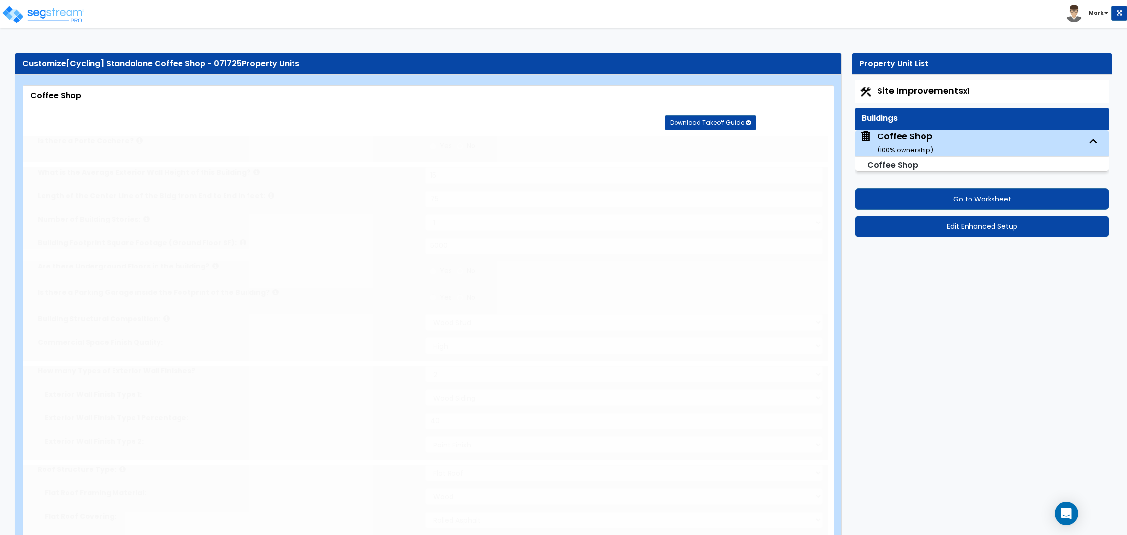
select select "2"
select select "1"
type input "75"
select select "2"
radio input "true"
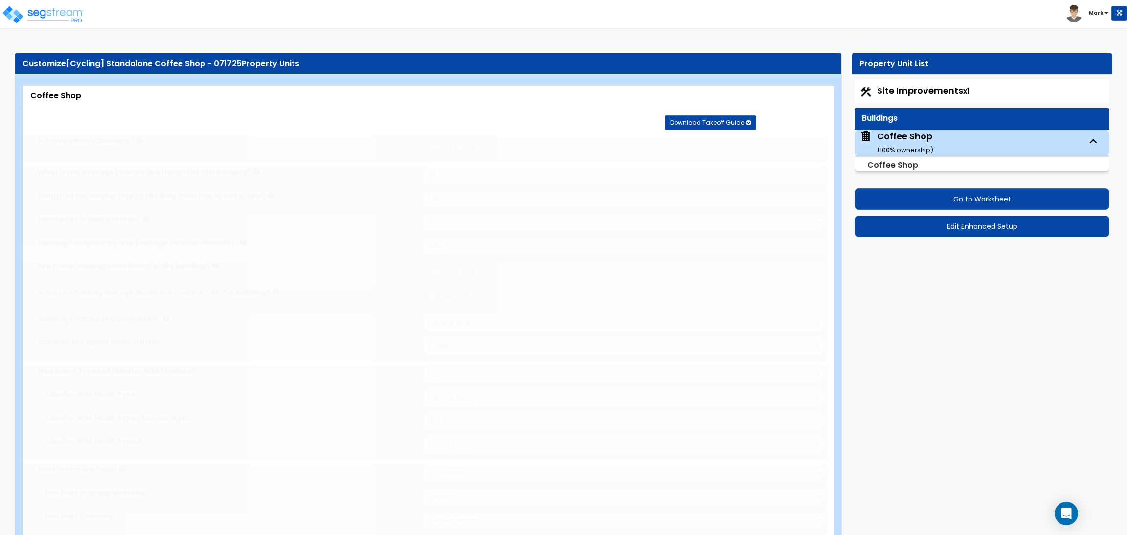
type input "15"
type input "8"
type input "10"
type input "2"
radio input "true"
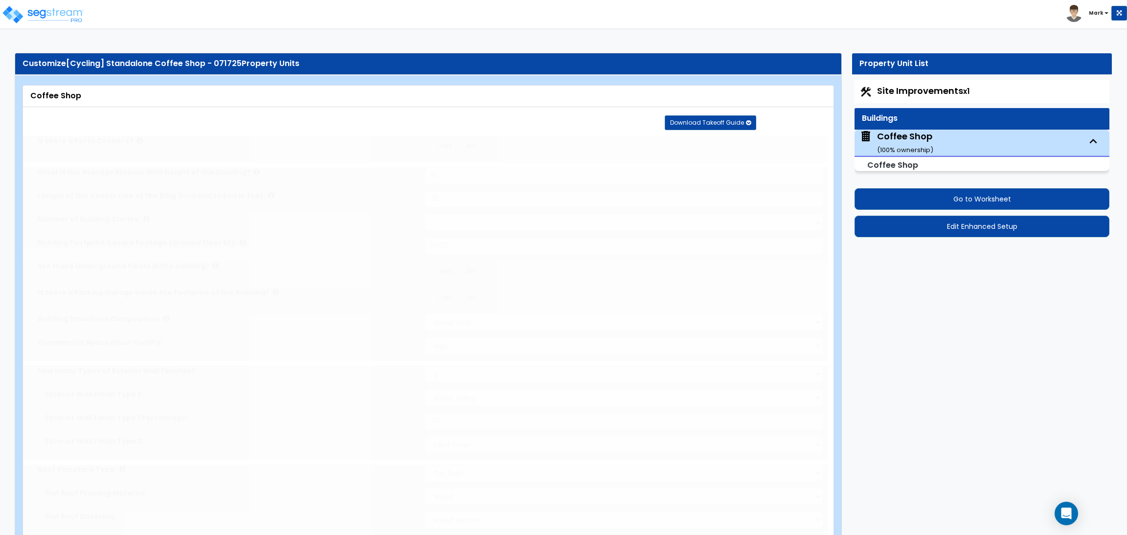
type input "5"
type input "2"
type input "5"
radio input "true"
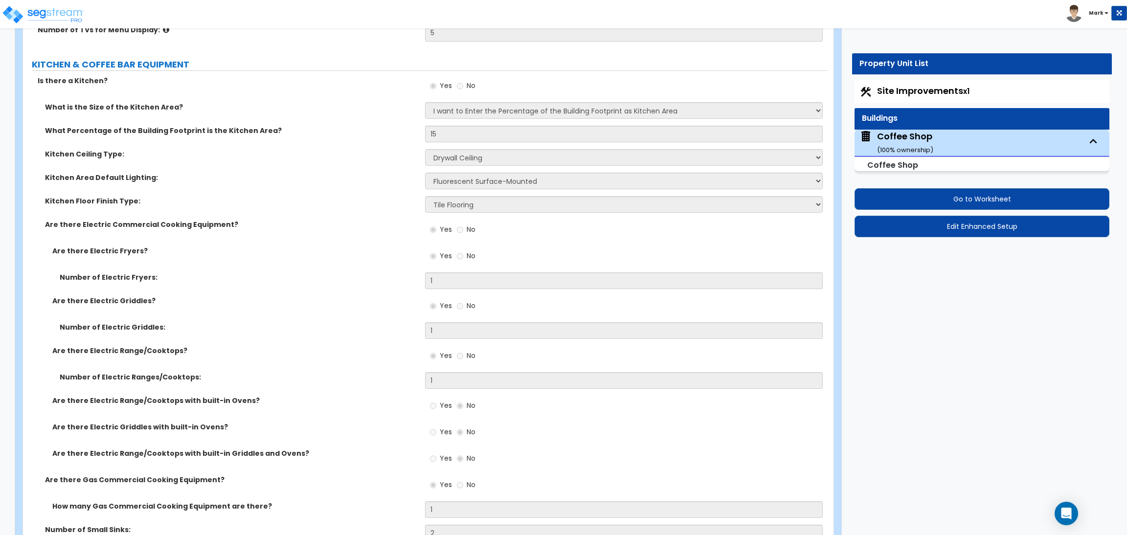
scroll to position [3816, 0]
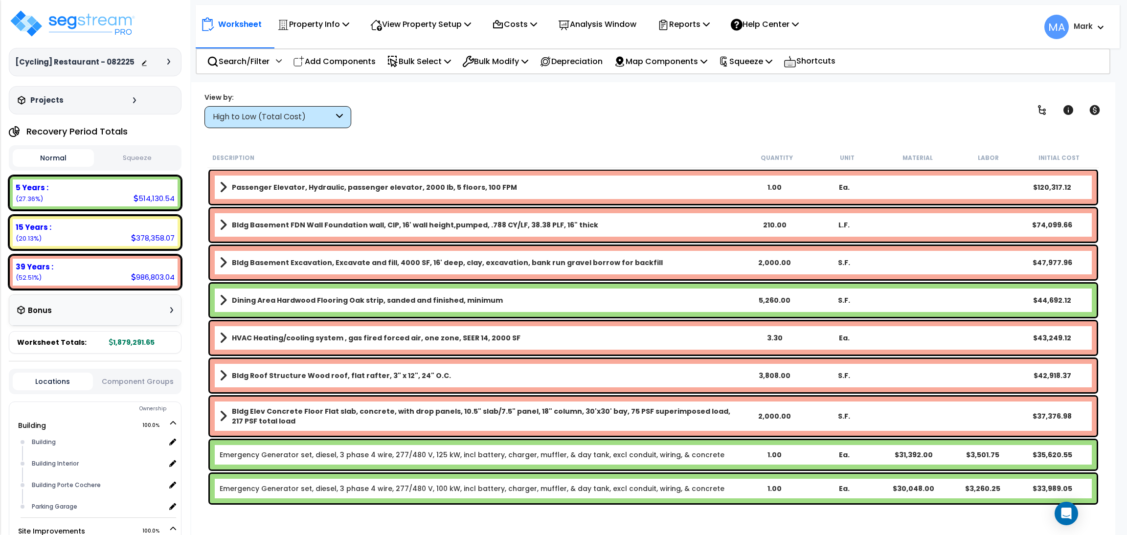
click at [275, 107] on div "High to Low (Total Cost)" at bounding box center [278, 117] width 147 height 22
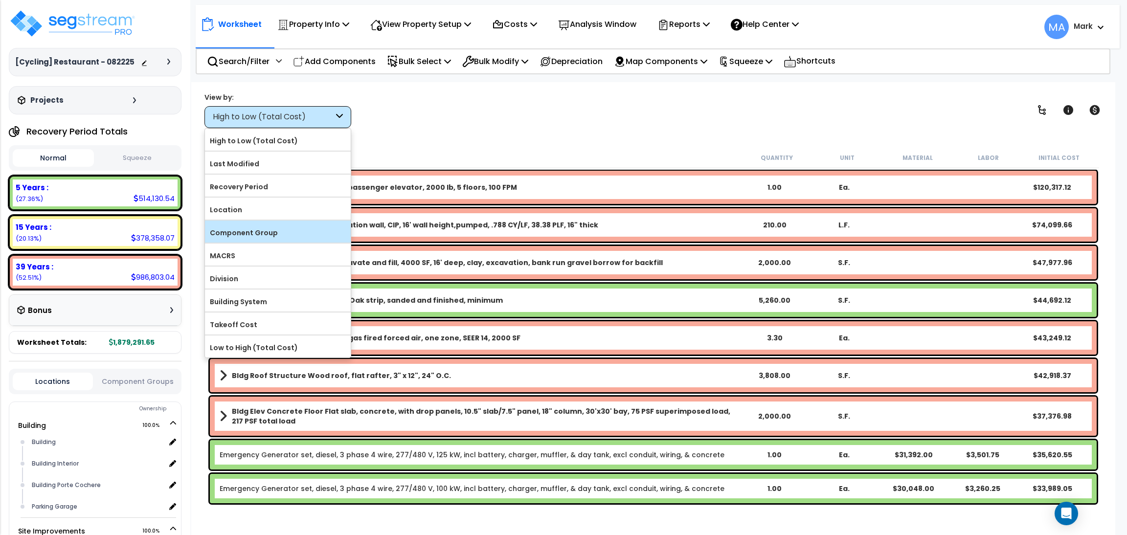
click at [276, 226] on div "Component Group" at bounding box center [278, 232] width 146 height 22
click at [255, 239] on label "Component Group" at bounding box center [278, 233] width 146 height 15
click at [0, 0] on input "Component Group" at bounding box center [0, 0] width 0 height 0
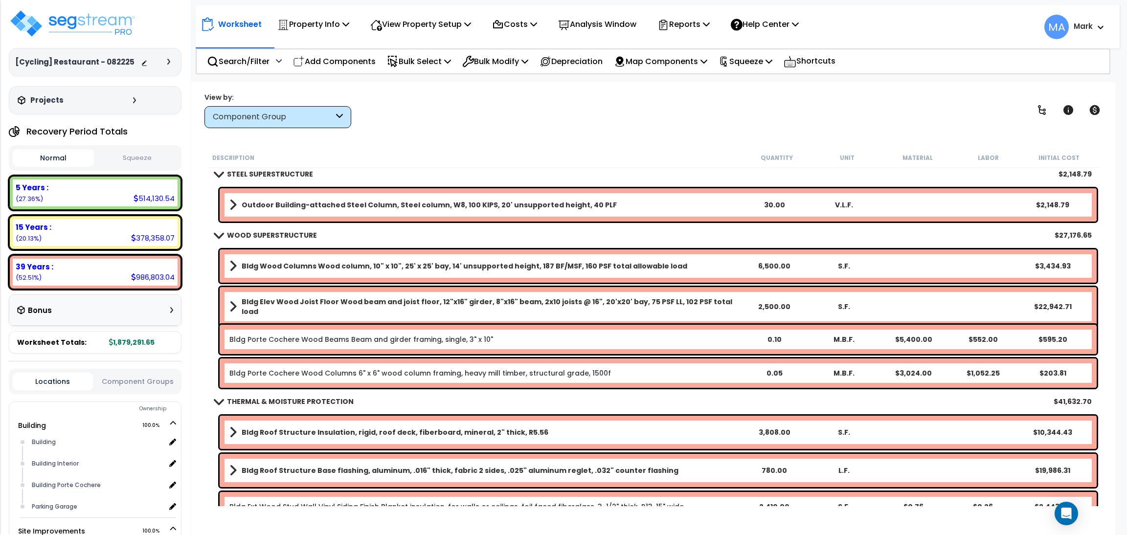
scroll to position [514, 0]
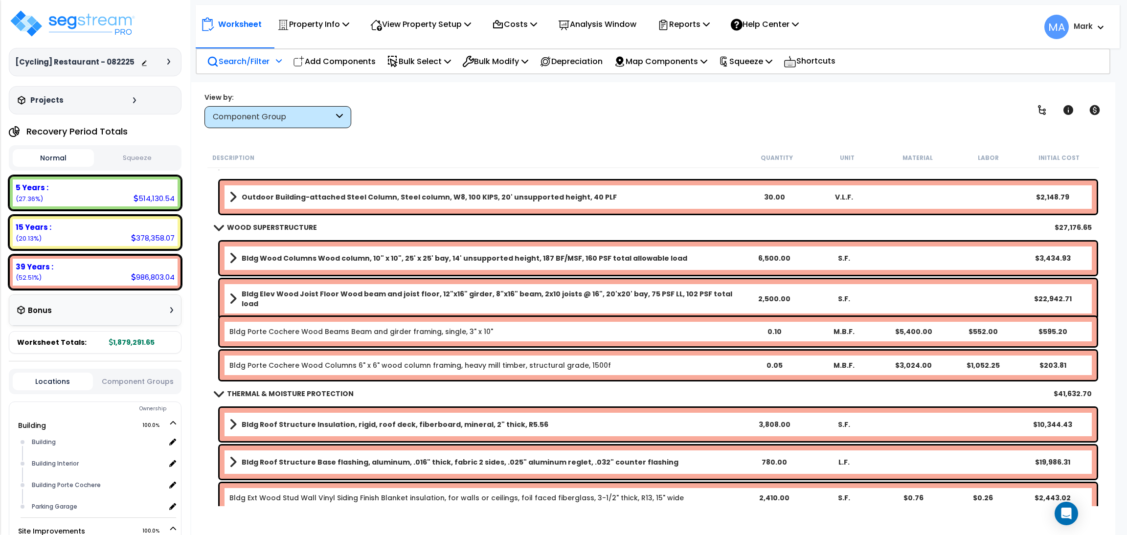
click at [232, 63] on p "Search/Filter" at bounding box center [238, 61] width 63 height 13
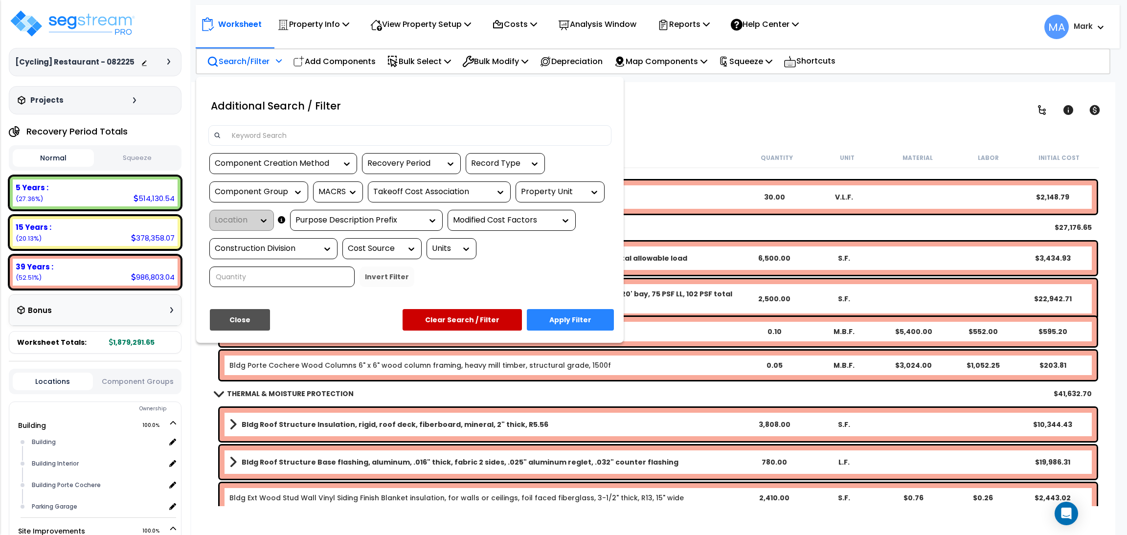
click at [274, 129] on input at bounding box center [416, 135] width 380 height 15
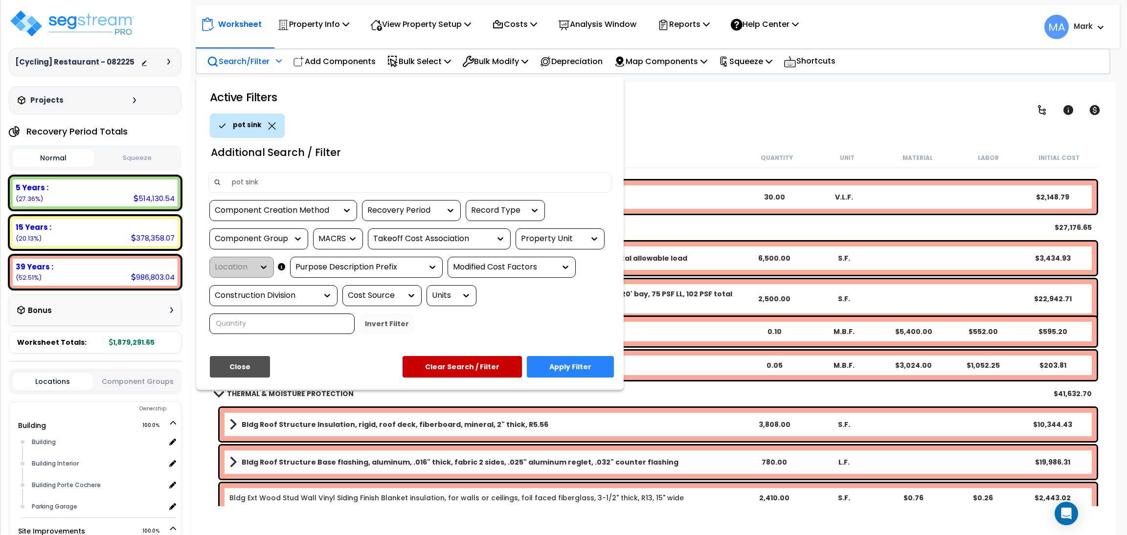
type input "pot sink"
click at [592, 368] on button "Apply Filter" at bounding box center [570, 367] width 87 height 22
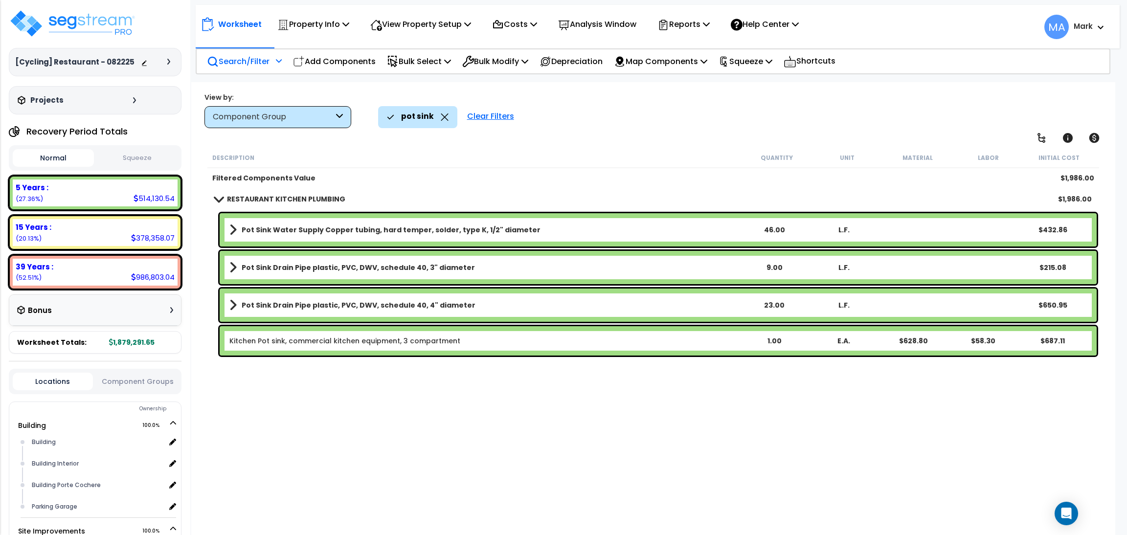
scroll to position [0, 0]
click at [349, 24] on p "View Property Setup" at bounding box center [313, 24] width 72 height 13
click at [418, 71] on link "View Questionnaire" at bounding box center [414, 67] width 97 height 20
click at [443, 120] on icon at bounding box center [445, 117] width 8 height 7
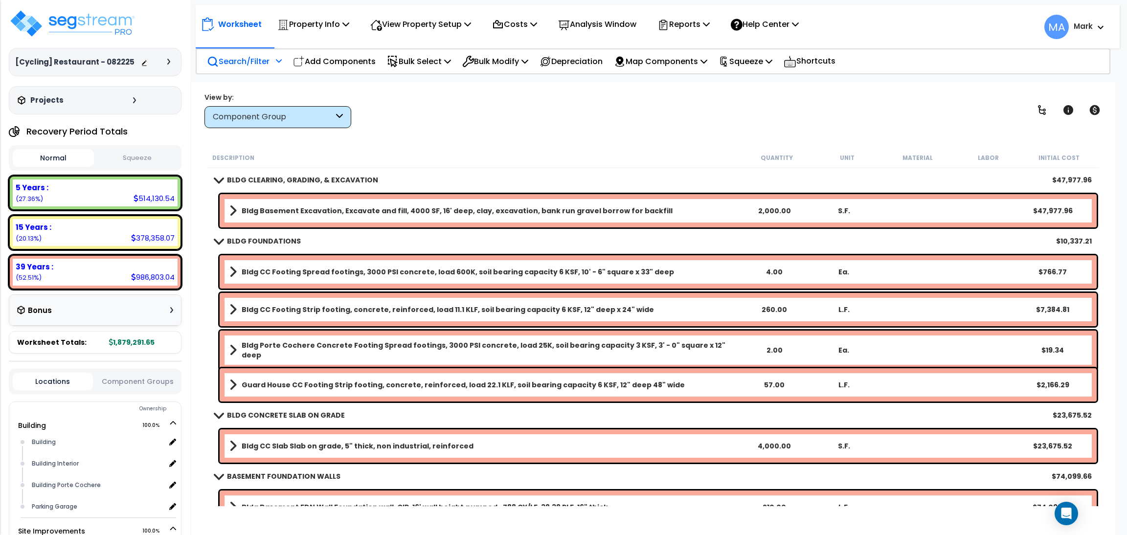
click at [243, 60] on p "Search/Filter" at bounding box center [238, 61] width 63 height 13
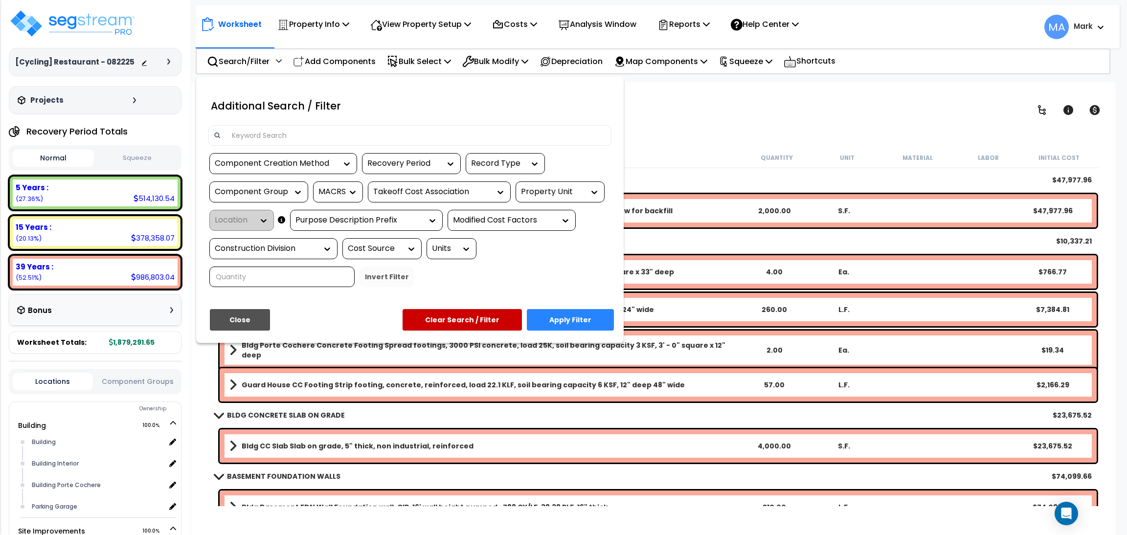
click at [259, 128] on input at bounding box center [416, 135] width 380 height 15
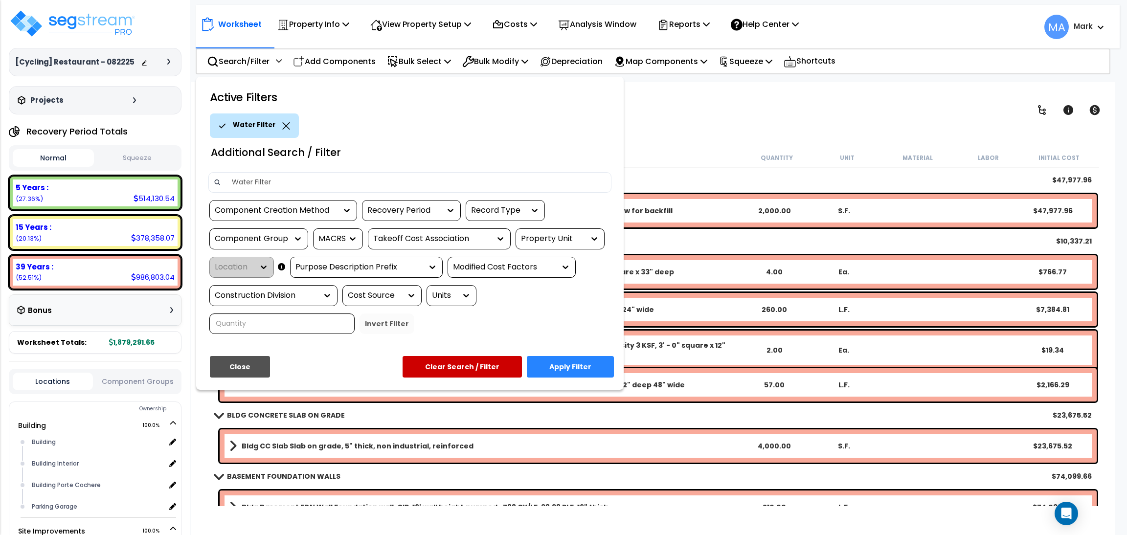
type input "Water Filter"
click at [567, 361] on button "Apply Filter" at bounding box center [570, 367] width 87 height 22
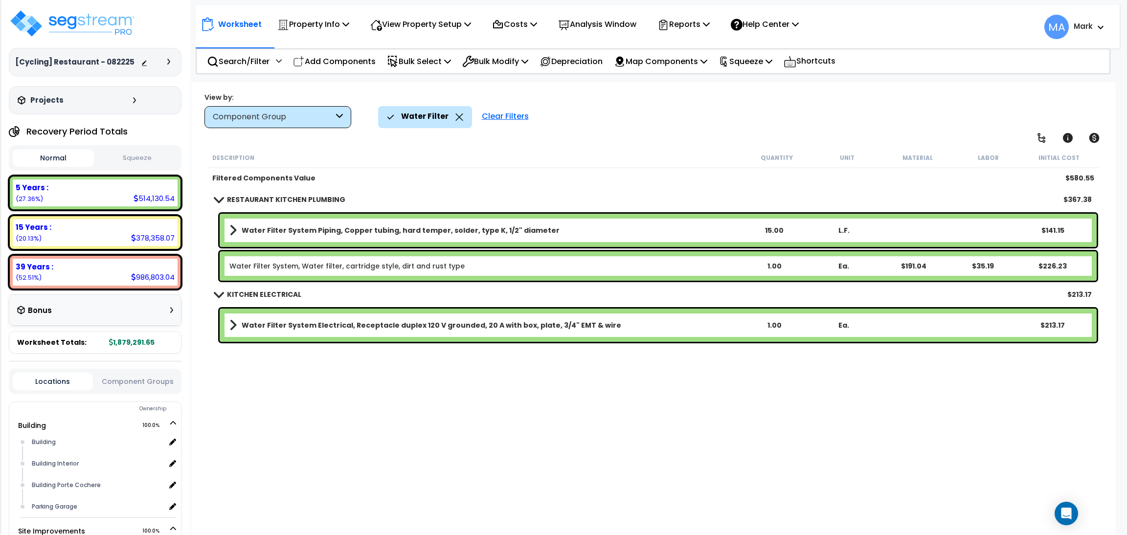
click at [334, 321] on b "Water Filter System Electrical, Receptacle duplex 120 V grounded, 20 A with box…" at bounding box center [432, 326] width 380 height 10
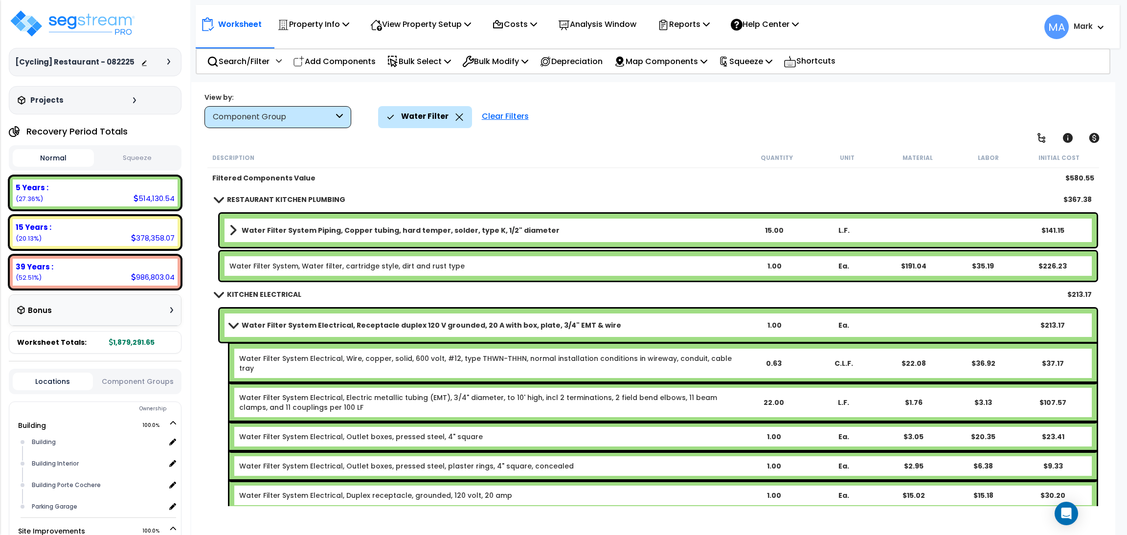
click at [334, 321] on b "Water Filter System Electrical, Receptacle duplex 120 V grounded, 20 A with box…" at bounding box center [432, 326] width 380 height 10
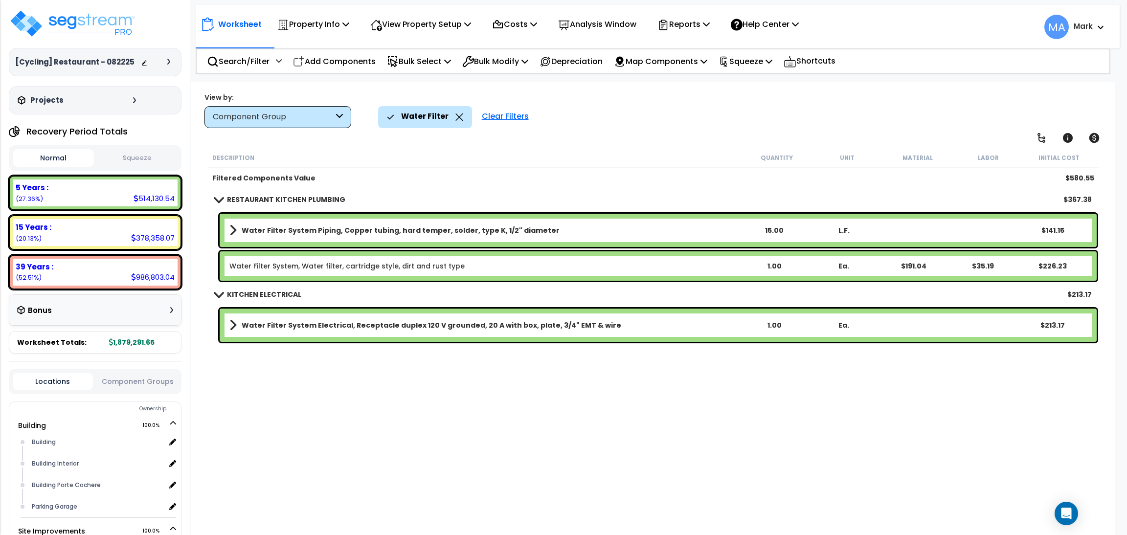
click at [313, 319] on link "Water Filter System Electrical, Receptacle duplex 120 V grounded, 20 A with box…" at bounding box center [484, 326] width 510 height 14
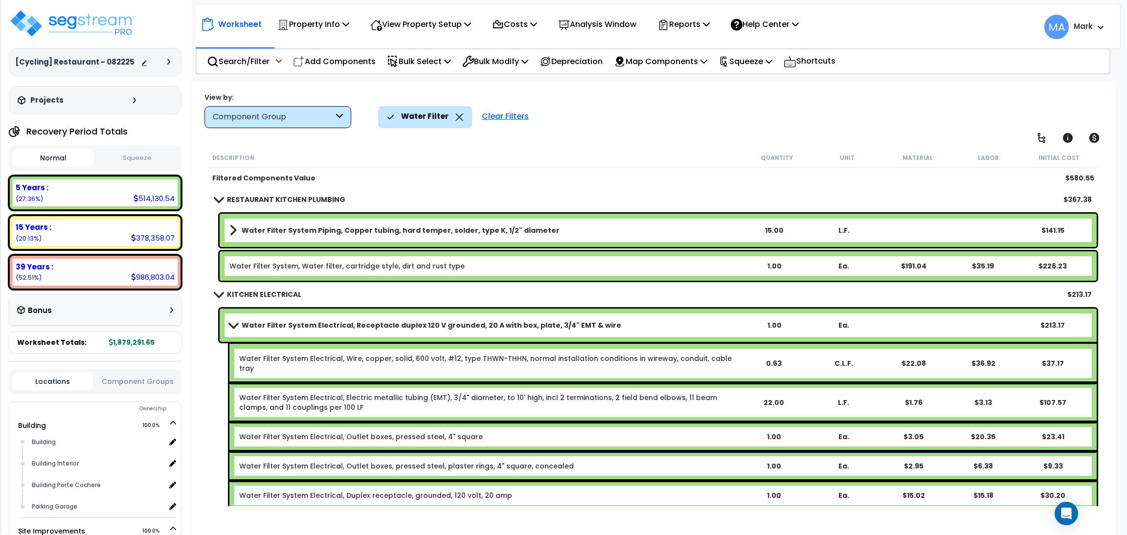
click at [313, 319] on link "Water Filter System Electrical, Receptacle duplex 120 V grounded, 20 A with box…" at bounding box center [484, 326] width 510 height 14
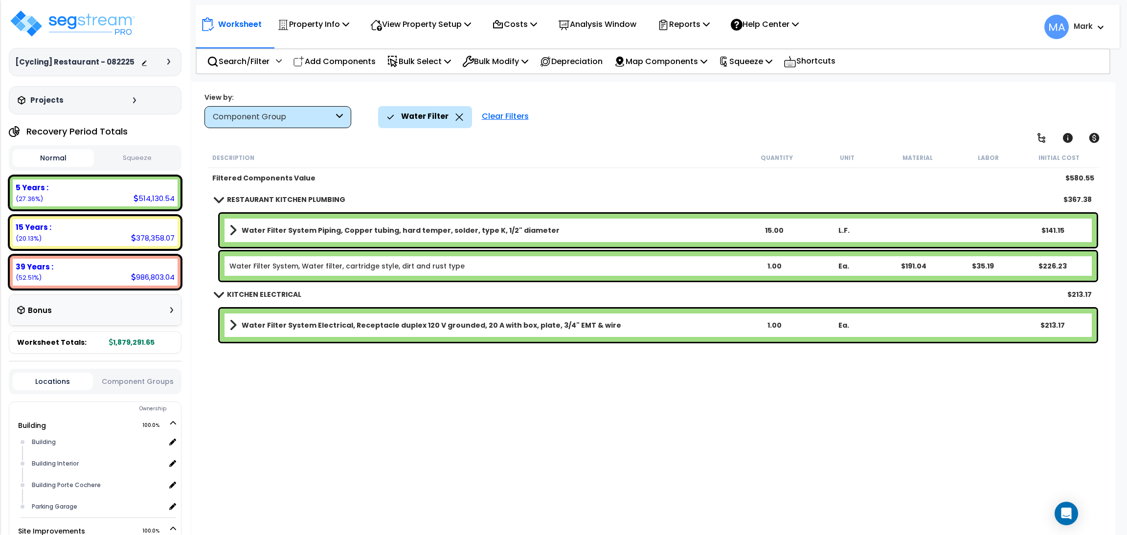
click at [298, 222] on div "Water Filter System Piping, Copper tubing, hard temper, solder, type K, 1/2" di…" at bounding box center [658, 230] width 877 height 33
click at [298, 236] on link "Water Filter System Piping, Copper tubing, hard temper, solder, type K, 1/2" di…" at bounding box center [484, 231] width 510 height 14
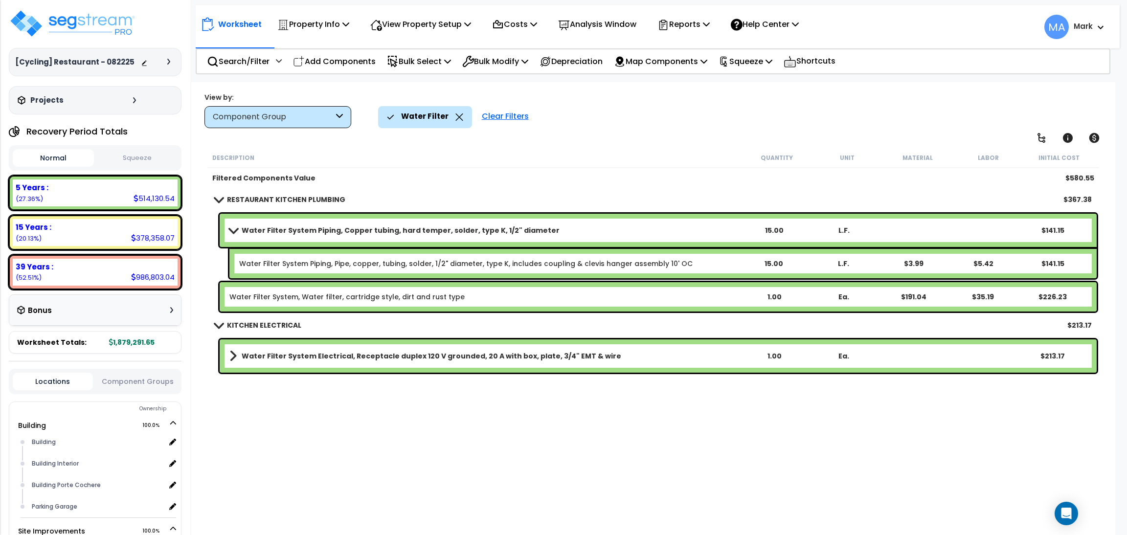
click at [300, 294] on link "Water Filter System, Water filter, cartridge style, dirt and rust type" at bounding box center [346, 297] width 235 height 10
click at [290, 356] on b "Water Filter System Electrical, Receptacle duplex 120 V grounded, 20 A with box…" at bounding box center [432, 356] width 380 height 10
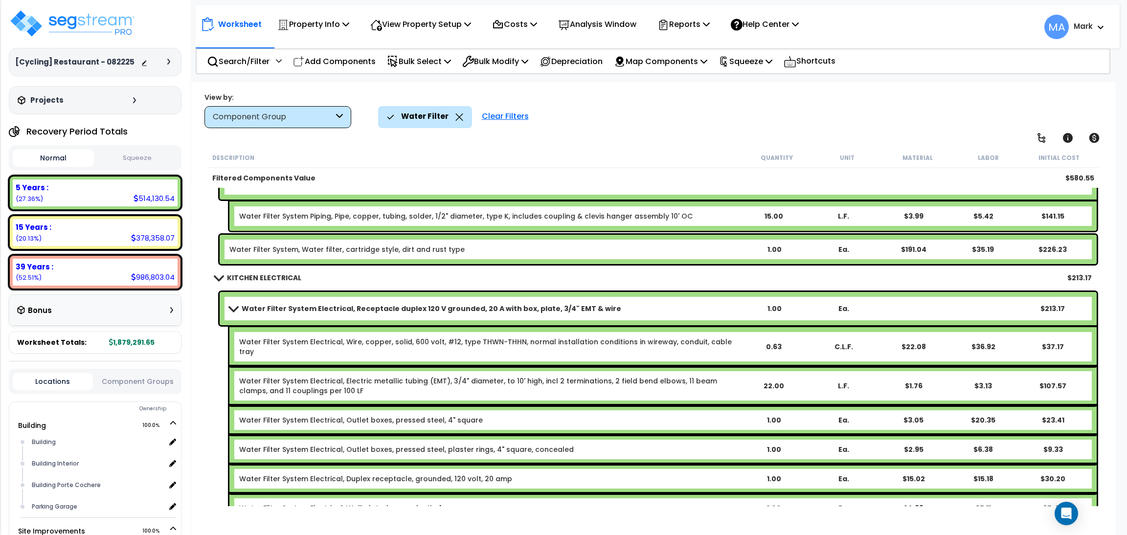
scroll to position [53, 0]
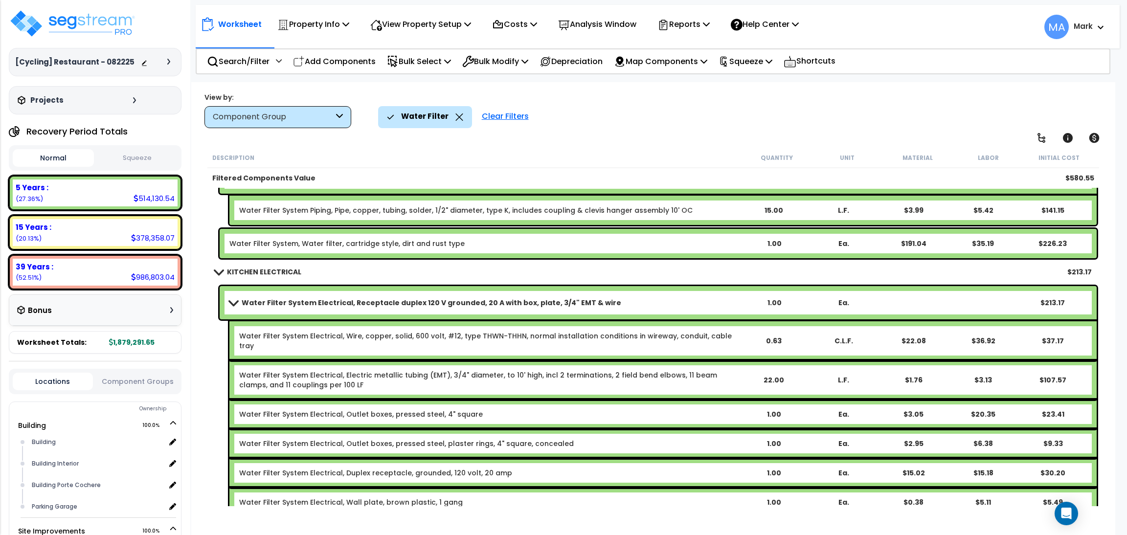
click at [315, 296] on link "Water Filter System Electrical, Receptacle duplex 120 V grounded, 20 A with box…" at bounding box center [484, 303] width 510 height 14
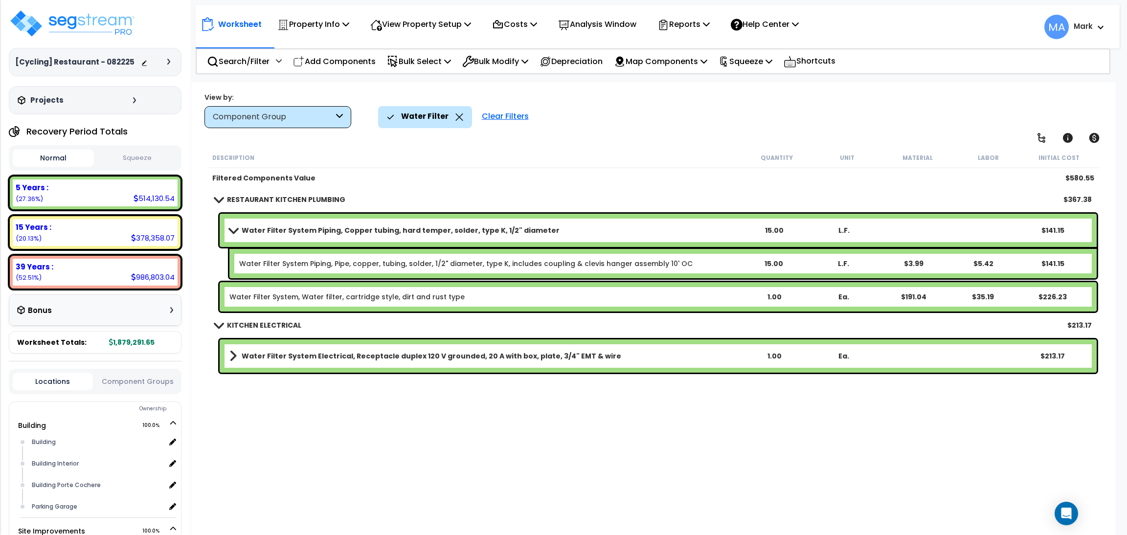
scroll to position [43, 0]
click at [459, 118] on icon at bounding box center [460, 117] width 8 height 7
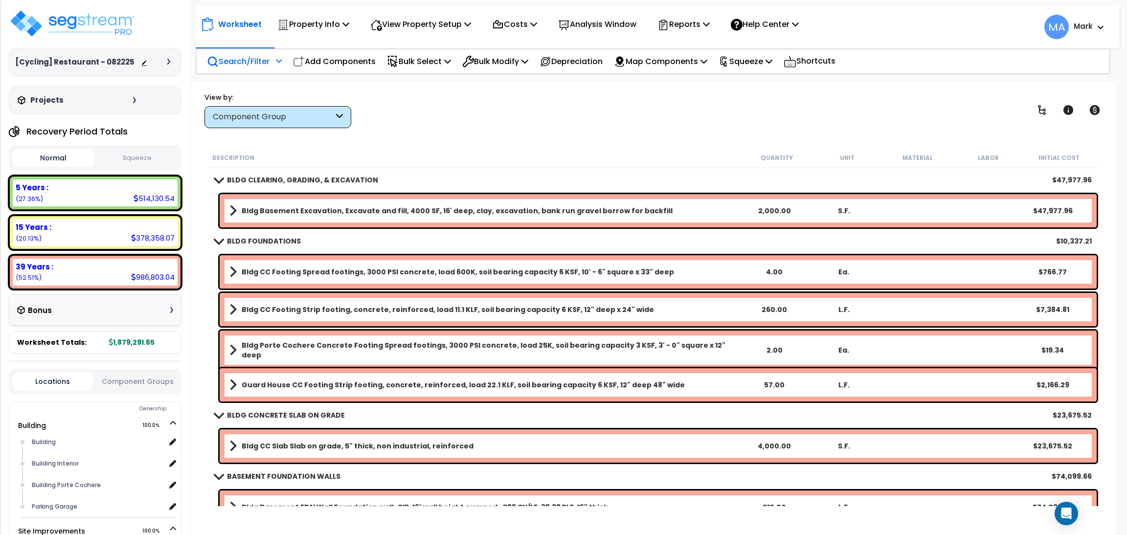
click at [263, 61] on p "Search/Filter" at bounding box center [238, 61] width 63 height 13
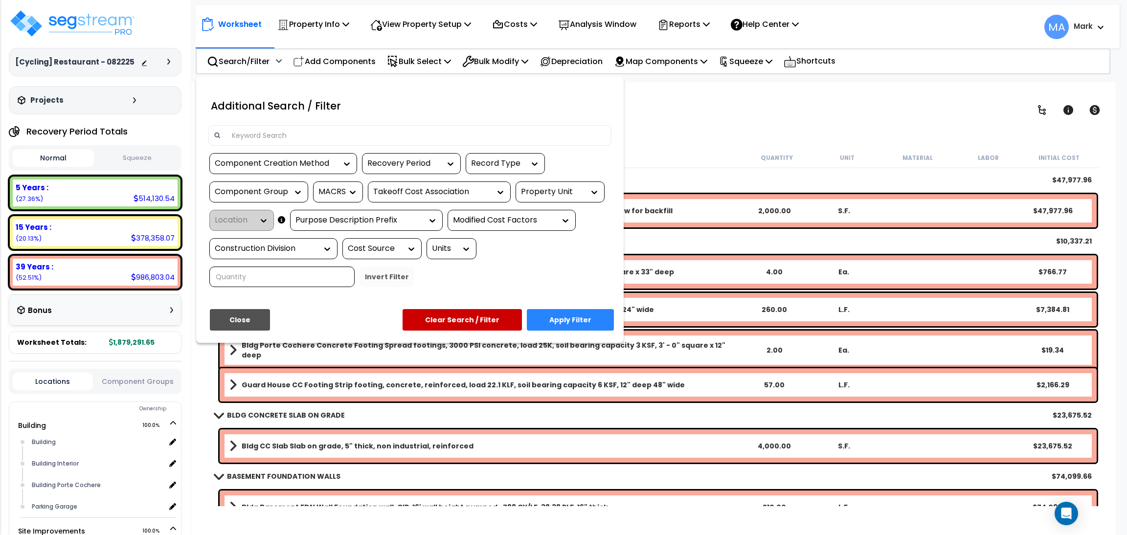
click at [250, 135] on input at bounding box center [416, 135] width 380 height 15
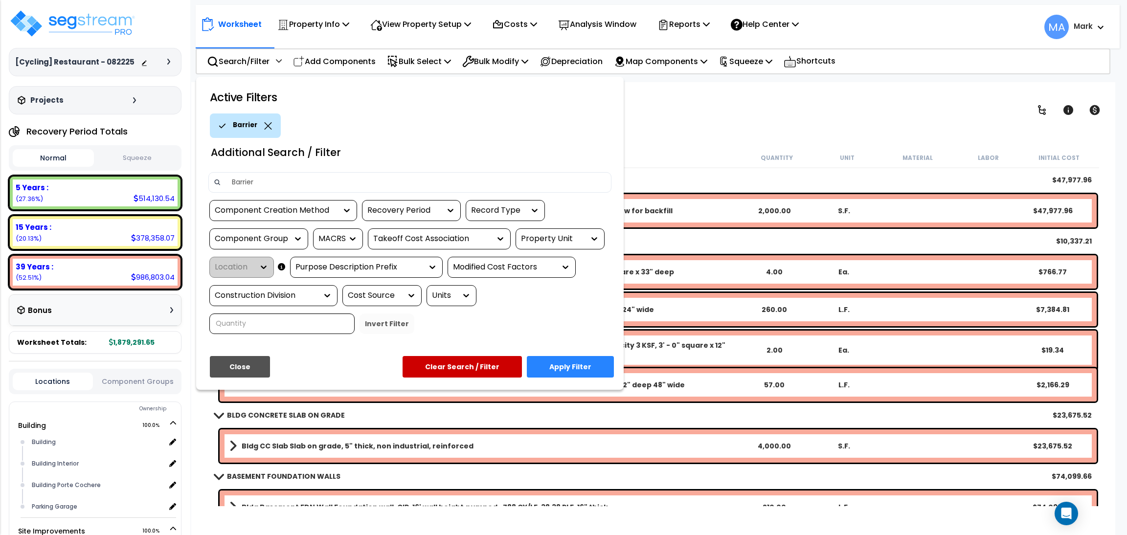
type input "Barrier"
click at [576, 364] on button "Apply Filter" at bounding box center [570, 367] width 87 height 22
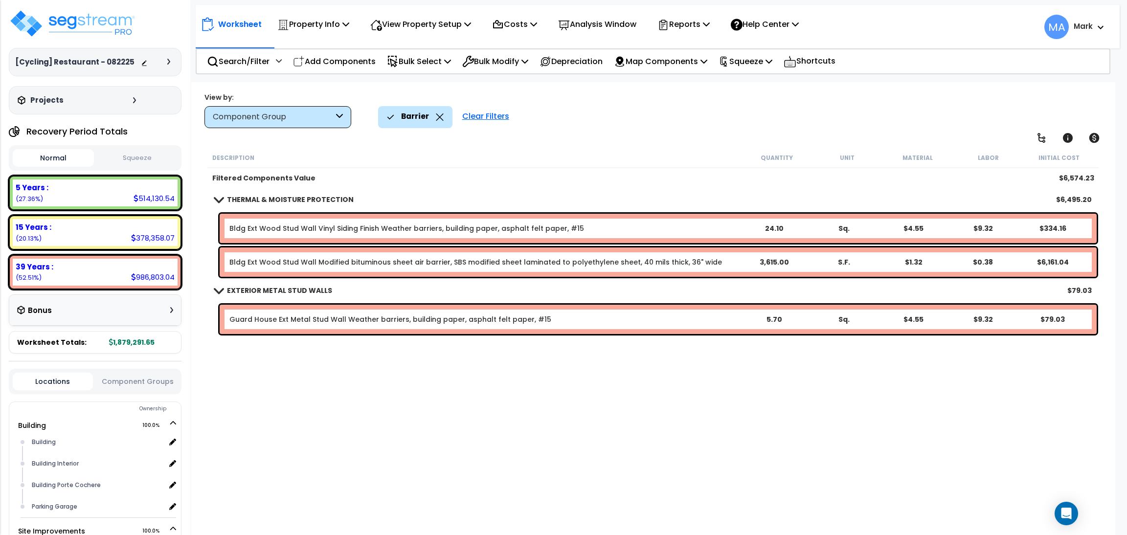
click at [436, 117] on icon at bounding box center [440, 117] width 8 height 7
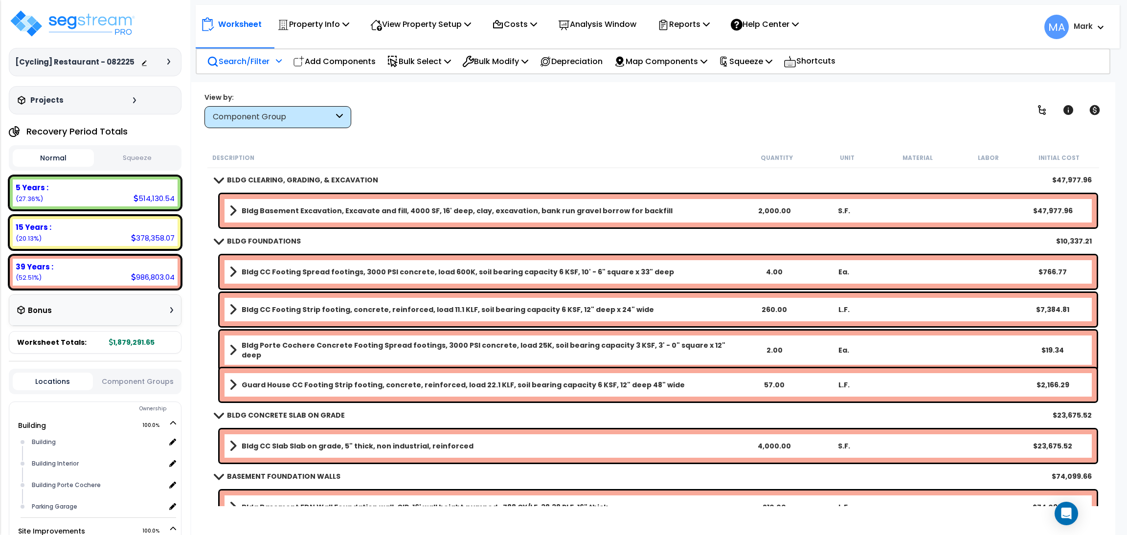
click at [253, 59] on p "Search/Filter" at bounding box center [238, 61] width 63 height 13
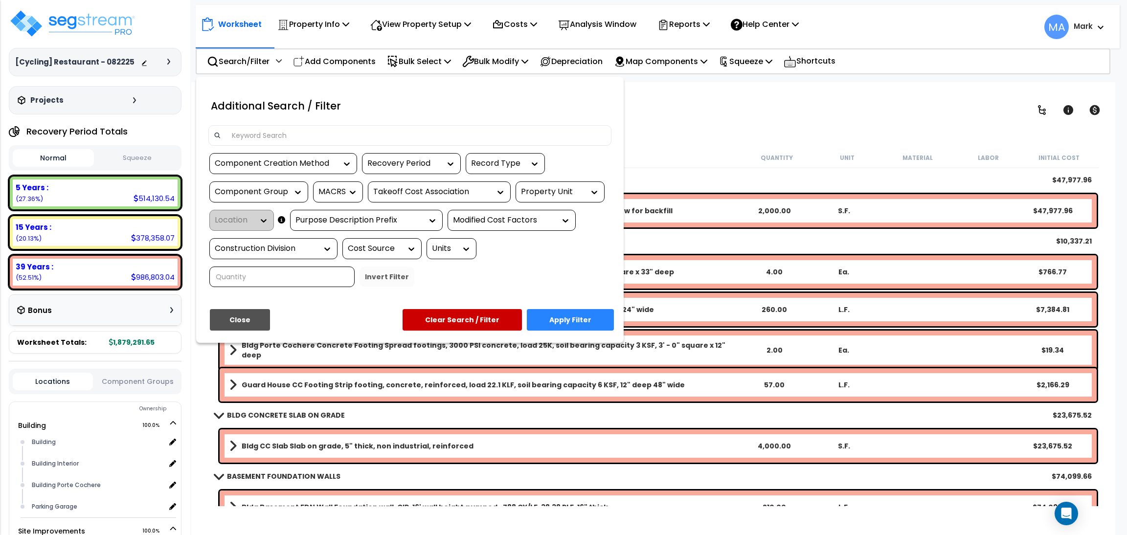
click at [258, 130] on input at bounding box center [416, 135] width 380 height 15
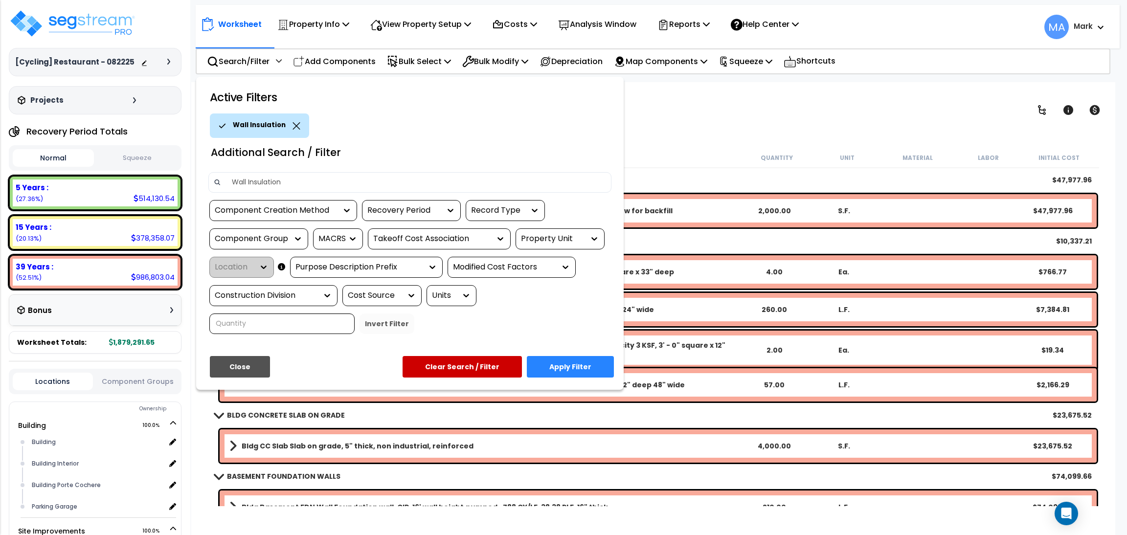
type input "Wall Insulation"
click at [591, 365] on button "Apply Filter" at bounding box center [570, 367] width 87 height 22
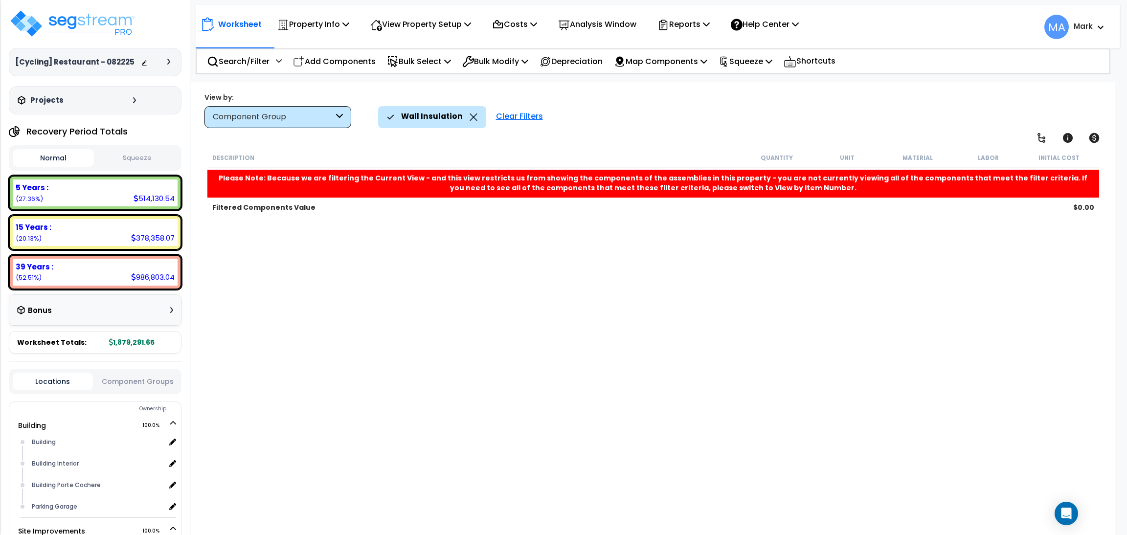
click at [470, 118] on icon at bounding box center [474, 117] width 8 height 7
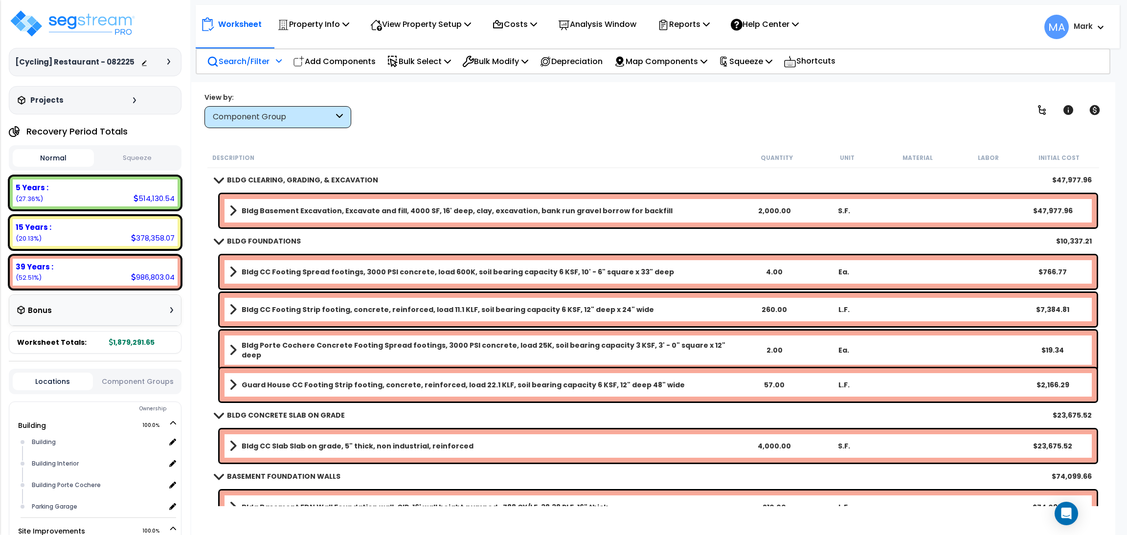
click at [246, 63] on p "Search/Filter" at bounding box center [238, 61] width 63 height 13
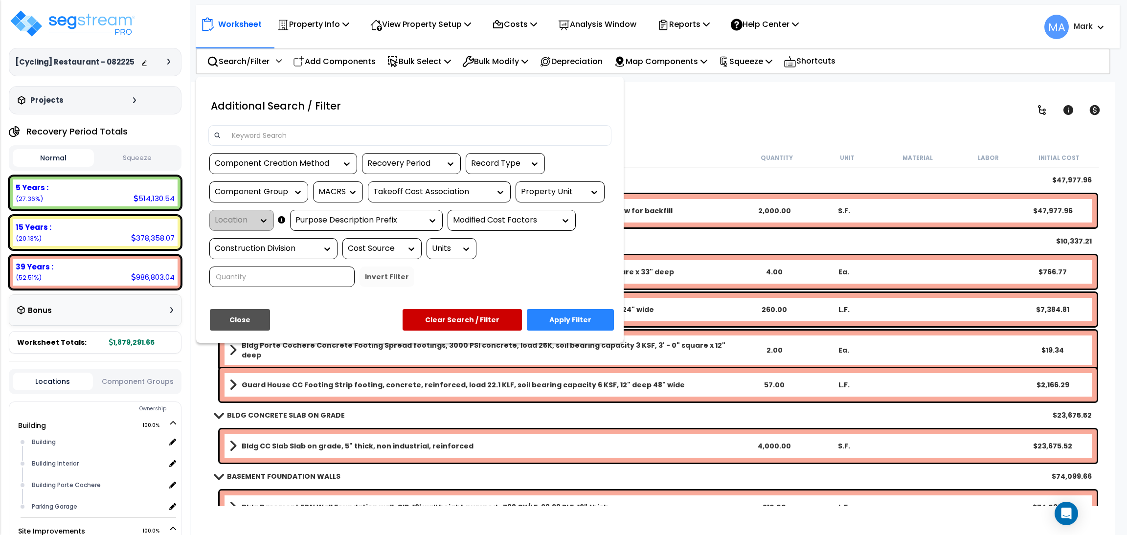
click at [266, 135] on input at bounding box center [416, 135] width 380 height 15
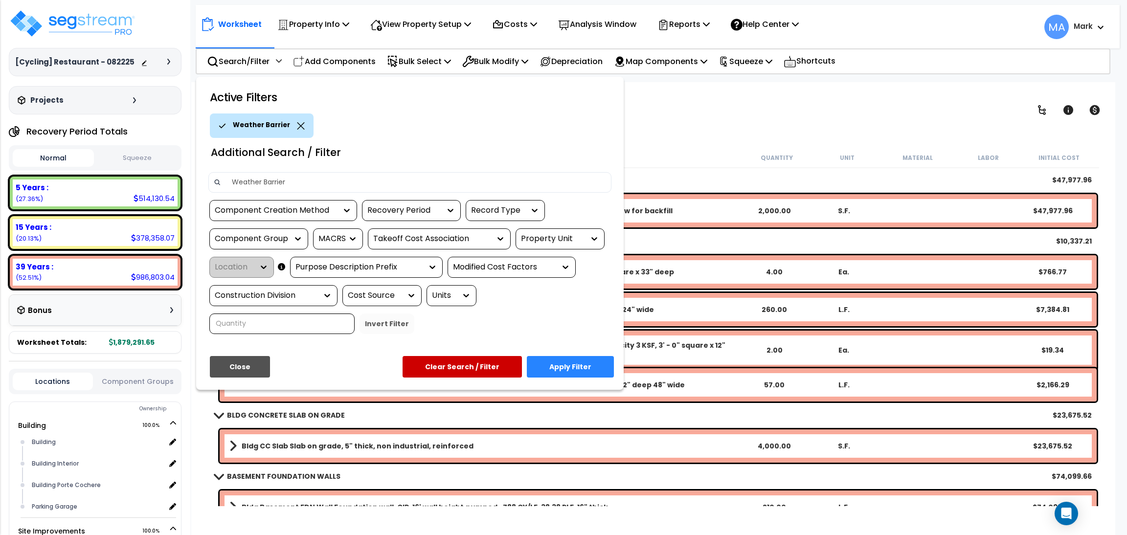
type input "Weather Barrier"
click at [587, 367] on button "Apply Filter" at bounding box center [570, 367] width 87 height 22
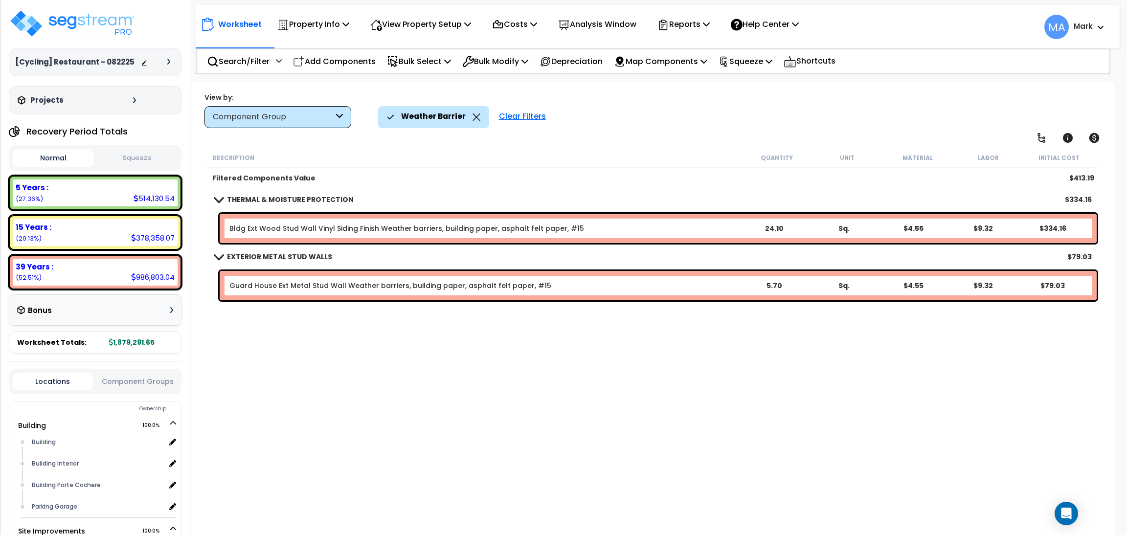
click at [249, 195] on b "THERMAL & MOISTURE PROTECTION" at bounding box center [290, 200] width 127 height 10
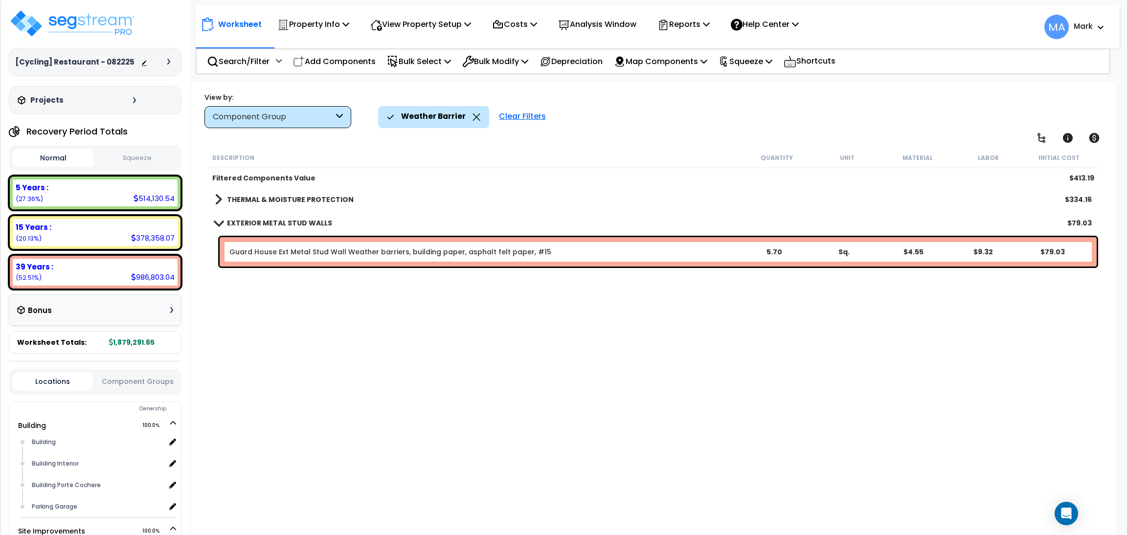
click at [249, 195] on b "THERMAL & MOISTURE PROTECTION" at bounding box center [290, 200] width 127 height 10
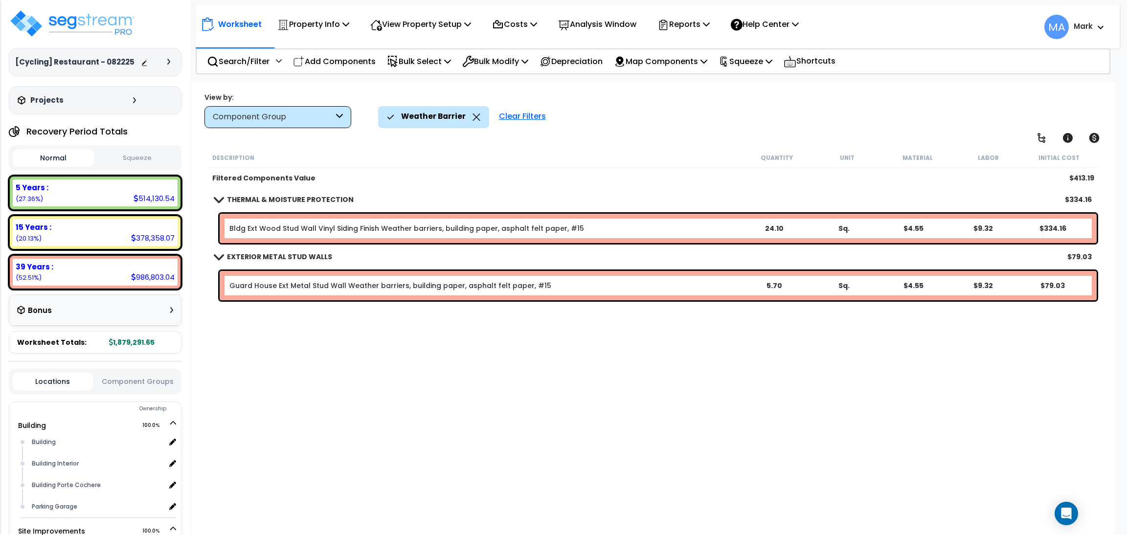
click at [474, 114] on icon at bounding box center [477, 117] width 8 height 7
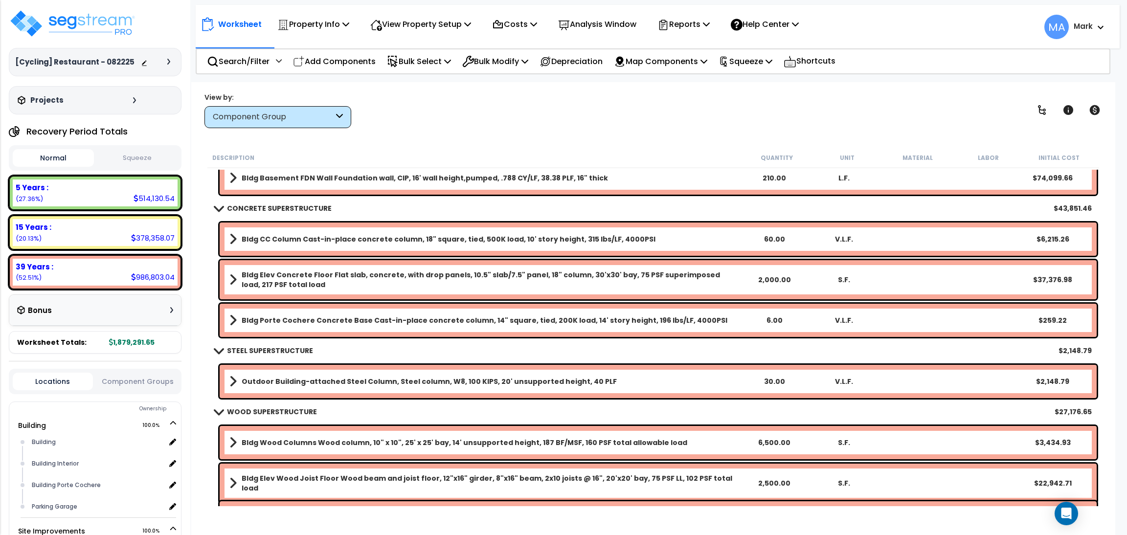
scroll to position [367, 0]
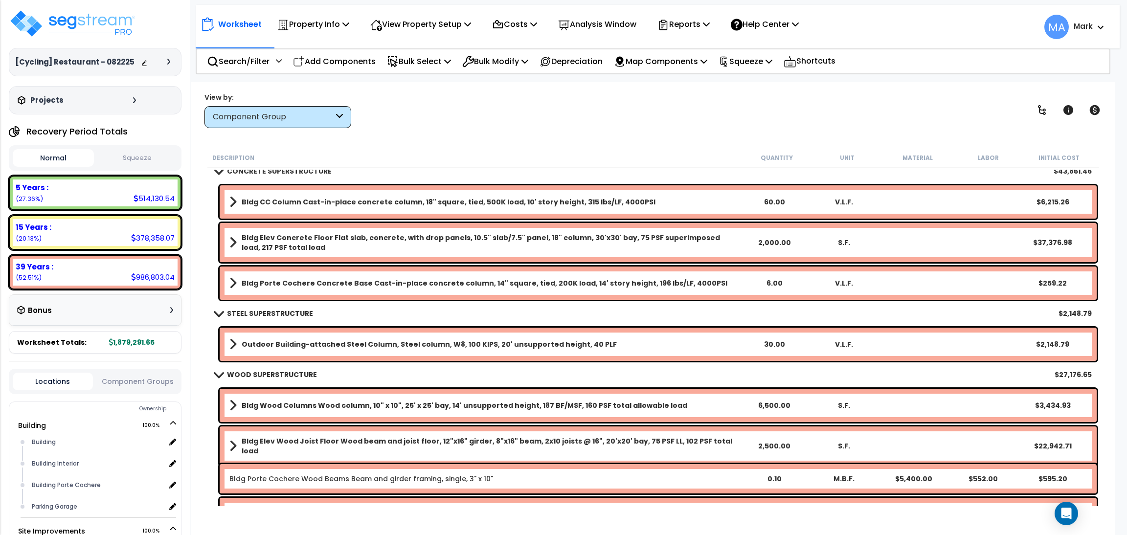
click at [477, 109] on div "View by: Component Group High to Low (Total Cost)" at bounding box center [653, 110] width 905 height 36
click at [428, 115] on div "View by: Component Group High to Low (Total Cost)" at bounding box center [653, 110] width 905 height 36
click at [400, 109] on div "View by: Component Group High to Low (Total Cost)" at bounding box center [653, 110] width 905 height 36
click at [419, 98] on div "View by: Component Group High to Low (Total Cost)" at bounding box center [653, 110] width 905 height 36
click at [430, 96] on div "View by: Component Group High to Low (Total Cost)" at bounding box center [653, 110] width 905 height 36
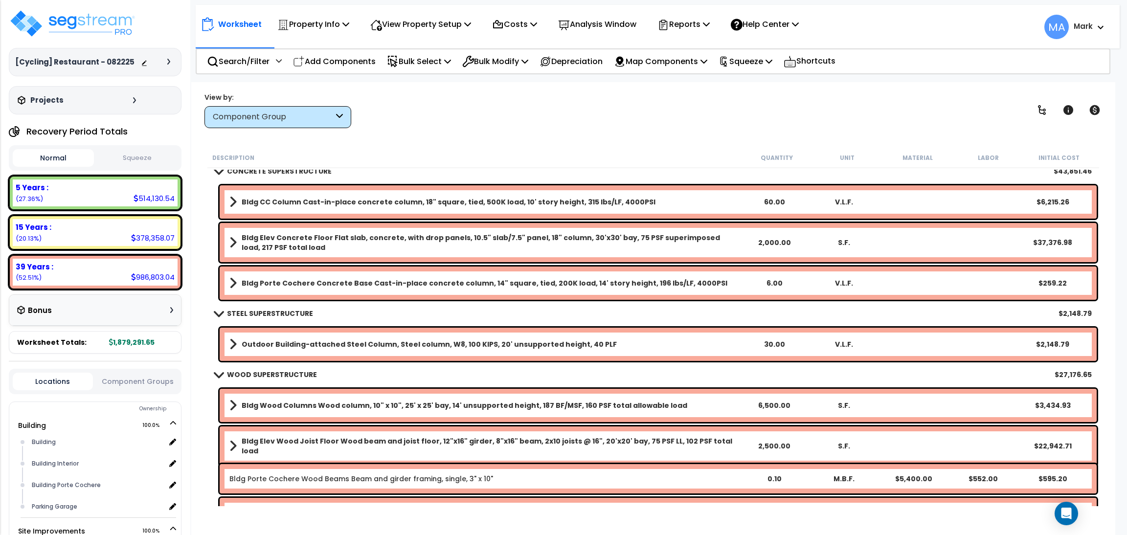
scroll to position [43, 0]
click at [434, 99] on div "View by: Component Group High to Low (Total Cost)" at bounding box center [653, 110] width 905 height 36
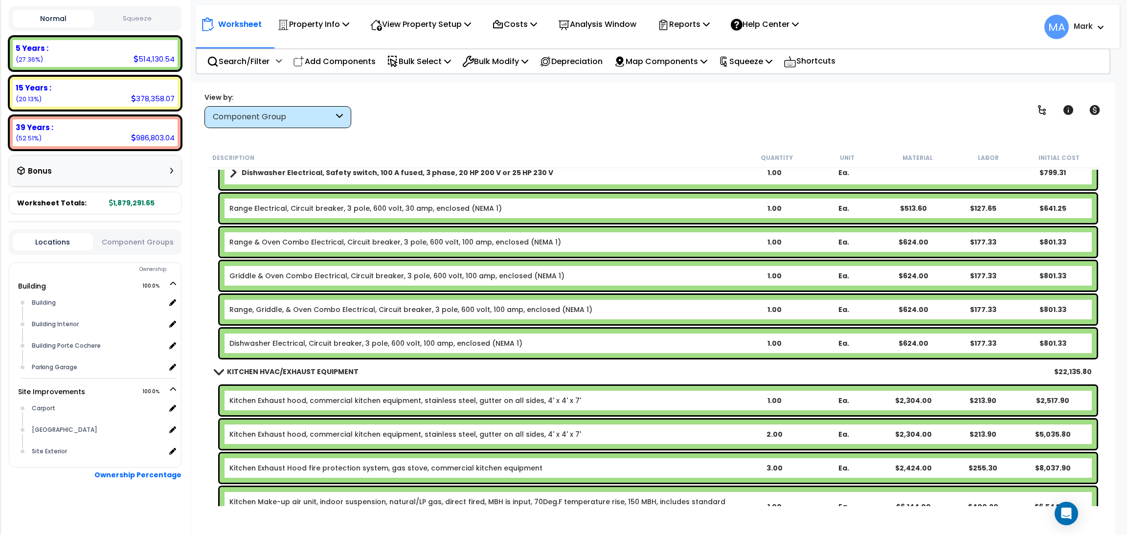
scroll to position [13505, 0]
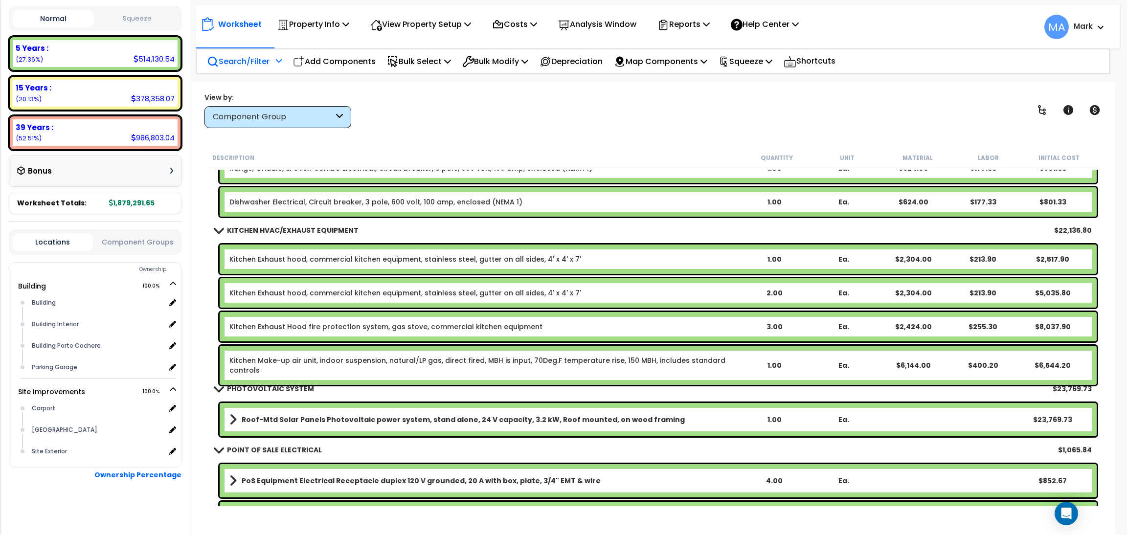
click at [245, 50] on div "Search/Filter Additional Search / Filter" at bounding box center [244, 61] width 75 height 23
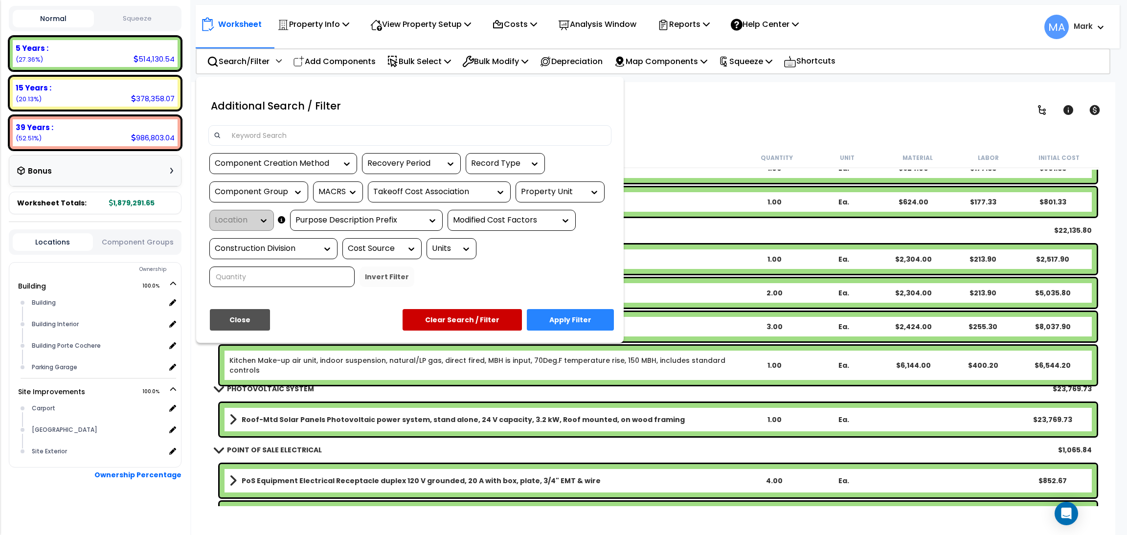
click at [318, 133] on input at bounding box center [416, 135] width 380 height 15
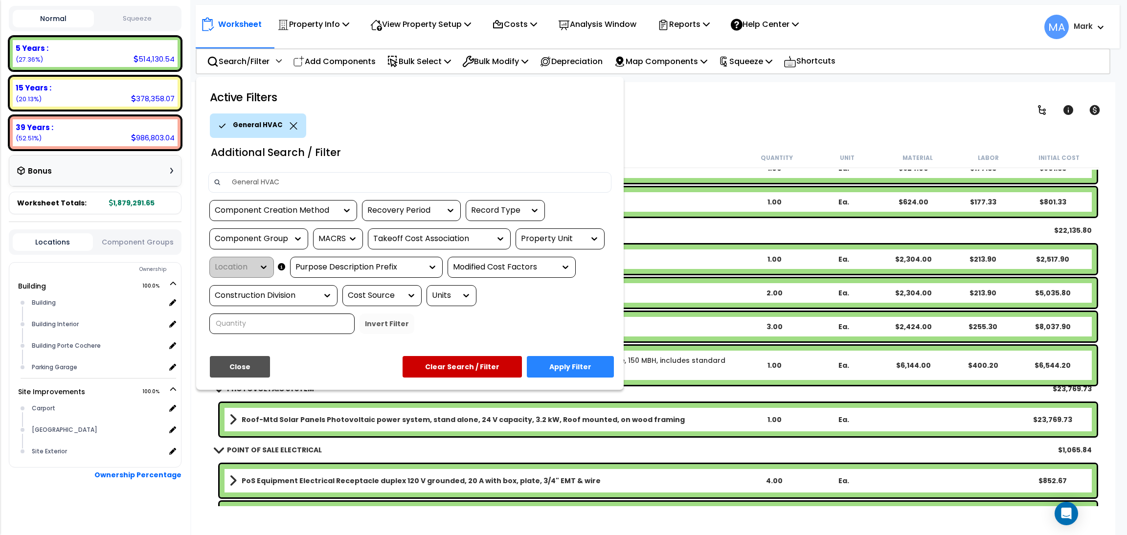
type input "General HVAC"
click at [562, 364] on button "Apply Filter" at bounding box center [570, 367] width 87 height 22
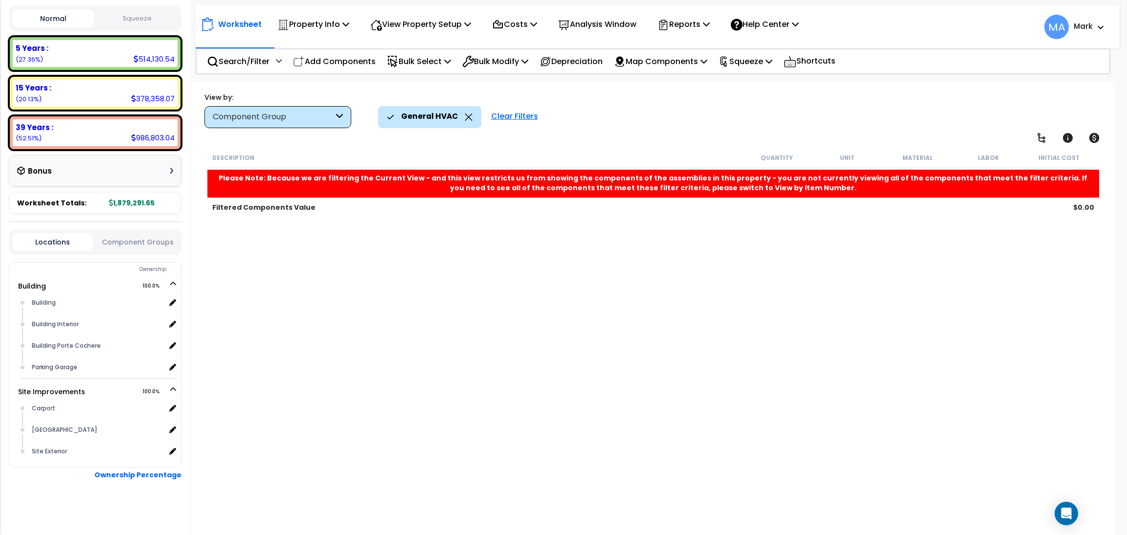
click at [465, 115] on icon at bounding box center [469, 117] width 8 height 7
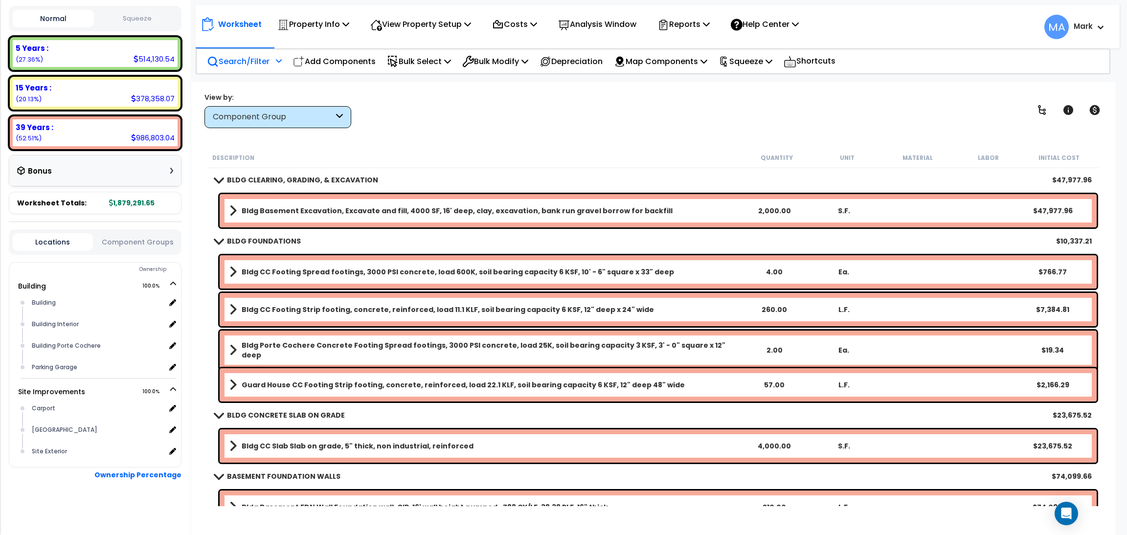
click at [260, 56] on p "Search/Filter" at bounding box center [238, 61] width 63 height 13
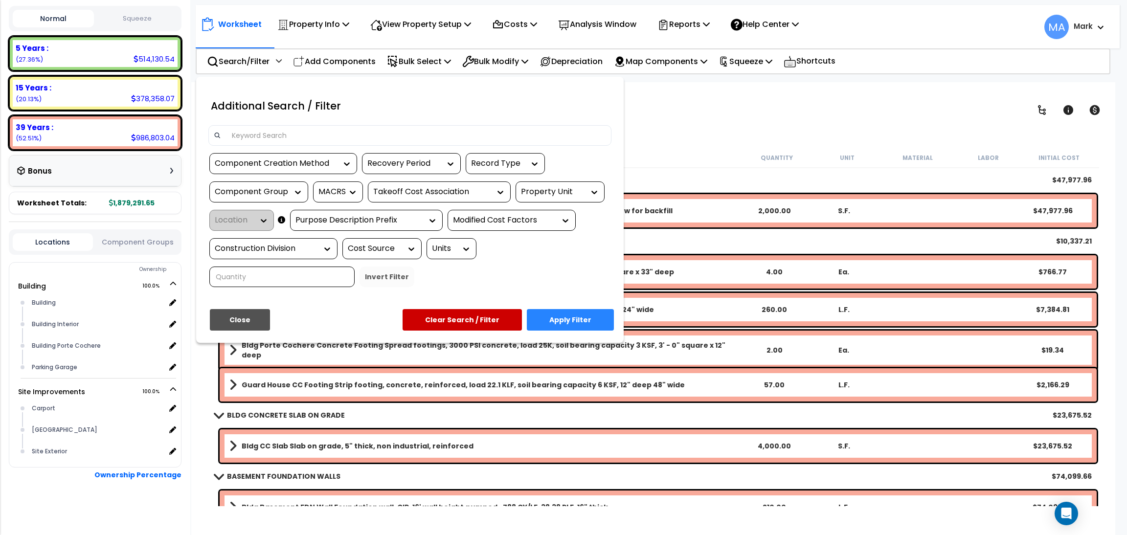
click at [273, 129] on input at bounding box center [416, 135] width 380 height 15
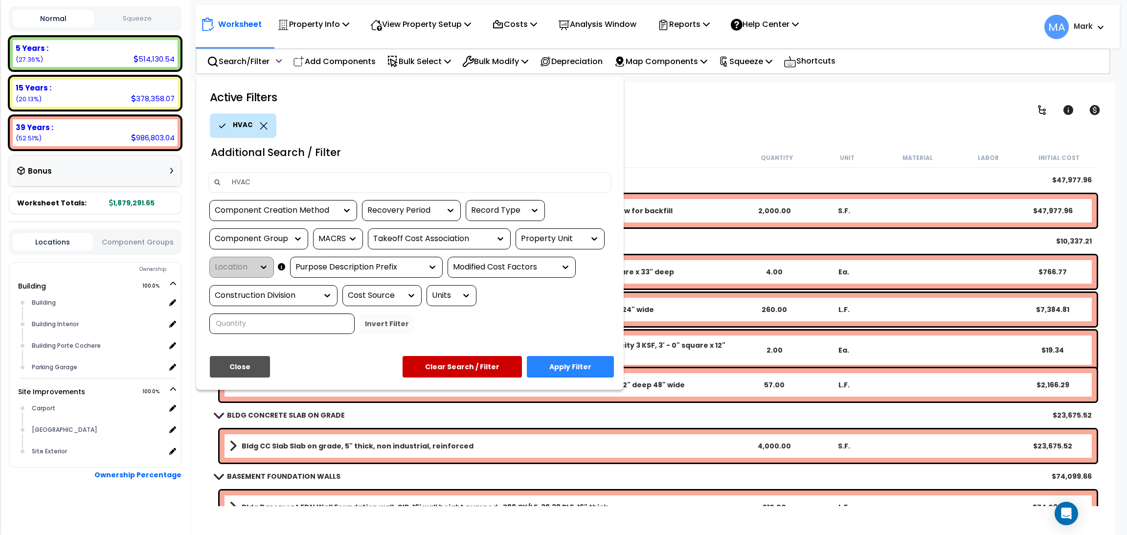
type input "HVAC"
click at [580, 374] on button "Apply Filter" at bounding box center [570, 367] width 87 height 22
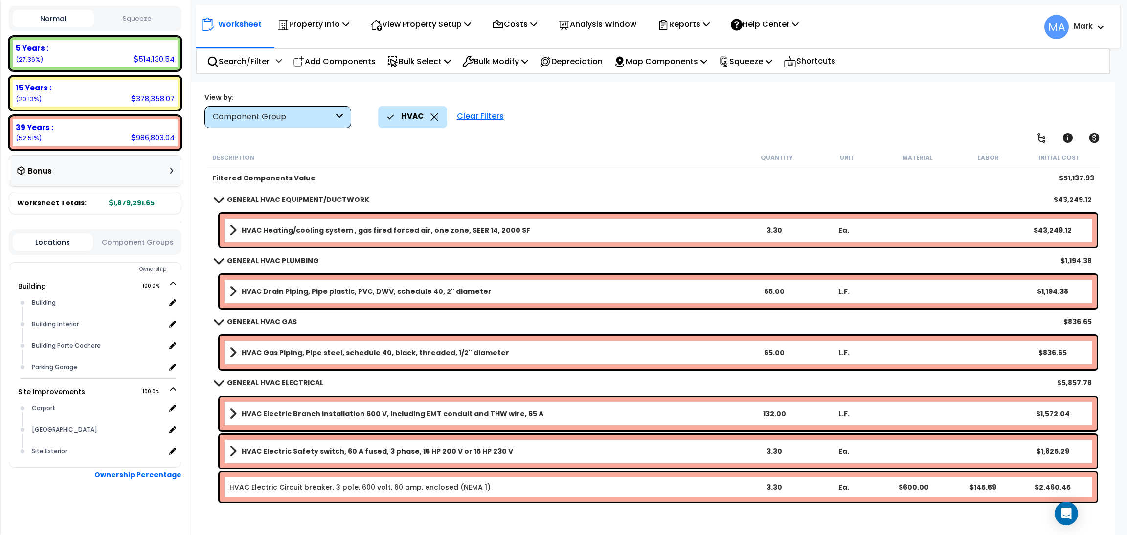
click at [256, 80] on body "We are Building your Property. So please grab a coffee and let us do the heavy …" at bounding box center [563, 267] width 1127 height 535
click at [251, 61] on p "Search/Filter" at bounding box center [238, 61] width 63 height 13
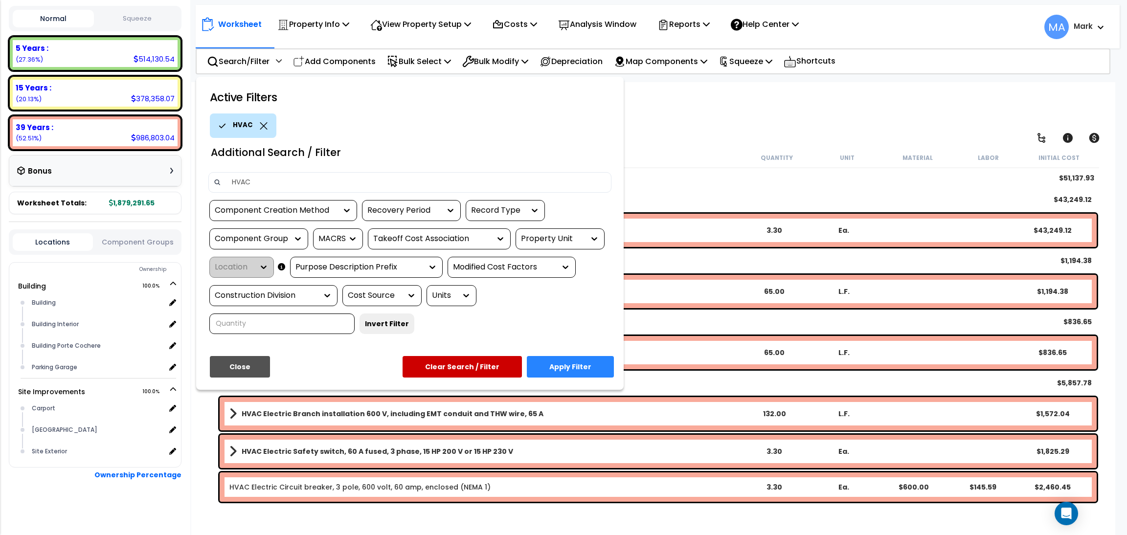
click at [263, 128] on icon at bounding box center [264, 125] width 8 height 7
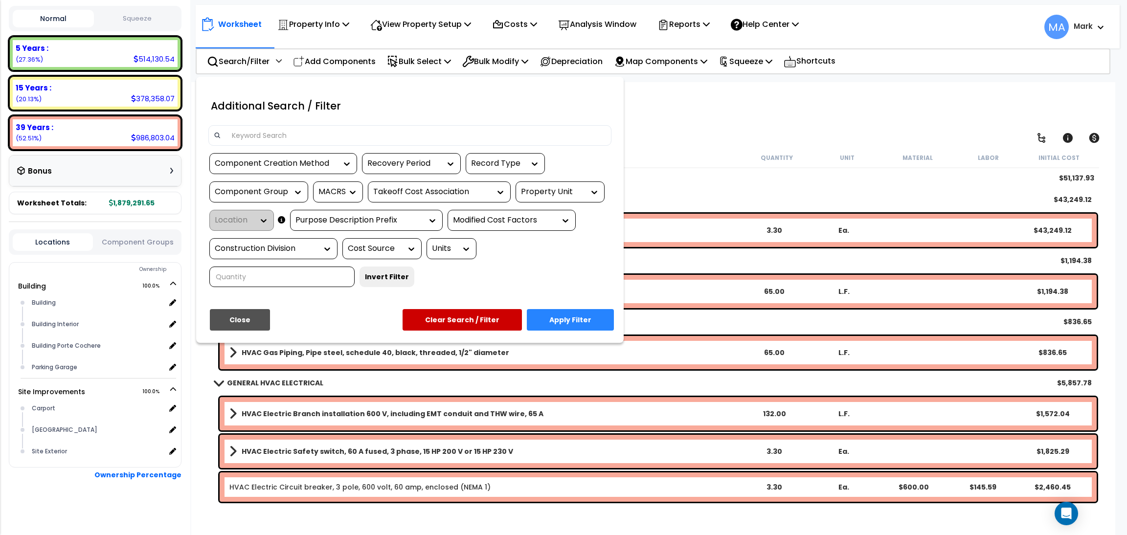
click at [256, 136] on input at bounding box center [416, 135] width 380 height 15
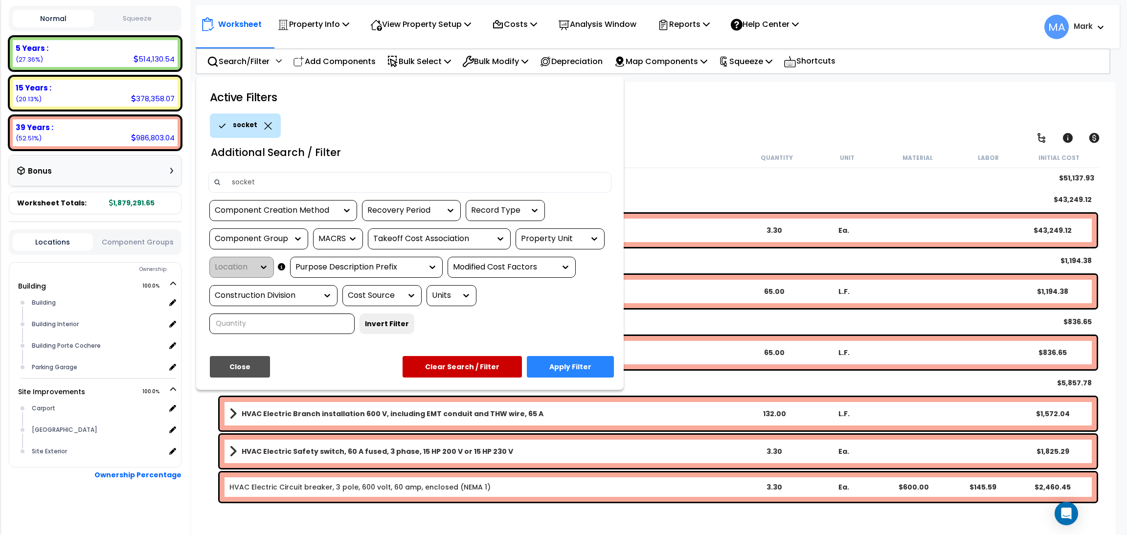
type input "socket"
click at [582, 361] on button "Apply Filter" at bounding box center [570, 367] width 87 height 22
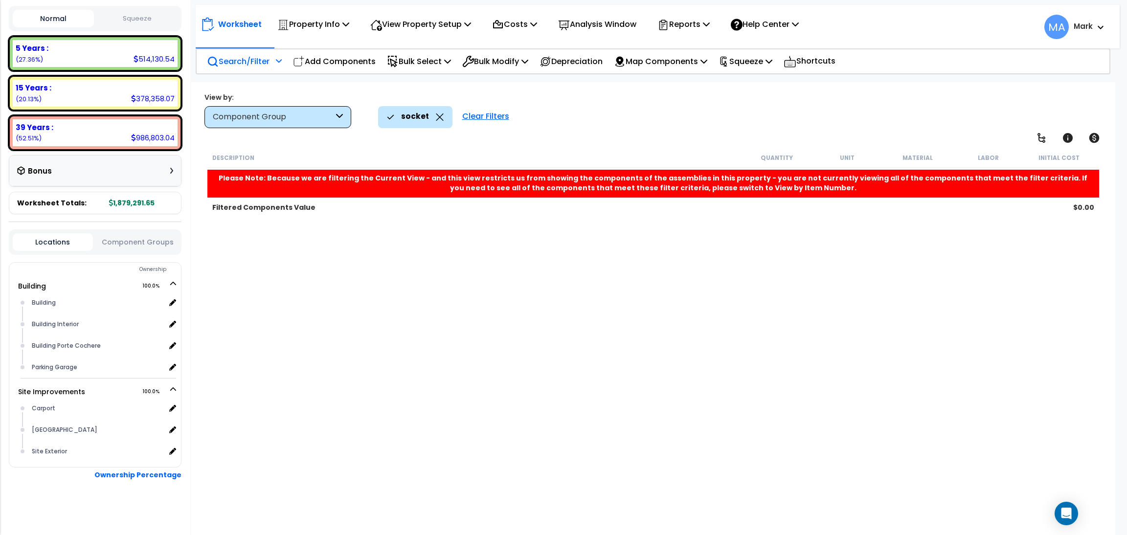
click at [254, 68] on div "Search/Filter Additional Search / Filter" at bounding box center [244, 61] width 75 height 23
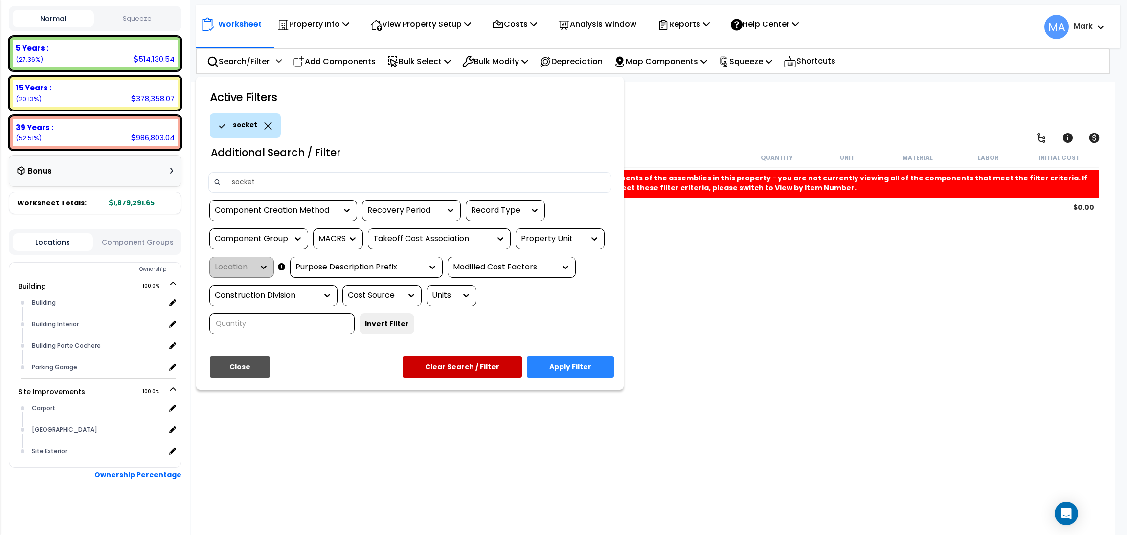
click at [259, 179] on input "socket" at bounding box center [416, 182] width 380 height 15
drag, startPoint x: 269, startPoint y: 180, endPoint x: 178, endPoint y: 176, distance: 90.6
click at [178, 40] on div "Property Name DB Costs Setup Indirect Costs Direct Costs Costs Setup Rapid Take…" at bounding box center [563, 19] width 1127 height 39
type input "meter socket"
click at [557, 363] on button "Apply Filter" at bounding box center [570, 367] width 87 height 22
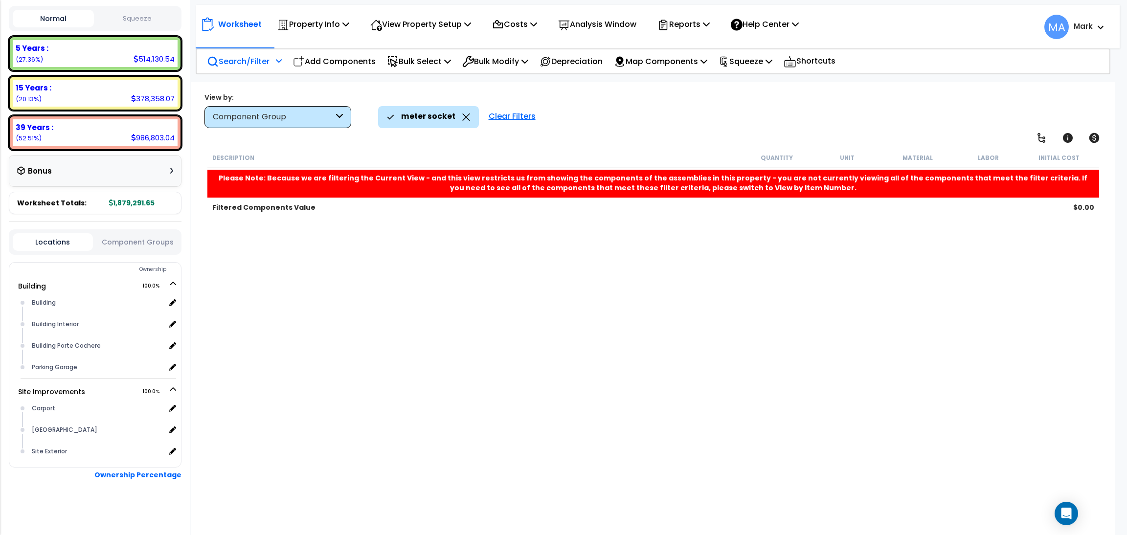
click at [256, 66] on p "Search/Filter" at bounding box center [238, 61] width 63 height 13
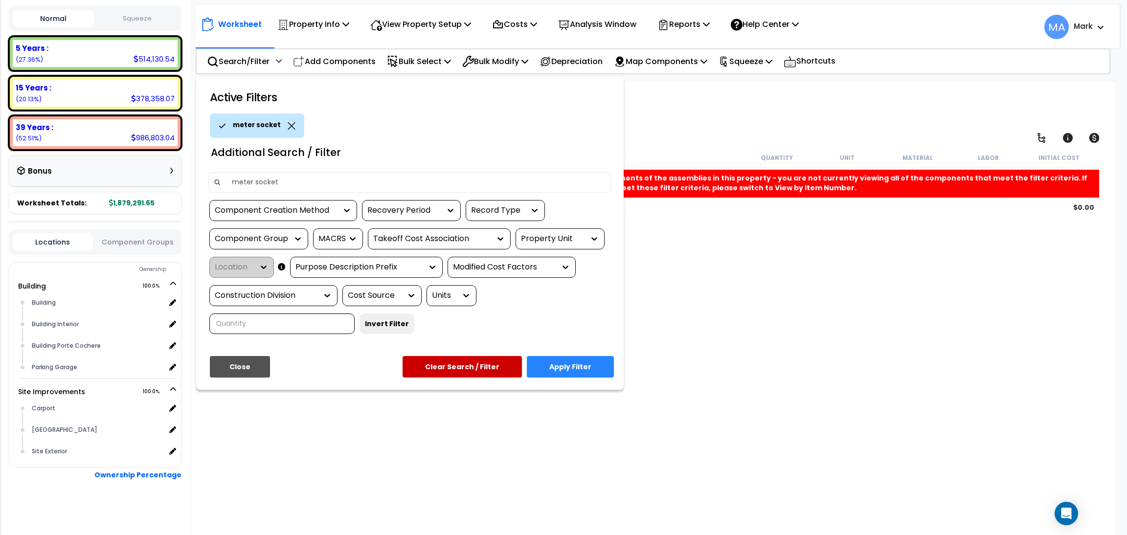
click at [290, 173] on div "meter socket" at bounding box center [409, 182] width 403 height 21
drag, startPoint x: 293, startPoint y: 183, endPoint x: 225, endPoint y: 180, distance: 67.6
click at [226, 180] on input "meter socket" at bounding box center [416, 182] width 380 height 15
type input "trans-socket"
click at [566, 368] on button "Apply Filter" at bounding box center [570, 367] width 87 height 22
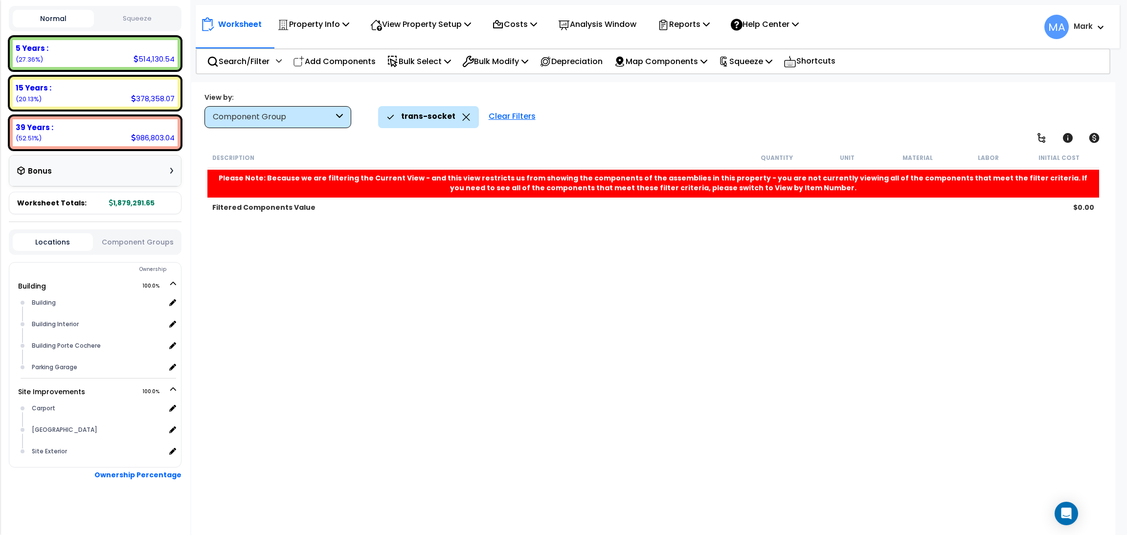
click at [463, 117] on icon at bounding box center [465, 117] width 7 height 7
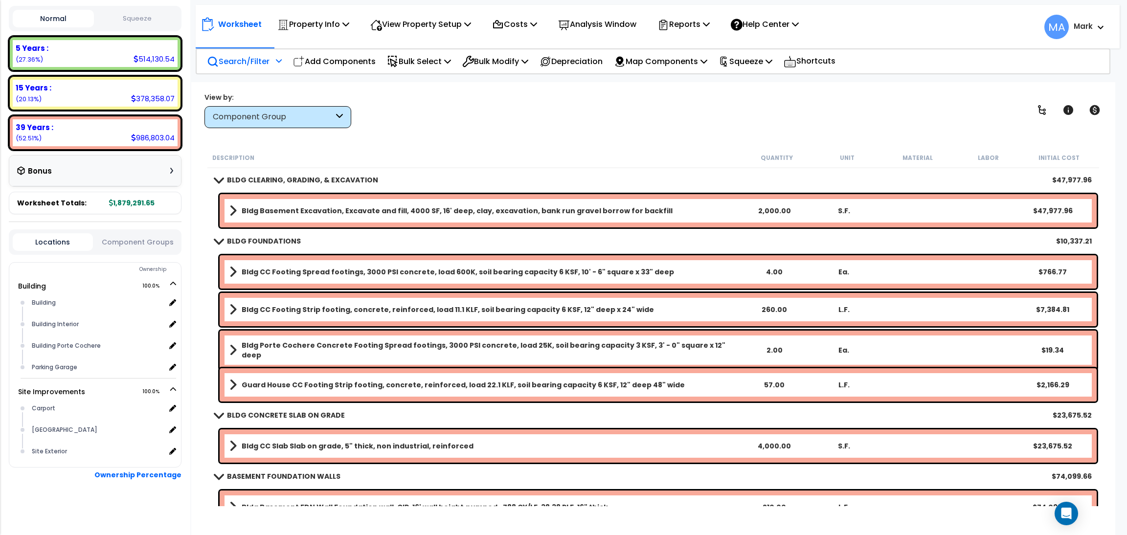
click at [252, 62] on p "Search/Filter" at bounding box center [238, 61] width 63 height 13
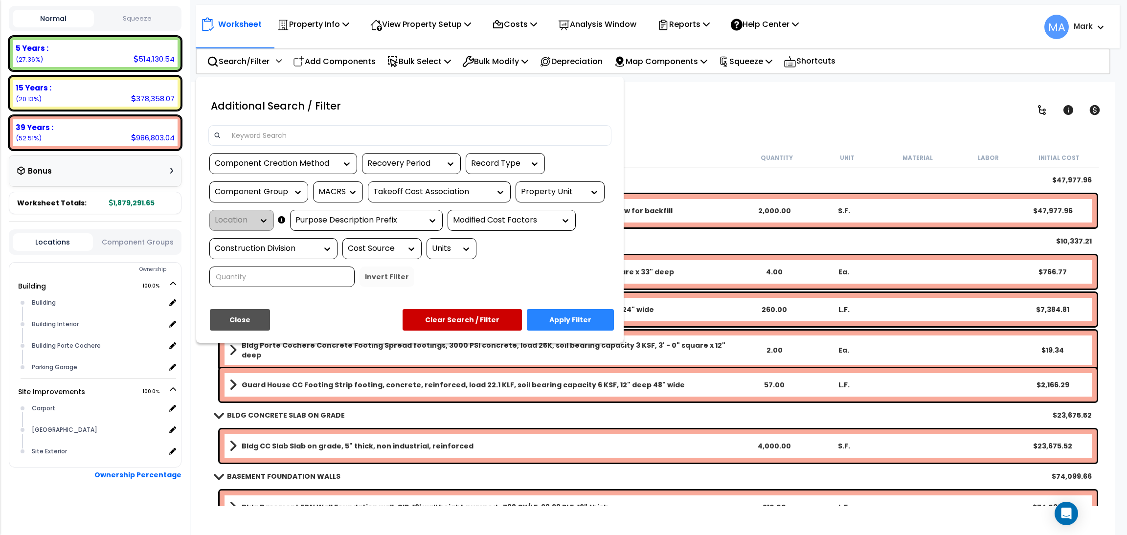
click at [251, 126] on div at bounding box center [409, 135] width 403 height 21
click at [257, 134] on input at bounding box center [416, 135] width 380 height 15
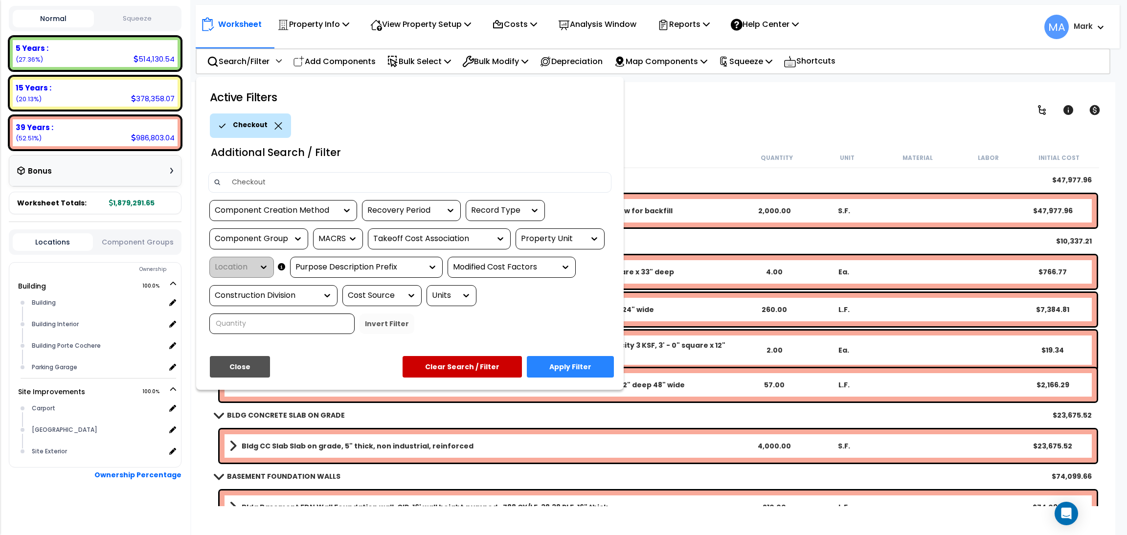
type input "Checkout"
click at [580, 364] on button "Apply Filter" at bounding box center [570, 367] width 87 height 22
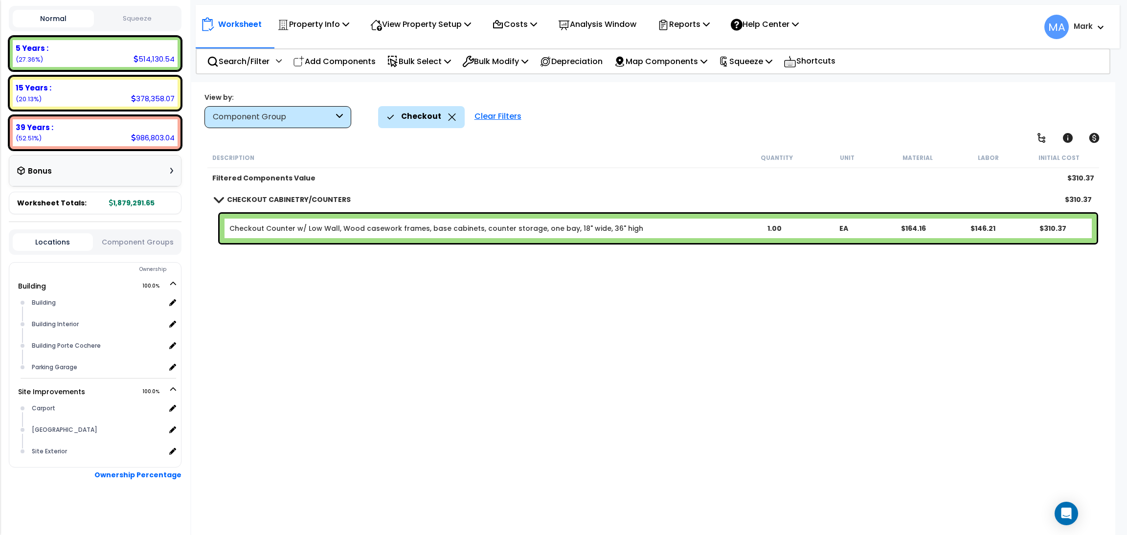
click at [450, 115] on icon at bounding box center [452, 117] width 8 height 7
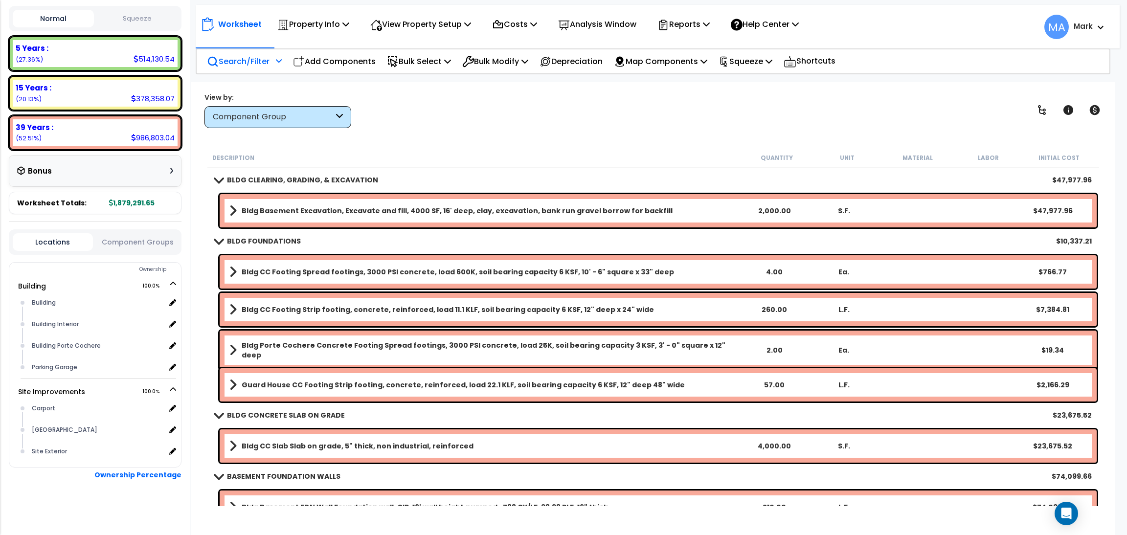
click at [251, 59] on p "Search/Filter" at bounding box center [238, 61] width 63 height 13
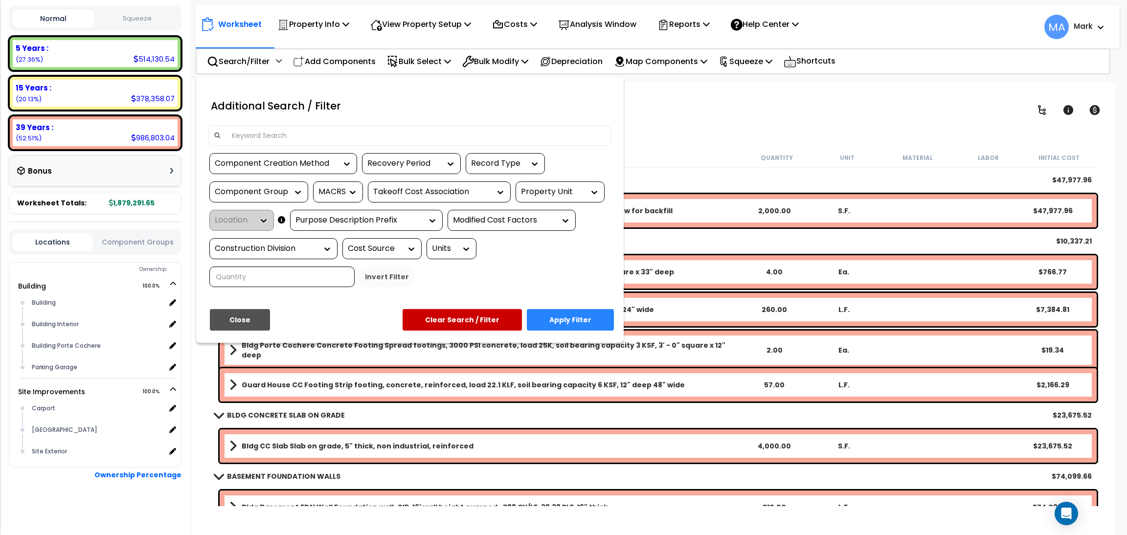
click at [249, 133] on input at bounding box center [416, 135] width 380 height 15
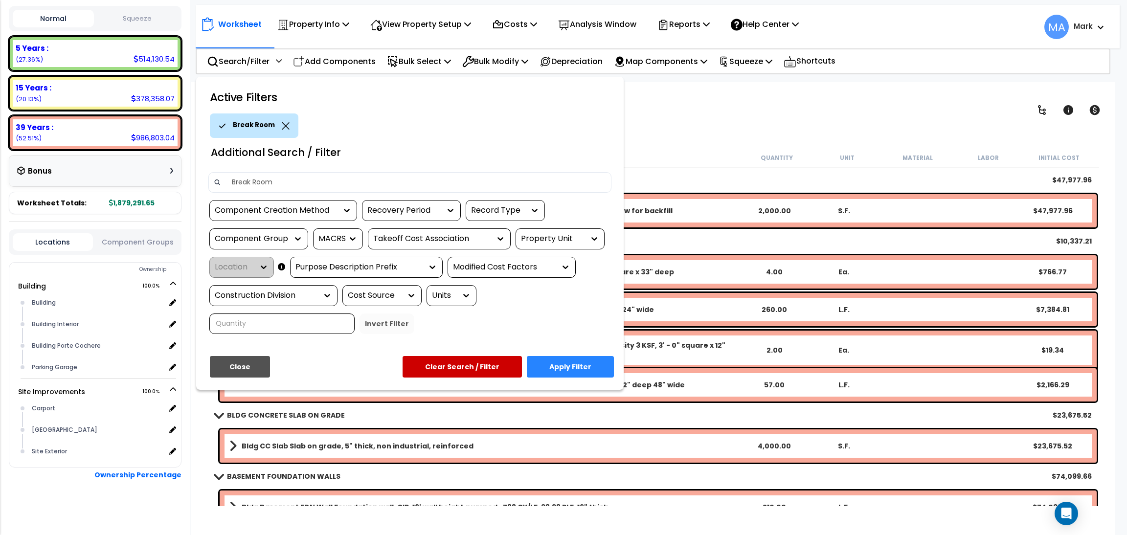
type input "Break Room"
click at [590, 367] on button "Apply Filter" at bounding box center [570, 367] width 87 height 22
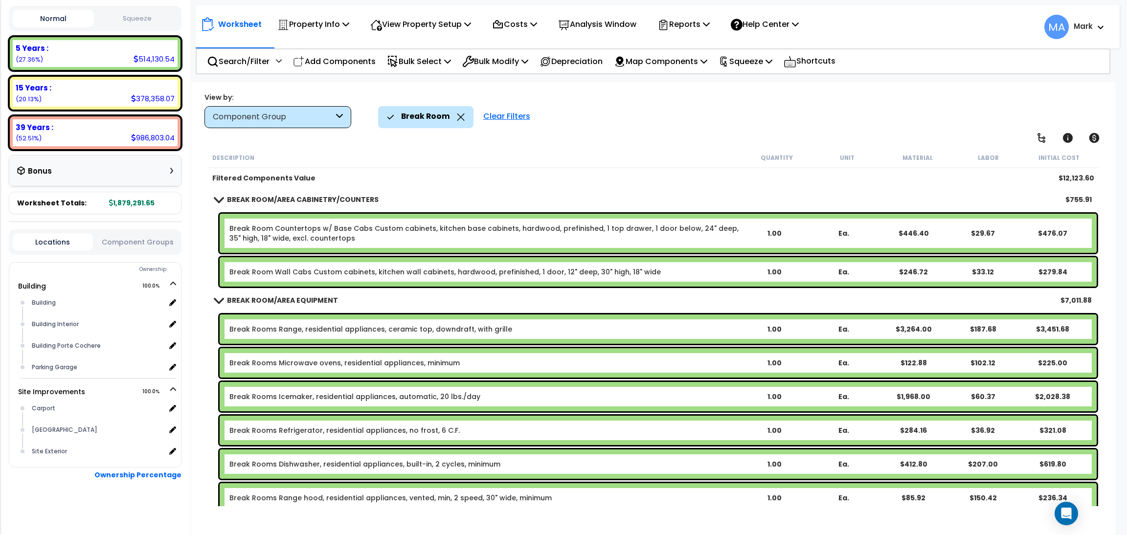
click at [458, 114] on icon at bounding box center [461, 117] width 8 height 7
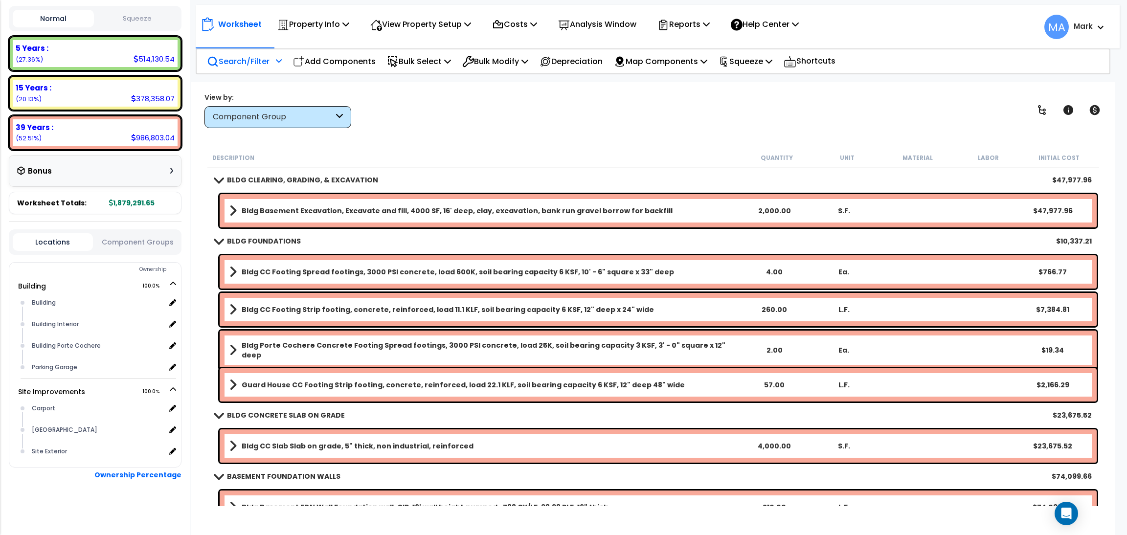
click at [259, 55] on p "Search/Filter" at bounding box center [238, 61] width 63 height 13
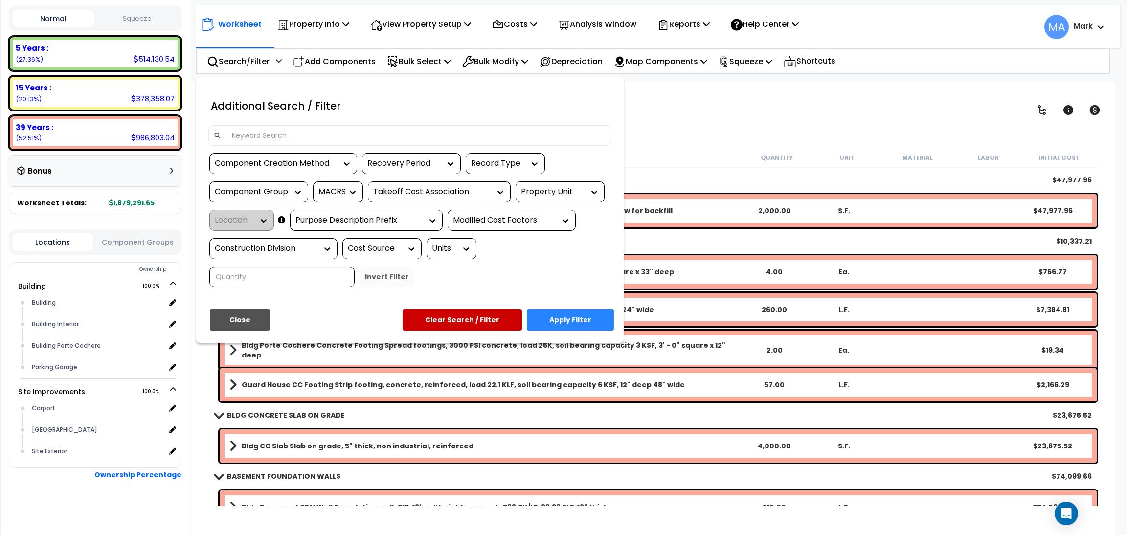
click at [258, 133] on input at bounding box center [416, 135] width 380 height 15
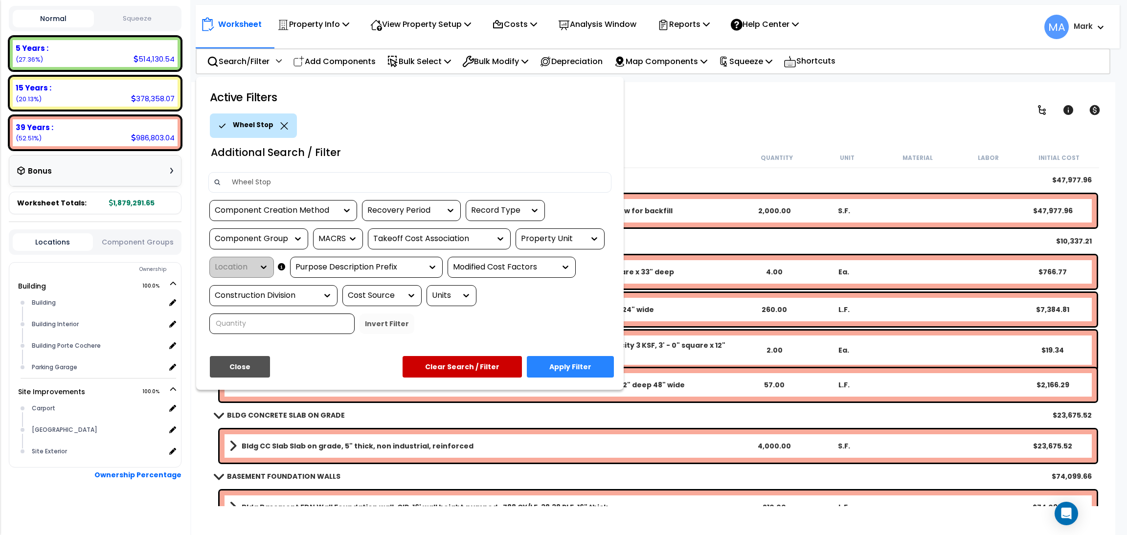
type input "Wheel Stop"
click at [577, 363] on button "Apply Filter" at bounding box center [570, 367] width 87 height 22
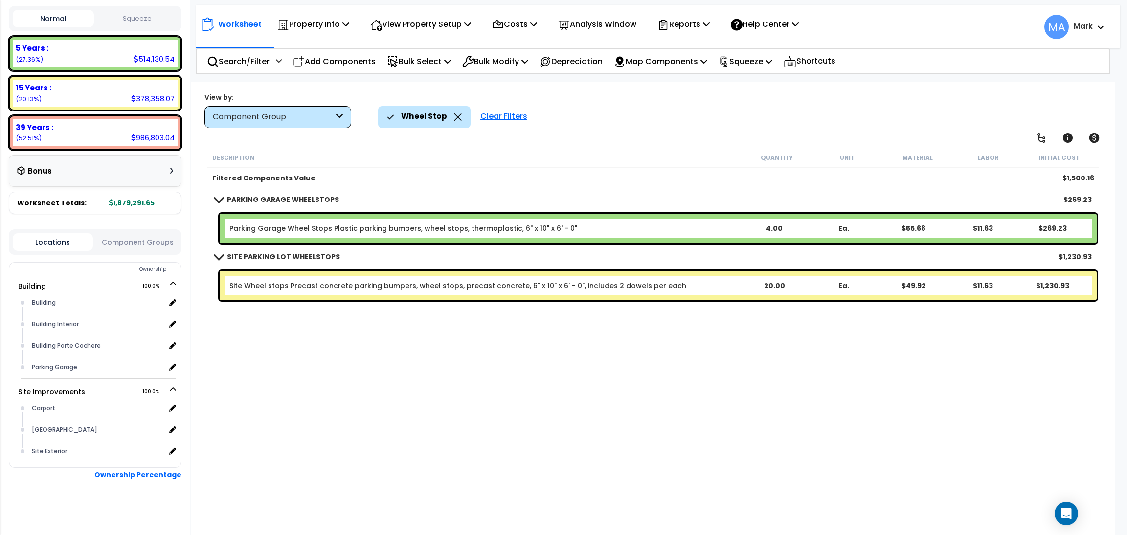
click at [454, 114] on icon at bounding box center [458, 117] width 8 height 7
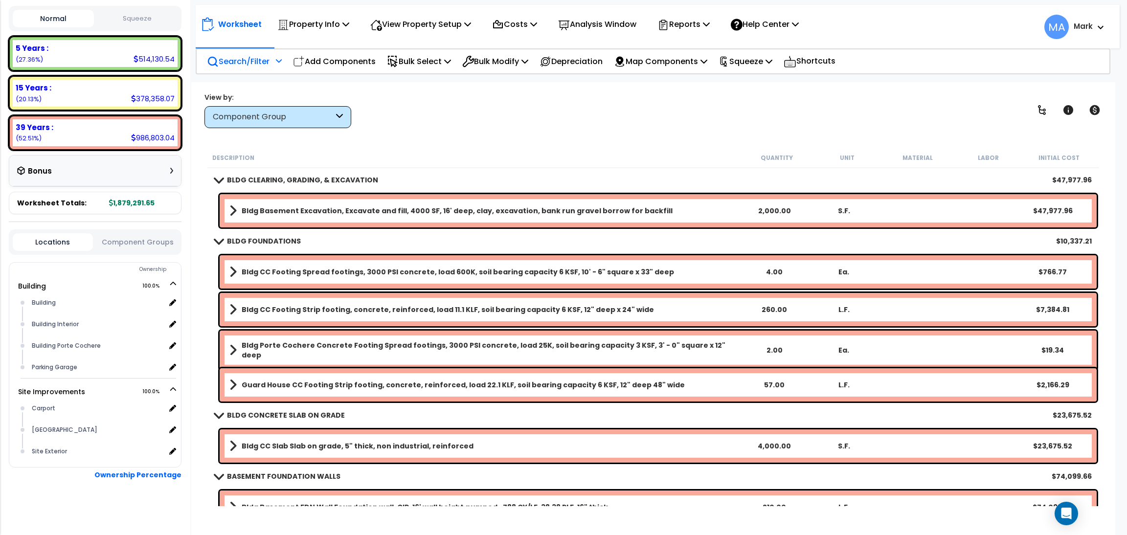
click at [240, 66] on p "Search/Filter" at bounding box center [238, 61] width 63 height 13
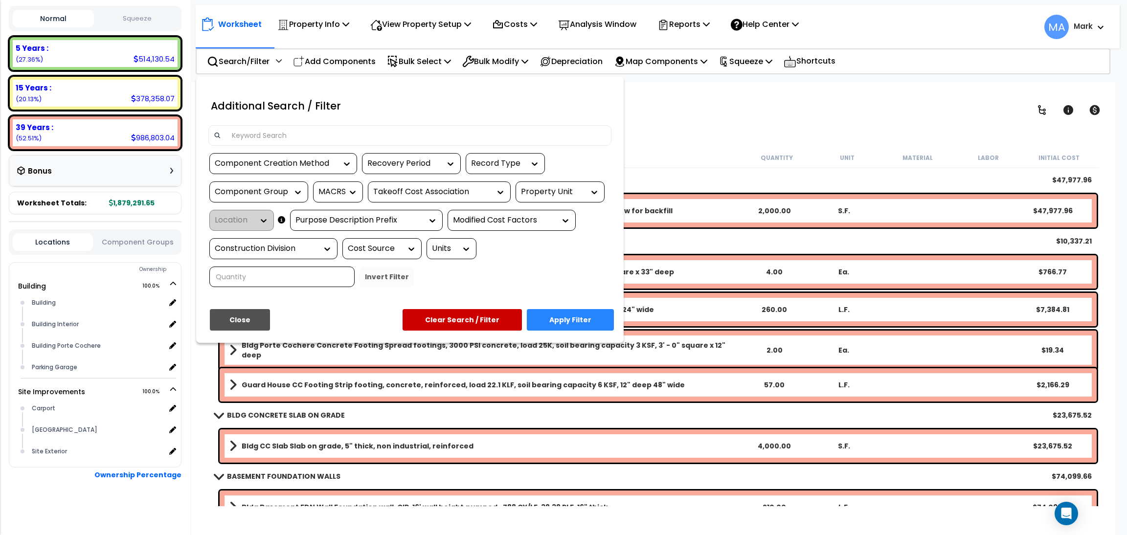
click at [248, 141] on input at bounding box center [416, 135] width 380 height 15
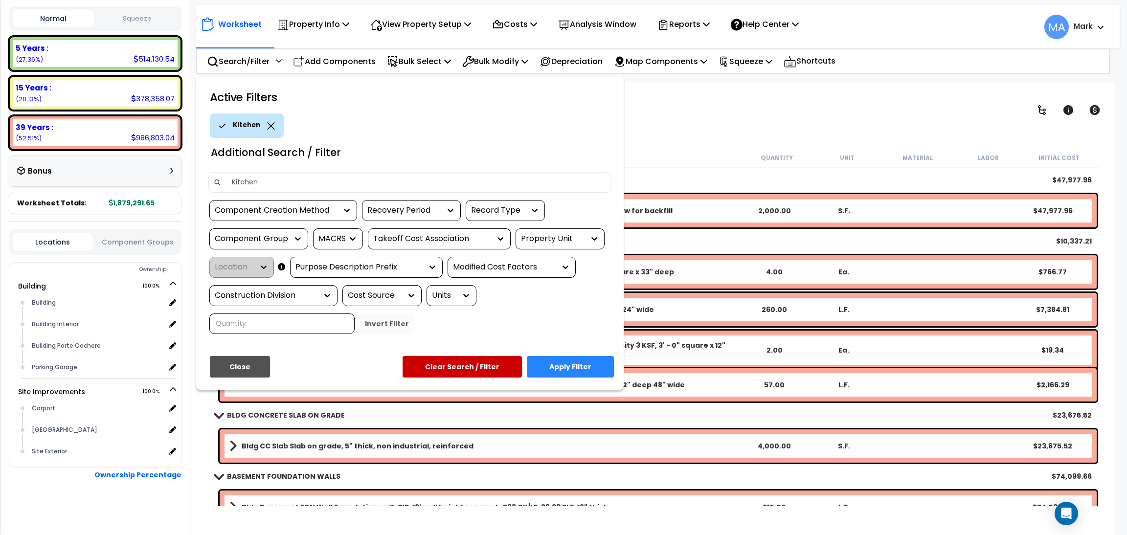
type input "Kitchen"
click at [579, 365] on button "Apply Filter" at bounding box center [570, 367] width 87 height 22
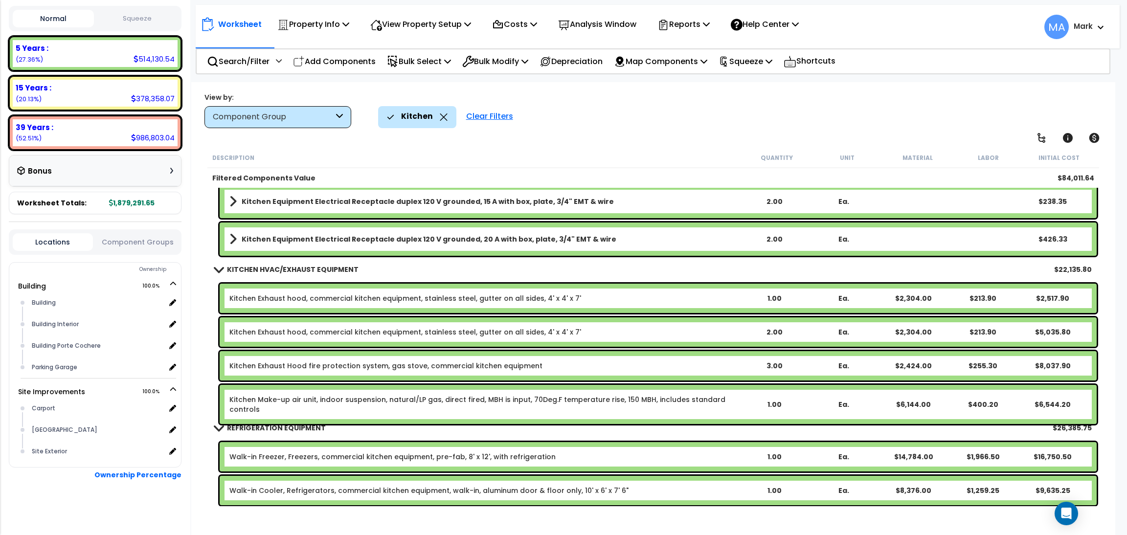
scroll to position [43, 0]
click at [440, 118] on icon at bounding box center [443, 117] width 7 height 7
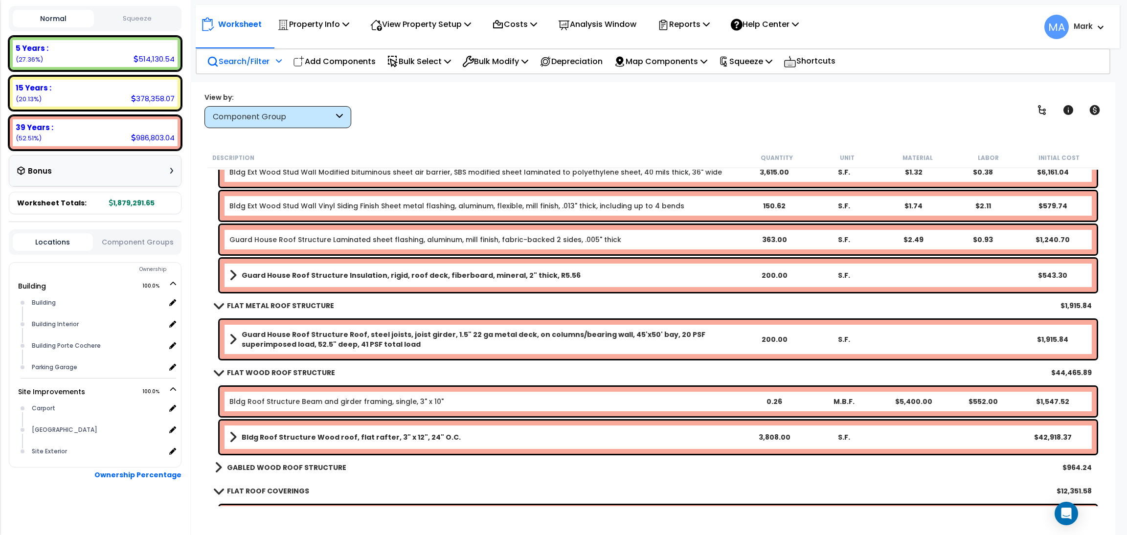
click at [263, 63] on p "Search/Filter" at bounding box center [238, 61] width 63 height 13
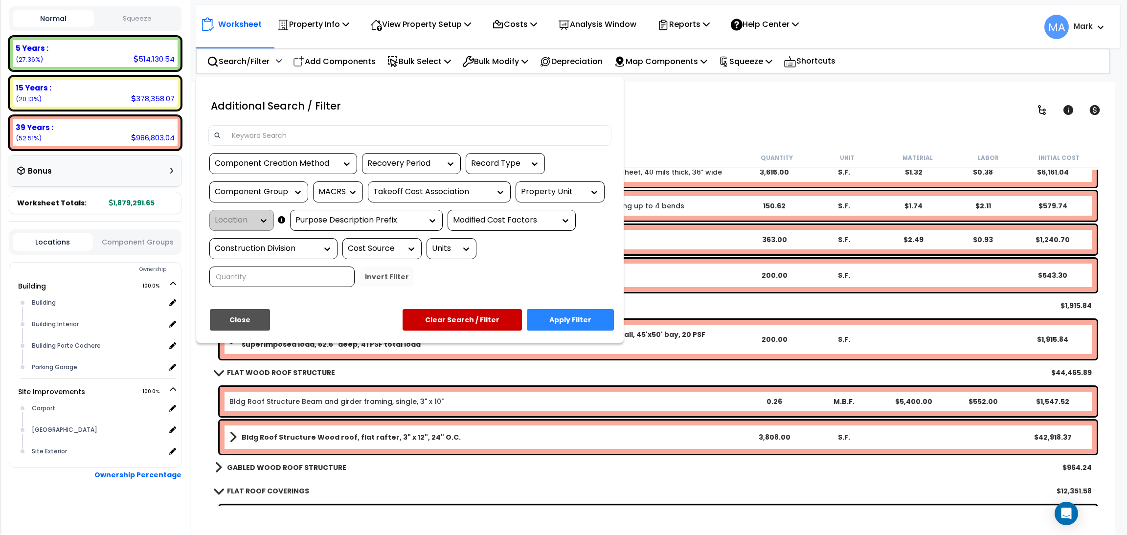
click at [298, 128] on input at bounding box center [416, 135] width 380 height 15
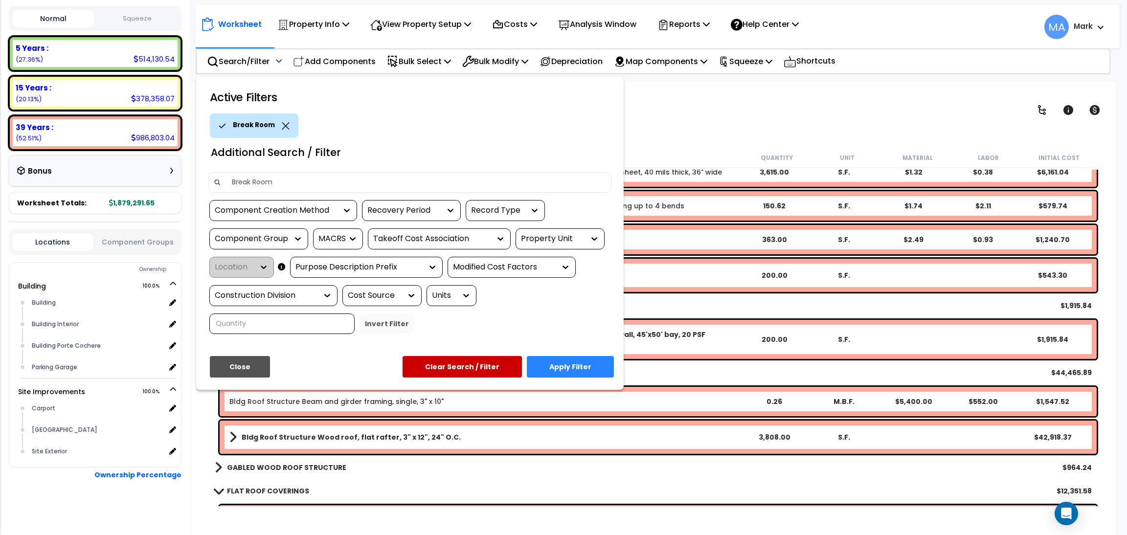
type input "Break Room"
click at [577, 363] on button "Apply Filter" at bounding box center [570, 367] width 87 height 22
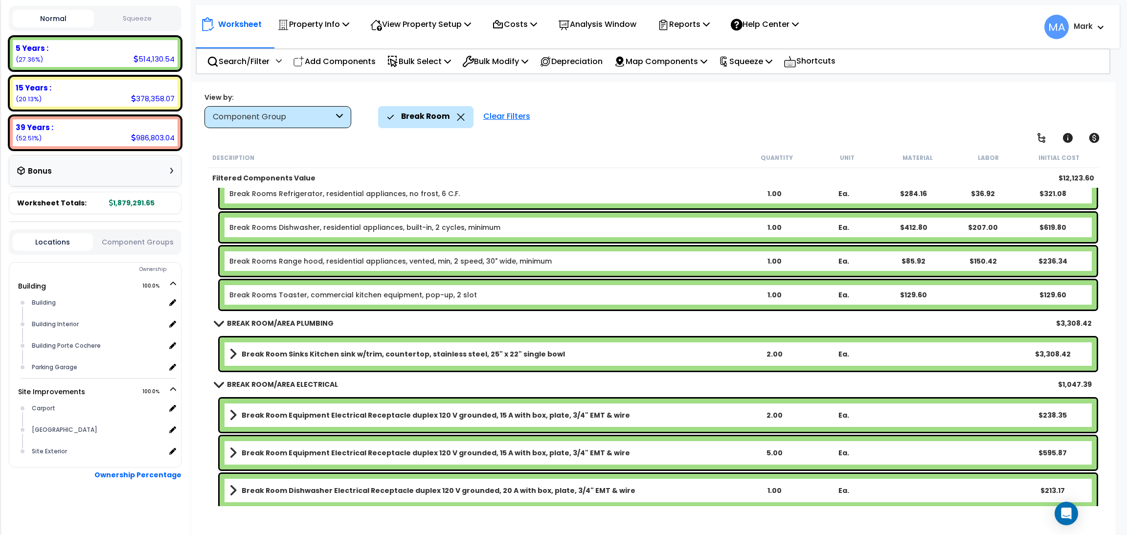
scroll to position [239, 0]
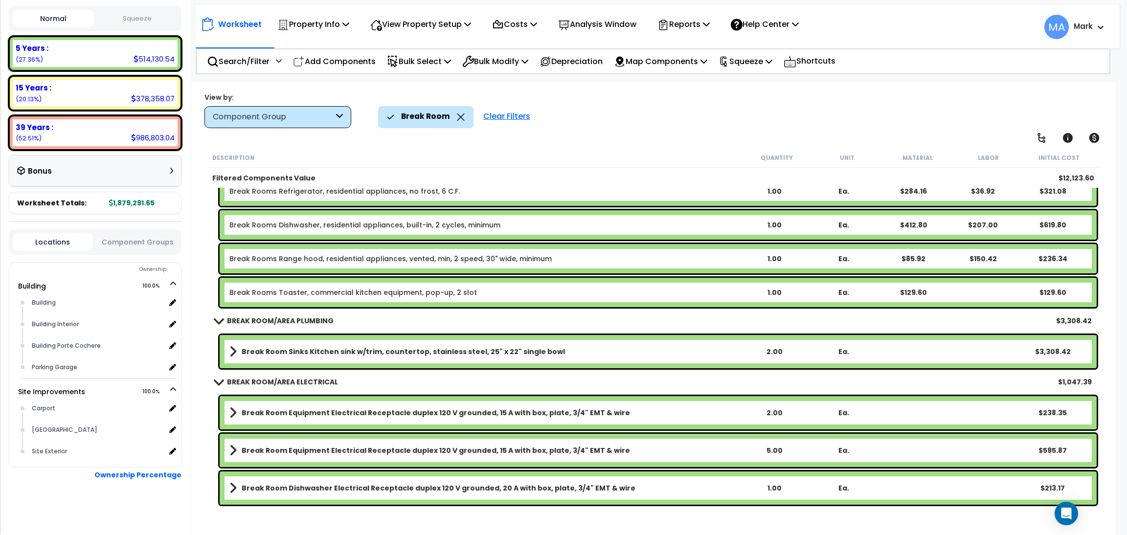
click at [458, 120] on icon at bounding box center [461, 117] width 8 height 7
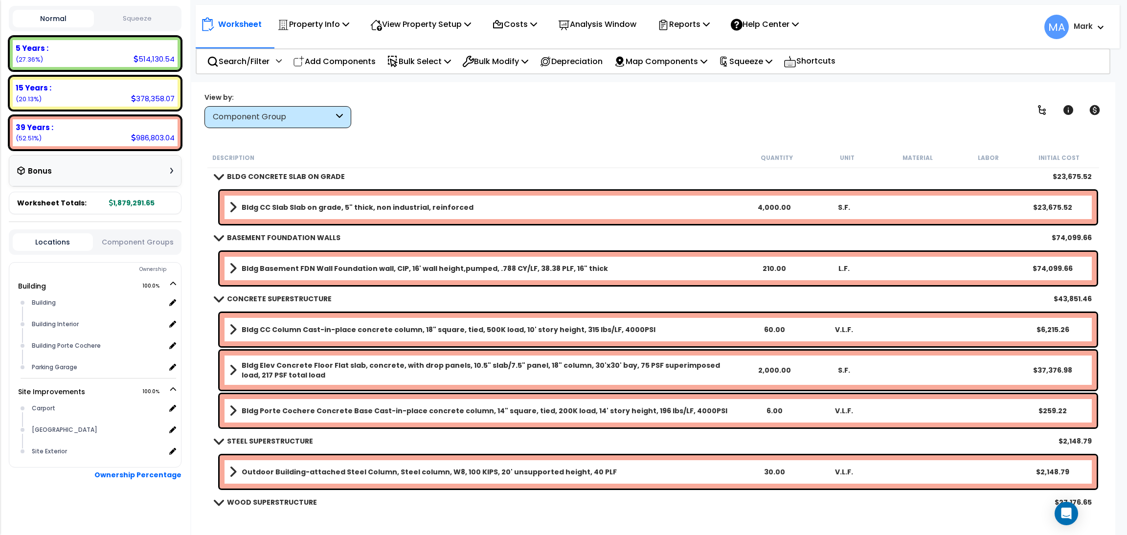
click at [437, 120] on div "View by: Component Group High to Low (Total Cost)" at bounding box center [653, 110] width 905 height 36
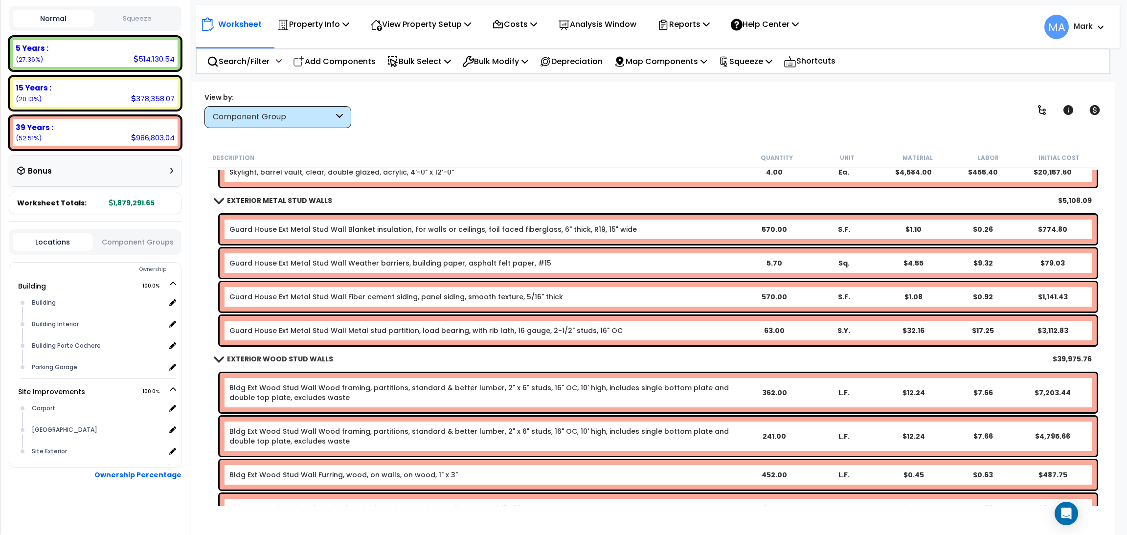
scroll to position [1634, 0]
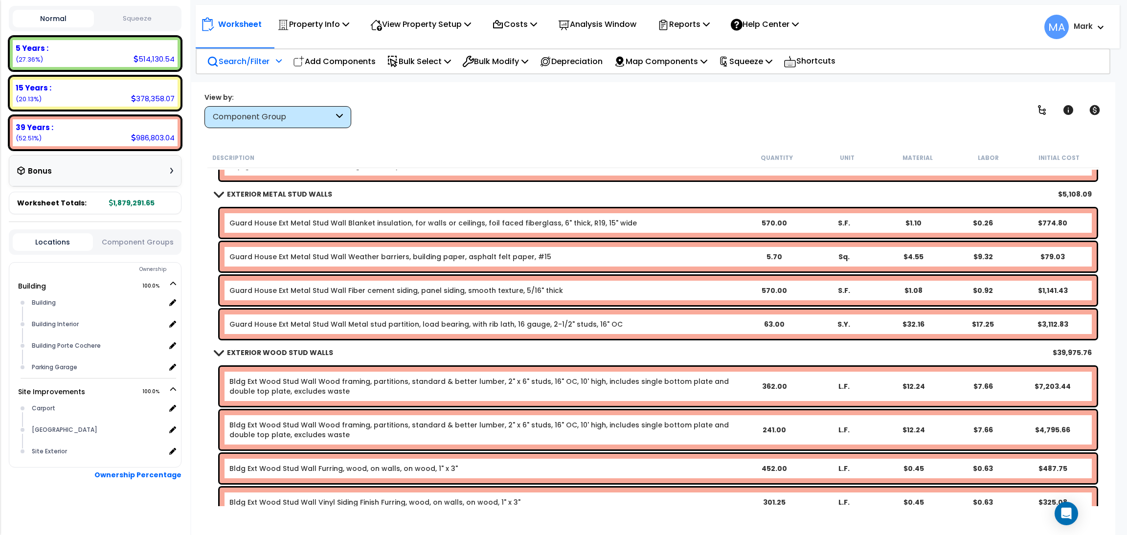
click at [242, 57] on p "Search/Filter" at bounding box center [238, 61] width 63 height 13
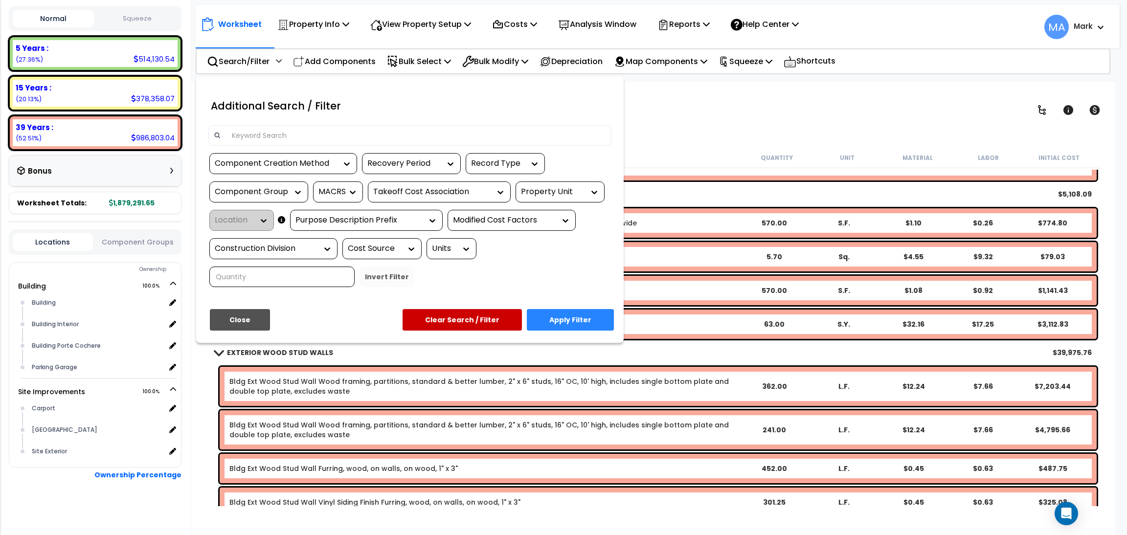
click at [254, 135] on input at bounding box center [416, 135] width 380 height 15
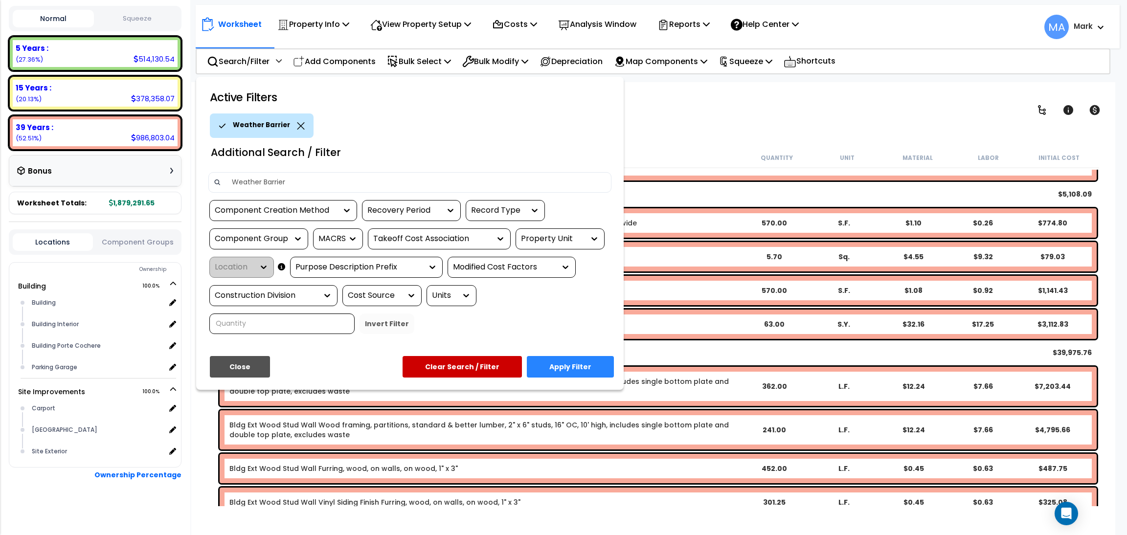
type input "Weather Barrier"
click at [585, 362] on button "Apply Filter" at bounding box center [570, 367] width 87 height 22
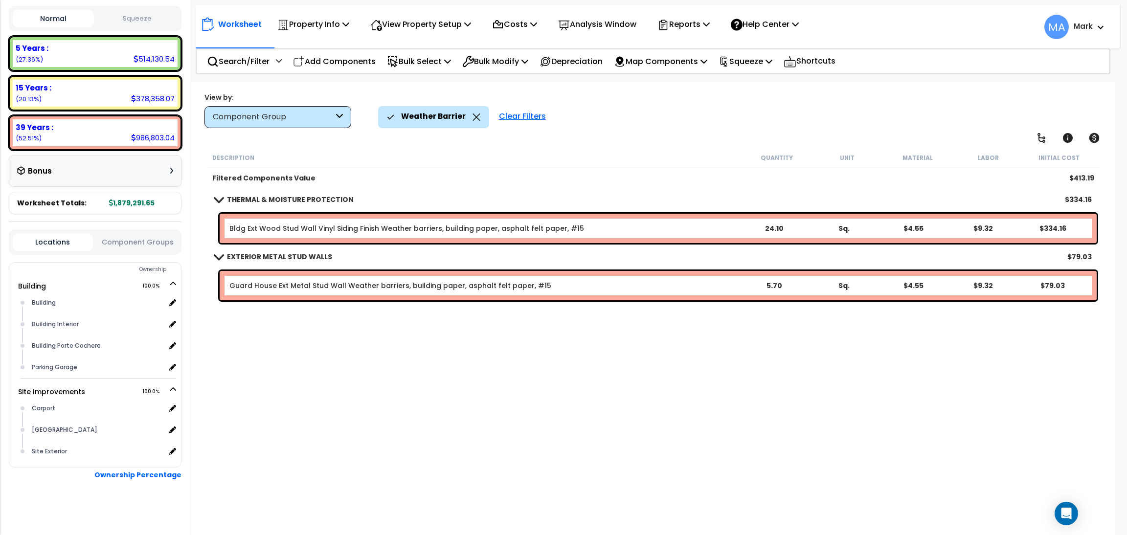
click at [272, 195] on b "THERMAL & MOISTURE PROTECTION" at bounding box center [290, 200] width 127 height 10
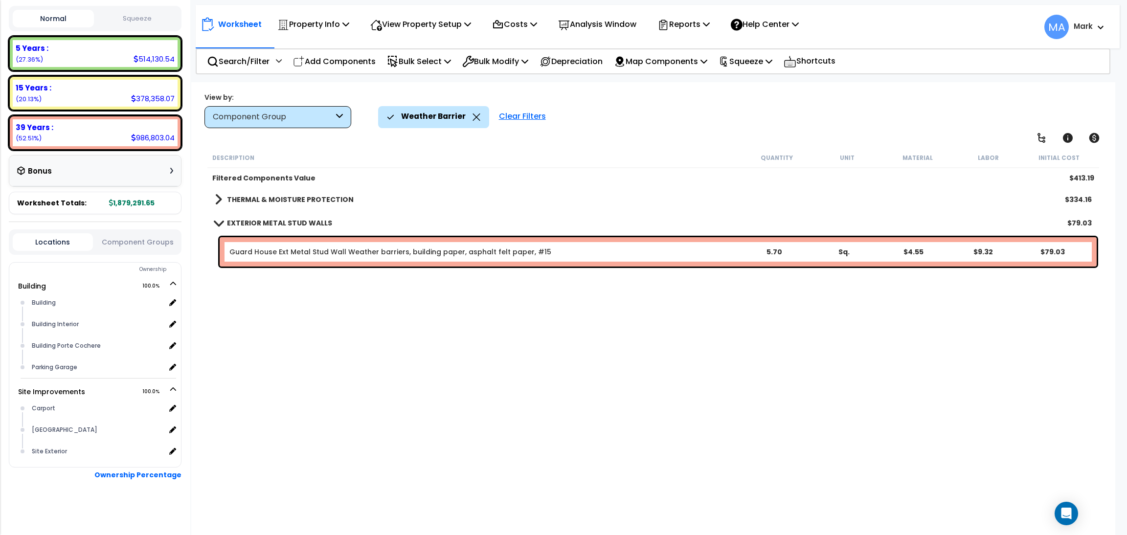
click at [272, 195] on b "THERMAL & MOISTURE PROTECTION" at bounding box center [290, 200] width 127 height 10
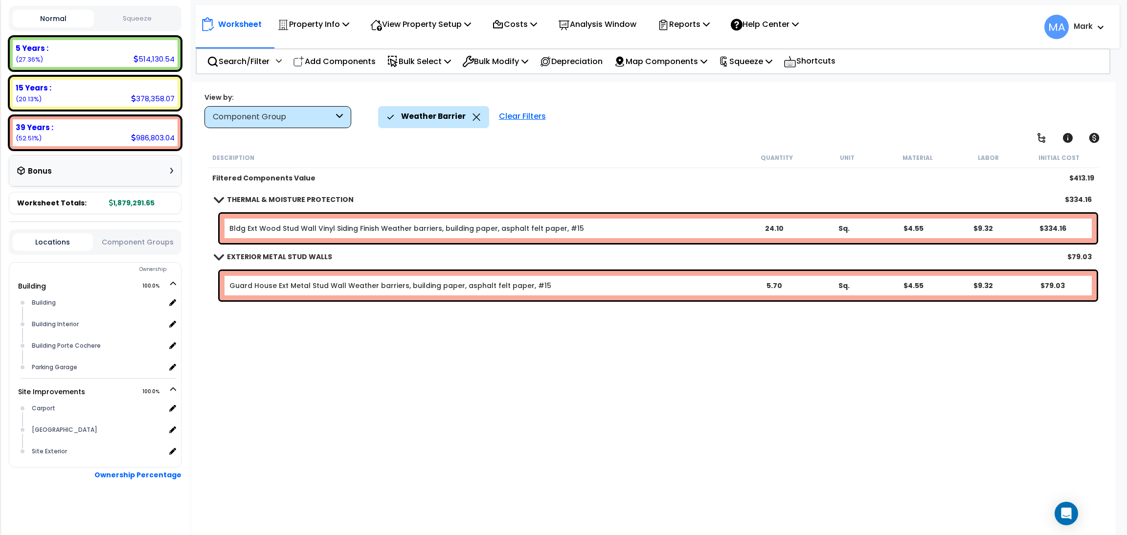
click at [477, 115] on icon at bounding box center [477, 117] width 8 height 7
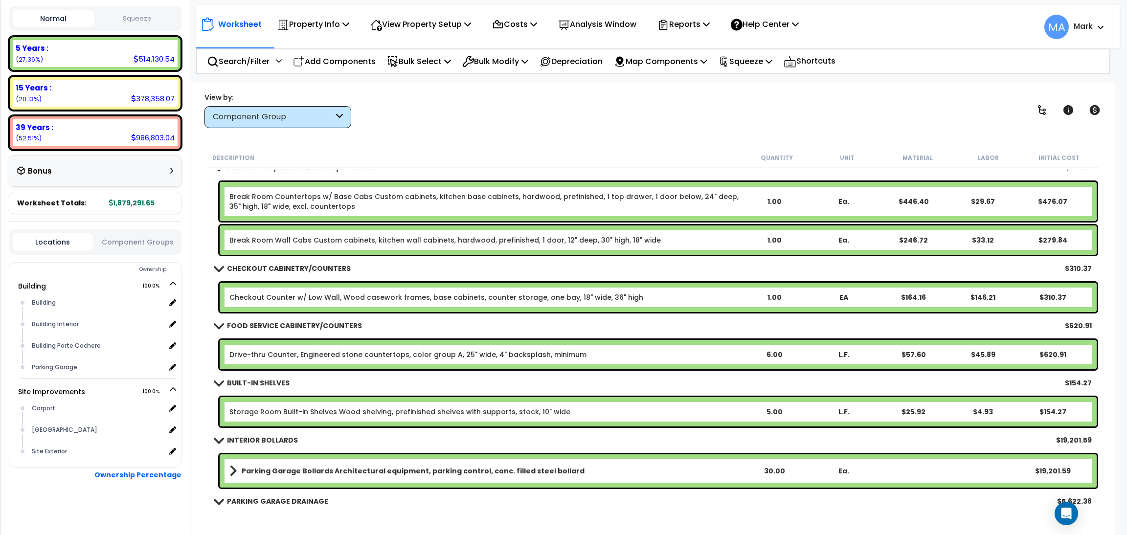
scroll to position [4551, 0]
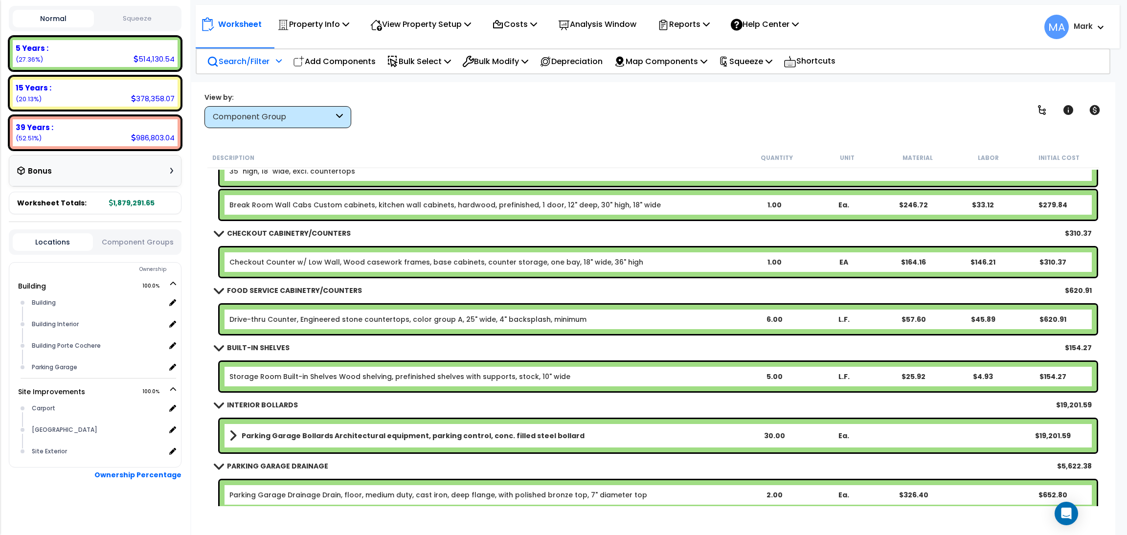
click at [231, 59] on p "Search/Filter" at bounding box center [238, 61] width 63 height 13
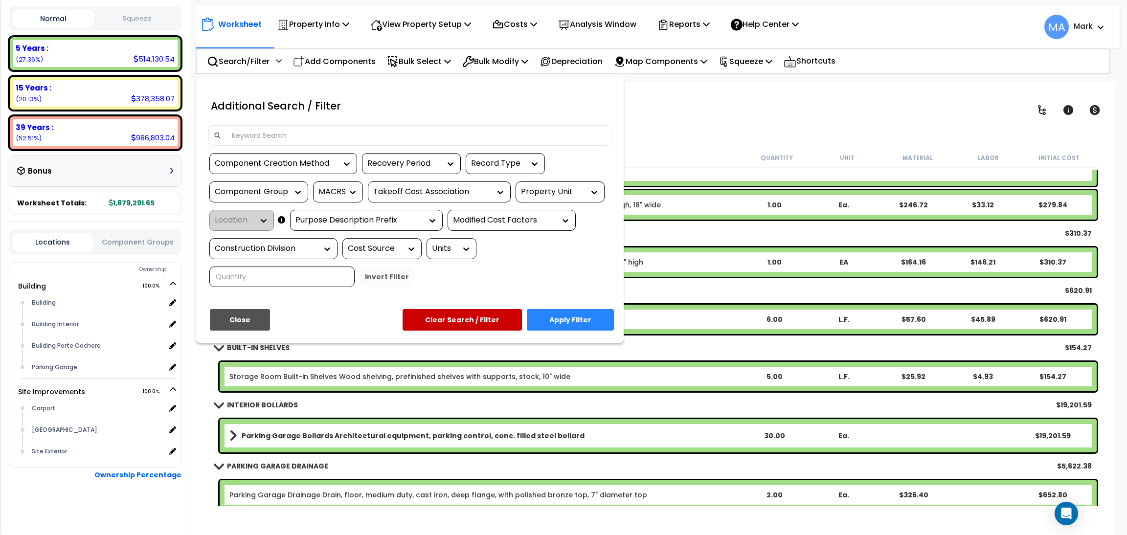
click at [265, 128] on input at bounding box center [416, 135] width 380 height 15
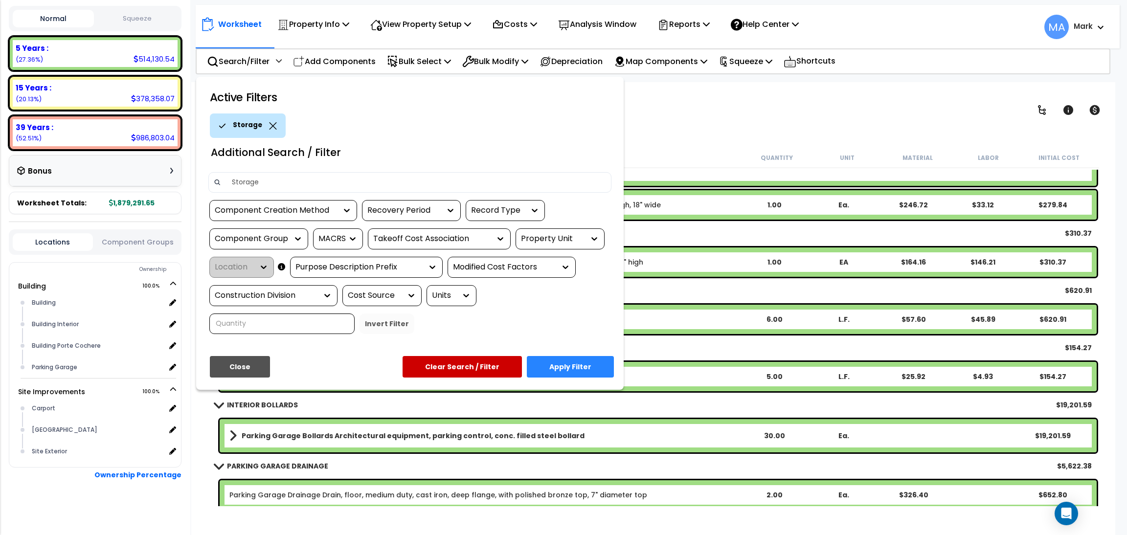
type input "Storage"
click at [576, 368] on button "Apply Filter" at bounding box center [570, 367] width 87 height 22
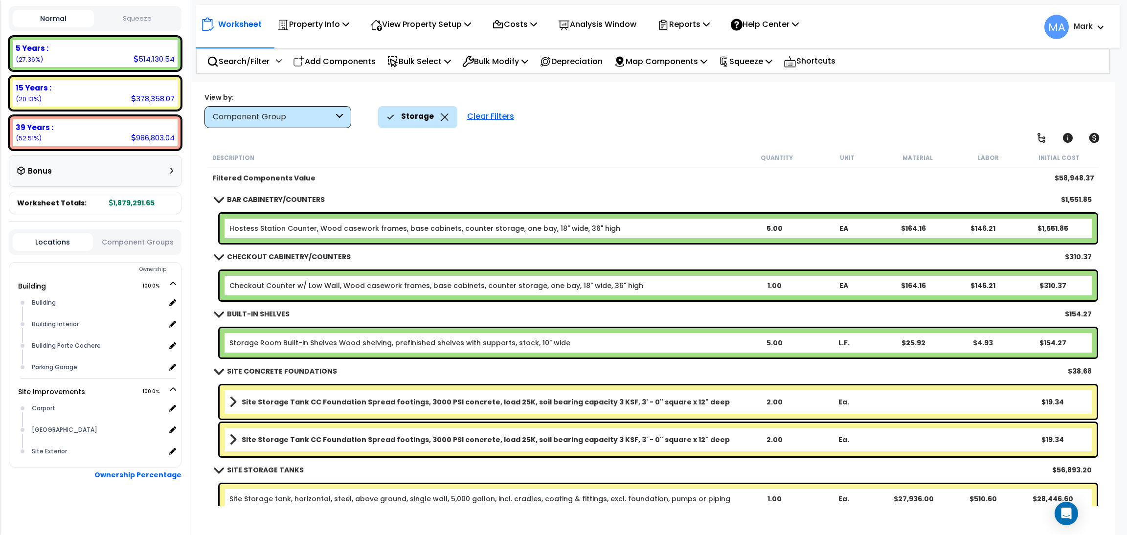
scroll to position [0, 0]
click at [442, 115] on icon at bounding box center [445, 117] width 8 height 7
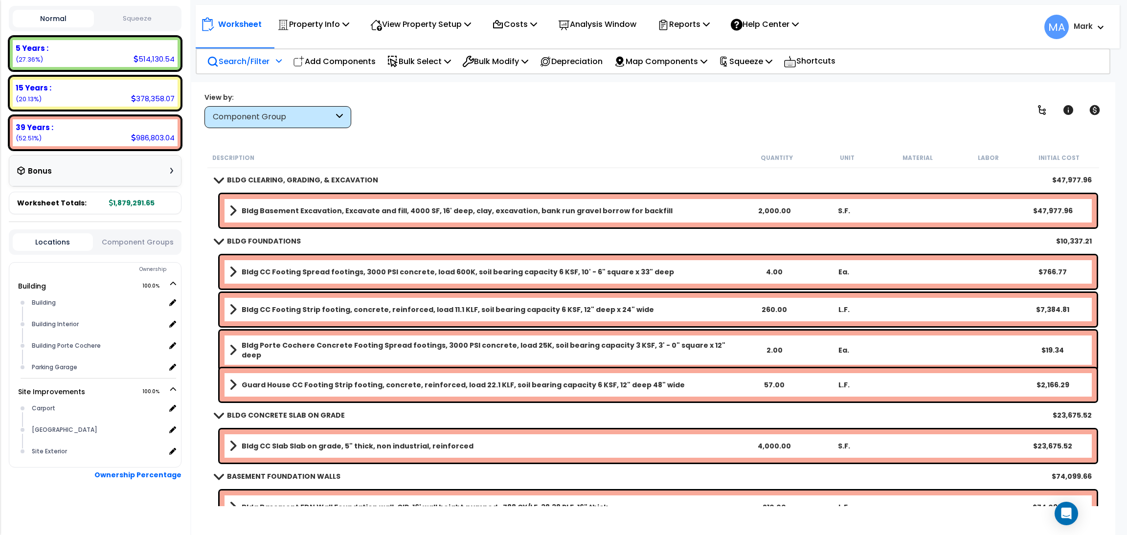
click at [270, 56] on p "Search/Filter" at bounding box center [238, 61] width 63 height 13
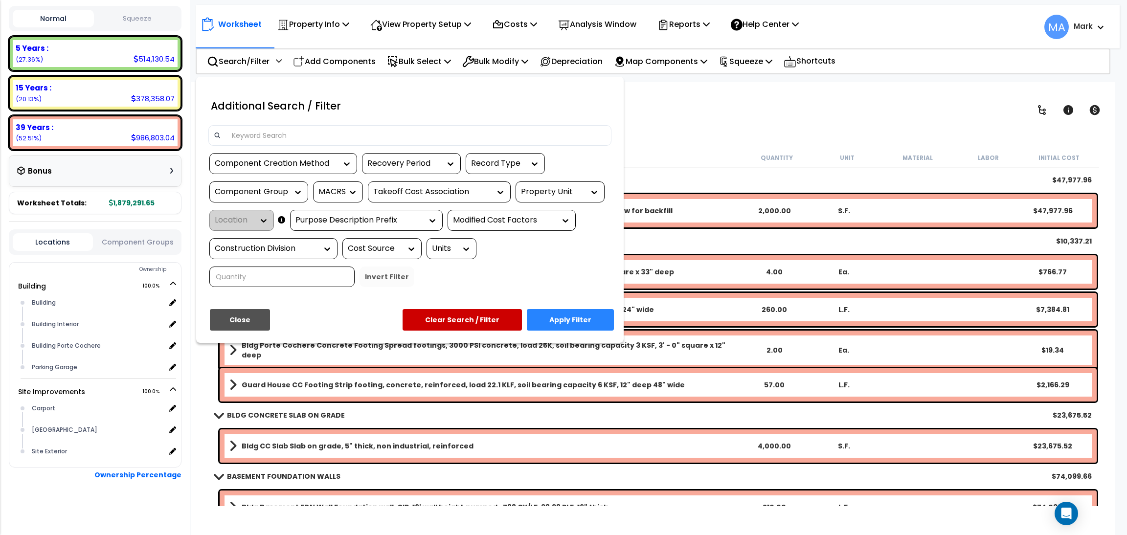
click at [704, 150] on div at bounding box center [563, 267] width 1127 height 535
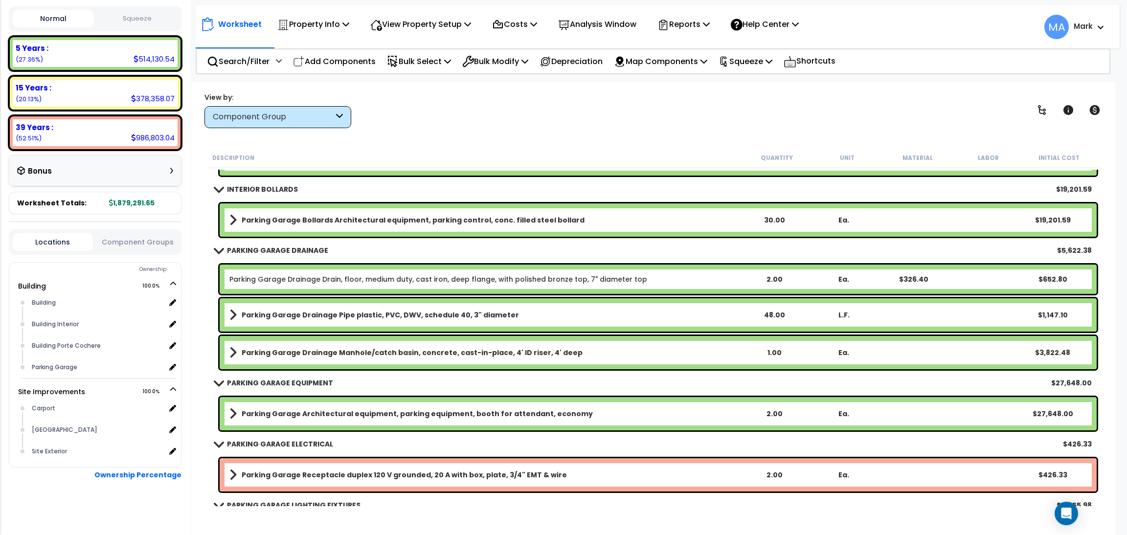
scroll to position [4771, 0]
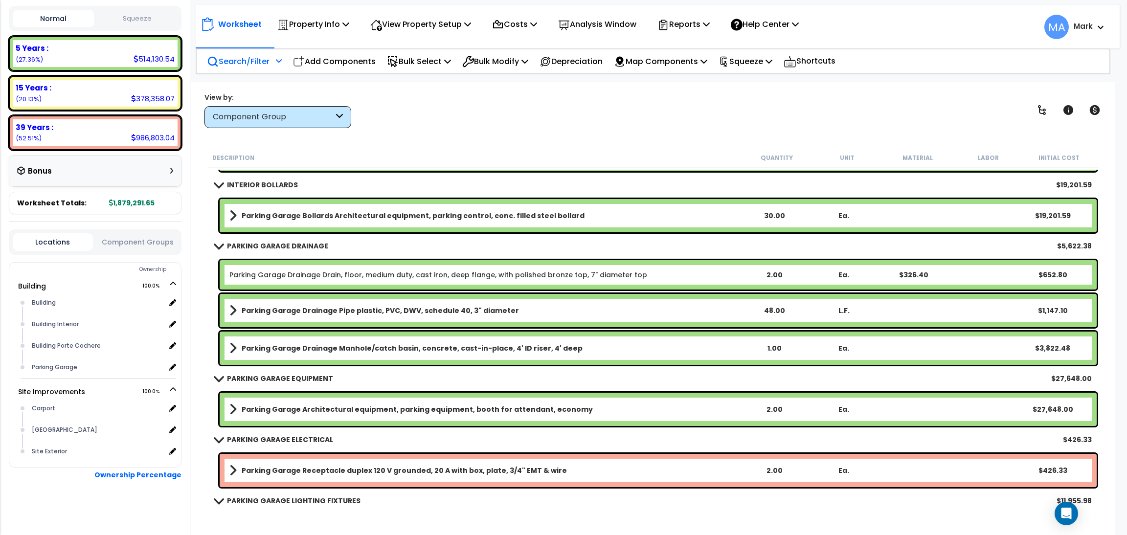
click at [222, 62] on p "Search/Filter" at bounding box center [238, 61] width 63 height 13
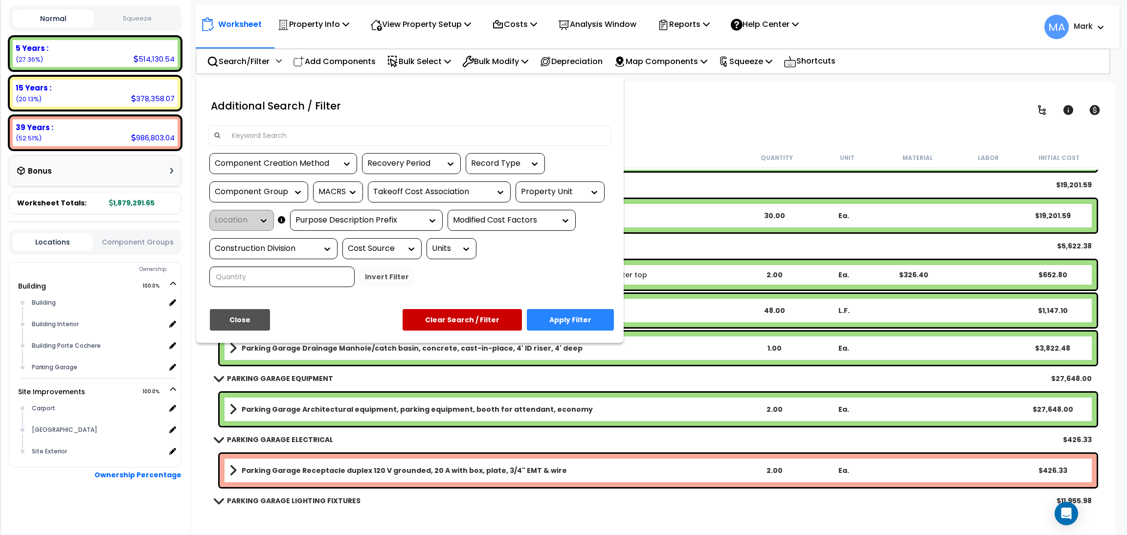
click at [268, 136] on input at bounding box center [416, 135] width 380 height 15
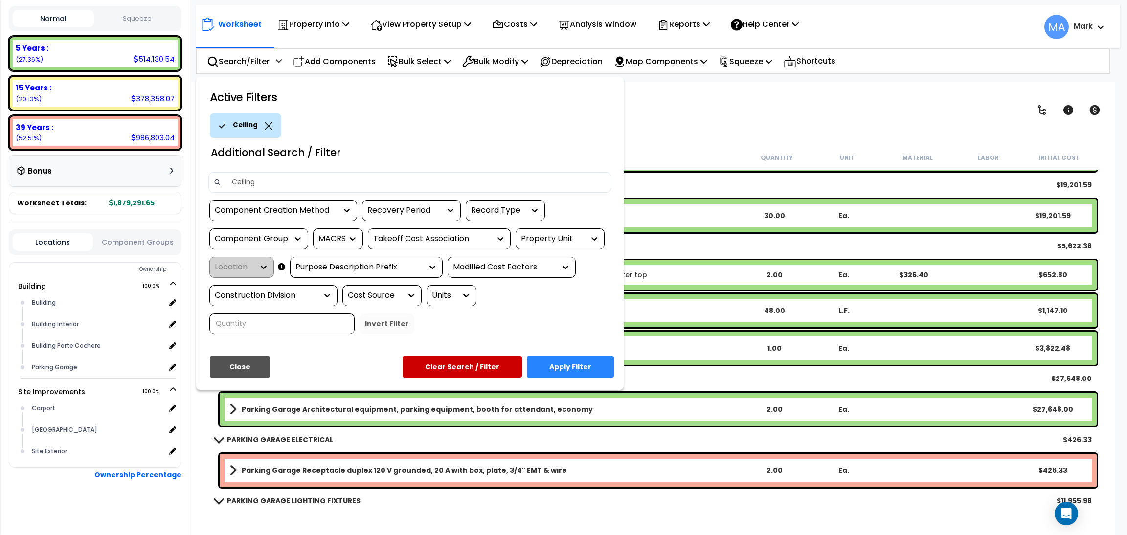
type input "Ceiling"
click at [583, 359] on button "Apply Filter" at bounding box center [570, 367] width 87 height 22
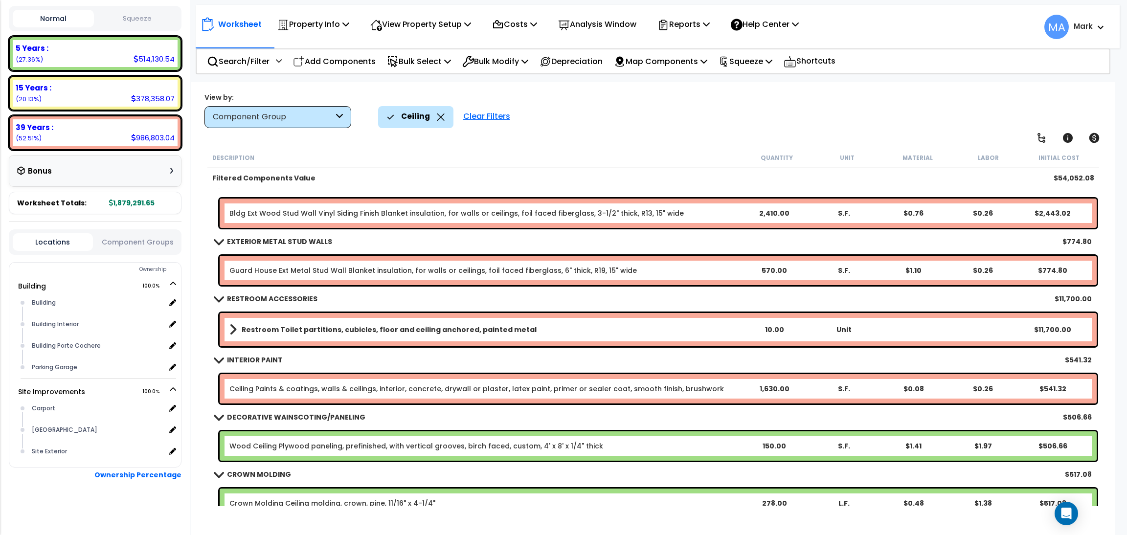
scroll to position [0, 0]
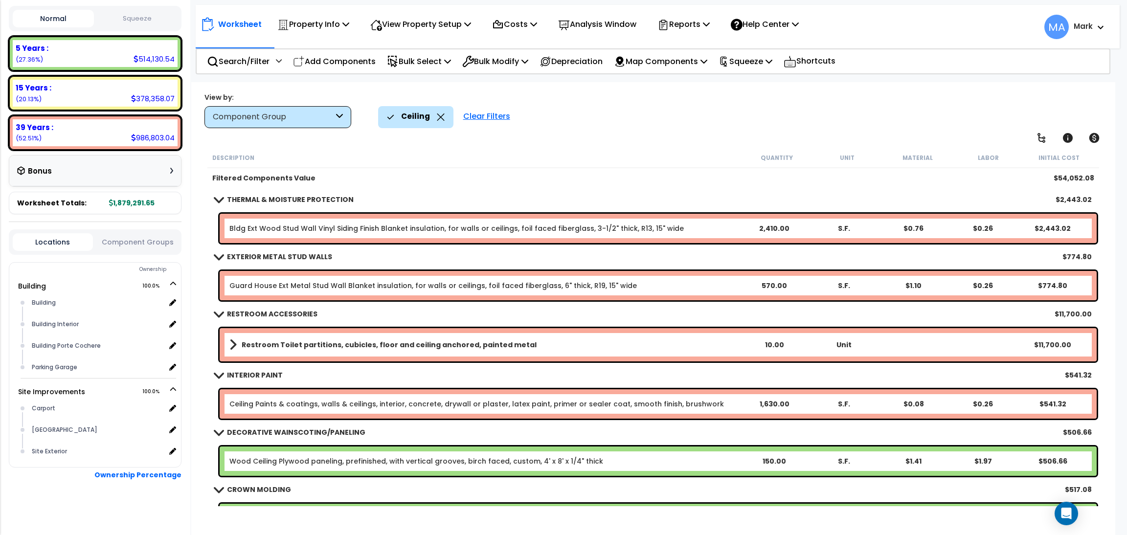
click at [439, 117] on icon at bounding box center [441, 117] width 8 height 7
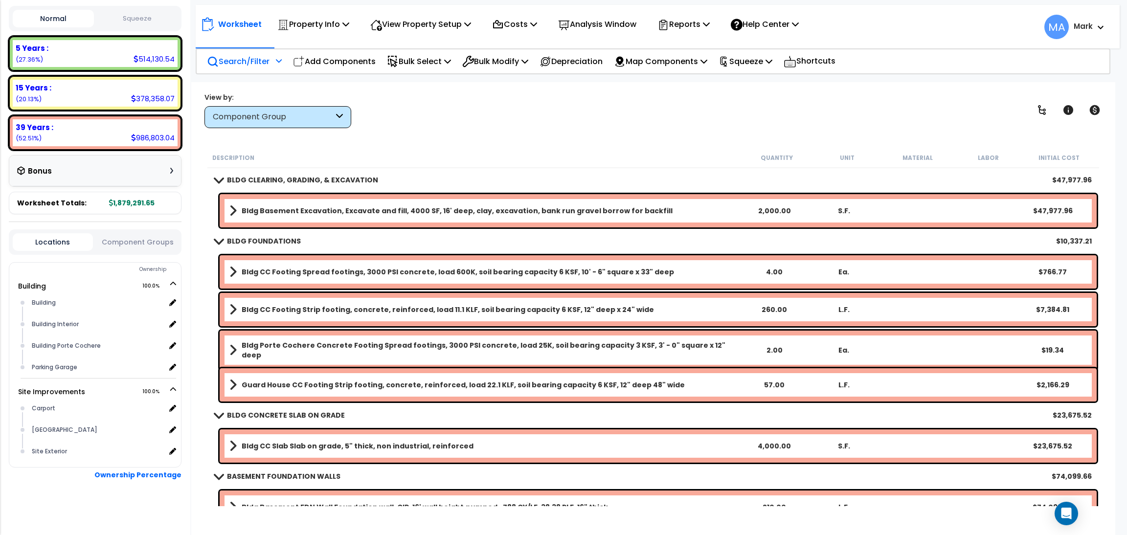
click at [257, 57] on p "Search/Filter" at bounding box center [238, 61] width 63 height 13
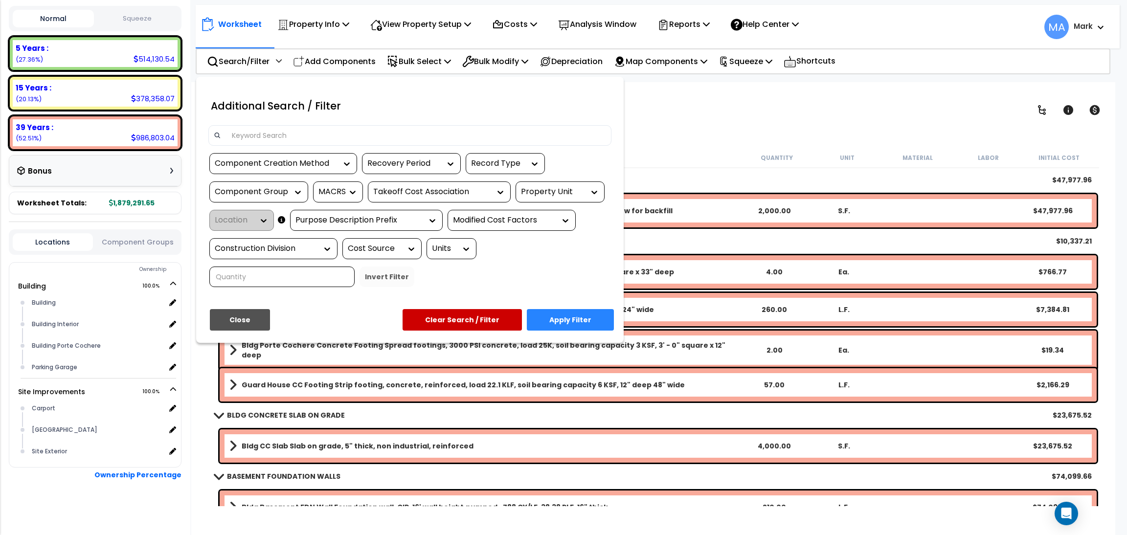
click at [270, 138] on input at bounding box center [416, 135] width 380 height 15
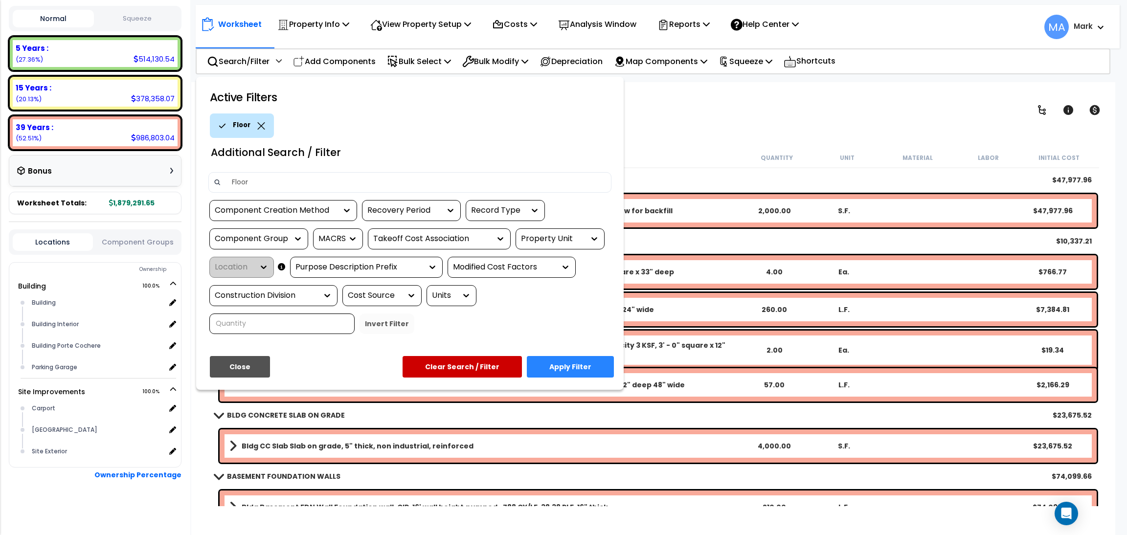
type input "Floor"
click at [572, 360] on button "Apply Filter" at bounding box center [570, 367] width 87 height 22
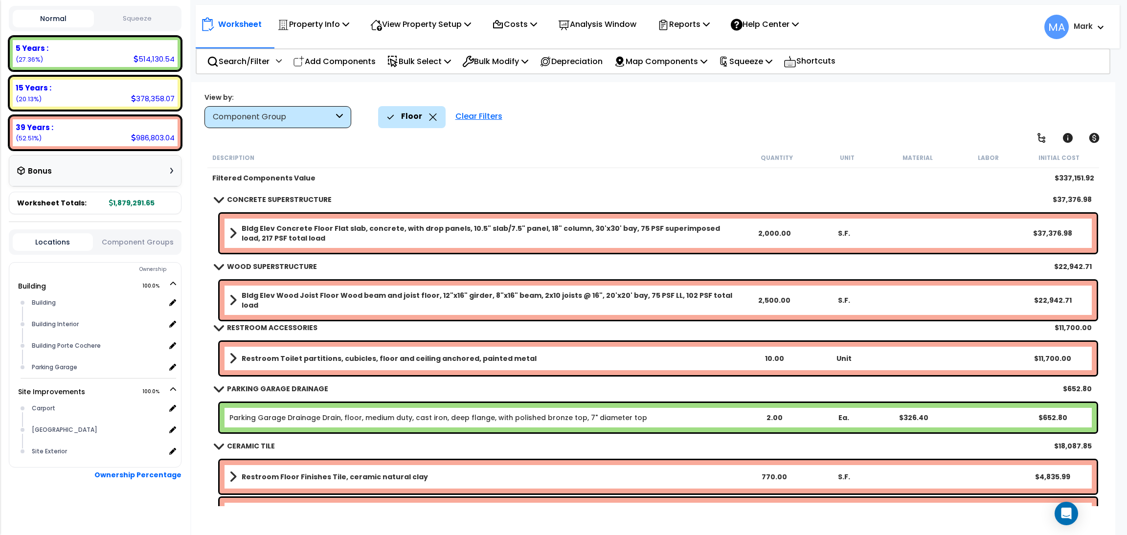
click at [431, 121] on div "Floor" at bounding box center [412, 117] width 50 height 22
click at [429, 115] on icon at bounding box center [432, 117] width 7 height 7
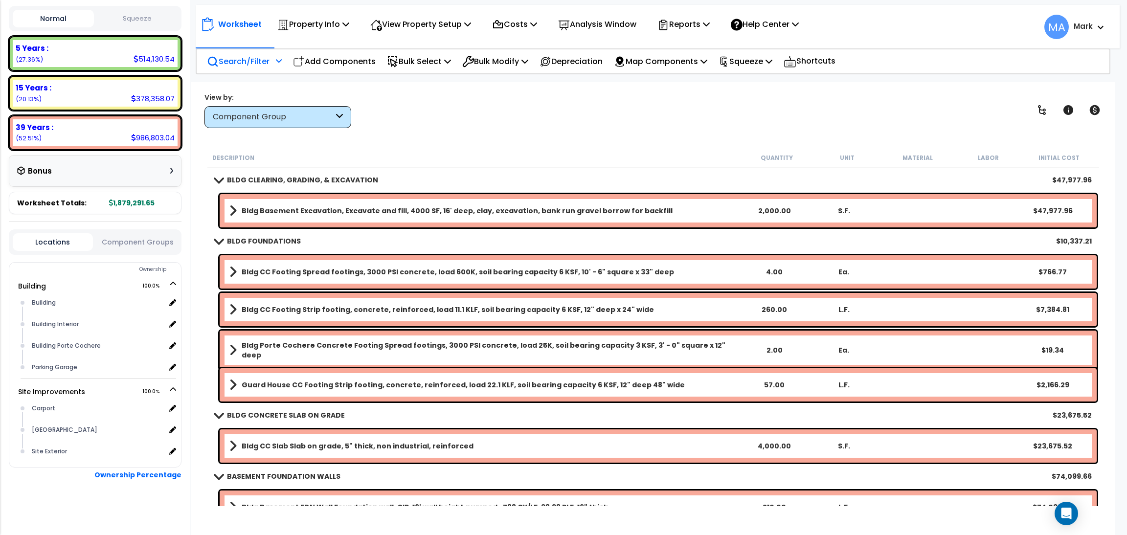
click at [221, 56] on p "Search/Filter" at bounding box center [238, 61] width 63 height 13
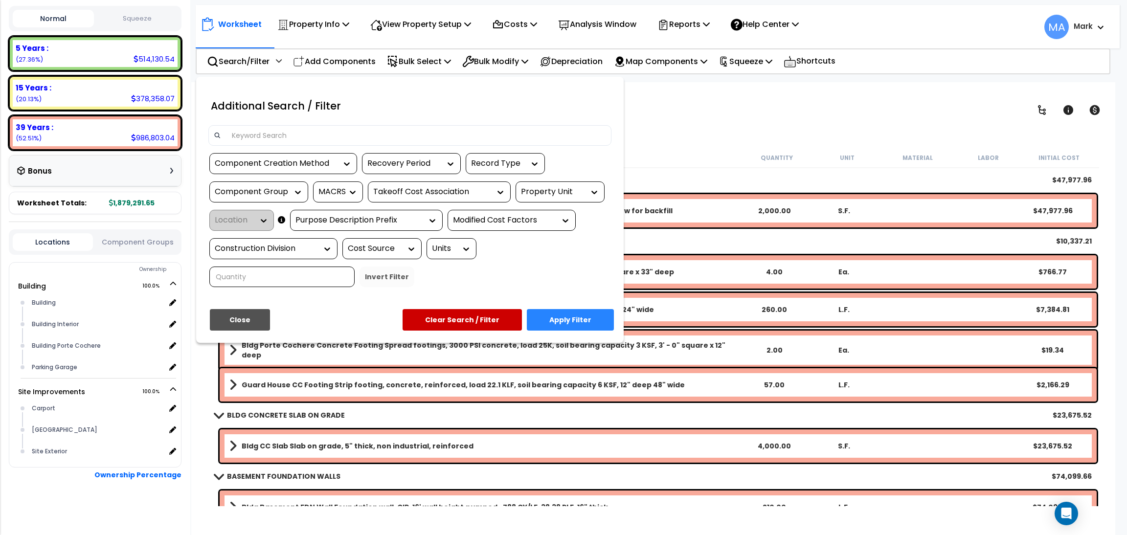
click at [258, 135] on input at bounding box center [416, 135] width 380 height 15
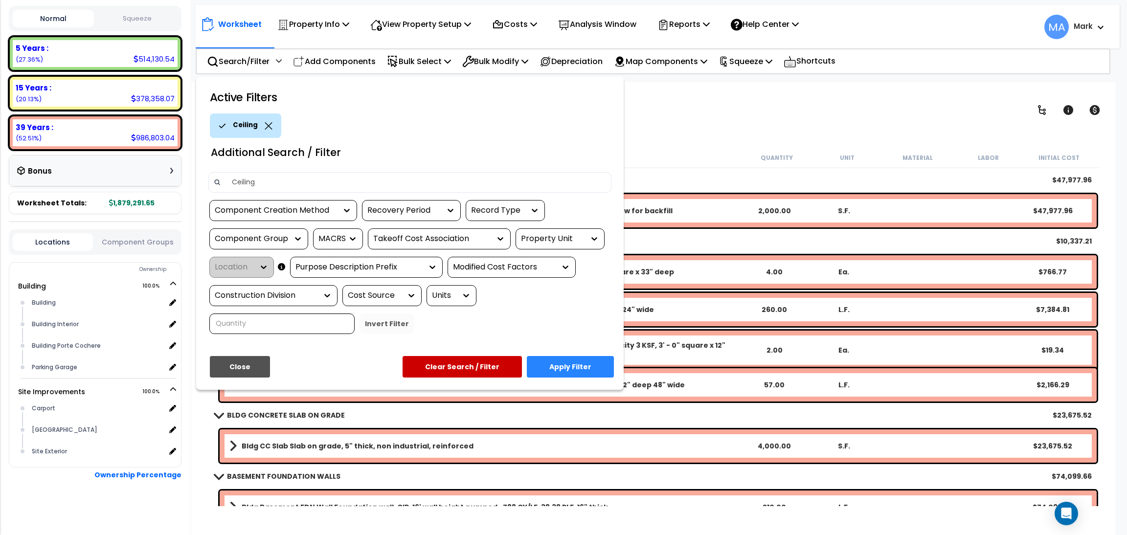
type input "Ceiling"
click at [582, 360] on button "Apply Filter" at bounding box center [570, 367] width 87 height 22
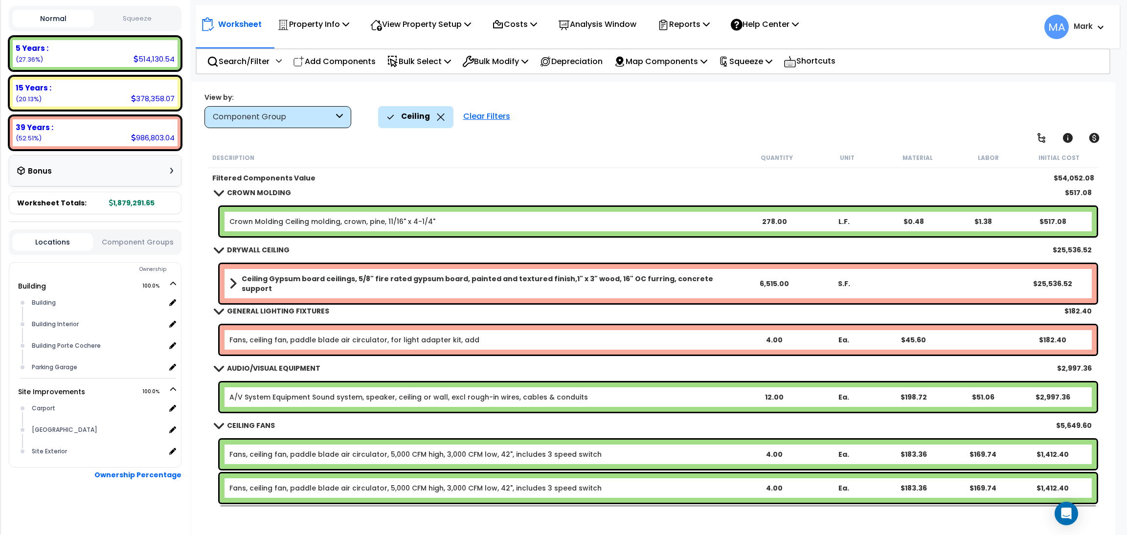
scroll to position [290, 0]
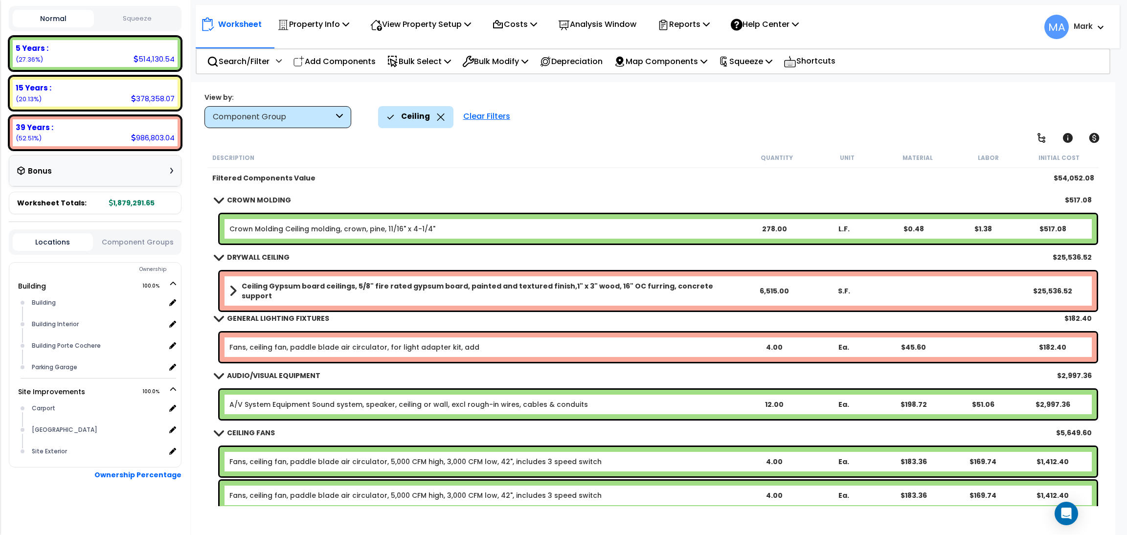
click at [434, 117] on div "Ceiling" at bounding box center [416, 117] width 58 height 22
click at [438, 119] on icon at bounding box center [441, 117] width 8 height 7
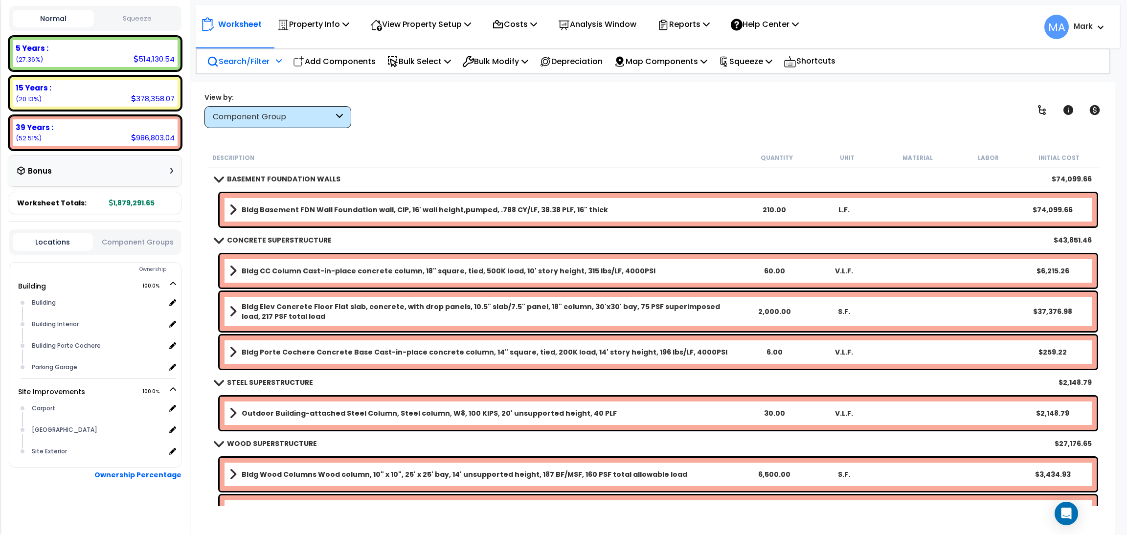
click at [254, 64] on p "Search/Filter" at bounding box center [238, 61] width 63 height 13
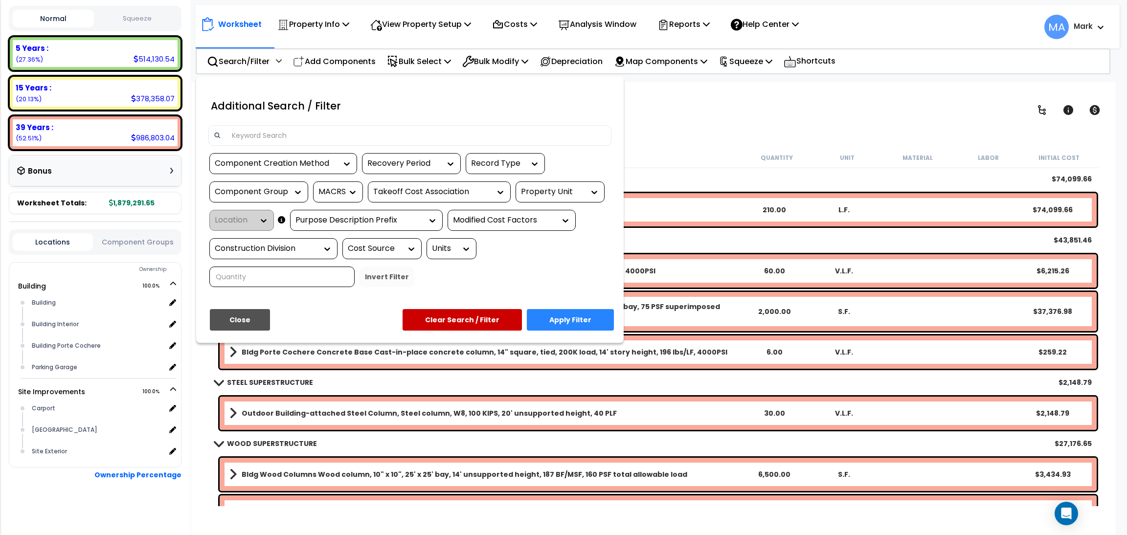
click at [284, 134] on input at bounding box center [416, 135] width 380 height 15
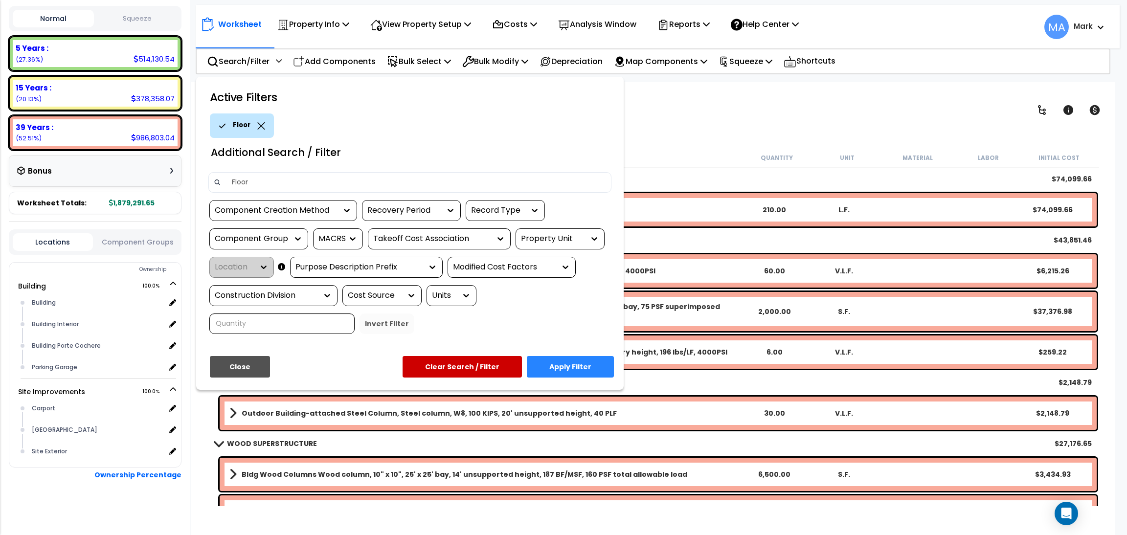
type input "Floor"
click at [575, 367] on button "Apply Filter" at bounding box center [570, 367] width 87 height 22
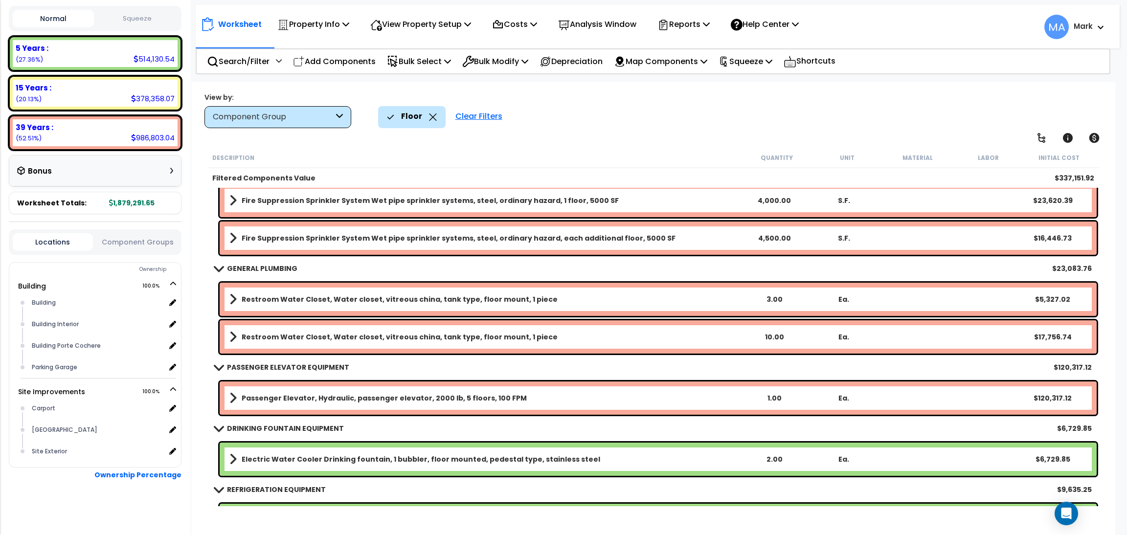
scroll to position [560, 0]
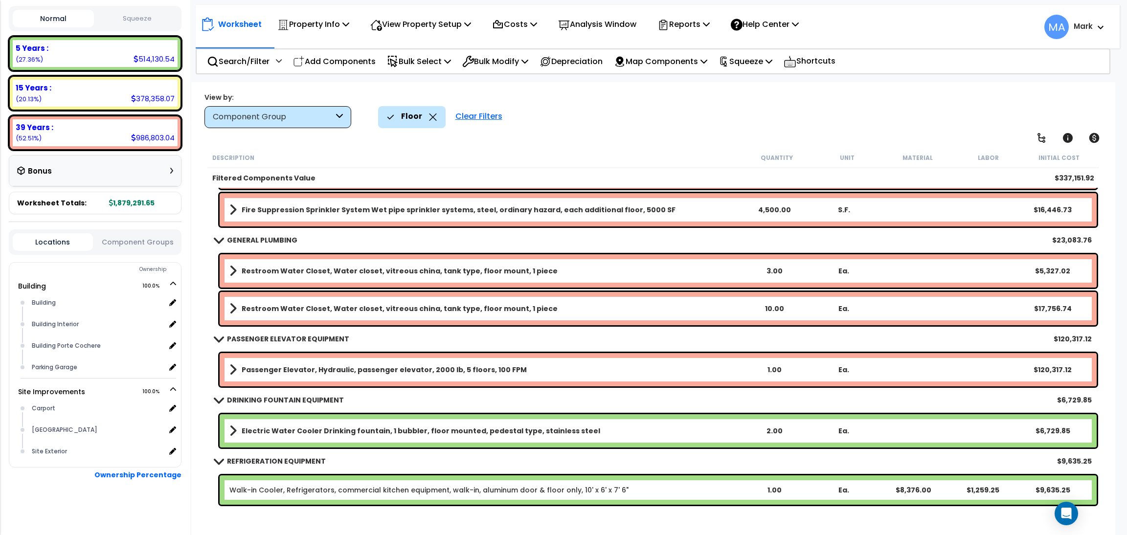
click at [432, 115] on icon at bounding box center [432, 117] width 7 height 7
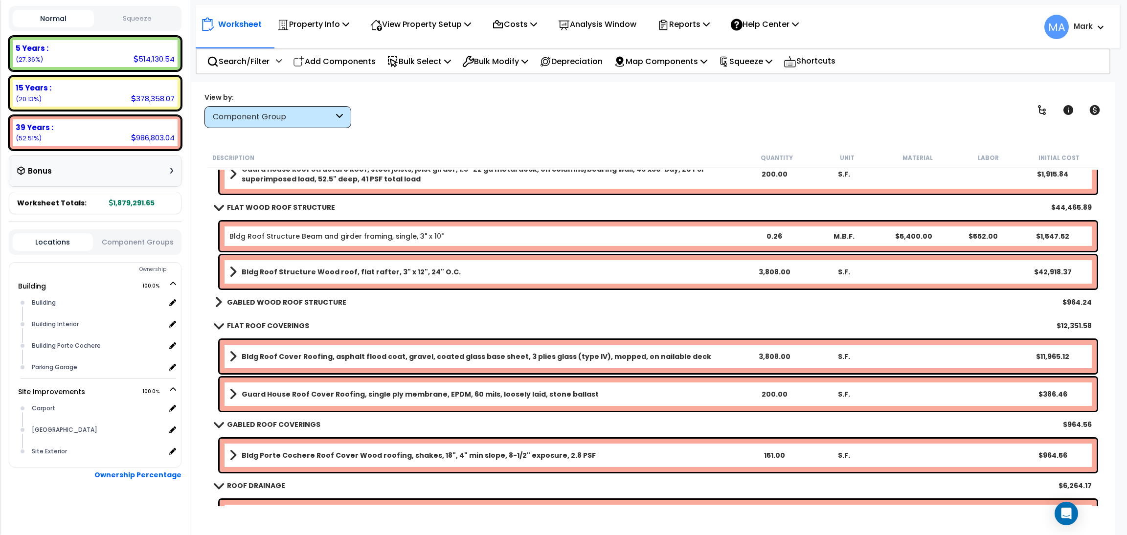
scroll to position [1074, 0]
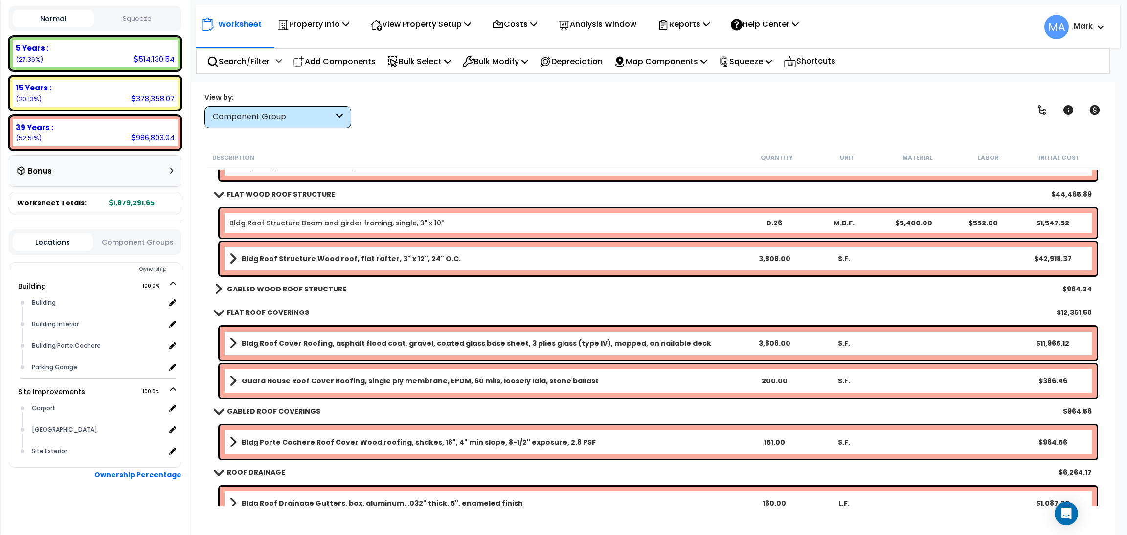
click at [270, 286] on b "GABLED WOOD ROOF STRUCTURE" at bounding box center [286, 289] width 119 height 10
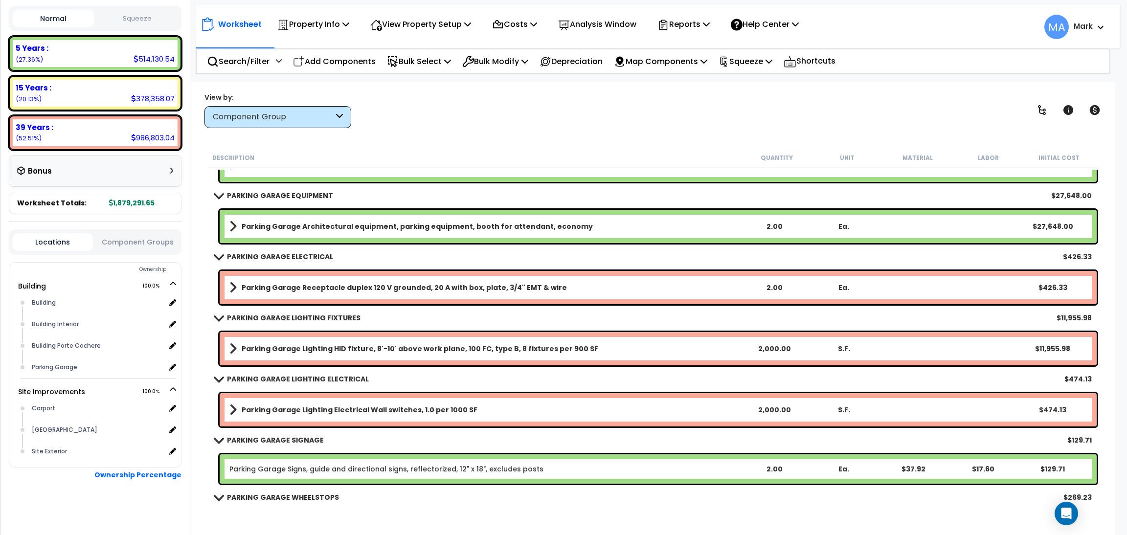
scroll to position [0, 0]
click at [246, 52] on div "Search/Filter Additional Search / Filter" at bounding box center [244, 61] width 75 height 23
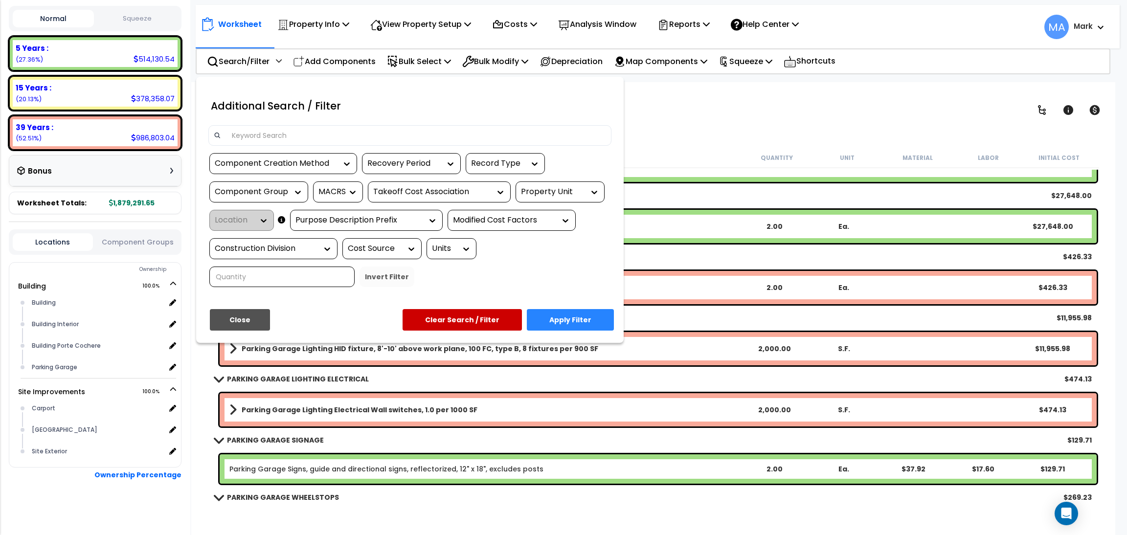
click at [257, 132] on input at bounding box center [416, 135] width 380 height 15
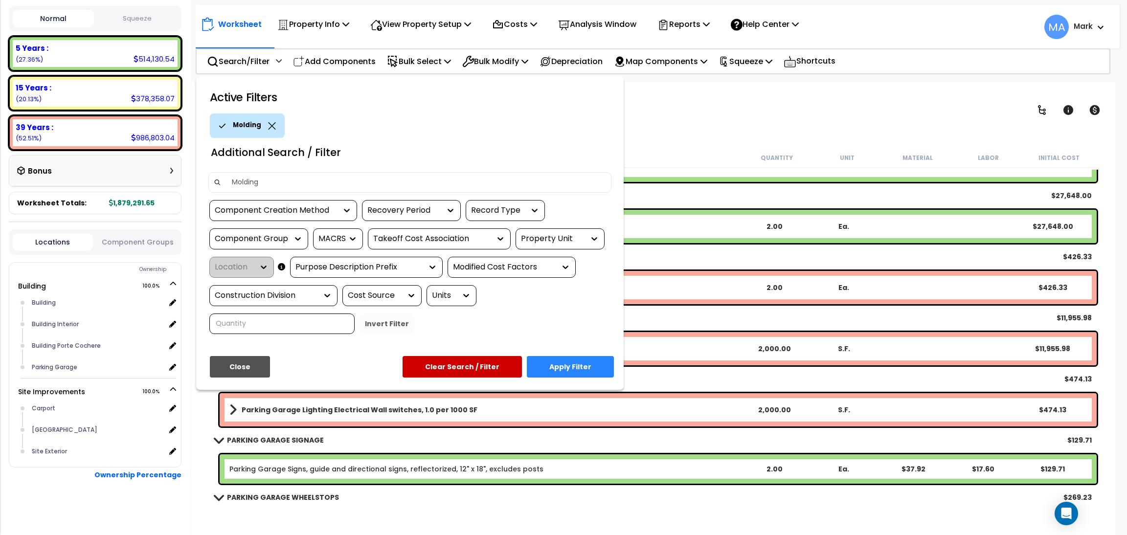
type input "Molding"
click at [556, 361] on button "Apply Filter" at bounding box center [570, 367] width 87 height 22
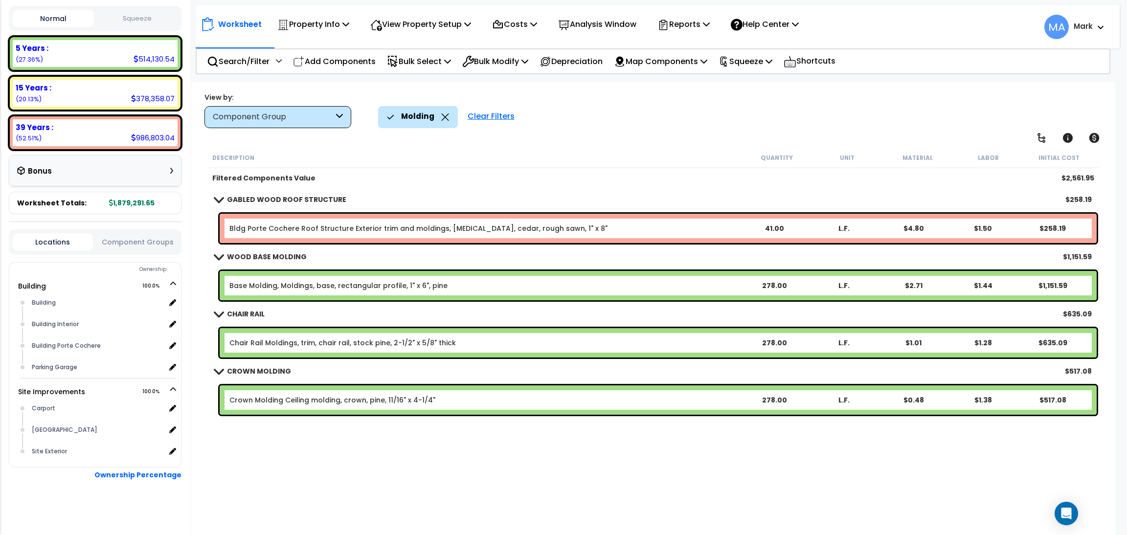
scroll to position [43, 0]
click at [441, 117] on icon at bounding box center [445, 117] width 8 height 7
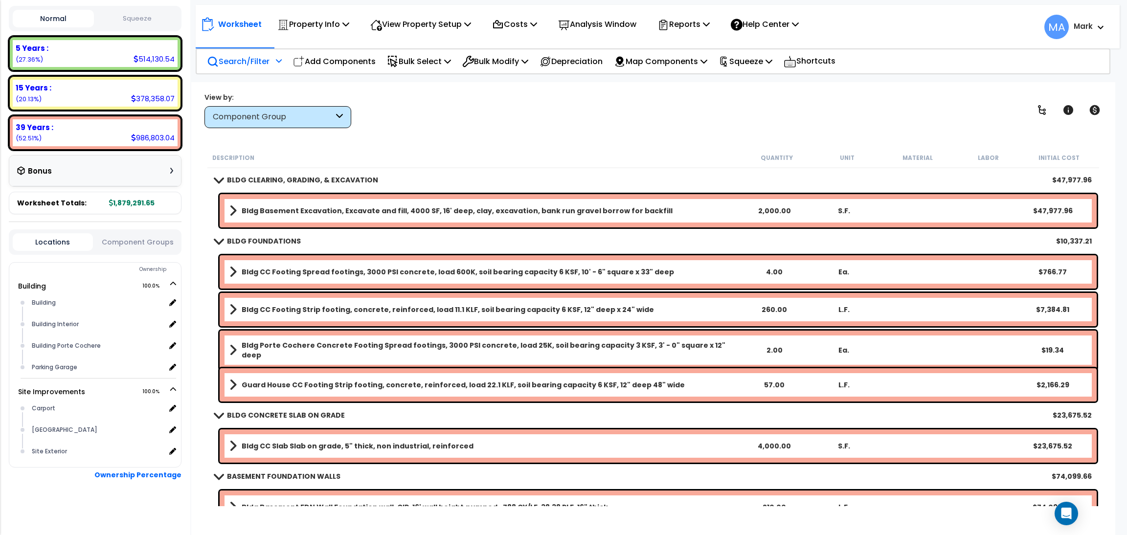
click at [227, 68] on div "Search/Filter Additional Search / Filter" at bounding box center [244, 61] width 75 height 23
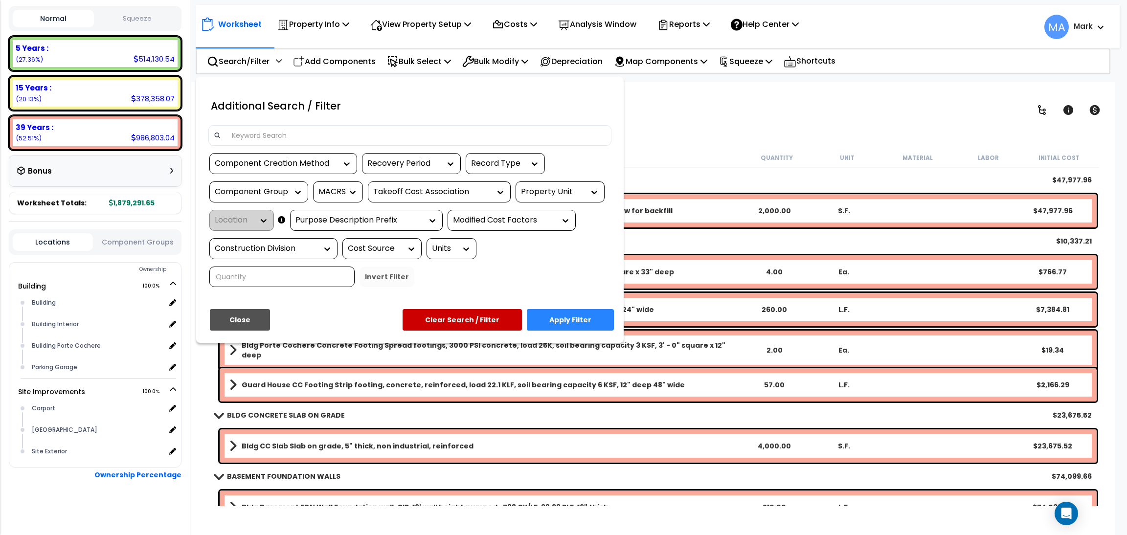
click at [697, 133] on div at bounding box center [563, 267] width 1127 height 535
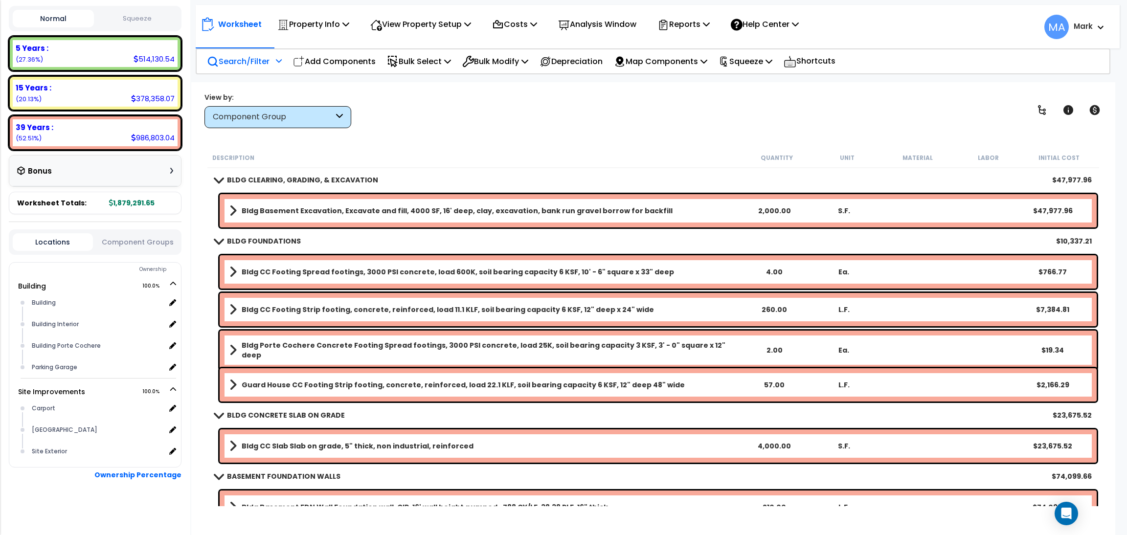
click at [259, 51] on div "Search/Filter Additional Search / Filter" at bounding box center [244, 61] width 75 height 23
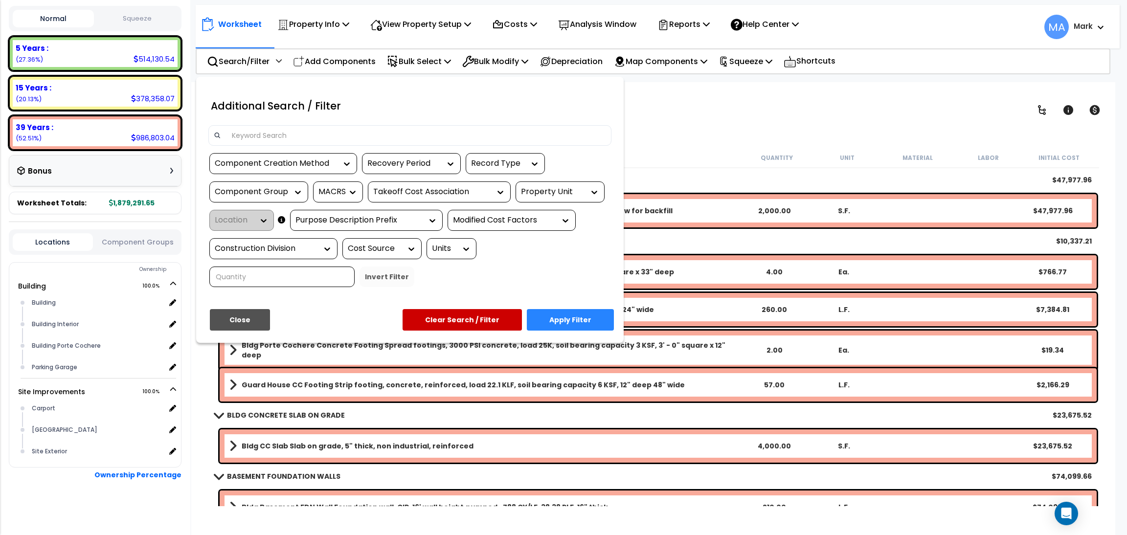
click at [647, 126] on div at bounding box center [563, 267] width 1127 height 535
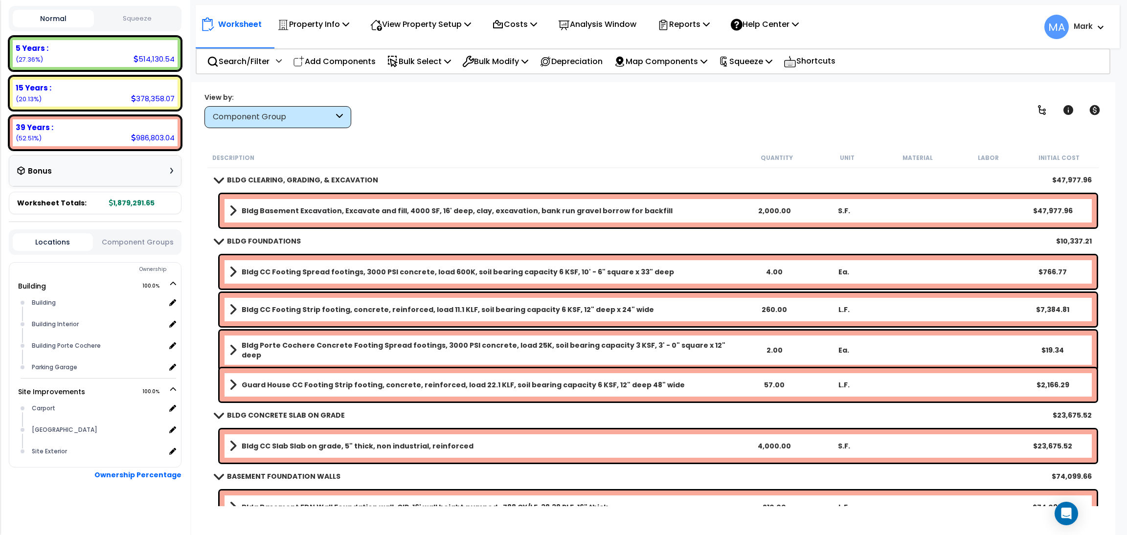
click at [277, 120] on div "Component Group" at bounding box center [273, 117] width 121 height 11
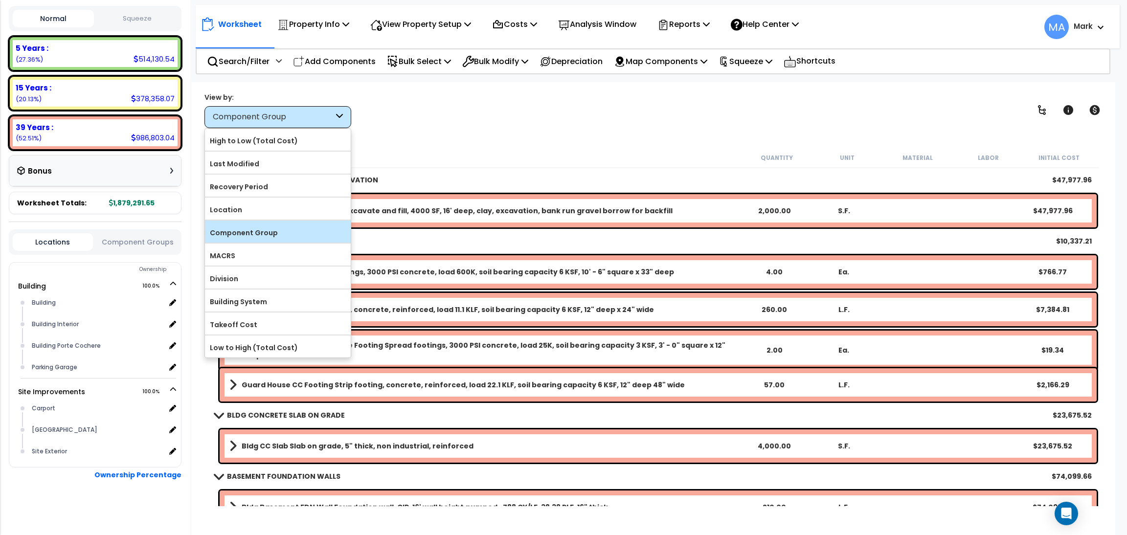
click at [265, 229] on label "Component Group" at bounding box center [278, 233] width 146 height 15
click at [0, 0] on input "Component Group" at bounding box center [0, 0] width 0 height 0
click at [457, 176] on div "BLDG CLEARING, GRADING, & EXCAVATION $47,977.96" at bounding box center [653, 179] width 887 height 23
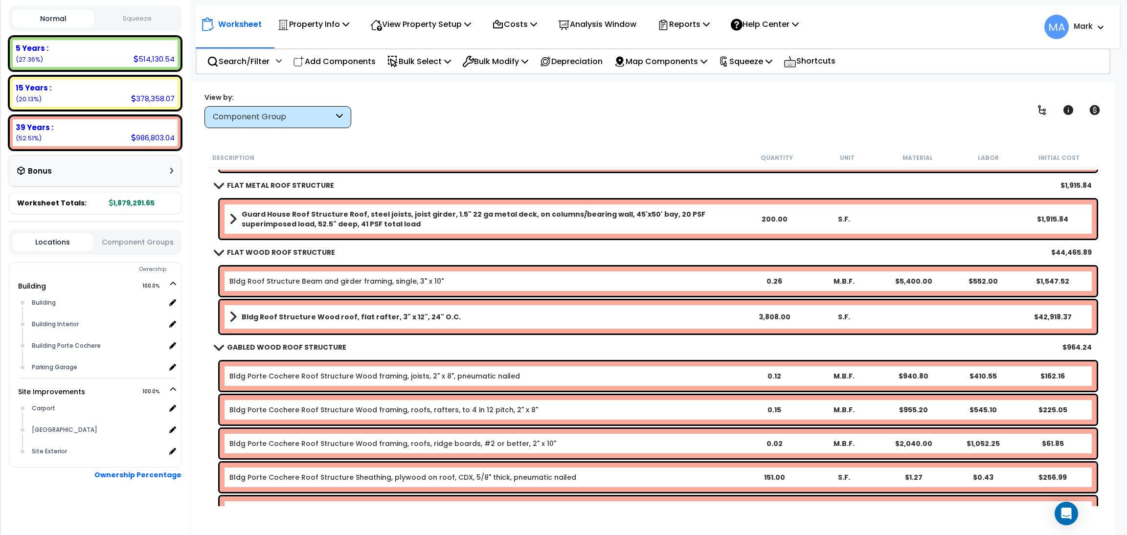
scroll to position [1248, 0]
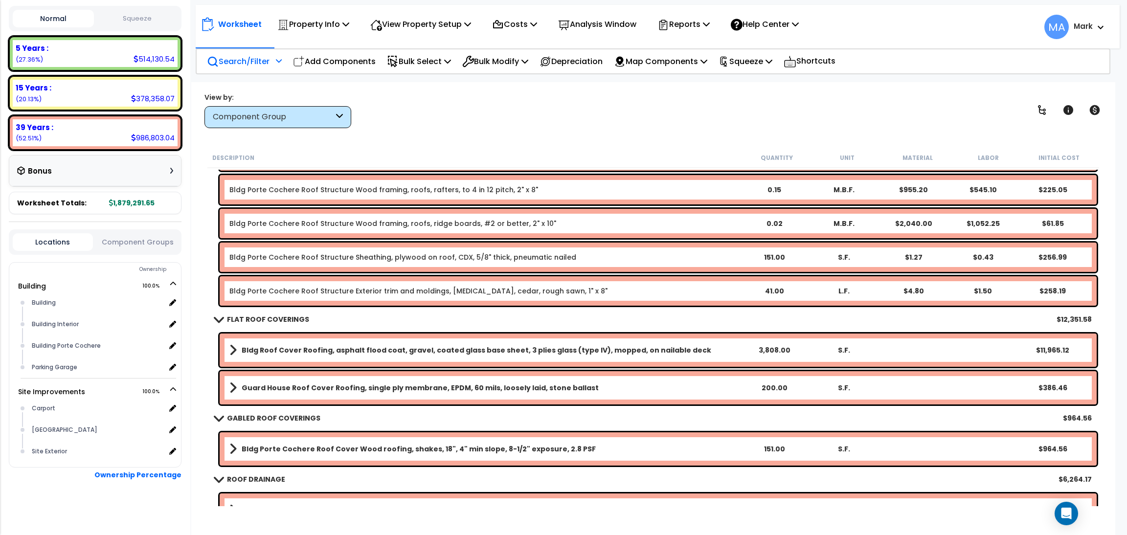
click at [246, 65] on p "Search/Filter" at bounding box center [238, 61] width 63 height 13
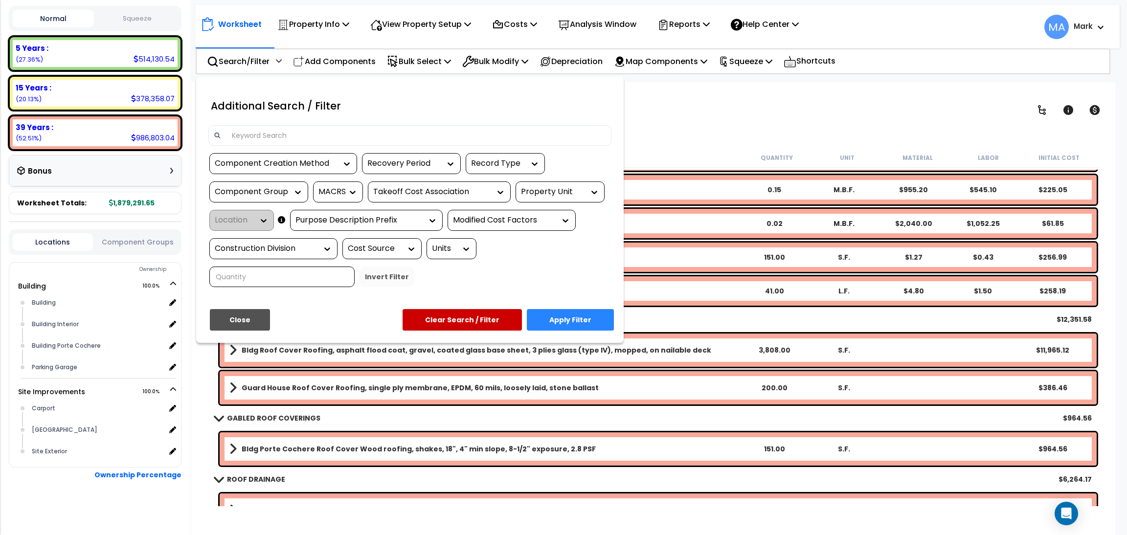
click at [260, 142] on div at bounding box center [409, 135] width 403 height 21
click at [259, 134] on input at bounding box center [416, 135] width 380 height 15
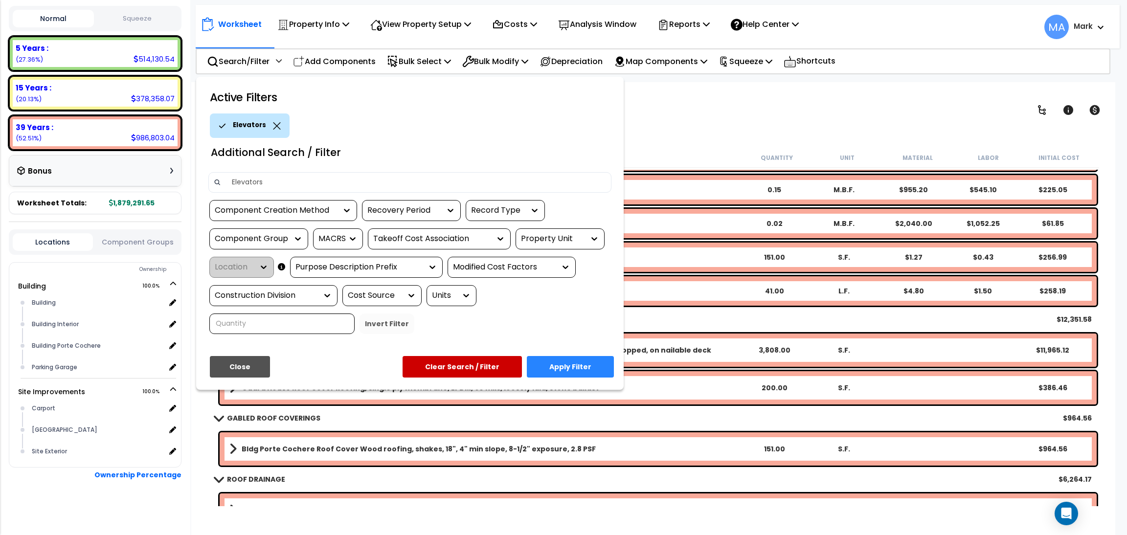
type input "Elevators"
click at [589, 370] on button "Apply Filter" at bounding box center [570, 367] width 87 height 22
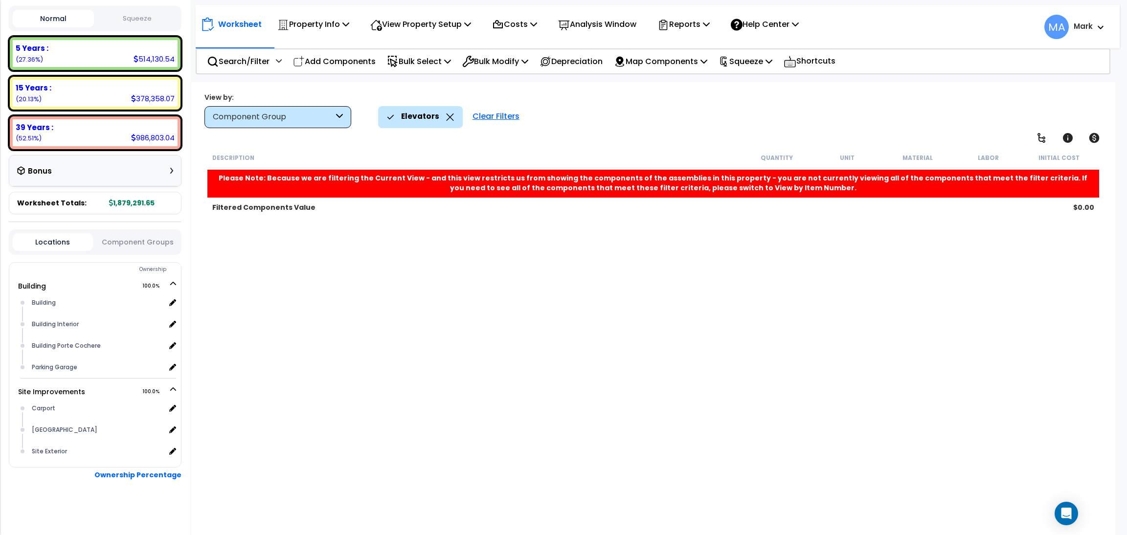
click at [446, 120] on icon at bounding box center [450, 117] width 8 height 7
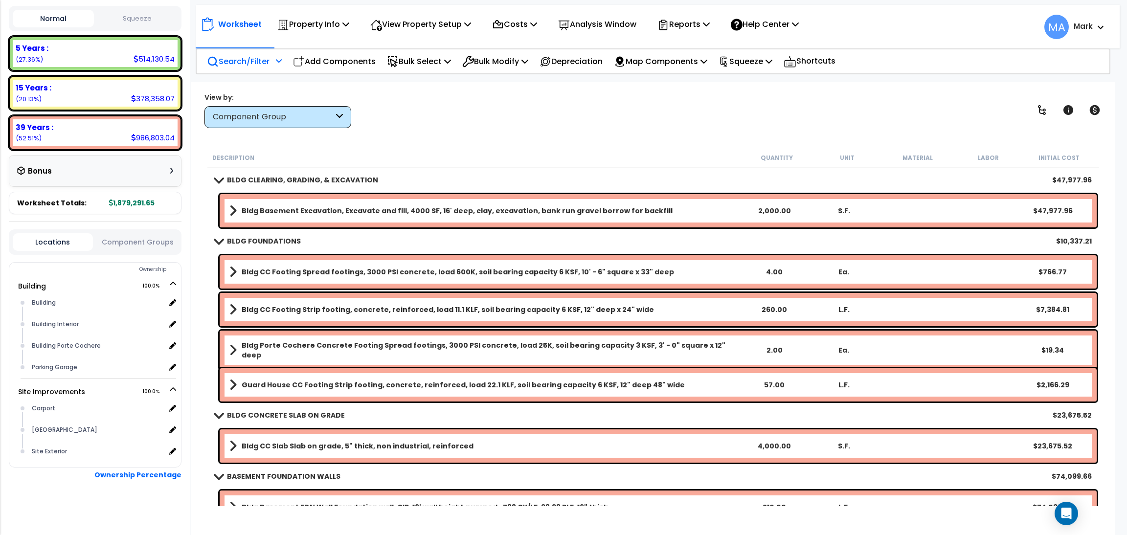
click at [248, 51] on div "Search/Filter Additional Search / Filter" at bounding box center [244, 61] width 75 height 23
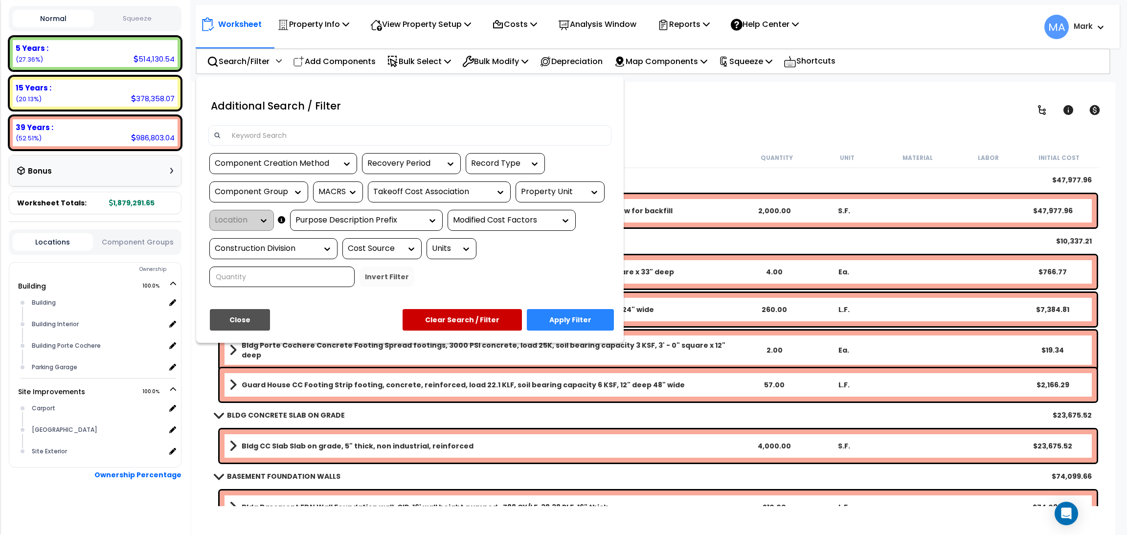
click at [278, 138] on input at bounding box center [416, 135] width 380 height 15
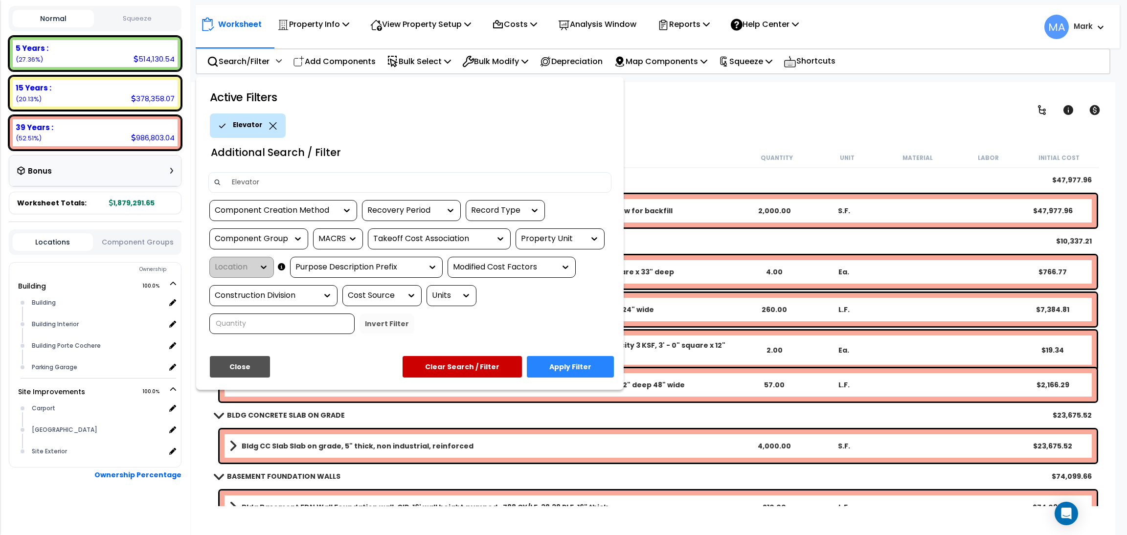
type input "Elevator"
click at [603, 360] on button "Apply Filter" at bounding box center [570, 367] width 87 height 22
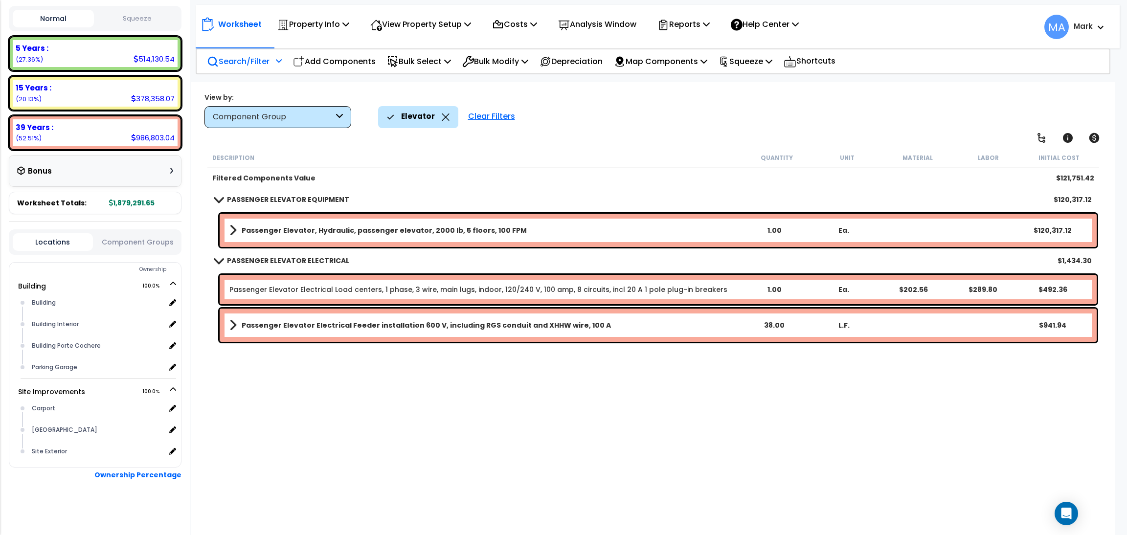
click at [230, 64] on p "Search/Filter" at bounding box center [238, 61] width 63 height 13
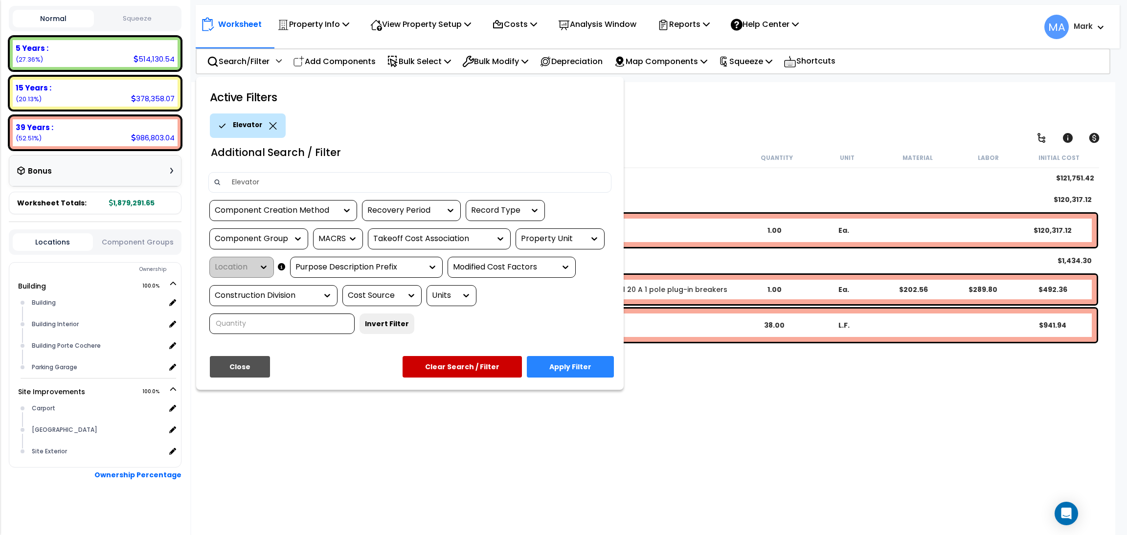
click at [271, 127] on icon at bounding box center [273, 125] width 8 height 7
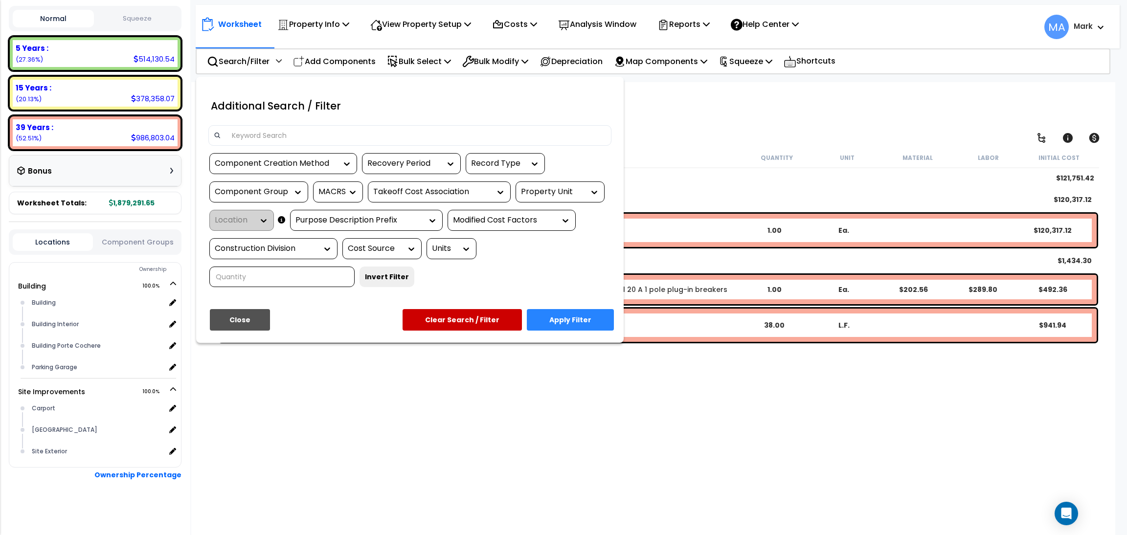
click at [248, 148] on div at bounding box center [410, 139] width 418 height 28
click at [248, 139] on input at bounding box center [416, 135] width 380 height 15
type input "S"
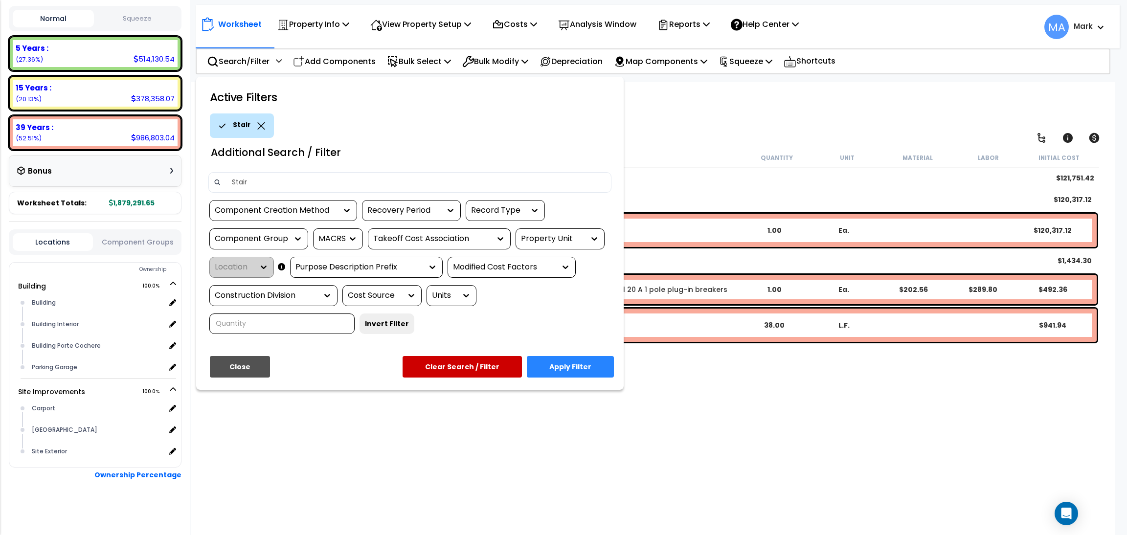
type input "Stair"
click at [579, 367] on button "Apply Filter" at bounding box center [570, 367] width 87 height 22
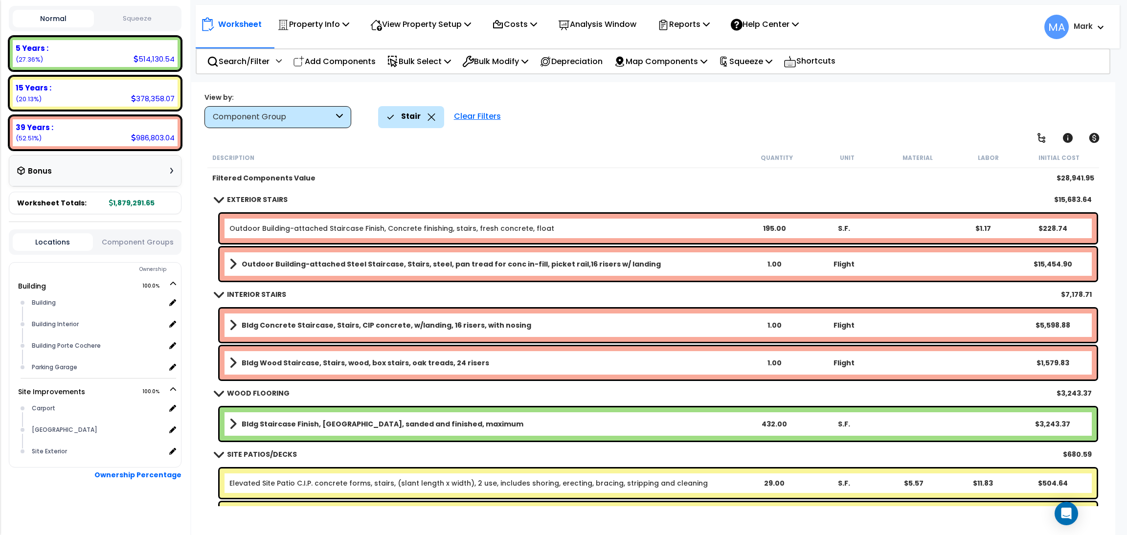
click at [428, 116] on icon at bounding box center [432, 117] width 8 height 7
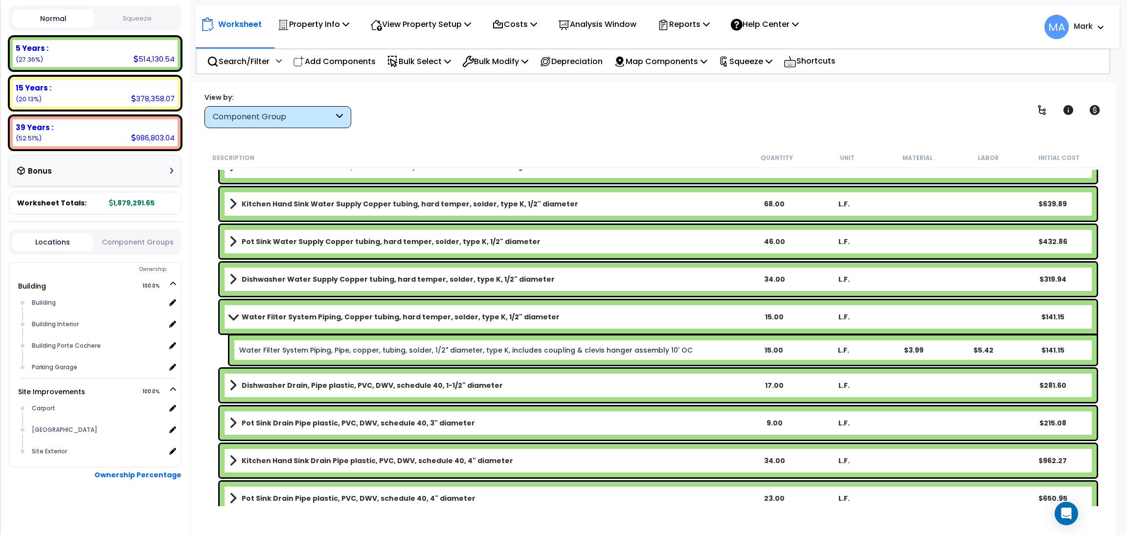
scroll to position [12477, 0]
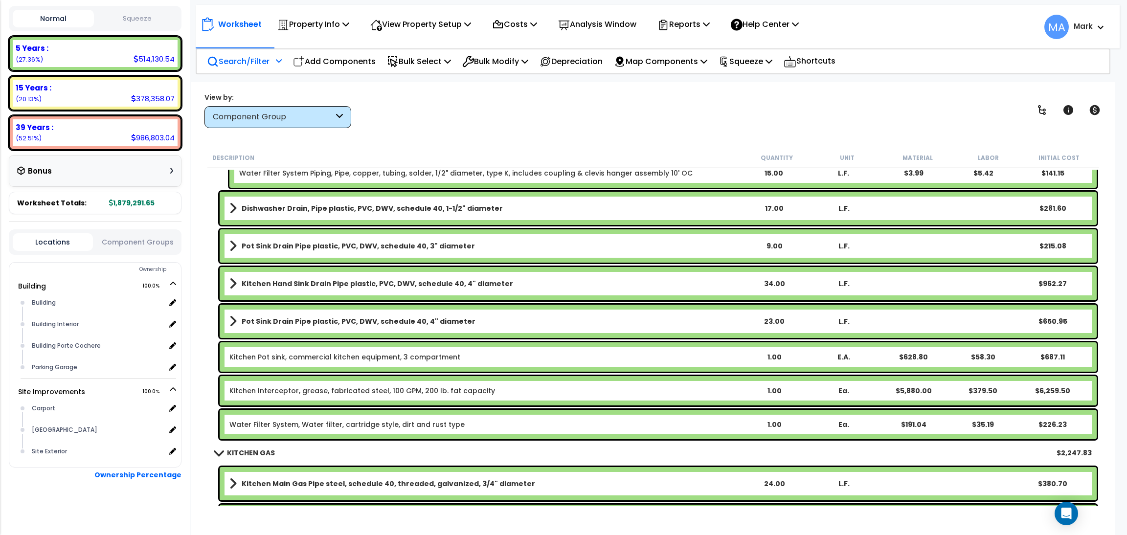
click at [248, 56] on p "Search/Filter" at bounding box center [238, 61] width 63 height 13
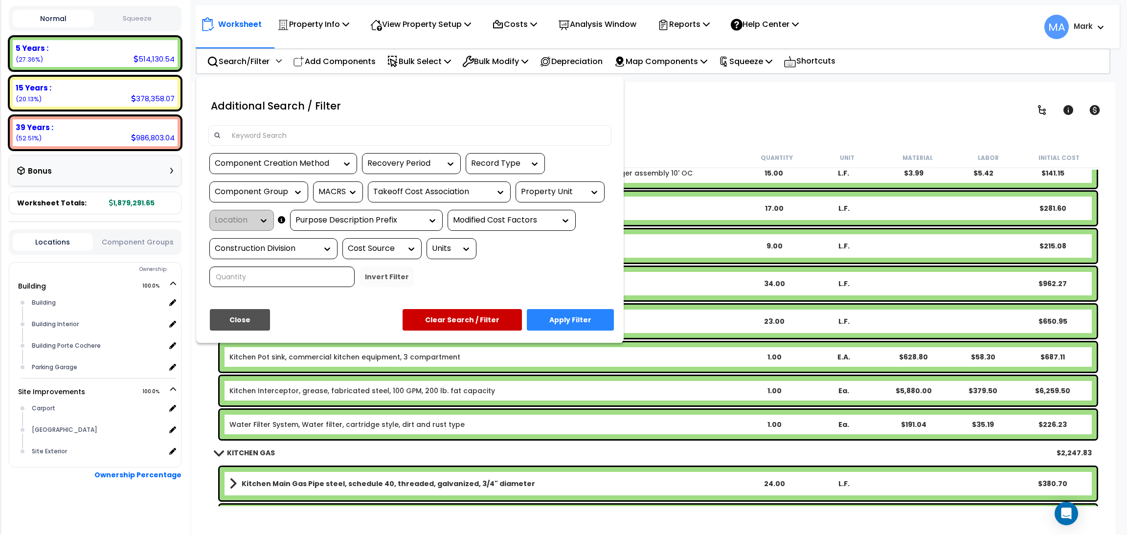
click at [265, 138] on input at bounding box center [416, 135] width 380 height 15
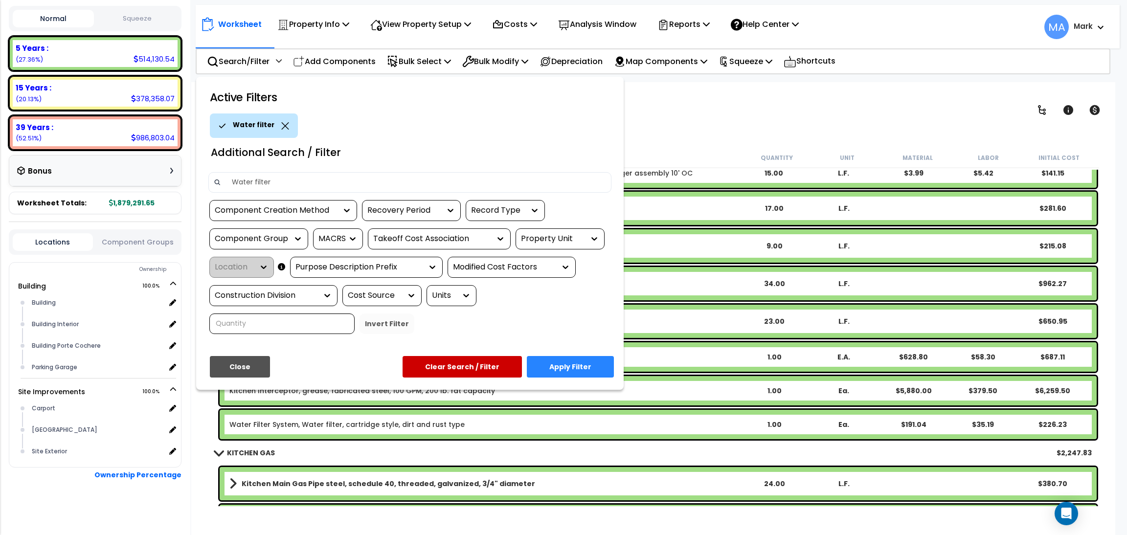
type input "Water filter"
click at [591, 375] on button "Apply Filter" at bounding box center [570, 367] width 87 height 22
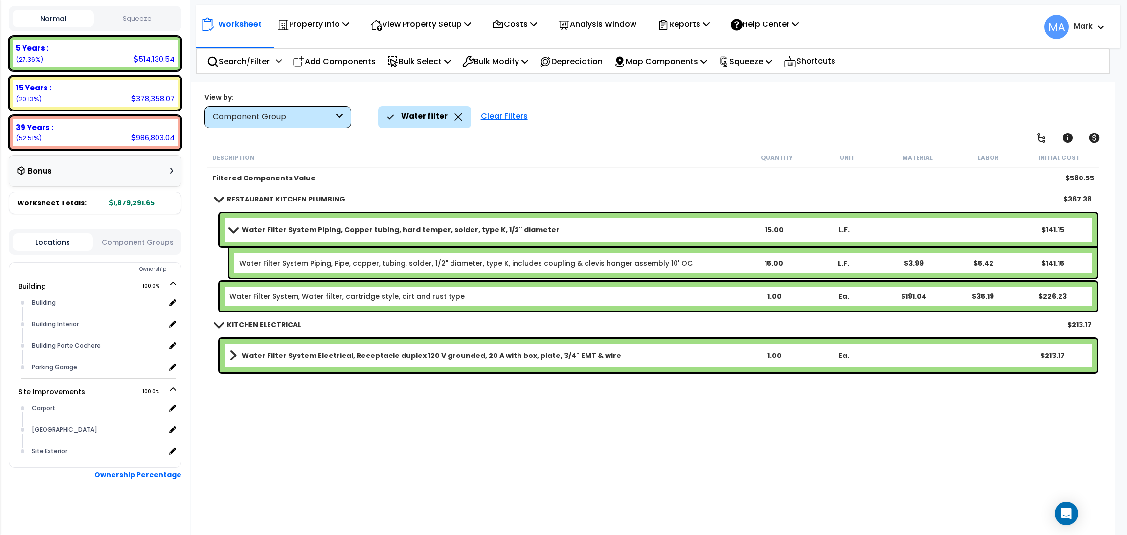
scroll to position [0, 0]
click at [371, 441] on div "Description Quantity Unit Material Labor Initial Cost Filtered Components Value…" at bounding box center [653, 327] width 895 height 359
click at [455, 119] on icon at bounding box center [458, 117] width 7 height 7
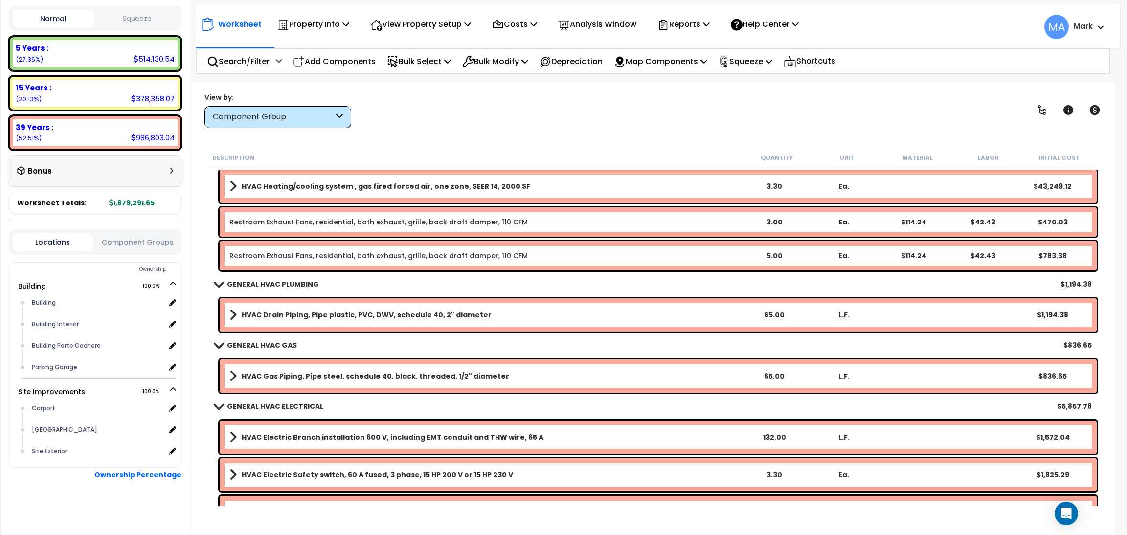
scroll to position [8000, 0]
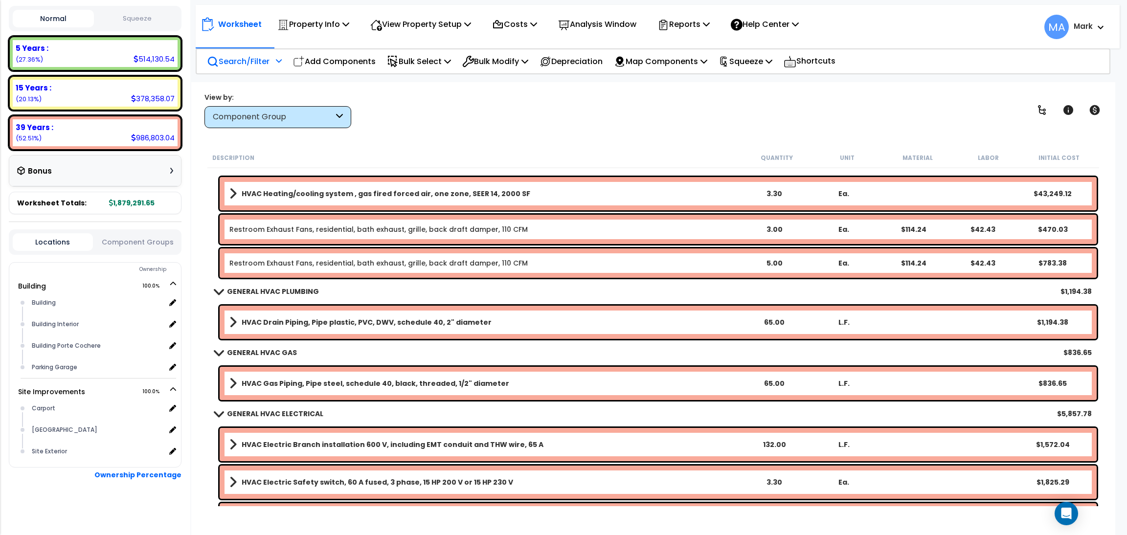
click at [221, 68] on div "Search/Filter Additional Search / Filter" at bounding box center [244, 61] width 75 height 23
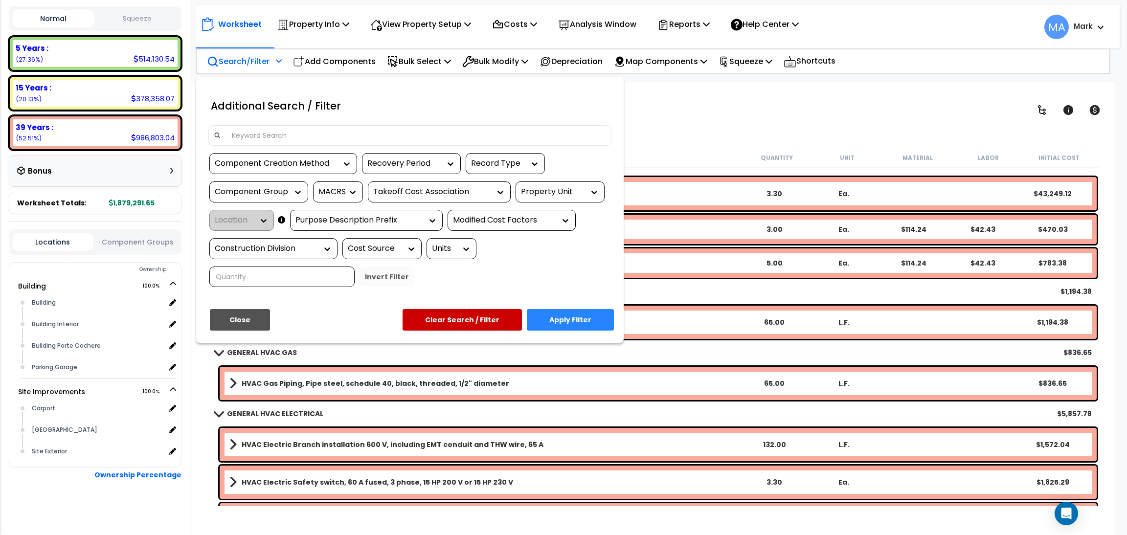
click at [263, 135] on input at bounding box center [416, 135] width 380 height 15
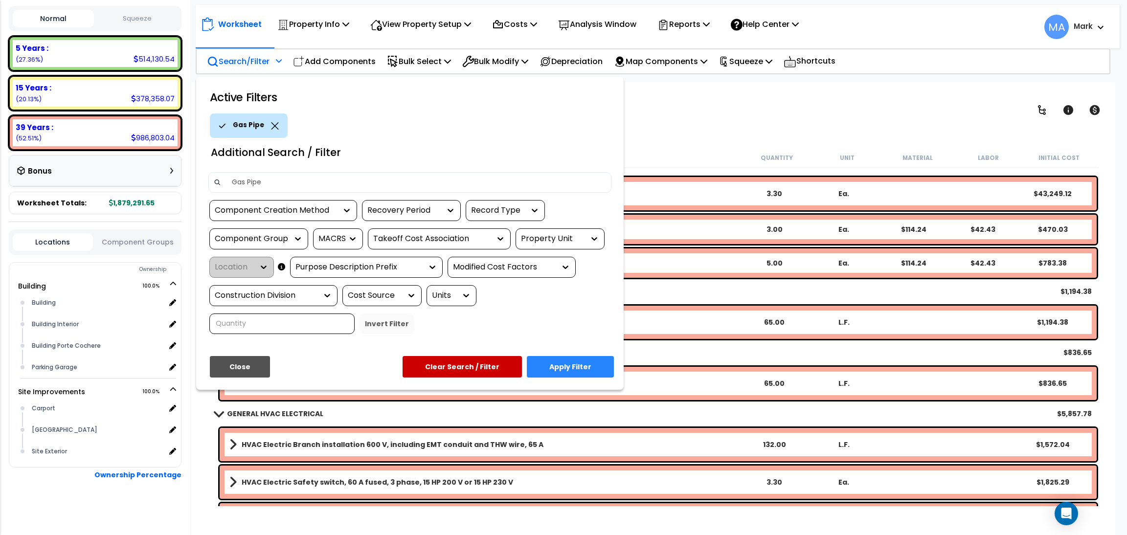
type input "Gas Pipe"
click at [571, 367] on button "Apply Filter" at bounding box center [570, 367] width 87 height 22
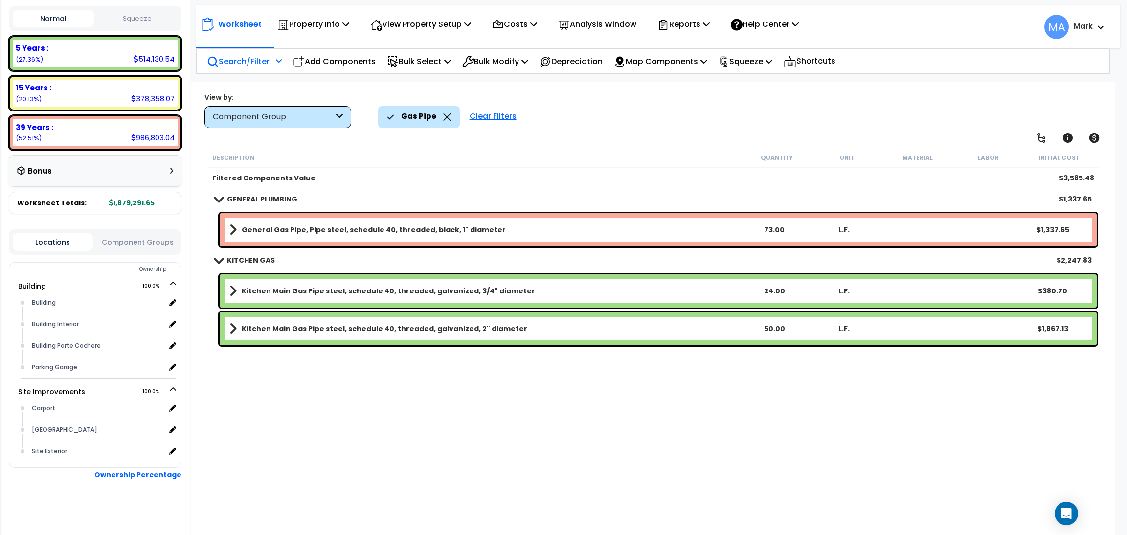
scroll to position [0, 0]
click at [445, 116] on icon at bounding box center [447, 117] width 8 height 7
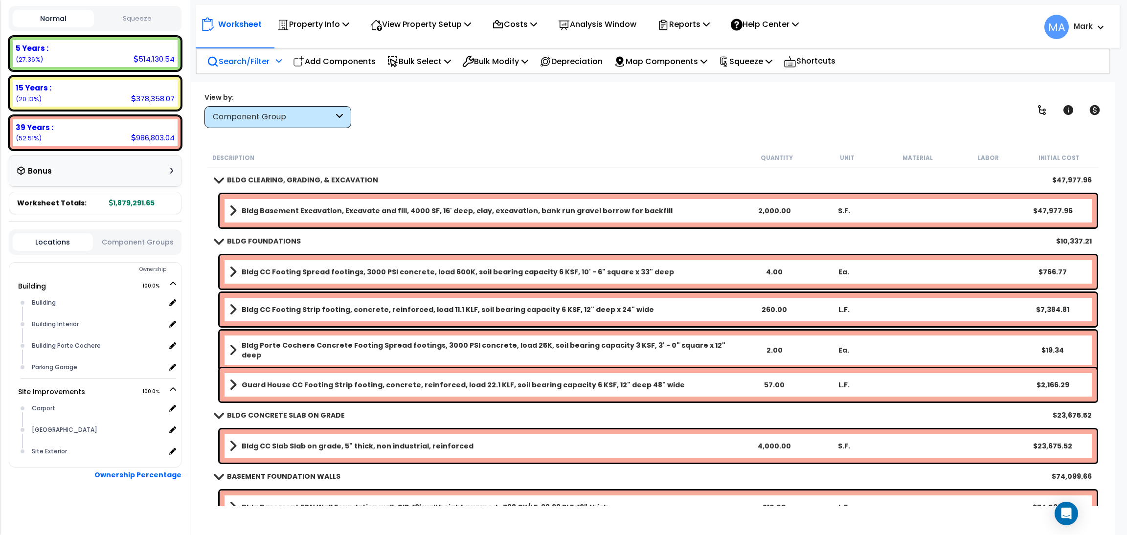
click at [247, 60] on p "Search/Filter" at bounding box center [238, 61] width 63 height 13
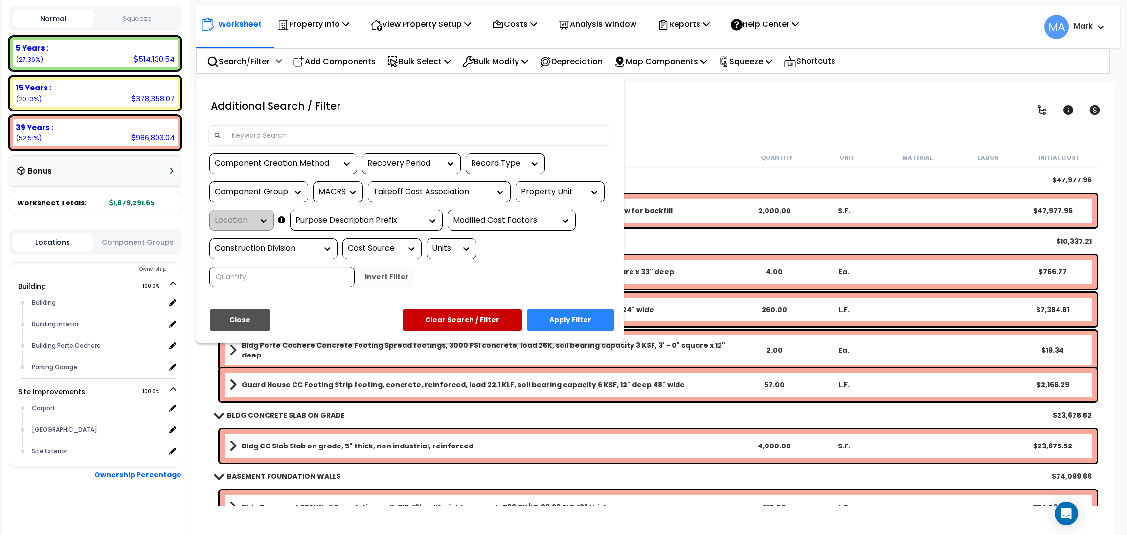
click at [288, 135] on input at bounding box center [416, 135] width 380 height 15
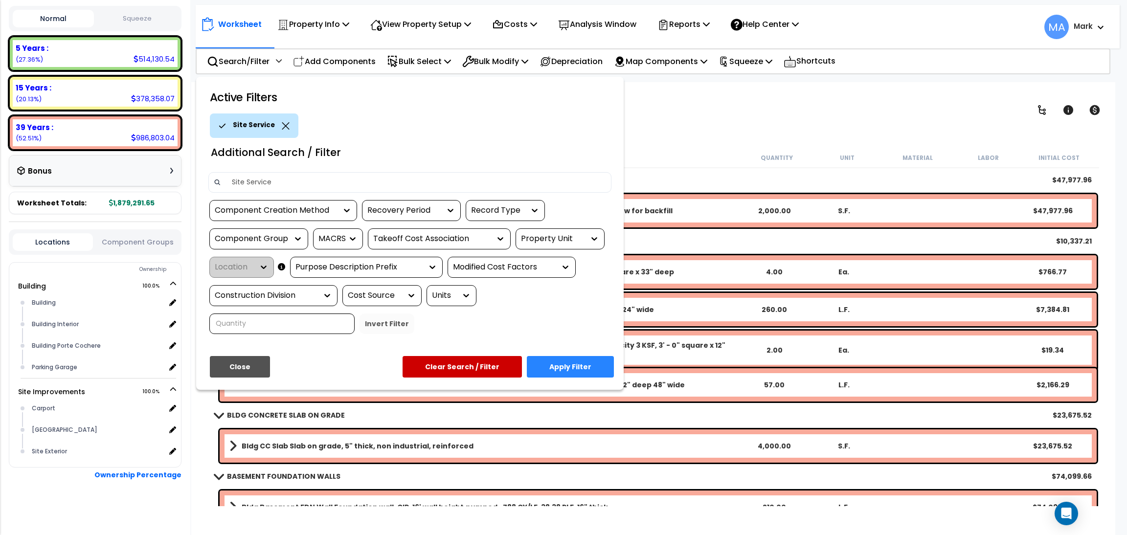
type input "Site Service"
click at [587, 362] on button "Apply Filter" at bounding box center [570, 367] width 87 height 22
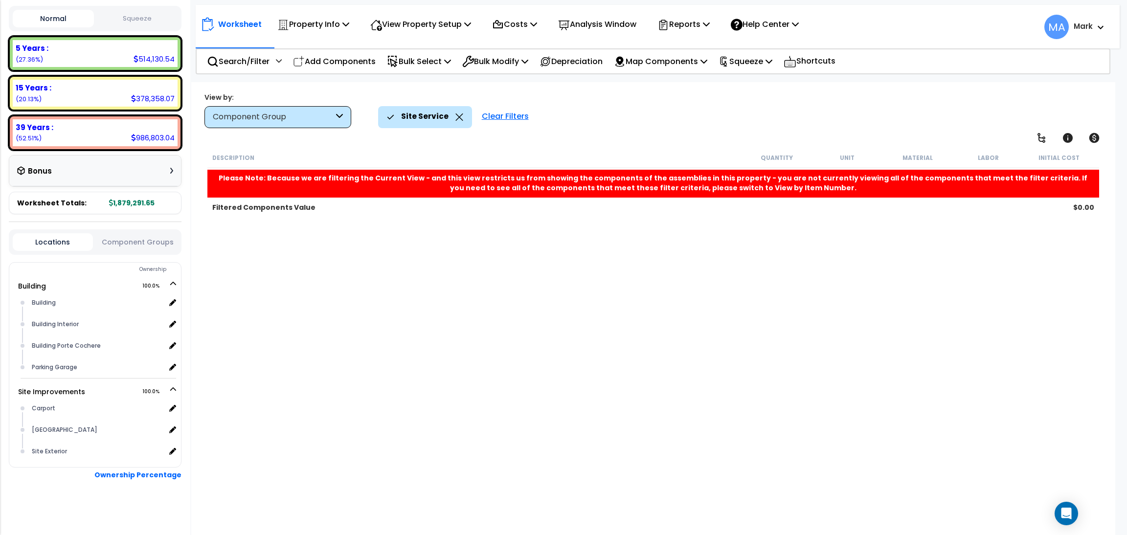
click at [451, 114] on div "Site Service" at bounding box center [425, 117] width 76 height 22
click at [456, 118] on icon at bounding box center [459, 117] width 7 height 7
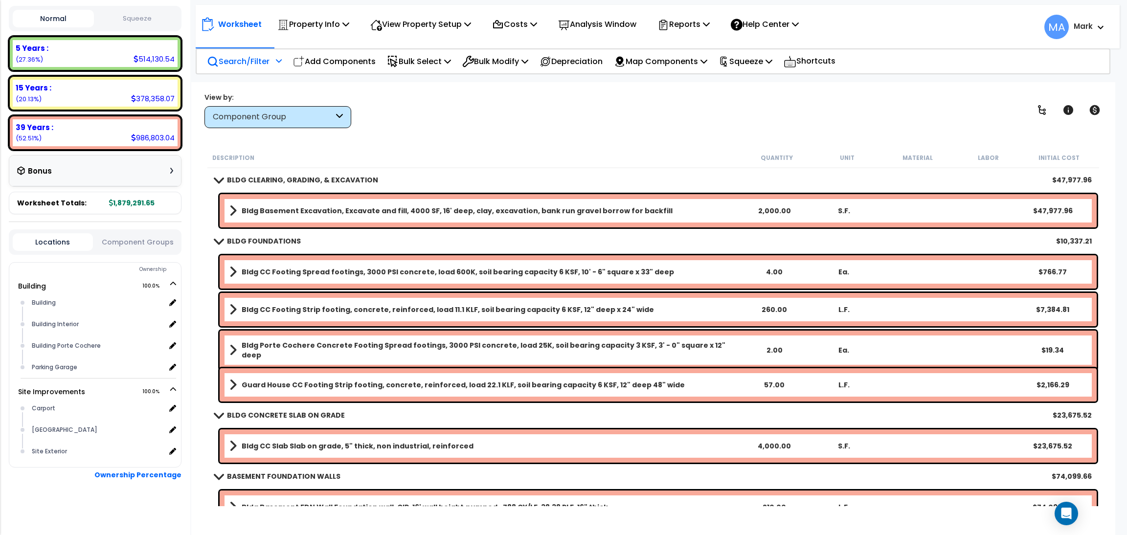
click at [230, 50] on div "Search/Filter Additional Search / Filter" at bounding box center [244, 61] width 75 height 23
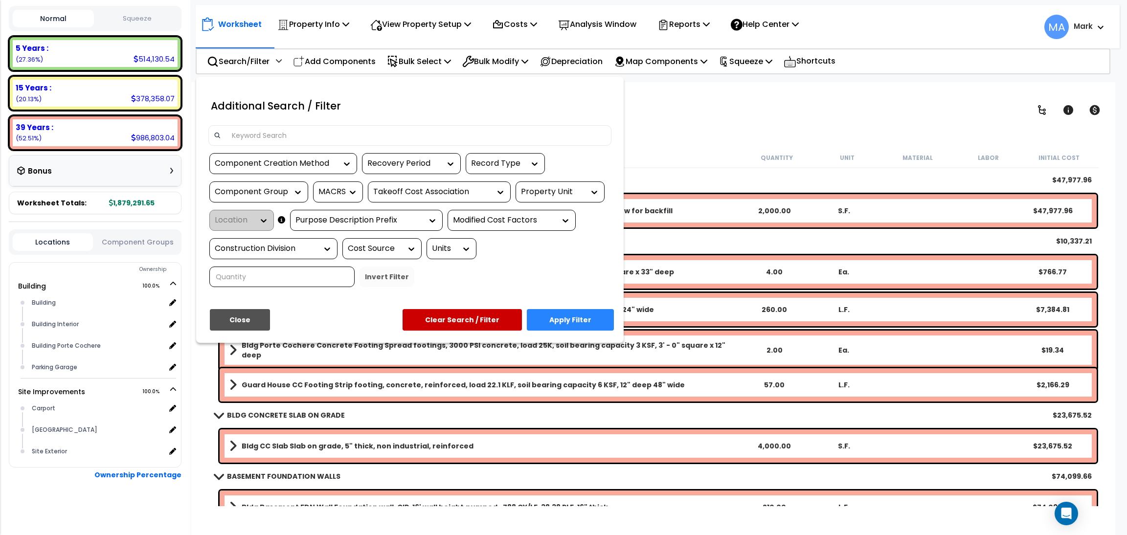
click at [274, 129] on input at bounding box center [416, 135] width 380 height 15
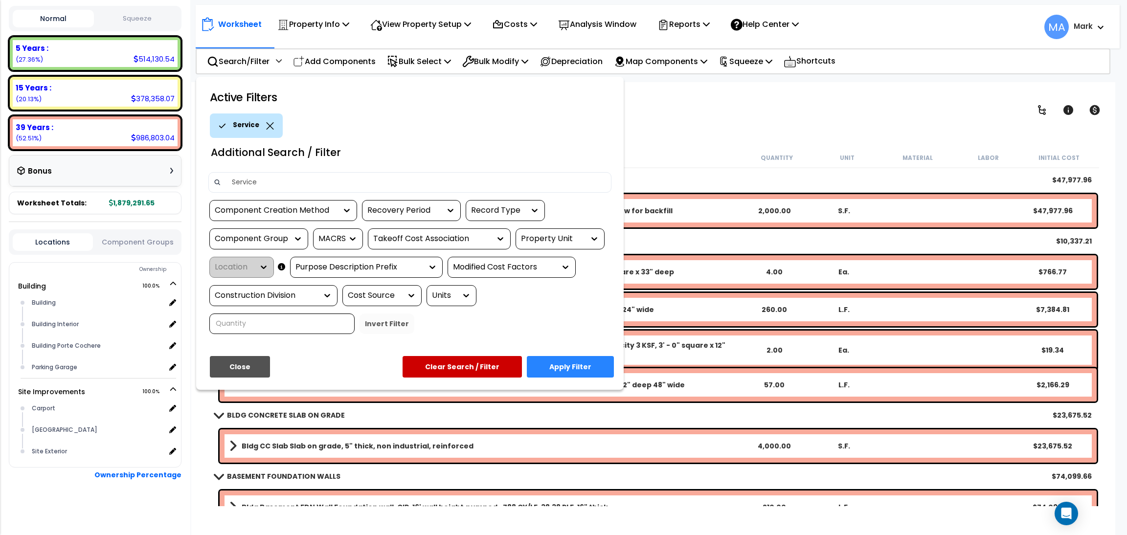
type input "Service"
click at [573, 367] on button "Apply Filter" at bounding box center [570, 367] width 87 height 22
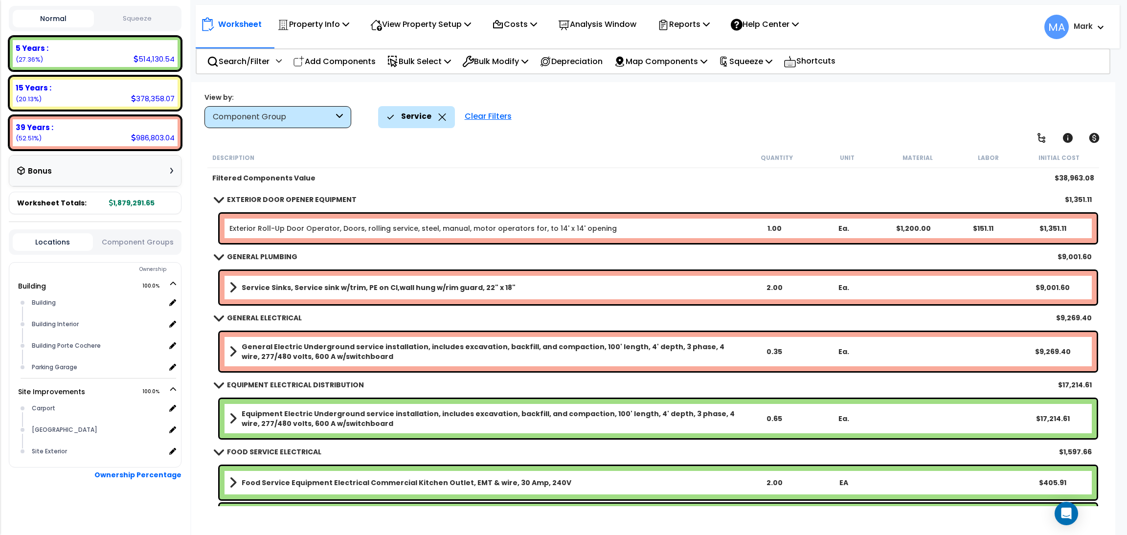
click at [440, 118] on icon at bounding box center [442, 117] width 8 height 7
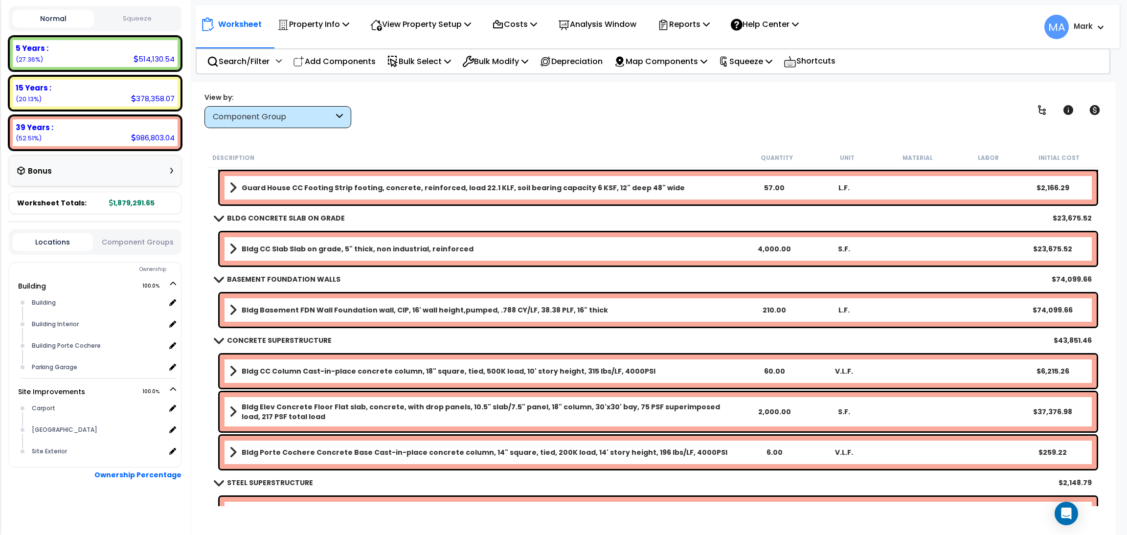
scroll to position [220, 0]
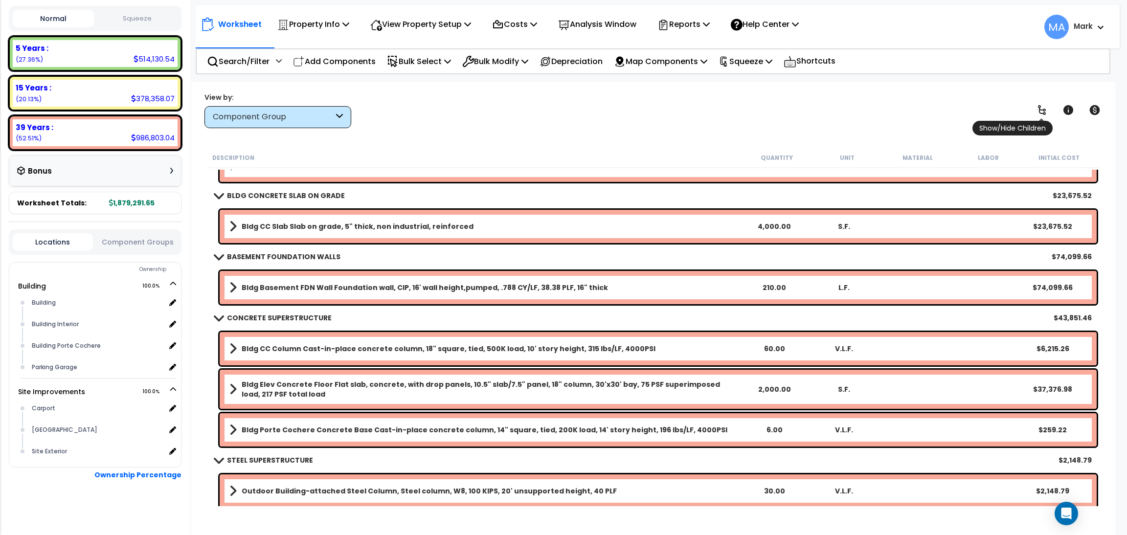
click at [1049, 112] on link at bounding box center [1042, 110] width 22 height 22
click at [1048, 112] on link at bounding box center [1042, 110] width 22 height 22
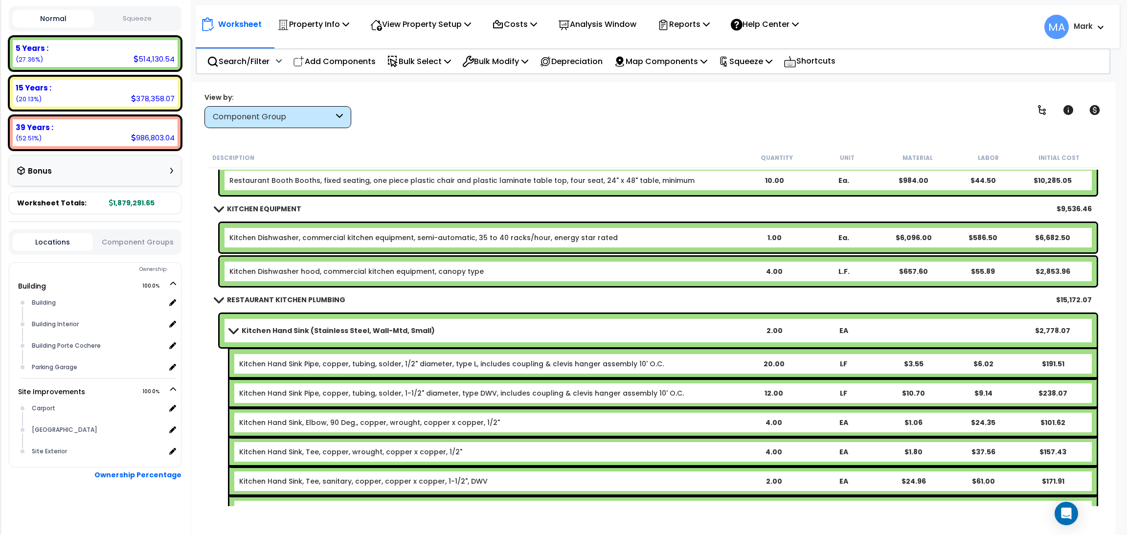
scroll to position [30020, 0]
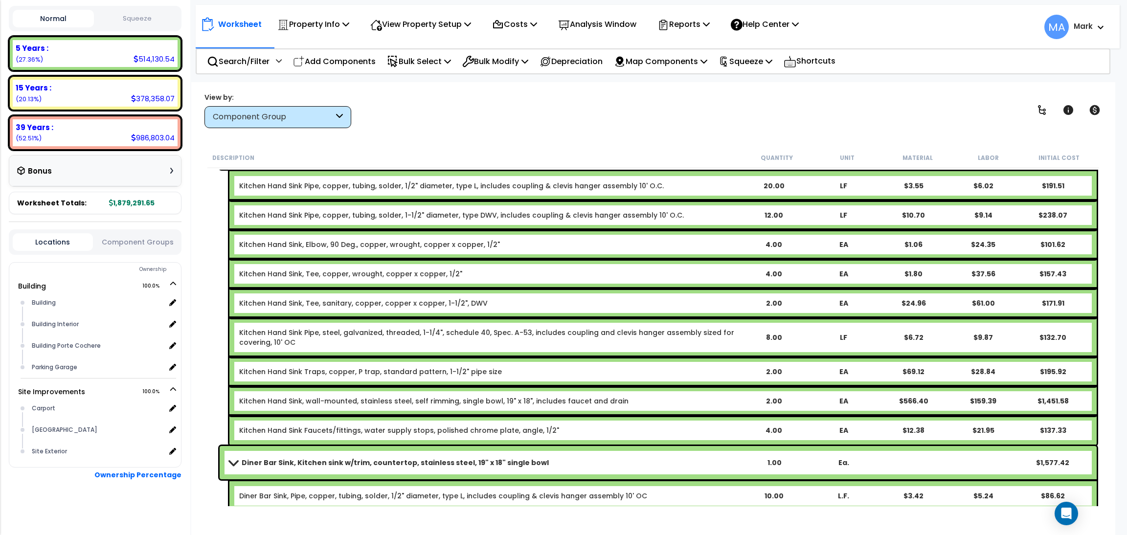
click at [313, 115] on div "Component Group" at bounding box center [273, 117] width 121 height 11
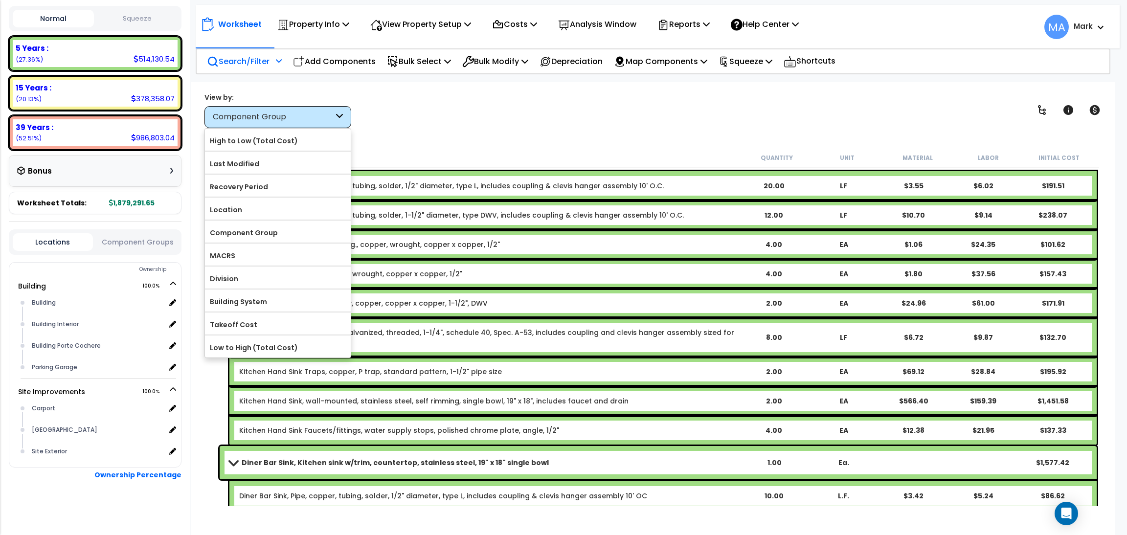
click at [248, 63] on p "Search/Filter" at bounding box center [238, 61] width 63 height 13
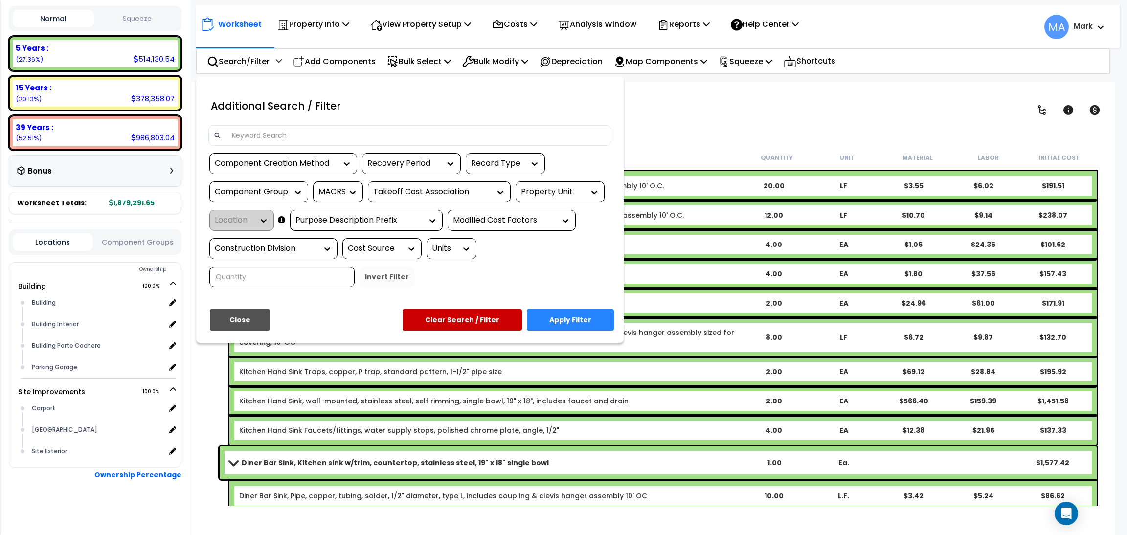
click at [654, 120] on div at bounding box center [563, 267] width 1127 height 535
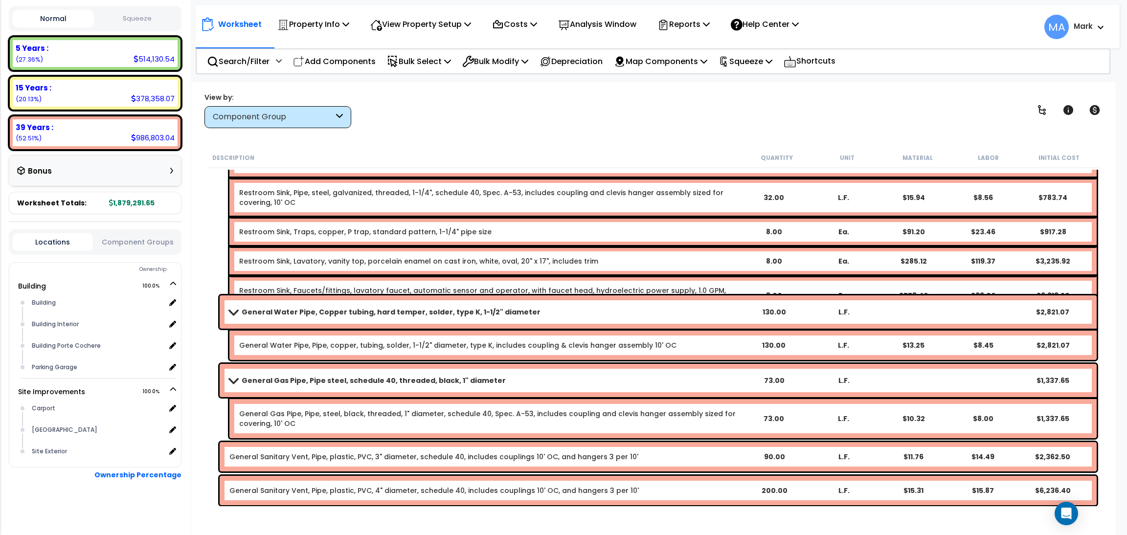
scroll to position [18130, 0]
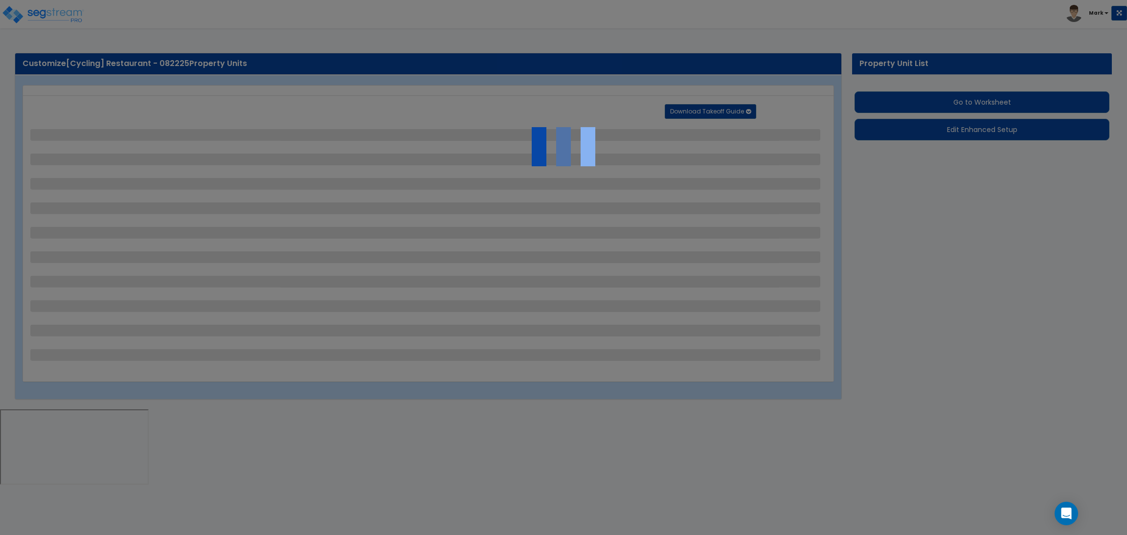
select select "2"
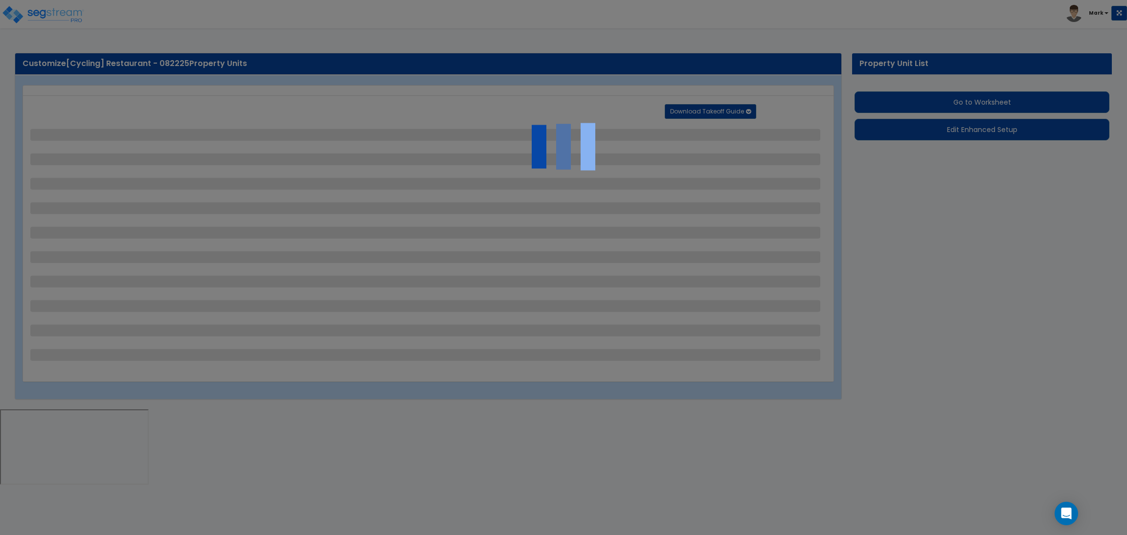
select select "2"
select select "1"
select select "2"
select select "1"
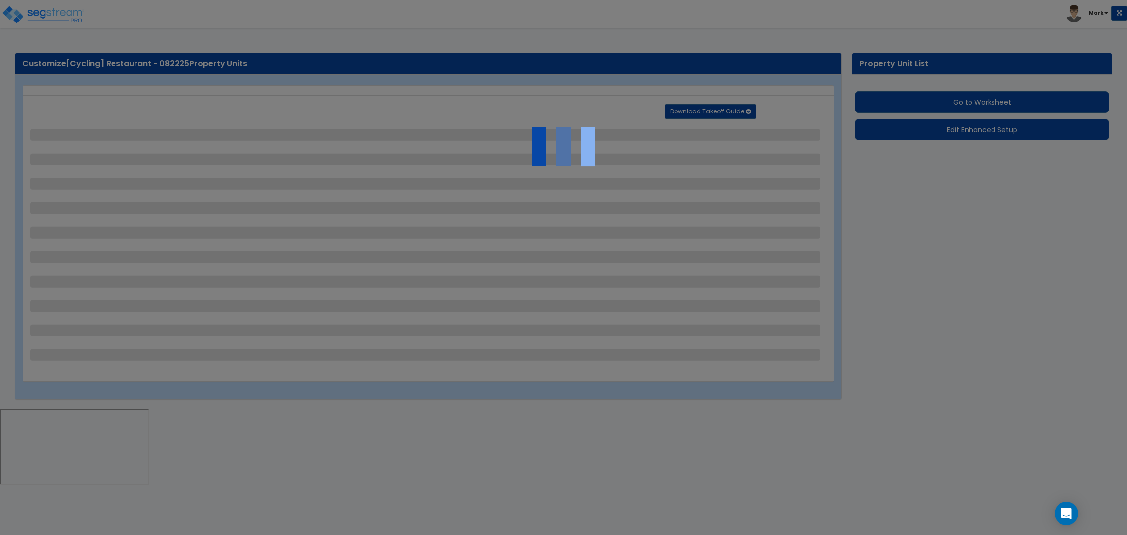
select select "1"
select select "2"
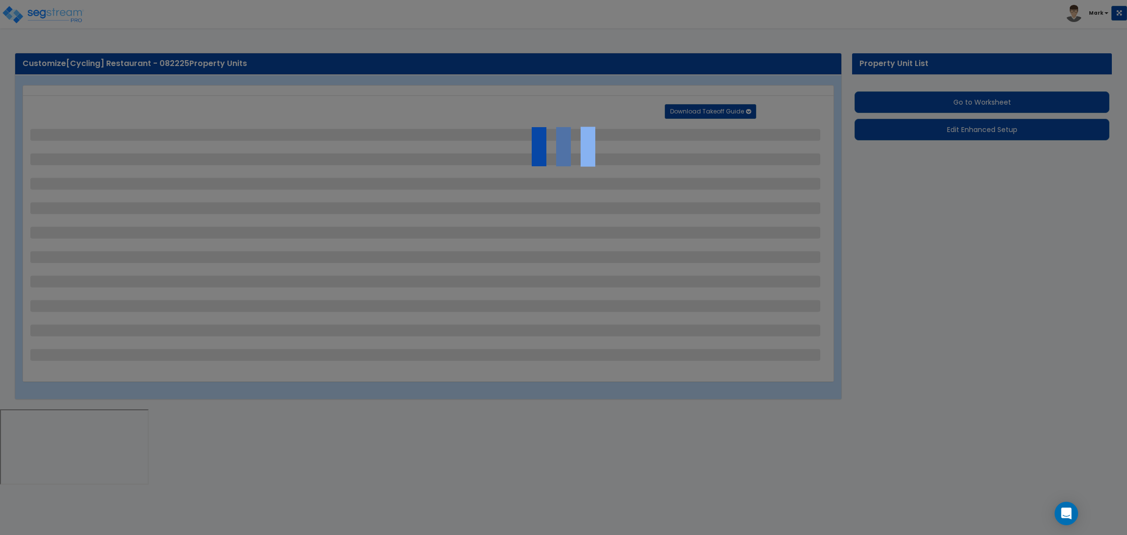
select select "2"
select select "1"
select select "10"
select select "1"
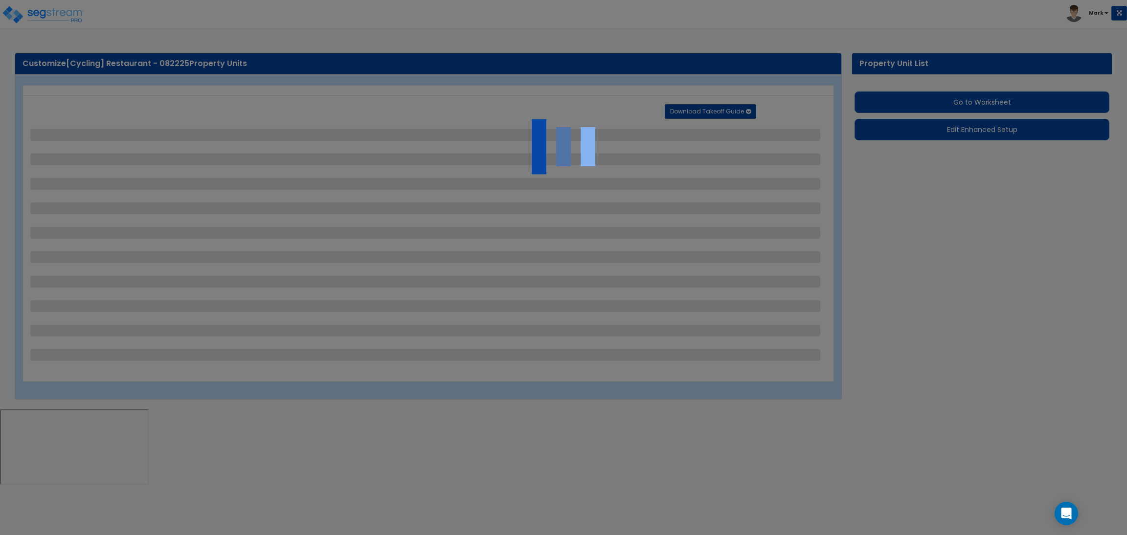
select select "1"
select select "3"
select select "2"
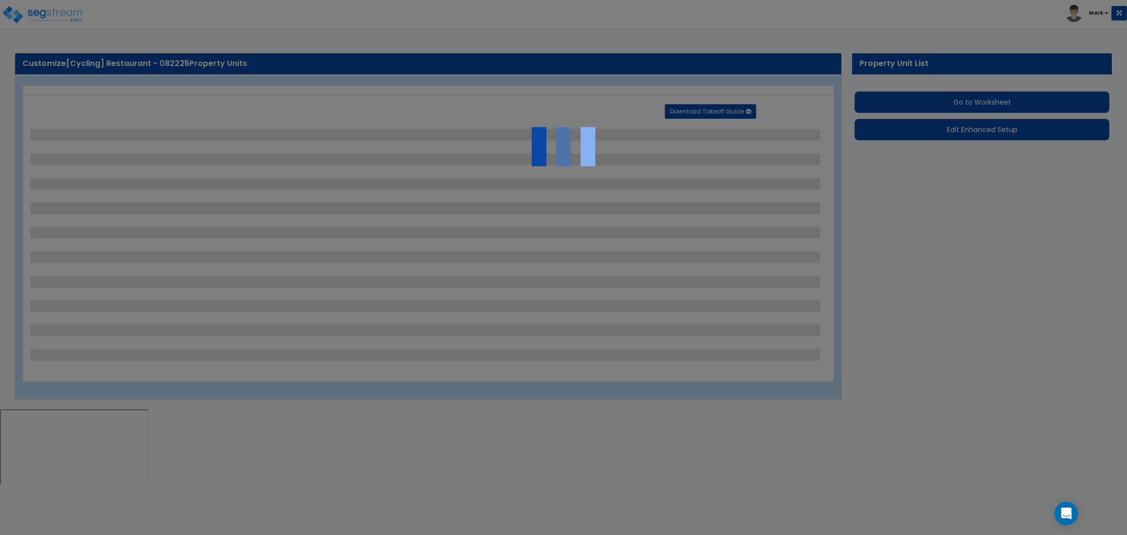
select select "4"
select select "1"
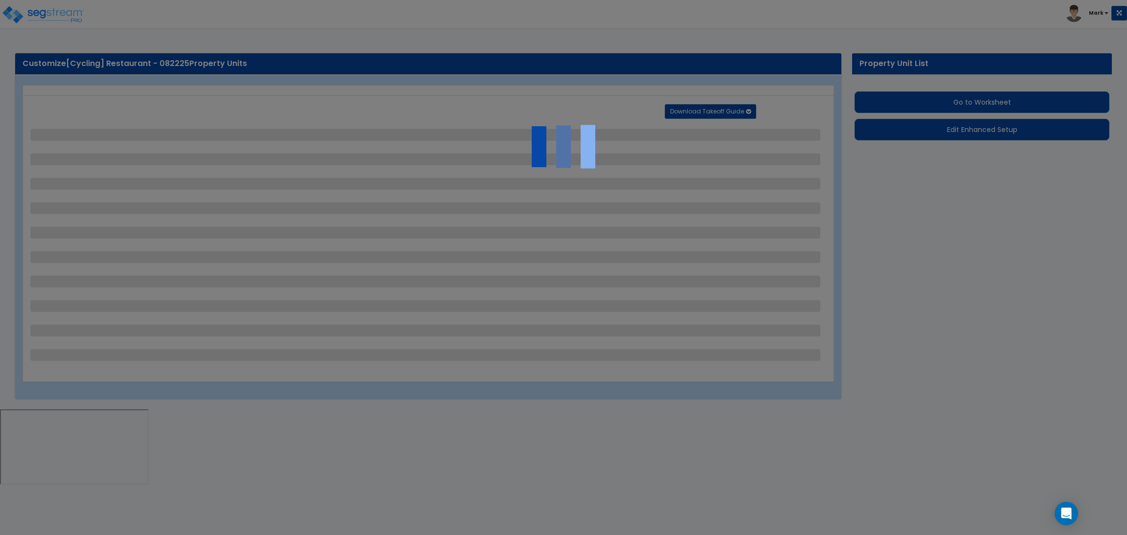
select select "6"
select select "2"
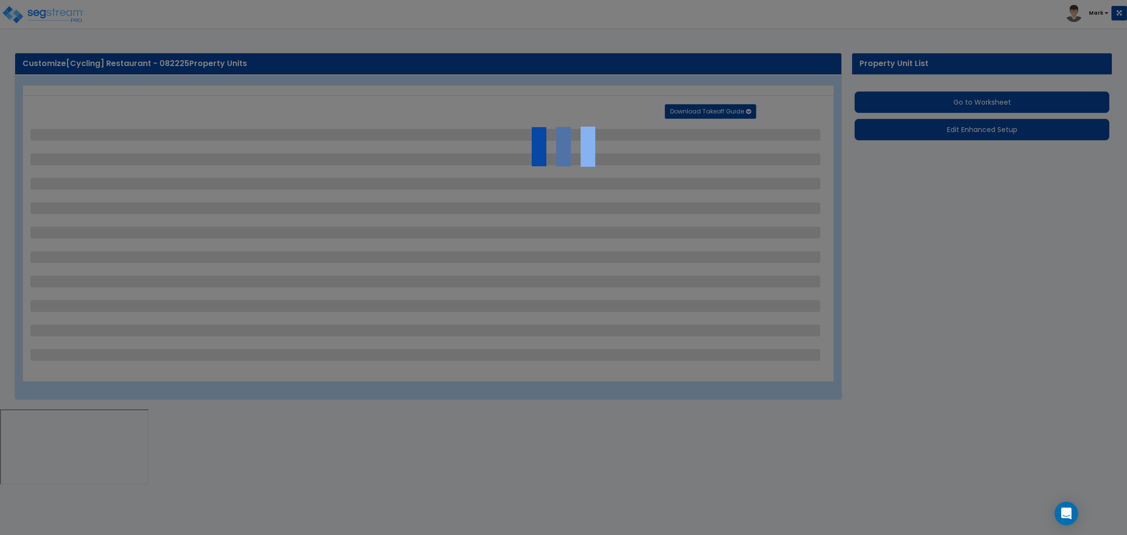
select select "2"
select select "1"
select select "2"
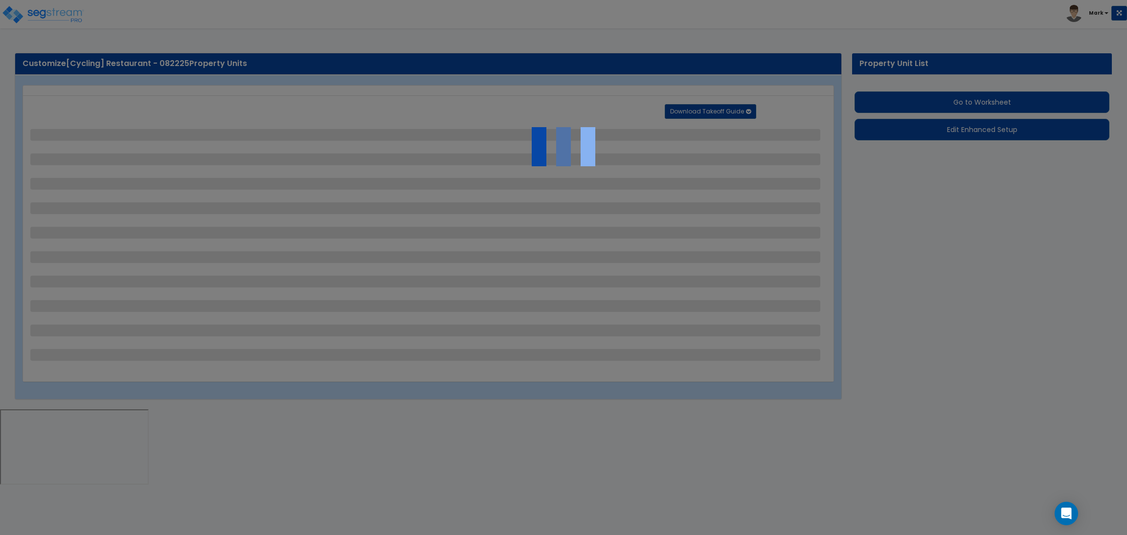
select select "1"
select select "8"
select select "2"
select select "4"
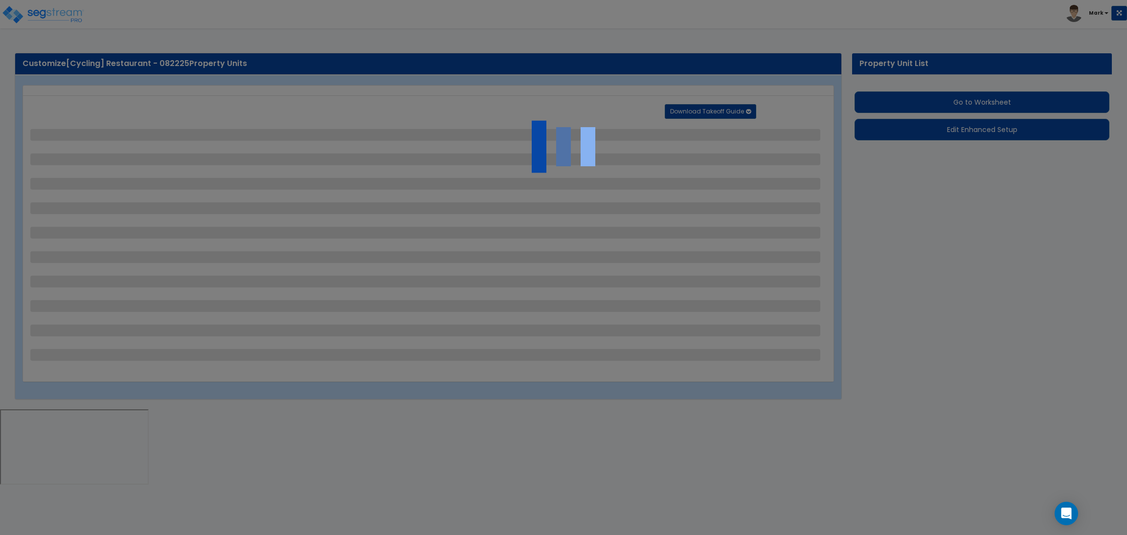
select select "1"
select select "20"
select select "2"
select select "5"
select select "3"
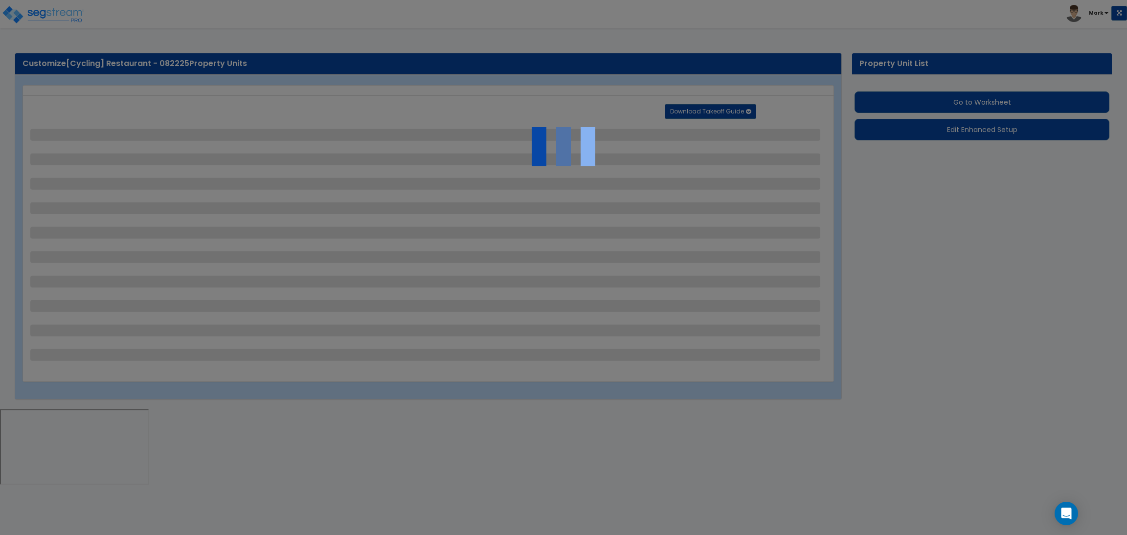
select select "1"
select select "2"
select select "1"
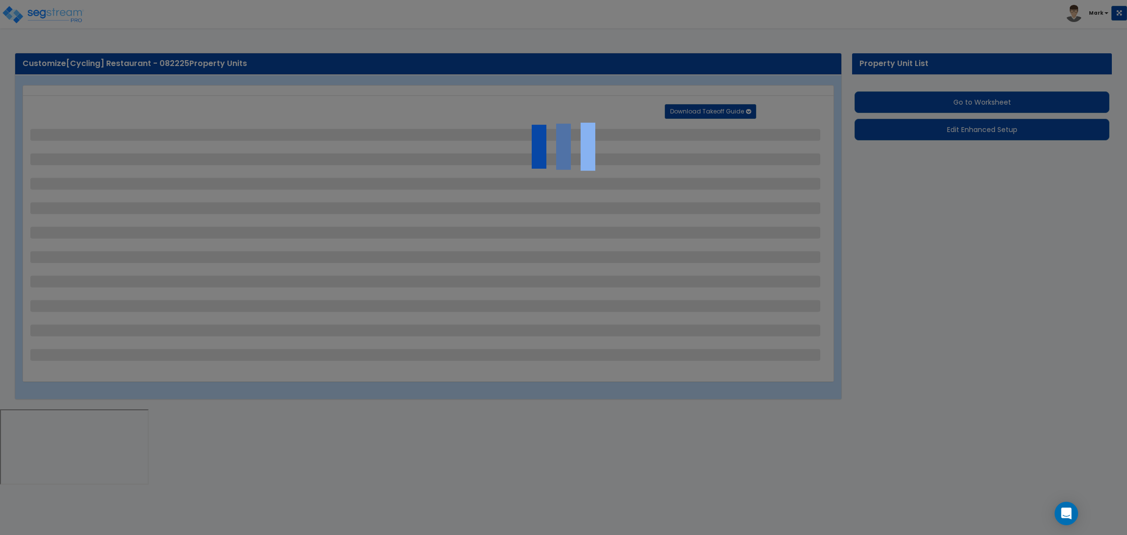
select select "1"
select select "2"
select select "1"
select select "4"
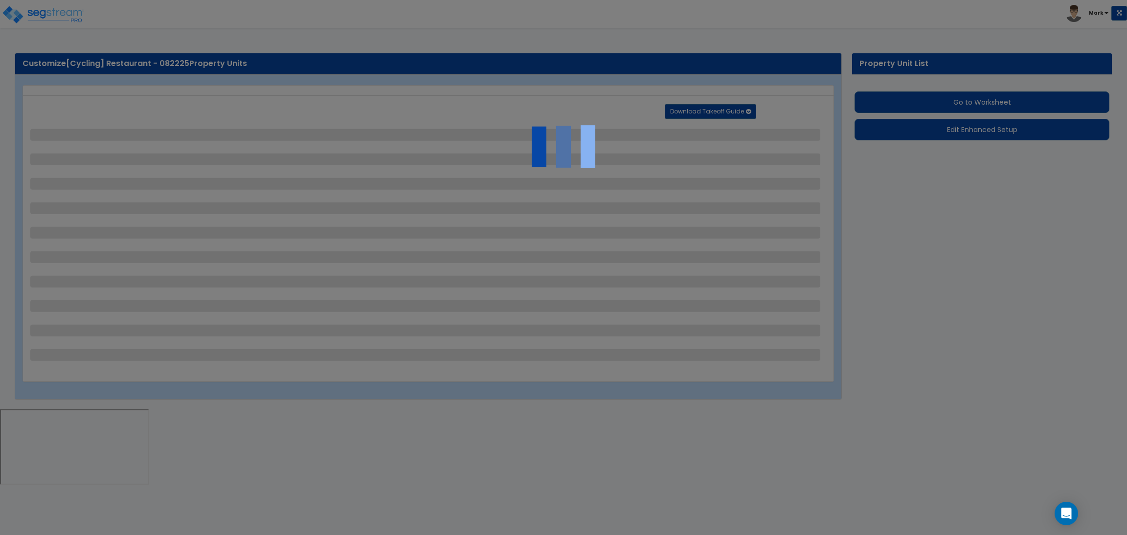
select select "4"
select select "2"
select select "1"
select select "2"
select select "1"
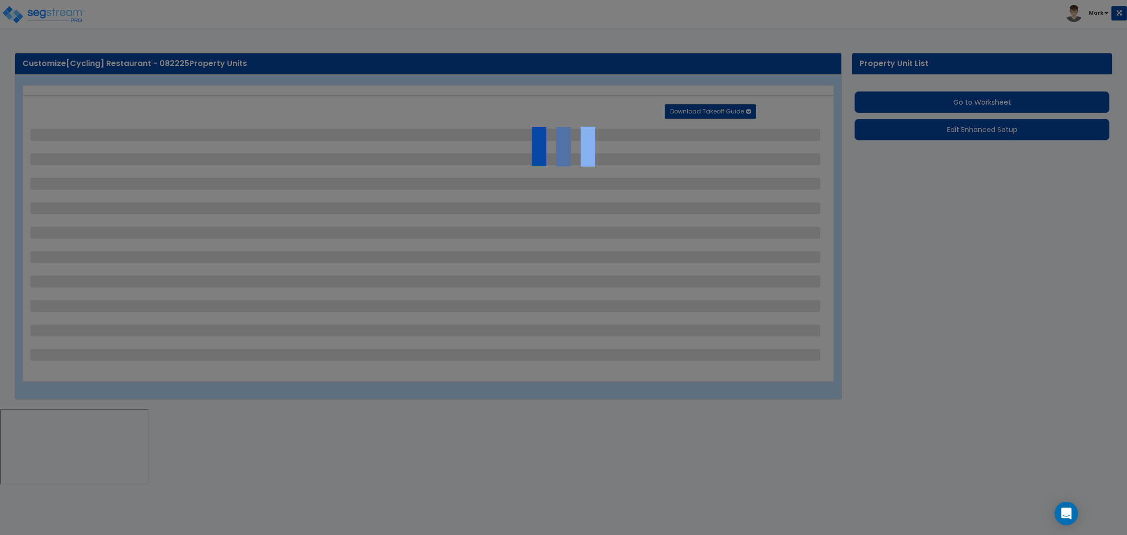
select select "2"
select select "6"
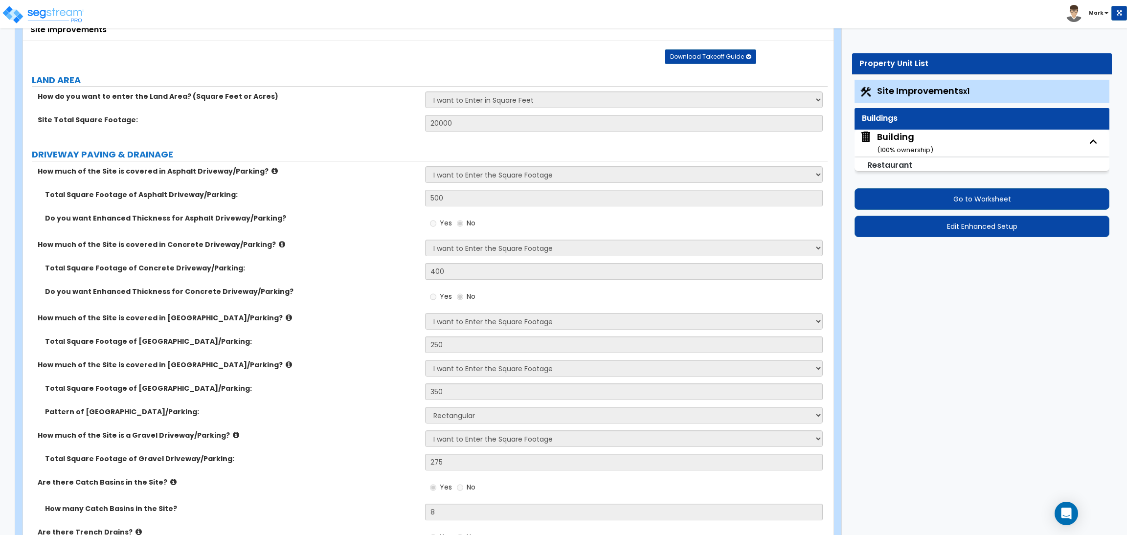
scroll to position [73, 0]
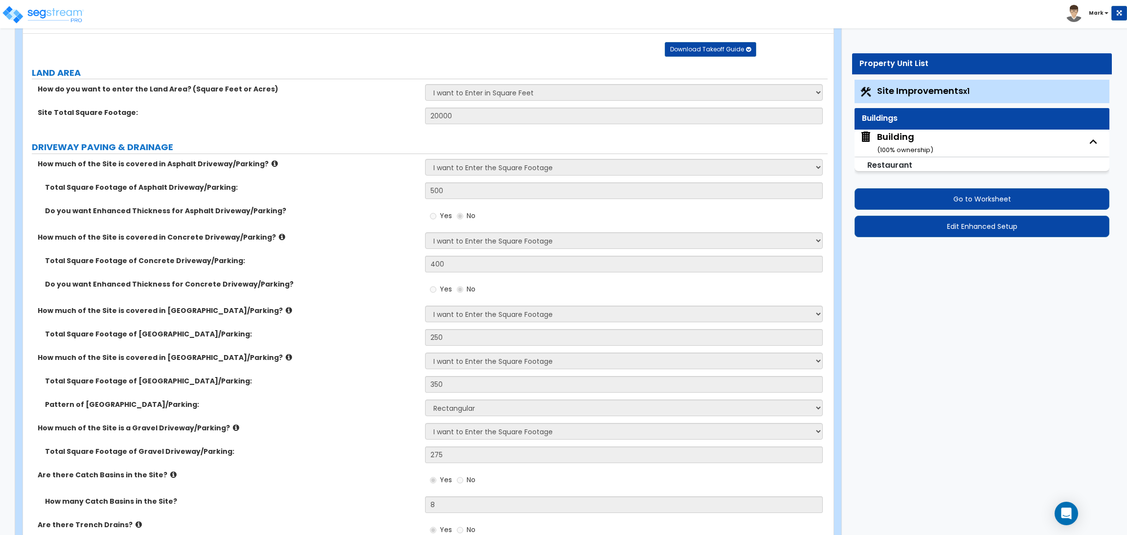
click at [906, 132] on div "Building ( 100 % ownership)" at bounding box center [905, 143] width 56 height 25
select select "1"
select select "5"
select select "1"
select select "2"
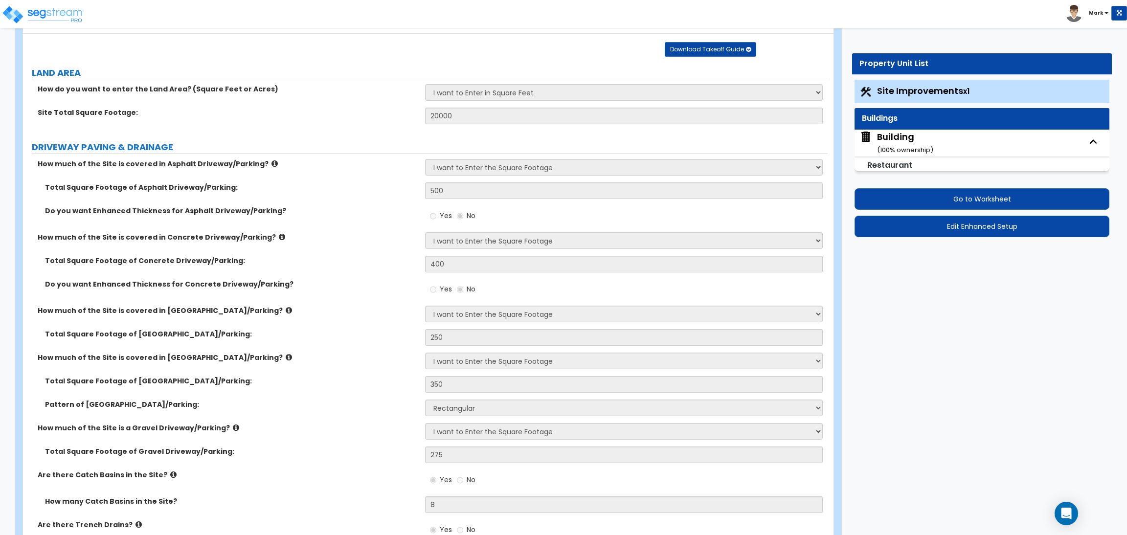
select select "1"
select select "3"
select select "1"
select select "2"
select select "1"
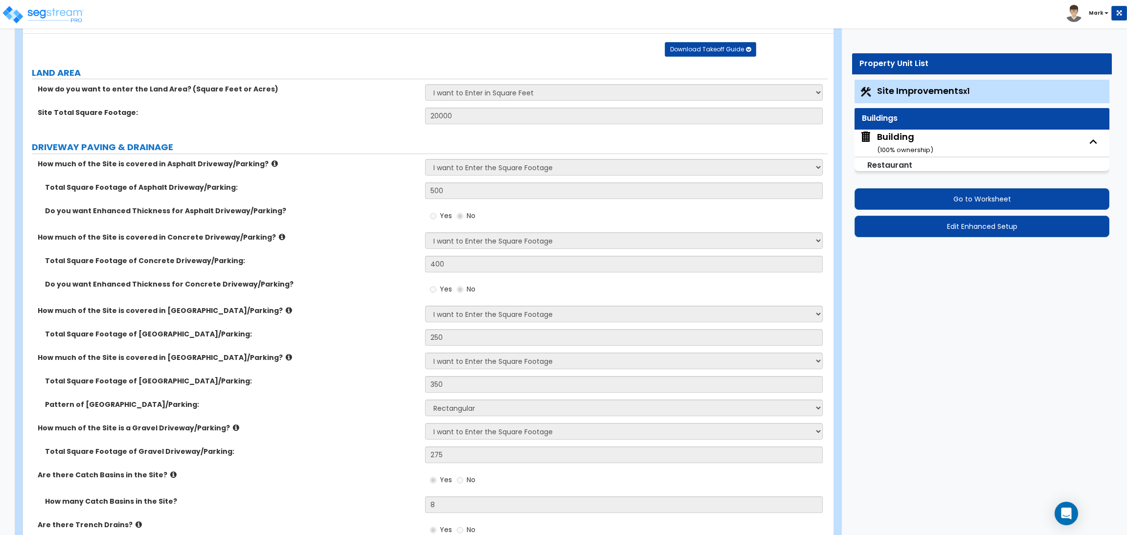
select select "1"
select select "2"
select select "1"
select select "7"
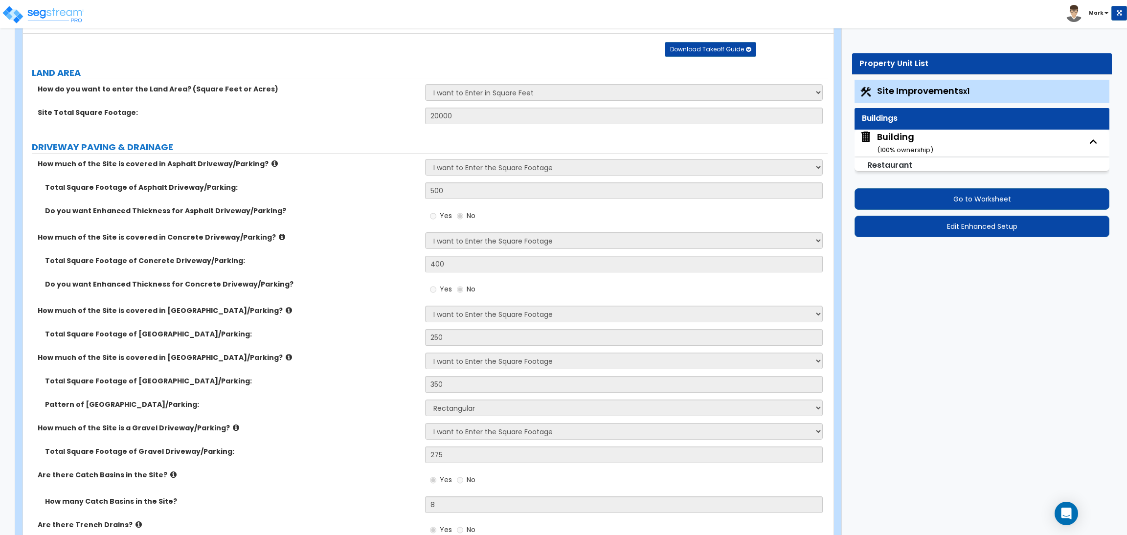
select select "2"
select select "10"
select select "5"
select select "2"
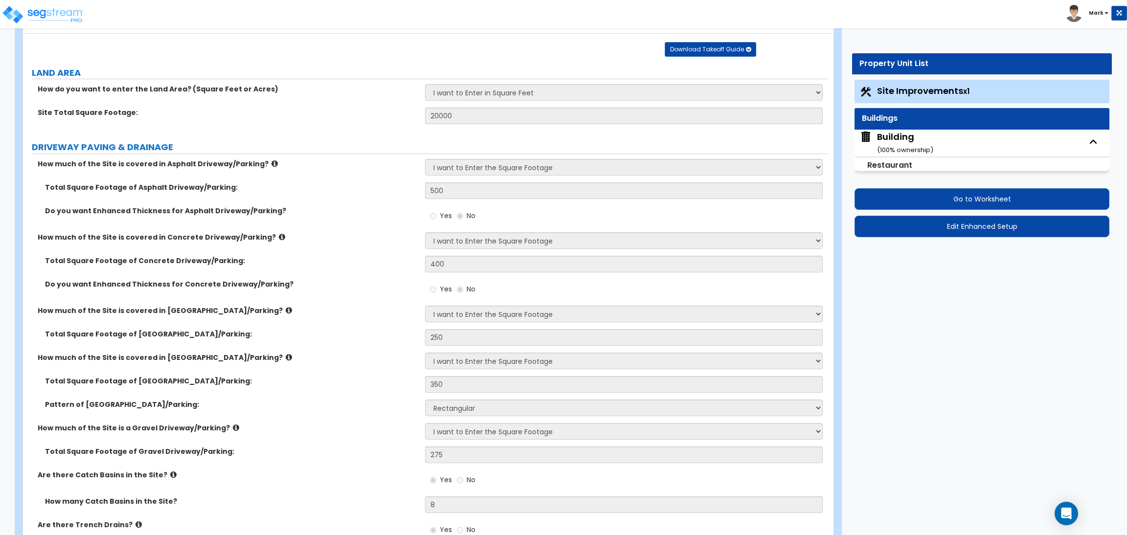
select select "2"
select select "4"
select select "1"
select select "3"
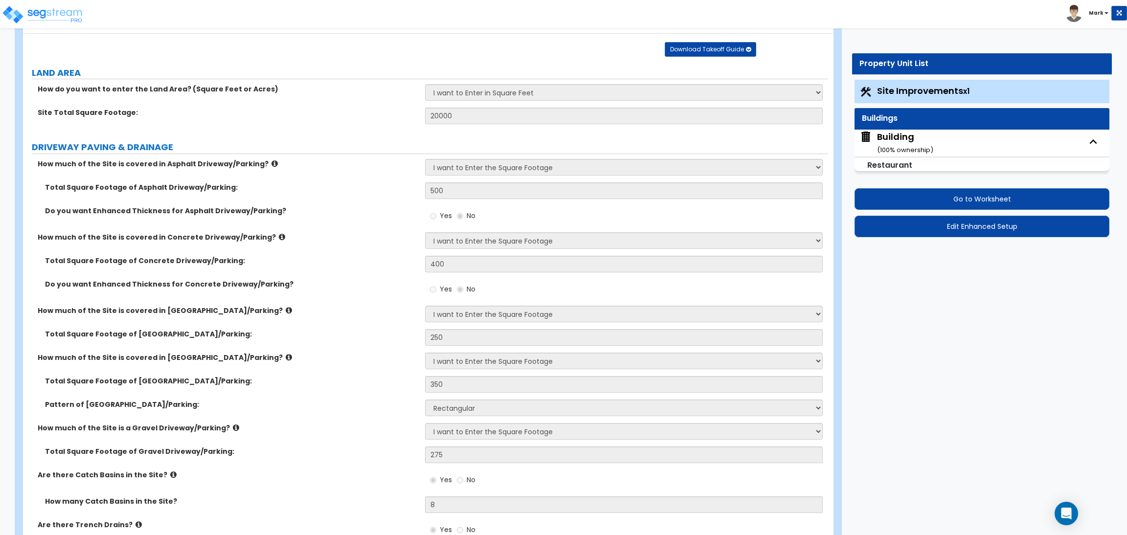
select select "2"
select select "3"
select select "1"
select select "2"
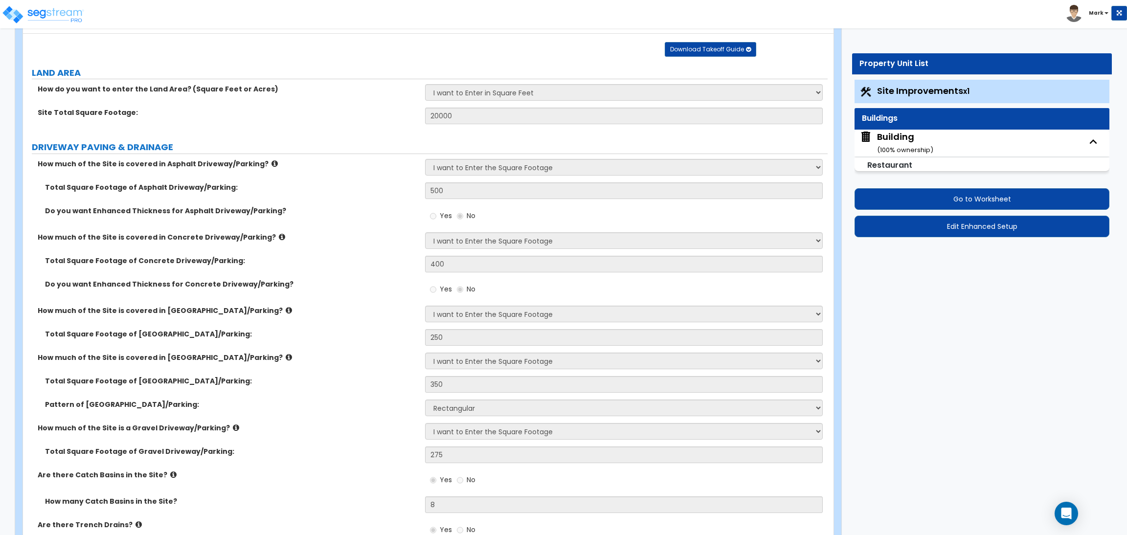
select select "2"
select select "5"
select select "1"
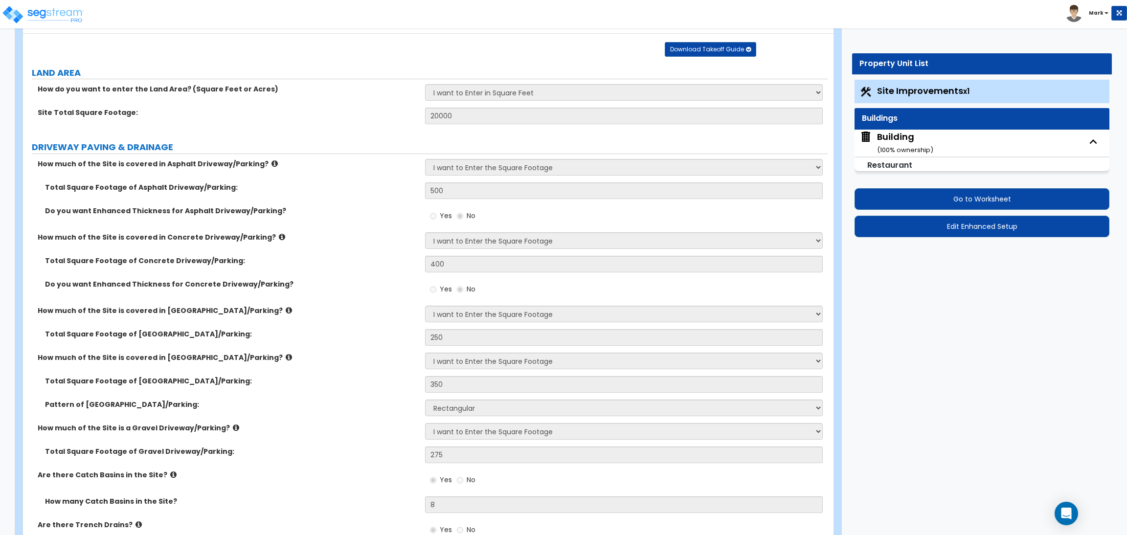
select select "1"
select select "2"
select select "1"
select select "2"
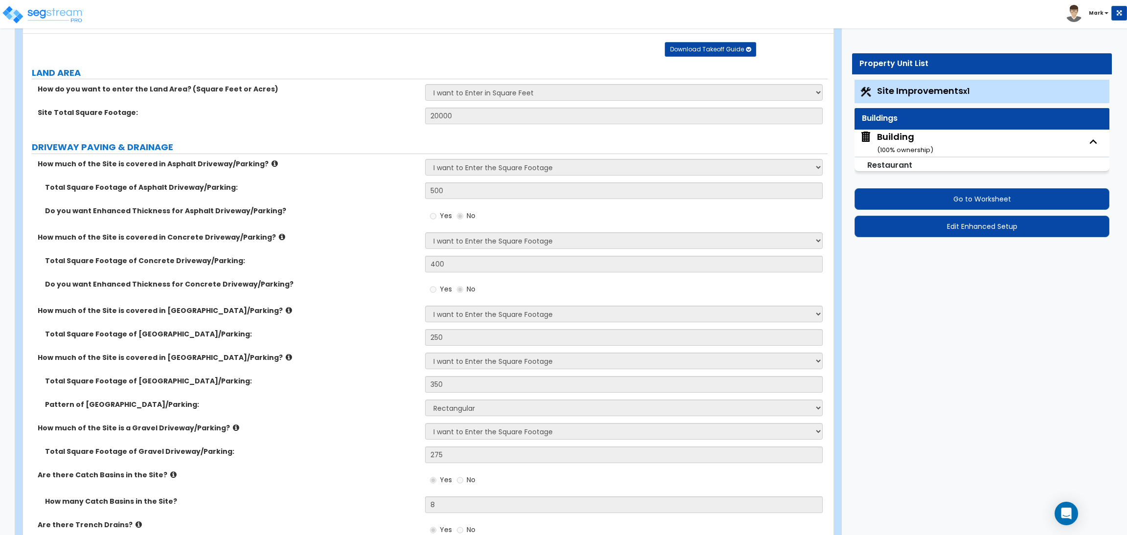
select select "1"
select select "2"
select select "1"
select select "3"
select select "2"
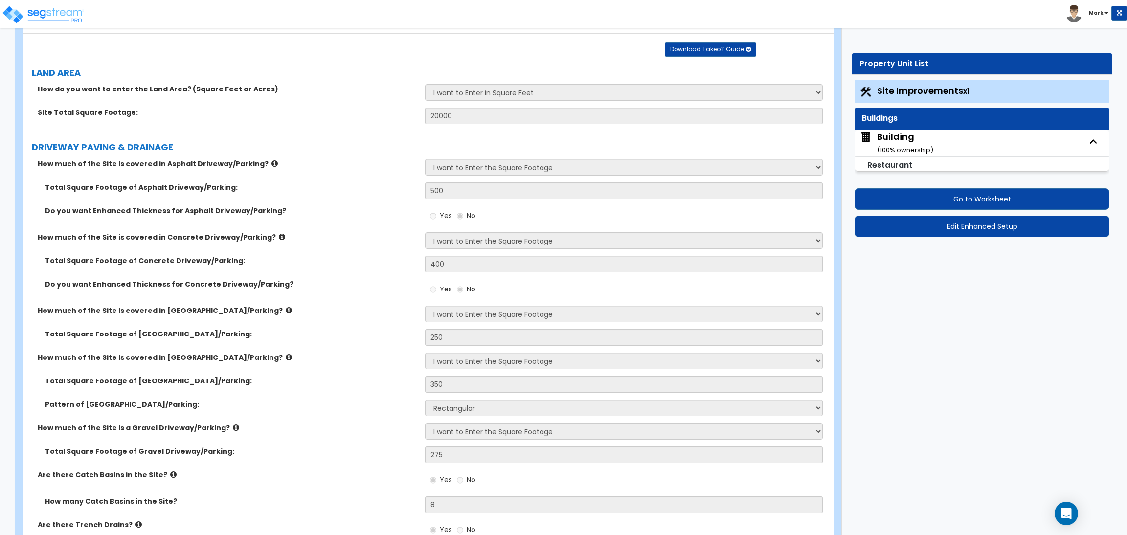
select select "4"
select select "2"
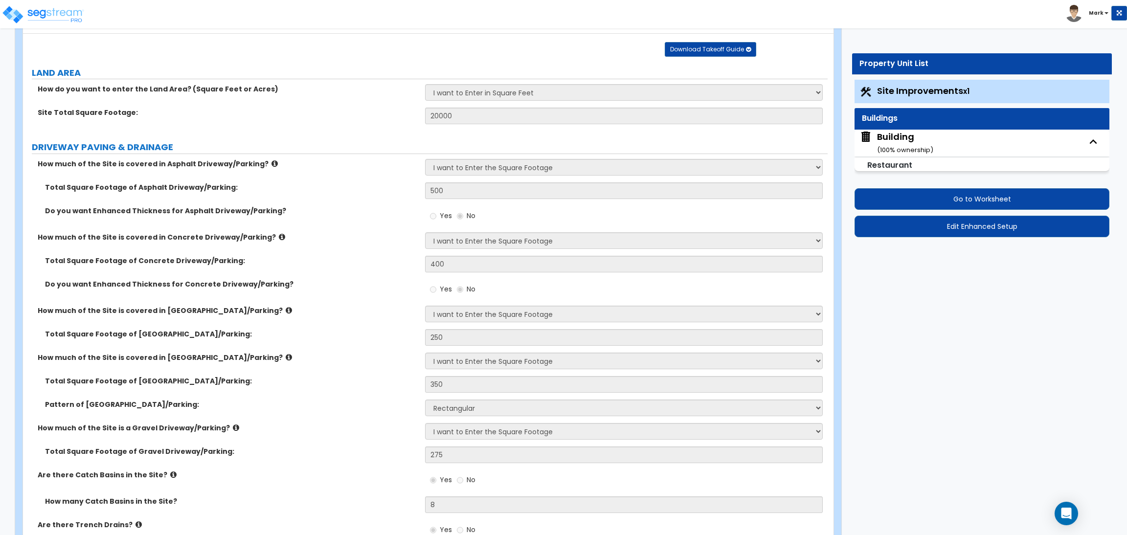
select select "3"
select select "2"
select select "1"
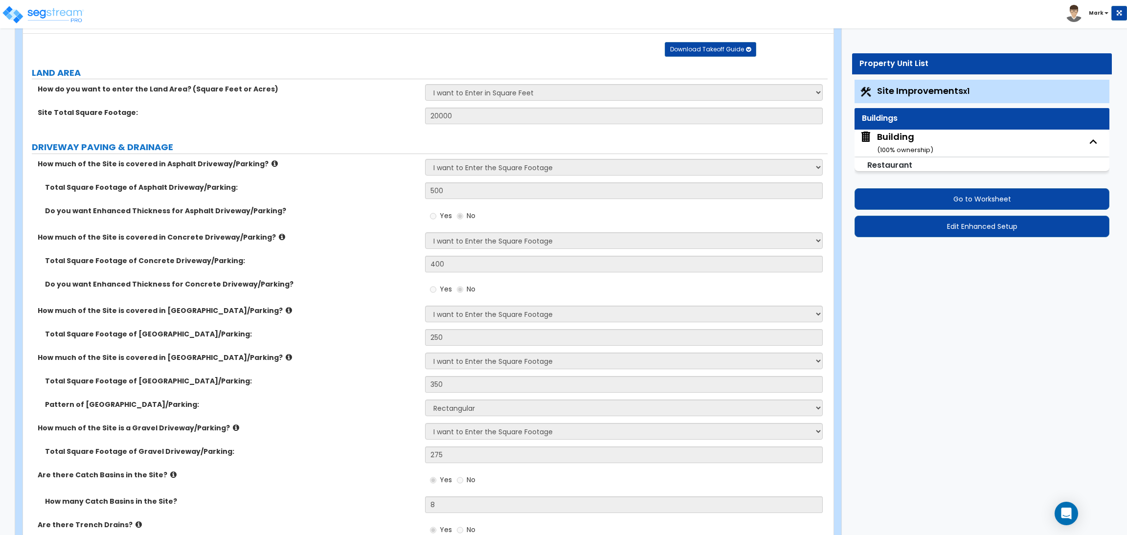
select select "2"
select select "5"
select select "2"
select select "1"
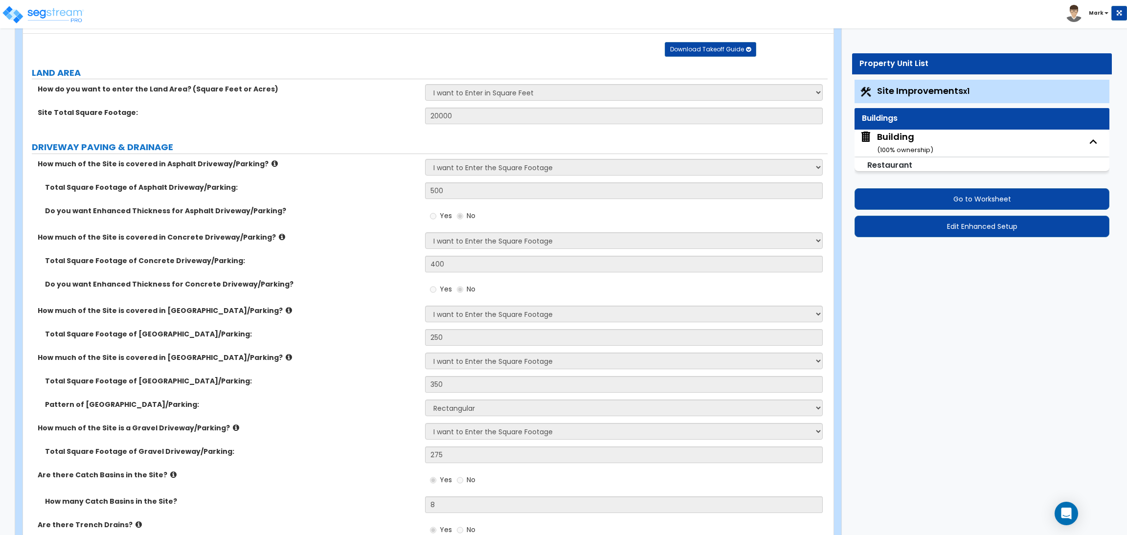
select select "3"
select select "2"
select select "4"
select select "1"
select select "2"
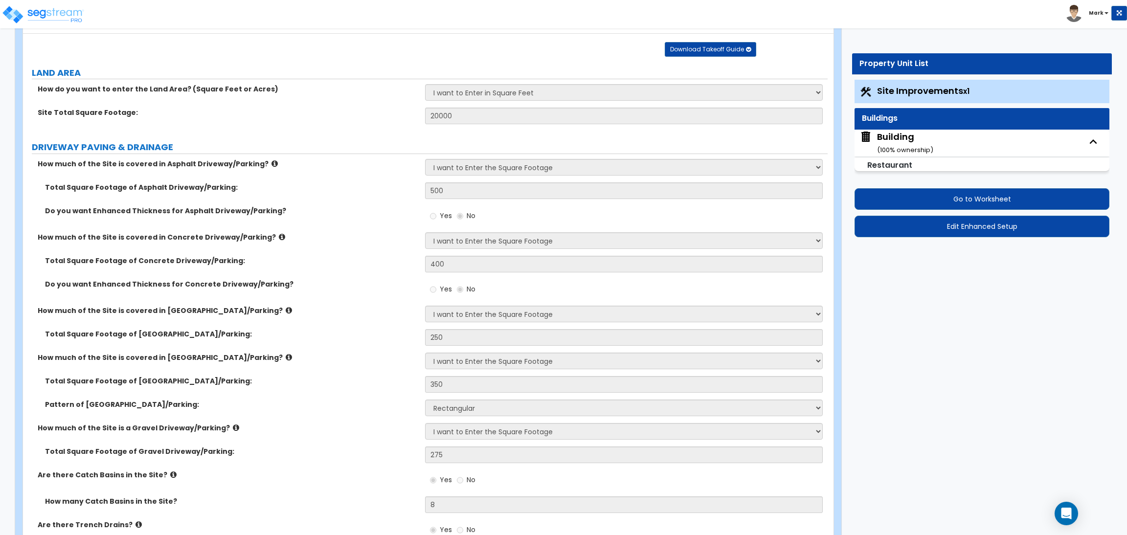
select select "1"
select select "6"
select select "1"
select select "2"
select select "3"
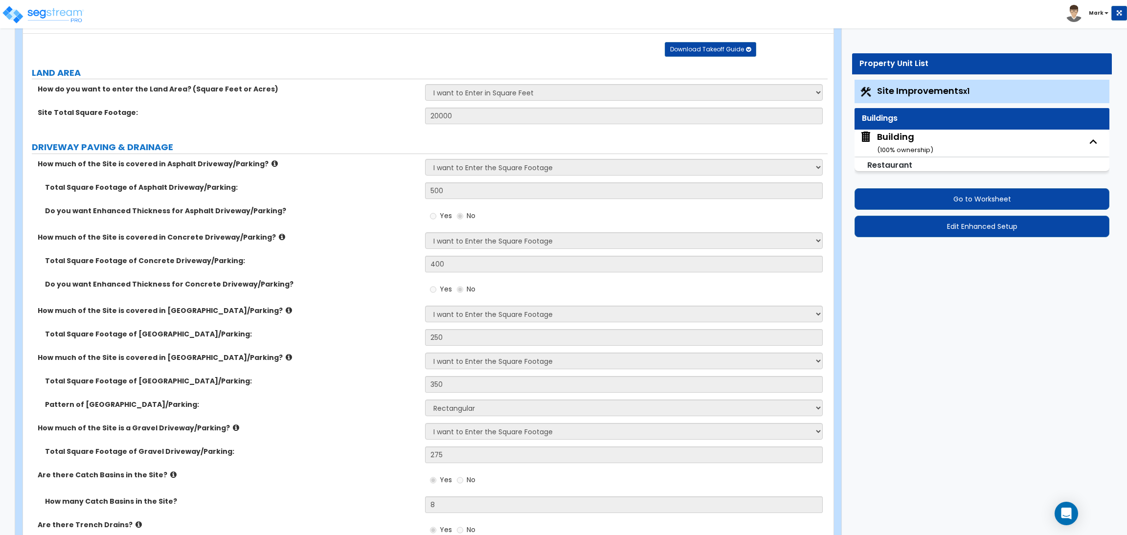
select select "1"
select select "2"
select select "1"
select select "2"
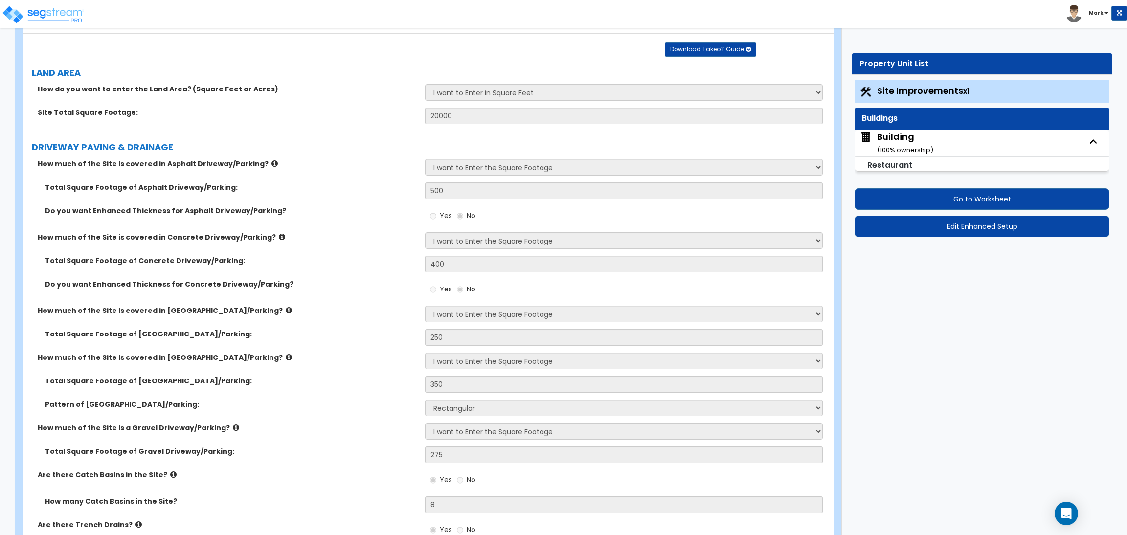
select select "4"
select select "1"
select select "2"
select select "1"
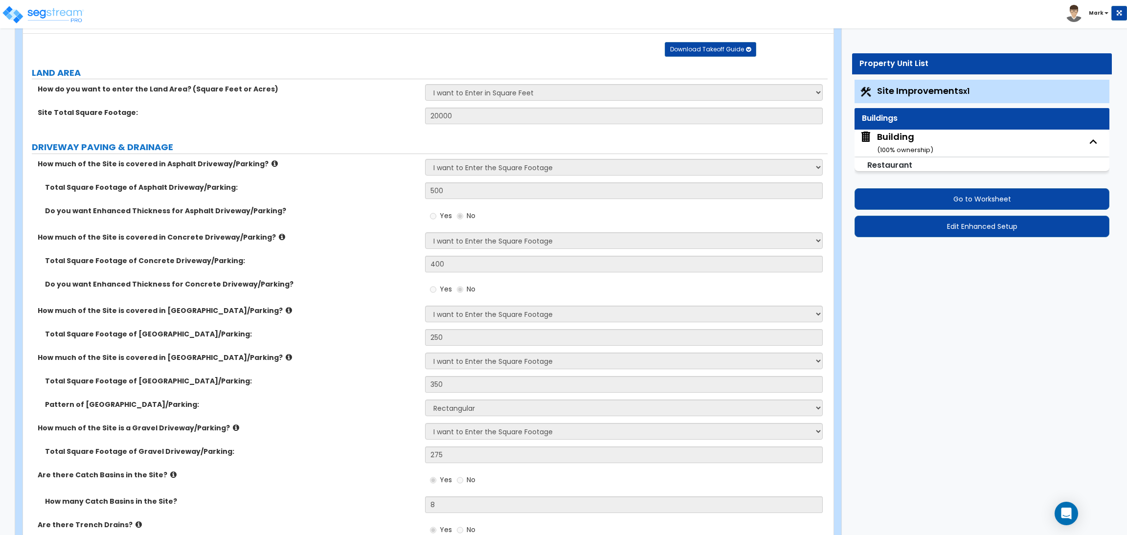
select select "1"
select select "3"
select select "2"
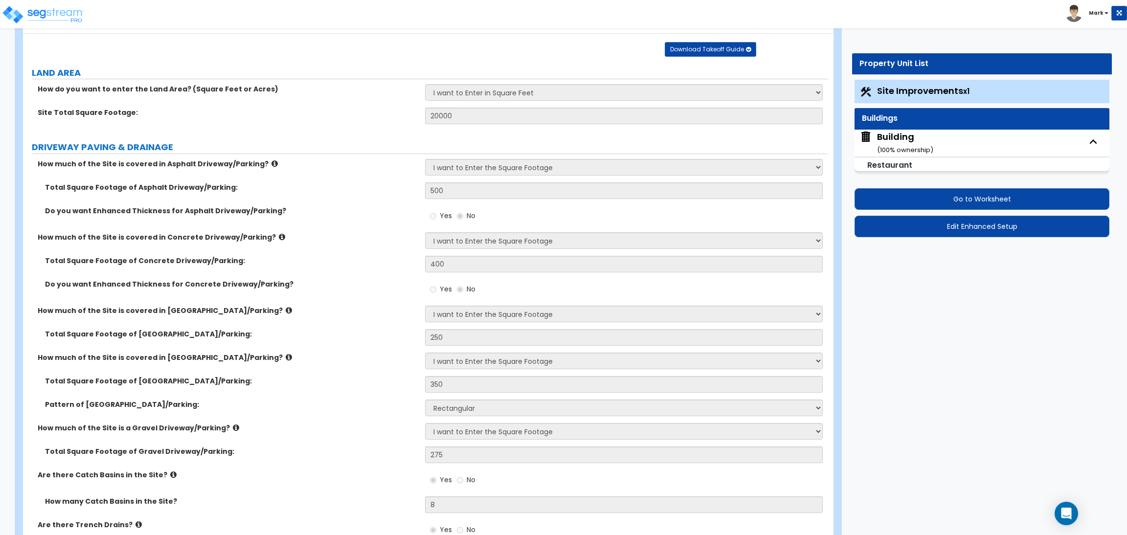
select select "2"
select select "4"
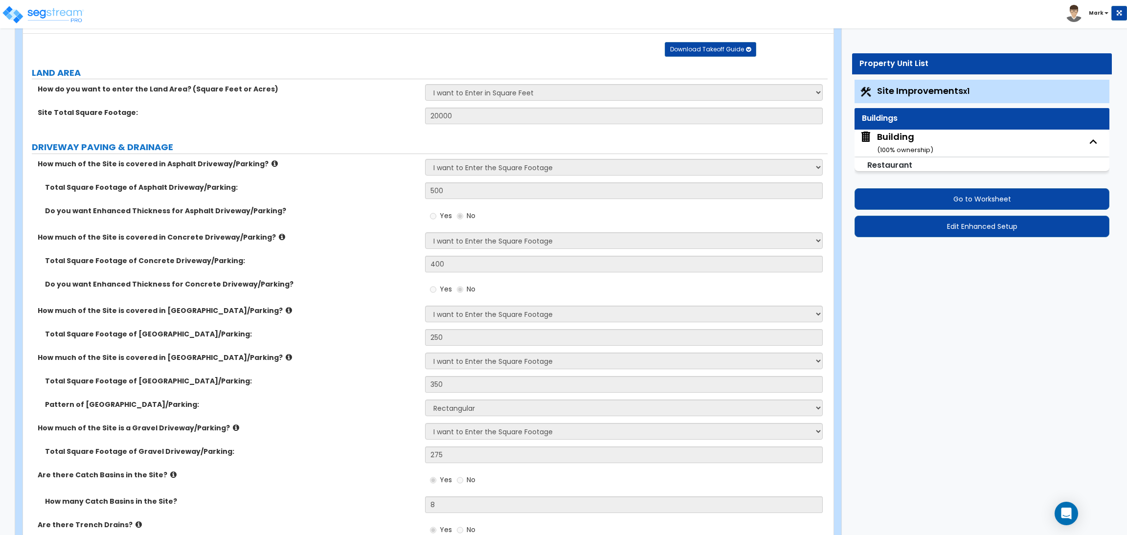
select select "5"
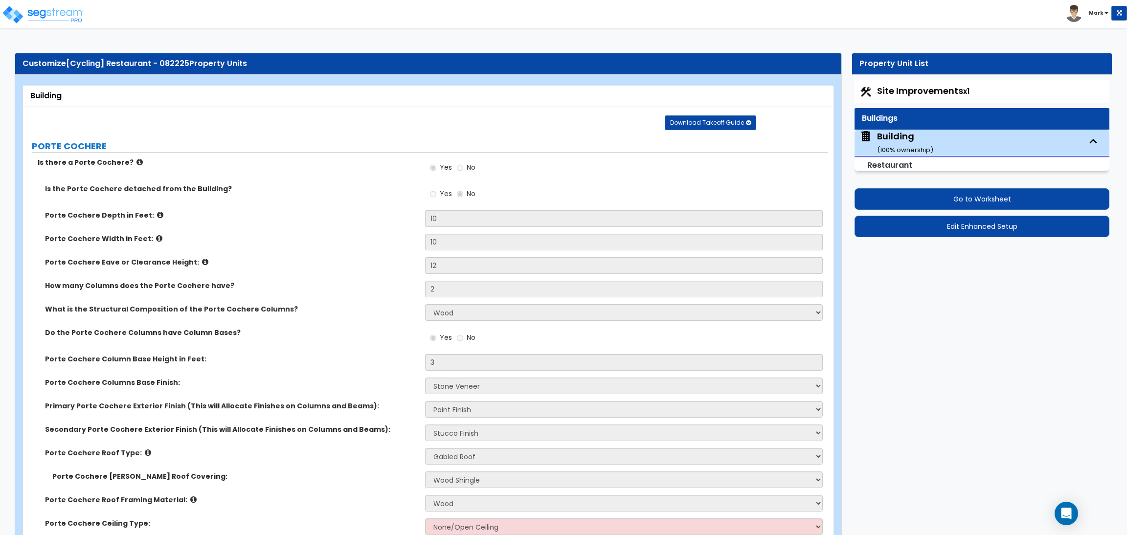
scroll to position [5785, 0]
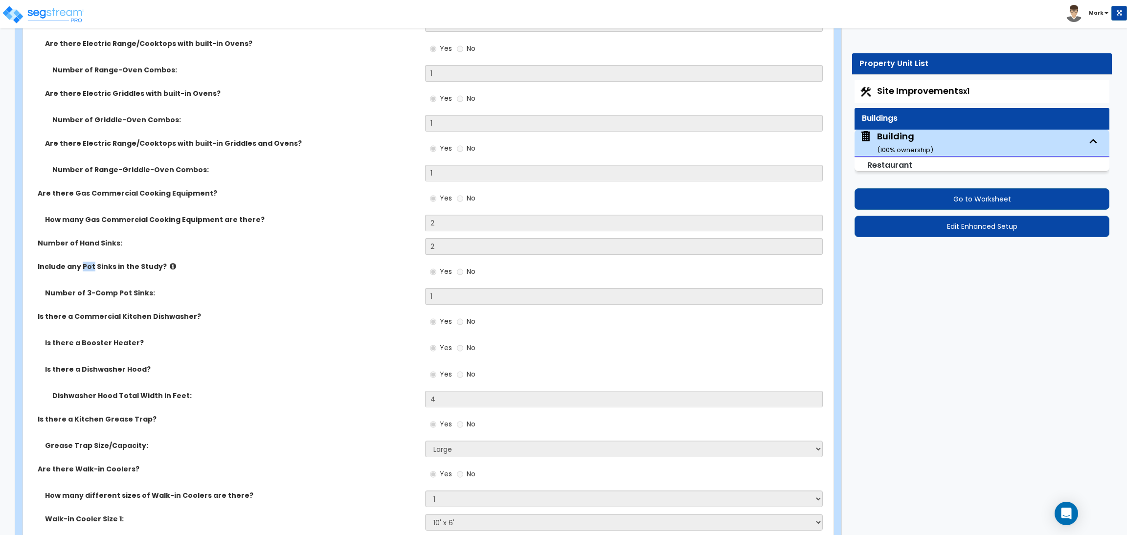
click at [281, 382] on div "Is there a Dishwasher Hood? Yes No" at bounding box center [425, 378] width 805 height 26
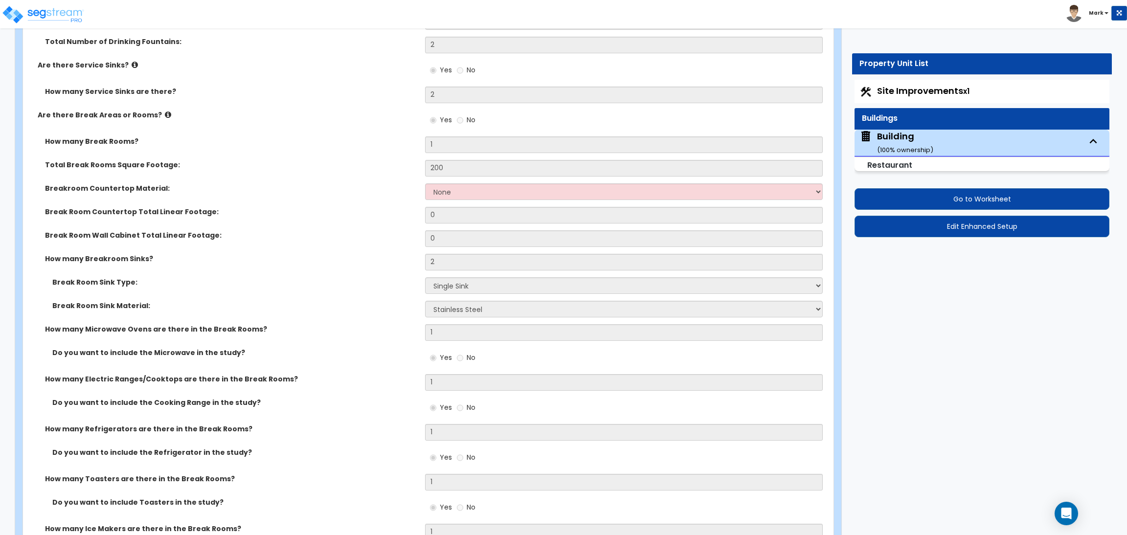
scroll to position [6886, 0]
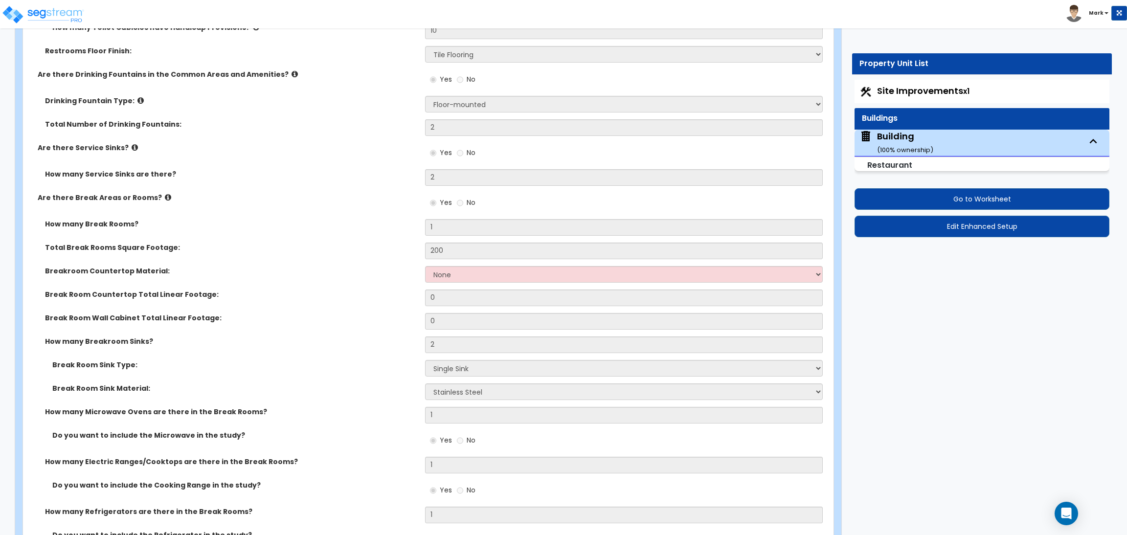
click at [301, 64] on div "Restrooms Floor Finish: None Tile Flooring Resilient Laminate Flooring VCT Floo…" at bounding box center [425, 57] width 805 height 23
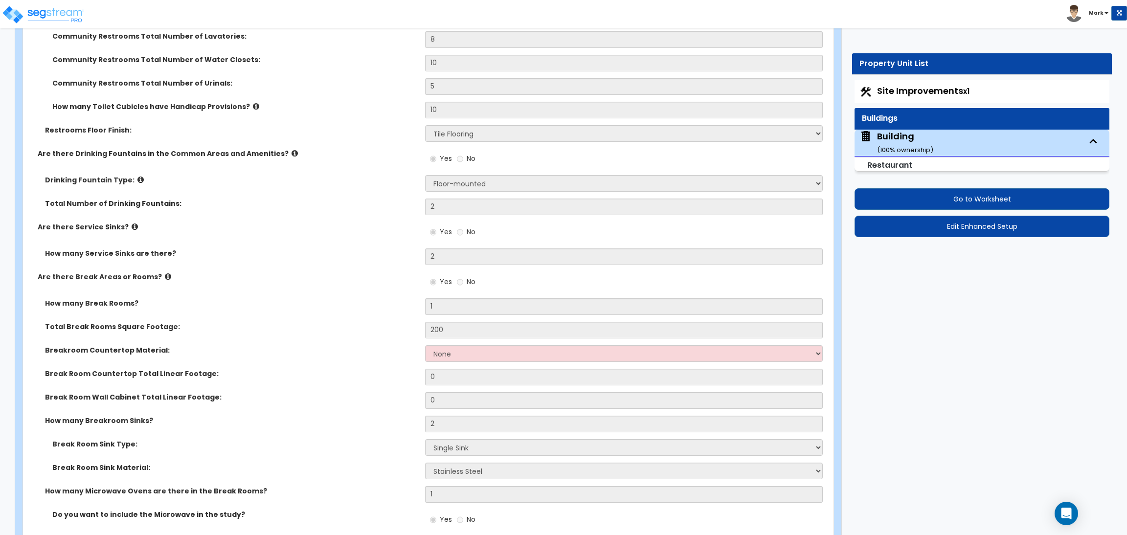
scroll to position [6813, 0]
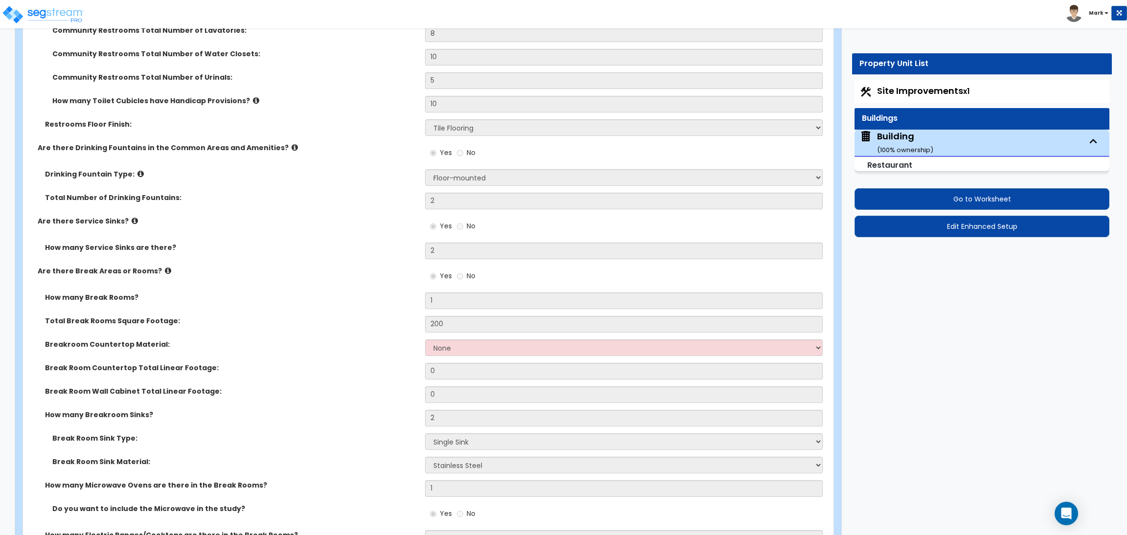
click at [304, 208] on div "Total Number of Drinking Fountains: 2" at bounding box center [425, 204] width 805 height 23
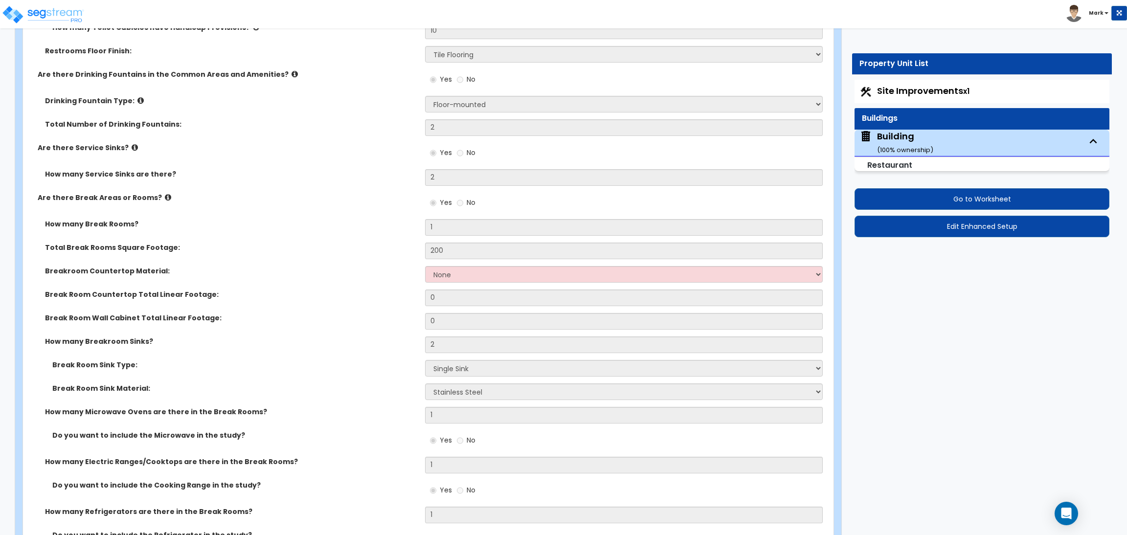
scroll to position [3309, 0]
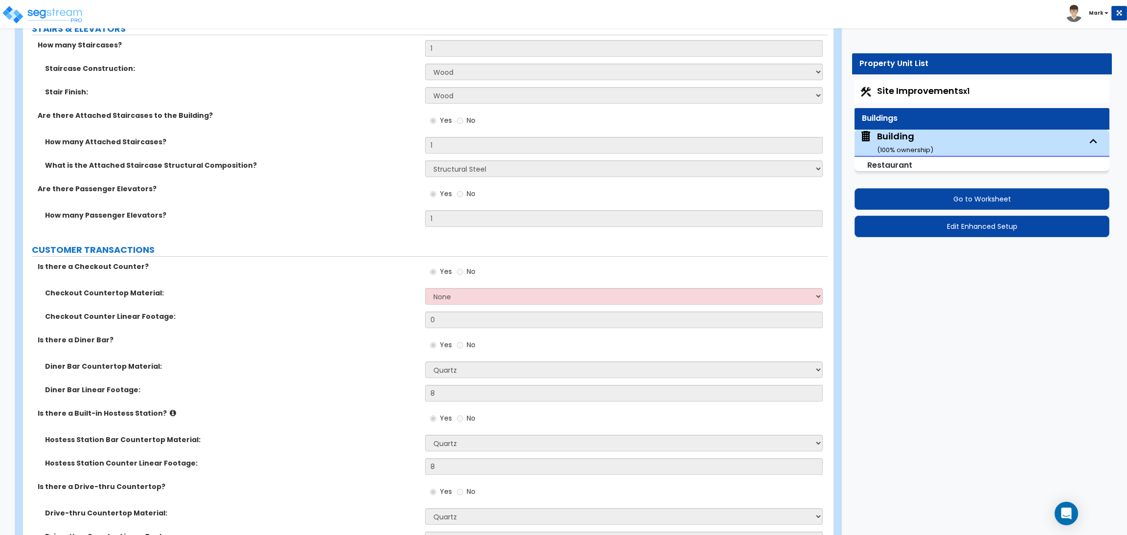
click at [304, 253] on label "CUSTOMER TRANSACTIONS" at bounding box center [430, 250] width 796 height 13
click at [293, 64] on label "Staircase Construction:" at bounding box center [231, 69] width 373 height 10
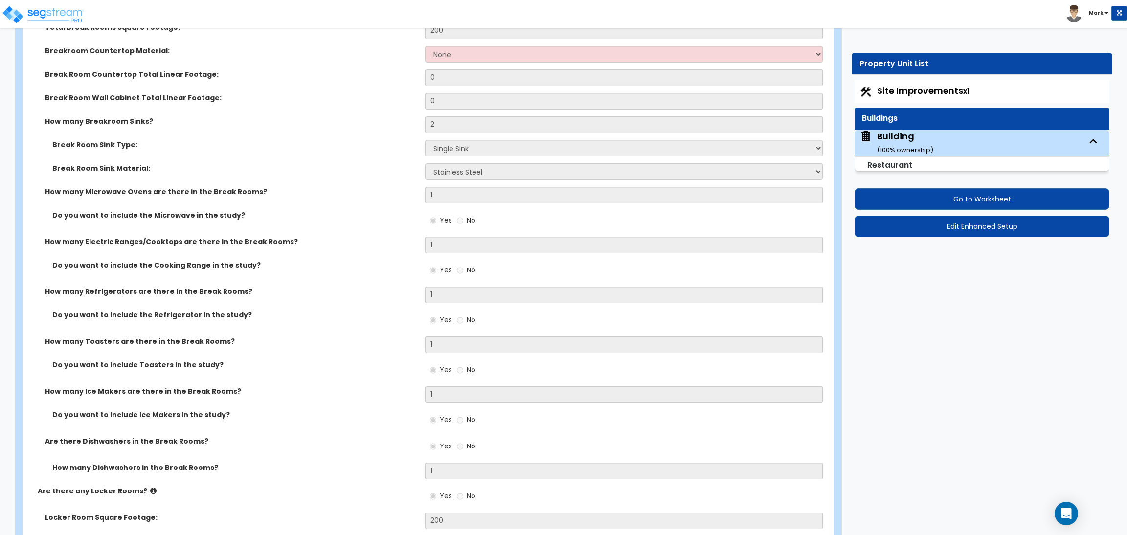
scroll to position [7109, 0]
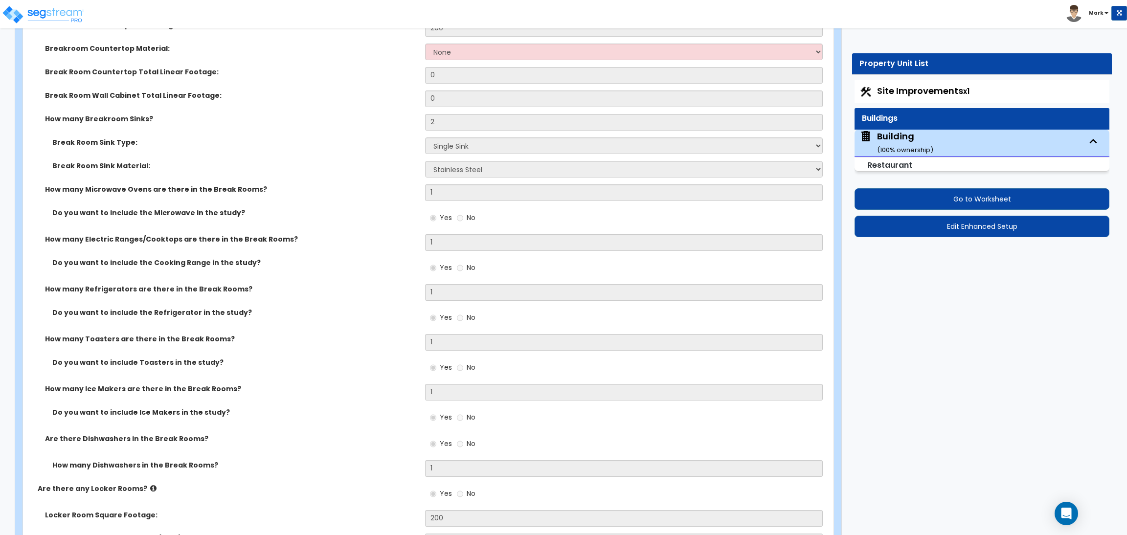
click at [920, 90] on span "Site Improvements x1" at bounding box center [923, 91] width 92 height 12
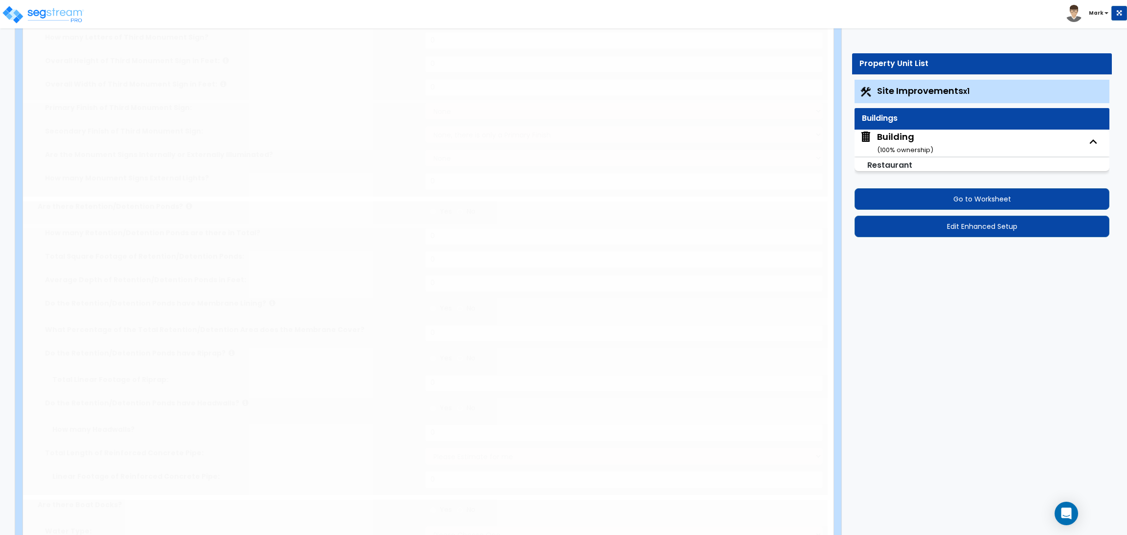
select select "2"
type input "20000"
select select "2"
type input "500"
select select "2"
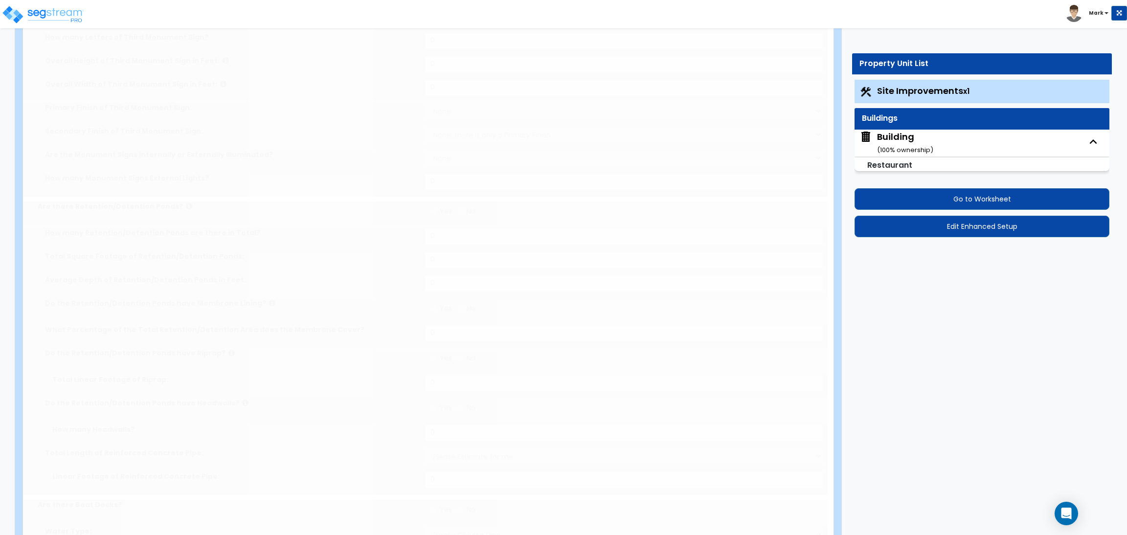
type input "400"
select select "2"
type input "250"
select select "2"
type input "350"
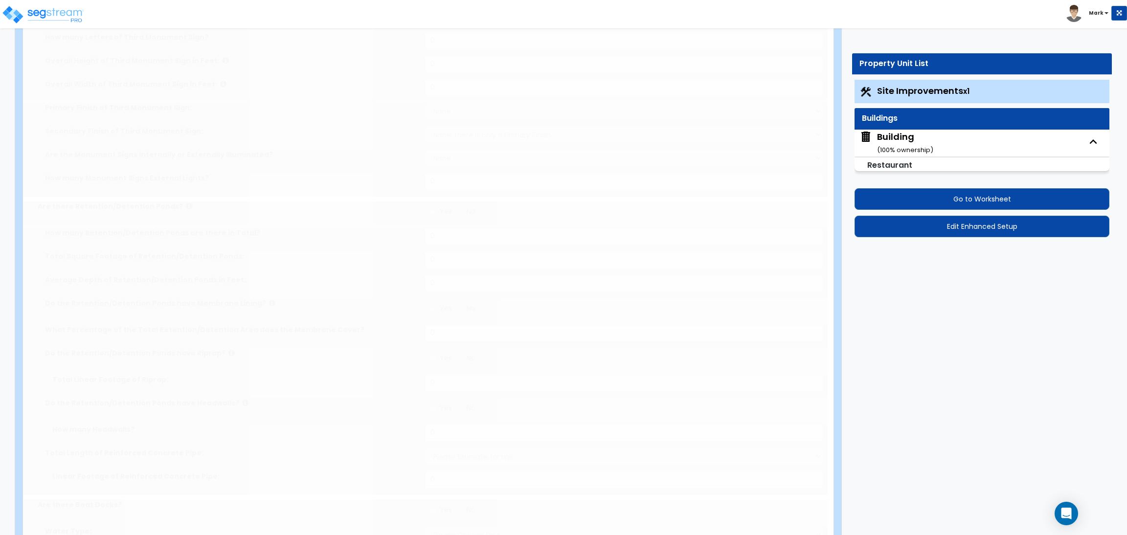
select select "2"
type input "275"
radio input "true"
type input "8"
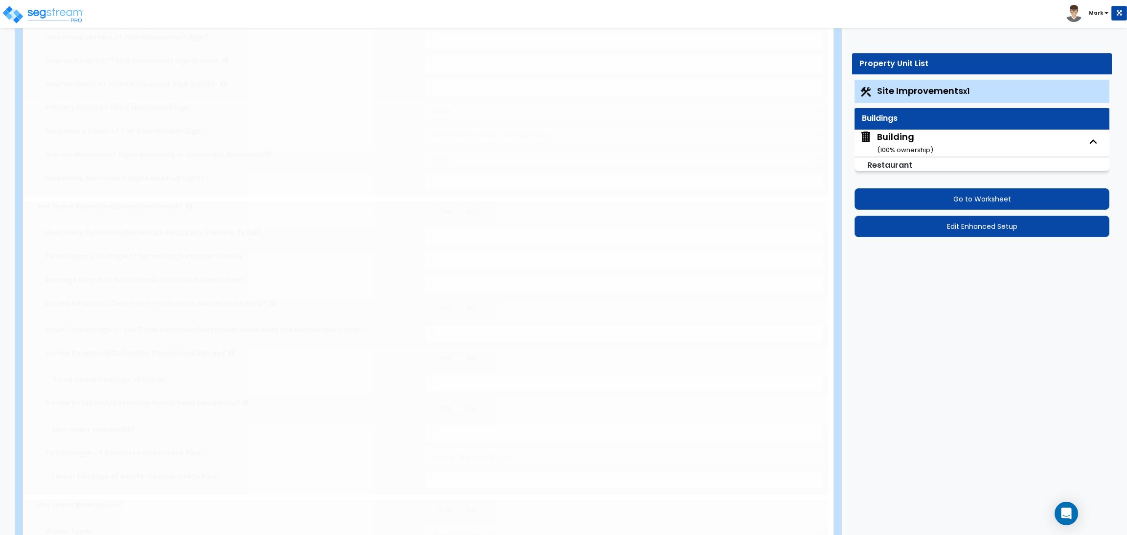
radio input "true"
type input "10"
type input "25"
type input "20"
radio input "true"
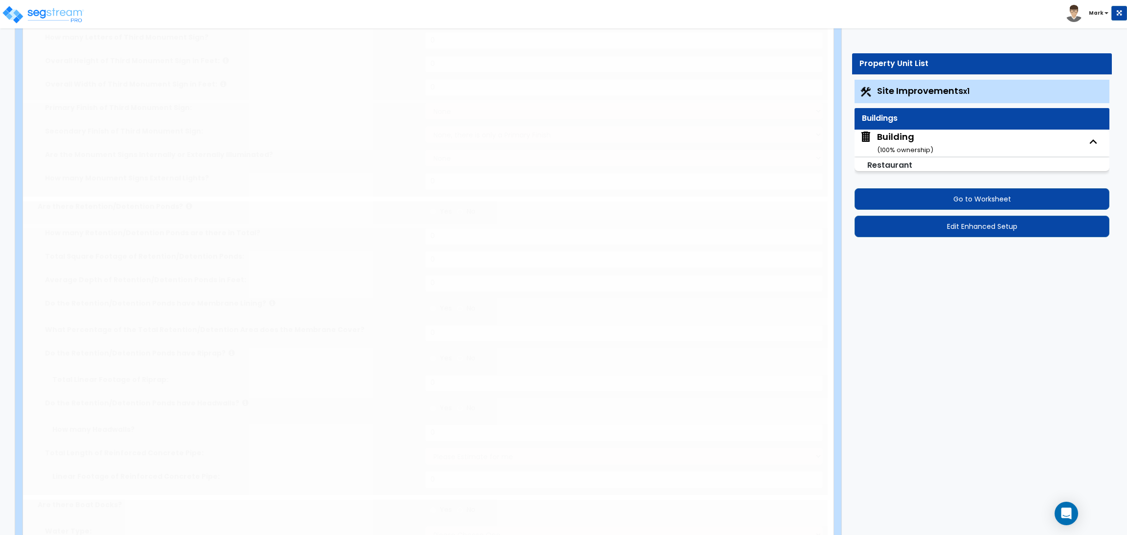
type input "10"
radio input "true"
select select "1"
radio input "true"
select select "2"
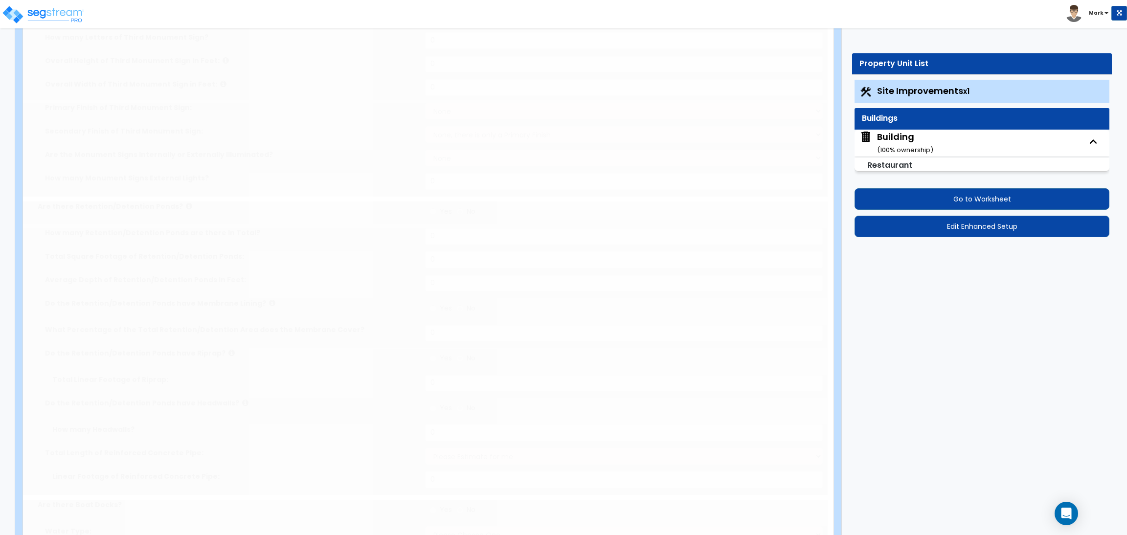
select select "1"
type input "5"
type input "2"
type input "3"
type input "1"
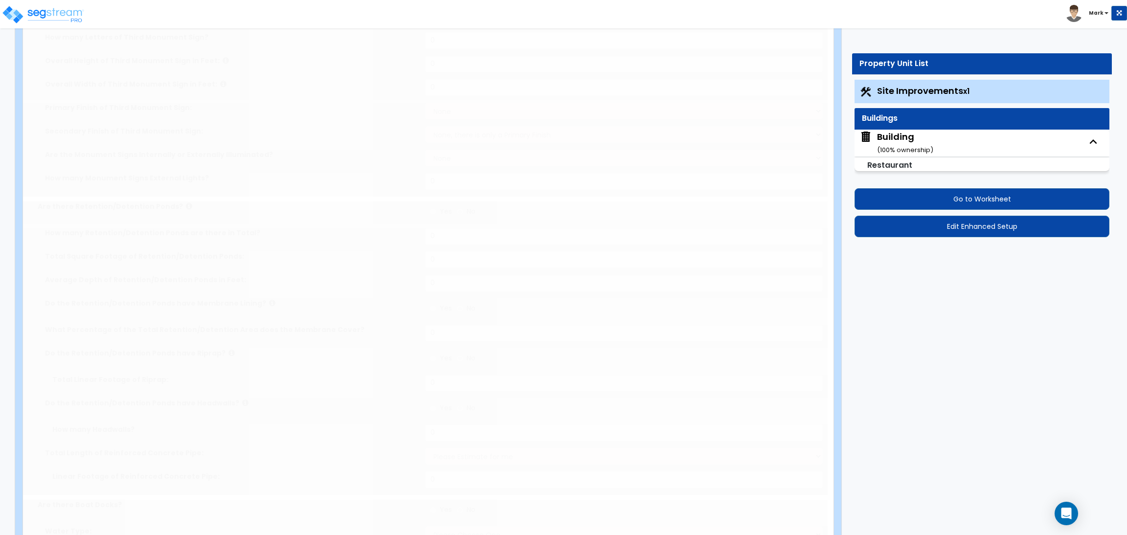
radio input "true"
type input "15"
radio input "true"
select select "1"
radio input "true"
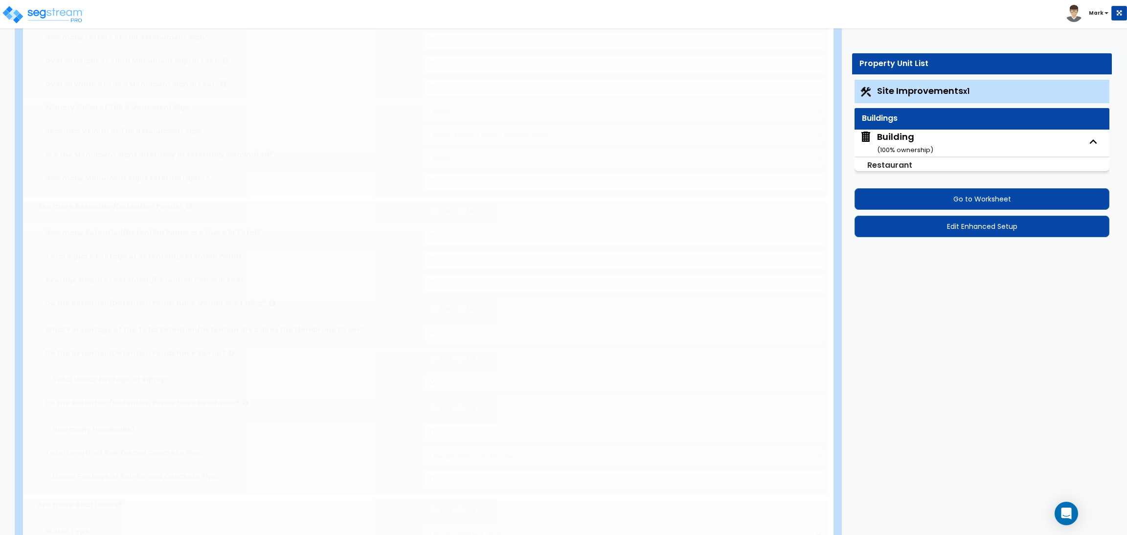
type input "150"
radio input "true"
select select "1"
type input "20"
radio input "true"
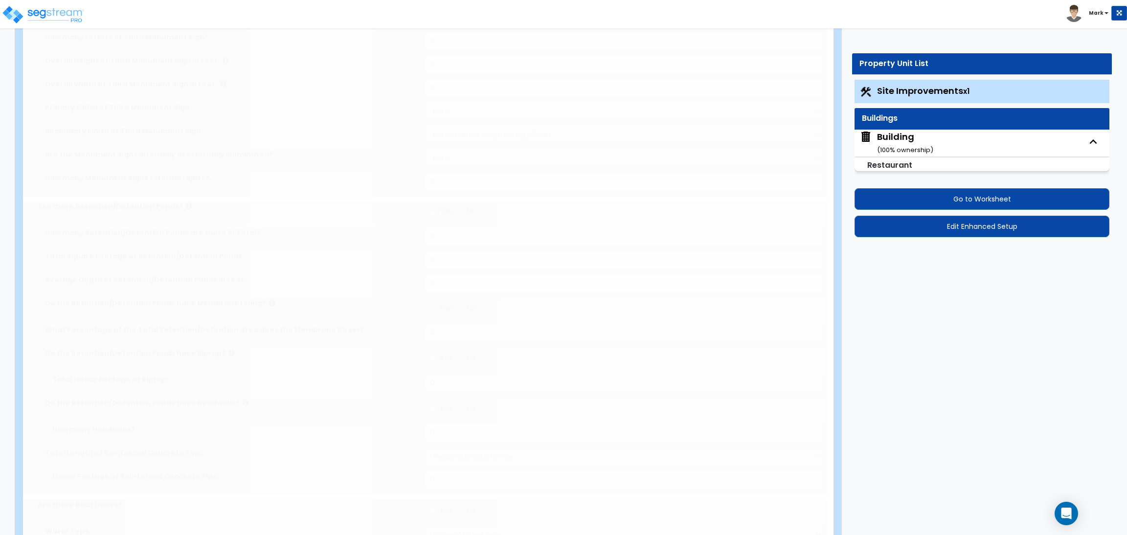
type input "2"
radio input "true"
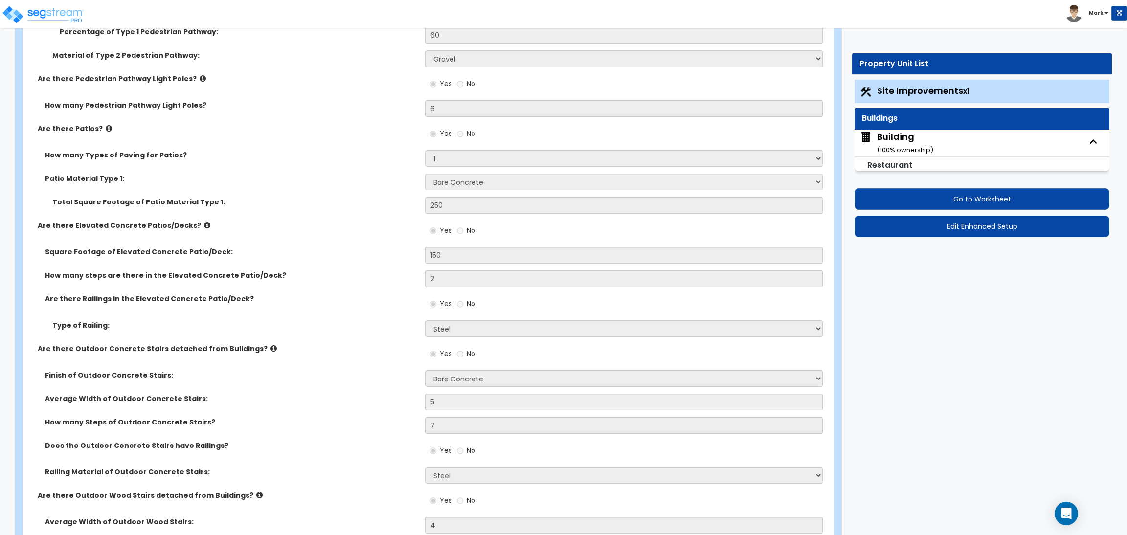
scroll to position [1688, 0]
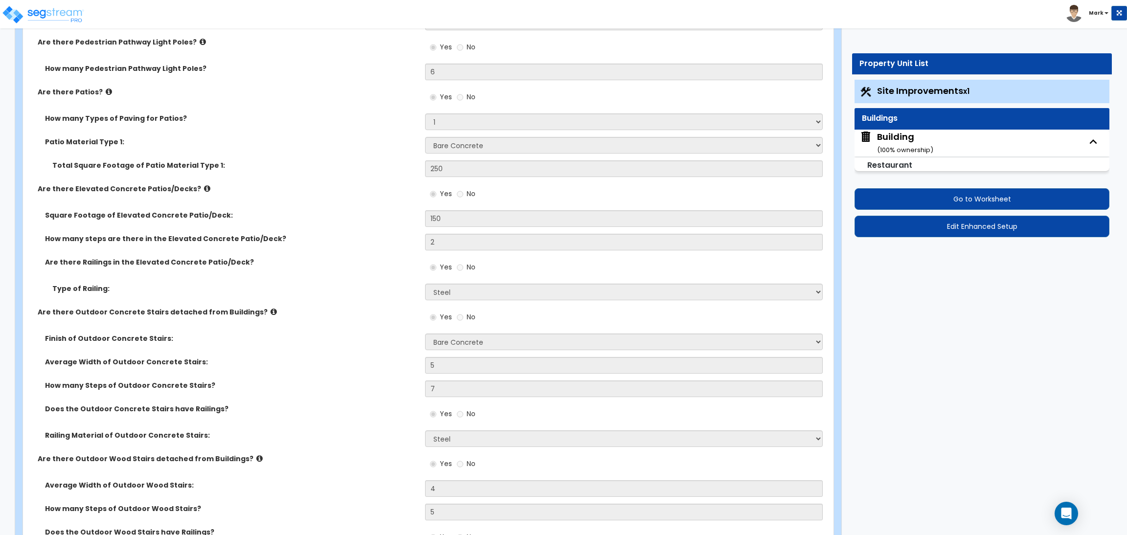
click at [204, 191] on icon at bounding box center [207, 188] width 6 height 7
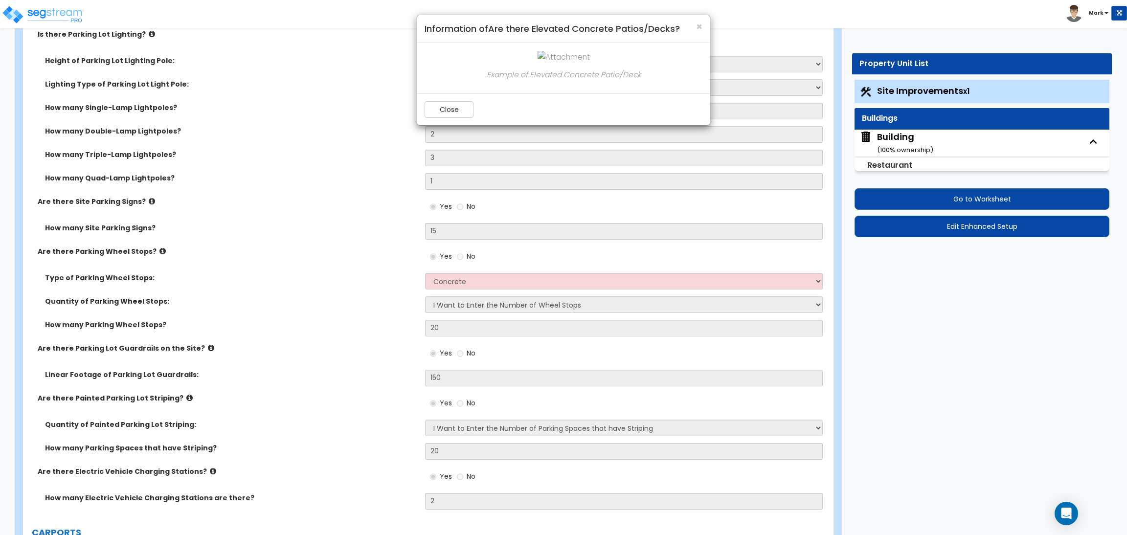
scroll to position [807, 0]
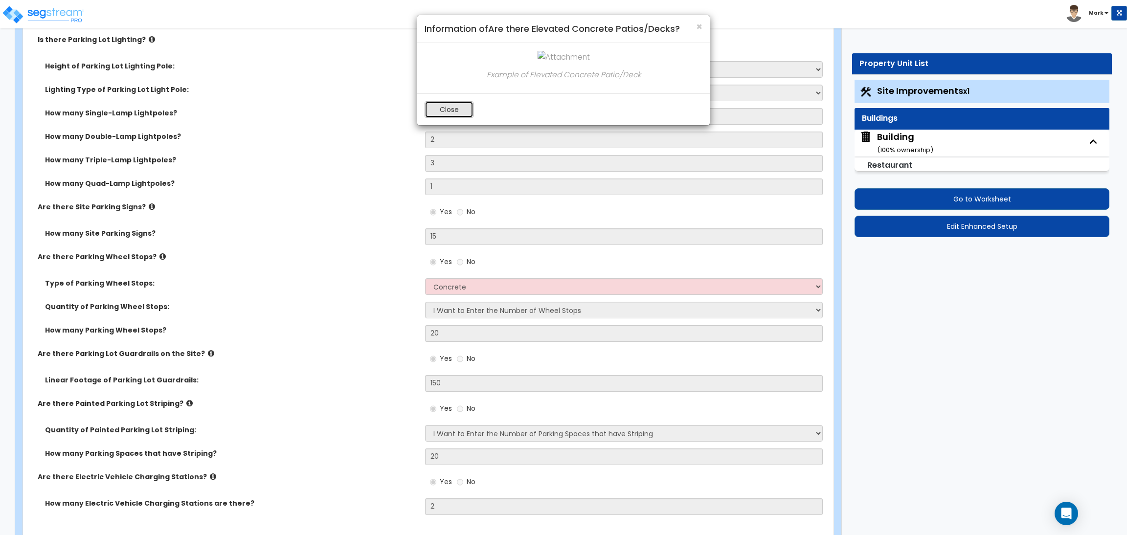
click at [449, 106] on button "Close" at bounding box center [449, 109] width 49 height 17
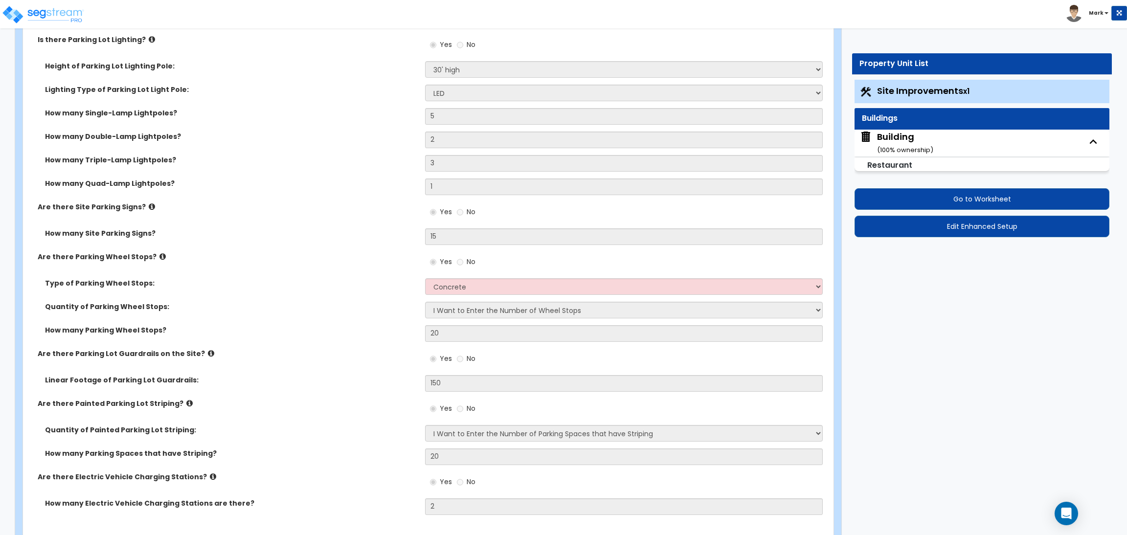
click at [894, 137] on div "Building ( 100 % ownership)" at bounding box center [905, 143] width 56 height 25
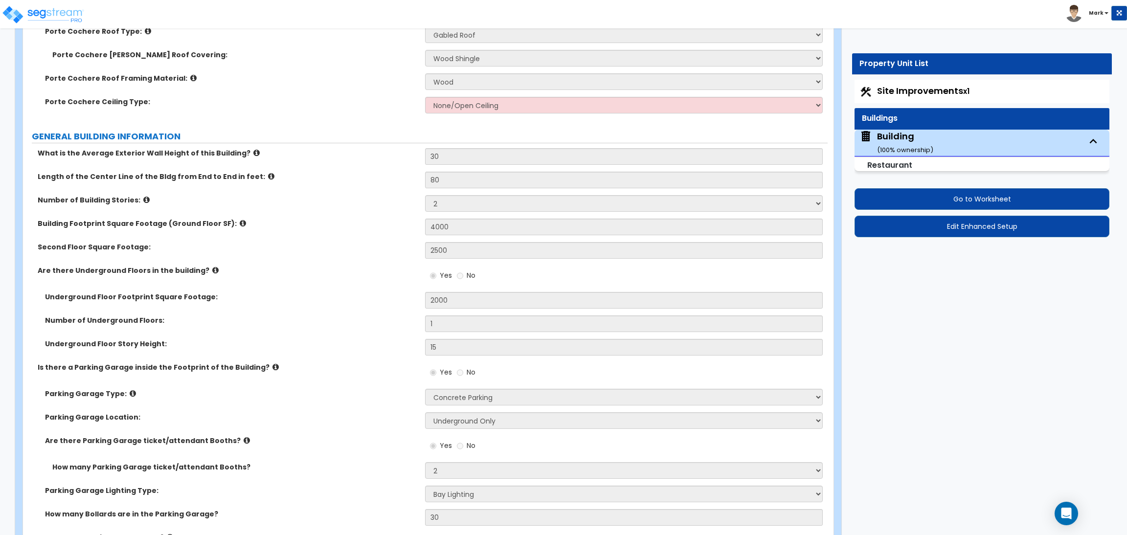
scroll to position [440, 0]
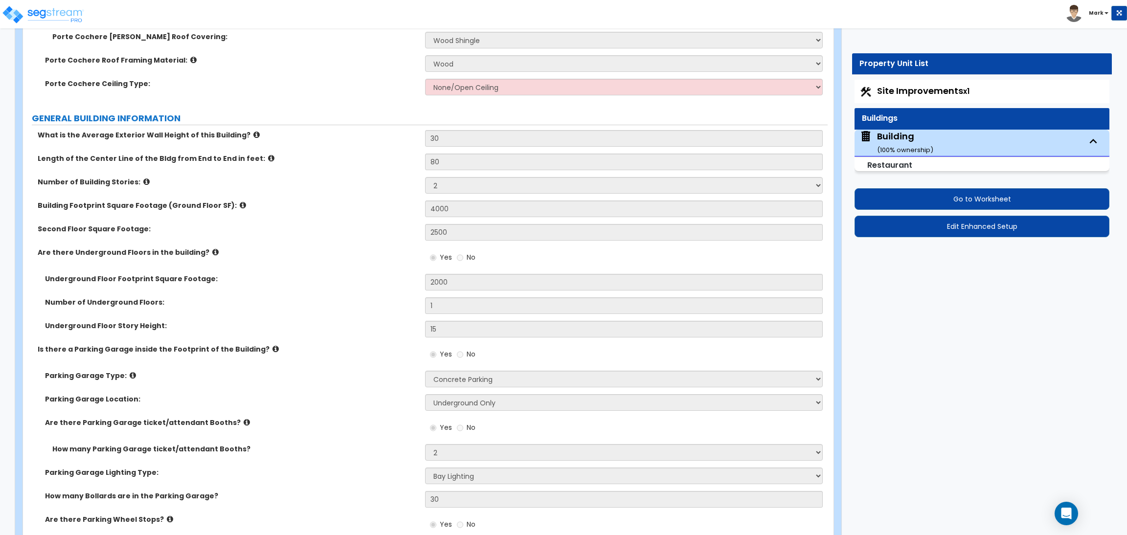
click at [348, 234] on div "Second Floor Square Footage: 2500" at bounding box center [425, 235] width 805 height 23
click at [293, 263] on div "Are there Underground Floors in the building? Yes No" at bounding box center [425, 261] width 805 height 26
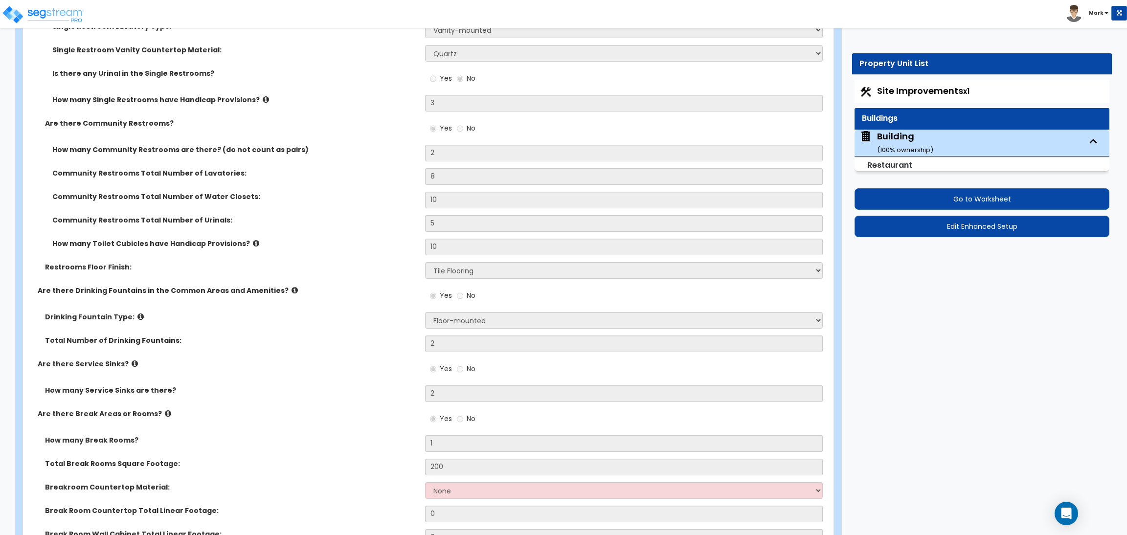
scroll to position [5266, 0]
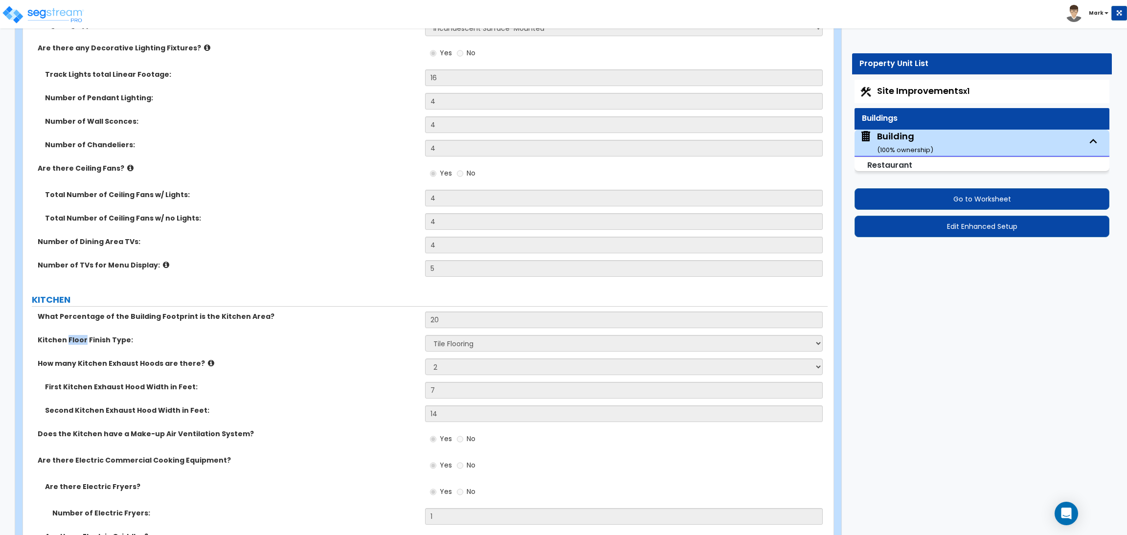
click at [283, 262] on label "Number of TVs for Menu Display:" at bounding box center [228, 265] width 380 height 10
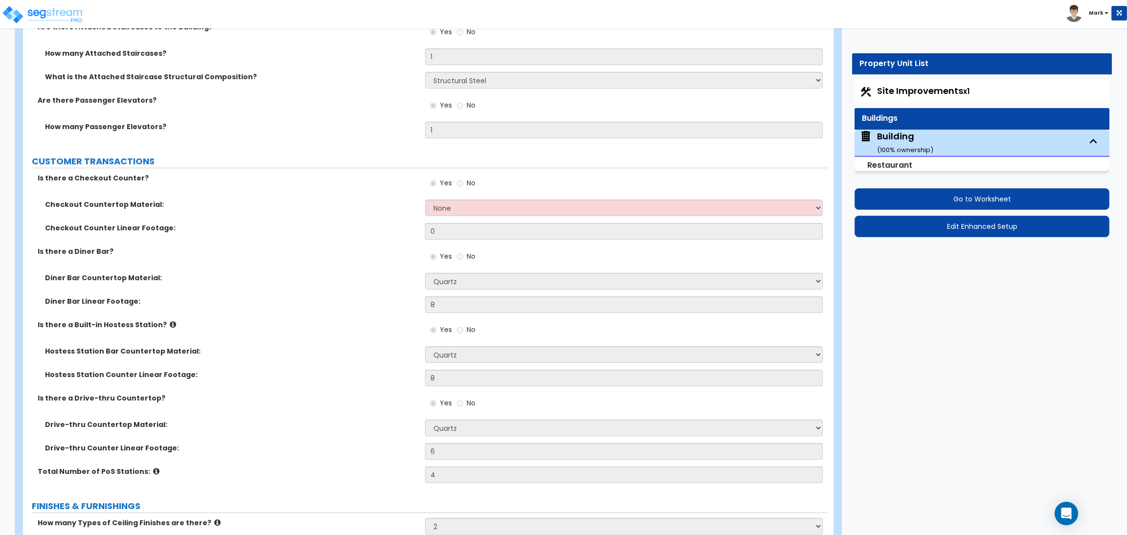
scroll to position [3210, 0]
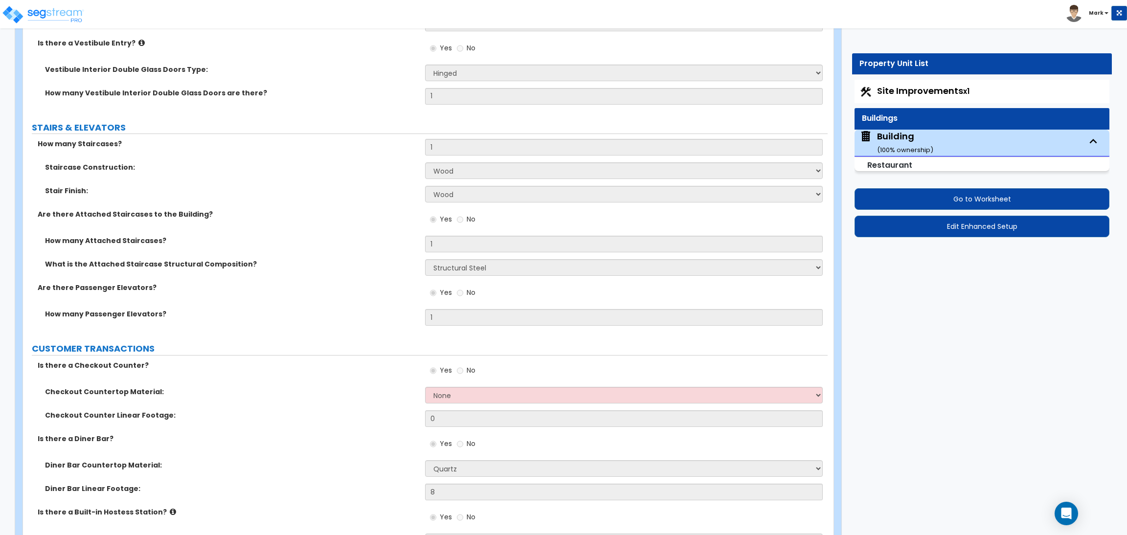
click at [272, 161] on div "How many Staircases? 1" at bounding box center [425, 150] width 805 height 23
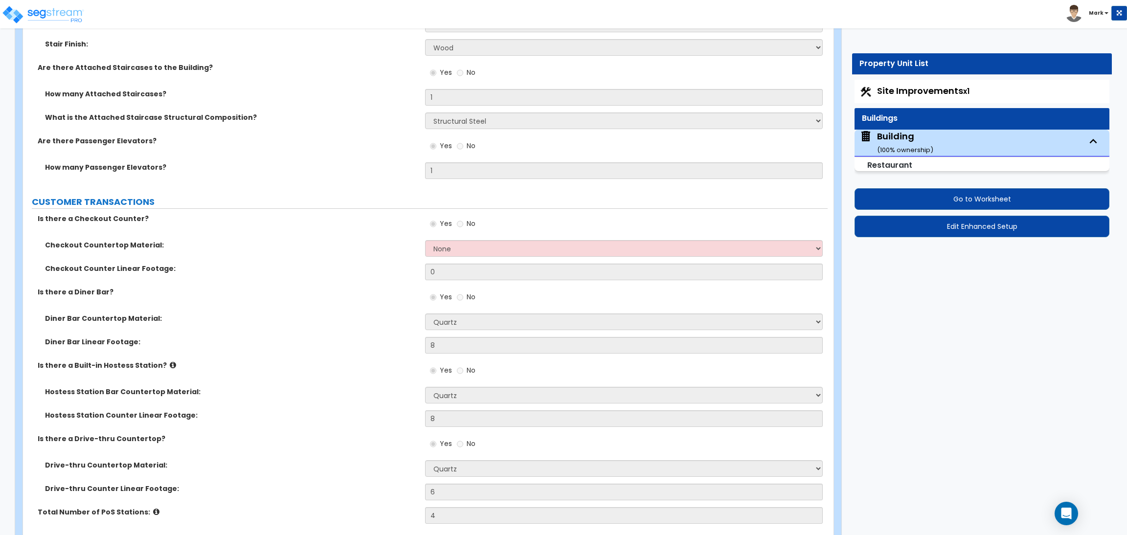
scroll to position [1179, 0]
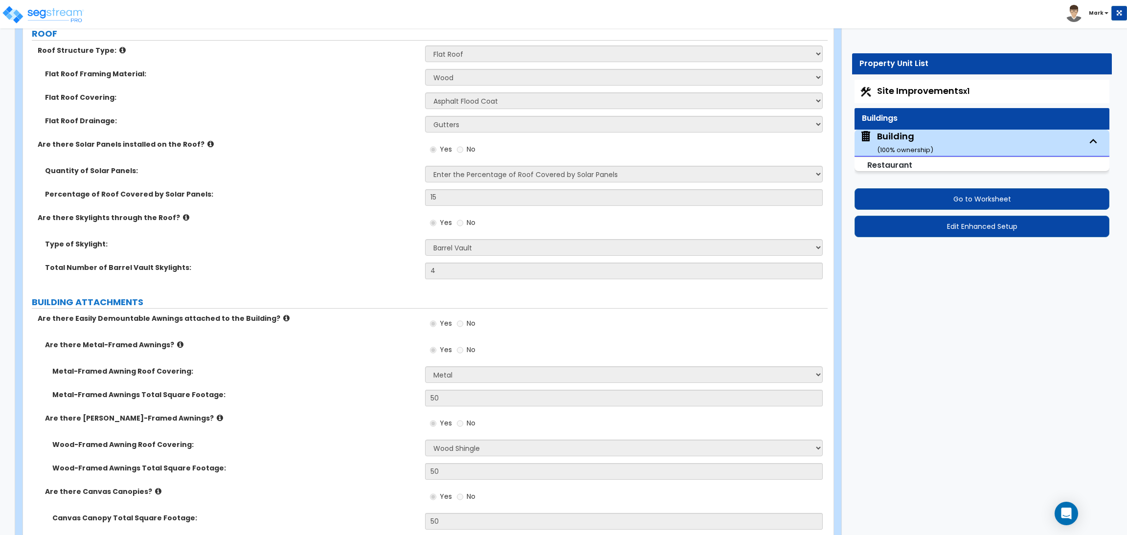
click at [356, 138] on div "Flat Roof Drainage: Surface Drain (Typical) Gutters Downspout Only" at bounding box center [425, 127] width 805 height 23
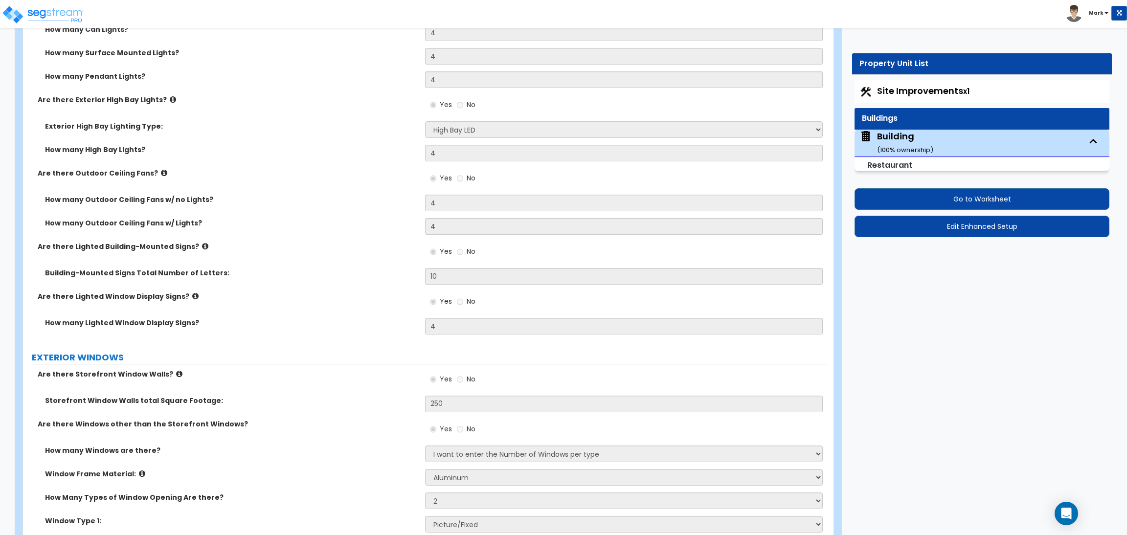
scroll to position [1981, 0]
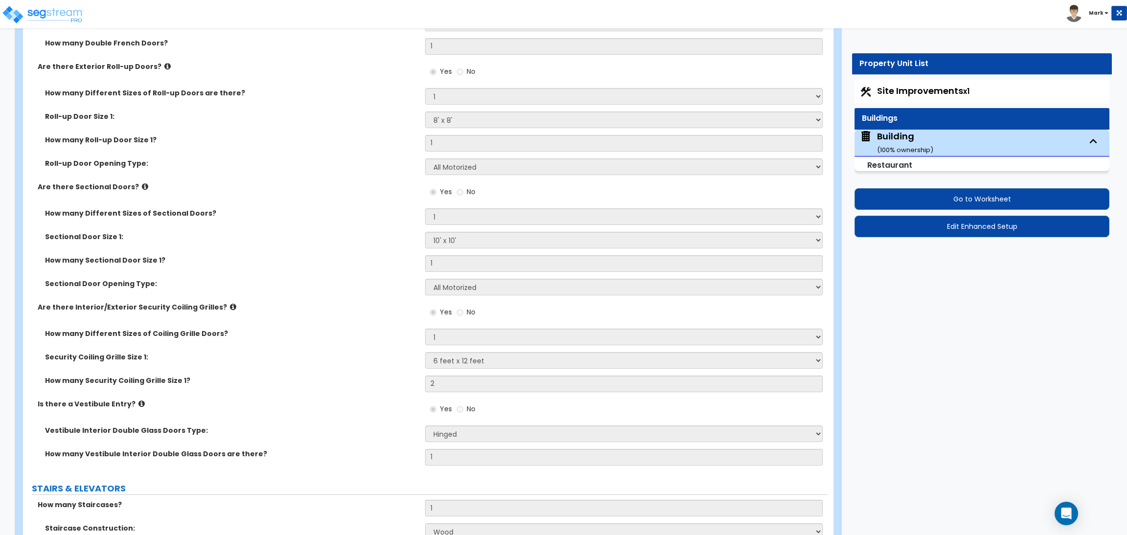
scroll to position [2862, 0]
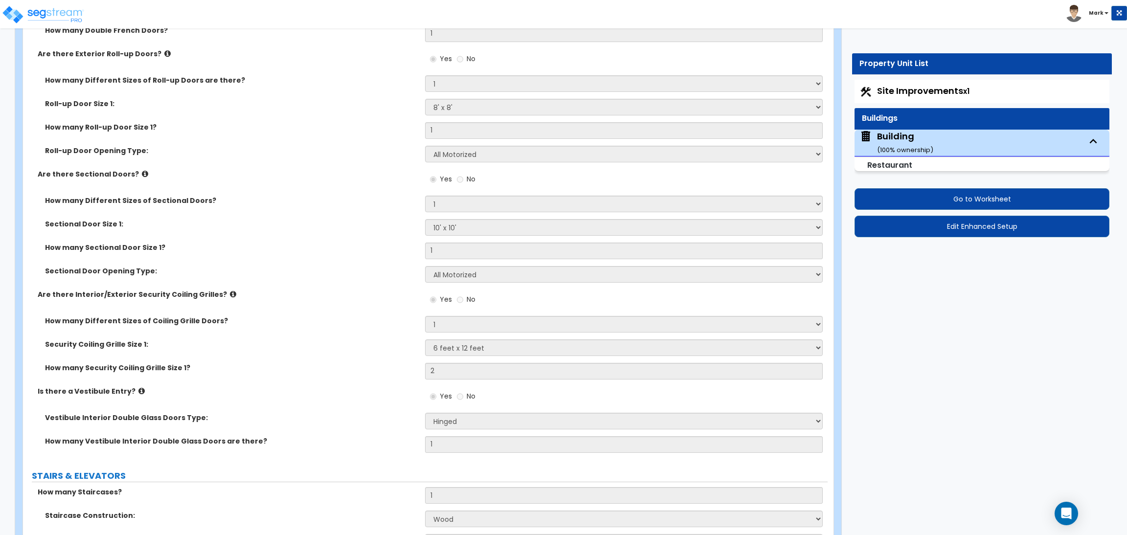
drag, startPoint x: 1046, startPoint y: 295, endPoint x: 1029, endPoint y: 288, distance: 18.9
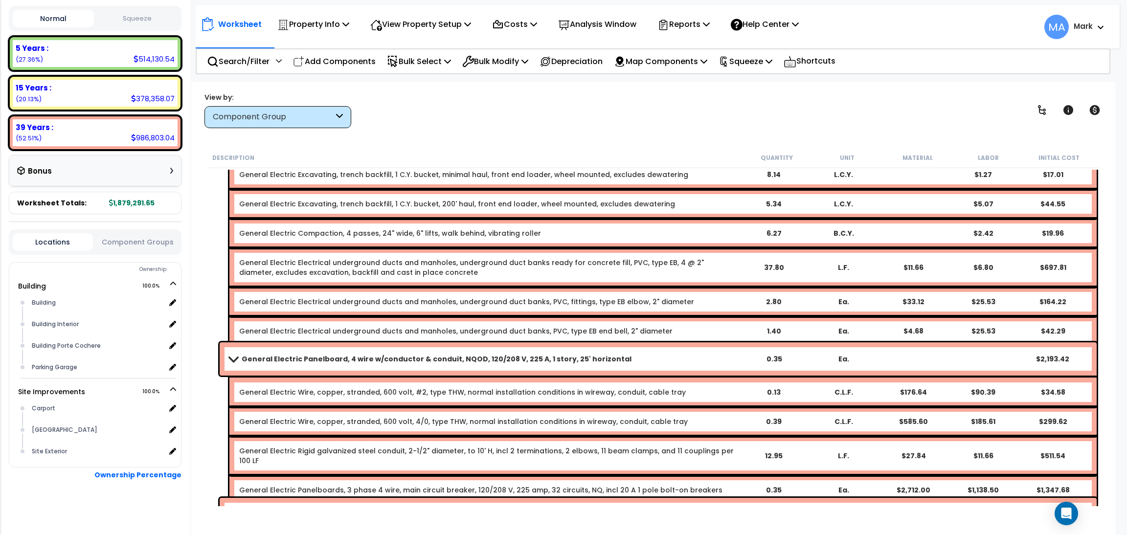
scroll to position [19084, 0]
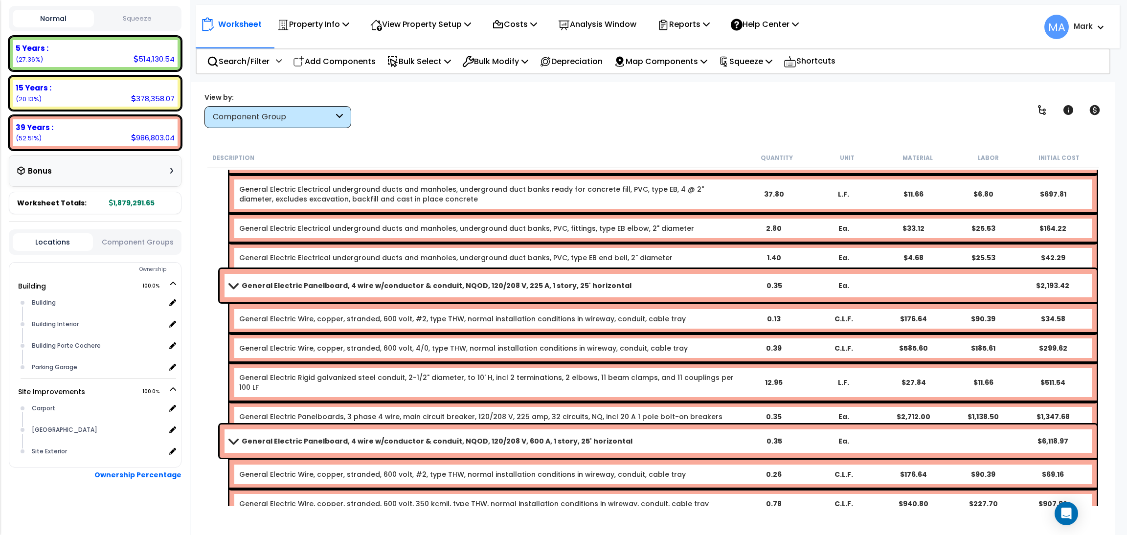
click at [305, 145] on div "Worksheet Property Info Property Setup Add Property Unit Template property Clon…" at bounding box center [653, 349] width 924 height 535
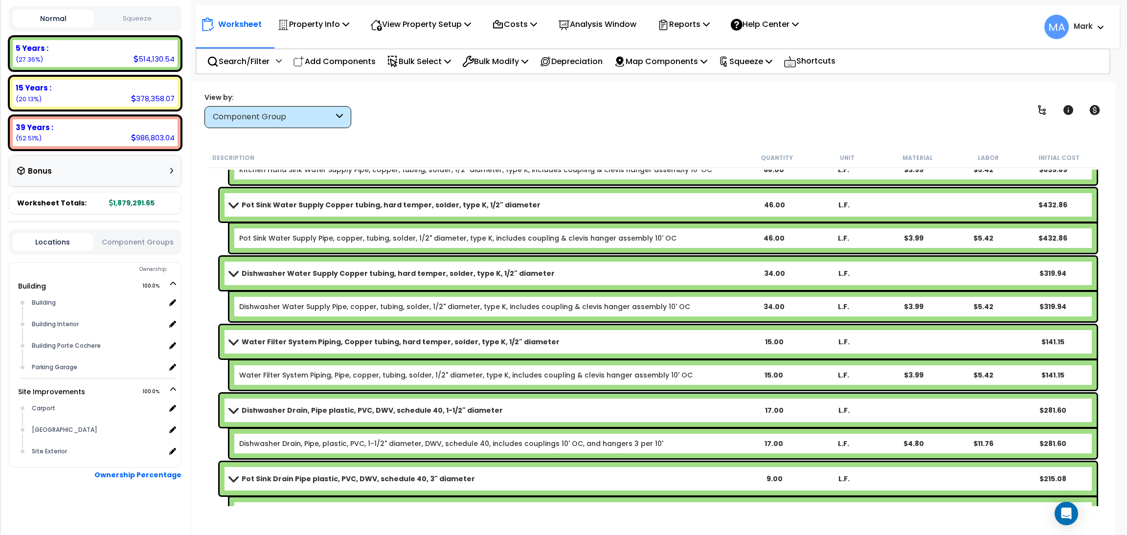
scroll to position [30680, 0]
